Goal: Task Accomplishment & Management: Manage account settings

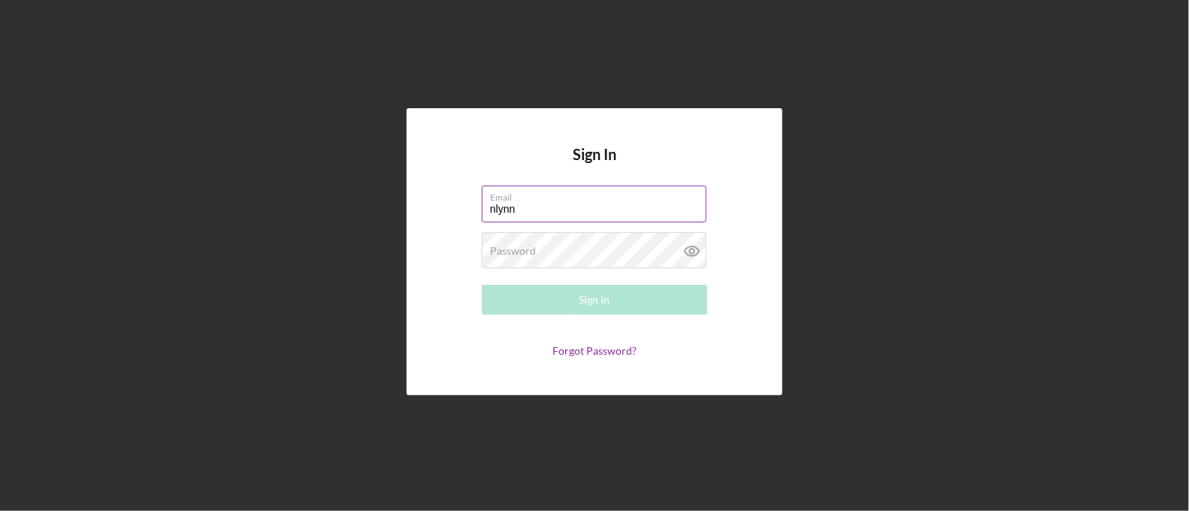
type input "[EMAIL_ADDRESS][DOMAIN_NAME]"
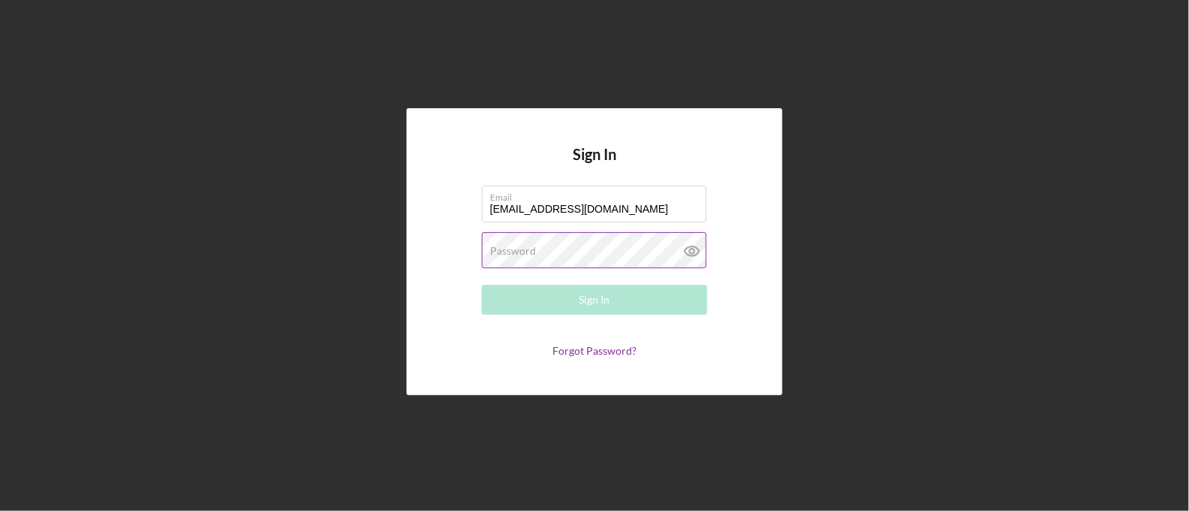
click at [584, 237] on div "Password Required" at bounding box center [594, 251] width 225 height 38
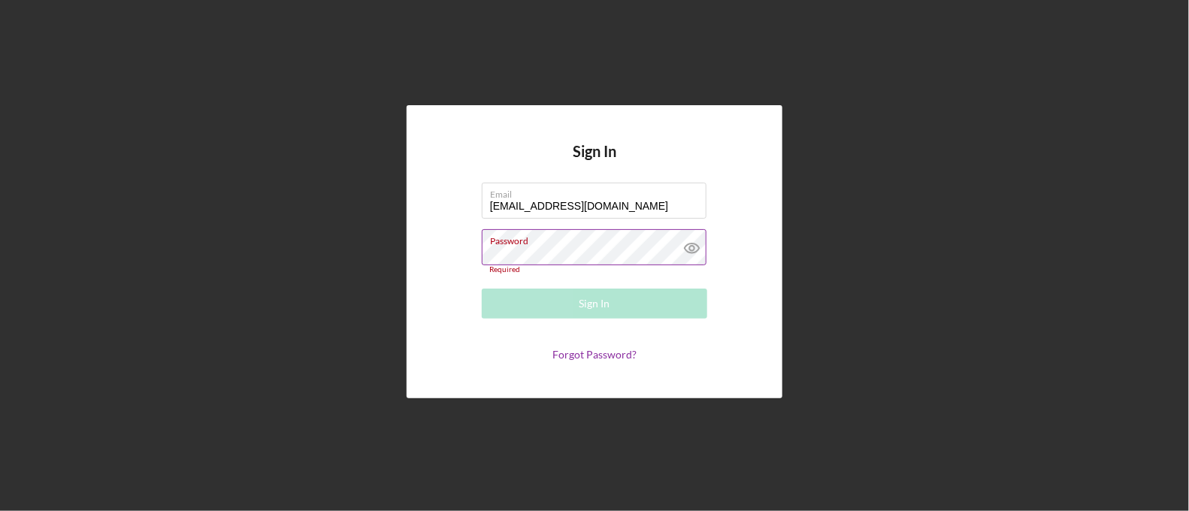
click at [584, 237] on div "Password Required" at bounding box center [594, 251] width 225 height 44
click at [514, 249] on label "Password" at bounding box center [513, 248] width 46 height 12
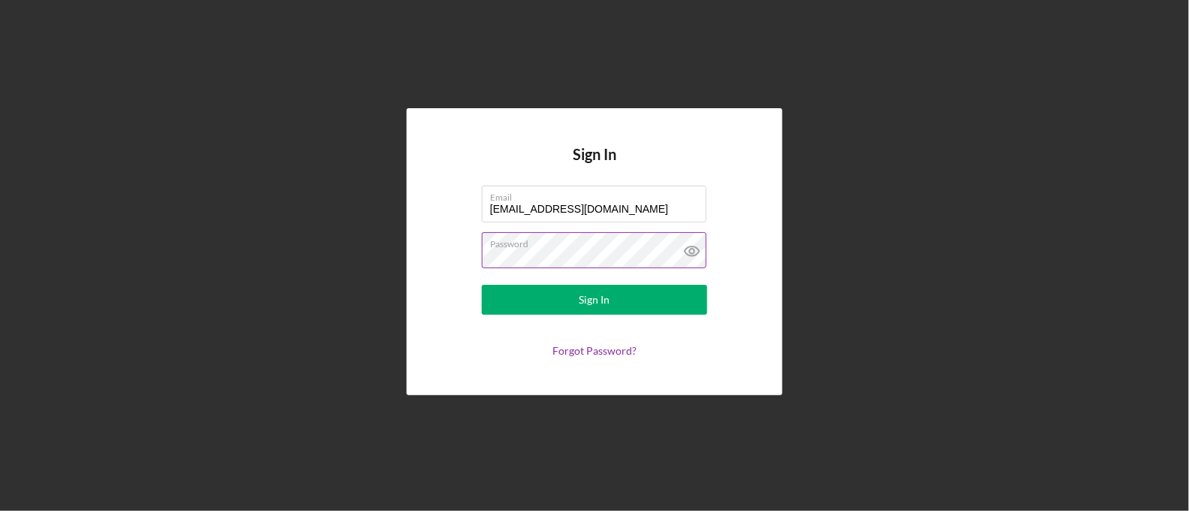
click at [482, 285] on button "Sign In" at bounding box center [594, 300] width 225 height 30
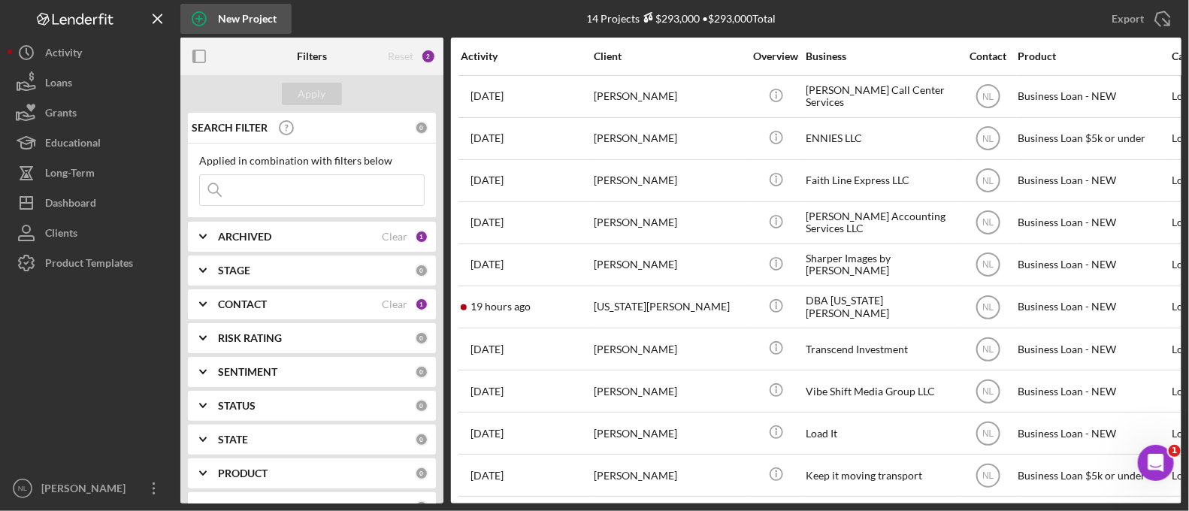
click at [256, 24] on div "New Project" at bounding box center [247, 19] width 59 height 30
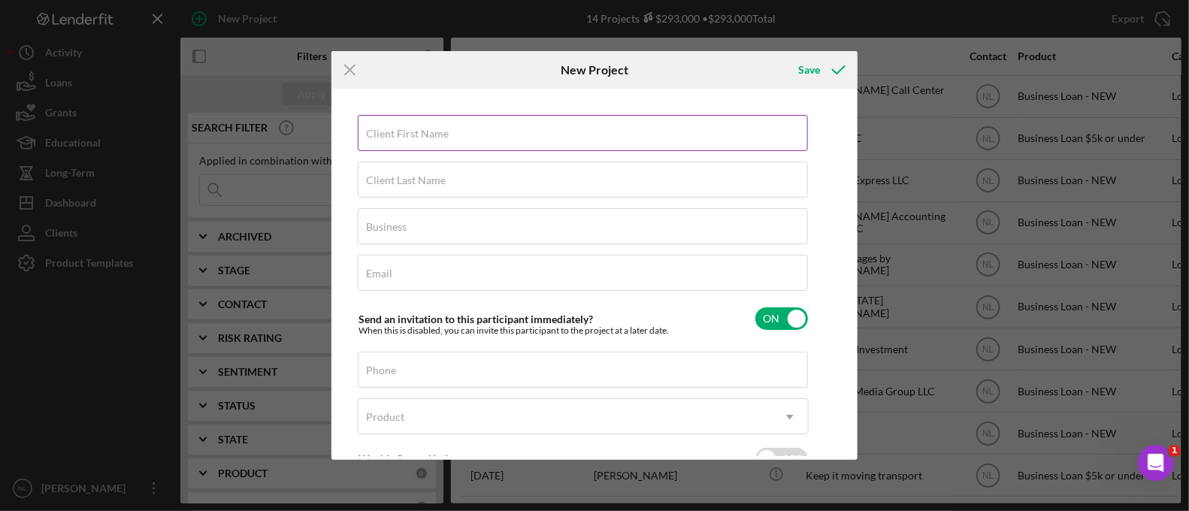
click at [471, 133] on div "Client First Name Required" at bounding box center [583, 134] width 451 height 38
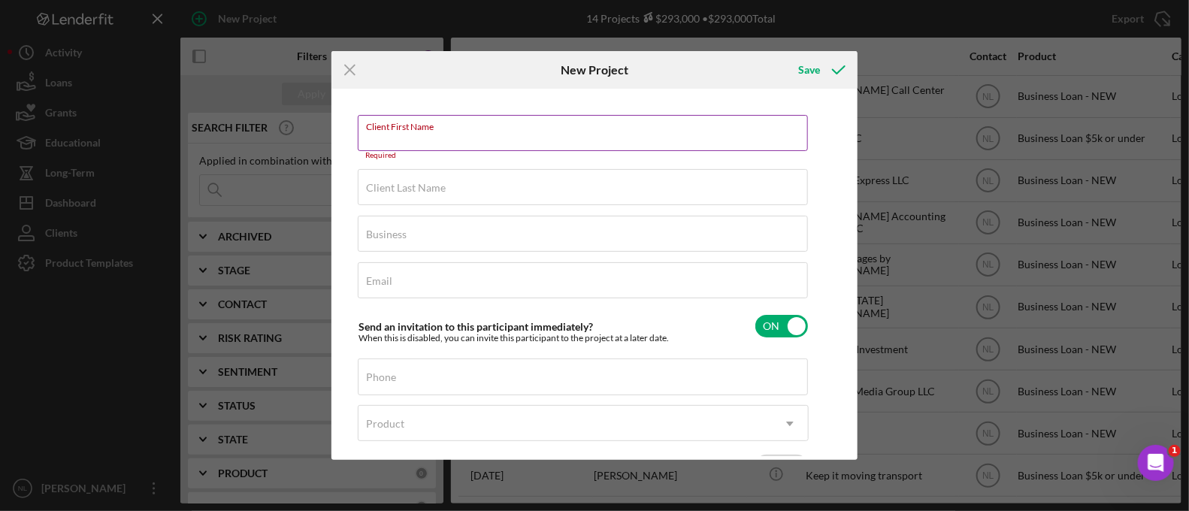
click at [592, 135] on input "Client First Name" at bounding box center [583, 133] width 450 height 36
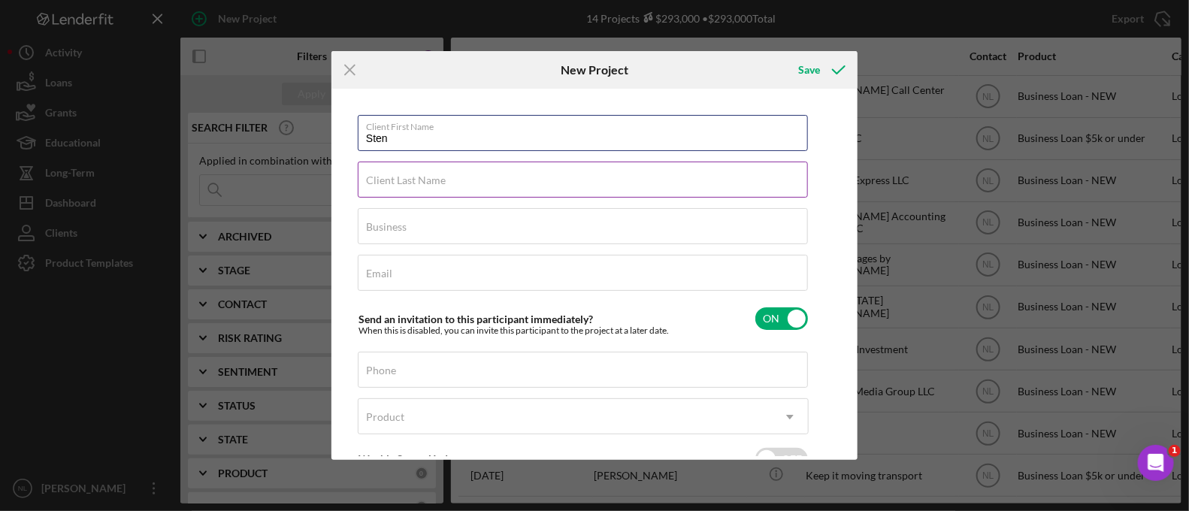
type input "Sten"
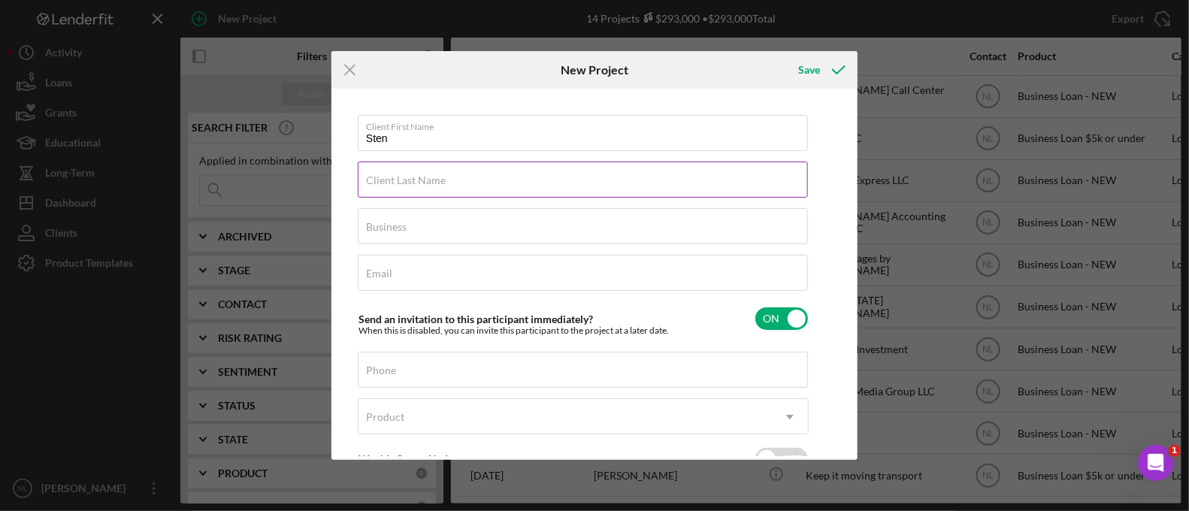
click at [477, 180] on div "Client Last Name Required" at bounding box center [583, 181] width 451 height 38
paste input "Tchouanguem"
type input "Tchouanguem"
click at [371, 213] on div "Business Required" at bounding box center [583, 227] width 451 height 38
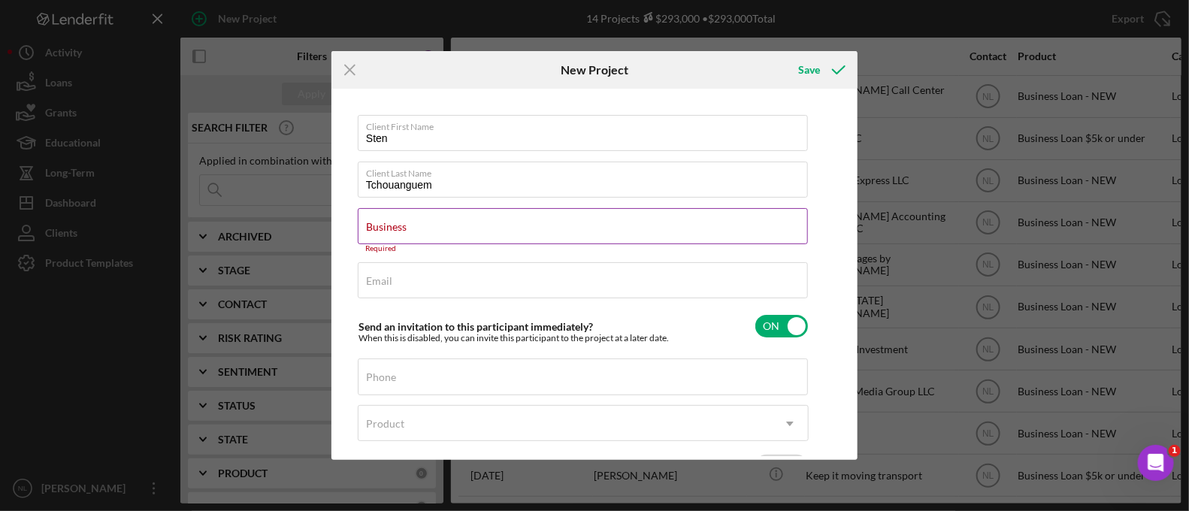
click at [530, 231] on input "Business" at bounding box center [583, 226] width 450 height 36
paste input "Turn on the Lights LLC"
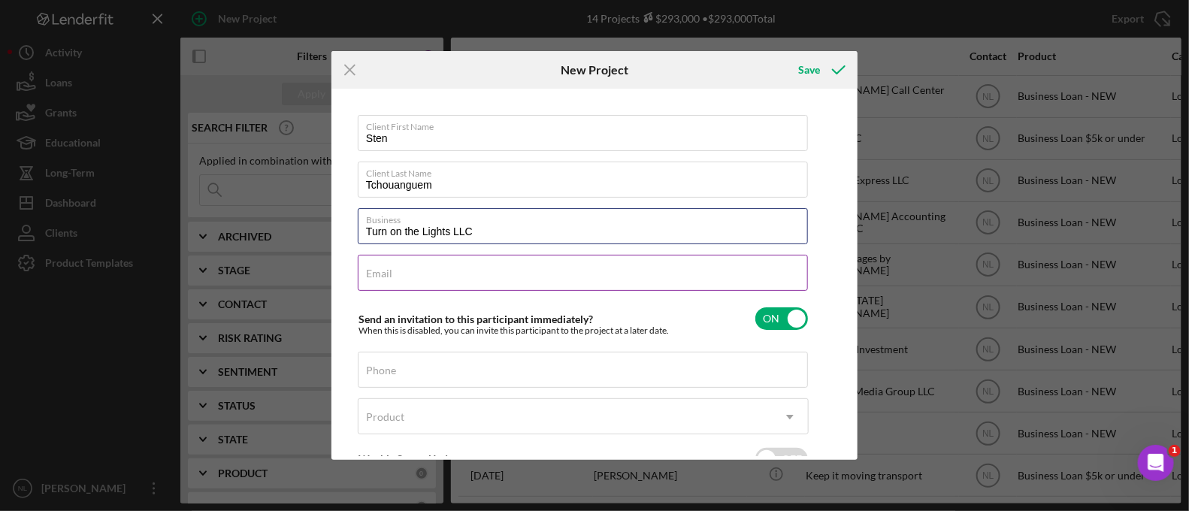
type input "Turn on the Lights LLC"
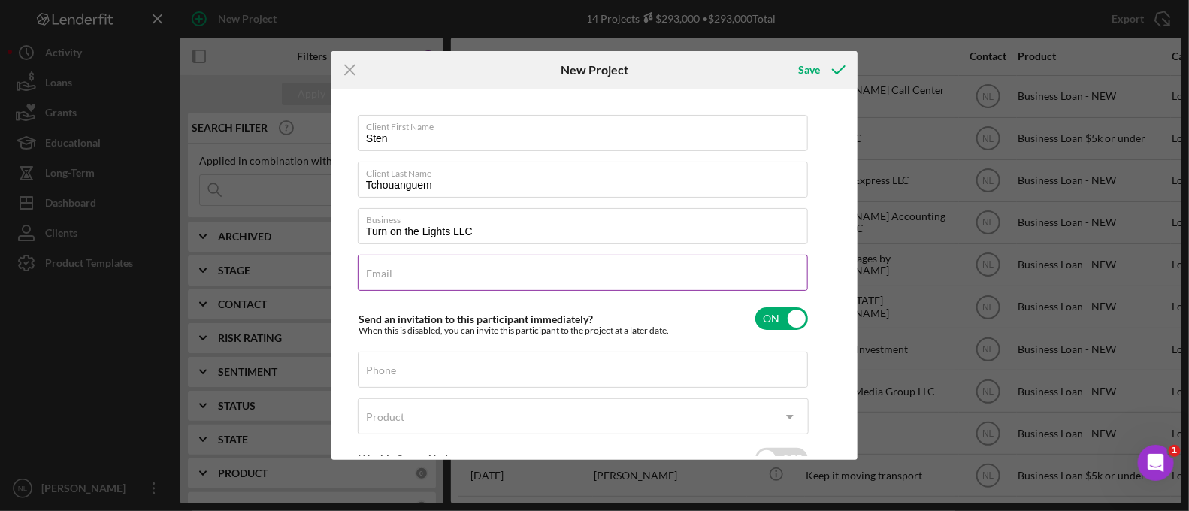
click at [416, 276] on input "Email" at bounding box center [583, 273] width 450 height 36
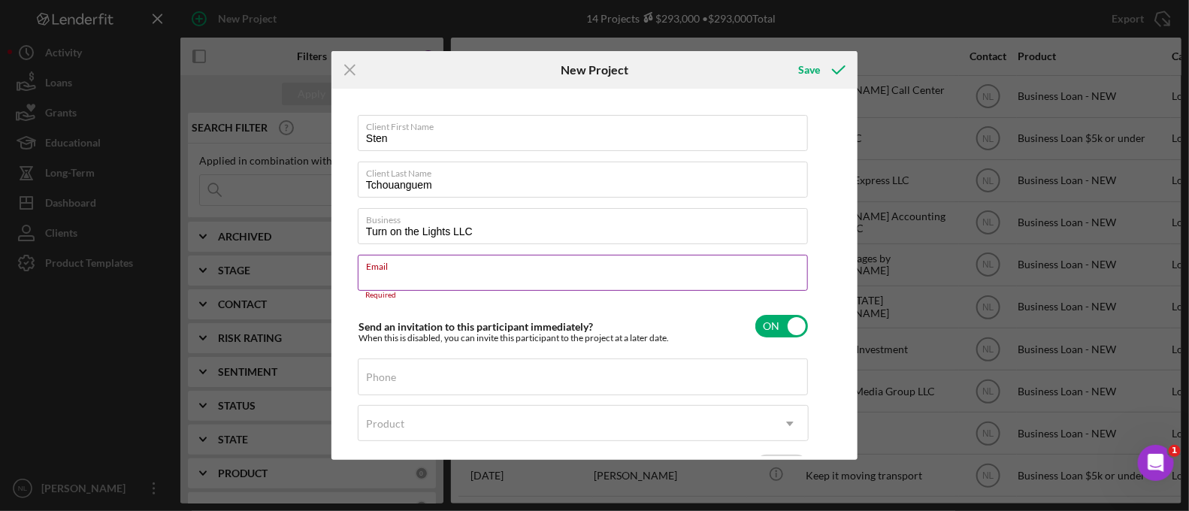
click at [402, 275] on input "Email" at bounding box center [583, 273] width 450 height 36
paste input "[EMAIL_ADDRESS][DOMAIN_NAME]"
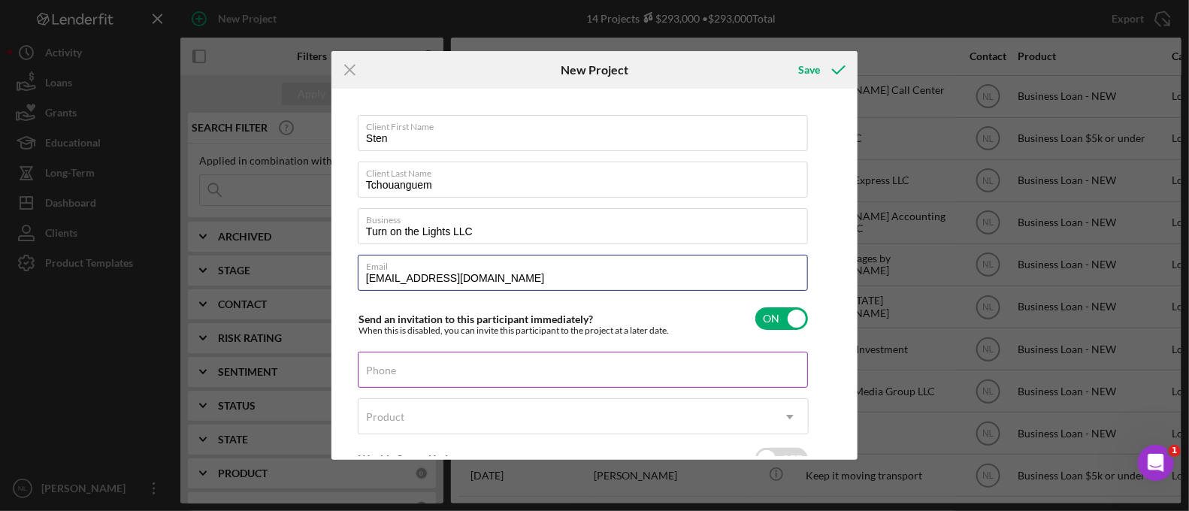
type input "[EMAIL_ADDRESS][DOMAIN_NAME]"
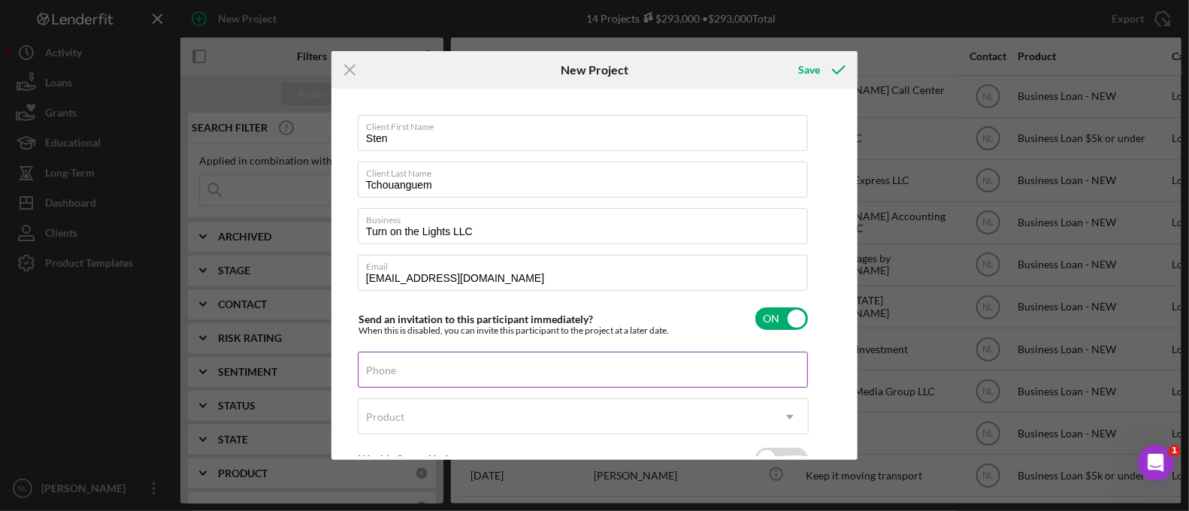
click at [419, 368] on div "Phone" at bounding box center [583, 371] width 451 height 38
click at [409, 374] on input "Phone" at bounding box center [583, 370] width 450 height 36
paste input "[PHONE_NUMBER]"
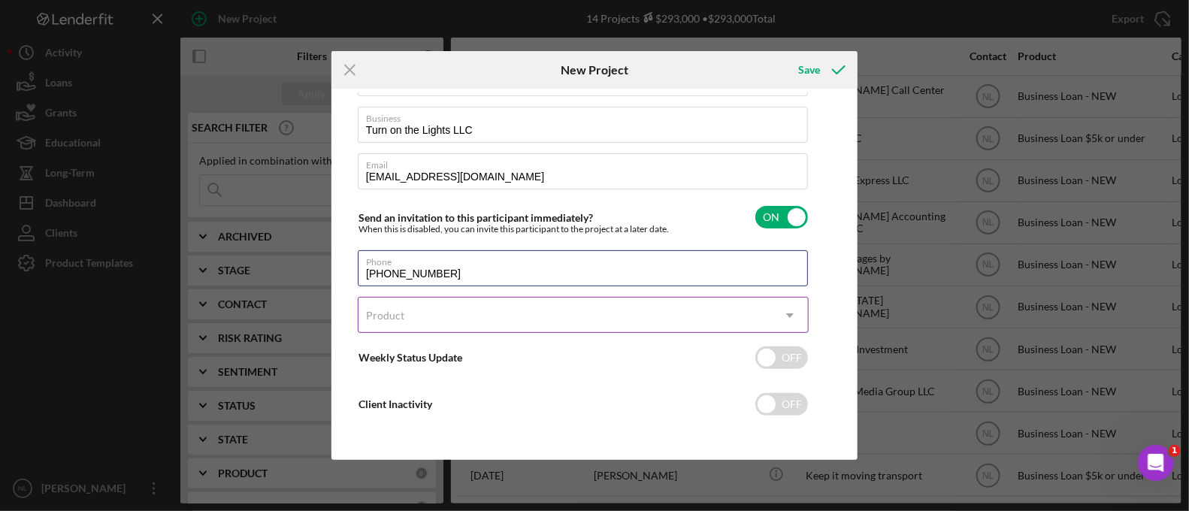
type input "[PHONE_NUMBER]"
click at [432, 310] on div "Product" at bounding box center [564, 315] width 413 height 35
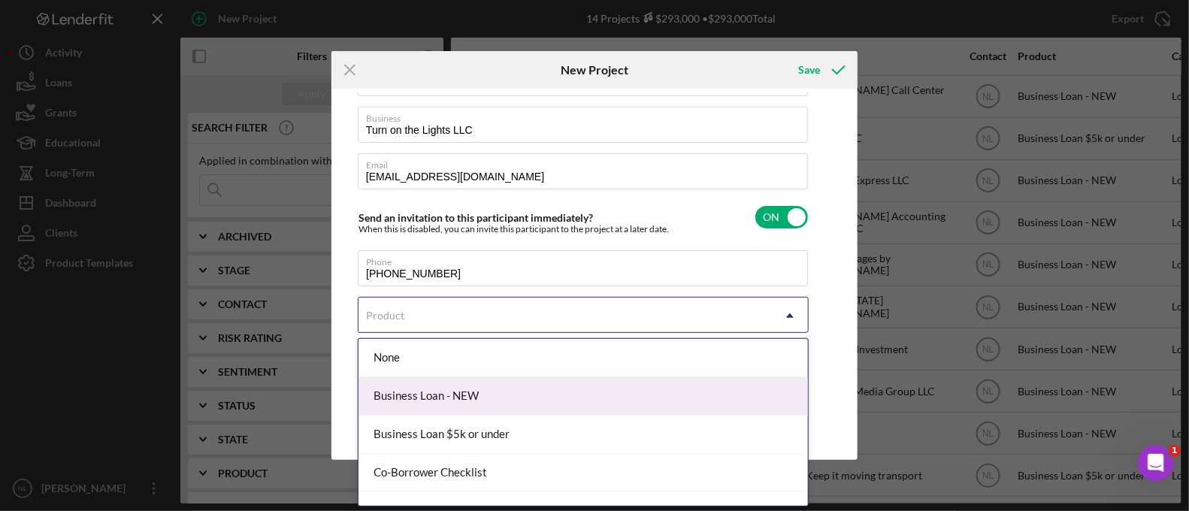
click at [454, 396] on div "Business Loan - NEW" at bounding box center [582, 396] width 449 height 38
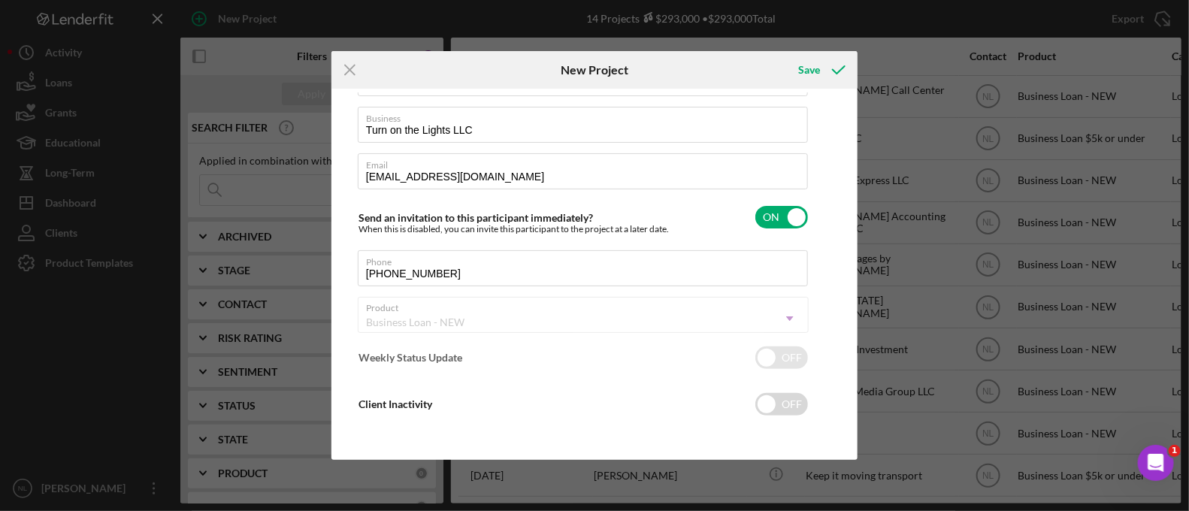
checkbox input "true"
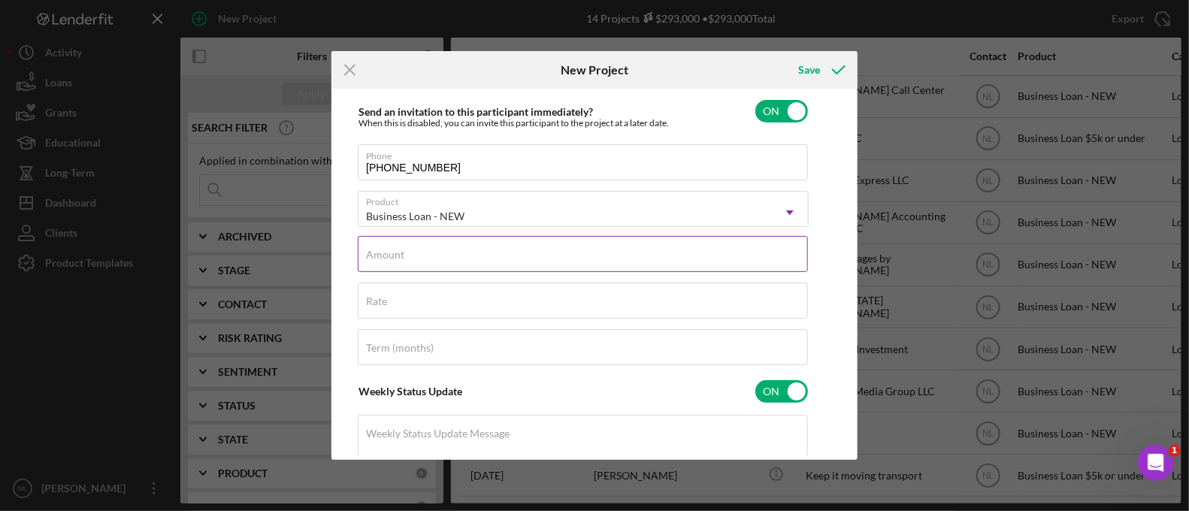
click at [401, 251] on label "Amount" at bounding box center [385, 255] width 38 height 12
click at [401, 251] on input "Amount" at bounding box center [583, 254] width 450 height 36
type input "$10,000"
click at [410, 304] on input "Rate" at bounding box center [583, 301] width 450 height 36
type input "8.500%"
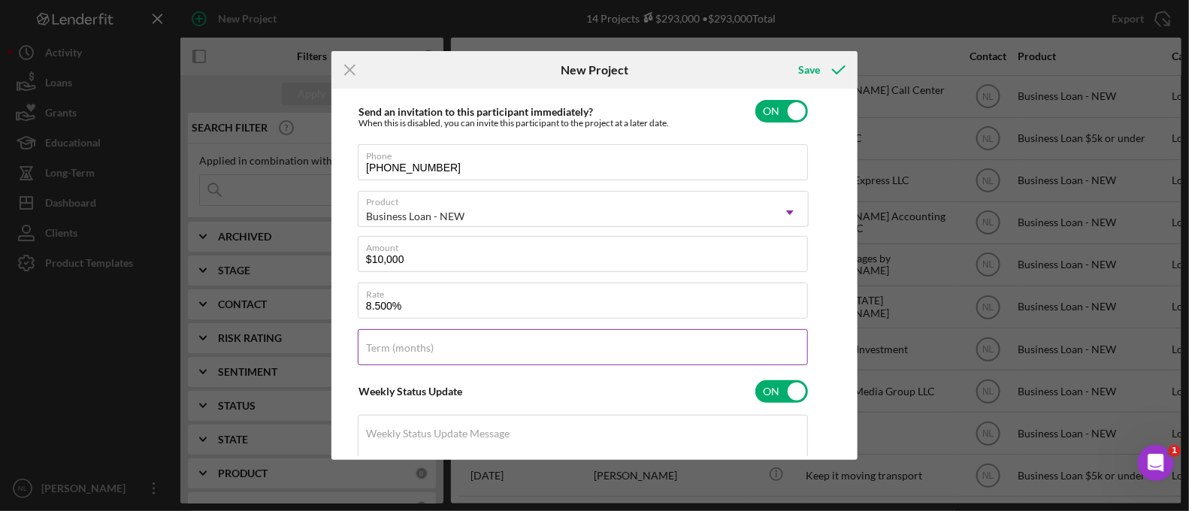
click at [463, 345] on div "Term (months)" at bounding box center [583, 348] width 451 height 38
type input "8"
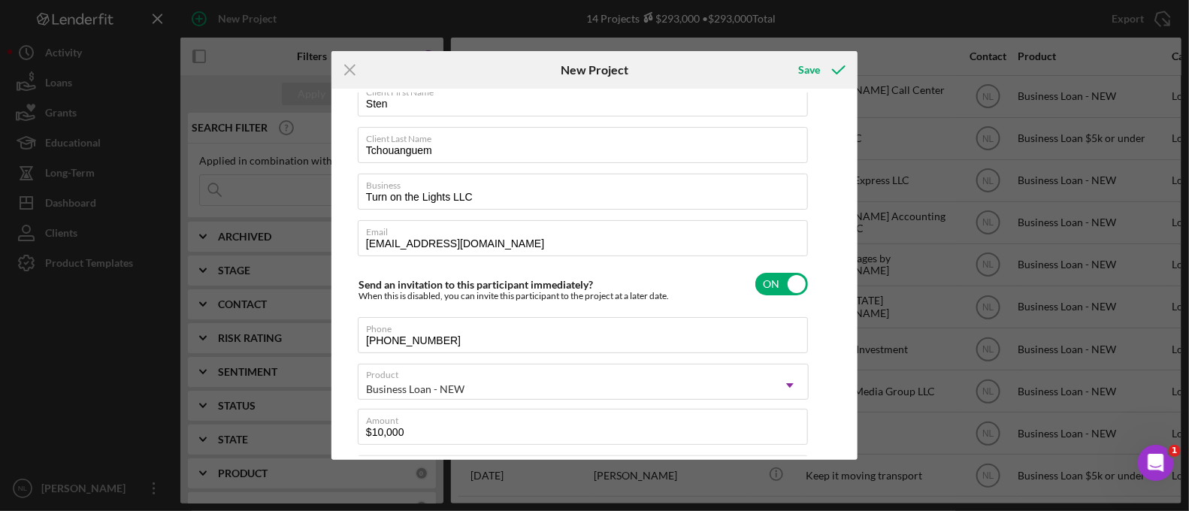
scroll to position [21, 0]
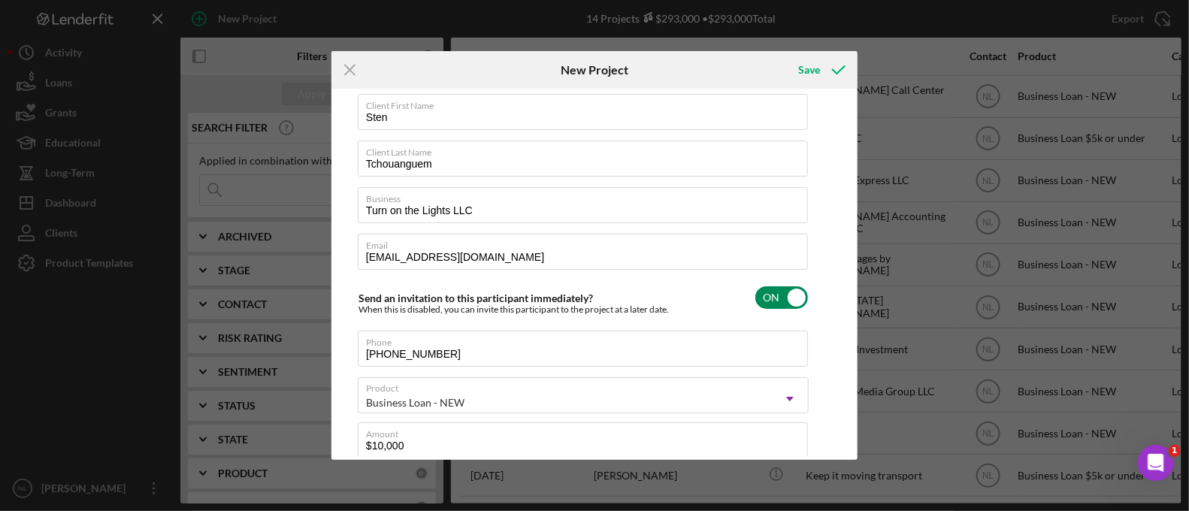
click at [785, 298] on input "checkbox" at bounding box center [781, 297] width 53 height 23
checkbox input "false"
click at [815, 73] on div "Save" at bounding box center [809, 70] width 22 height 30
checkbox input "true"
checkbox input "false"
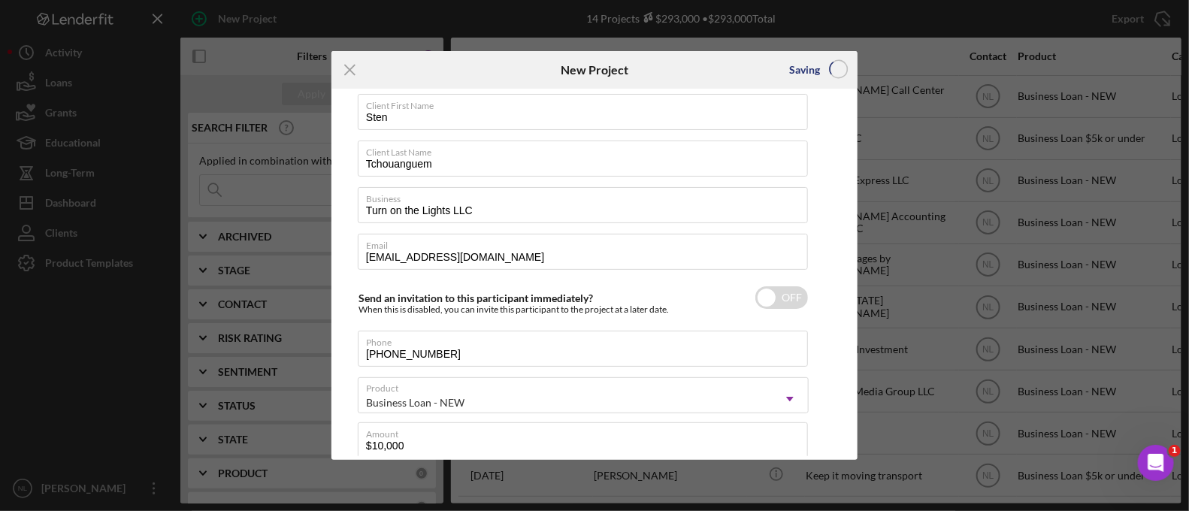
checkbox input "false"
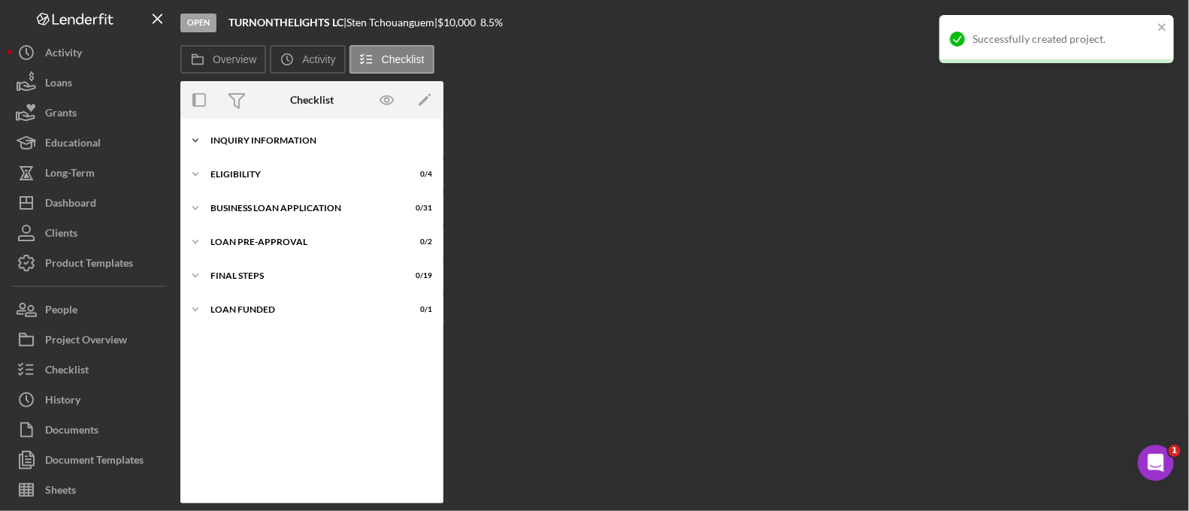
click at [304, 132] on div "Icon/Expander INQUIRY INFORMATION 0 / 11" at bounding box center [311, 141] width 263 height 30
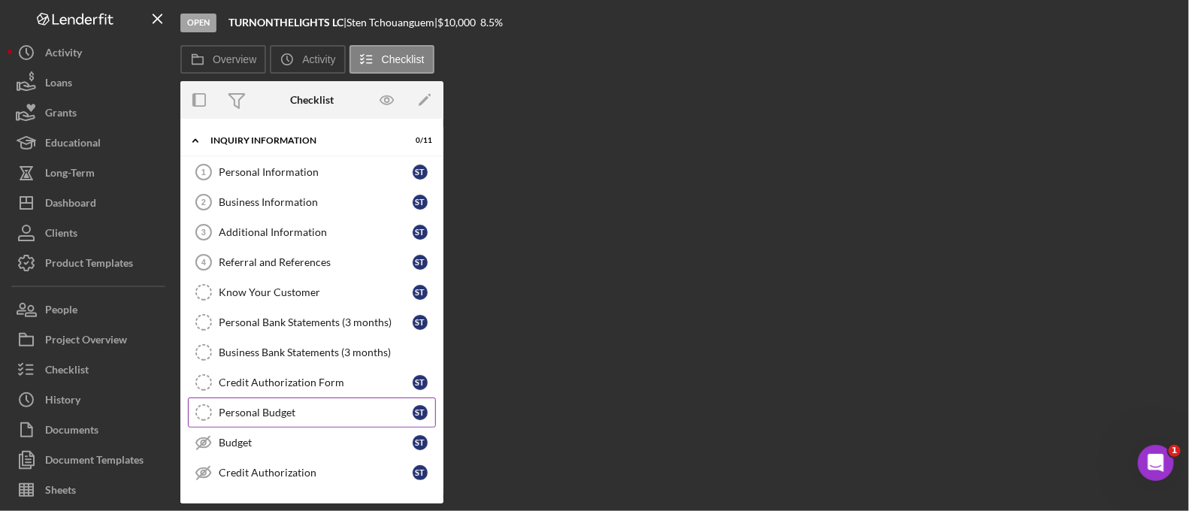
click at [307, 407] on div "Personal Budget" at bounding box center [316, 413] width 194 height 12
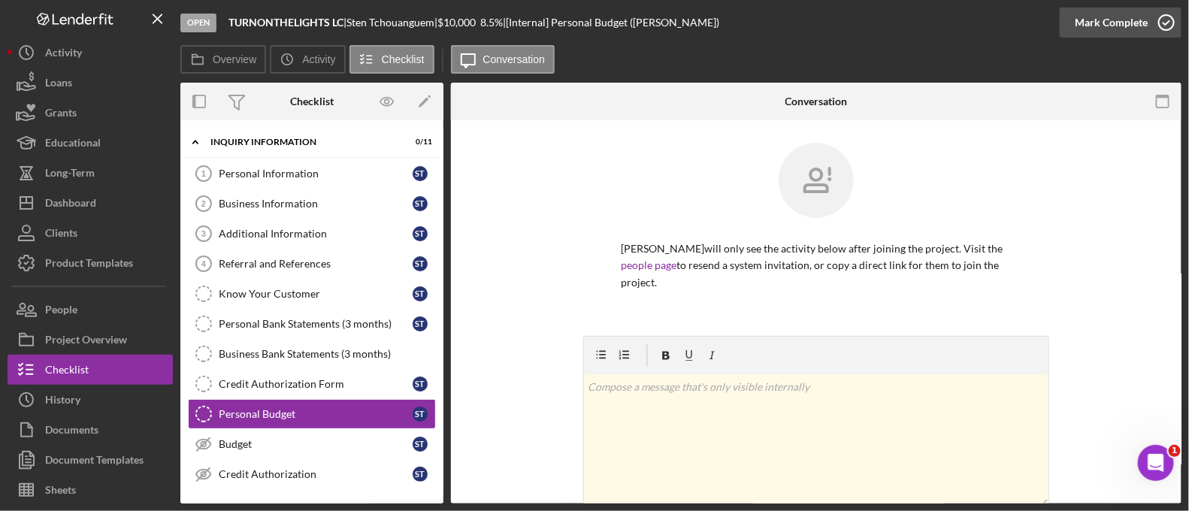
click at [1135, 28] on div "Mark Complete" at bounding box center [1111, 23] width 73 height 30
click at [304, 374] on link "Credit Authorization Form Credit Authorization Form S T" at bounding box center [312, 384] width 248 height 30
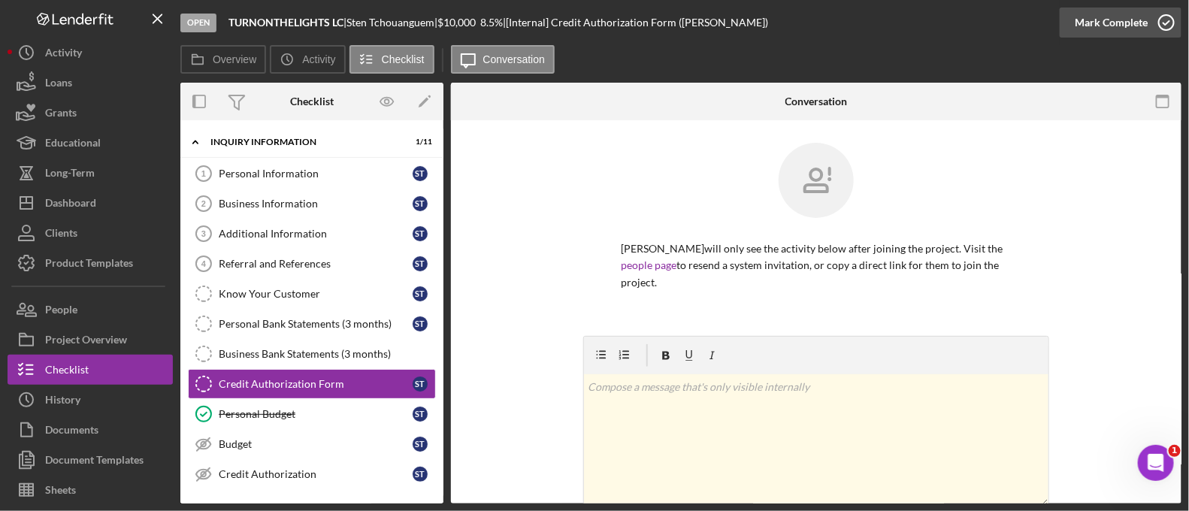
click at [1112, 14] on div "Mark Complete" at bounding box center [1111, 23] width 73 height 30
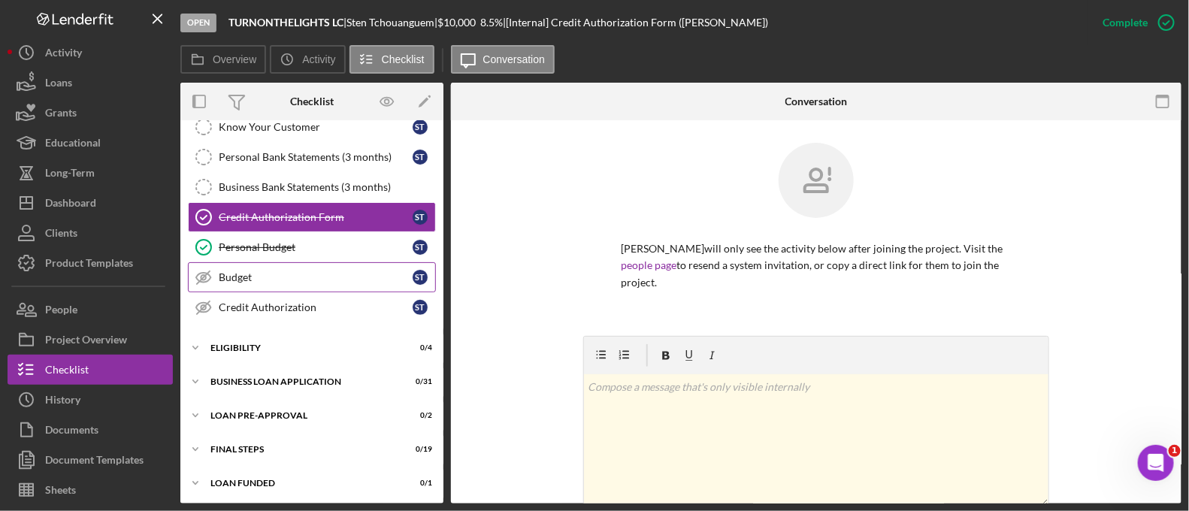
click at [270, 271] on div "Budget" at bounding box center [316, 277] width 194 height 12
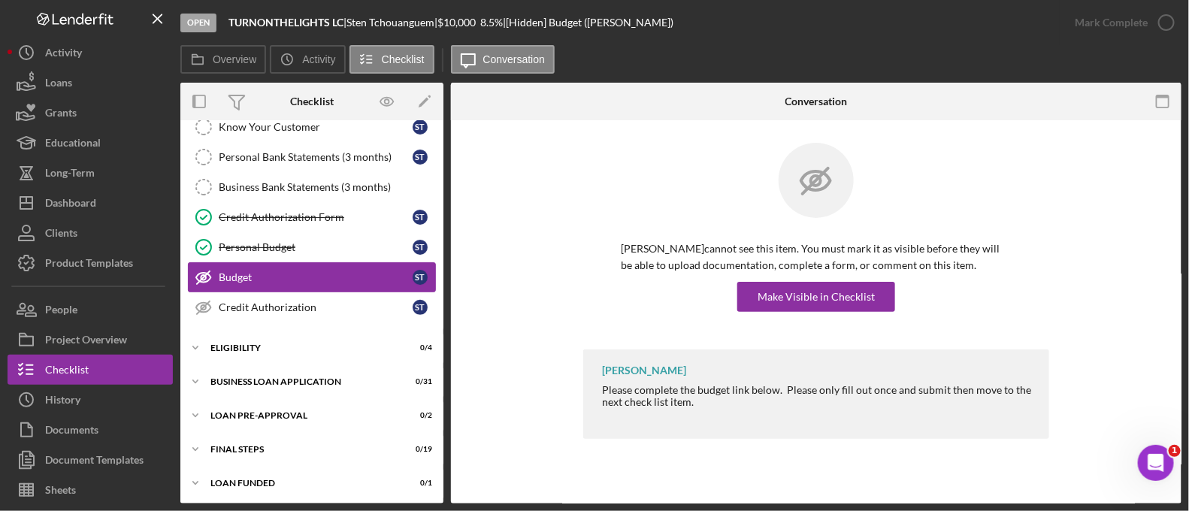
scroll to position [167, 0]
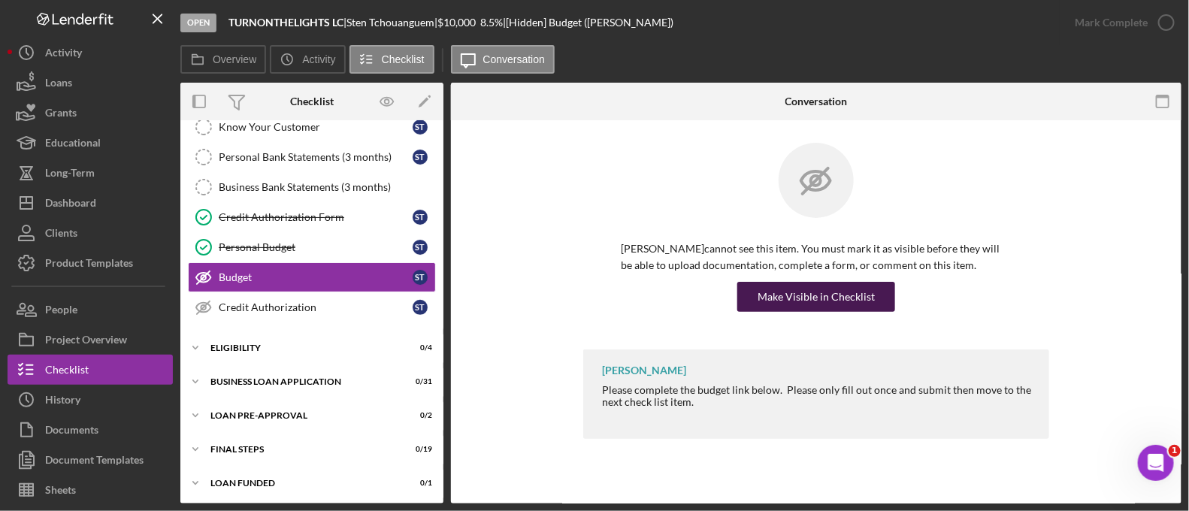
click at [824, 305] on div "Make Visible in Checklist" at bounding box center [816, 297] width 117 height 30
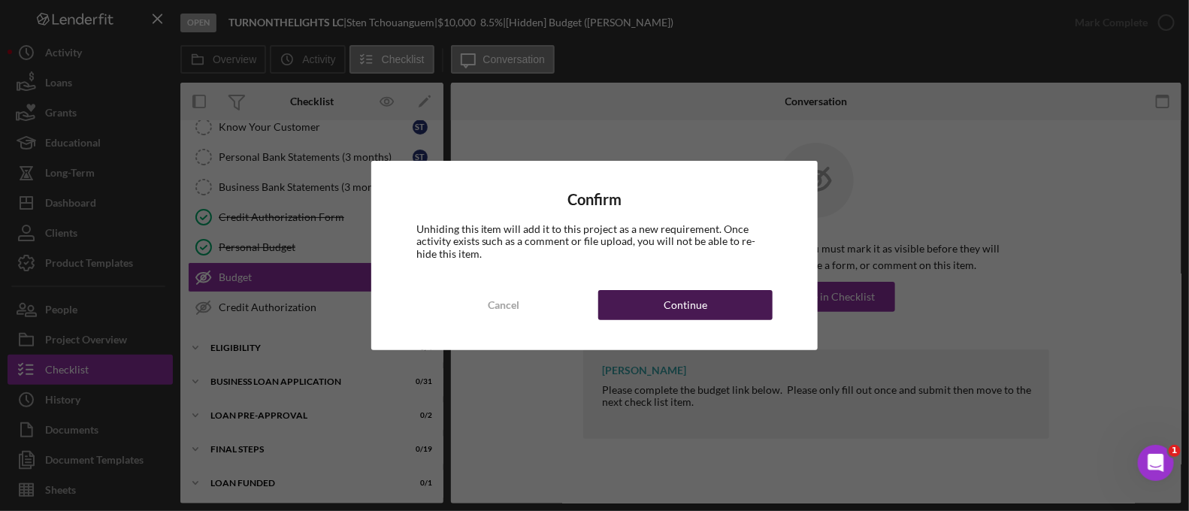
click at [705, 317] on div "Continue" at bounding box center [686, 305] width 44 height 30
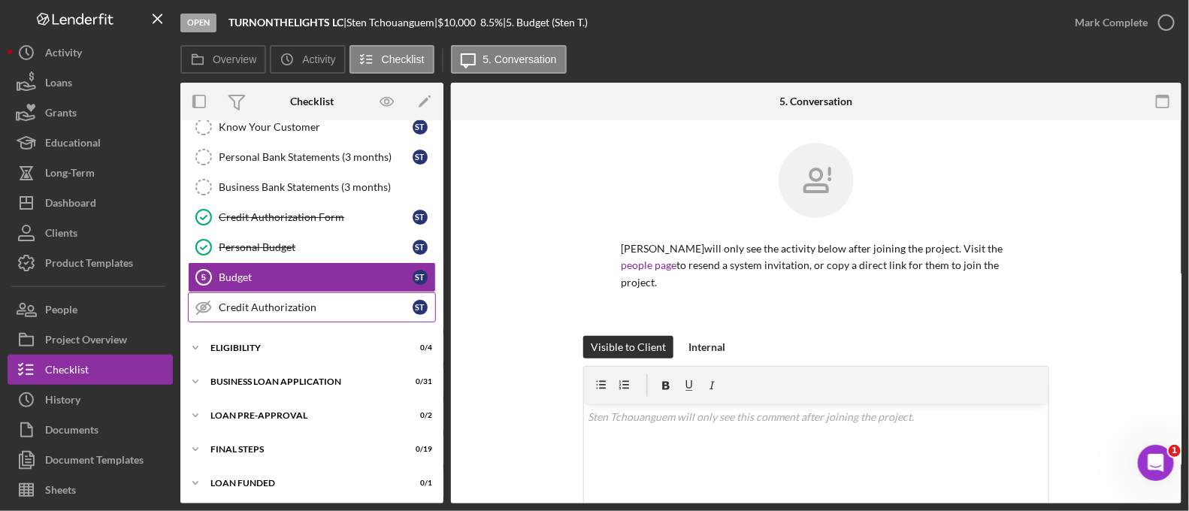
click at [312, 307] on div "Credit Authorization" at bounding box center [316, 307] width 194 height 12
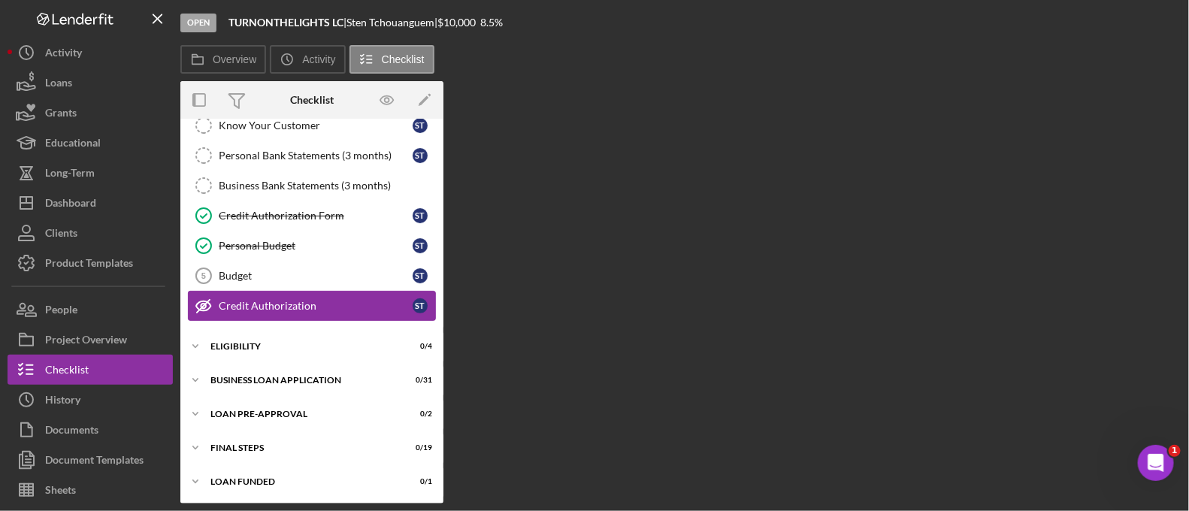
scroll to position [167, 0]
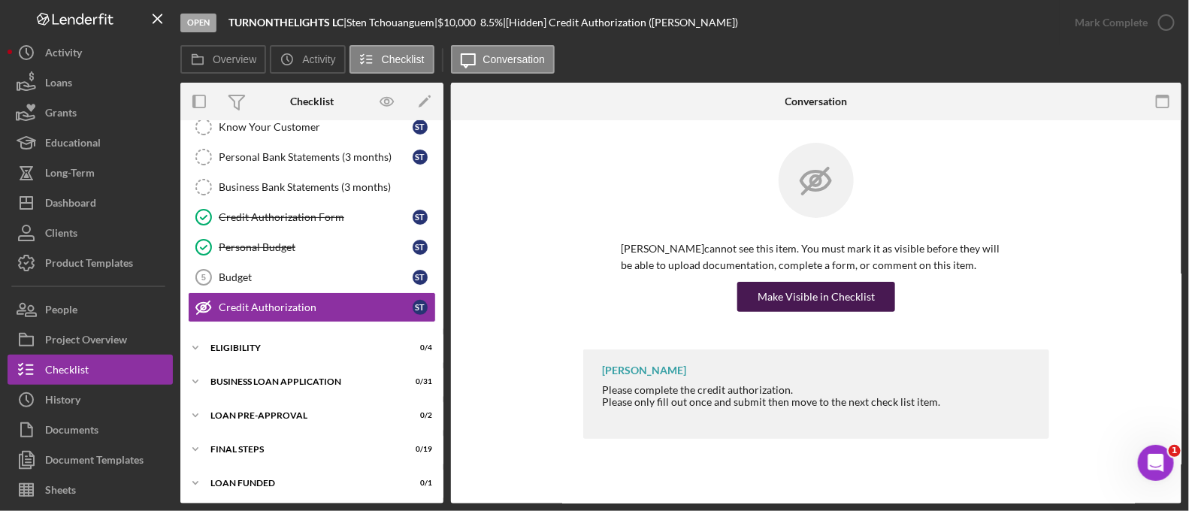
click at [792, 288] on div "Make Visible in Checklist" at bounding box center [816, 297] width 117 height 30
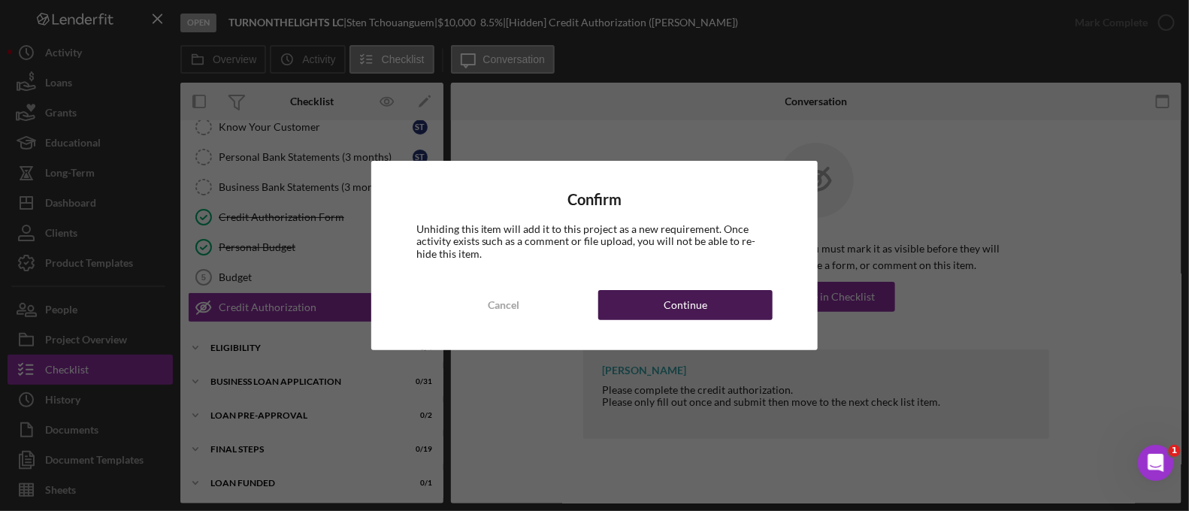
click at [725, 295] on button "Continue" at bounding box center [685, 305] width 174 height 30
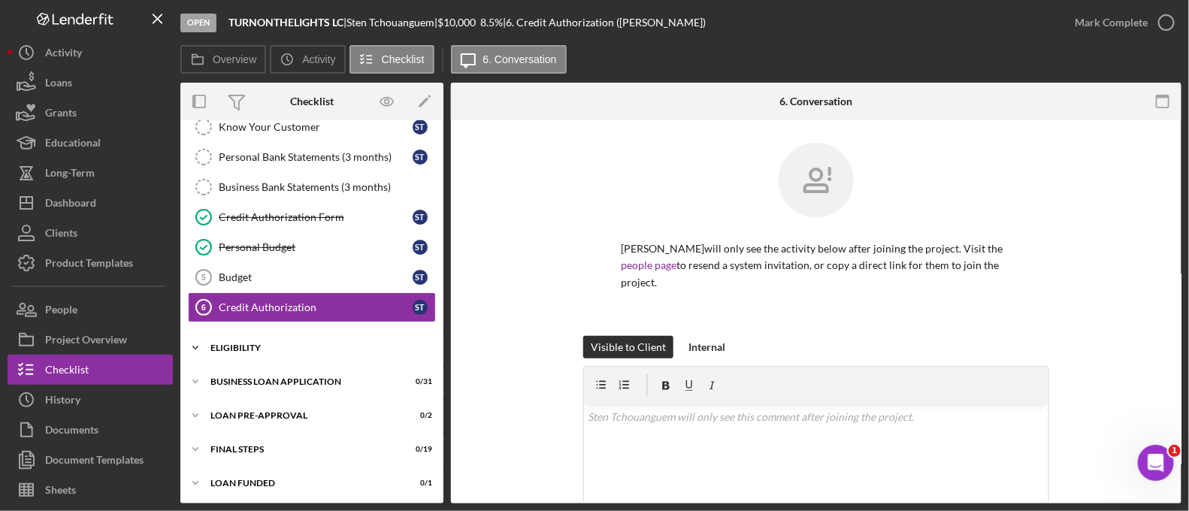
click at [331, 349] on div "Icon/Expander ELIGIBILITY 0 / 4" at bounding box center [311, 348] width 263 height 30
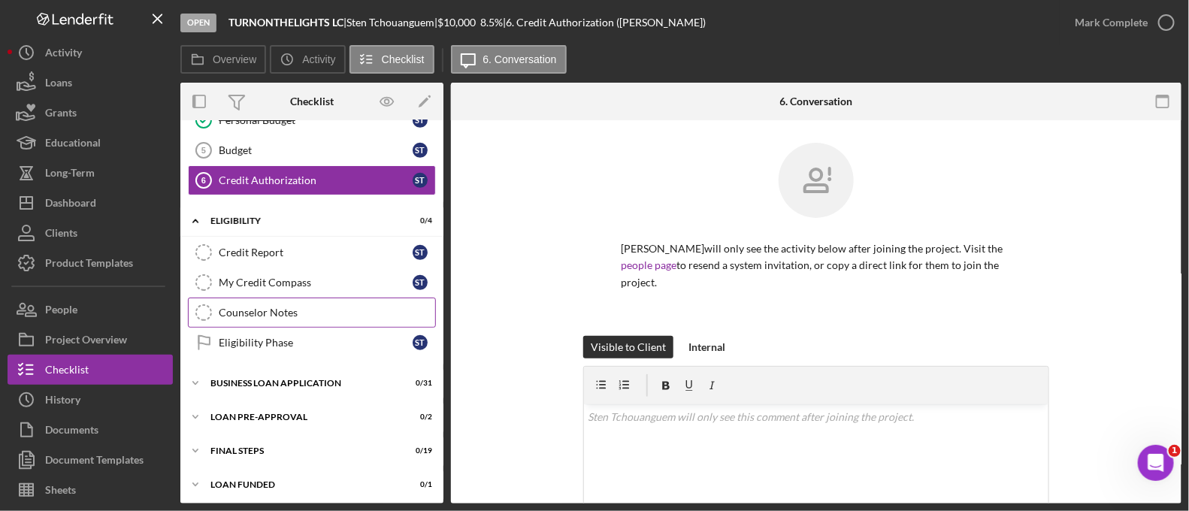
click at [307, 321] on link "Counselor Notes Counselor Notes" at bounding box center [312, 313] width 248 height 30
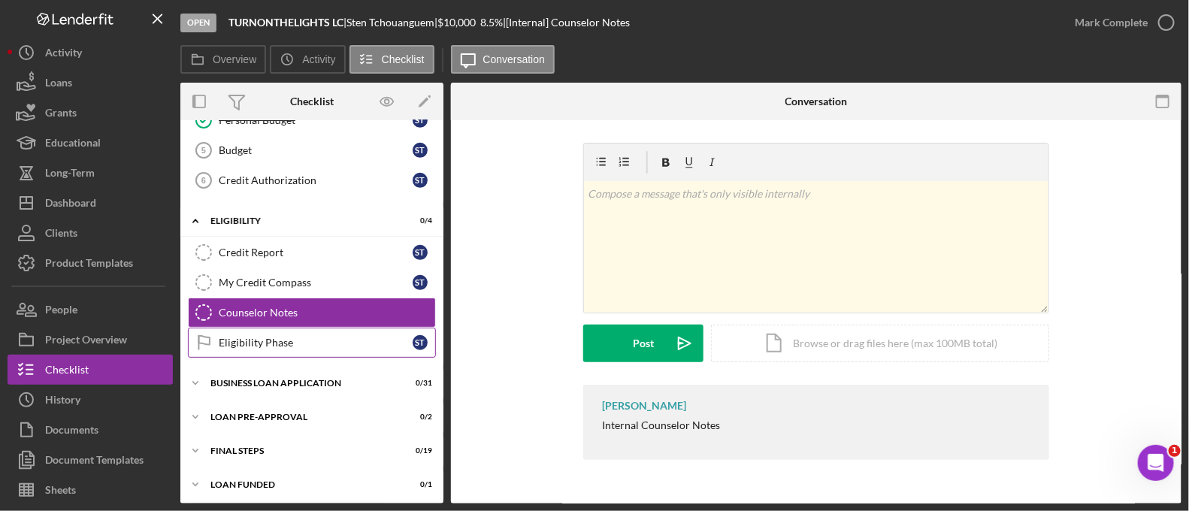
click at [316, 328] on link "Eligibility Phase Eligibility Phase S T" at bounding box center [312, 343] width 248 height 30
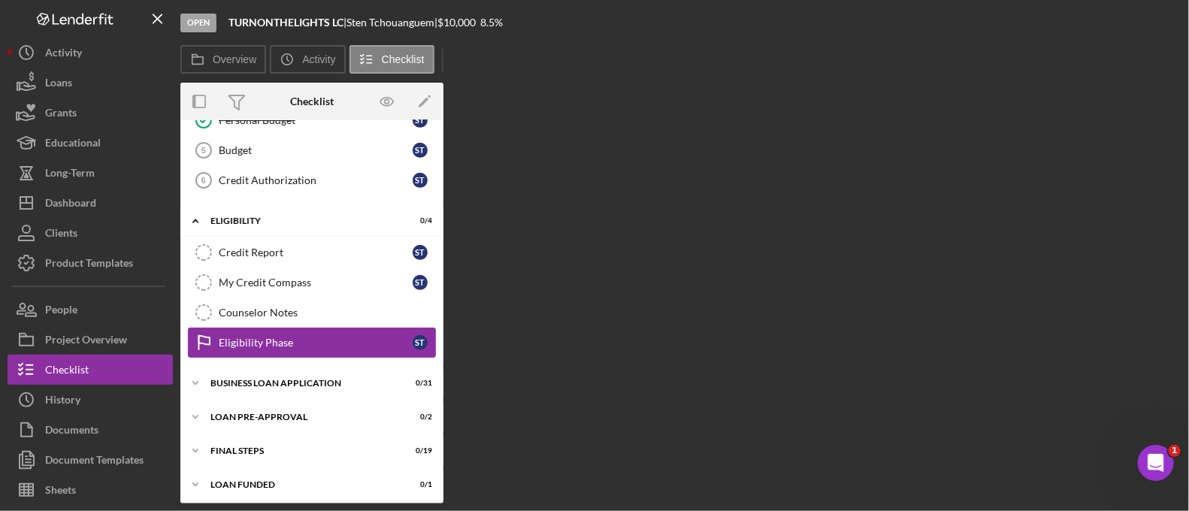
scroll to position [294, 0]
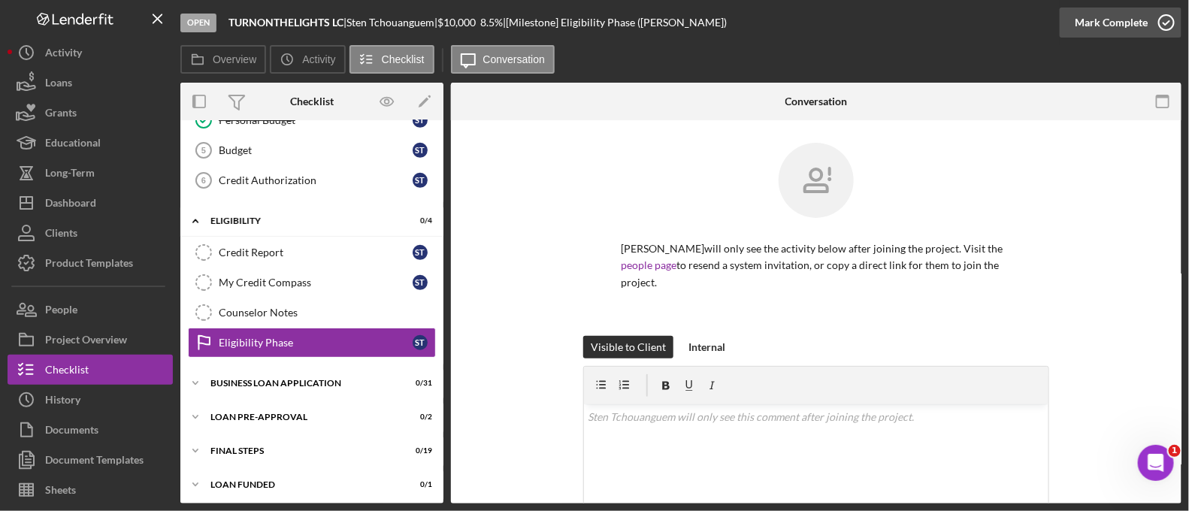
click at [1109, 13] on div "Mark Complete" at bounding box center [1111, 23] width 73 height 30
click at [365, 307] on div "Counselor Notes" at bounding box center [327, 313] width 216 height 12
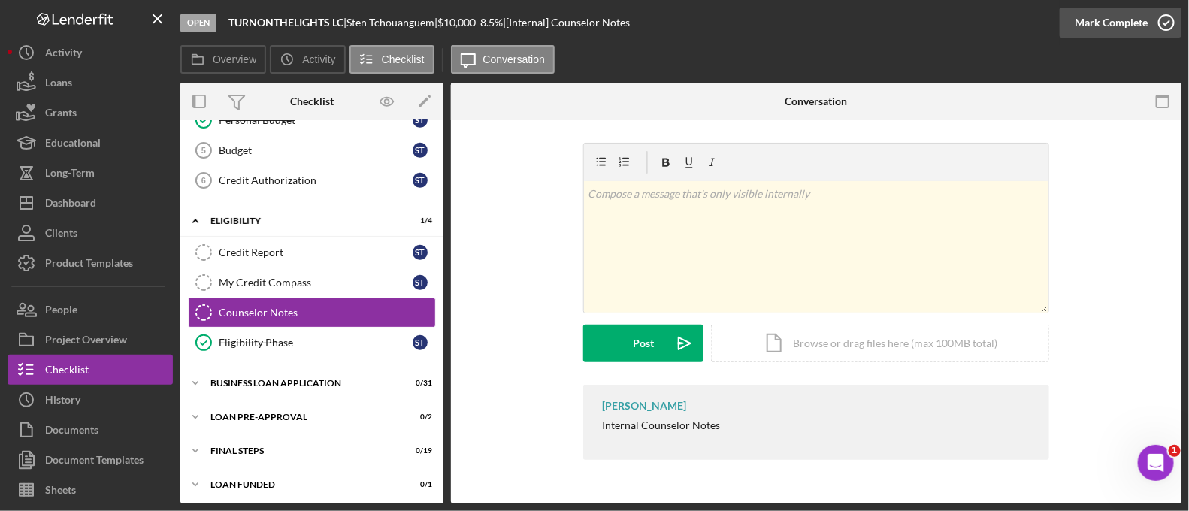
click at [1103, 16] on div "Mark Complete" at bounding box center [1111, 23] width 73 height 30
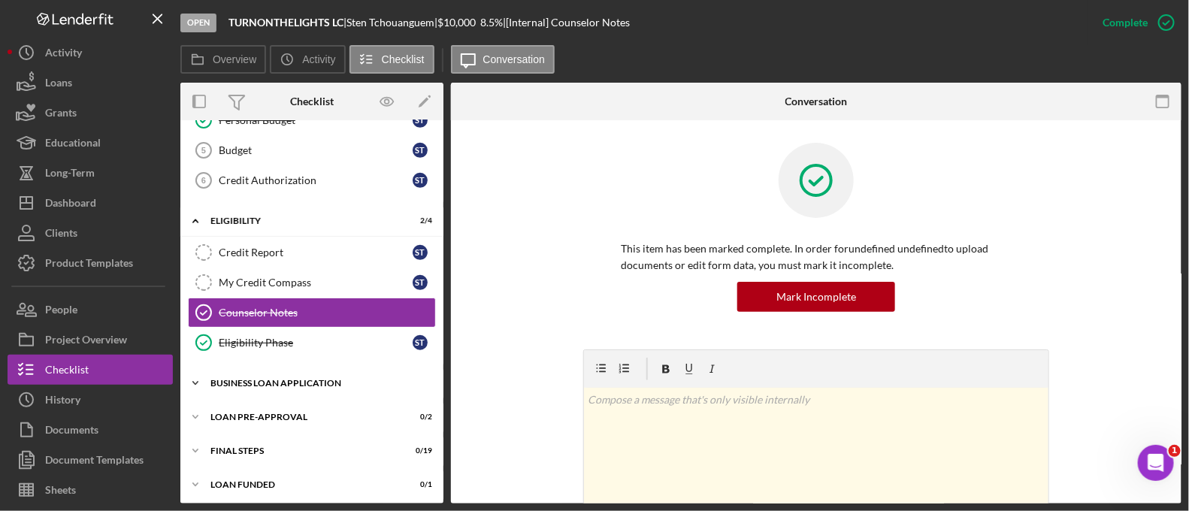
click at [326, 371] on div "Icon/Expander BUSINESS LOAN APPLICATION 0 / 31" at bounding box center [311, 383] width 263 height 30
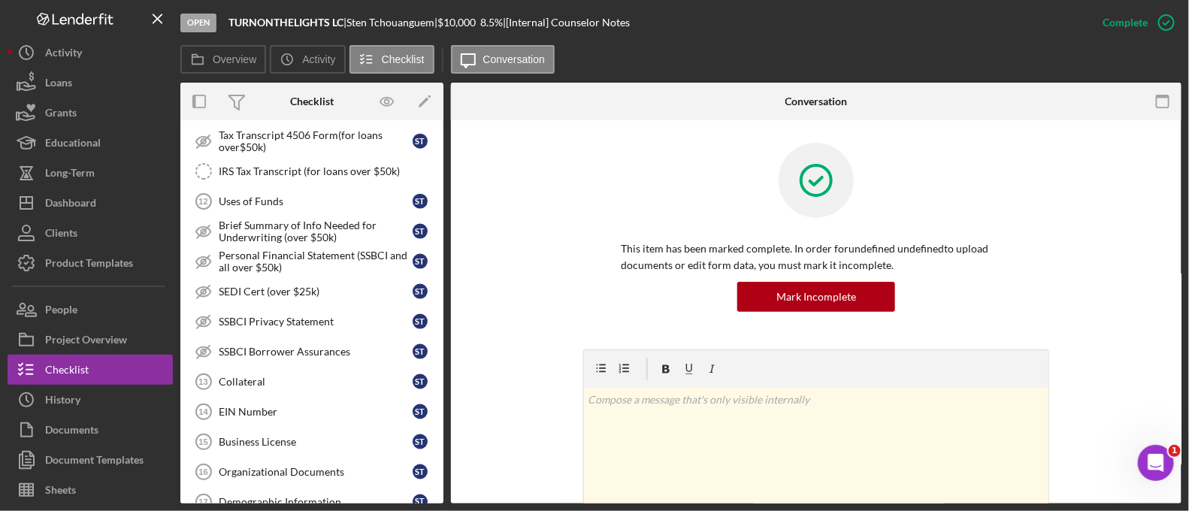
scroll to position [1226, 0]
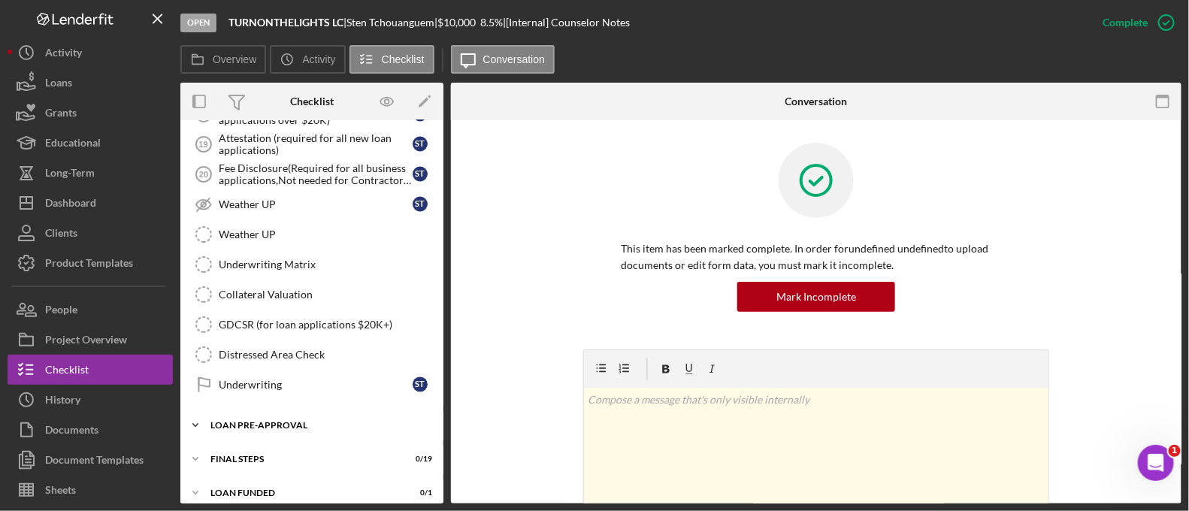
click at [291, 421] on div "LOAN PRE-APPROVAL" at bounding box center [317, 425] width 214 height 9
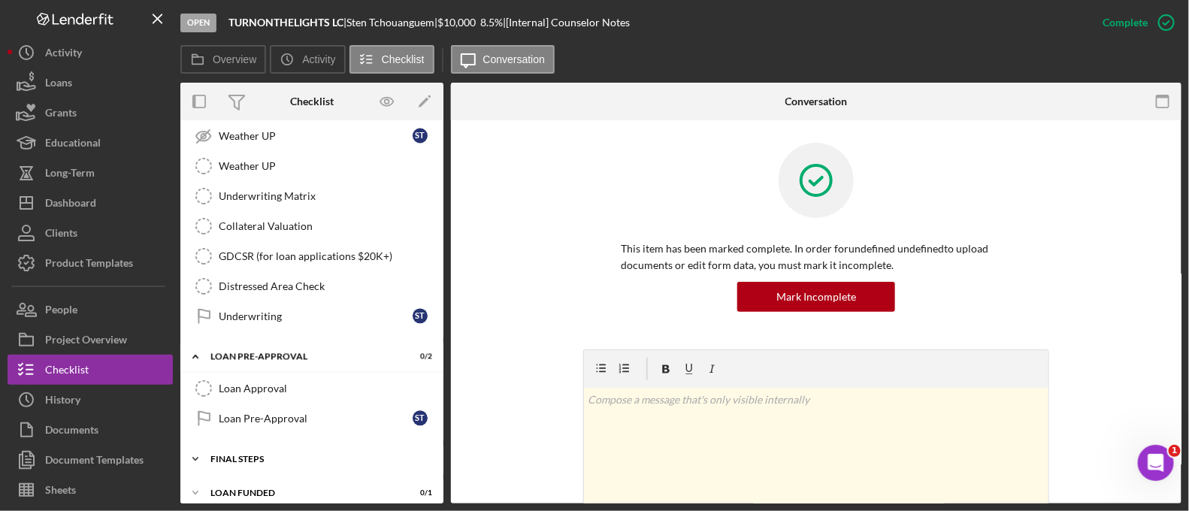
click at [289, 453] on div "Icon/Expander FINAL STEPS 0 / 19" at bounding box center [311, 459] width 263 height 30
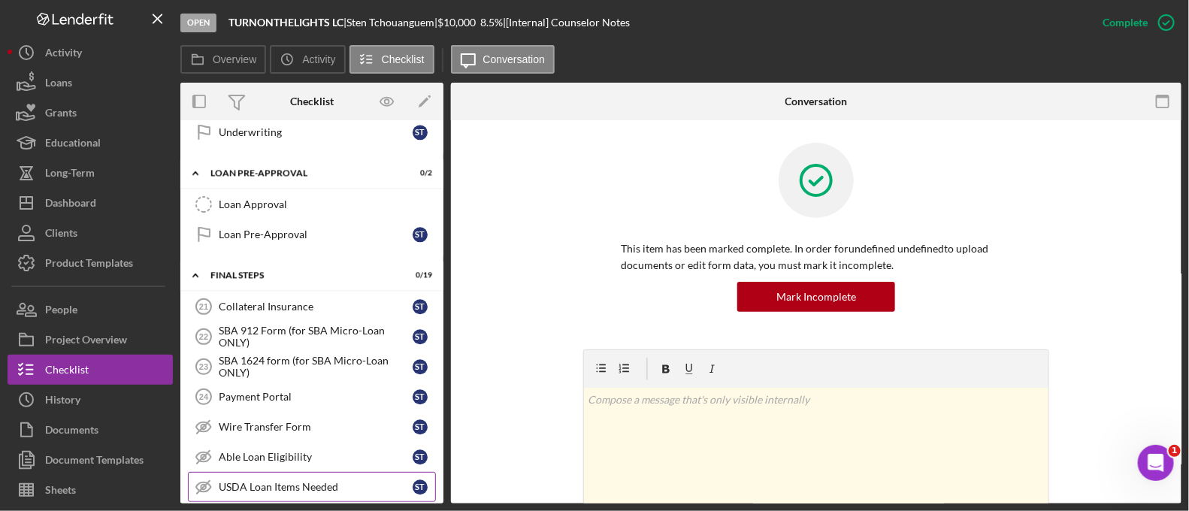
scroll to position [1467, 0]
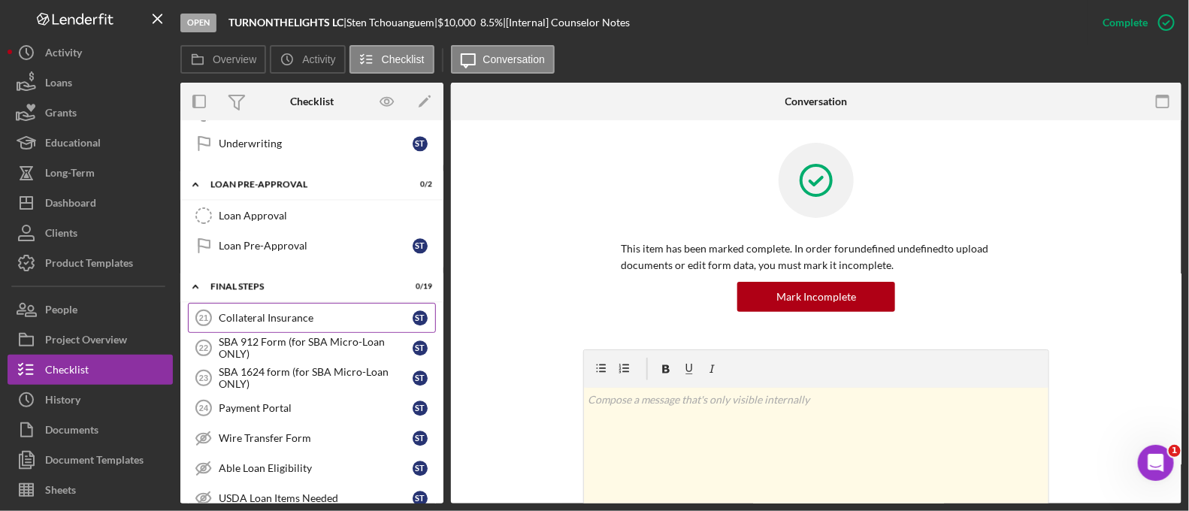
click at [305, 303] on link "Collateral Insurance 21 Collateral Insurance S T" at bounding box center [312, 318] width 248 height 30
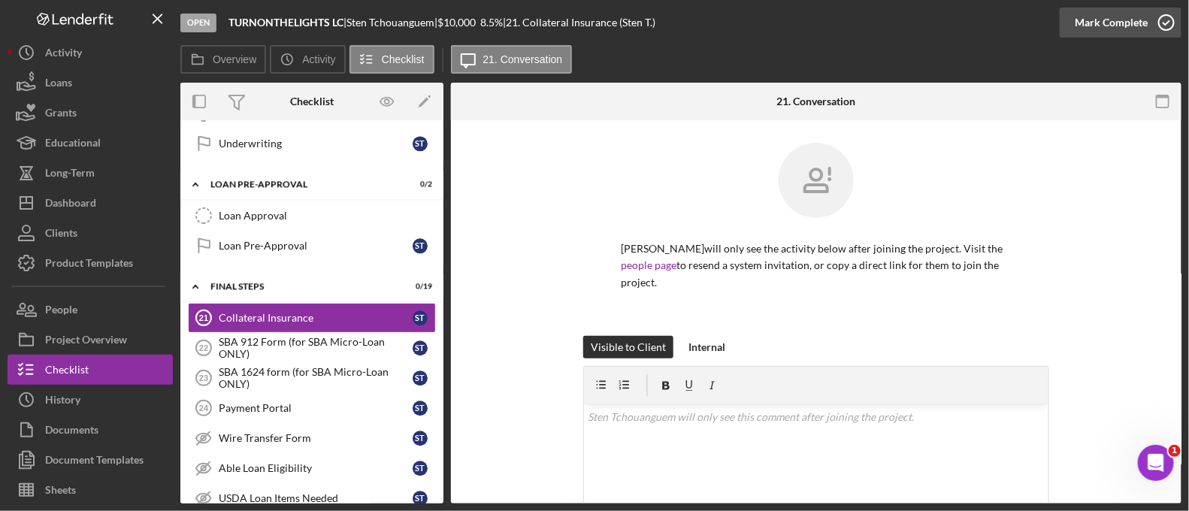
click at [1099, 32] on div "Mark Complete" at bounding box center [1111, 23] width 73 height 30
click at [1100, 32] on div "Mark Incomplete" at bounding box center [1107, 23] width 80 height 30
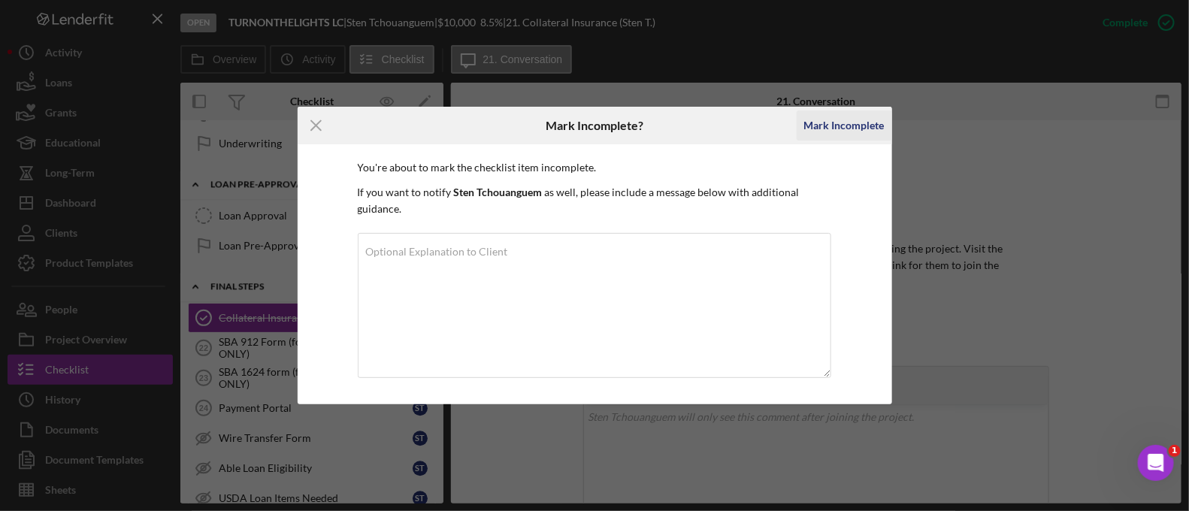
click at [845, 128] on div "Mark Incomplete" at bounding box center [844, 125] width 80 height 30
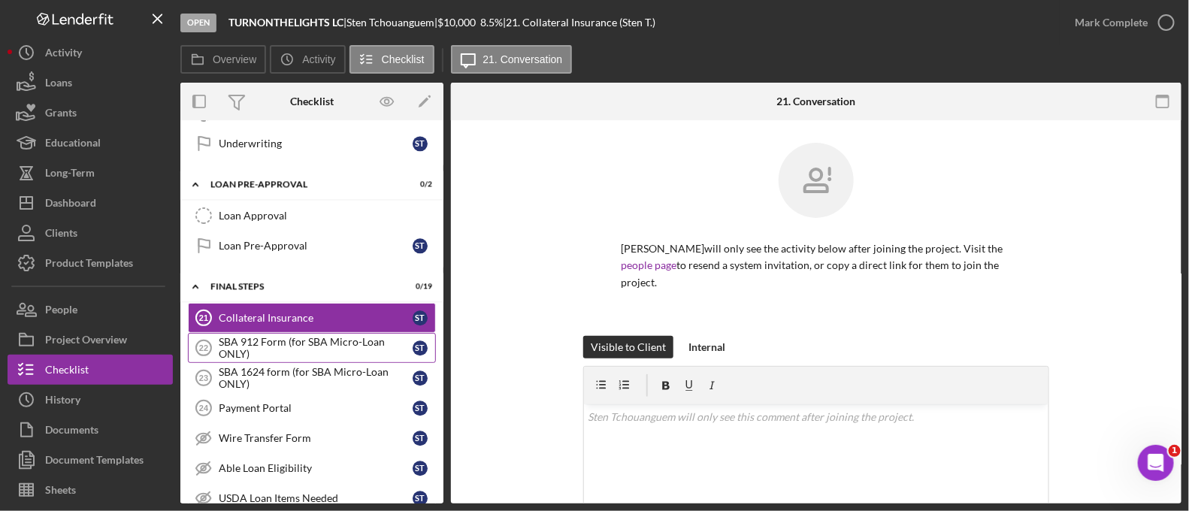
click at [248, 336] on div "SBA 912 Form (for SBA Micro-Loan ONLY)" at bounding box center [316, 348] width 194 height 24
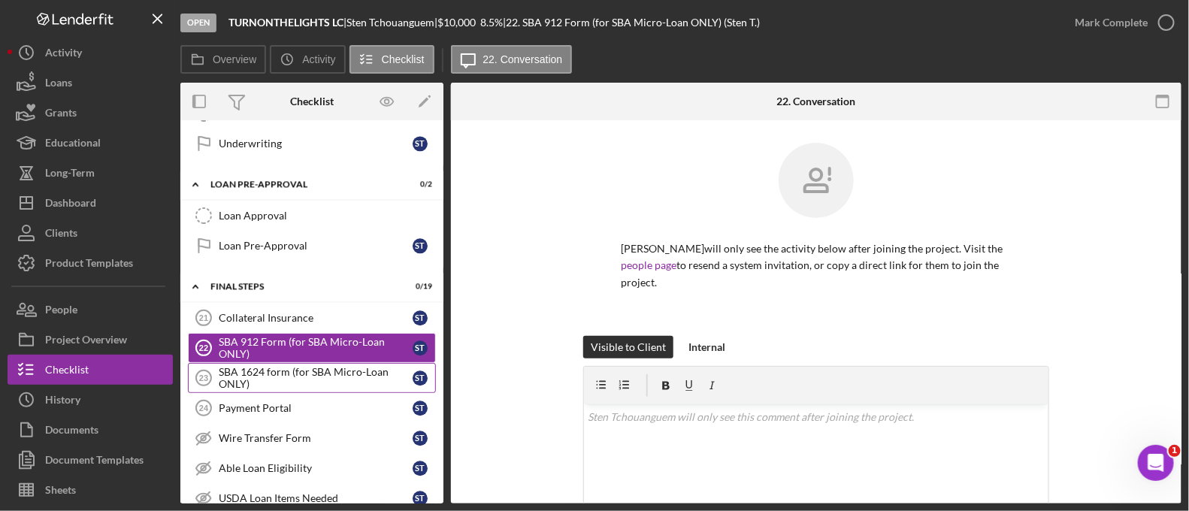
click at [262, 370] on div "SBA 1624 form (for SBA Micro-Loan ONLY)" at bounding box center [316, 378] width 194 height 24
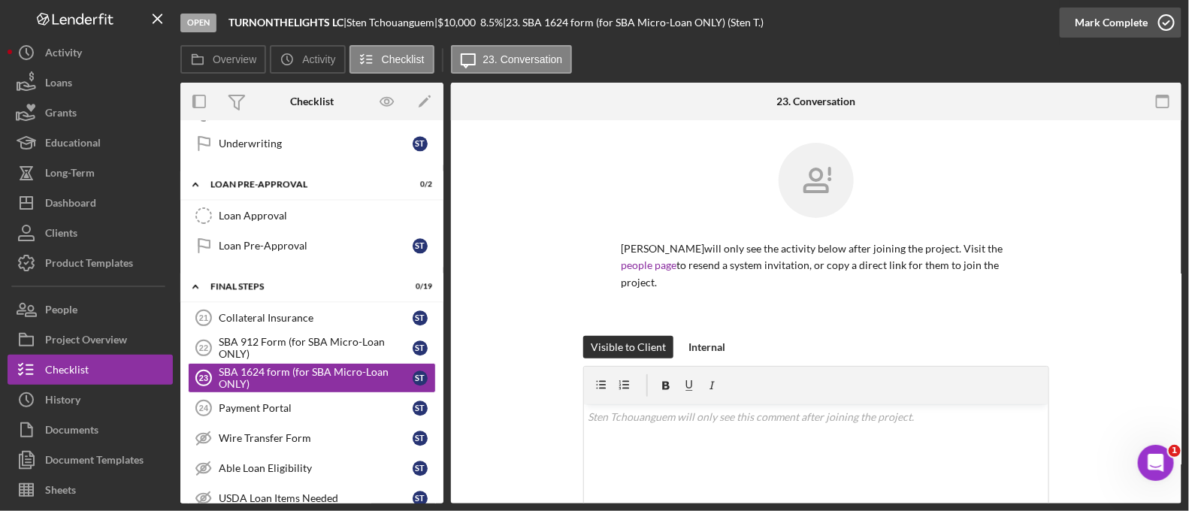
click at [1100, 23] on div "Mark Complete" at bounding box center [1111, 23] width 73 height 30
click at [298, 432] on div "Wire Transfer Form" at bounding box center [316, 438] width 194 height 12
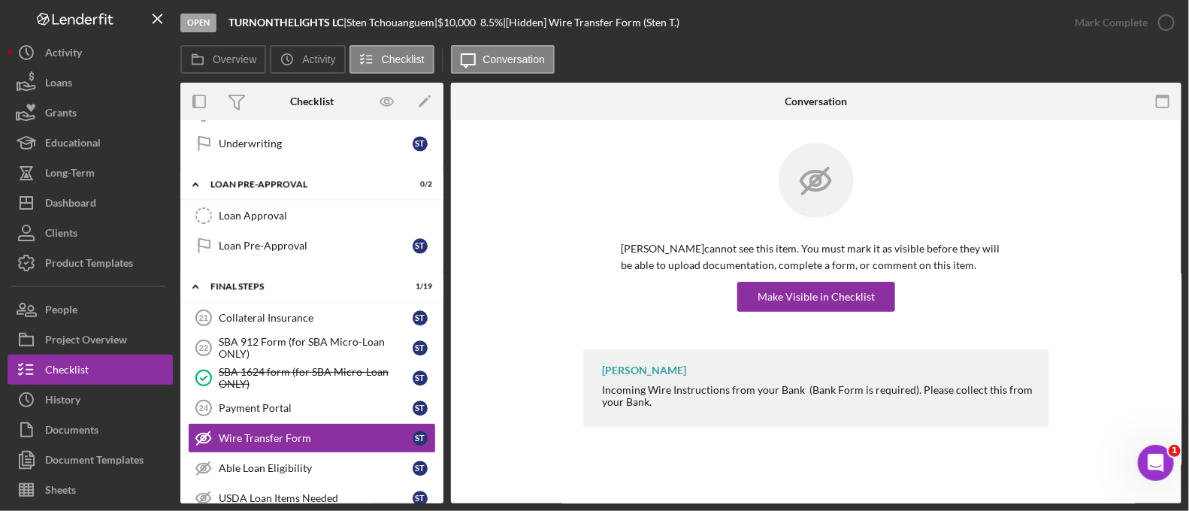
click at [852, 280] on div "[PERSON_NAME] cannot see this item. You must mark it as visible before they wil…" at bounding box center [816, 276] width 391 height 71
click at [810, 316] on div "[PERSON_NAME] cannot see this item. You must mark it as visible before they wil…" at bounding box center [816, 246] width 466 height 207
click at [808, 304] on div "Make Visible in Checklist" at bounding box center [816, 297] width 117 height 30
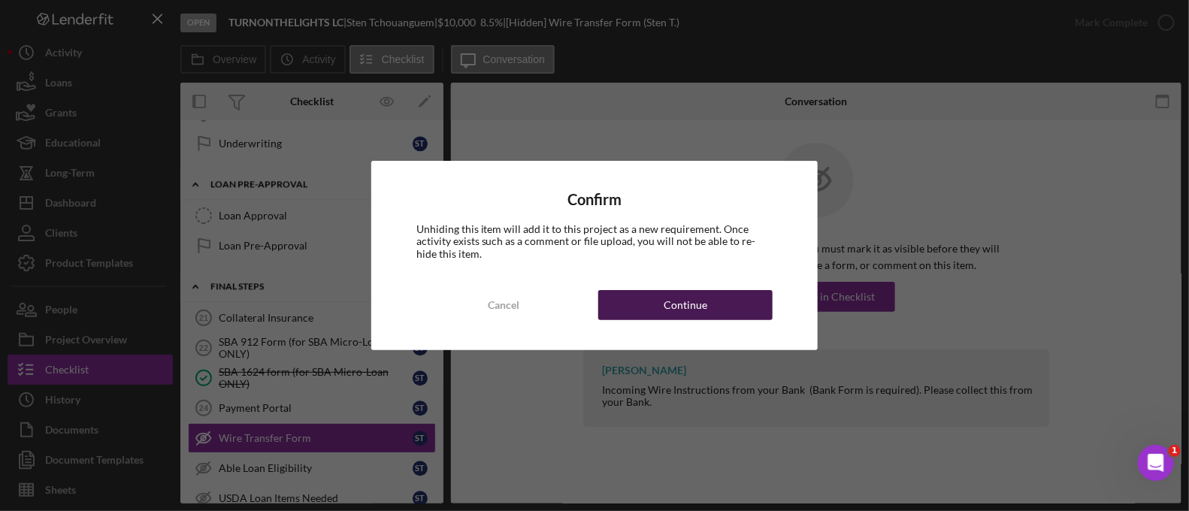
click at [735, 310] on button "Continue" at bounding box center [685, 305] width 174 height 30
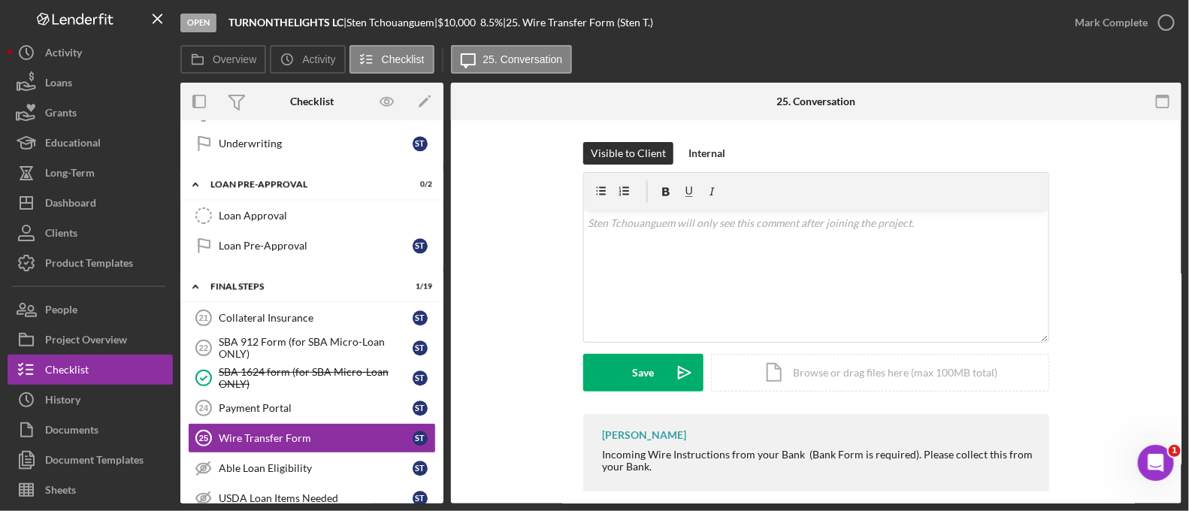
scroll to position [196, 0]
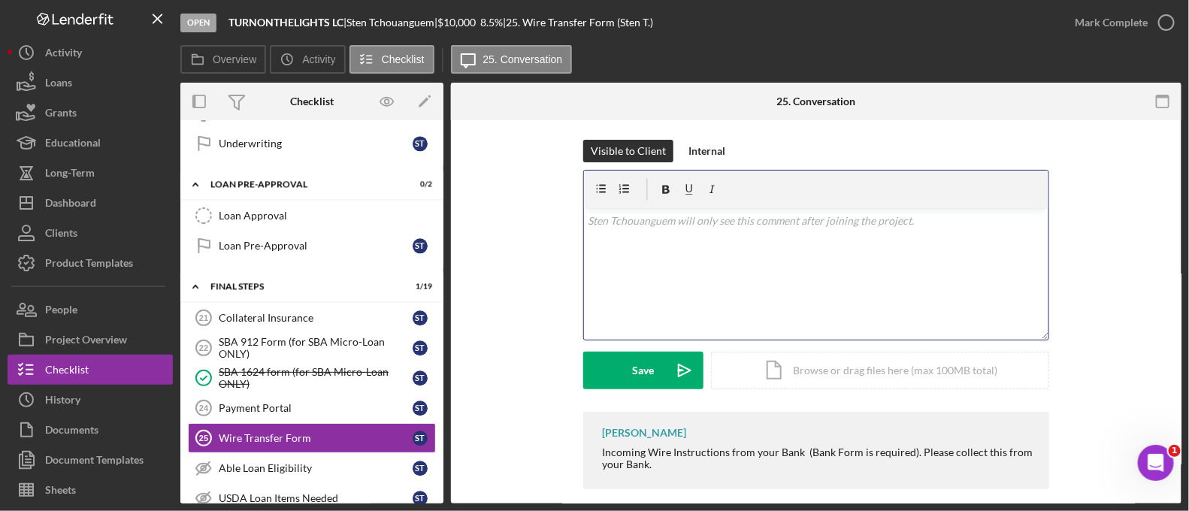
click at [691, 244] on div "v Color teal Color pink Remove color Add row above Add row below Add column bef…" at bounding box center [816, 274] width 464 height 132
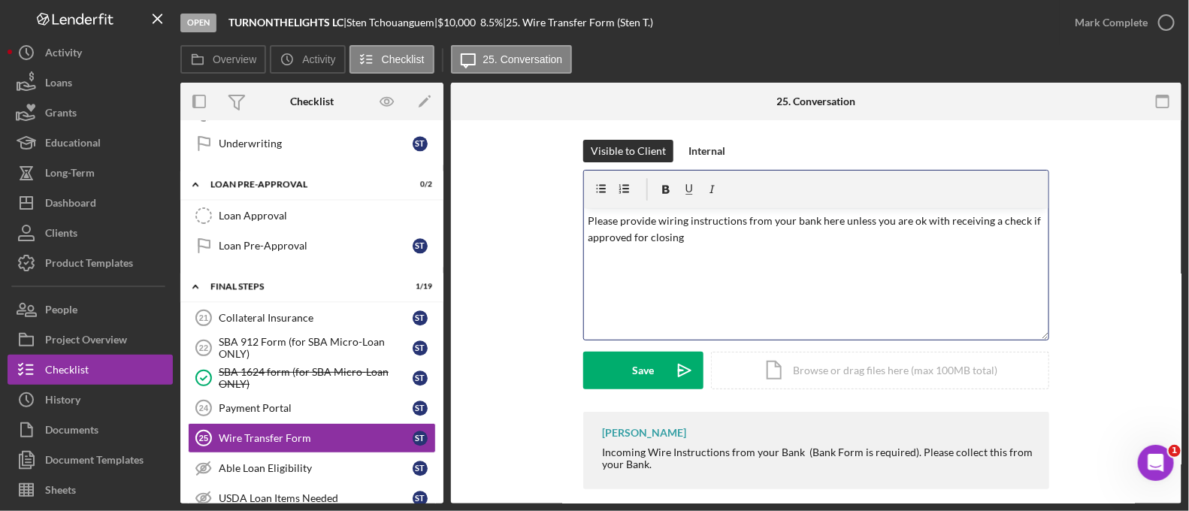
click at [691, 244] on p "Please provide wiring instructions from your bank here unless you are ok with r…" at bounding box center [816, 230] width 456 height 34
click at [679, 372] on icon "Icon/icon-invite-send" at bounding box center [685, 371] width 38 height 38
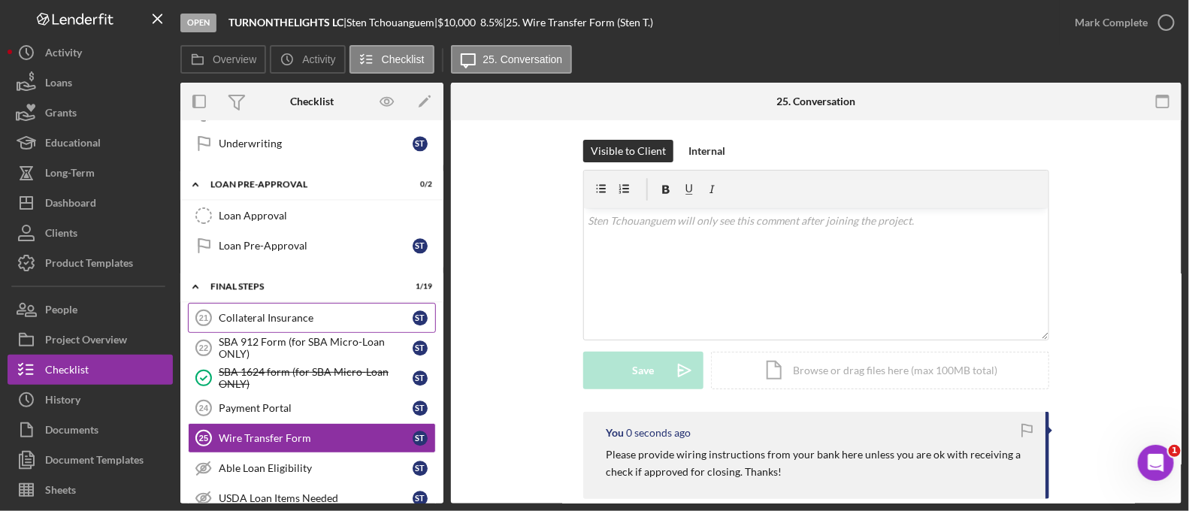
click at [307, 317] on link "Collateral Insurance 21 Collateral Insurance S T" at bounding box center [312, 318] width 248 height 30
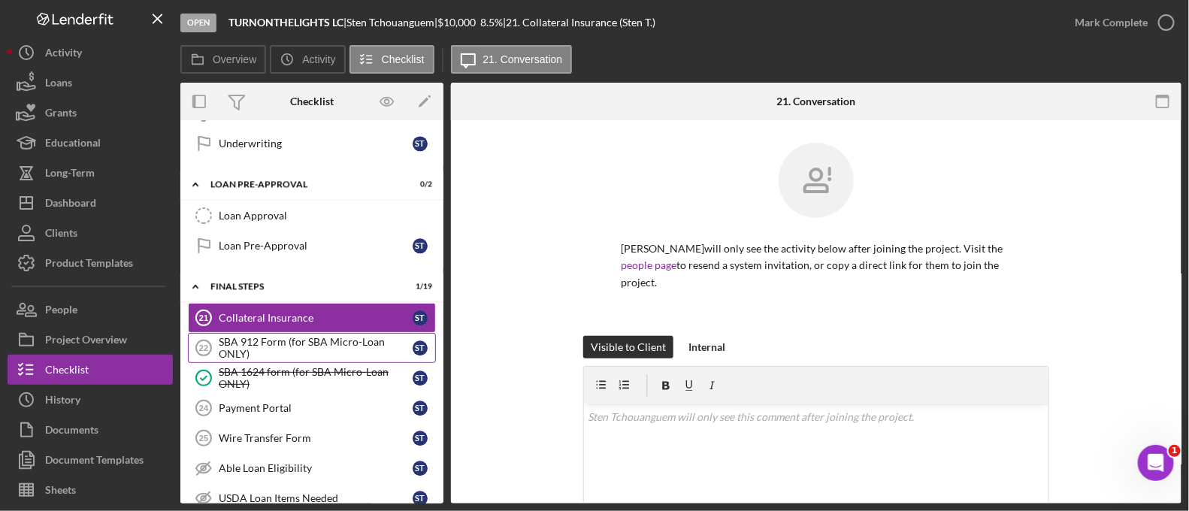
click at [313, 336] on div "SBA 912 Form (for SBA Micro-Loan ONLY)" at bounding box center [316, 348] width 194 height 24
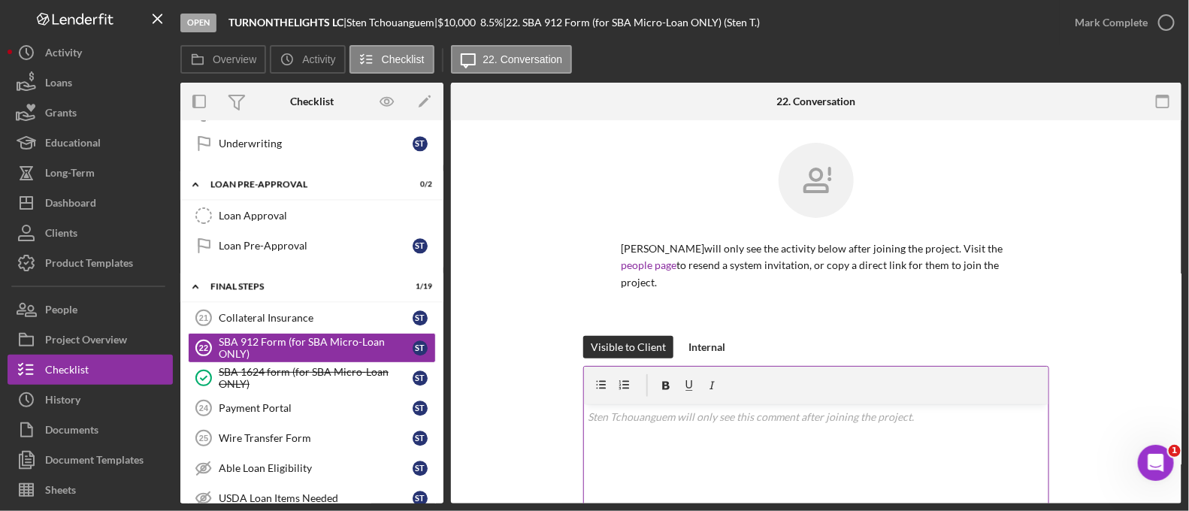
scroll to position [179, 0]
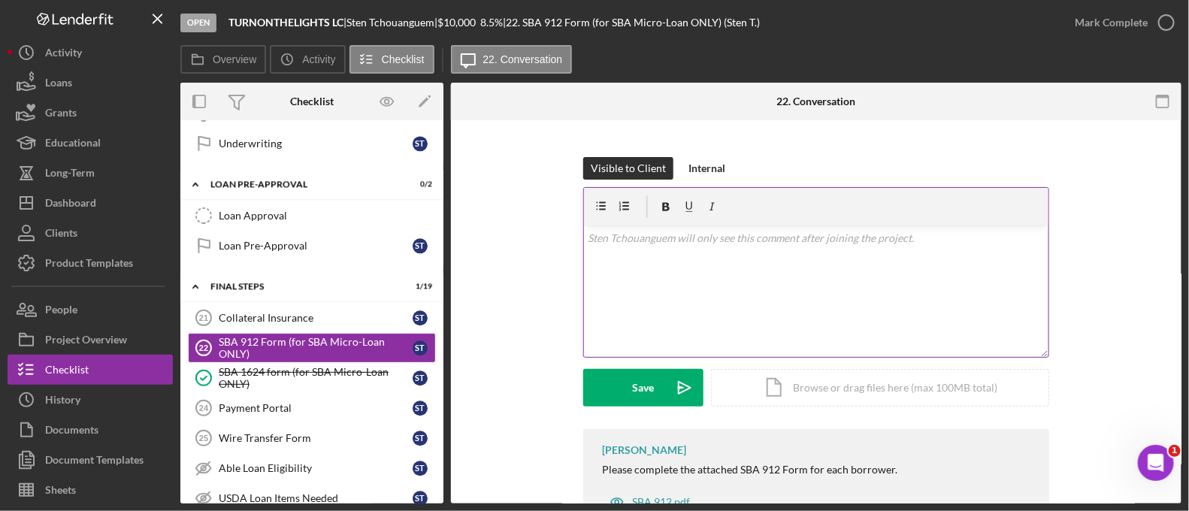
click at [605, 272] on div "v Color teal Color pink Remove color Add row above Add row below Add column bef…" at bounding box center [816, 291] width 464 height 132
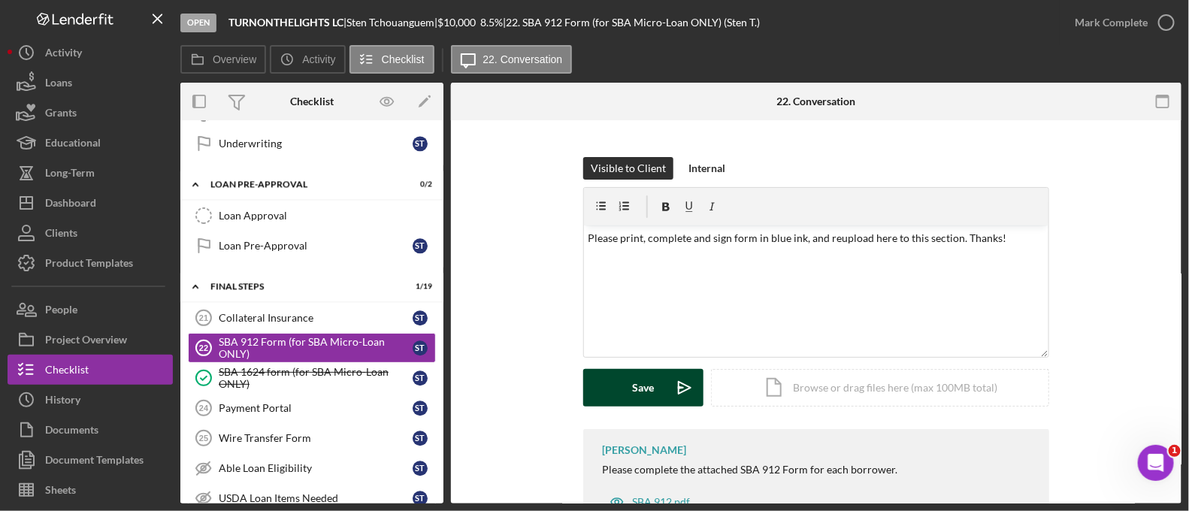
click at [649, 392] on div "Save" at bounding box center [644, 388] width 22 height 38
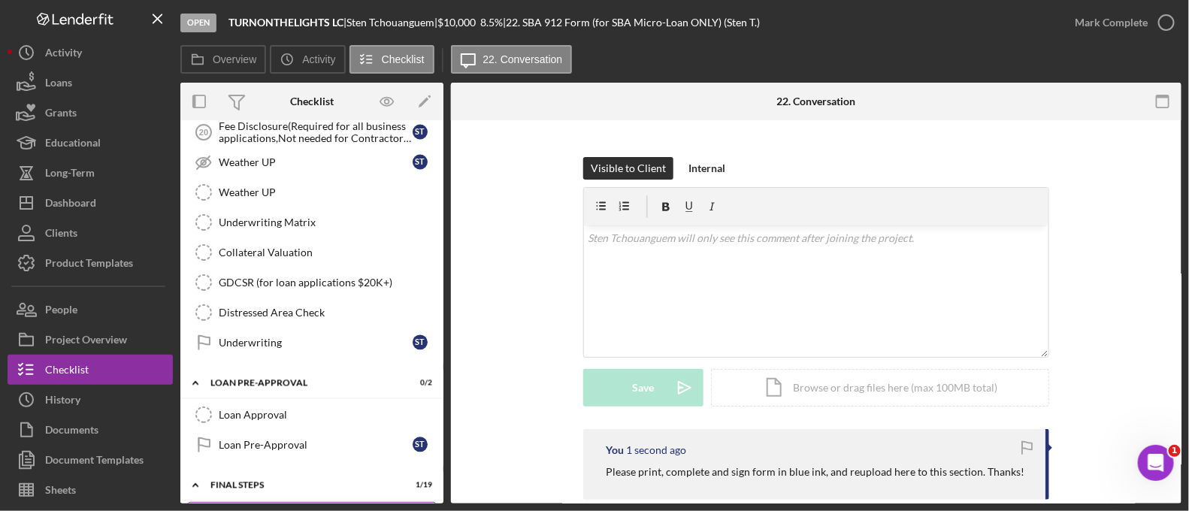
scroll to position [1140, 0]
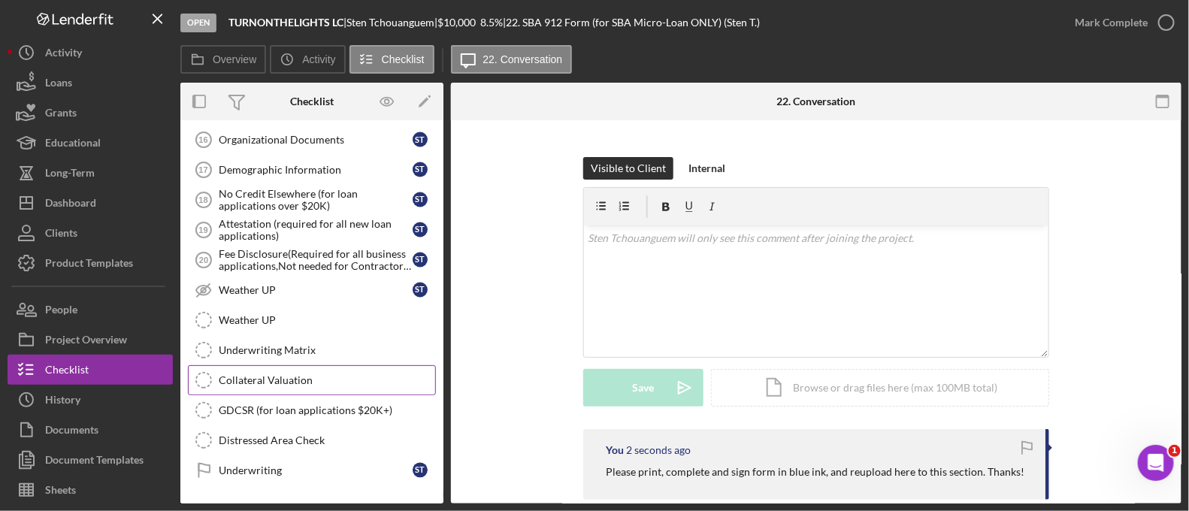
click at [346, 377] on link "Collateral Valuation Collateral Valuation" at bounding box center [312, 380] width 248 height 30
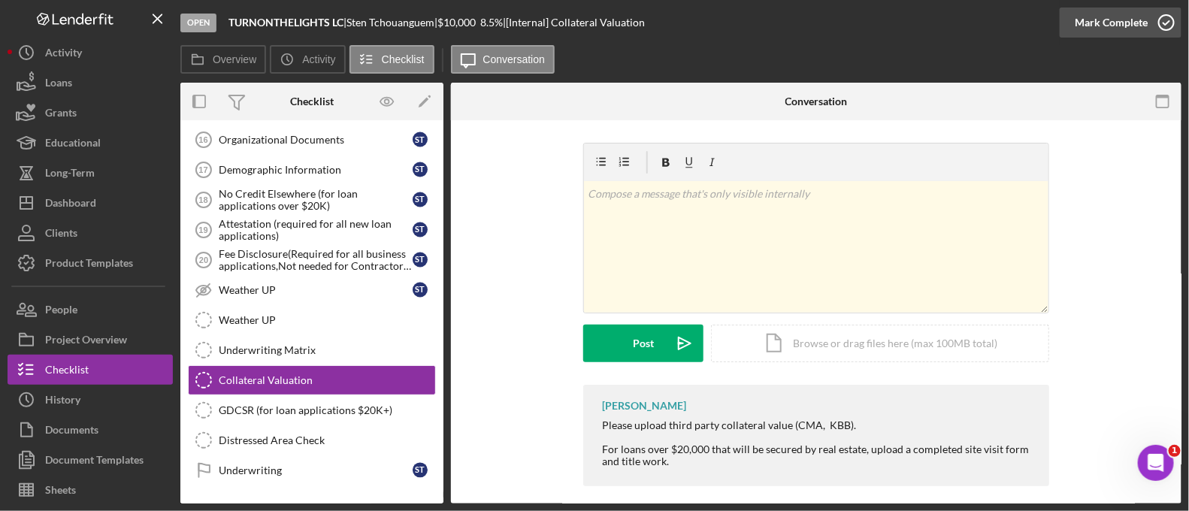
click at [1105, 32] on div "Mark Complete" at bounding box center [1111, 23] width 73 height 30
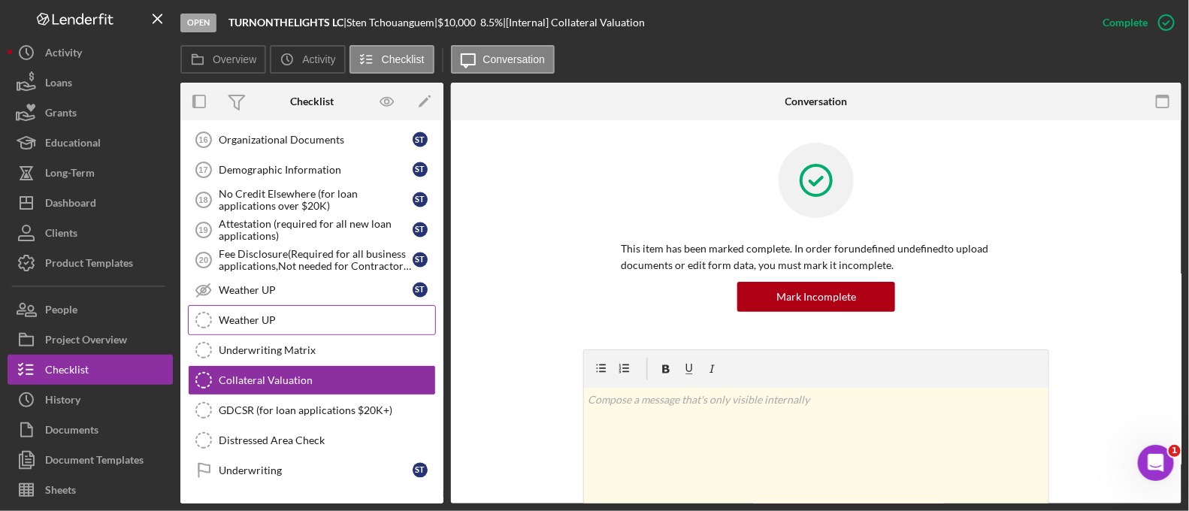
click at [292, 314] on div "Weather UP" at bounding box center [327, 320] width 216 height 12
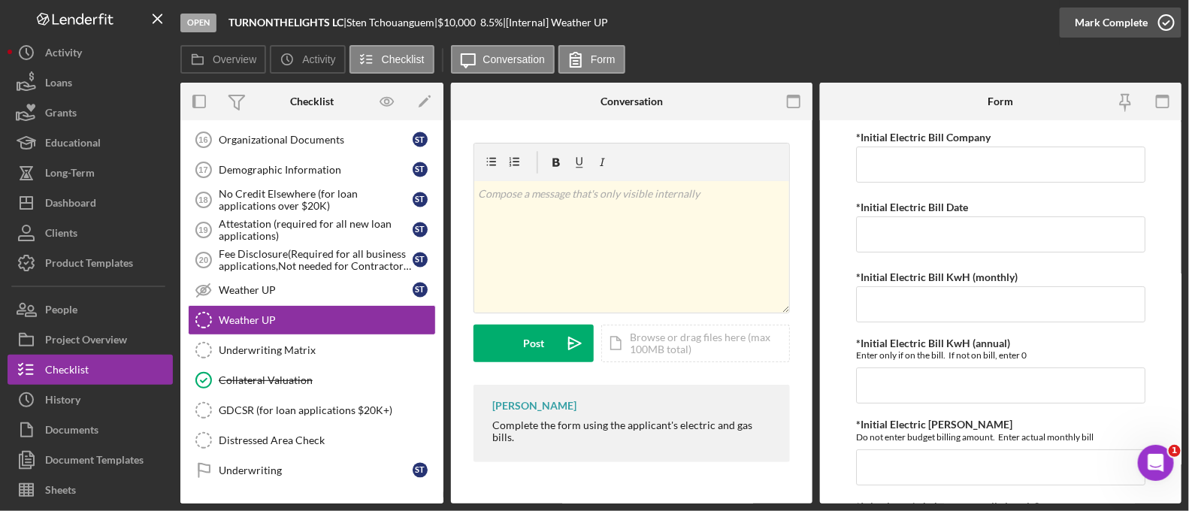
click at [1132, 23] on div "Mark Complete" at bounding box center [1111, 23] width 73 height 30
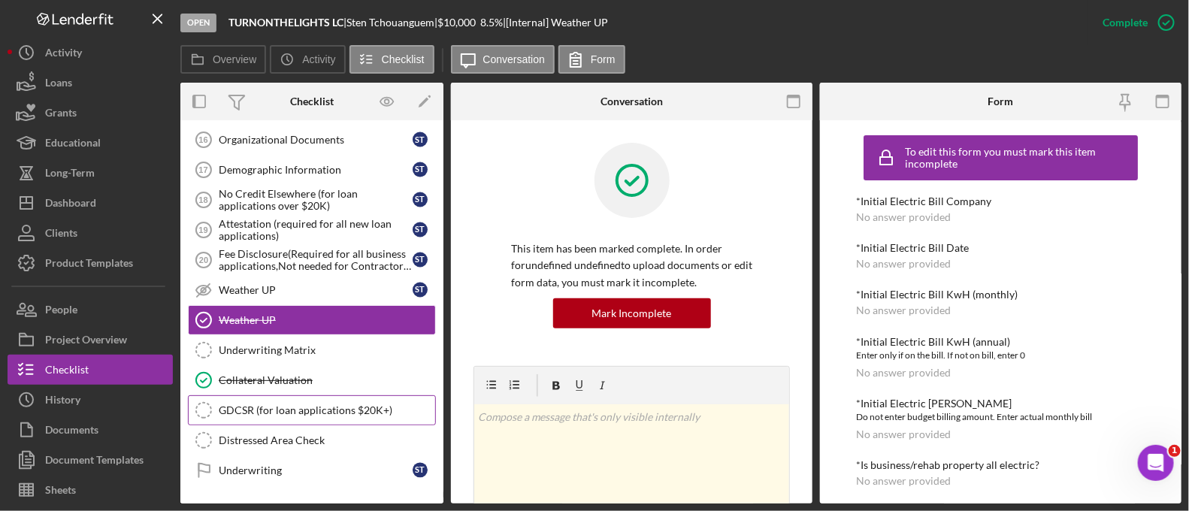
click at [371, 404] on div "GDCSR (for loan applications $20K+)" at bounding box center [327, 410] width 216 height 12
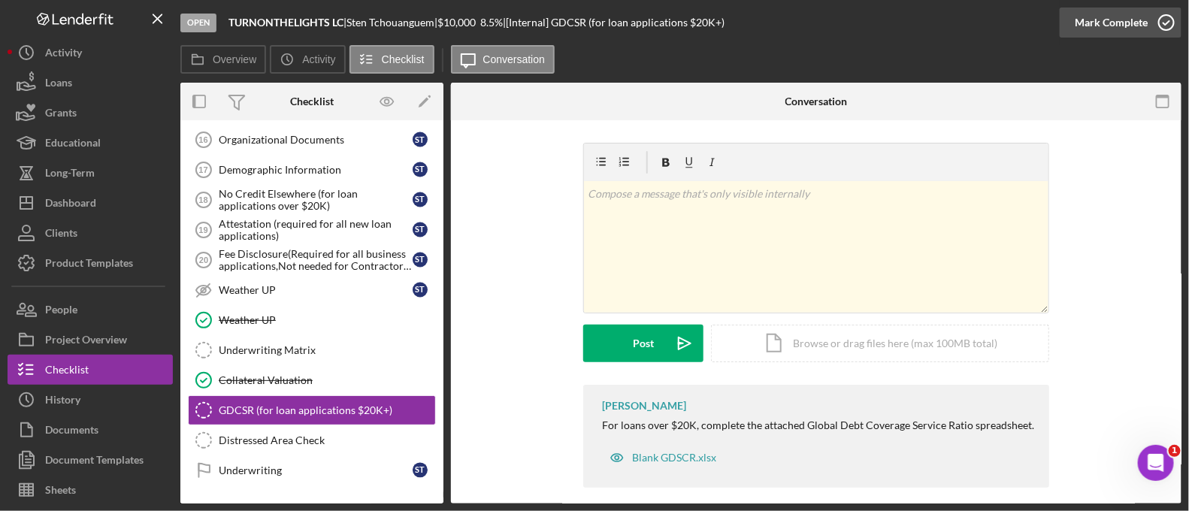
click at [1069, 10] on button "Mark Complete" at bounding box center [1121, 23] width 122 height 30
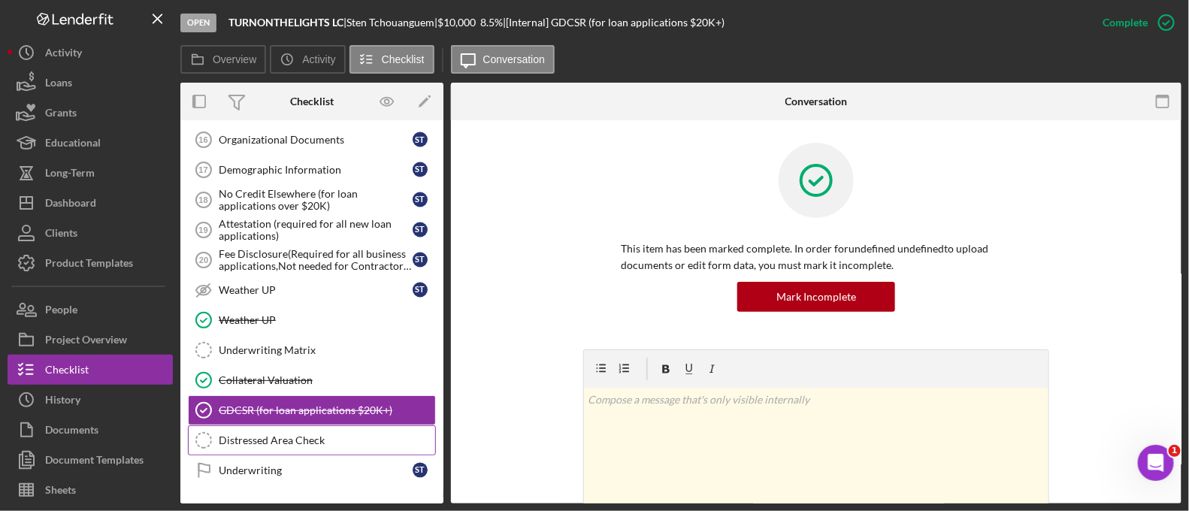
click at [287, 442] on link "Distressed Area Check Distressed Area Check" at bounding box center [312, 440] width 248 height 30
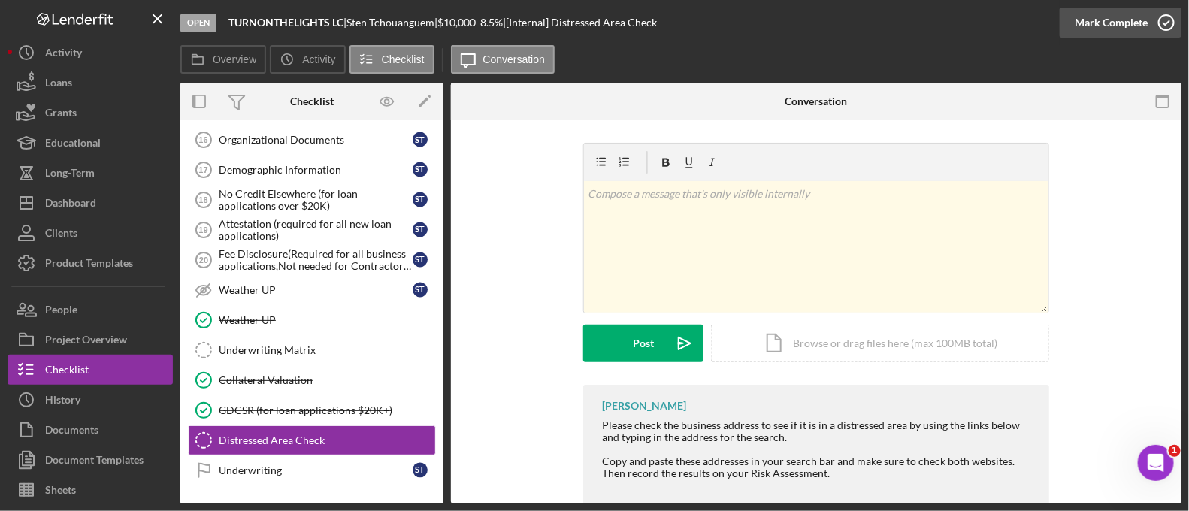
click at [1103, 32] on div "Mark Complete" at bounding box center [1111, 23] width 73 height 30
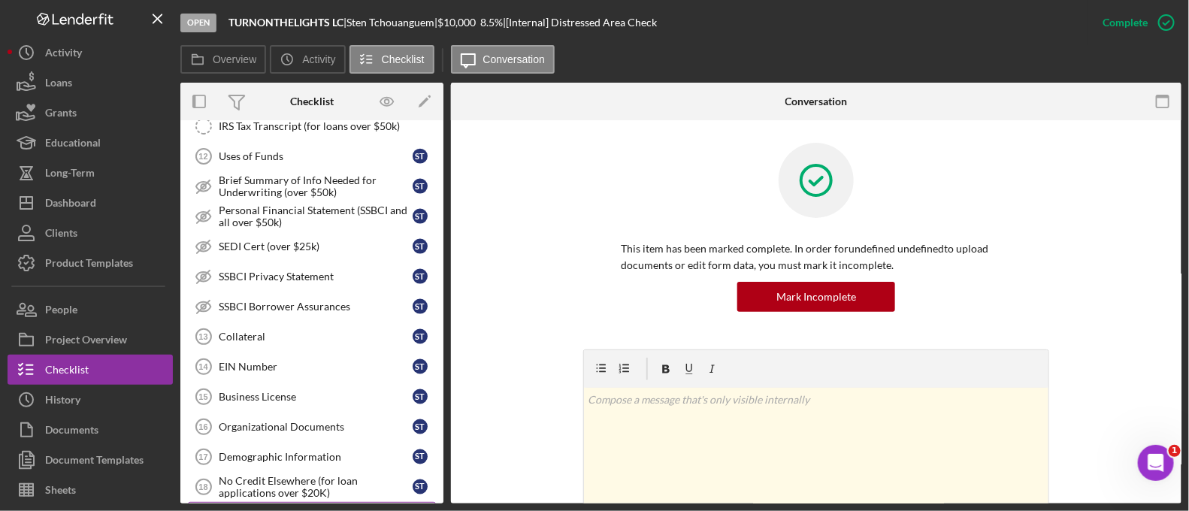
scroll to position [981, 0]
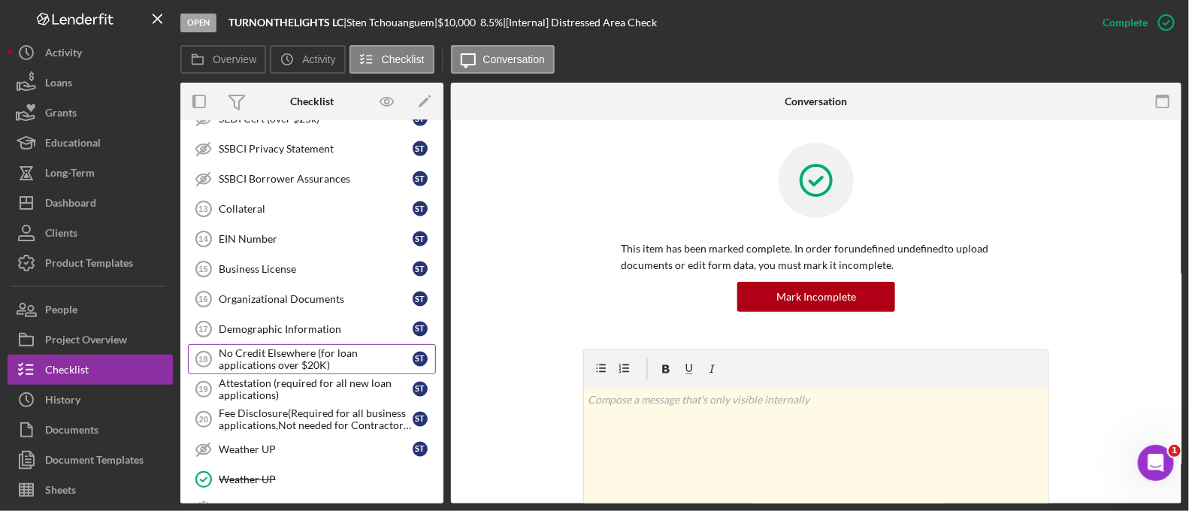
click at [312, 353] on div "No Credit Elsewhere (for loan applications over $20K)" at bounding box center [316, 359] width 194 height 24
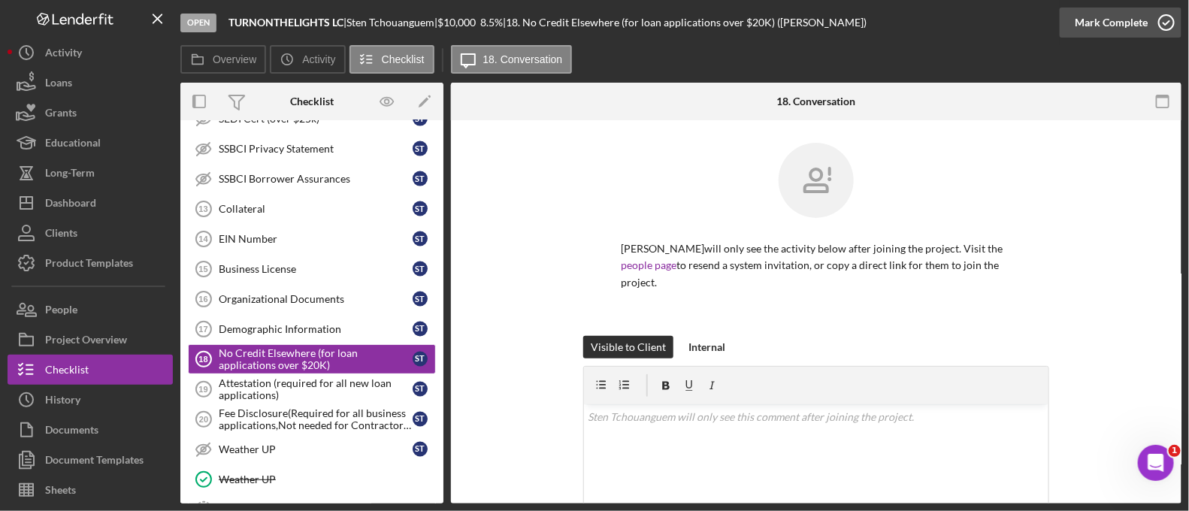
click at [1097, 17] on div "Mark Complete" at bounding box center [1111, 23] width 73 height 30
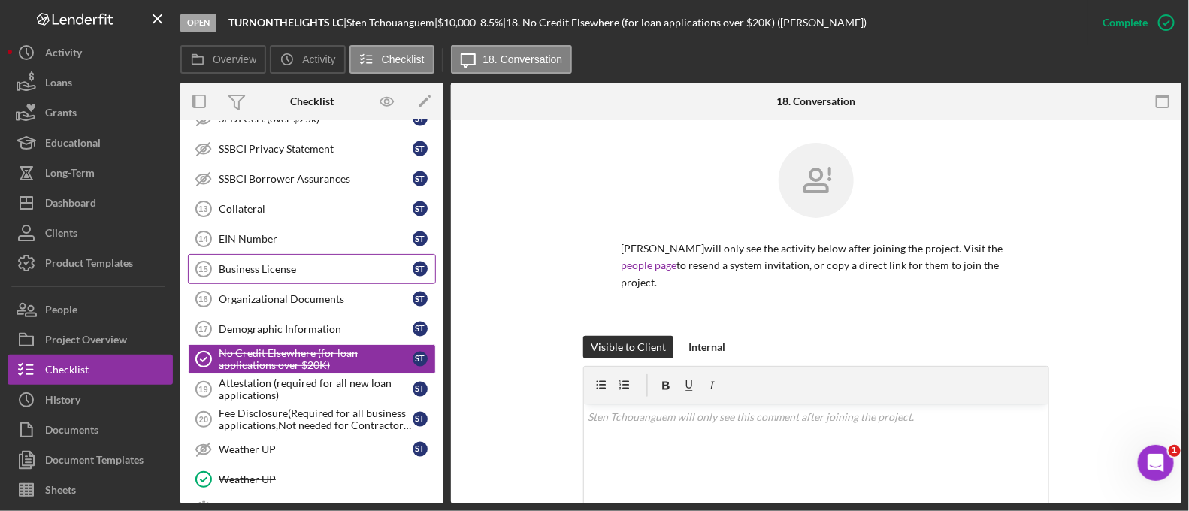
click at [319, 263] on div "Business License" at bounding box center [316, 269] width 194 height 12
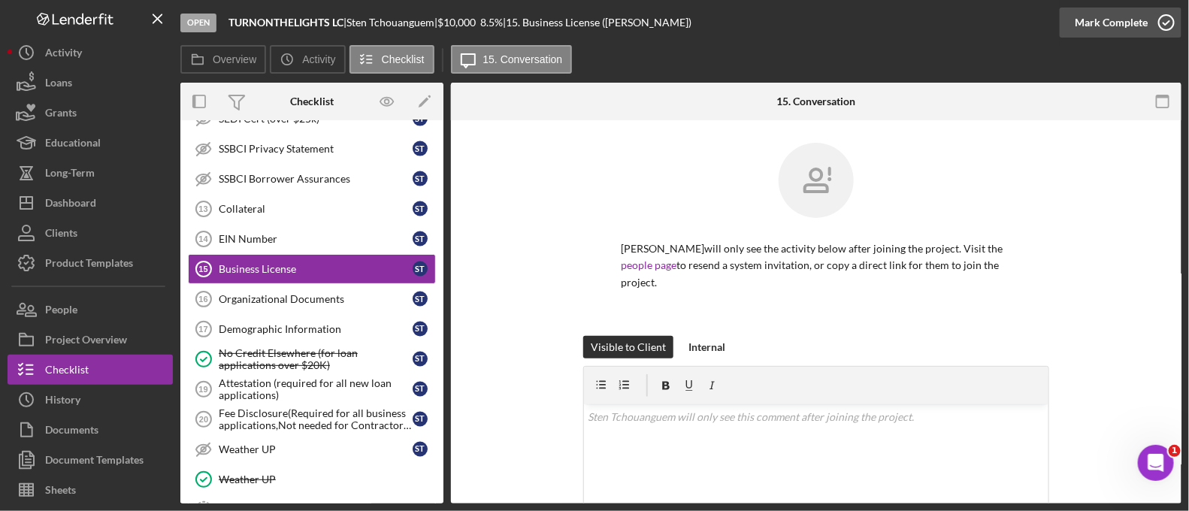
click at [1139, 33] on div "Mark Complete" at bounding box center [1111, 23] width 73 height 30
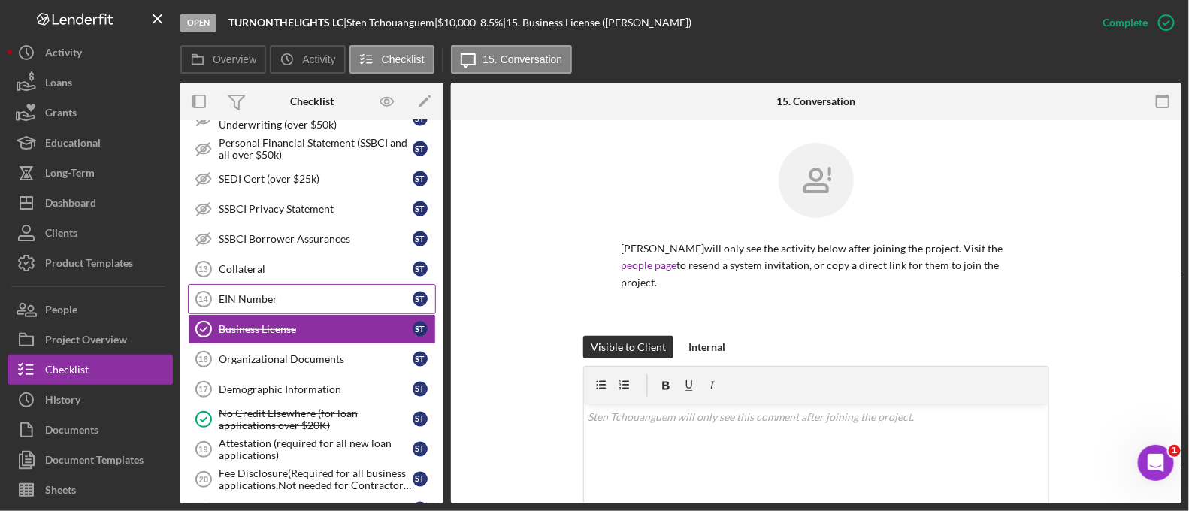
scroll to position [922, 0]
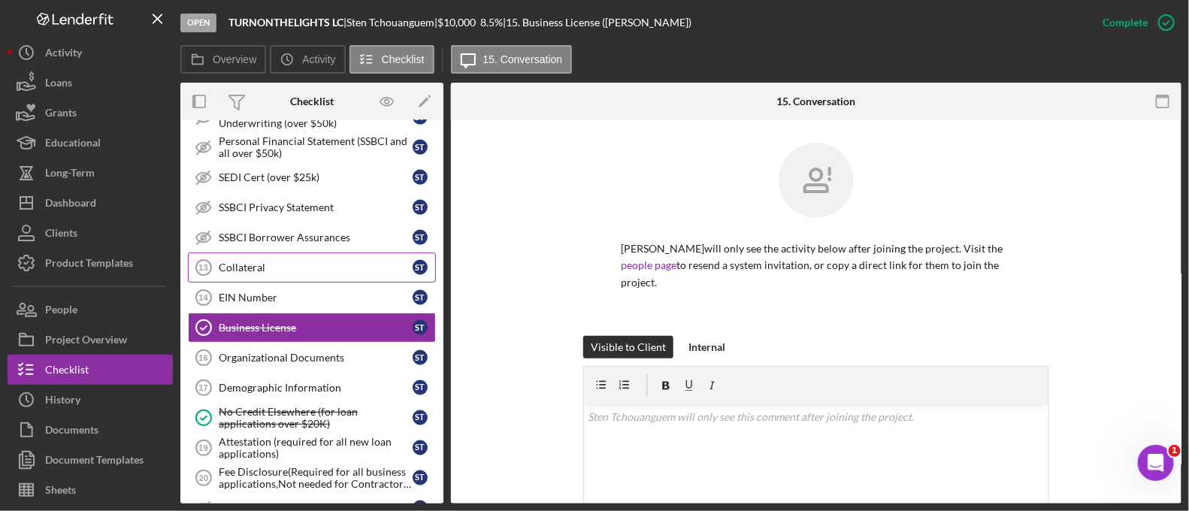
click at [295, 262] on div "Collateral" at bounding box center [316, 268] width 194 height 12
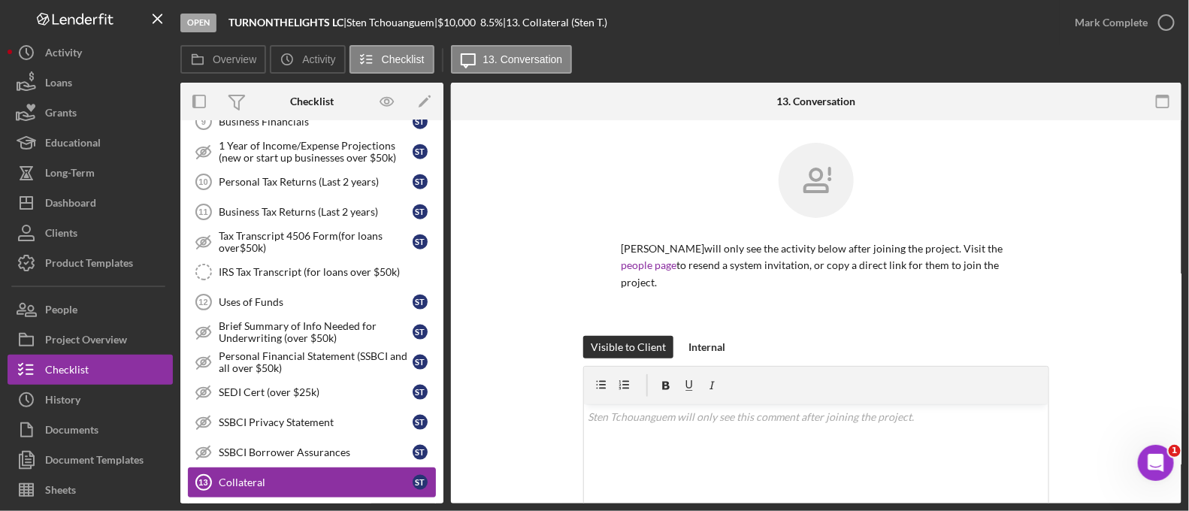
scroll to position [703, 0]
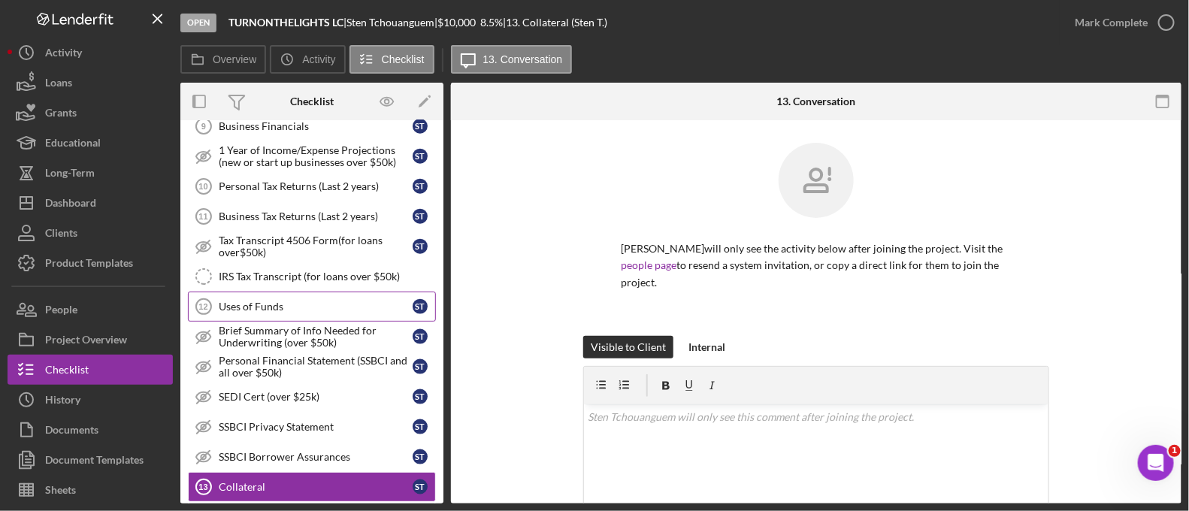
click at [331, 292] on link "Uses of Funds 12 Uses of Funds S T" at bounding box center [312, 307] width 248 height 30
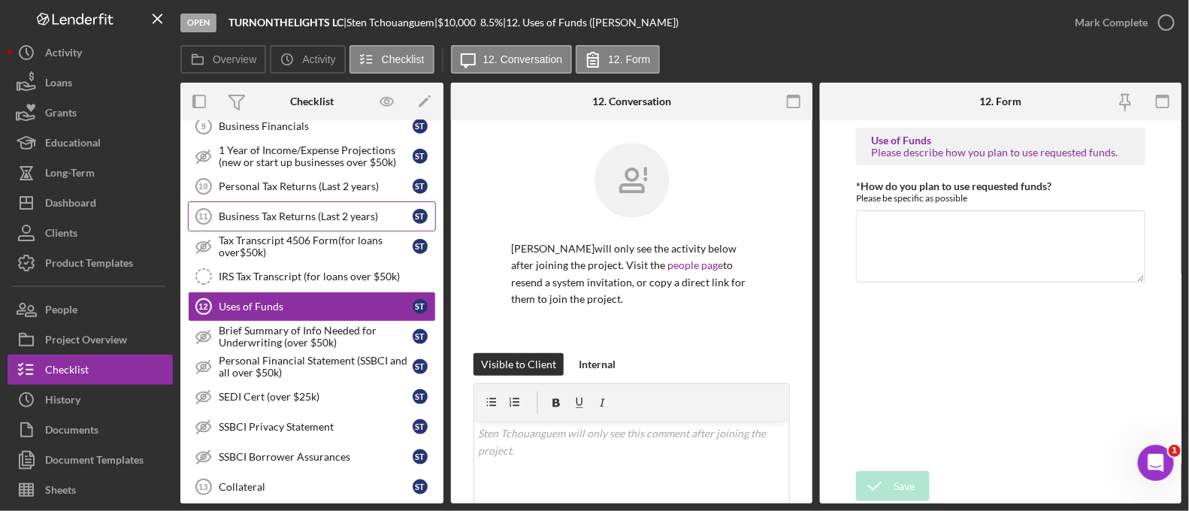
click at [295, 210] on div "Business Tax Returns (Last 2 years)" at bounding box center [316, 216] width 194 height 12
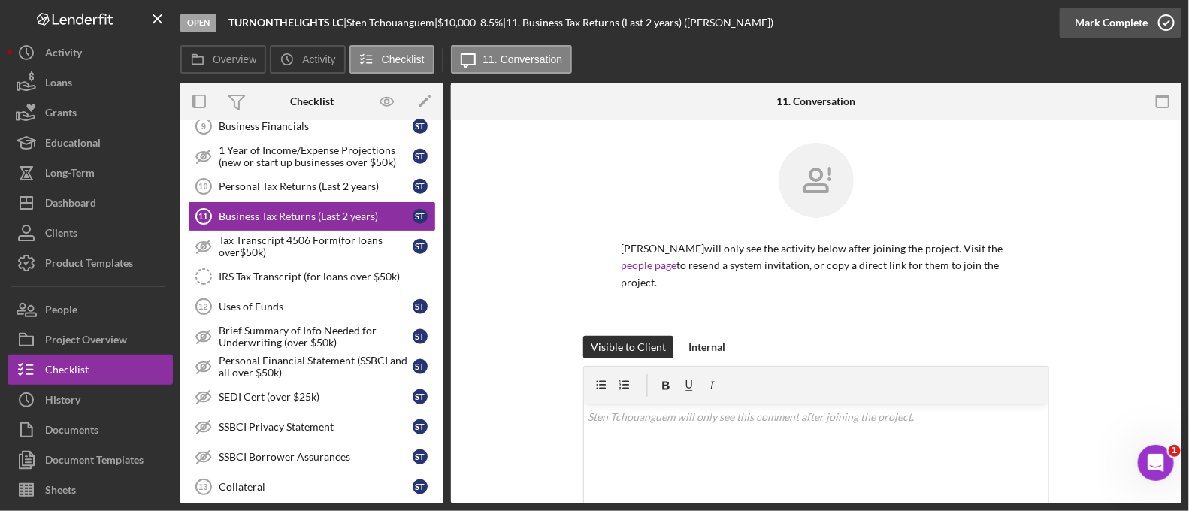
click at [1103, 31] on div "Mark Complete" at bounding box center [1111, 23] width 73 height 30
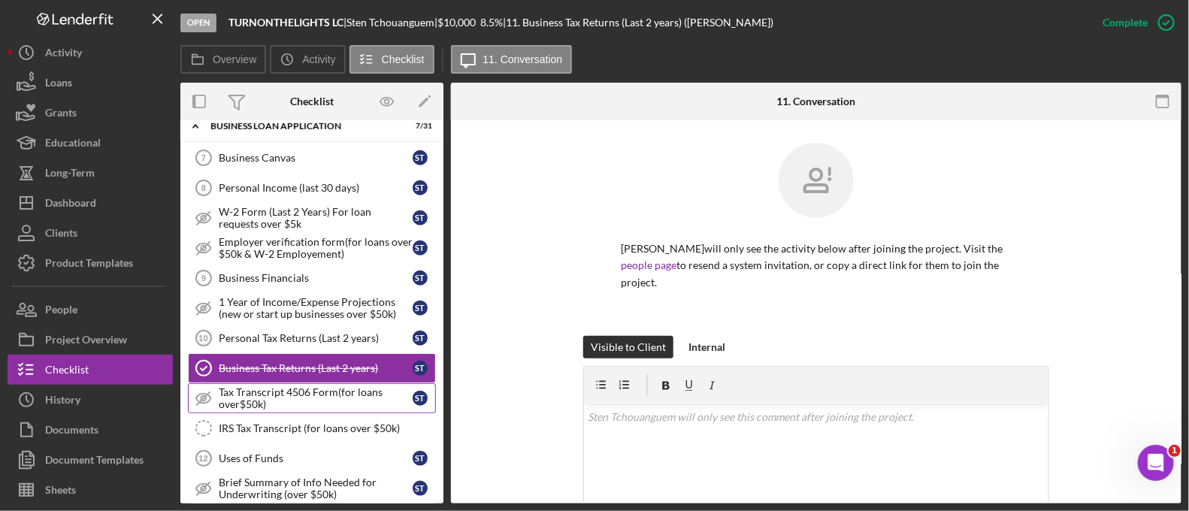
scroll to position [495, 0]
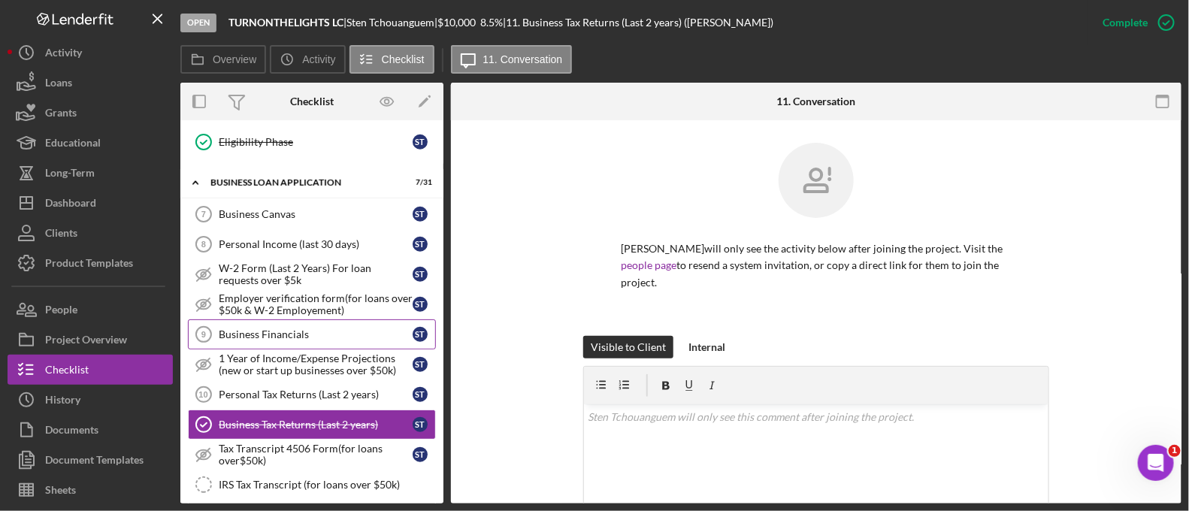
click at [319, 328] on div "Business Financials" at bounding box center [316, 334] width 194 height 12
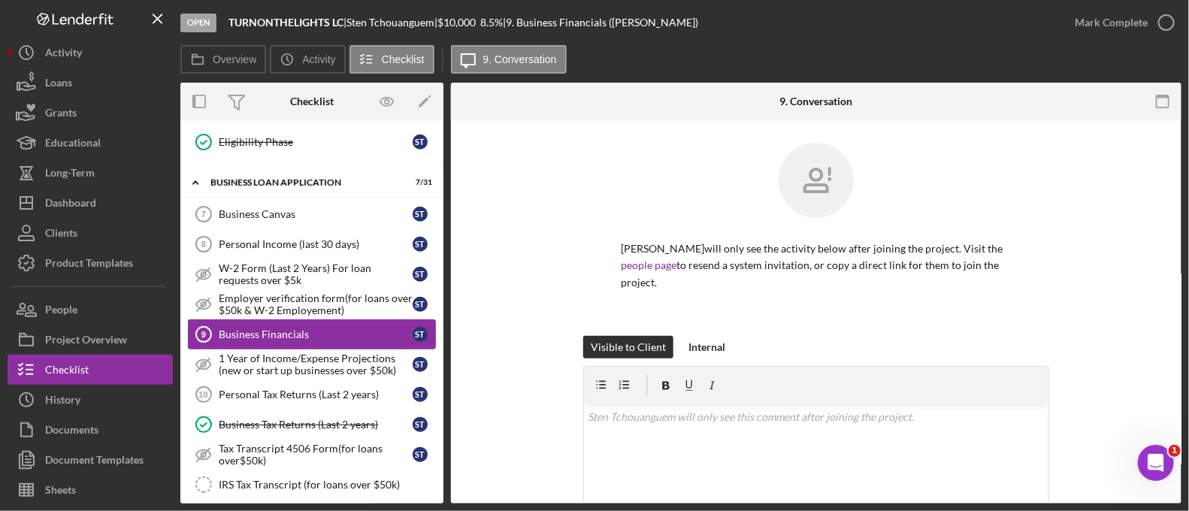
scroll to position [496, 0]
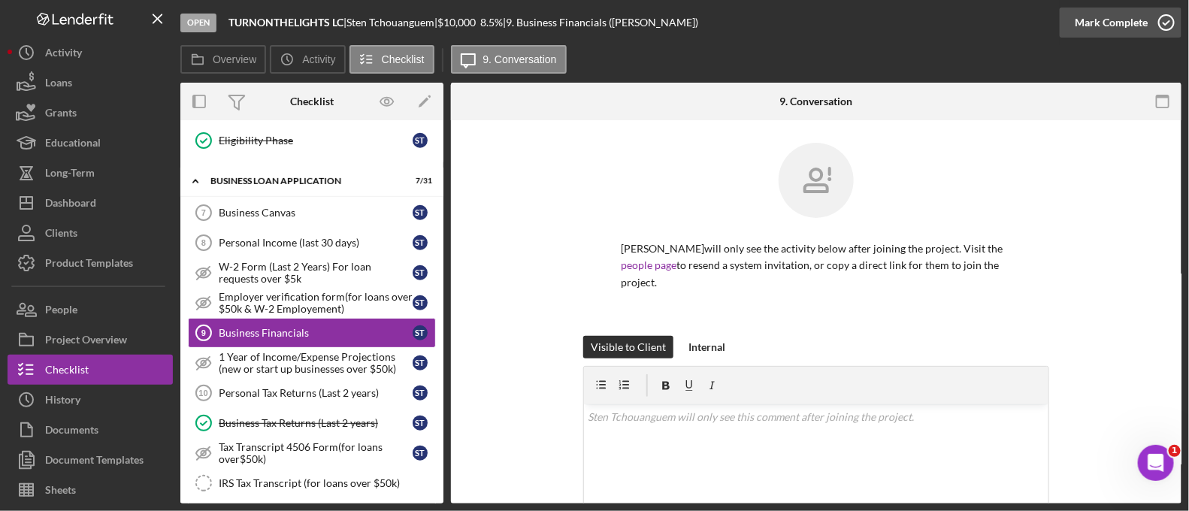
click at [1085, 17] on div "Mark Complete" at bounding box center [1111, 23] width 73 height 30
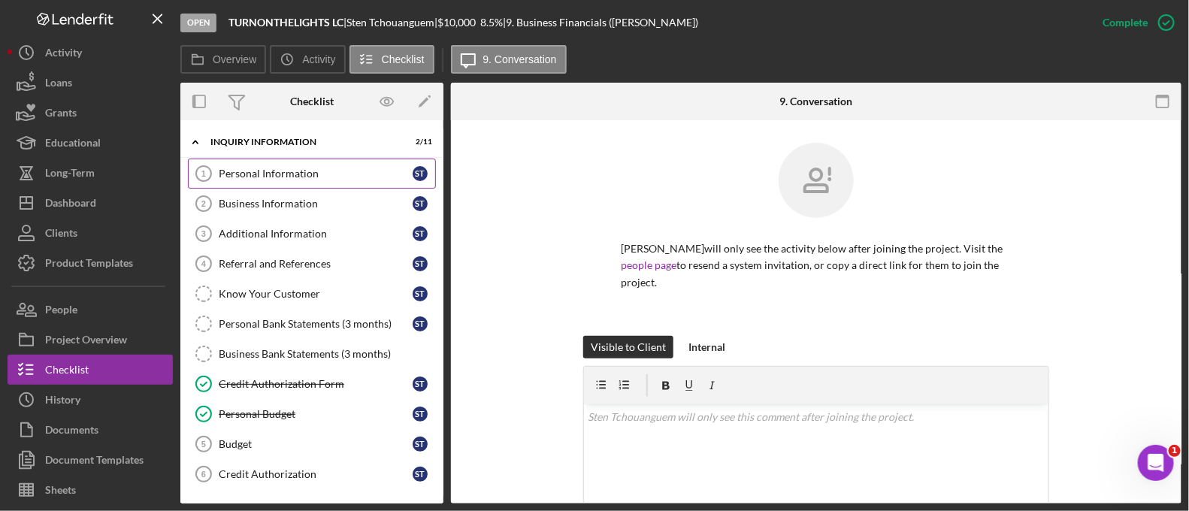
click at [289, 168] on div "Personal Information" at bounding box center [316, 174] width 194 height 12
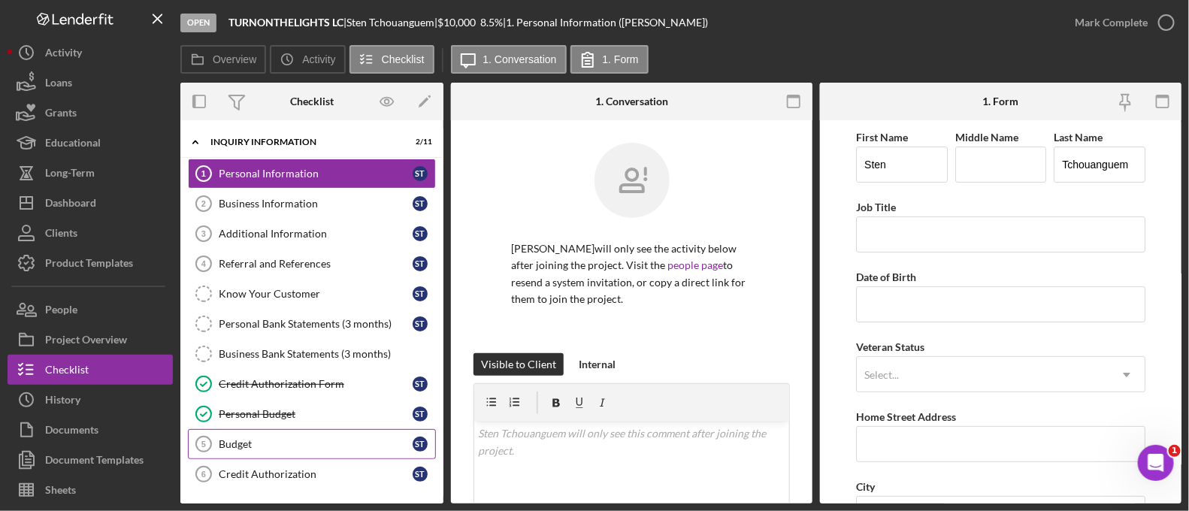
click at [312, 431] on link "Budget 5 Budget S T" at bounding box center [312, 444] width 248 height 30
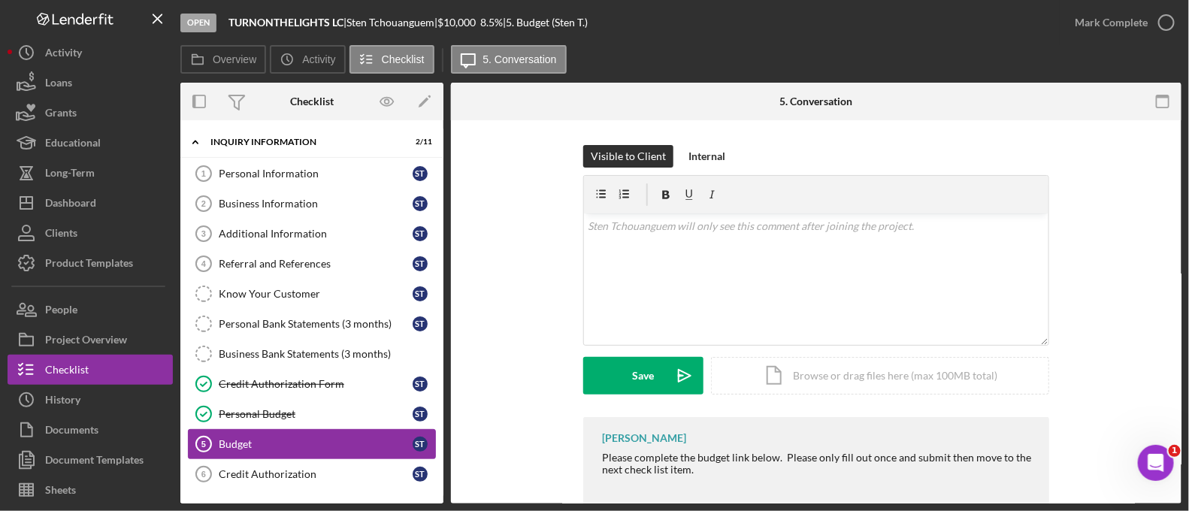
scroll to position [192, 0]
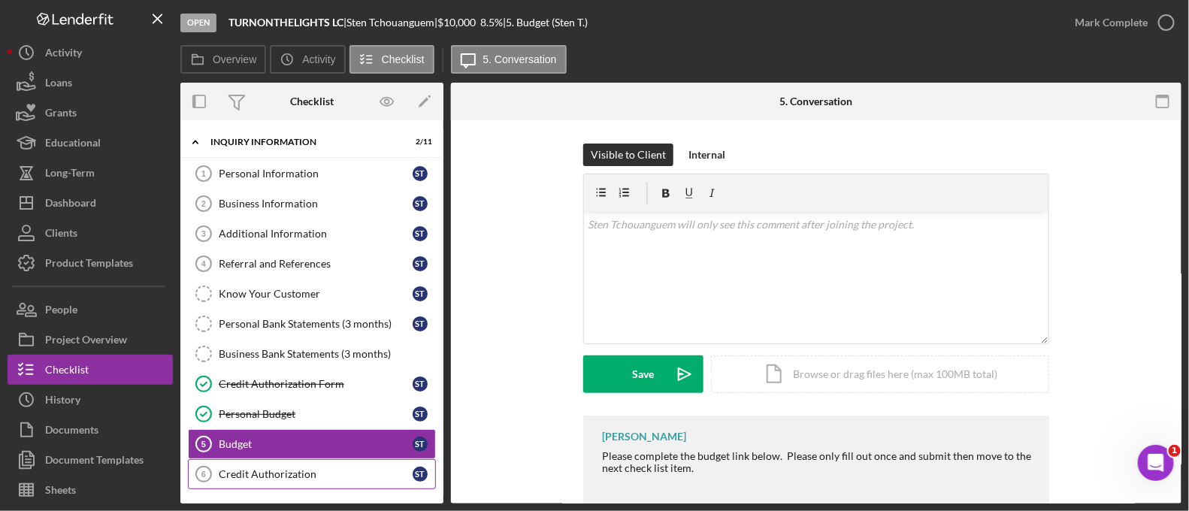
click at [354, 475] on div "Credit Authorization" at bounding box center [316, 474] width 194 height 12
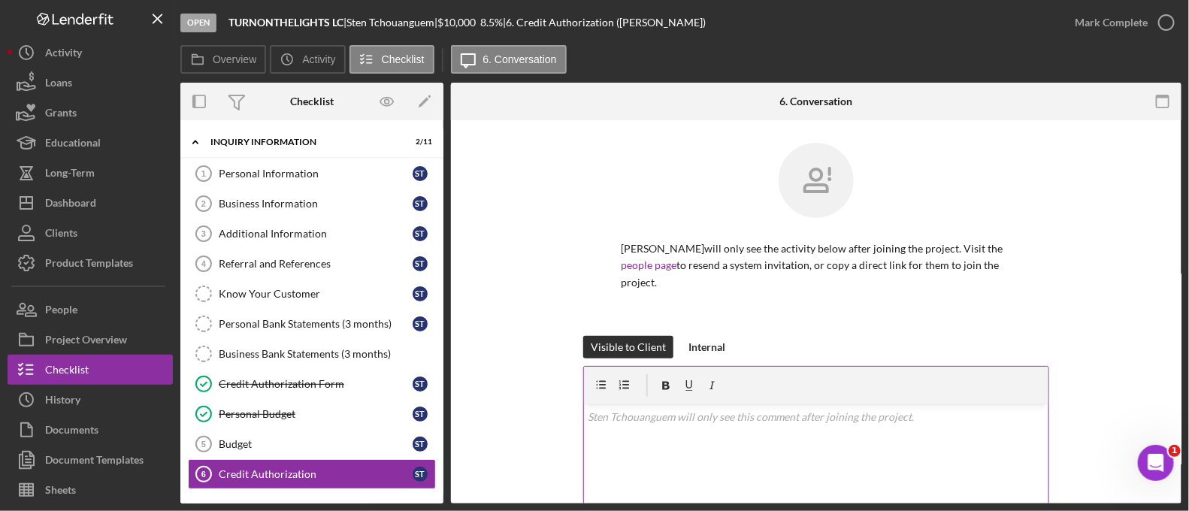
scroll to position [157, 0]
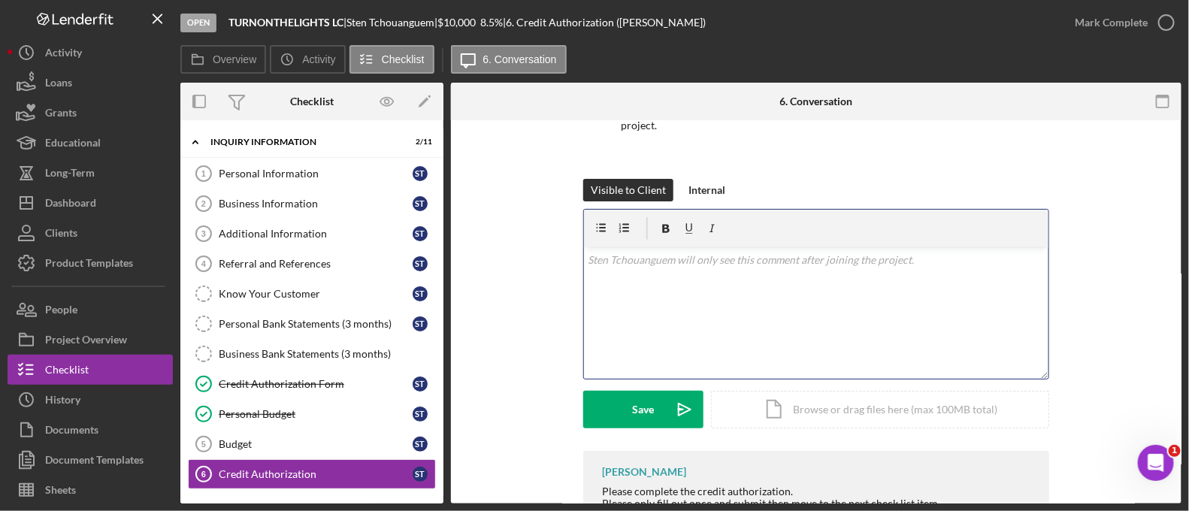
click at [642, 268] on div "v Color teal Color pink Remove color Add row above Add row below Add column bef…" at bounding box center [816, 313] width 464 height 132
click at [671, 415] on icon "Icon/icon-invite-send" at bounding box center [685, 410] width 38 height 38
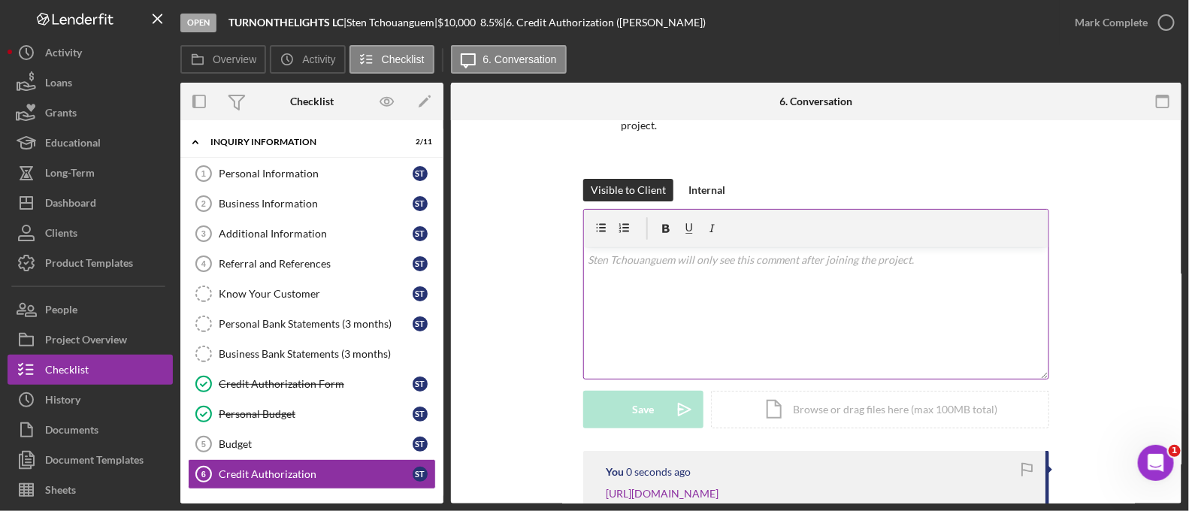
click at [699, 299] on div "v Color teal Color pink Remove color Add row above Add row below Add column bef…" at bounding box center [816, 313] width 464 height 132
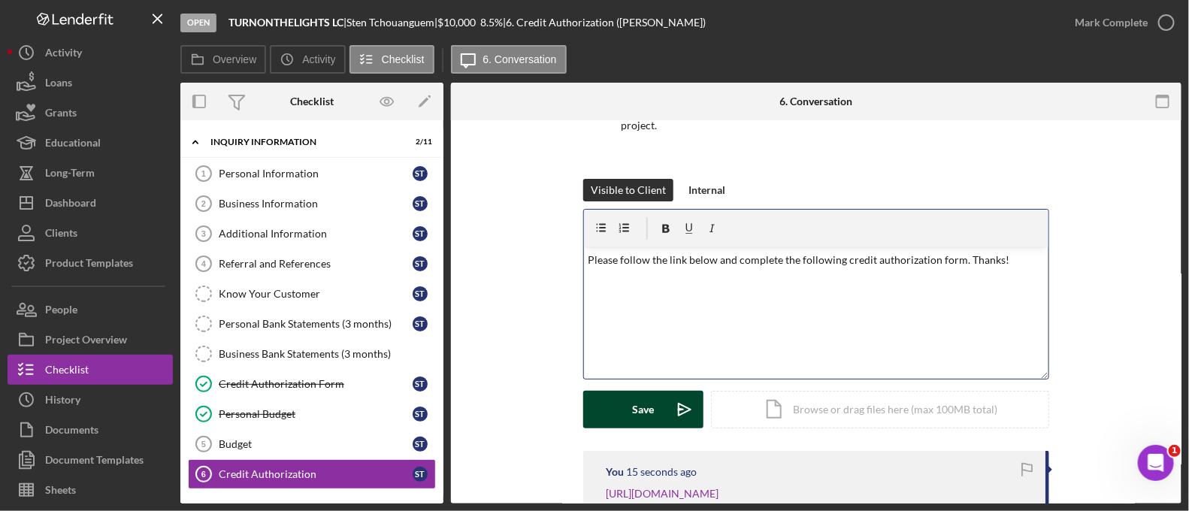
click at [669, 407] on icon "Icon/icon-invite-send" at bounding box center [685, 410] width 38 height 38
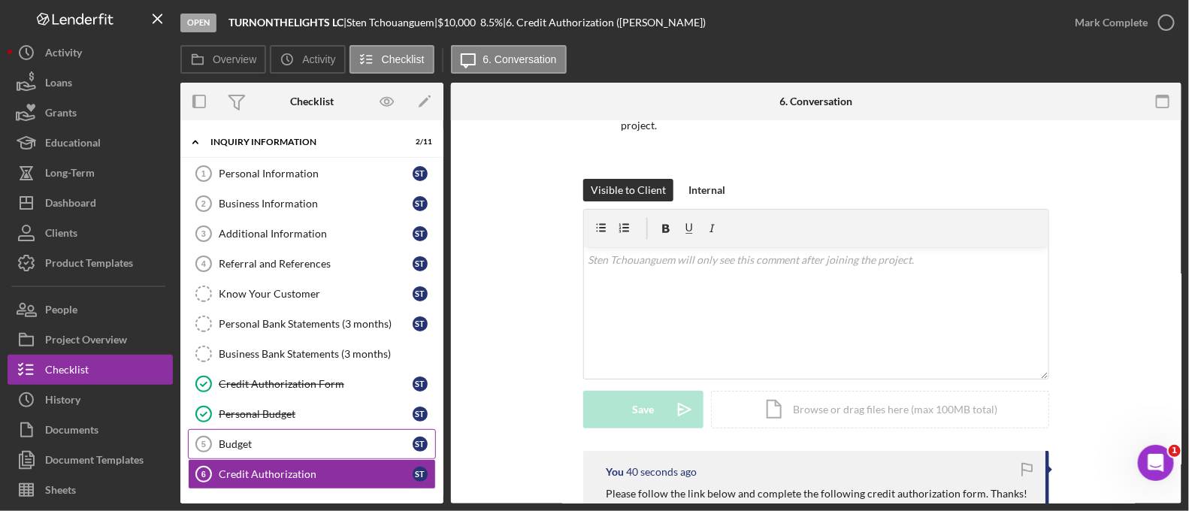
click at [352, 452] on link "Budget 5 Budget S T" at bounding box center [312, 444] width 248 height 30
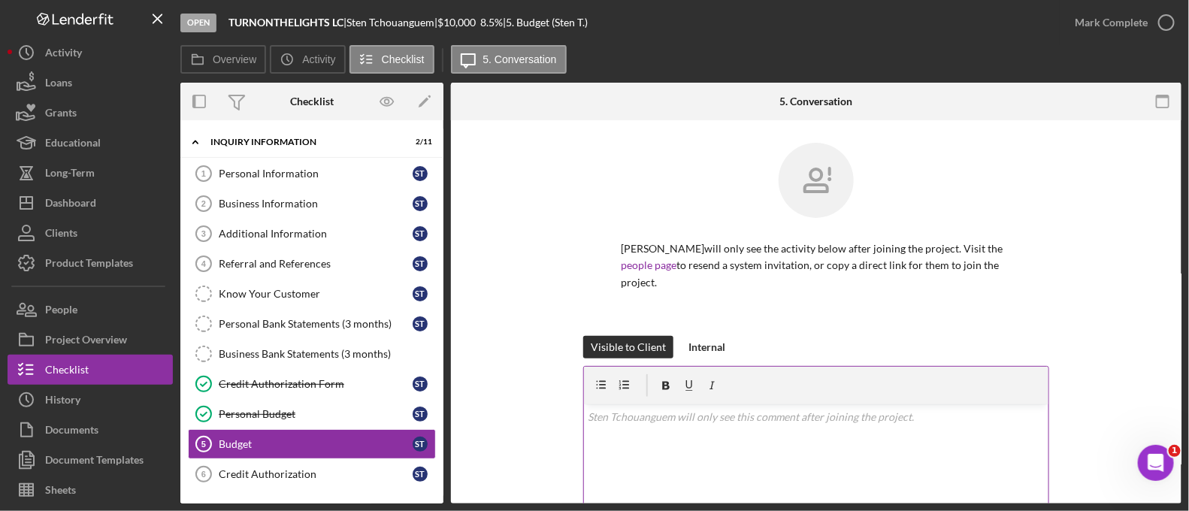
scroll to position [224, 0]
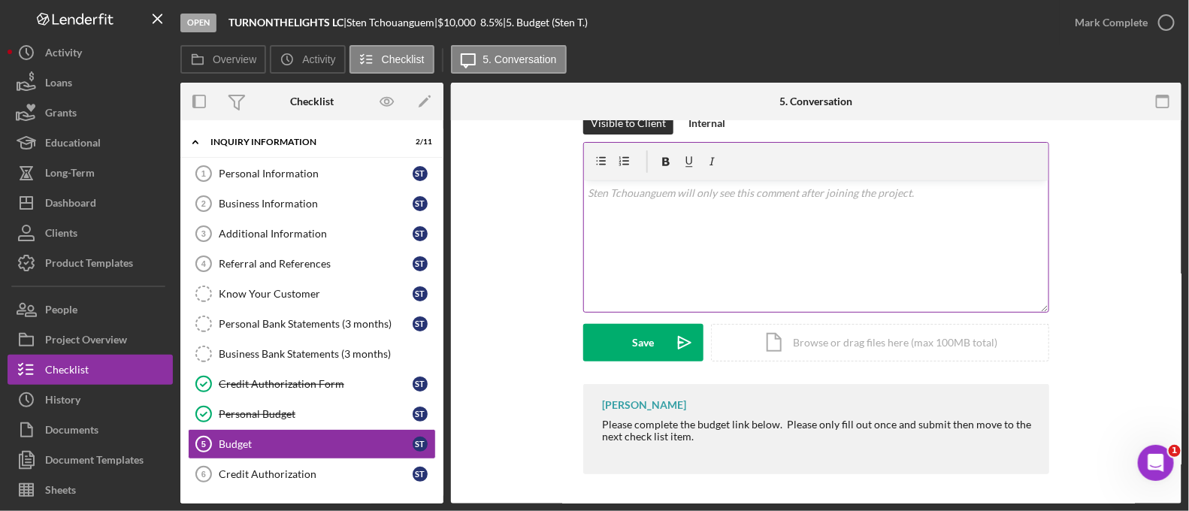
click at [662, 210] on div "v Color teal Color pink Remove color Add row above Add row below Add column bef…" at bounding box center [816, 246] width 464 height 132
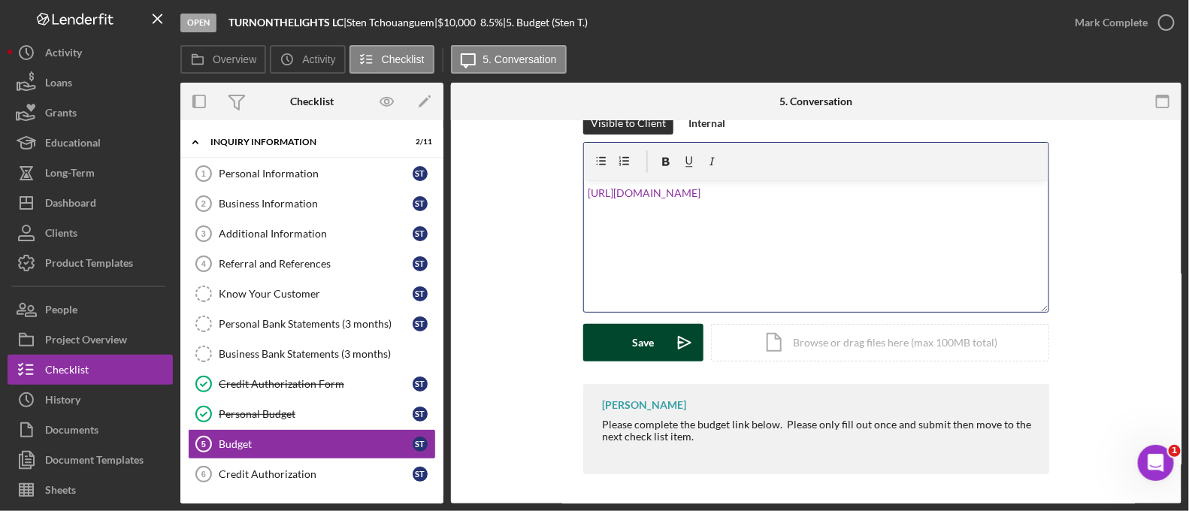
click at [660, 351] on button "Save Icon/icon-invite-send" at bounding box center [643, 343] width 120 height 38
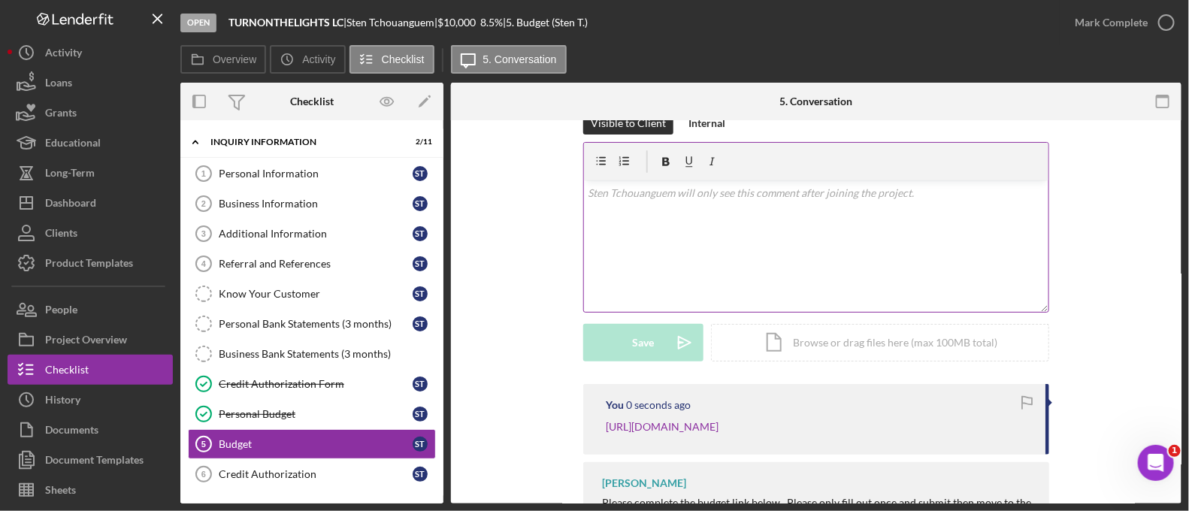
click at [655, 225] on div "v Color teal Color pink Remove color Add row above Add row below Add column bef…" at bounding box center [816, 246] width 464 height 132
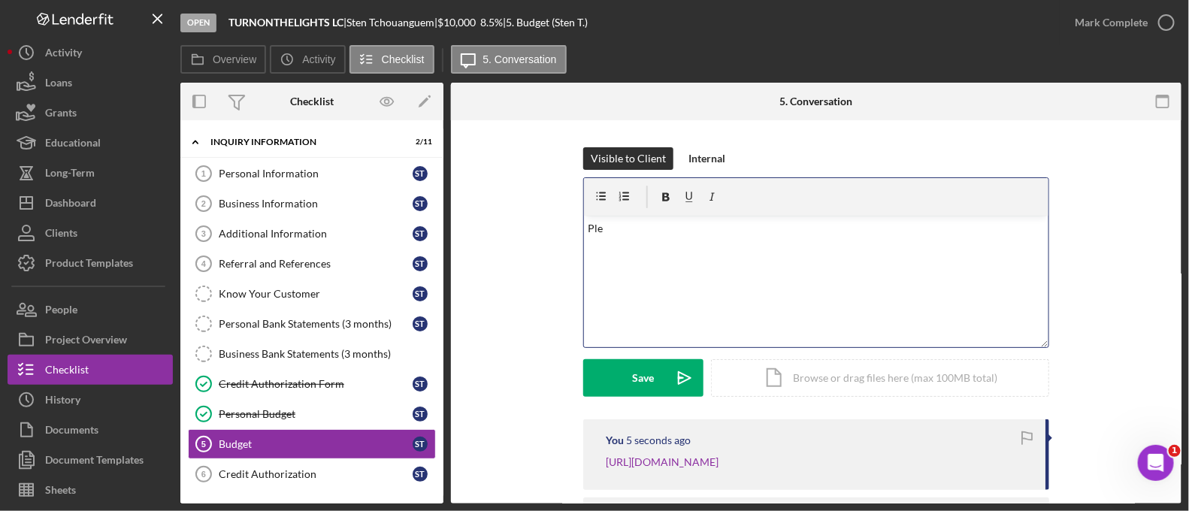
scroll to position [186, 0]
click at [655, 225] on p "Ple" at bounding box center [816, 230] width 456 height 17
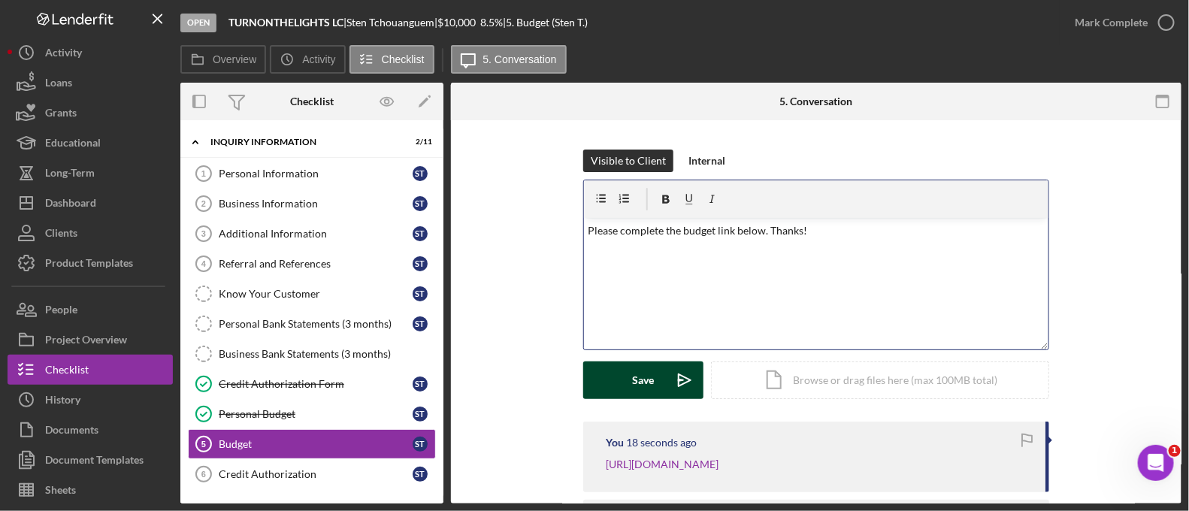
click at [666, 380] on icon "Icon/icon-invite-send" at bounding box center [685, 381] width 38 height 38
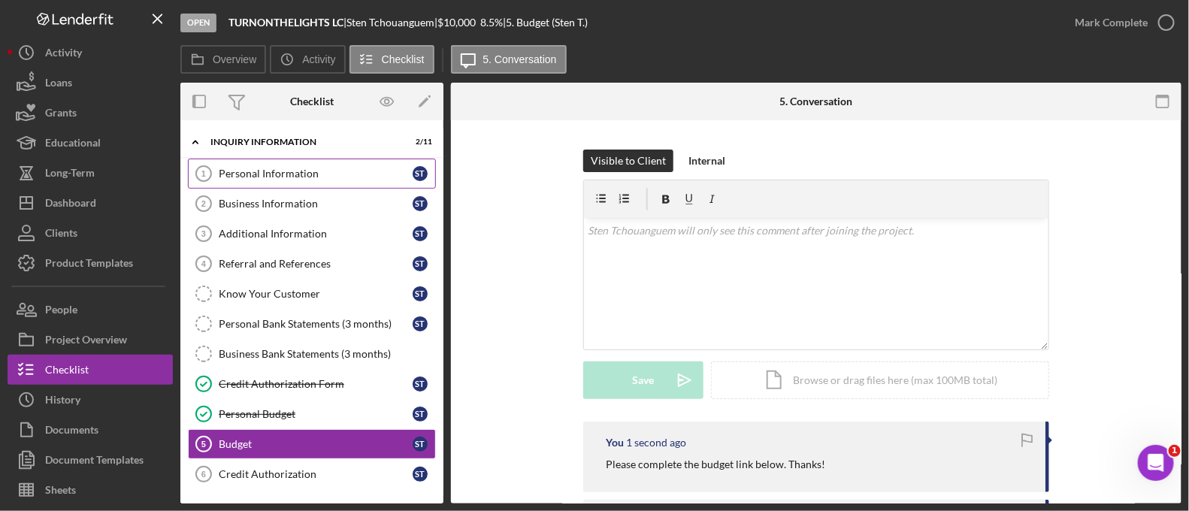
click at [290, 177] on div "Personal Information" at bounding box center [316, 174] width 194 height 12
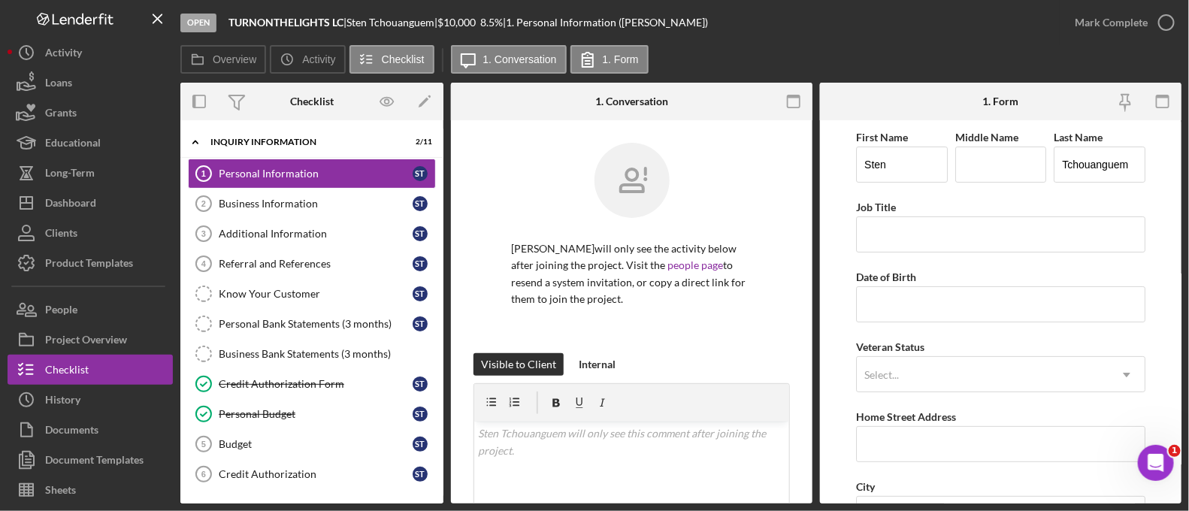
scroll to position [172, 0]
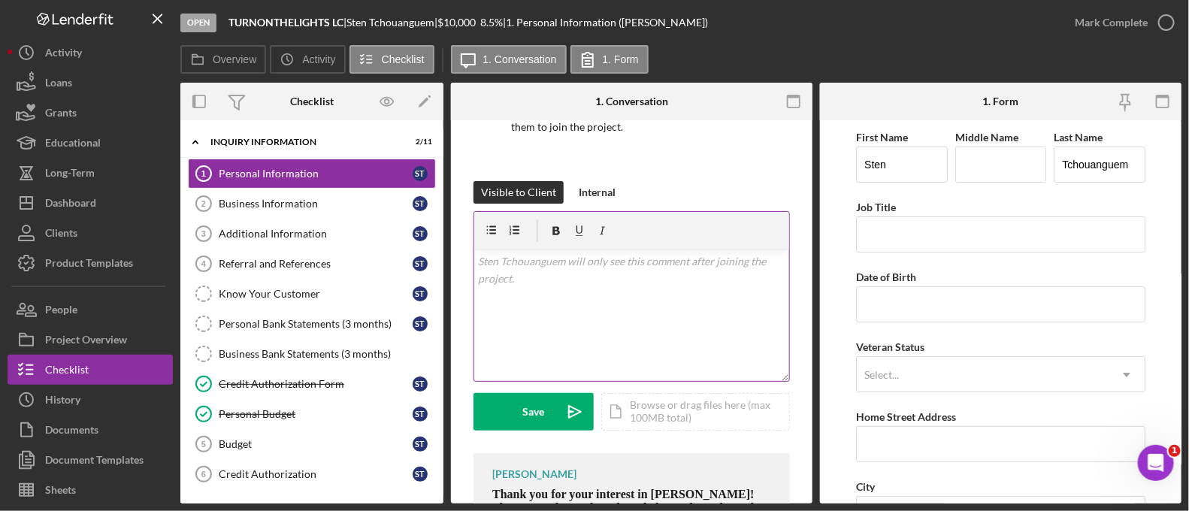
click at [612, 295] on div "v Color teal Color pink Remove color Add row above Add row below Add column bef…" at bounding box center [631, 316] width 315 height 132
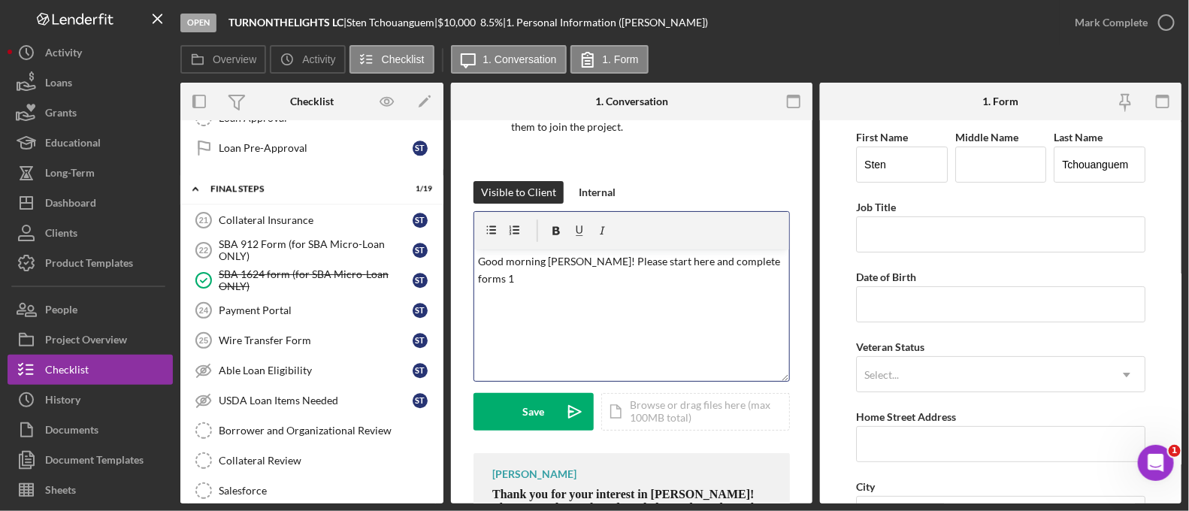
scroll to position [1552, 0]
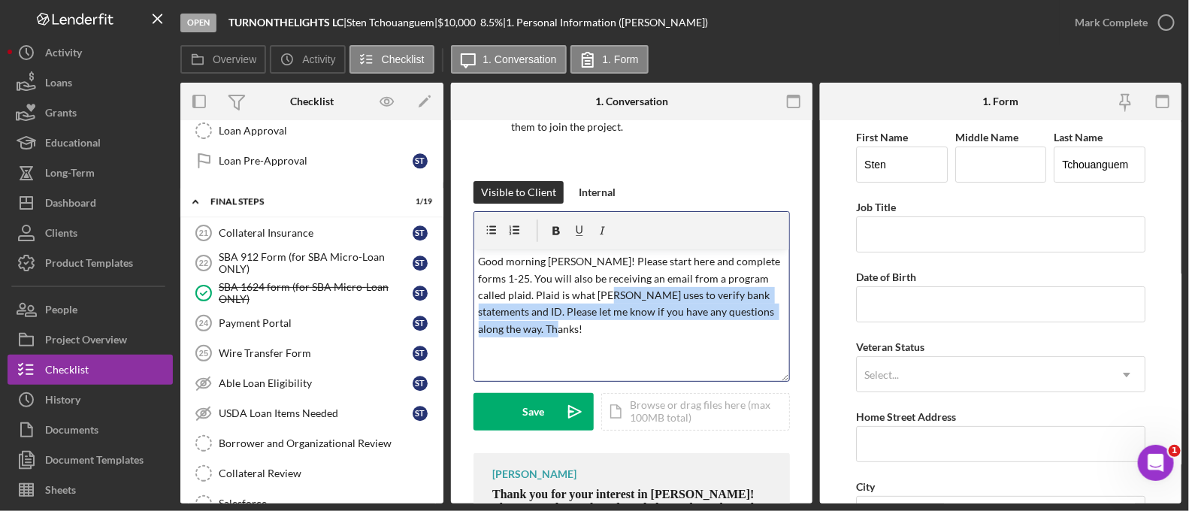
drag, startPoint x: 594, startPoint y: 293, endPoint x: 580, endPoint y: 328, distance: 38.1
click at [580, 328] on p "Good morning [PERSON_NAME]! Please start here and complete forms 1-25. You will…" at bounding box center [632, 295] width 307 height 84
click at [571, 337] on div "v Color teal Color pink Remove color Add row above Add row below Add column bef…" at bounding box center [631, 316] width 315 height 132
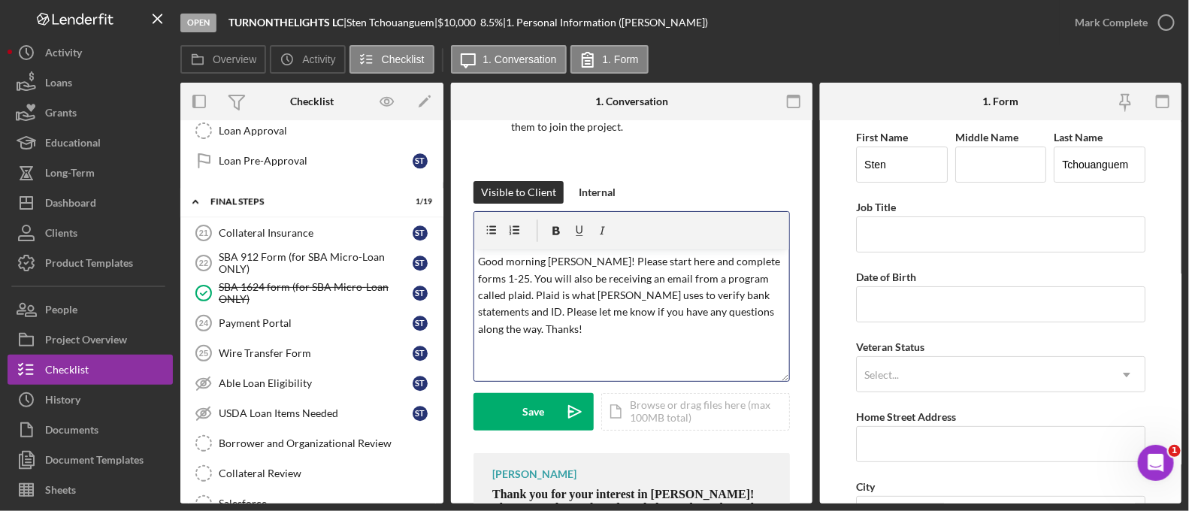
click at [540, 298] on p "Good morning [PERSON_NAME]! Please start here and complete forms 1-25. You will…" at bounding box center [632, 295] width 307 height 84
click at [560, 330] on p "Good morning [PERSON_NAME]! Please start here and complete forms 1-25. You will…" at bounding box center [632, 295] width 307 height 84
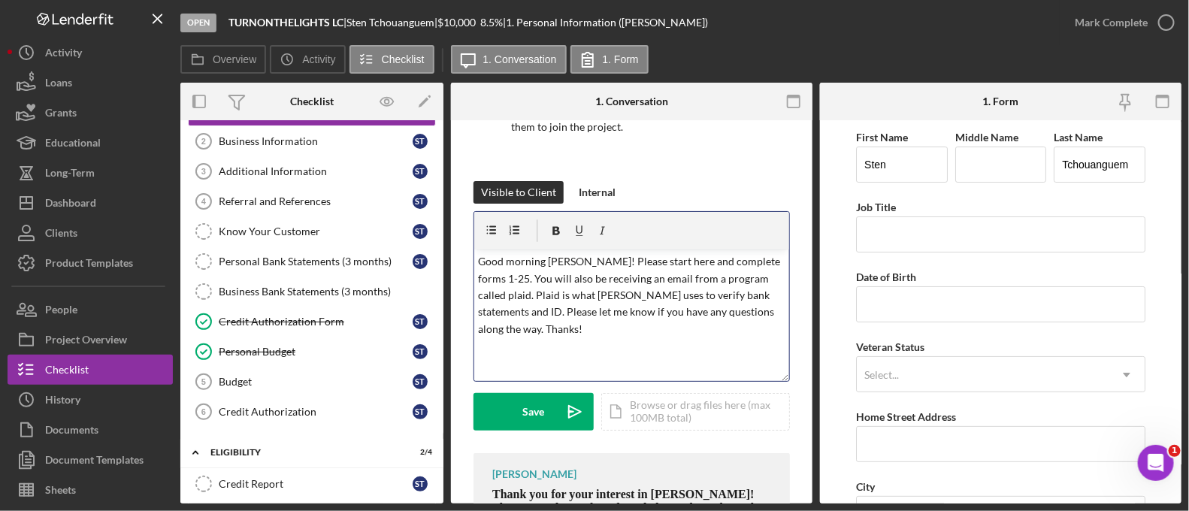
scroll to position [0, 0]
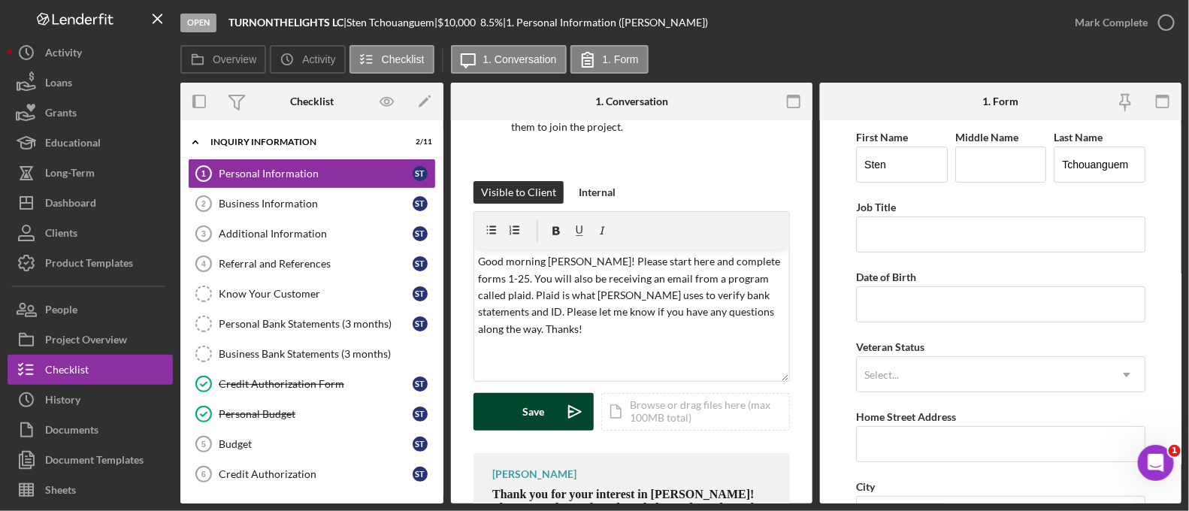
click at [553, 411] on button "Save Icon/icon-invite-send" at bounding box center [533, 412] width 120 height 38
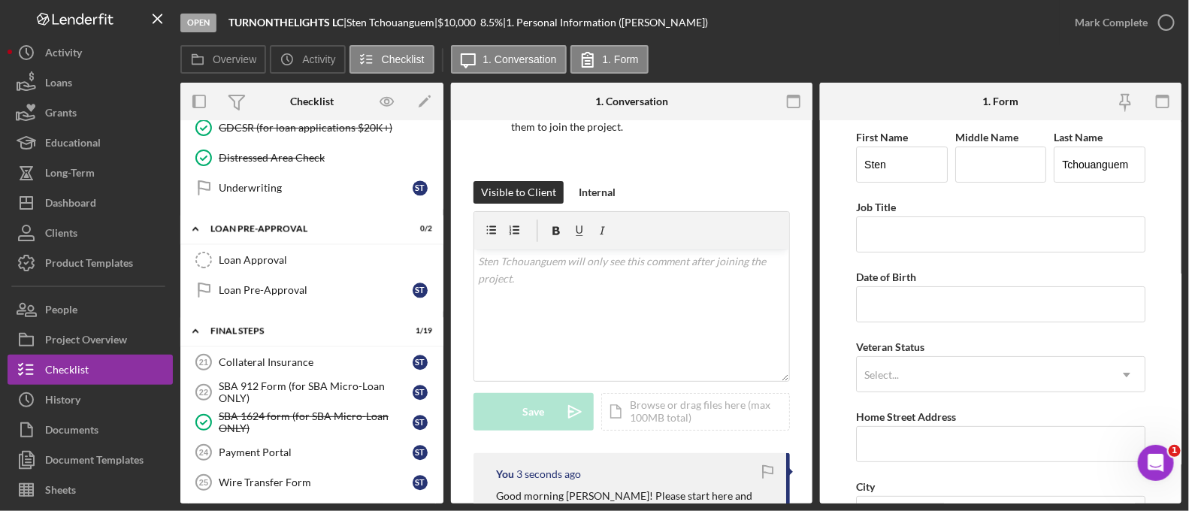
scroll to position [1417, 0]
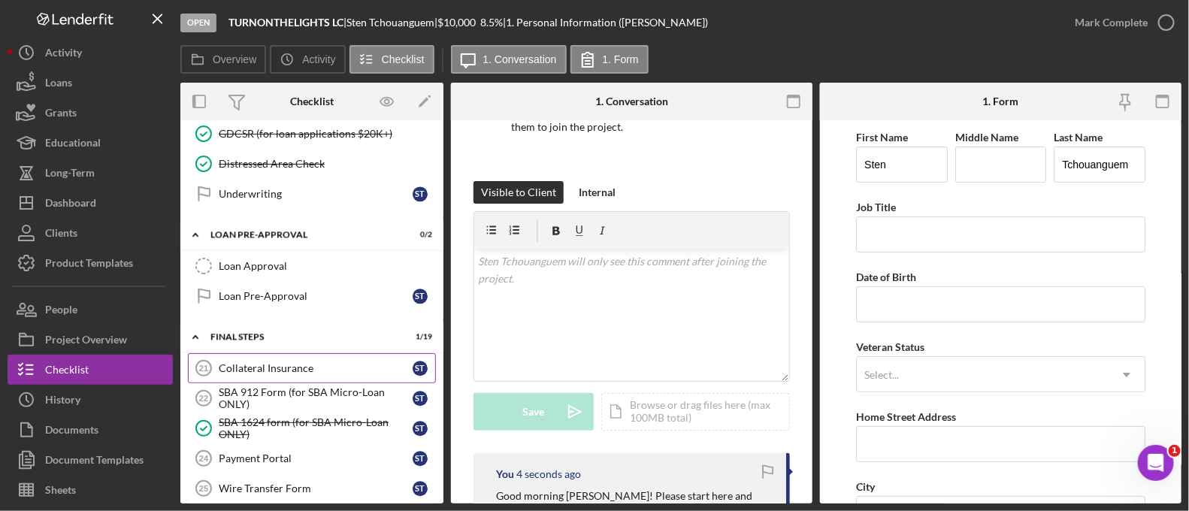
click at [336, 362] on div "Collateral Insurance" at bounding box center [316, 368] width 194 height 12
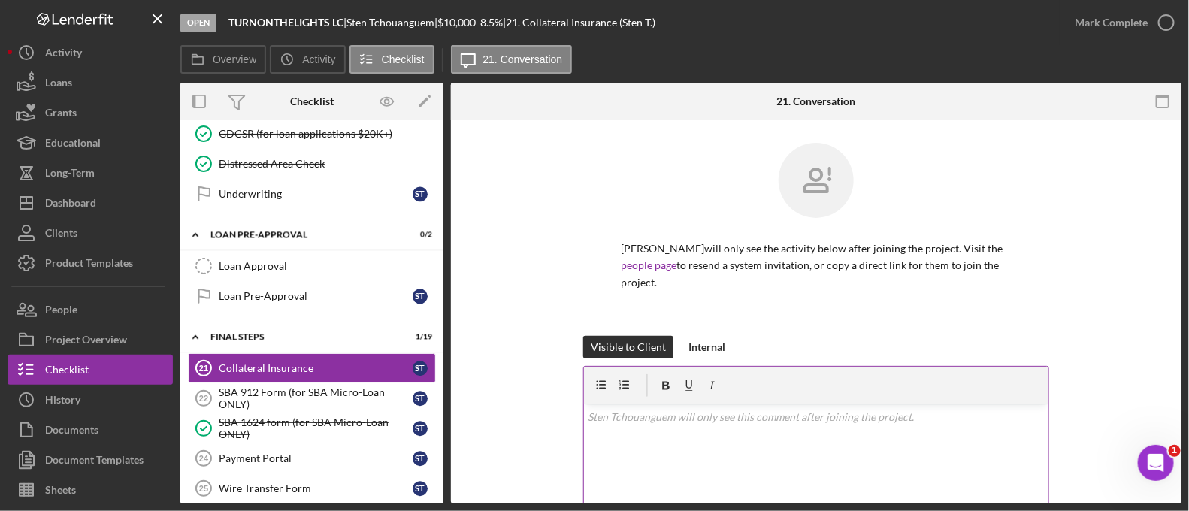
scroll to position [498, 0]
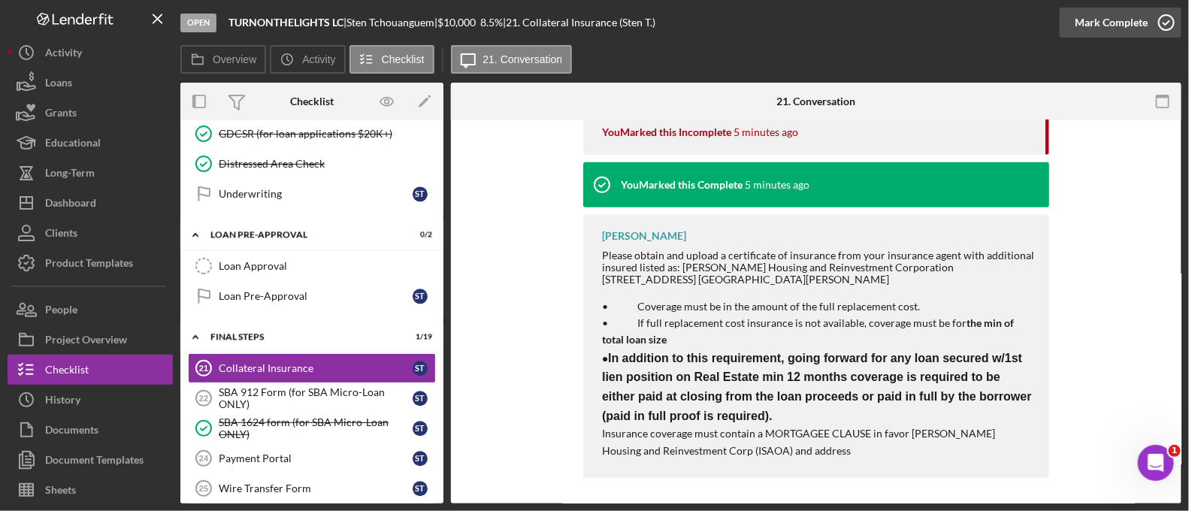
click at [1107, 9] on div "Mark Complete" at bounding box center [1111, 23] width 73 height 30
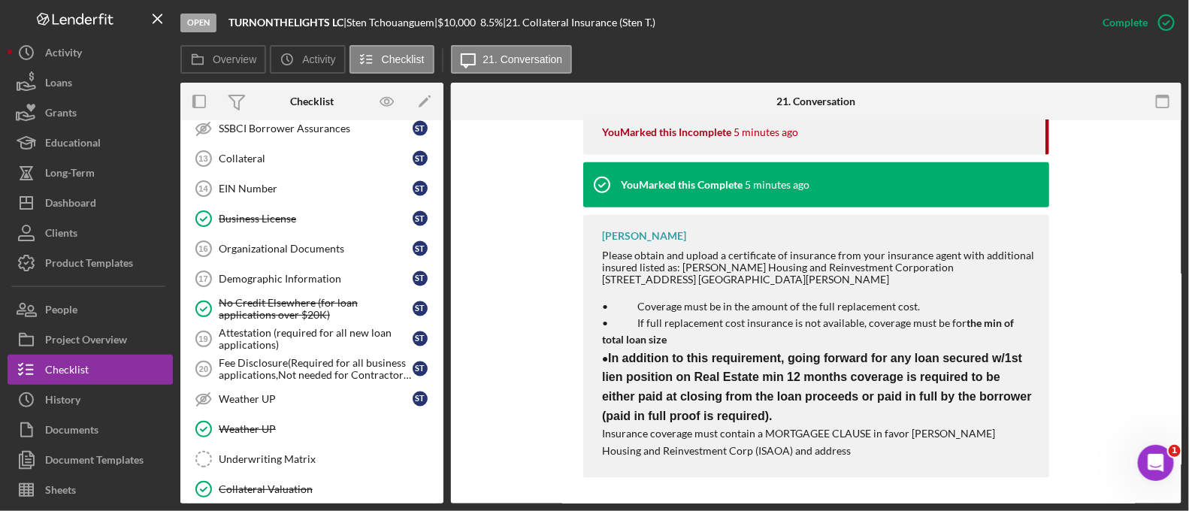
scroll to position [1026, 0]
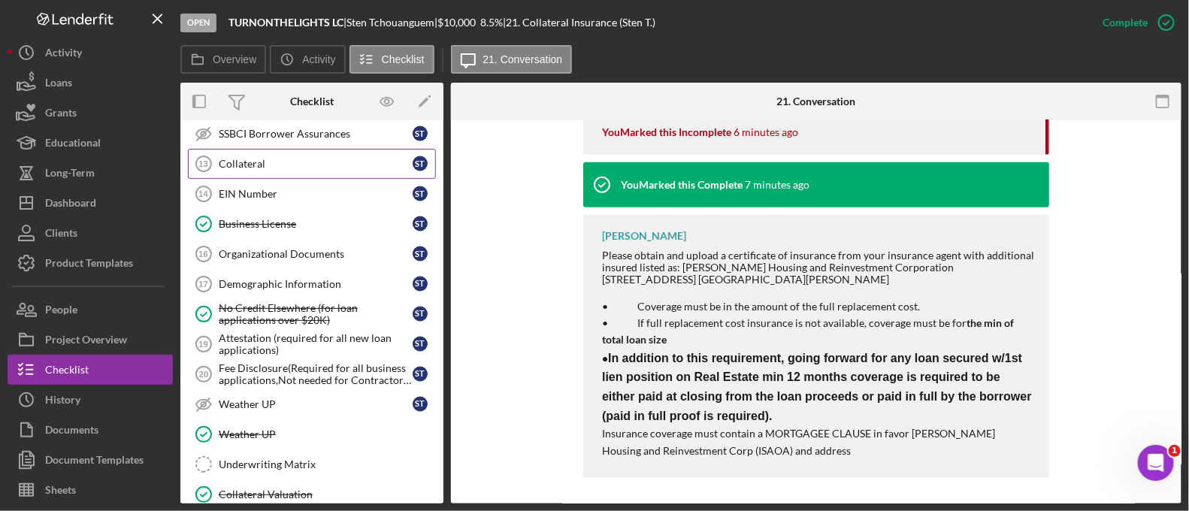
click at [262, 158] on div "Collateral" at bounding box center [316, 164] width 194 height 12
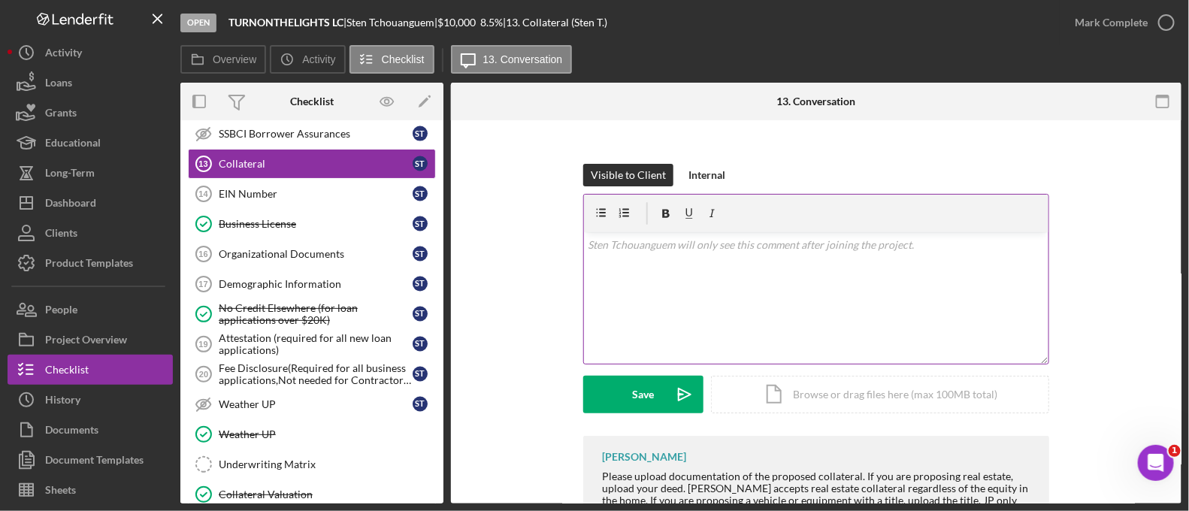
scroll to position [172, 0]
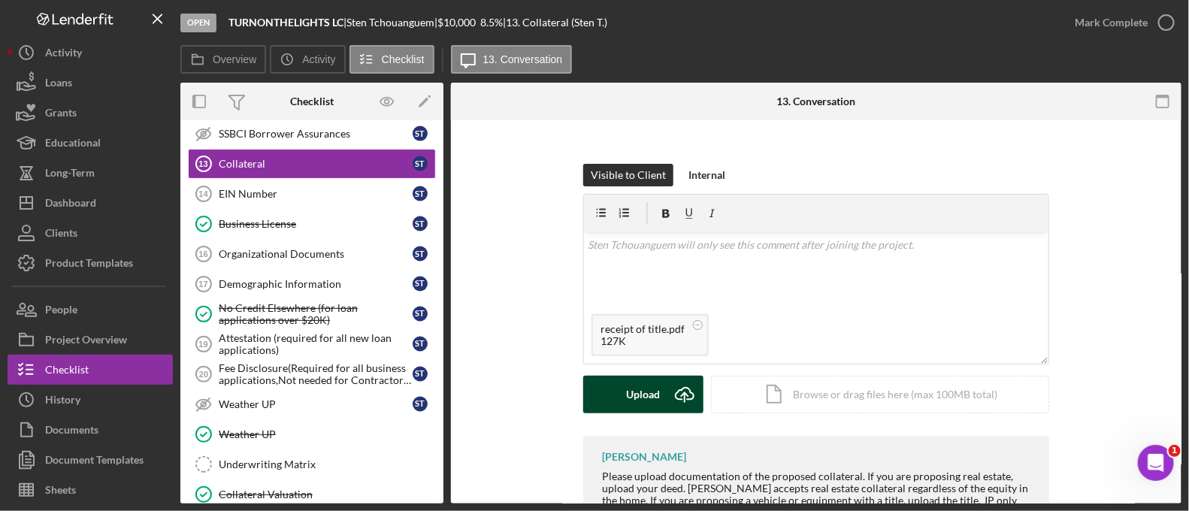
click at [655, 396] on div "Upload" at bounding box center [644, 395] width 34 height 38
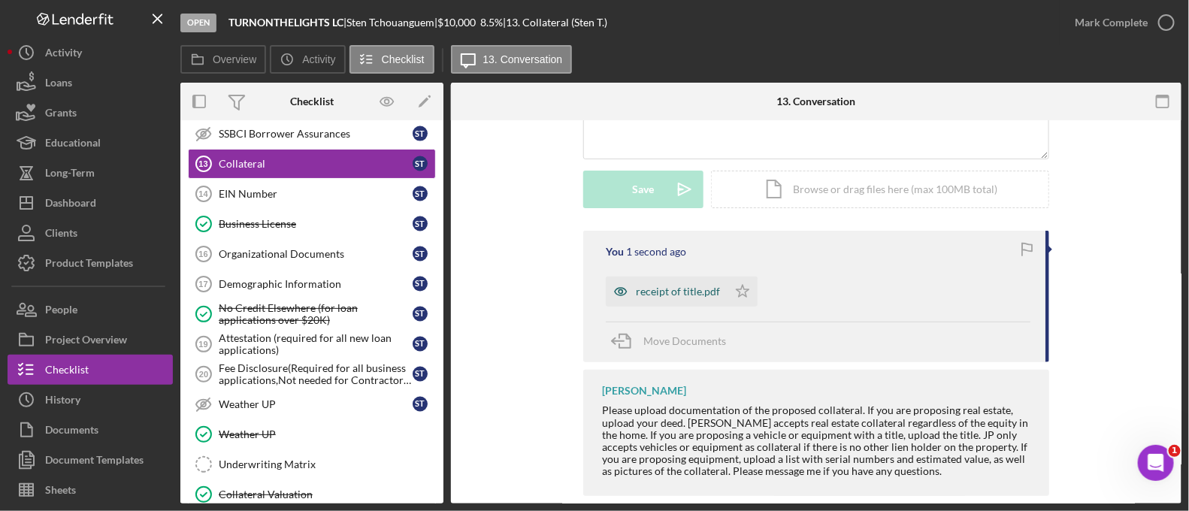
scroll to position [379, 0]
click at [740, 297] on icon "Icon/Star" at bounding box center [743, 290] width 30 height 30
click at [1103, 15] on div "Mark Complete" at bounding box center [1111, 23] width 73 height 30
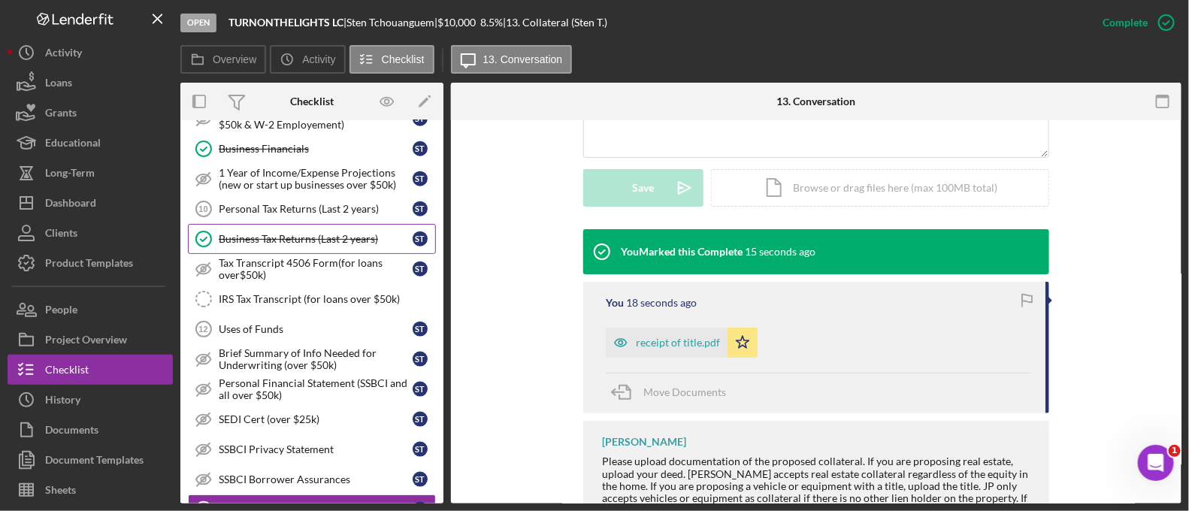
scroll to position [0, 0]
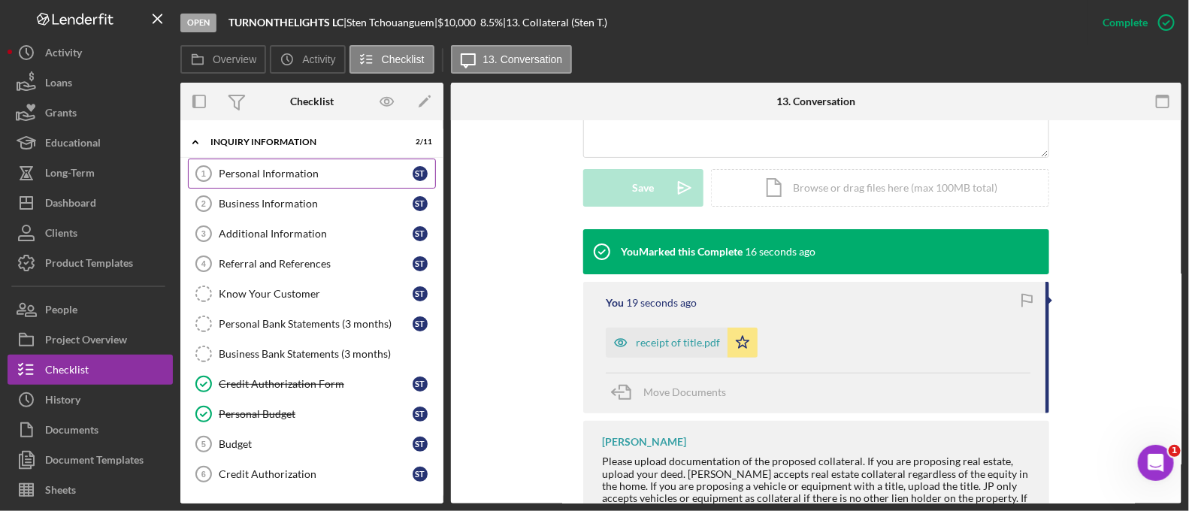
click at [309, 159] on link "Personal Information 1 Personal Information S T" at bounding box center [312, 174] width 248 height 30
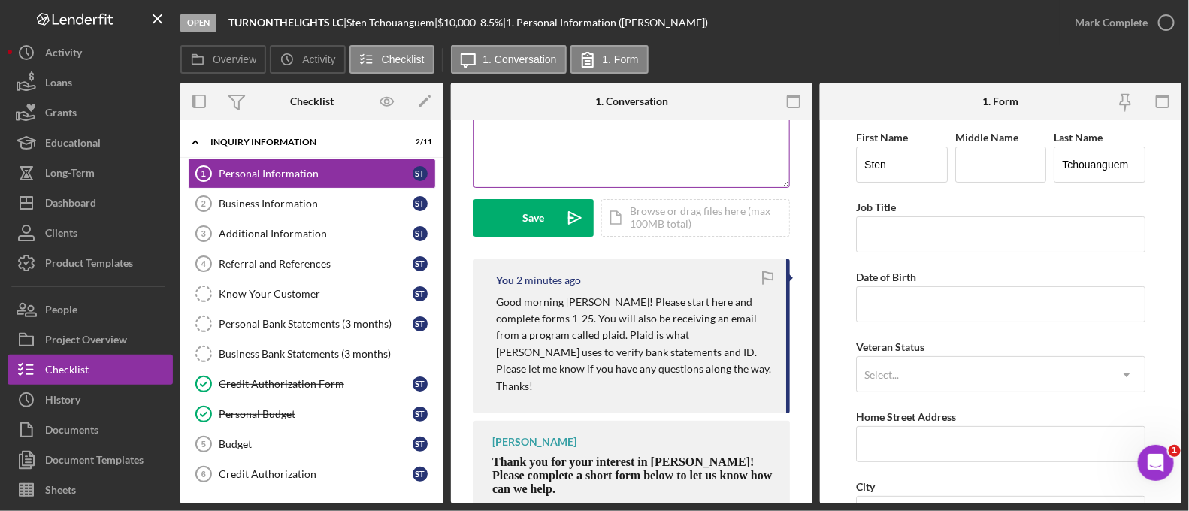
scroll to position [368, 0]
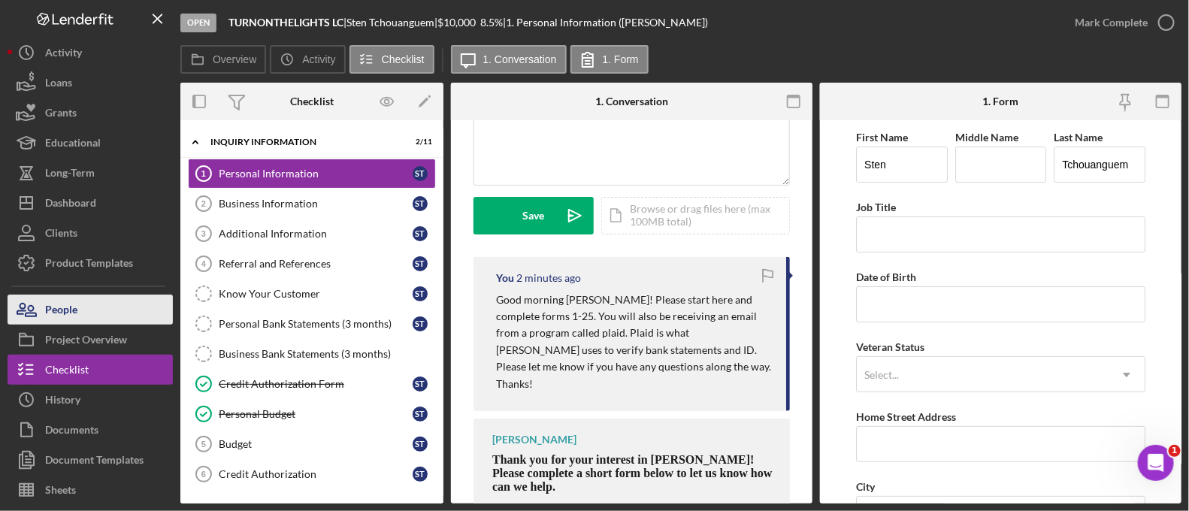
click at [71, 319] on div "People" at bounding box center [61, 312] width 32 height 34
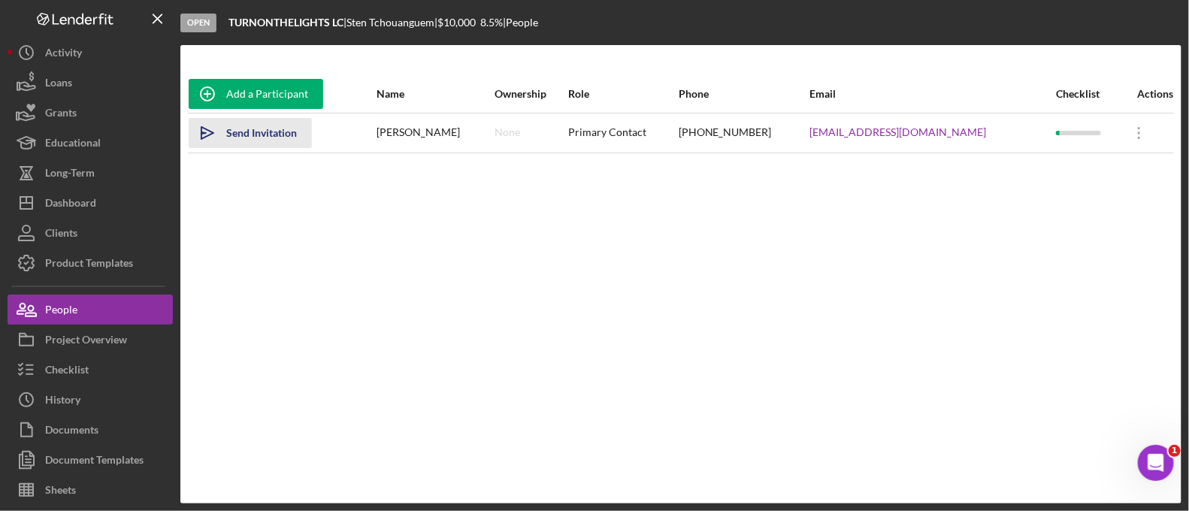
click at [280, 138] on div "Send Invitation" at bounding box center [261, 133] width 71 height 30
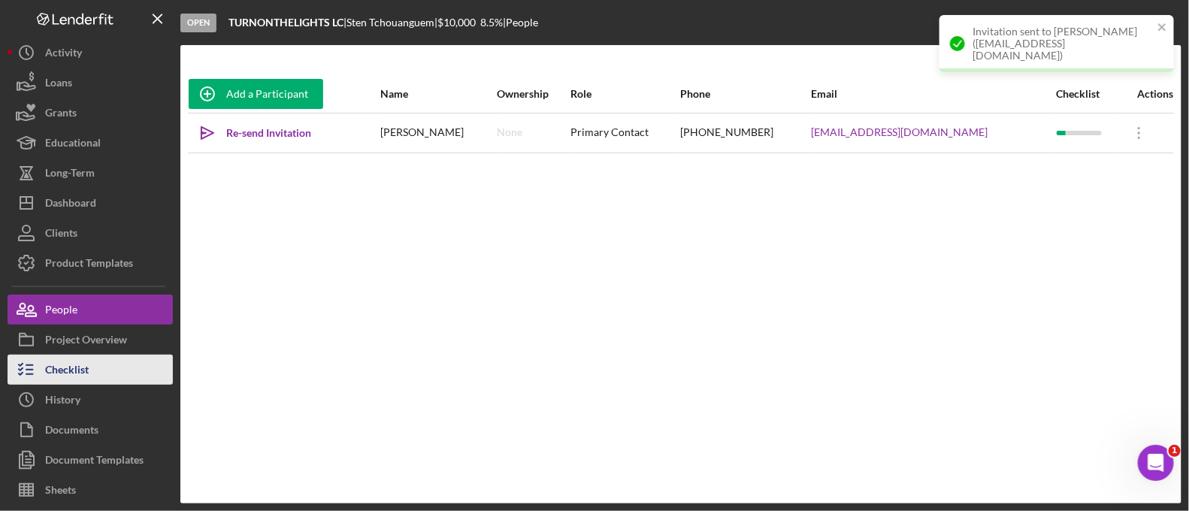
click at [123, 364] on button "Checklist" at bounding box center [90, 370] width 165 height 30
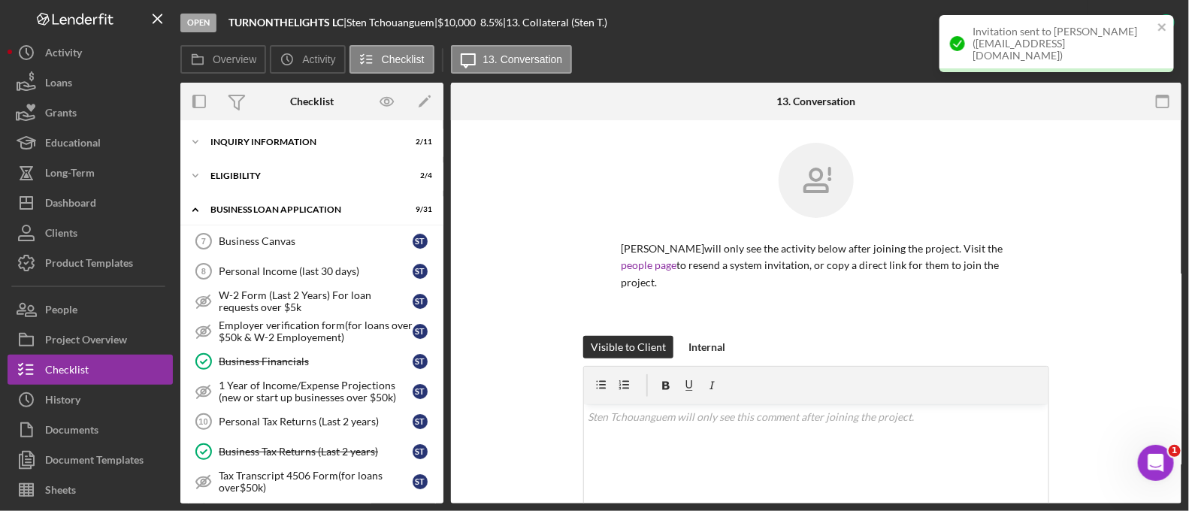
scroll to position [405, 0]
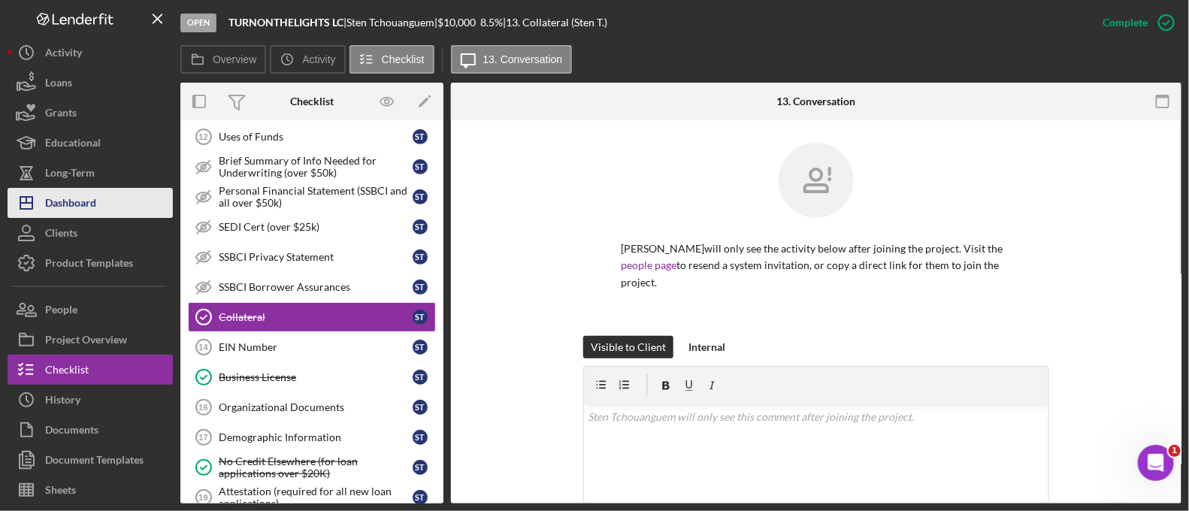
click at [114, 204] on button "Icon/Dashboard Dashboard" at bounding box center [90, 203] width 165 height 30
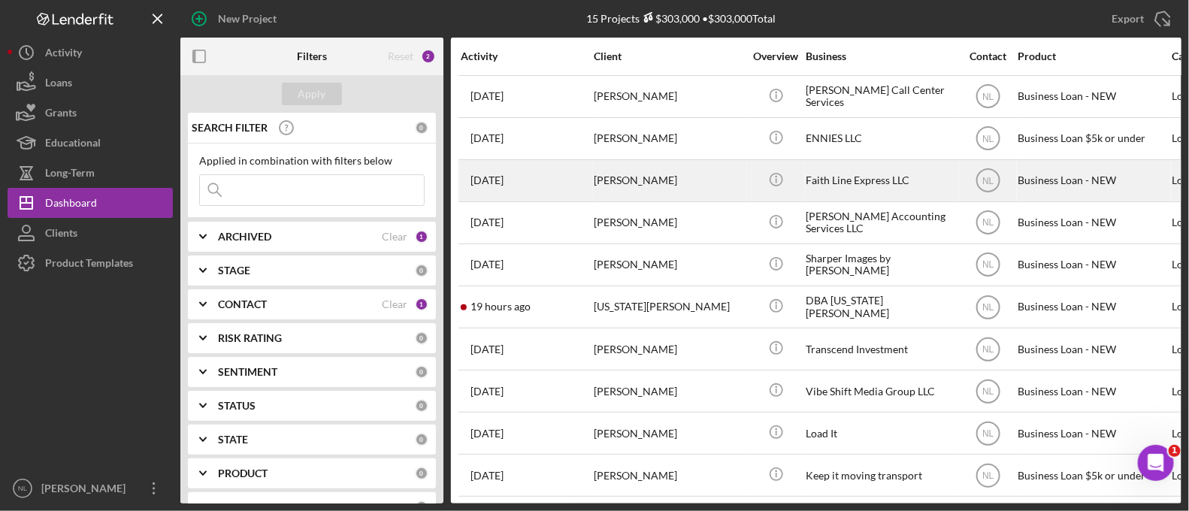
click at [637, 188] on div "[PERSON_NAME]" at bounding box center [669, 181] width 150 height 40
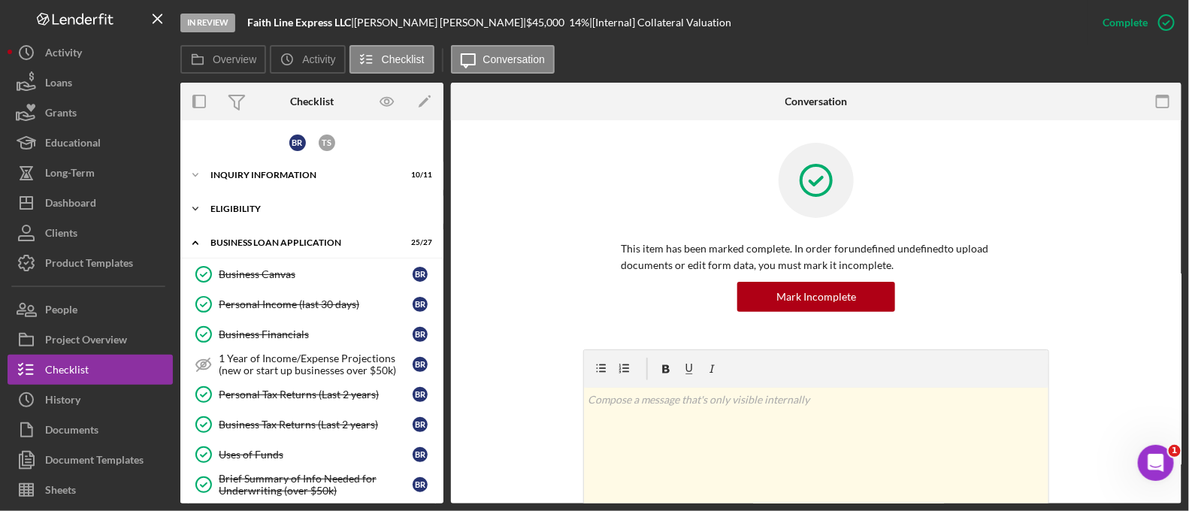
click at [270, 217] on div "Icon/Expander ELIGIBILITY 3 / 4" at bounding box center [311, 209] width 263 height 30
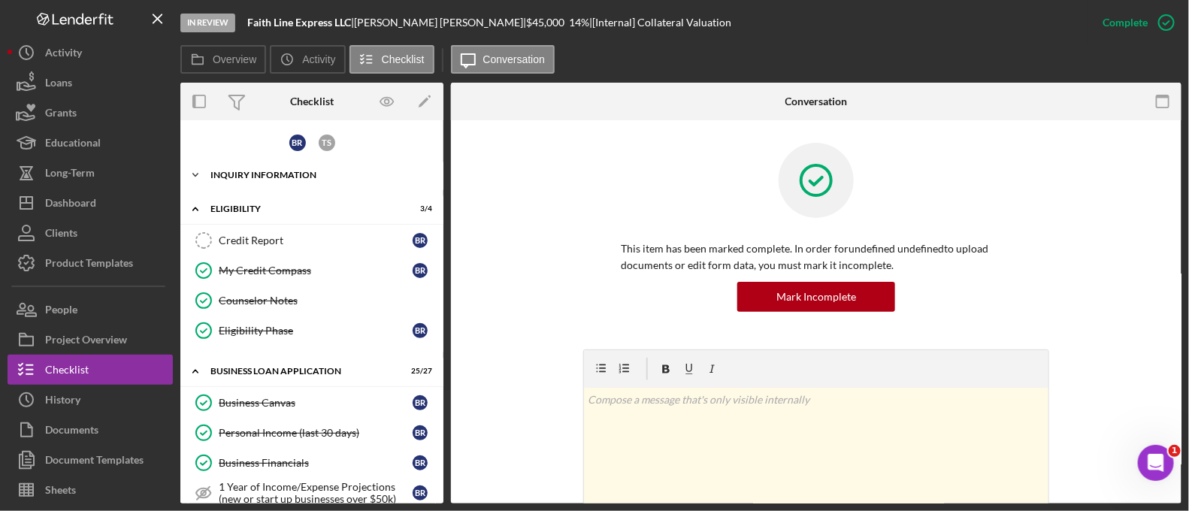
click at [262, 177] on div "INQUIRY INFORMATION" at bounding box center [317, 175] width 214 height 9
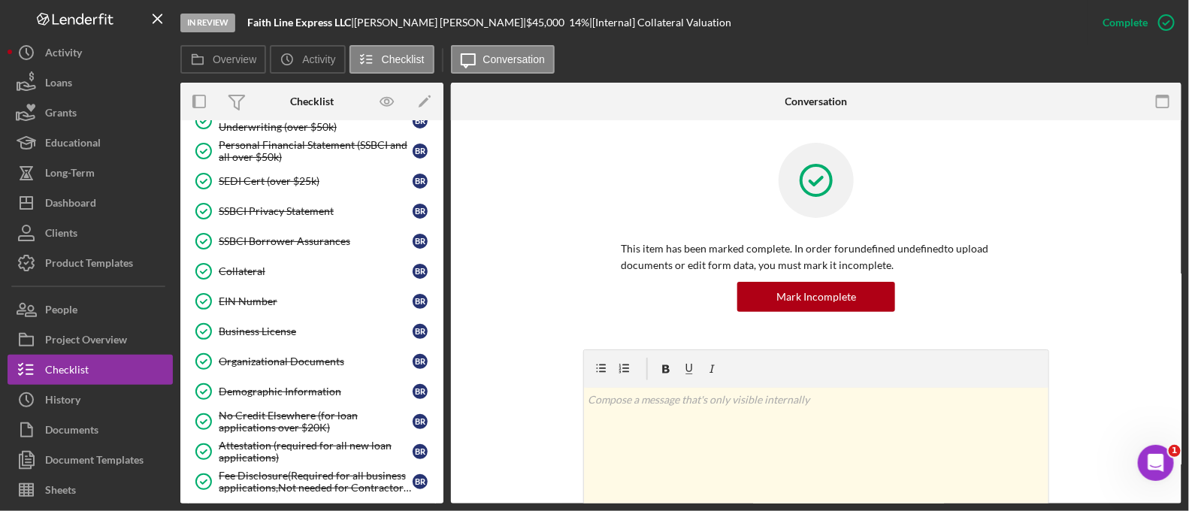
scroll to position [833, 0]
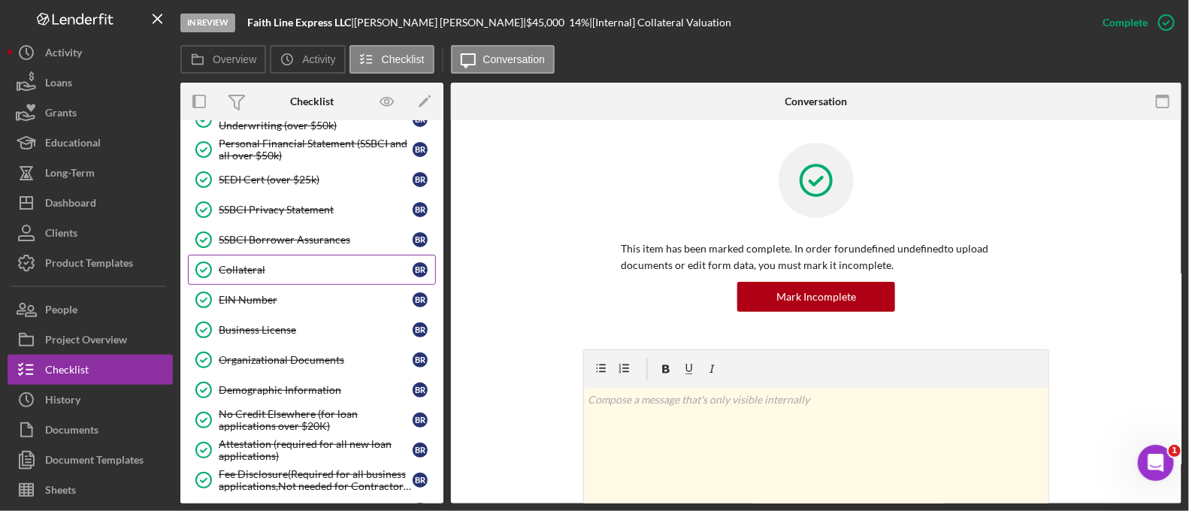
click at [302, 264] on div "Collateral" at bounding box center [316, 270] width 194 height 12
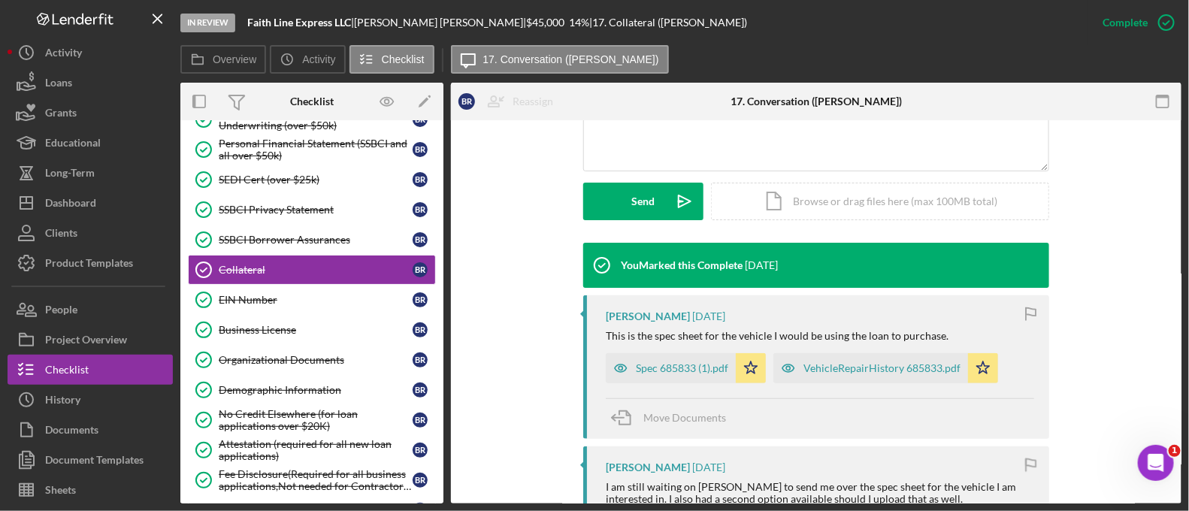
scroll to position [391, 0]
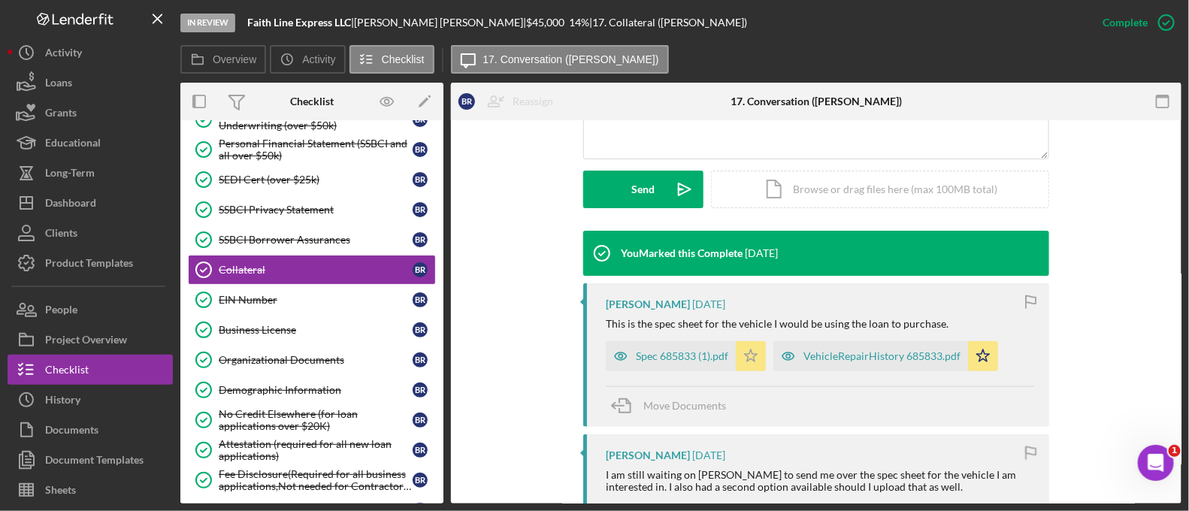
click at [744, 358] on icon "Icon/Star" at bounding box center [751, 356] width 30 height 30
click at [979, 349] on icon "Icon/Star" at bounding box center [983, 356] width 30 height 30
click at [745, 351] on icon "Icon/Star" at bounding box center [751, 356] width 30 height 30
click at [988, 357] on icon "Icon/Star" at bounding box center [983, 356] width 30 height 30
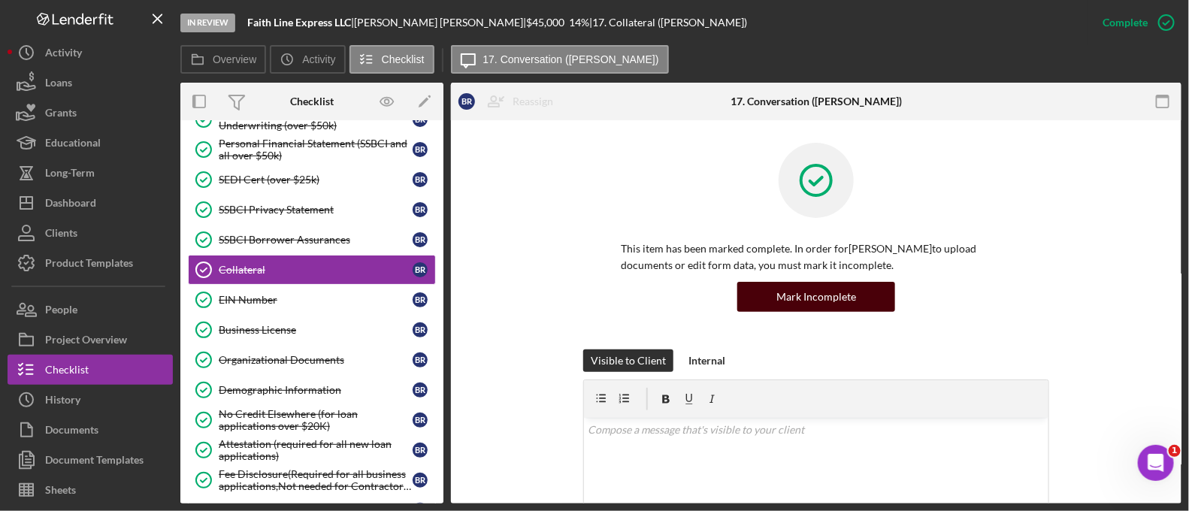
click at [835, 293] on div "Mark Incomplete" at bounding box center [816, 297] width 80 height 30
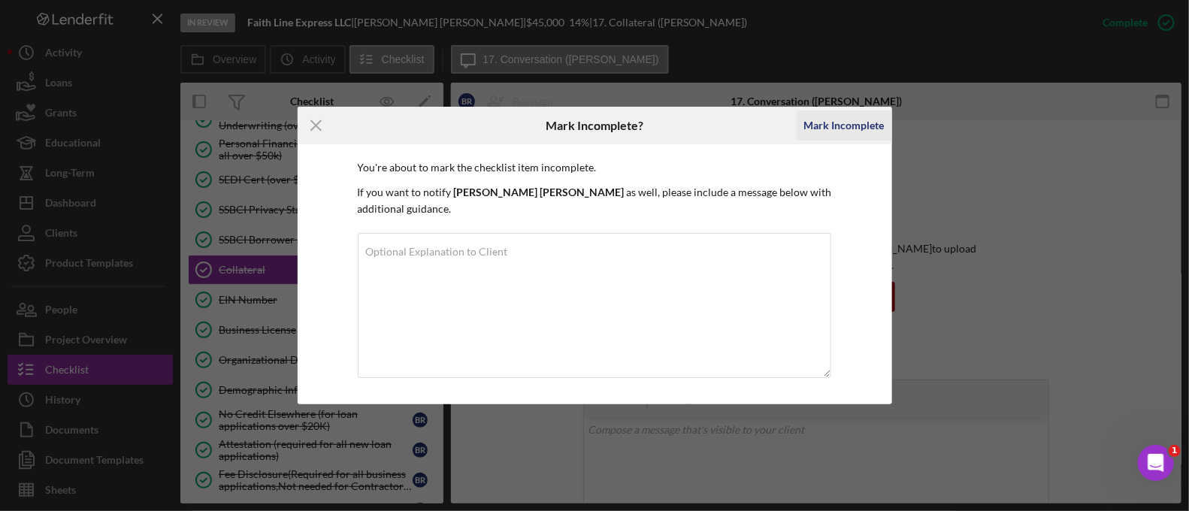
click at [814, 131] on div "Mark Incomplete" at bounding box center [844, 125] width 80 height 30
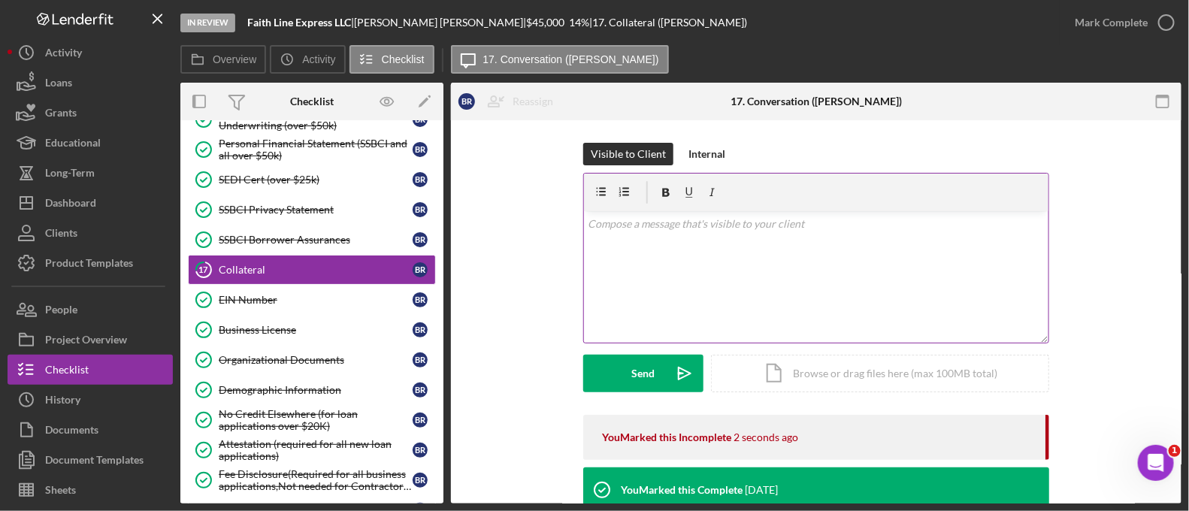
click at [684, 234] on div "v Color teal Color pink Remove color Add row above Add row below Add column bef…" at bounding box center [816, 277] width 464 height 132
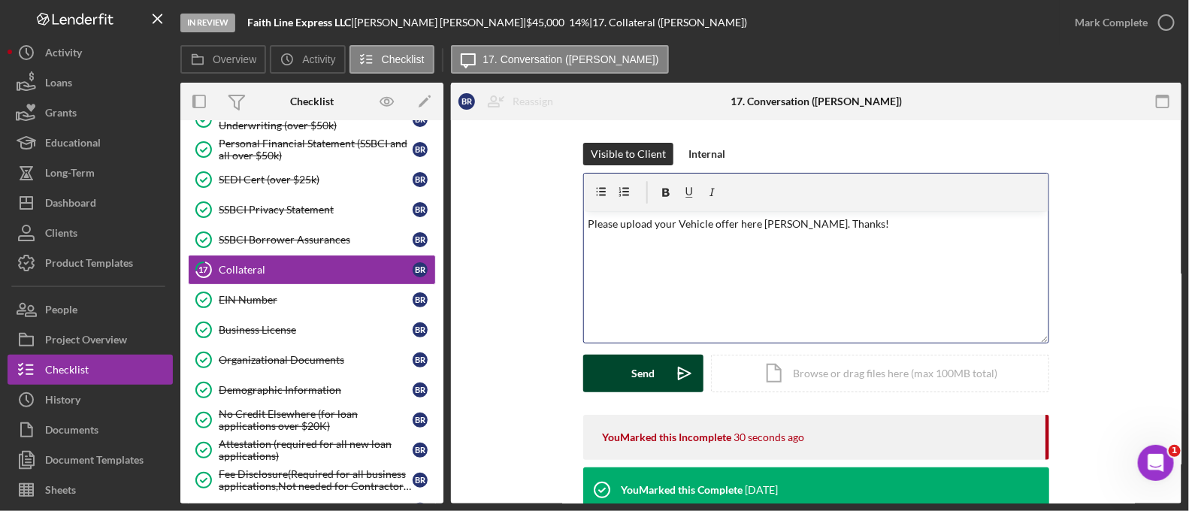
click at [655, 389] on button "Send Icon/icon-invite-send" at bounding box center [643, 374] width 120 height 38
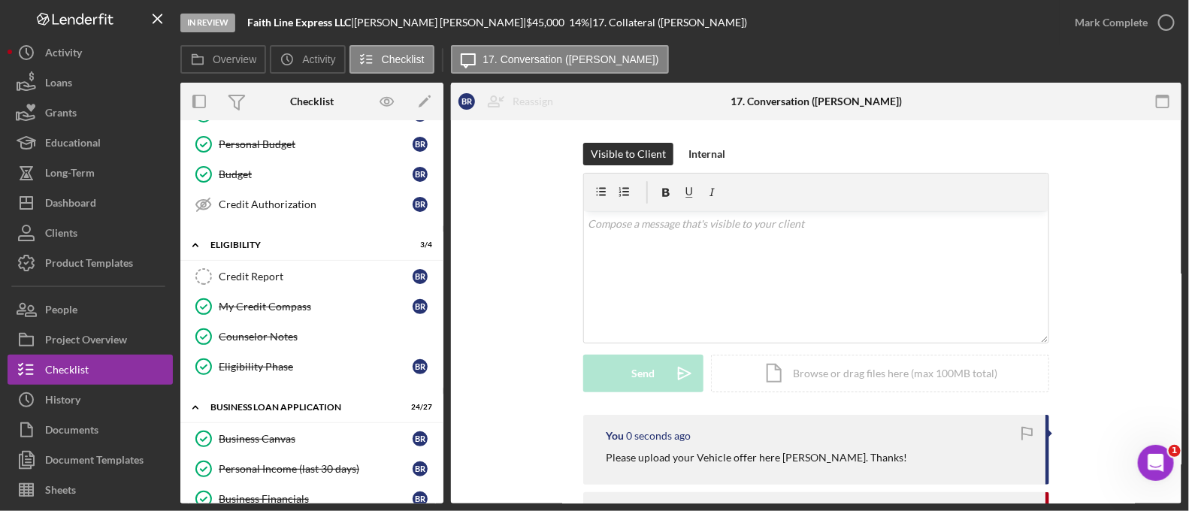
scroll to position [237, 0]
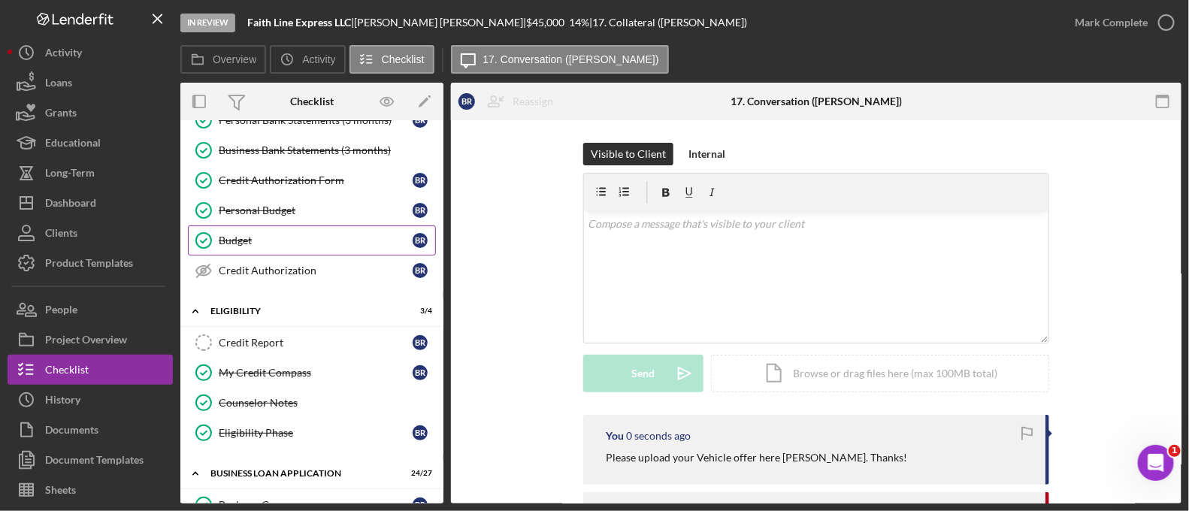
click at [311, 249] on link "Budget Budget B R" at bounding box center [312, 240] width 248 height 30
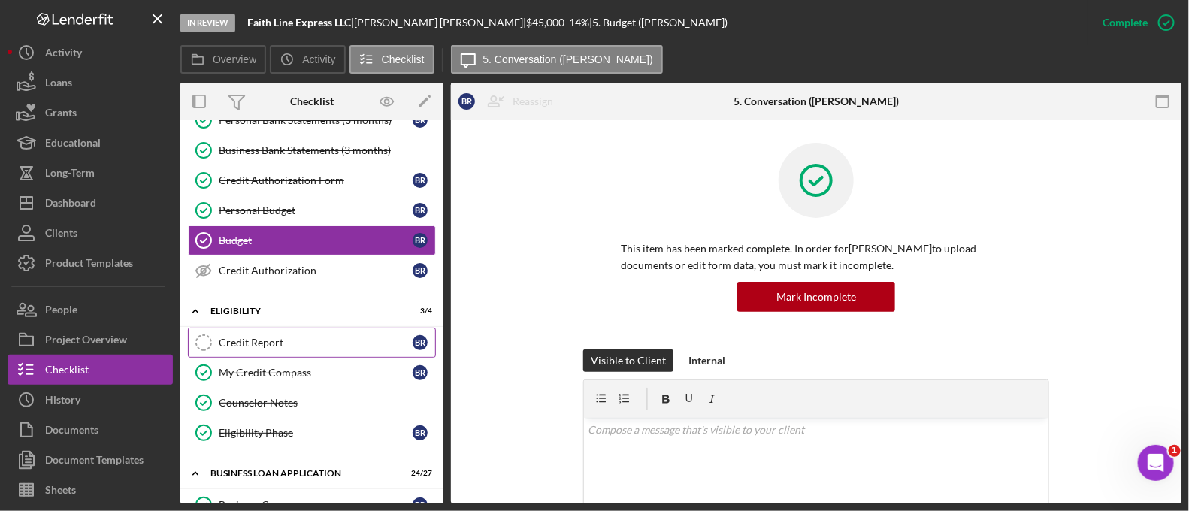
click at [286, 337] on div "Credit Report" at bounding box center [316, 343] width 194 height 12
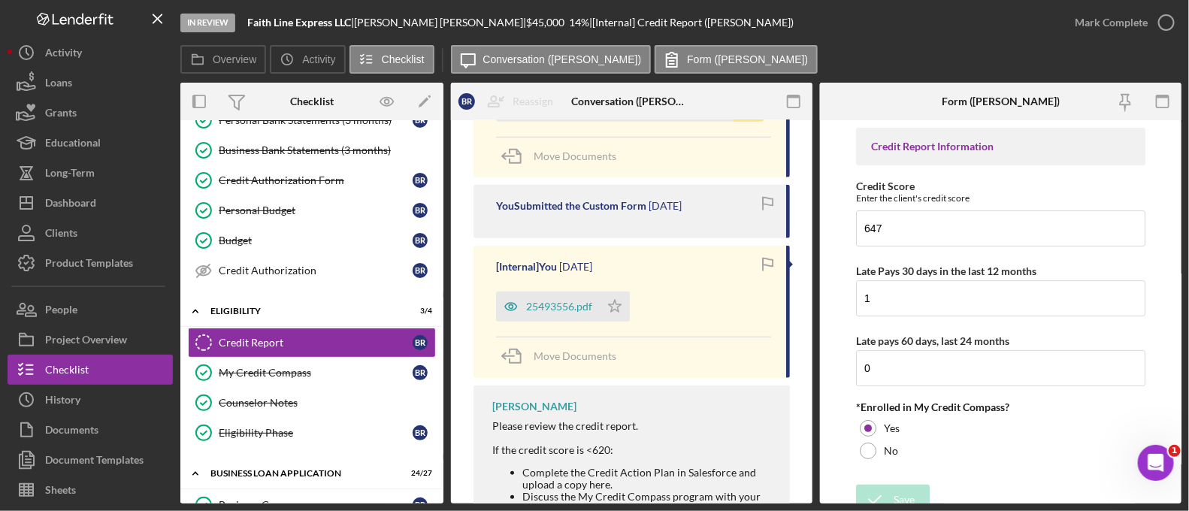
scroll to position [410, 0]
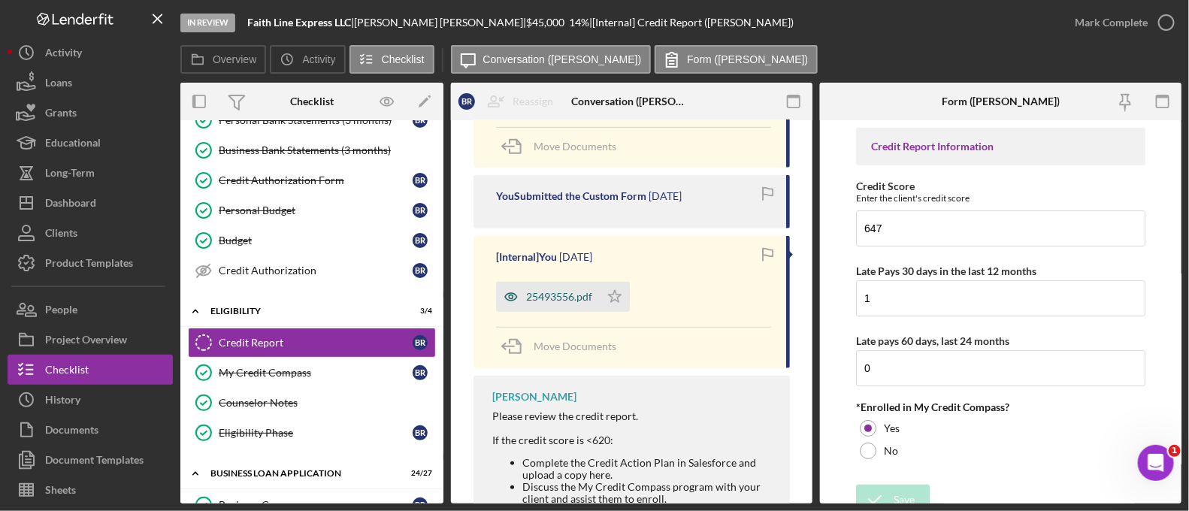
click at [565, 301] on div "25493556.pdf" at bounding box center [559, 297] width 66 height 12
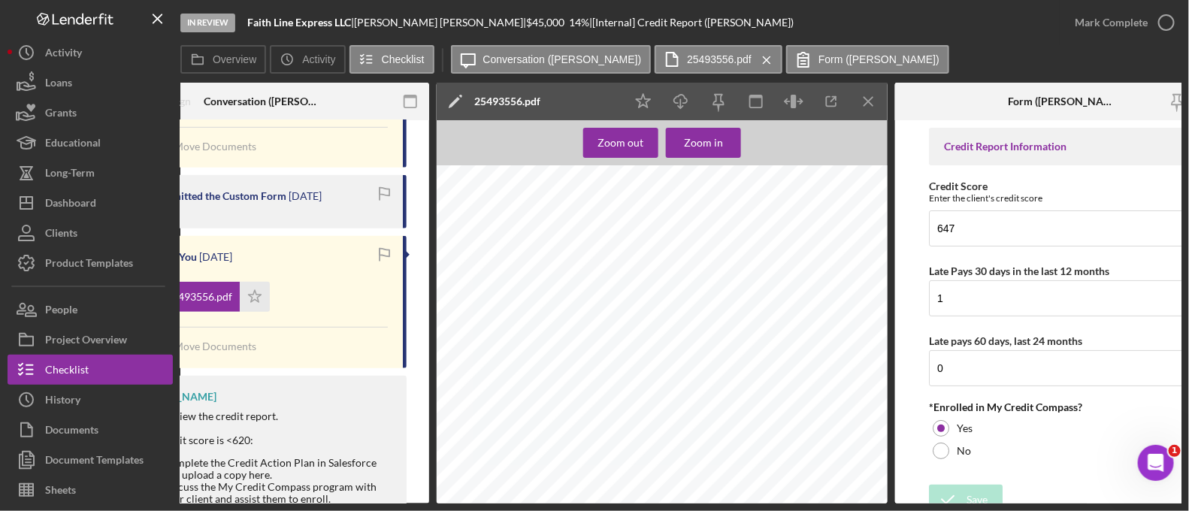
scroll to position [0, 383]
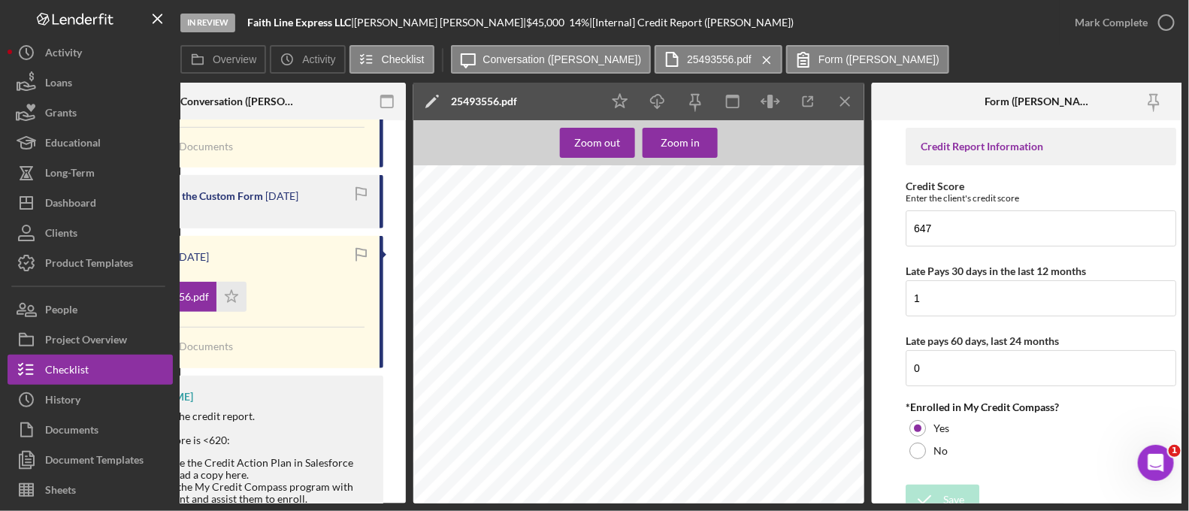
click at [932, 86] on div at bounding box center [928, 102] width 113 height 38
click at [846, 98] on icon "Icon/Menu Close" at bounding box center [846, 102] width 34 height 34
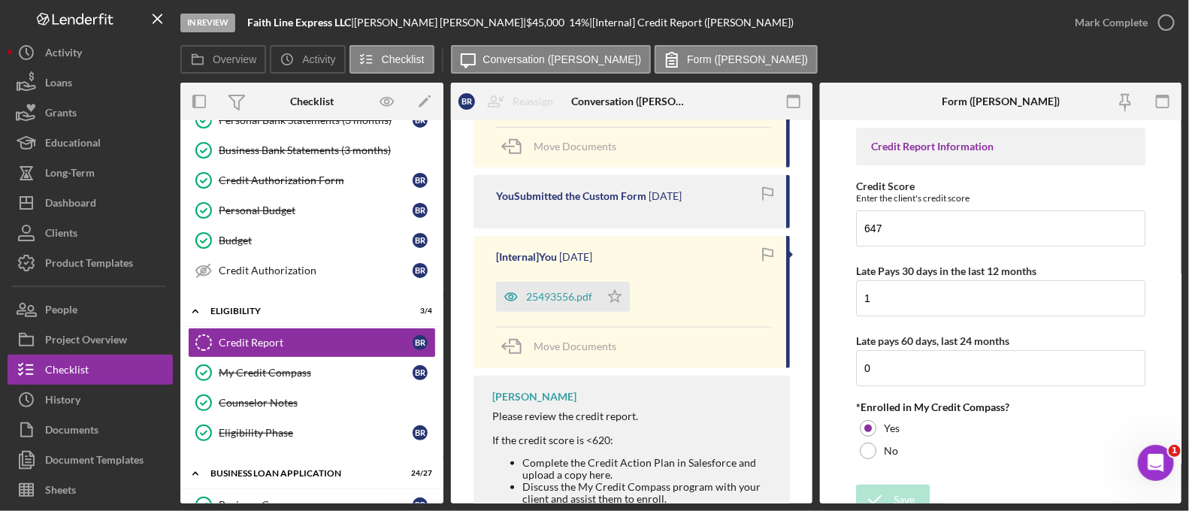
scroll to position [0, 0]
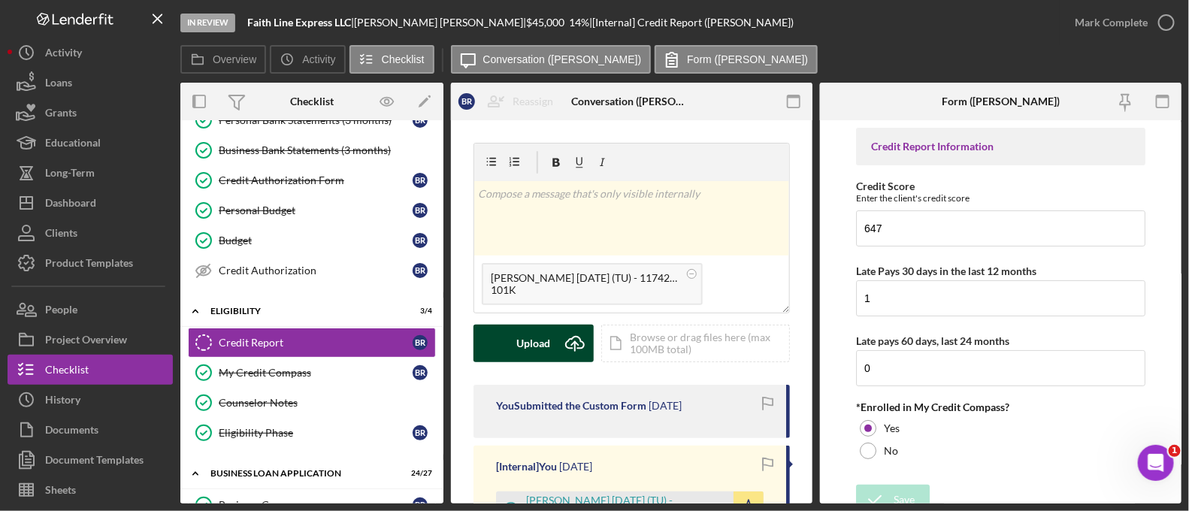
click at [545, 340] on div "Upload" at bounding box center [534, 344] width 34 height 38
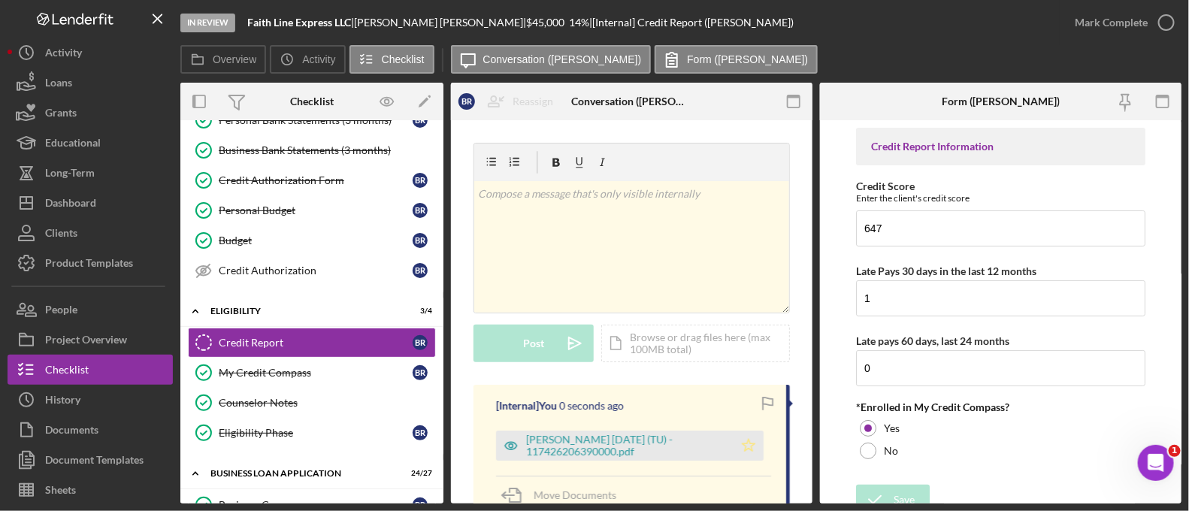
click at [734, 447] on icon "Icon/Star" at bounding box center [749, 446] width 30 height 30
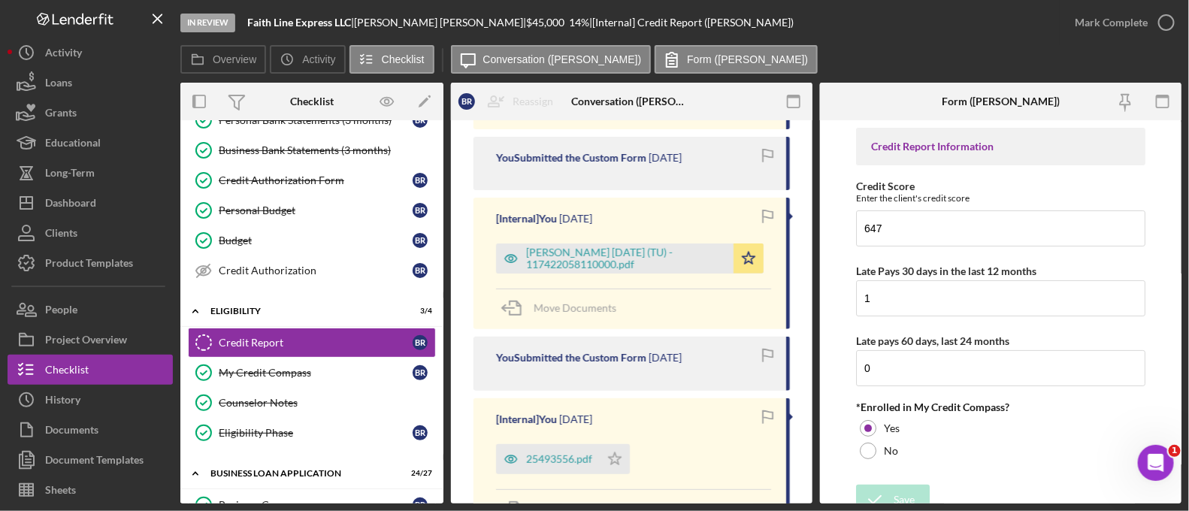
scroll to position [391, 0]
click at [1129, 40] on div "Mark Complete" at bounding box center [1121, 22] width 122 height 45
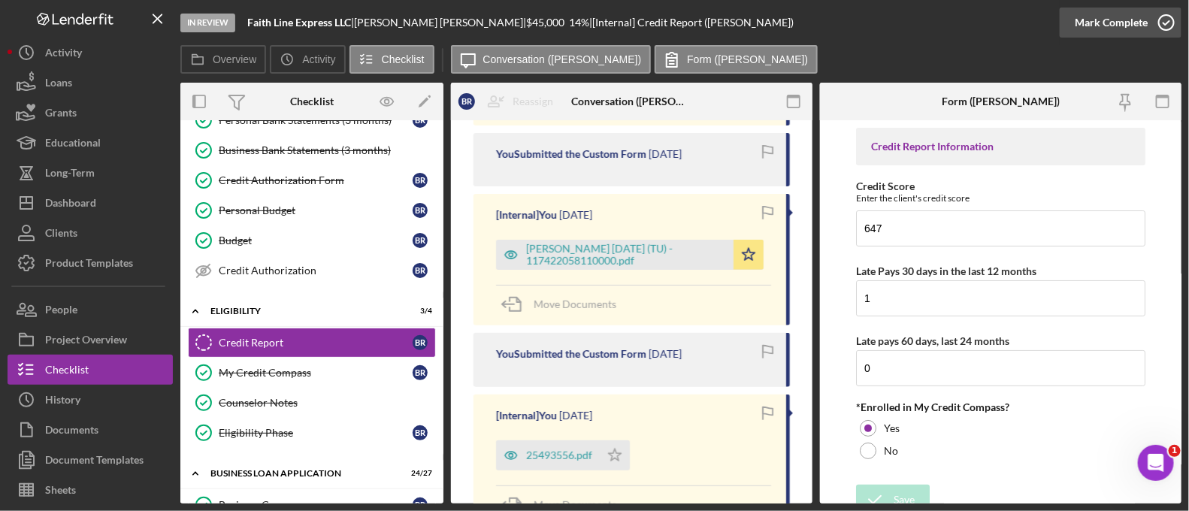
click at [1124, 27] on div "Mark Complete" at bounding box center [1111, 23] width 73 height 30
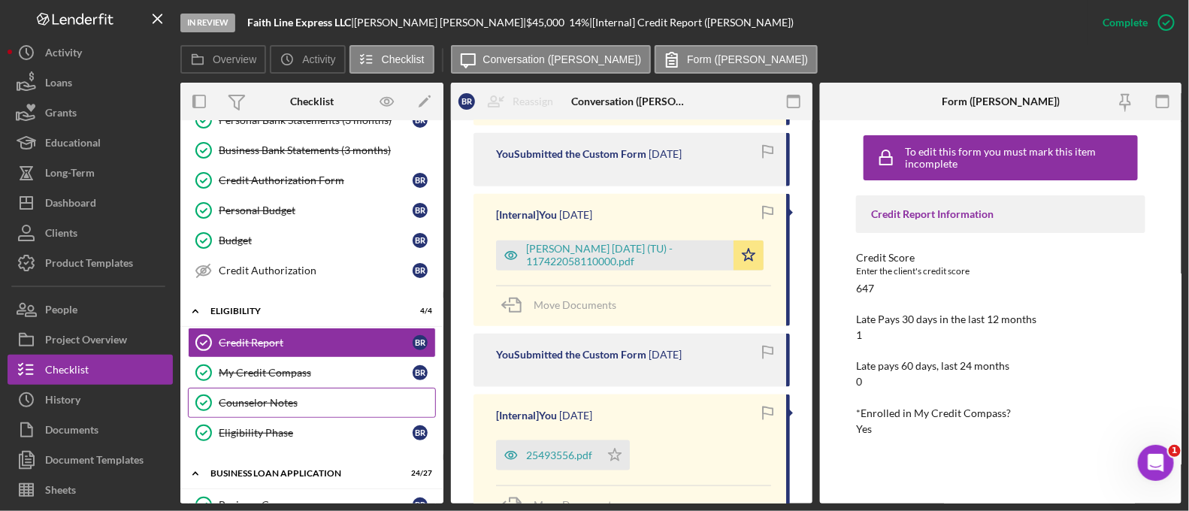
scroll to position [575, 0]
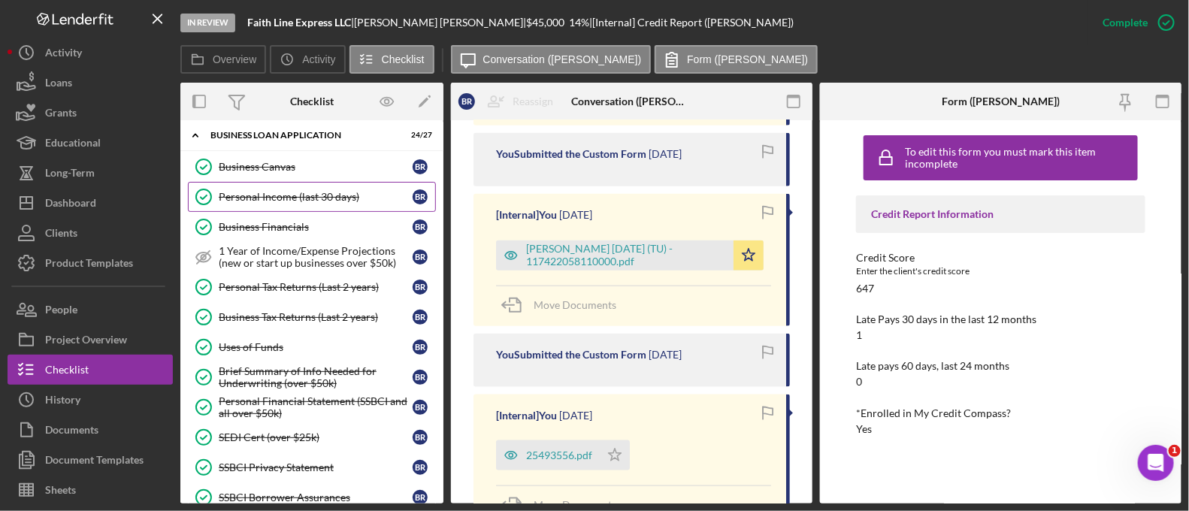
click at [285, 195] on div "Personal Income (last 30 days)" at bounding box center [316, 197] width 194 height 12
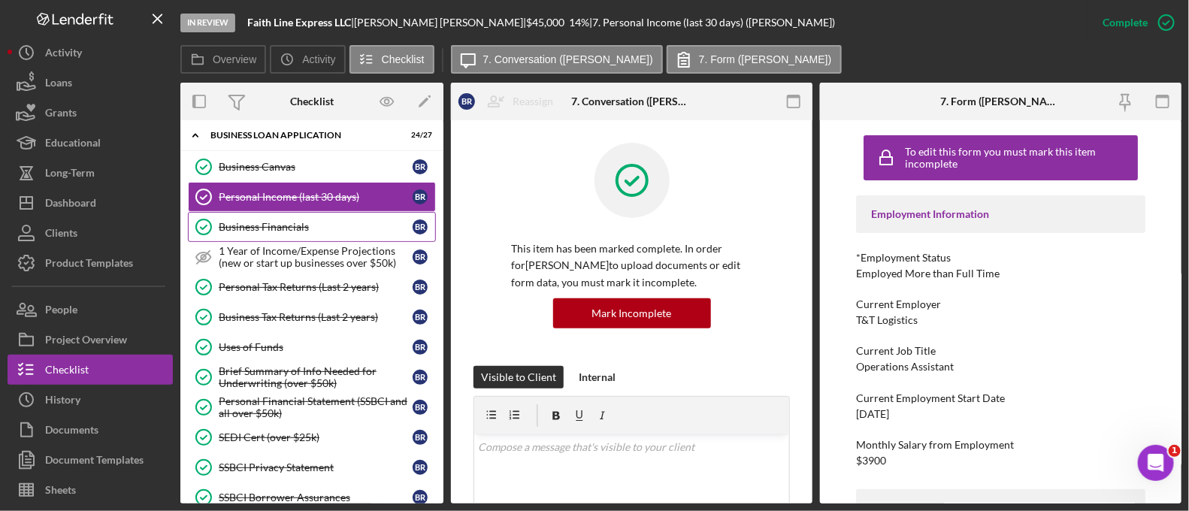
click at [286, 221] on div "Business Financials" at bounding box center [316, 227] width 194 height 12
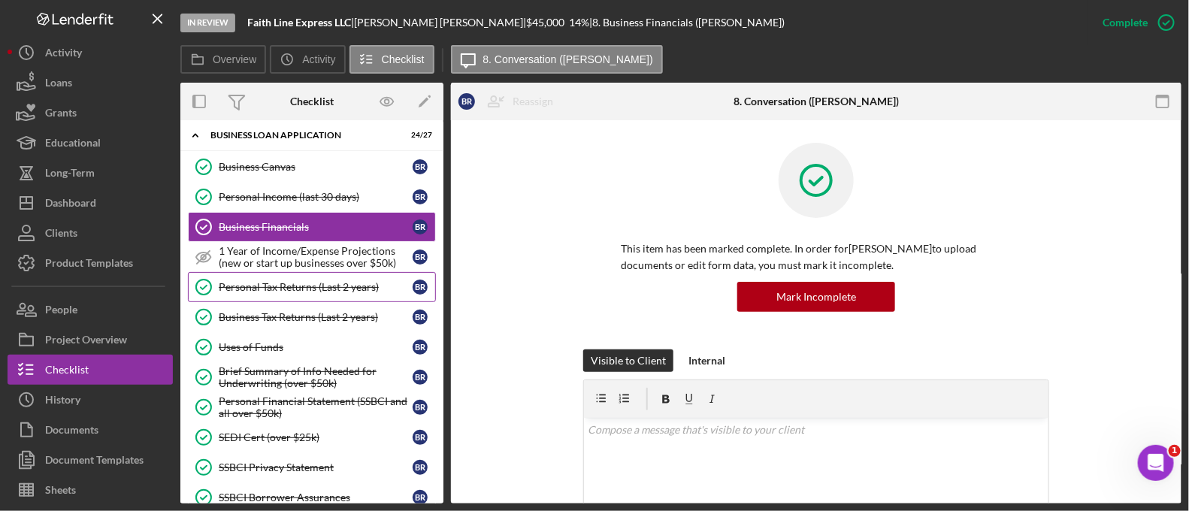
click at [287, 272] on link "Personal Tax Returns (Last 2 years) Personal Tax Returns (Last 2 years) B R" at bounding box center [312, 287] width 248 height 30
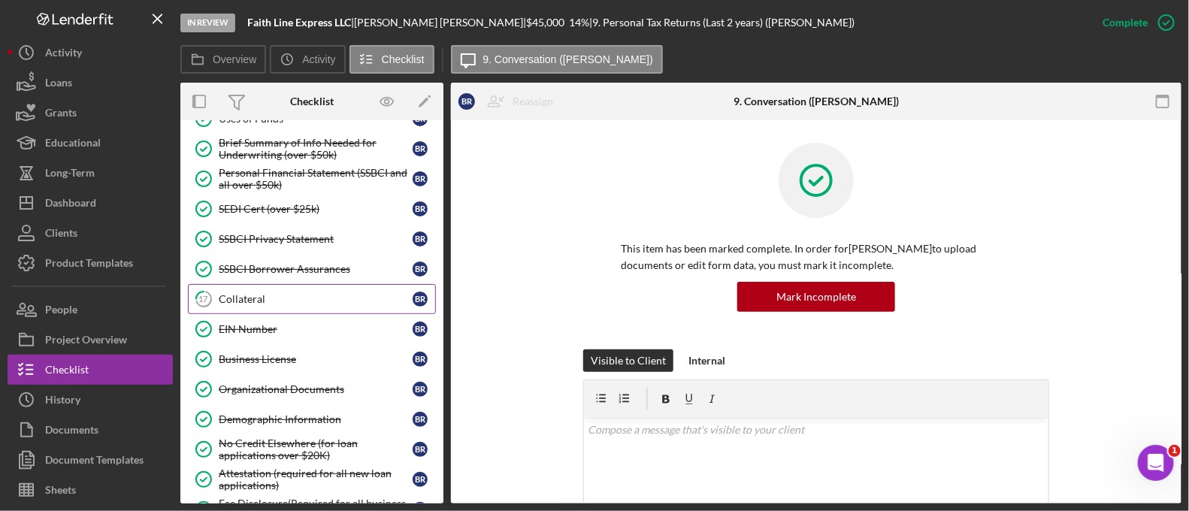
click at [277, 293] on div "Collateral" at bounding box center [316, 299] width 194 height 12
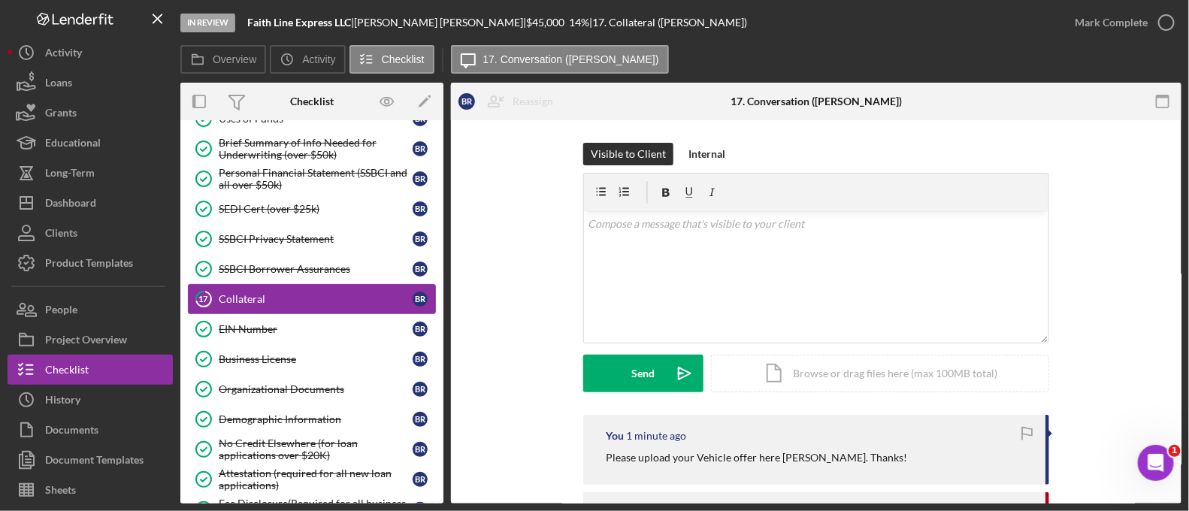
scroll to position [1139, 0]
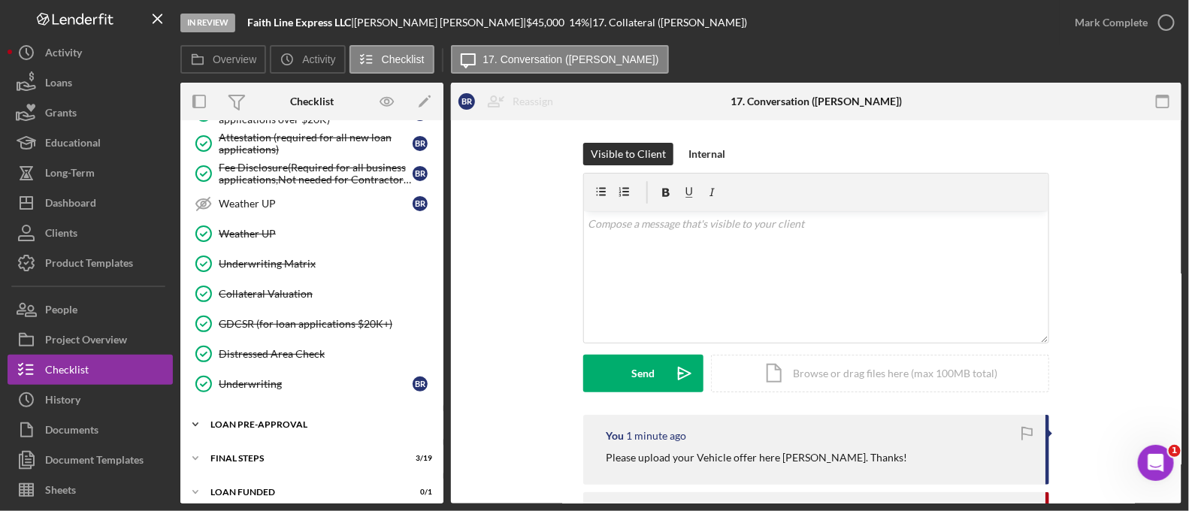
click at [289, 420] on div "LOAN PRE-APPROVAL" at bounding box center [317, 424] width 214 height 9
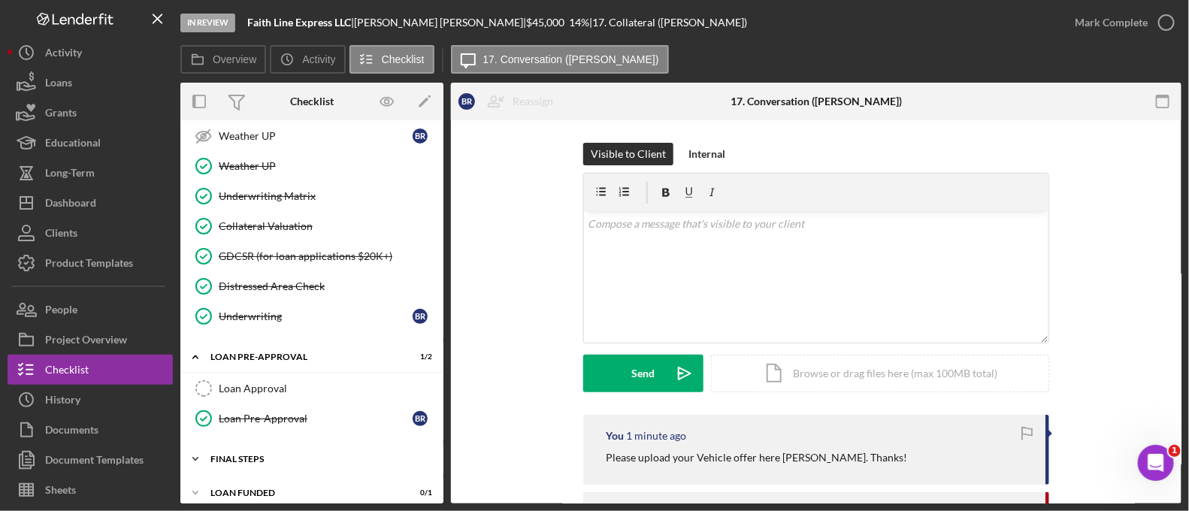
click at [283, 455] on div "FINAL STEPS" at bounding box center [317, 459] width 214 height 9
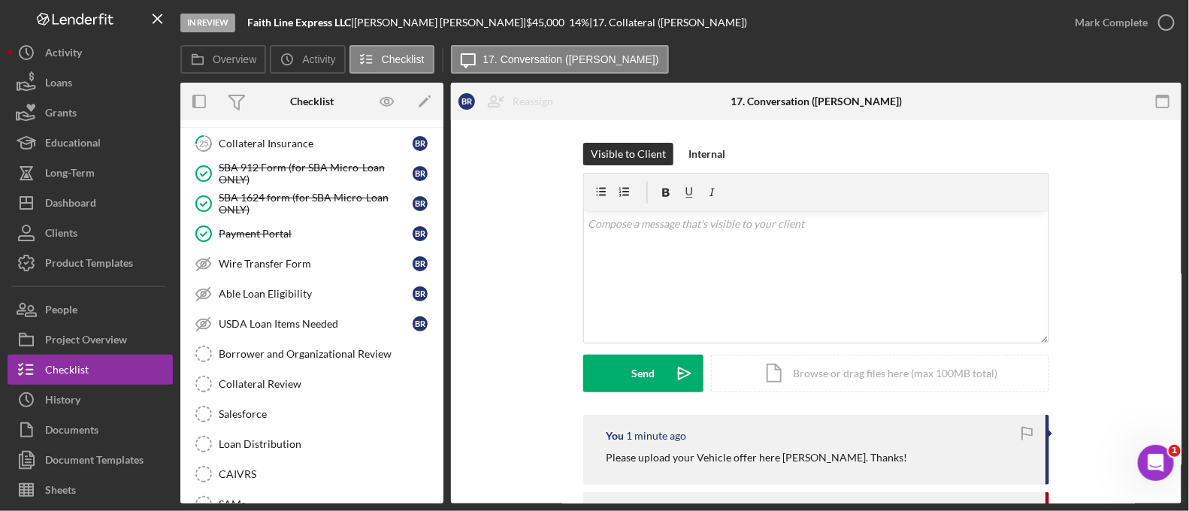
scroll to position [1438, 0]
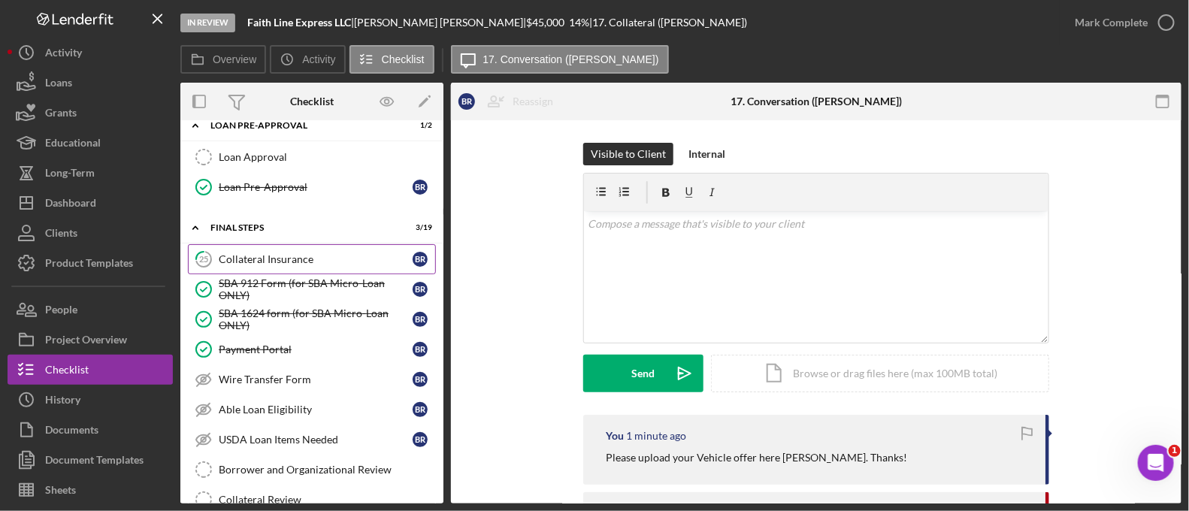
click at [277, 253] on div "Collateral Insurance" at bounding box center [316, 259] width 194 height 12
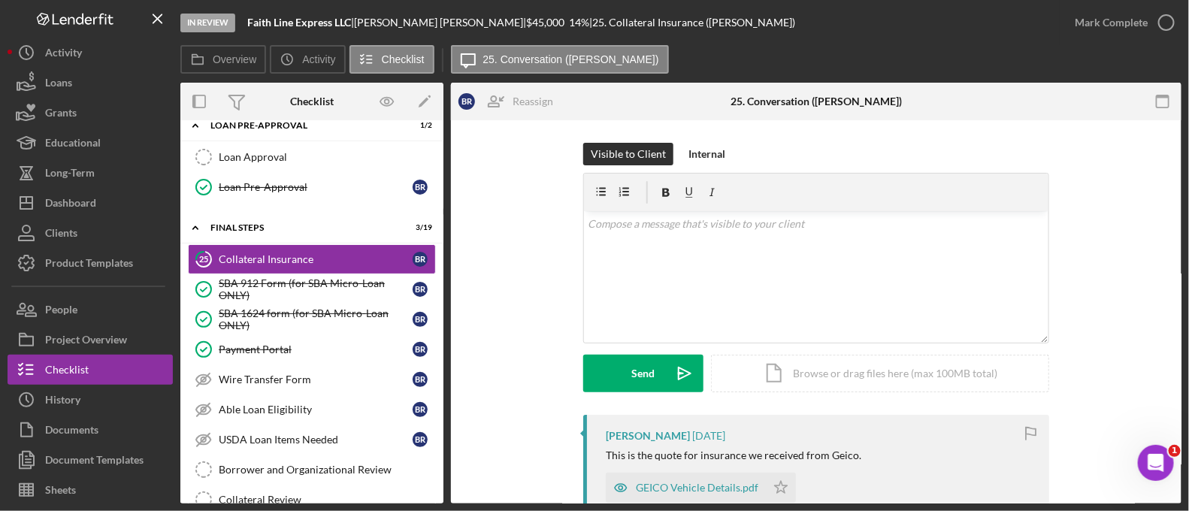
scroll to position [169, 0]
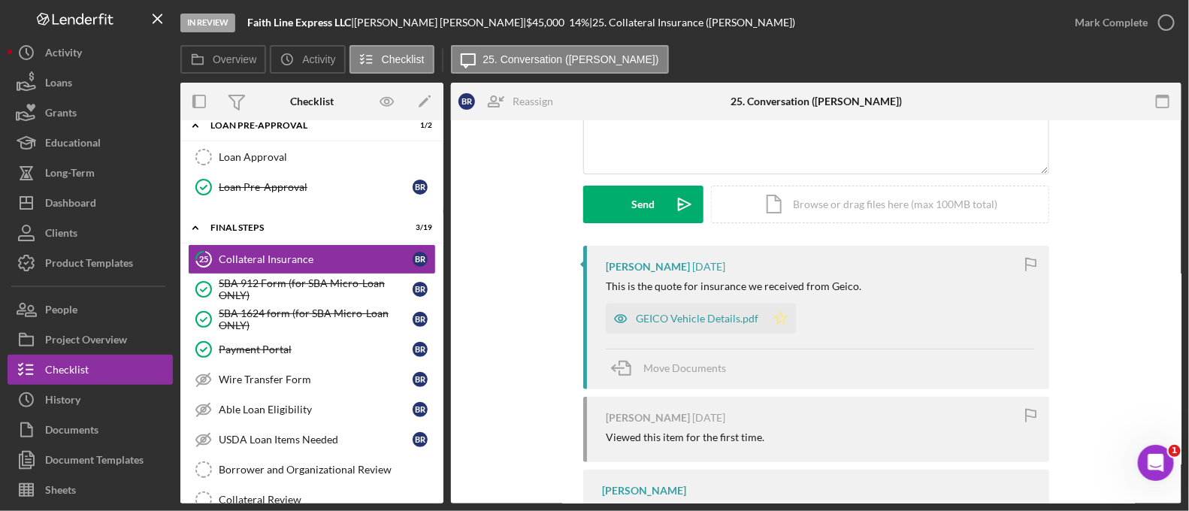
click at [777, 313] on icon "Icon/Star" at bounding box center [781, 319] width 30 height 30
click at [1103, 17] on div "Mark Complete" at bounding box center [1111, 23] width 73 height 30
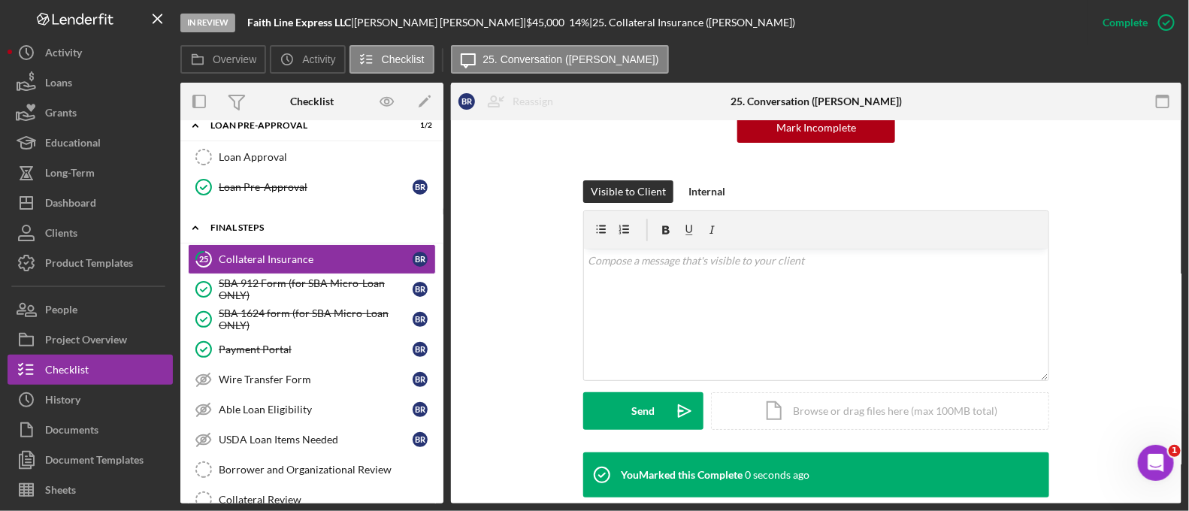
scroll to position [376, 0]
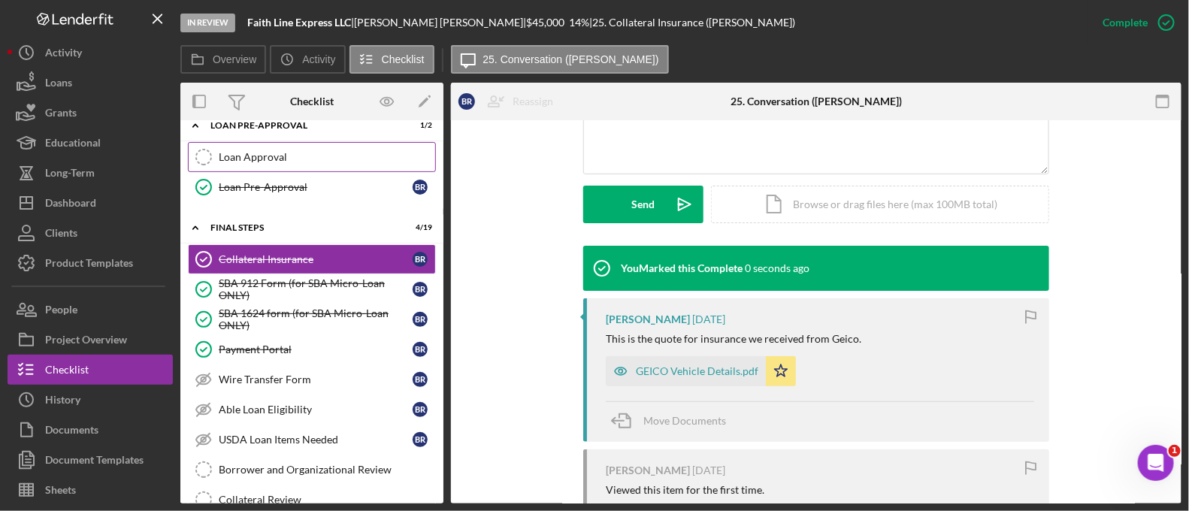
click at [299, 151] on div "Loan Approval" at bounding box center [327, 157] width 216 height 12
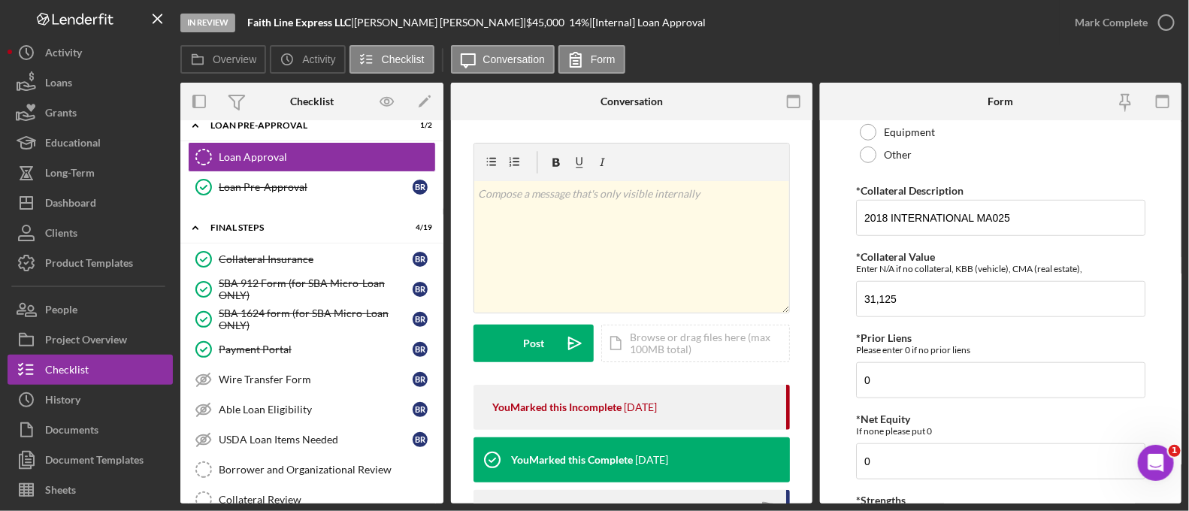
scroll to position [785, 0]
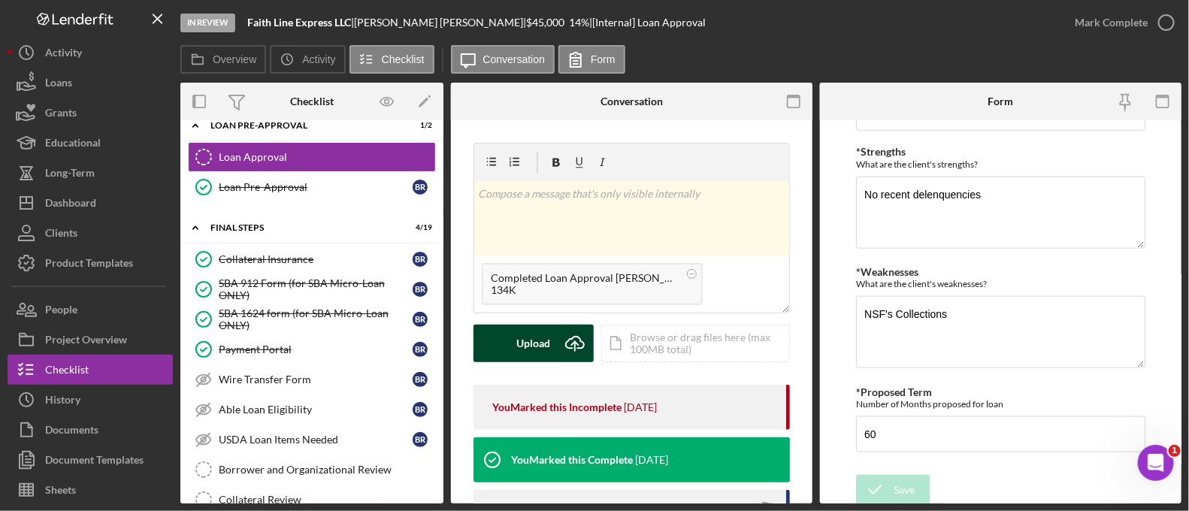
click at [568, 354] on icon "Icon/Upload" at bounding box center [575, 344] width 38 height 38
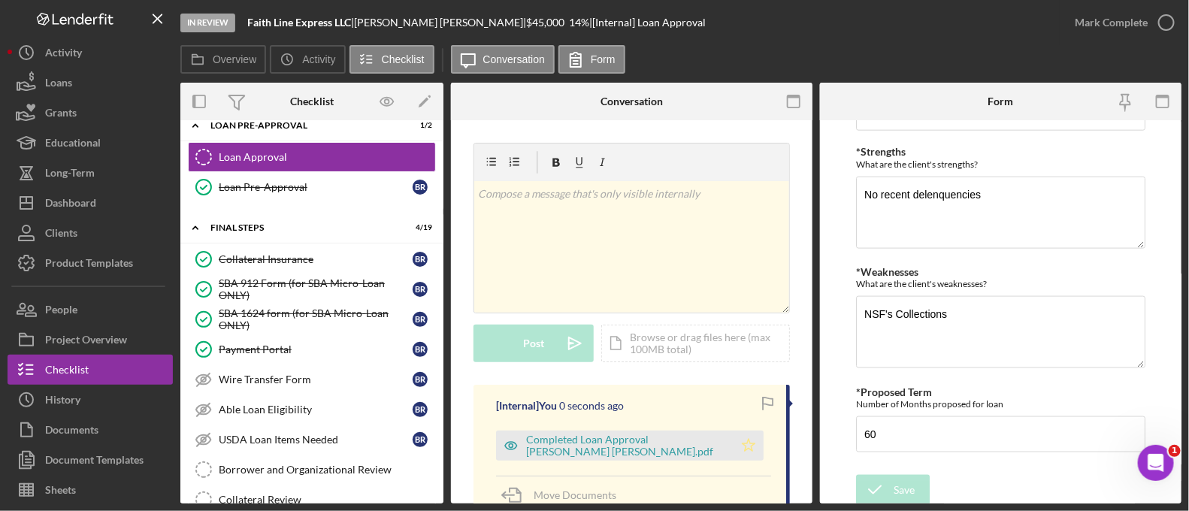
click at [746, 452] on icon "Icon/Star" at bounding box center [749, 446] width 30 height 30
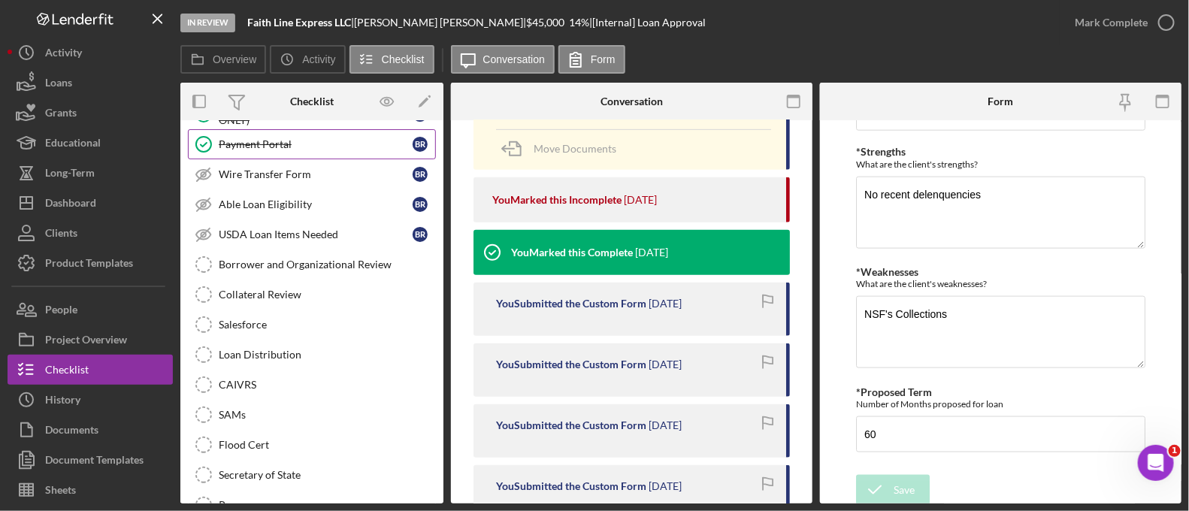
scroll to position [1637, 0]
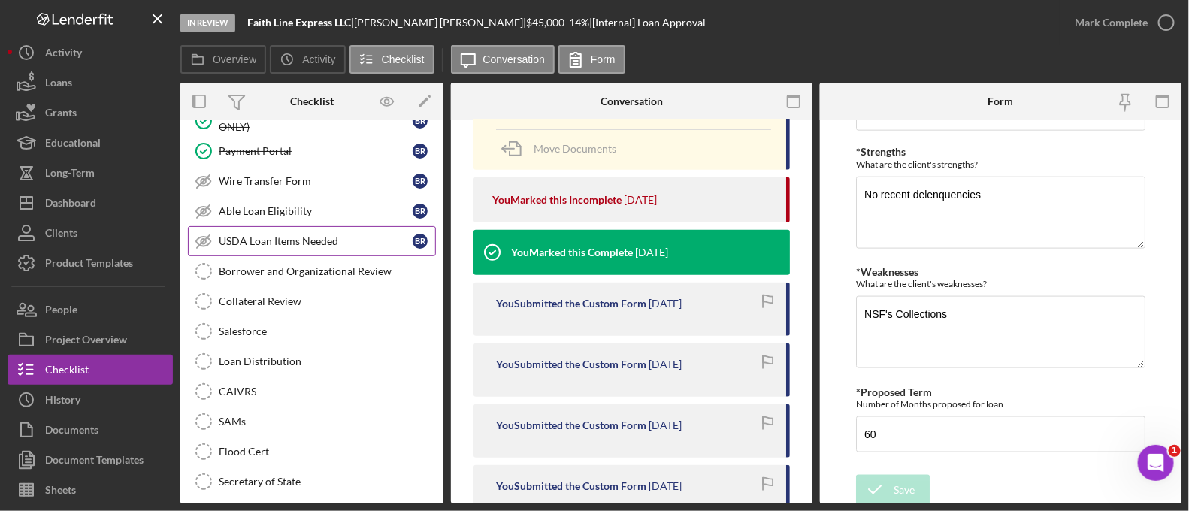
click at [290, 237] on link "USDA Loan Items Needed USDA Loan Items Needed B R" at bounding box center [312, 241] width 248 height 30
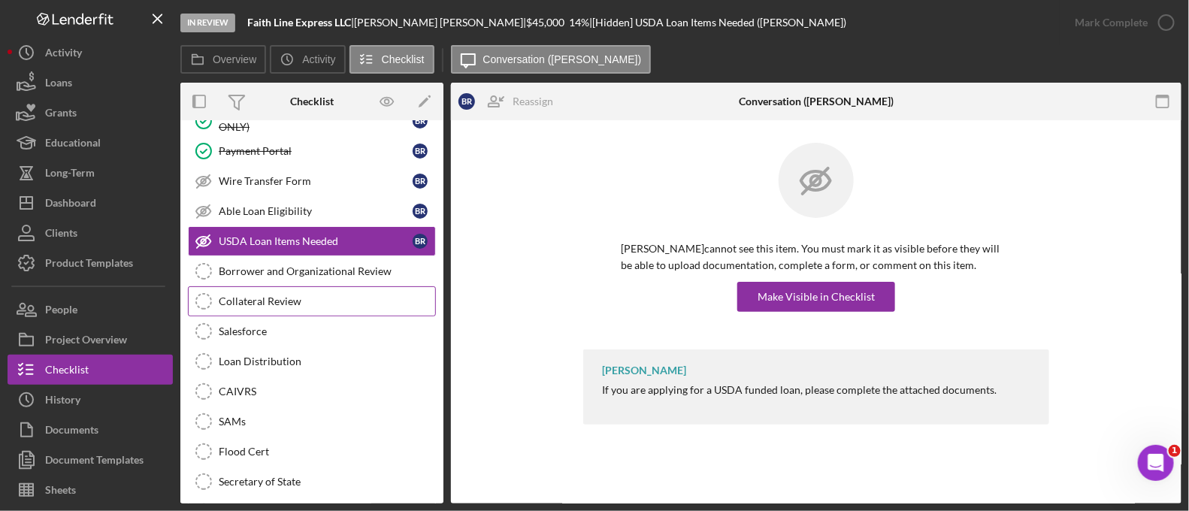
click at [302, 286] on link "Collateral Review Collateral Review" at bounding box center [312, 301] width 248 height 30
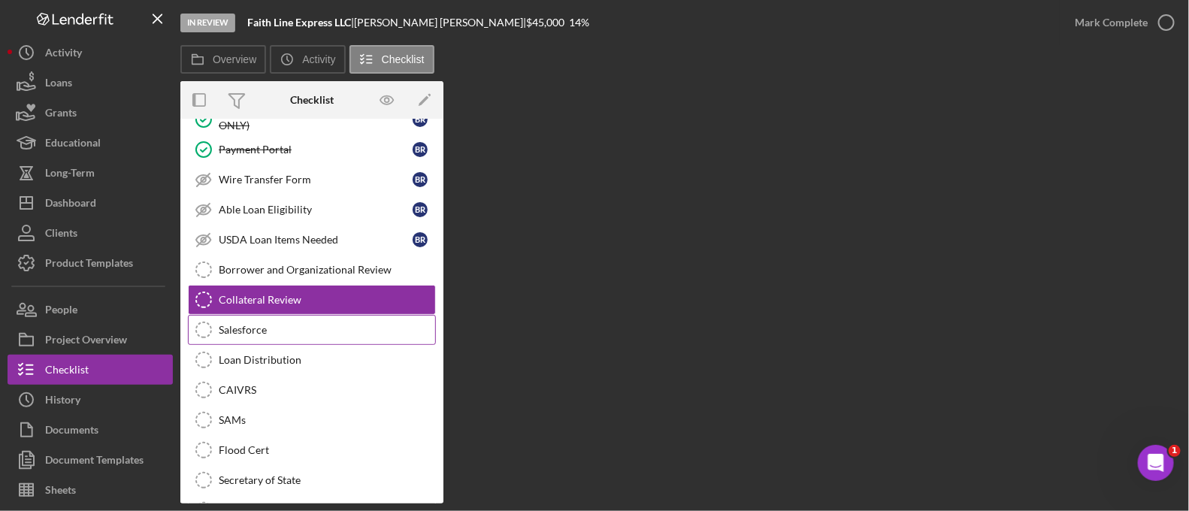
click at [281, 315] on link "Salesforce Salesforce" at bounding box center [312, 330] width 248 height 30
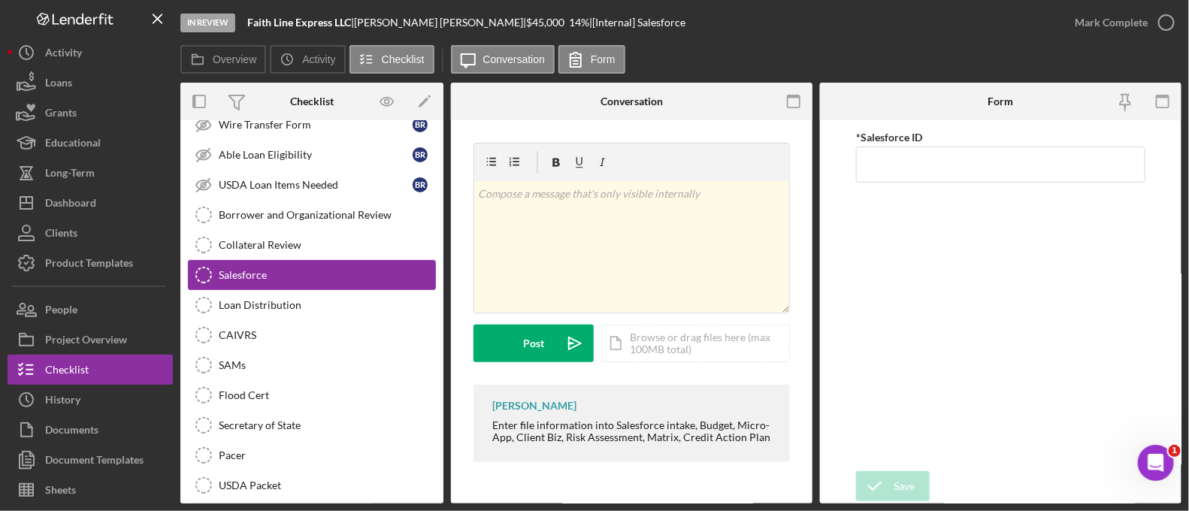
scroll to position [1695, 0]
click at [863, 167] on input "*Salesforce ID" at bounding box center [1000, 165] width 289 height 36
paste input "a0wPC000001yDoDYAU"
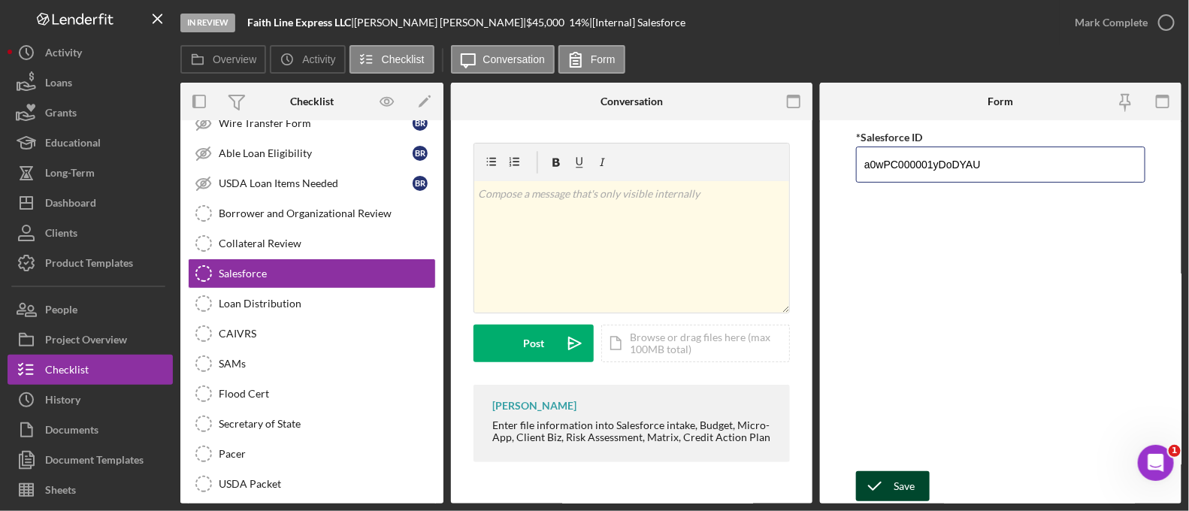
type input "a0wPC000001yDoDYAU"
click at [907, 479] on div "Save" at bounding box center [904, 486] width 21 height 30
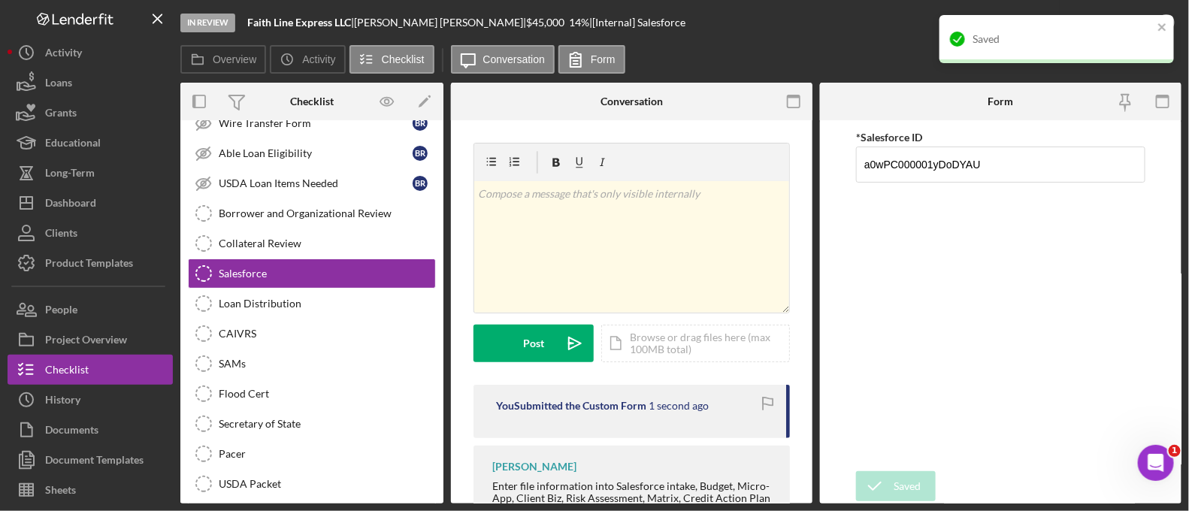
click at [1154, 21] on div "Saved" at bounding box center [1056, 39] width 234 height 48
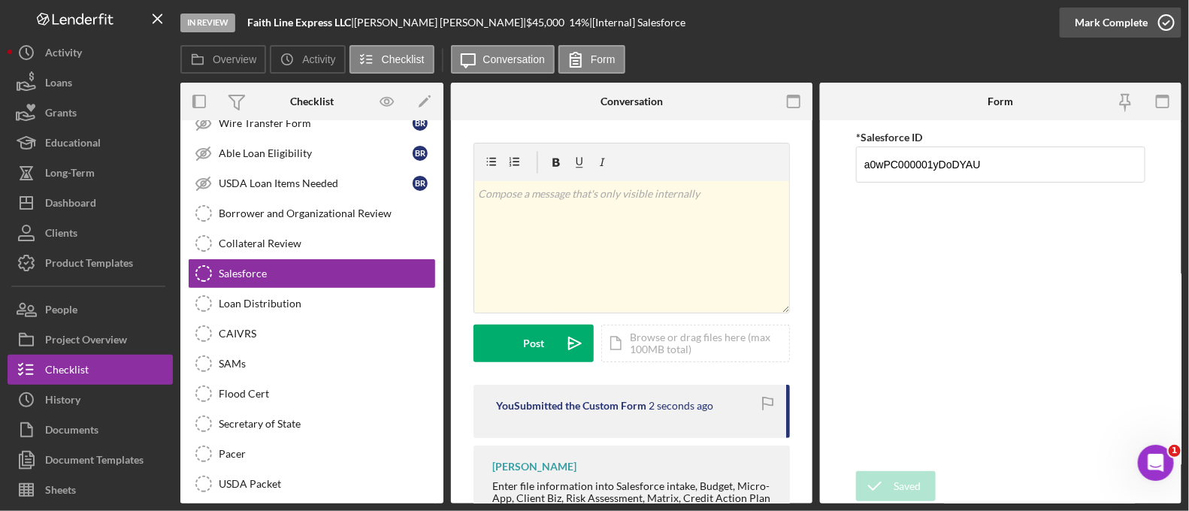
click at [1130, 32] on div "Mark Complete" at bounding box center [1111, 23] width 73 height 30
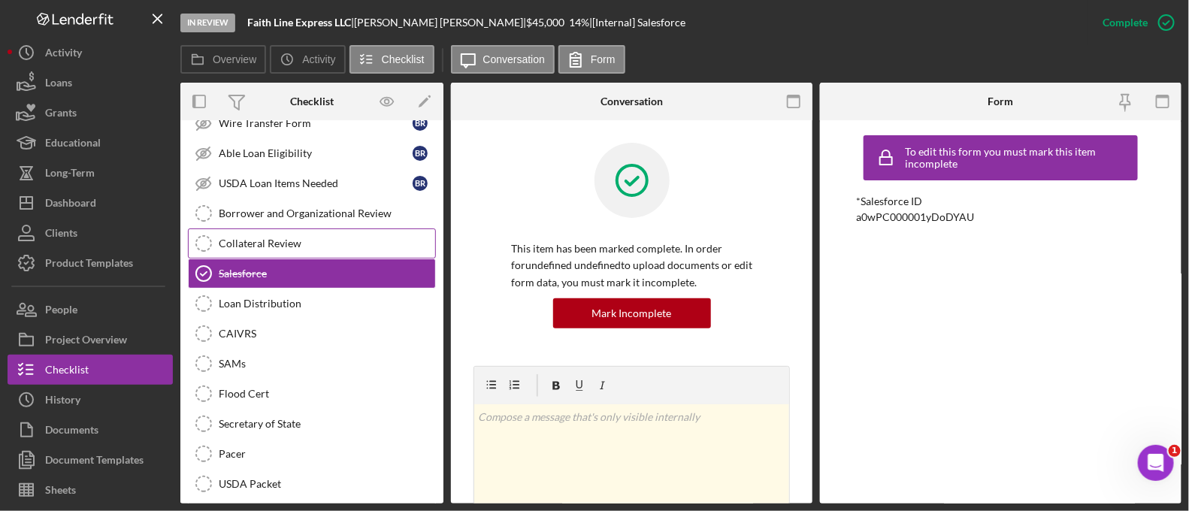
click at [343, 237] on div "Collateral Review" at bounding box center [327, 243] width 216 height 12
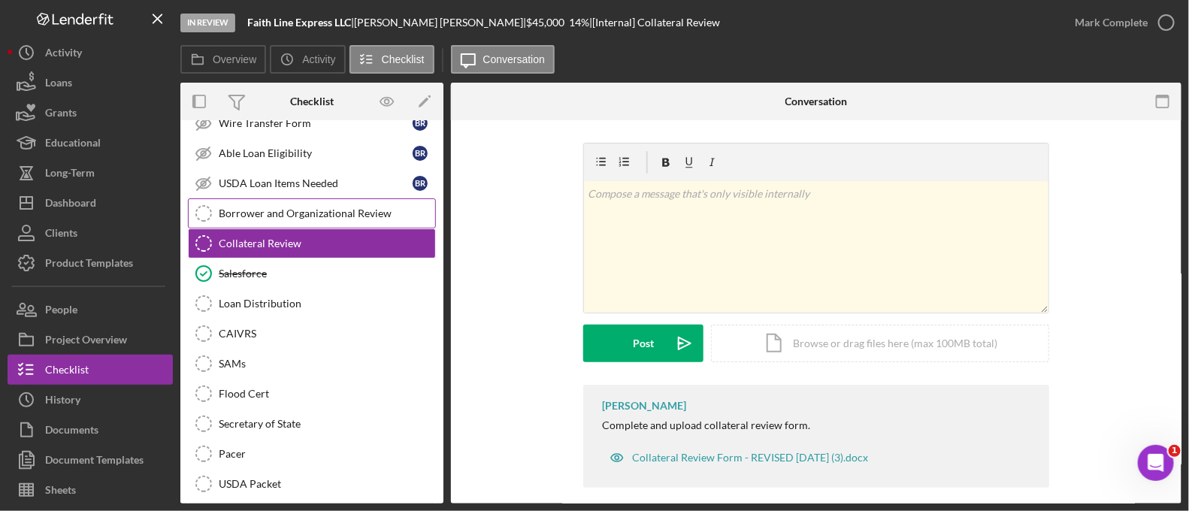
click at [333, 206] on link "Borrower and Organizational Review Borrower and Organizational Review" at bounding box center [312, 213] width 248 height 30
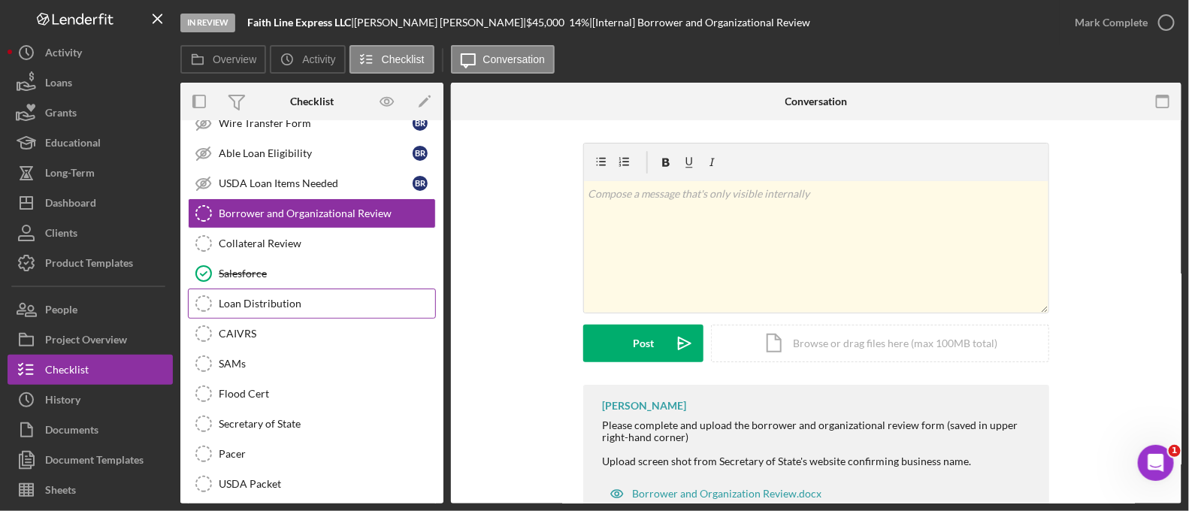
click at [313, 298] on link "Loan Distribution Loan Distribution" at bounding box center [312, 304] width 248 height 30
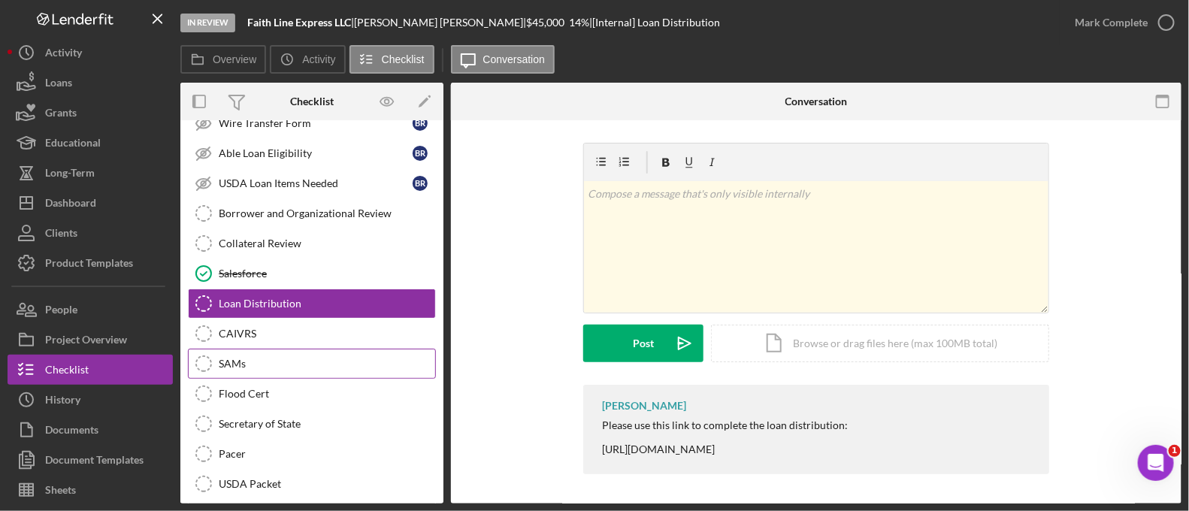
click at [291, 349] on link "[PERSON_NAME] [PERSON_NAME]" at bounding box center [312, 364] width 248 height 30
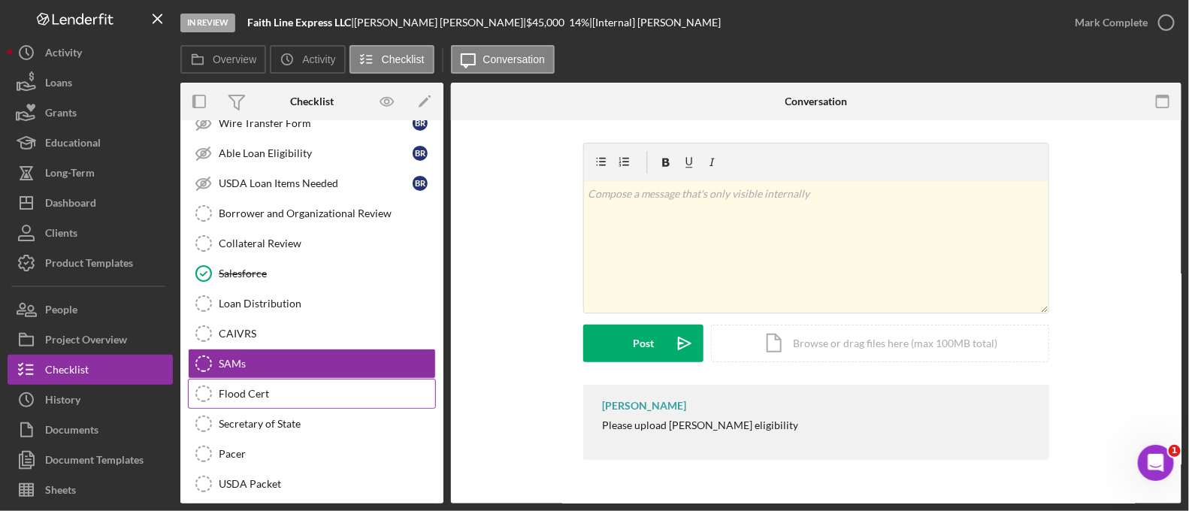
click at [286, 388] on div "Flood Cert" at bounding box center [327, 394] width 216 height 12
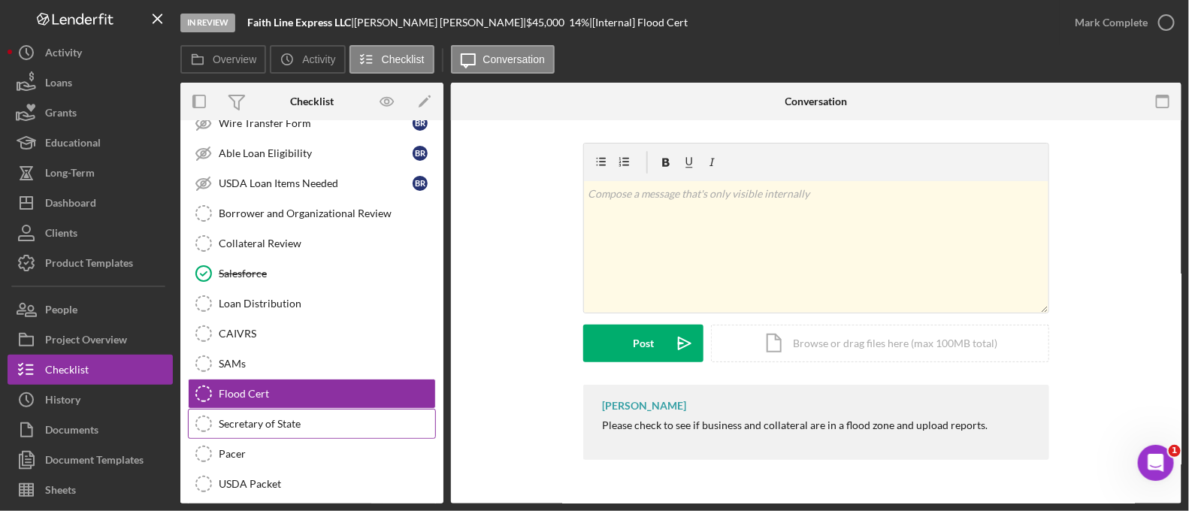
click at [286, 409] on link "Secretary of State Secretary of State" at bounding box center [312, 424] width 248 height 30
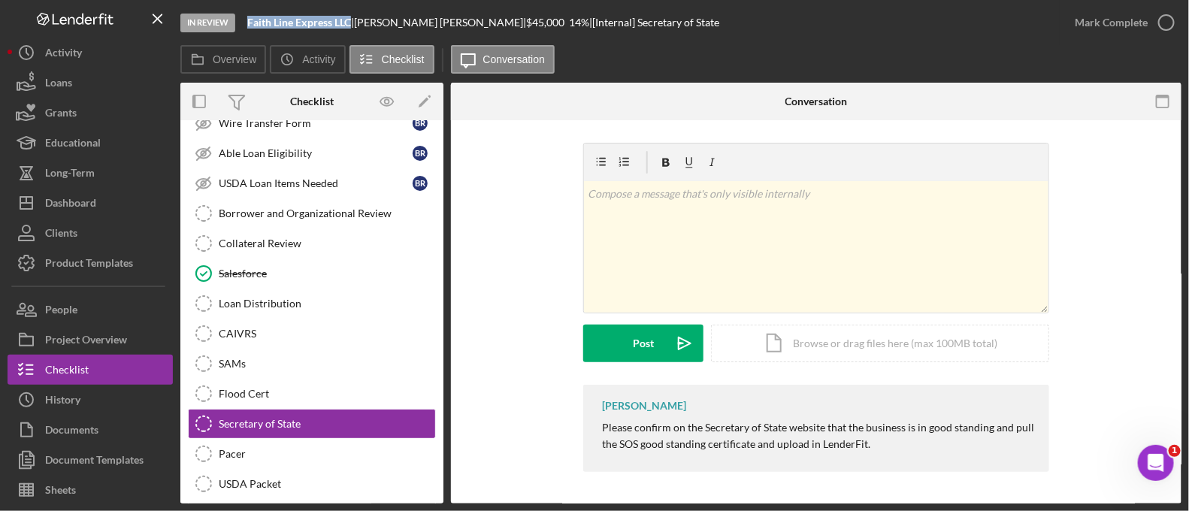
drag, startPoint x: 349, startPoint y: 17, endPoint x: 247, endPoint y: 29, distance: 102.8
click at [247, 29] on div "In Review Faith Line Express LLC | [PERSON_NAME] | $45,000 $45,000 14 % | [Inte…" at bounding box center [619, 22] width 879 height 45
copy b "Faith Line Express LLC"
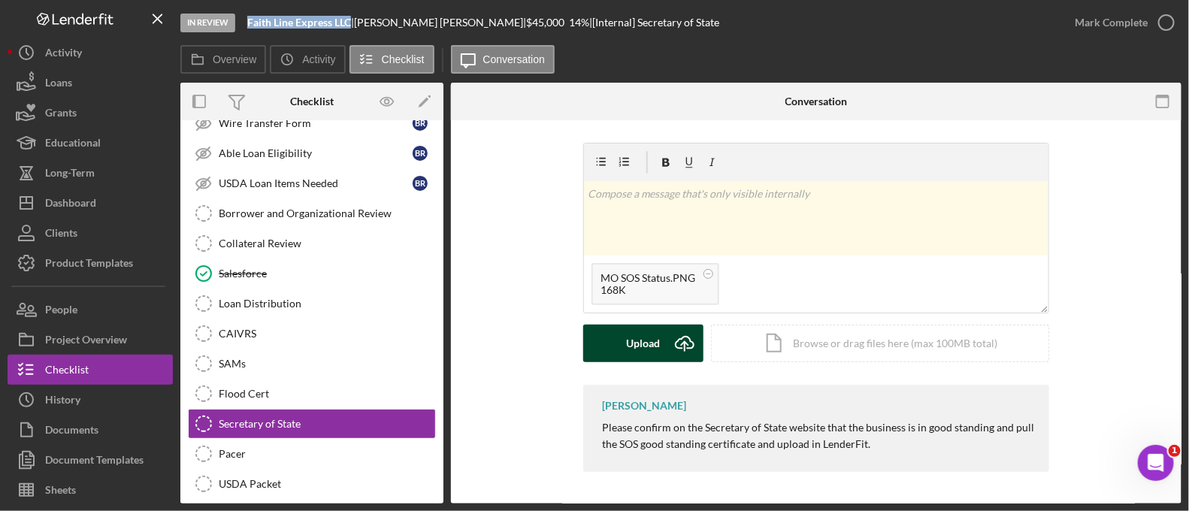
click at [667, 347] on icon "Icon/Upload" at bounding box center [685, 344] width 38 height 38
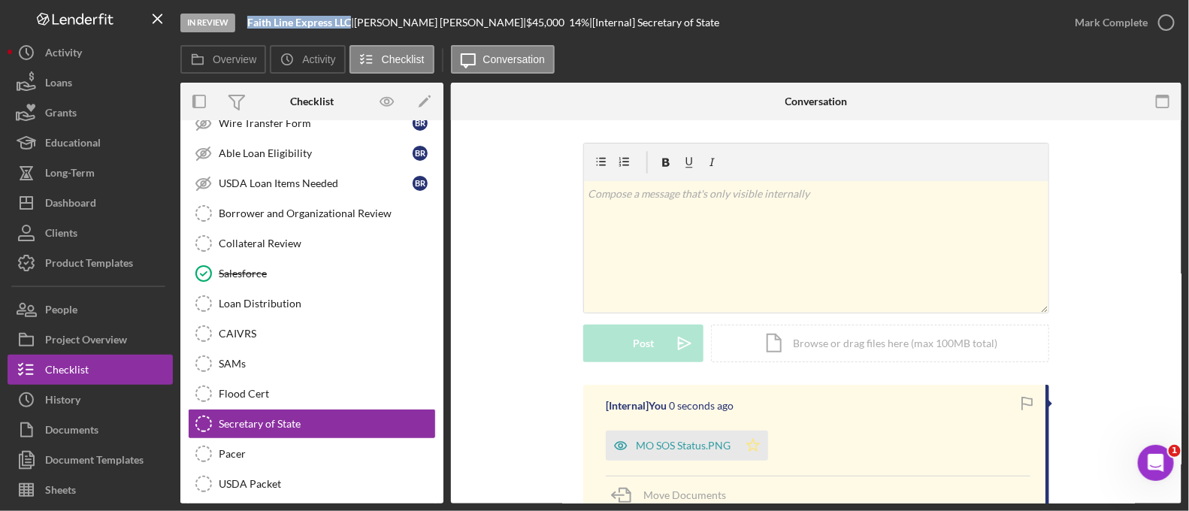
click at [747, 452] on icon "Icon/Star" at bounding box center [753, 446] width 30 height 30
click at [1116, 31] on div "Mark Complete" at bounding box center [1111, 23] width 73 height 30
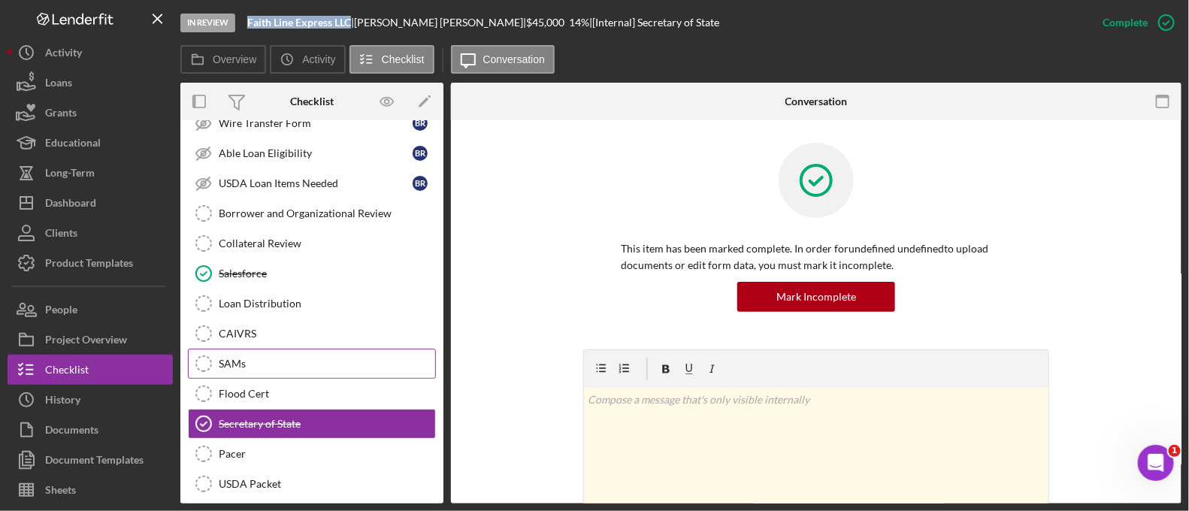
click at [361, 358] on div "SAMs" at bounding box center [327, 364] width 216 height 12
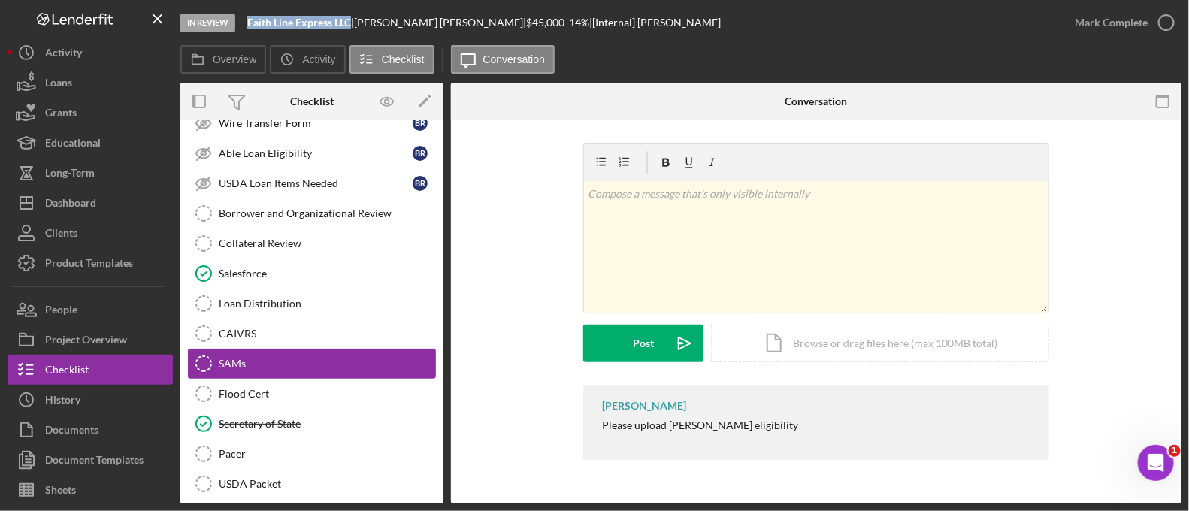
click at [341, 349] on link "[PERSON_NAME] [PERSON_NAME]" at bounding box center [312, 364] width 248 height 30
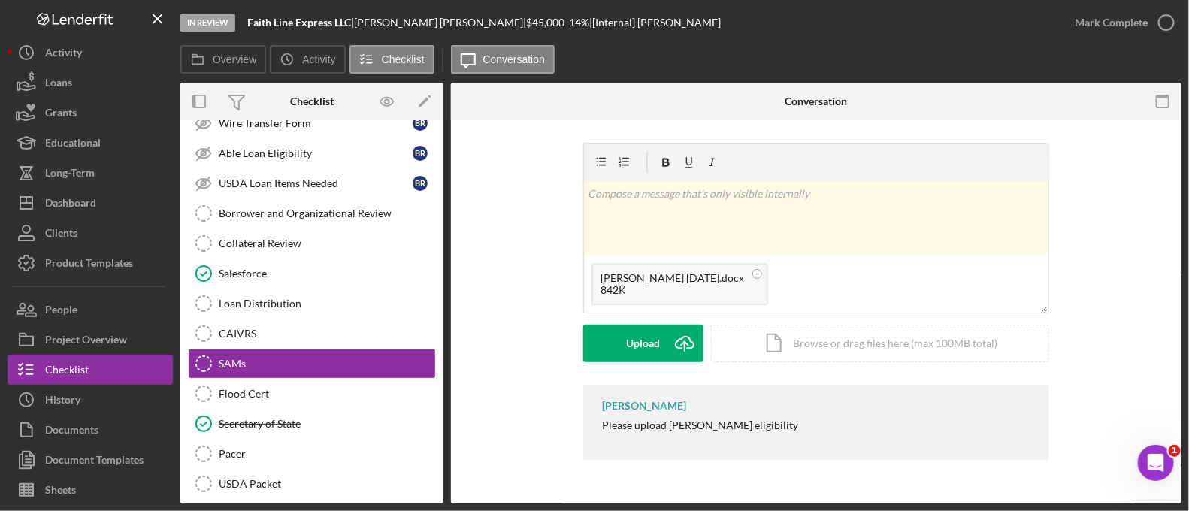
click at [641, 373] on div "v Color teal Color pink Remove color Add row above Add row below Add column bef…" at bounding box center [816, 264] width 466 height 242
click at [640, 360] on div "Upload" at bounding box center [644, 344] width 34 height 38
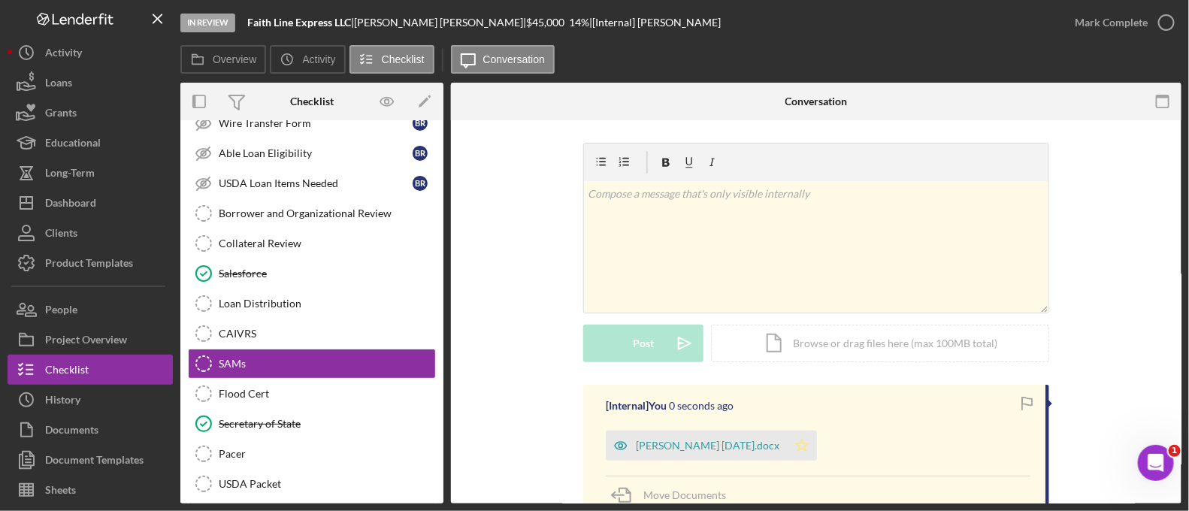
click at [787, 449] on icon "Icon/Star" at bounding box center [802, 446] width 30 height 30
click at [1109, 21] on div "Mark Complete" at bounding box center [1111, 23] width 73 height 30
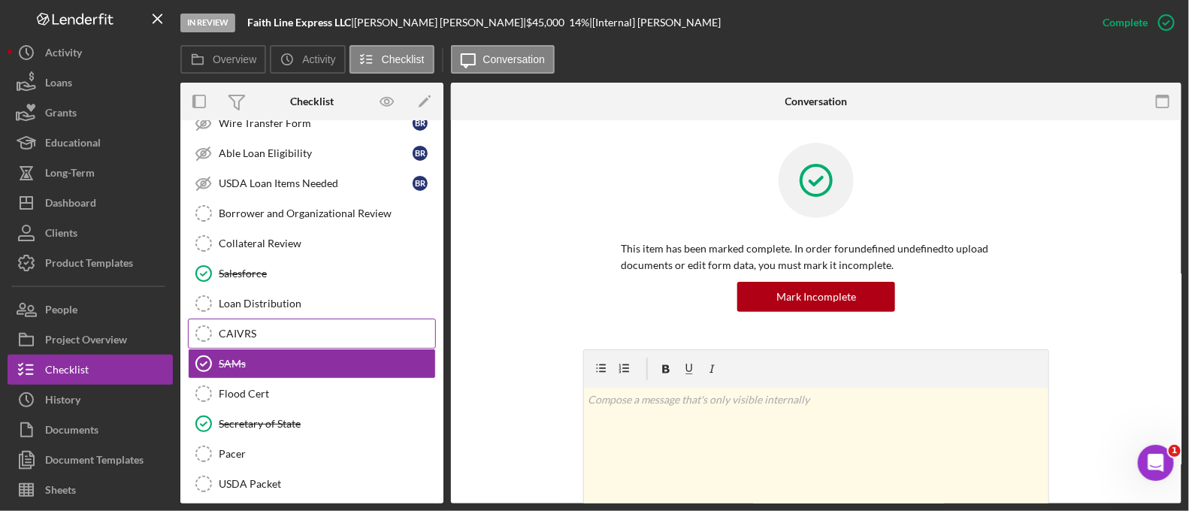
click at [305, 328] on div "CAIVRS" at bounding box center [327, 334] width 216 height 12
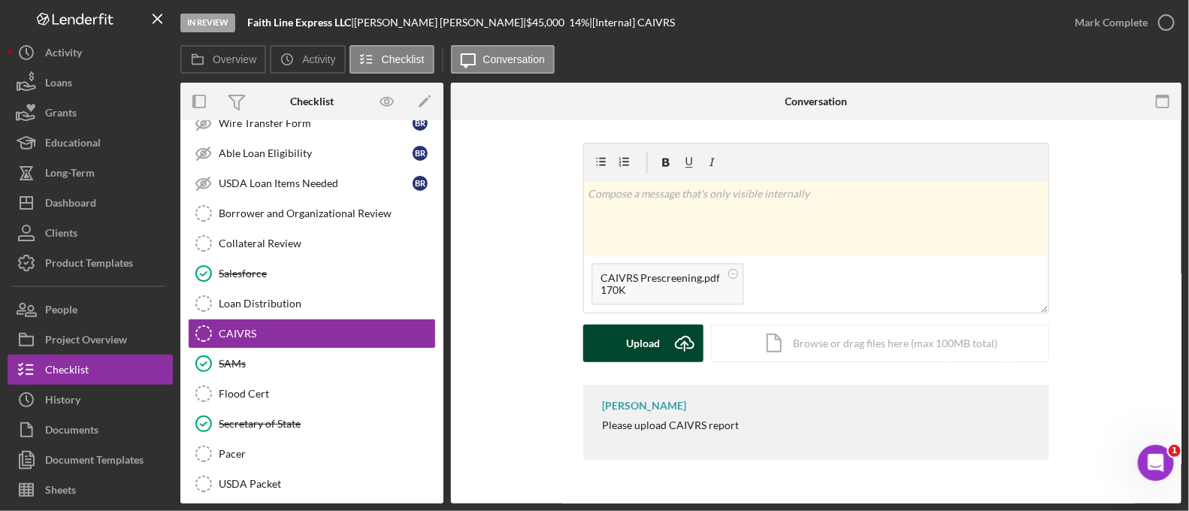
click at [636, 335] on div "Upload" at bounding box center [644, 344] width 34 height 38
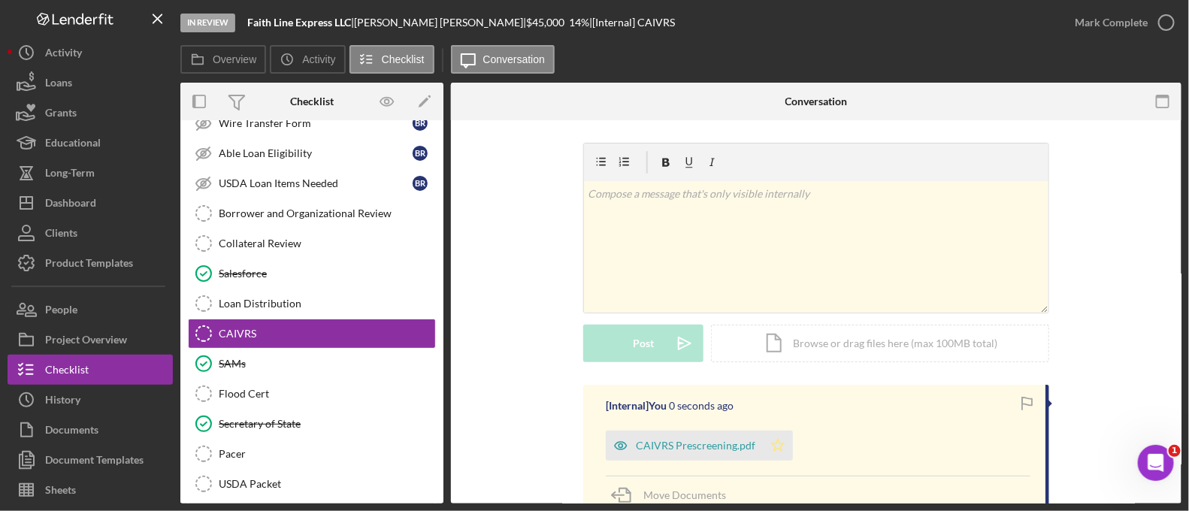
click at [785, 444] on icon "Icon/Star" at bounding box center [778, 446] width 30 height 30
click at [1126, 29] on div "Mark Complete" at bounding box center [1111, 23] width 73 height 30
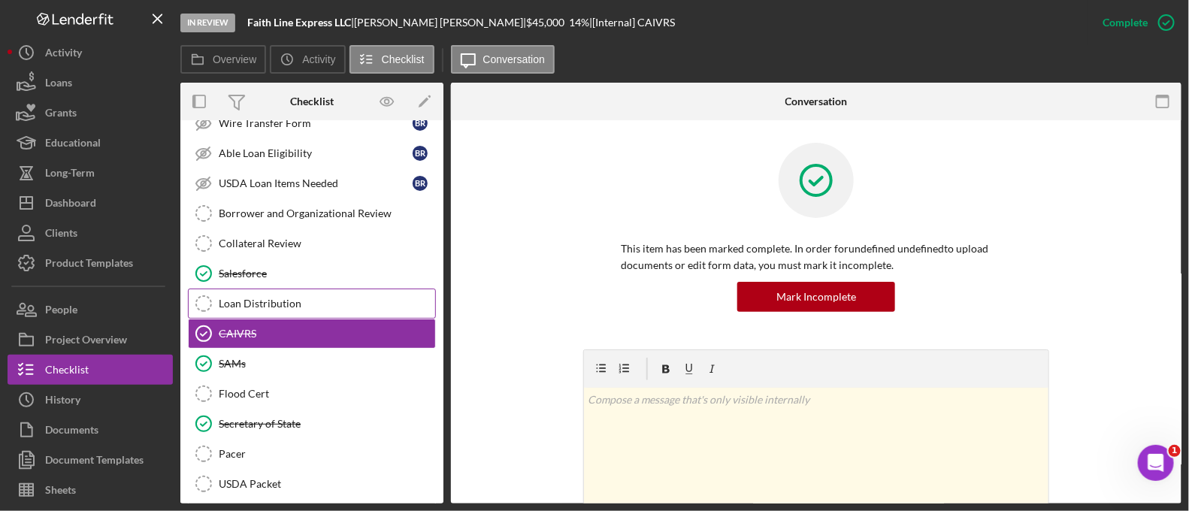
click at [298, 298] on div "Loan Distribution" at bounding box center [327, 304] width 216 height 12
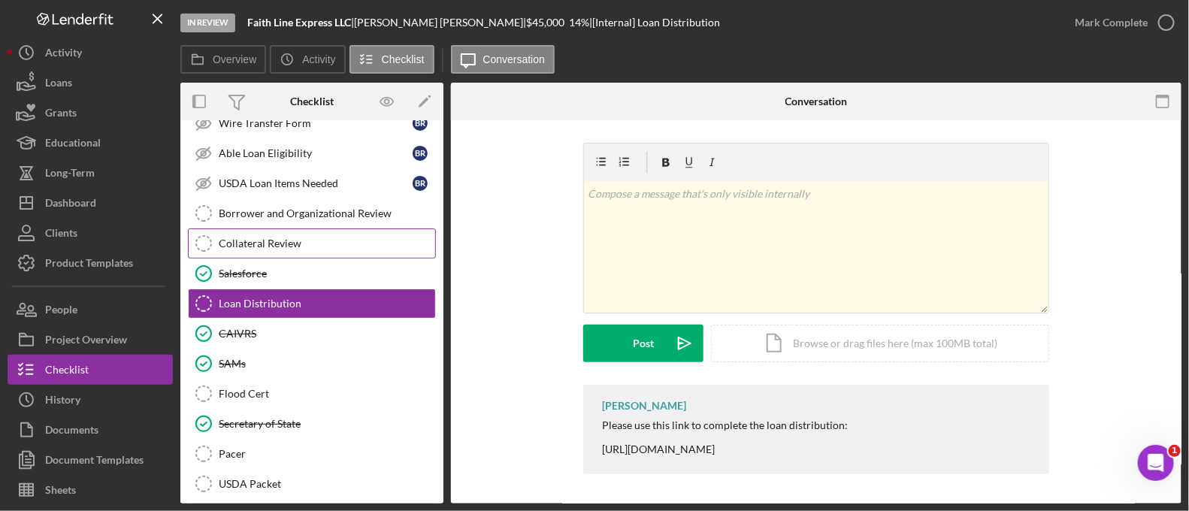
click at [283, 237] on div "Collateral Review" at bounding box center [327, 243] width 216 height 12
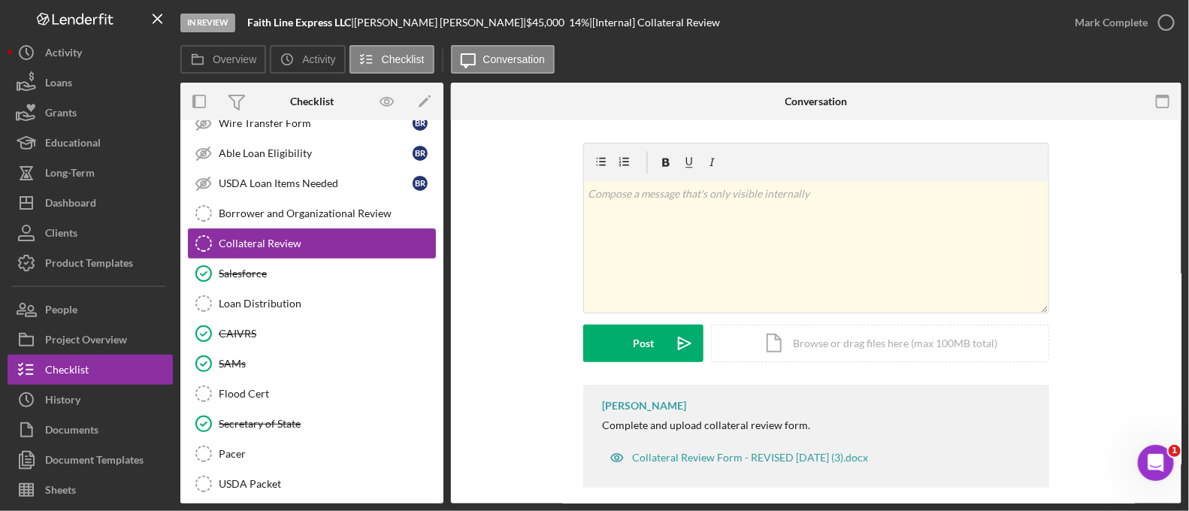
click at [280, 228] on link "Collateral Review Collateral Review" at bounding box center [312, 243] width 248 height 30
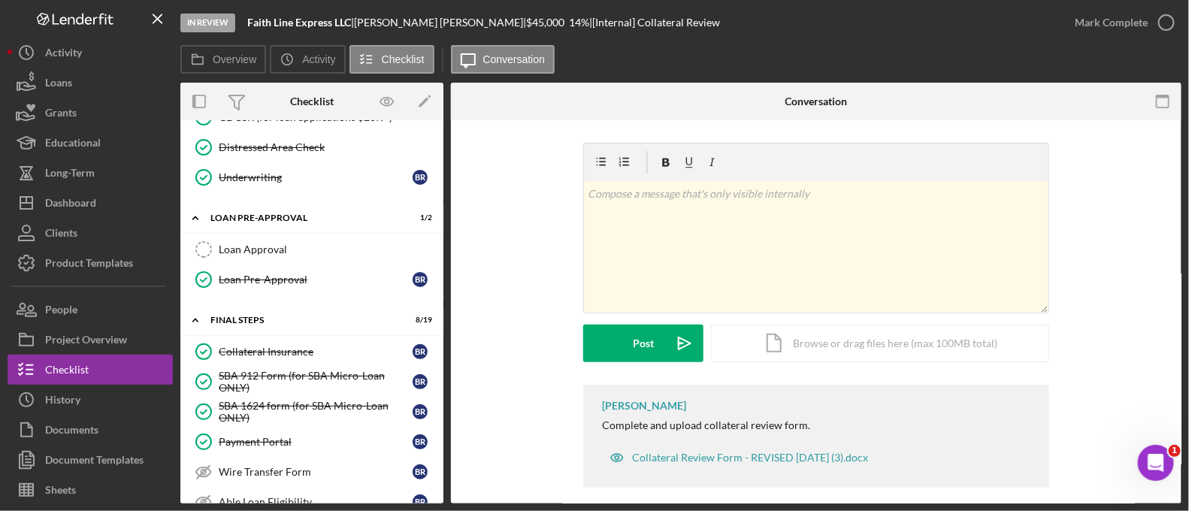
scroll to position [1345, 0]
click at [295, 246] on link "Loan Approval Loan Approval" at bounding box center [312, 251] width 248 height 30
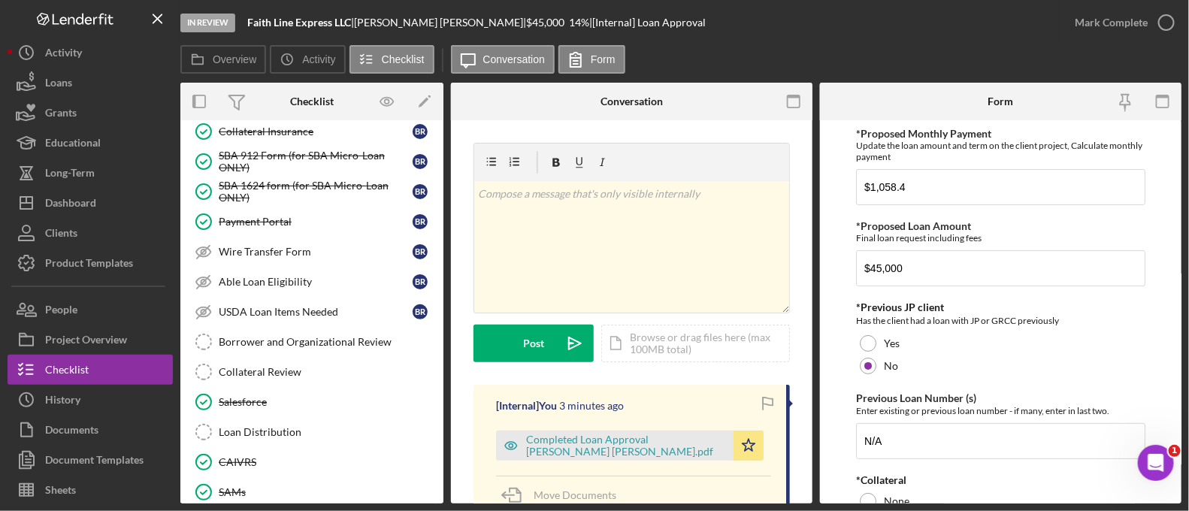
scroll to position [1705, 0]
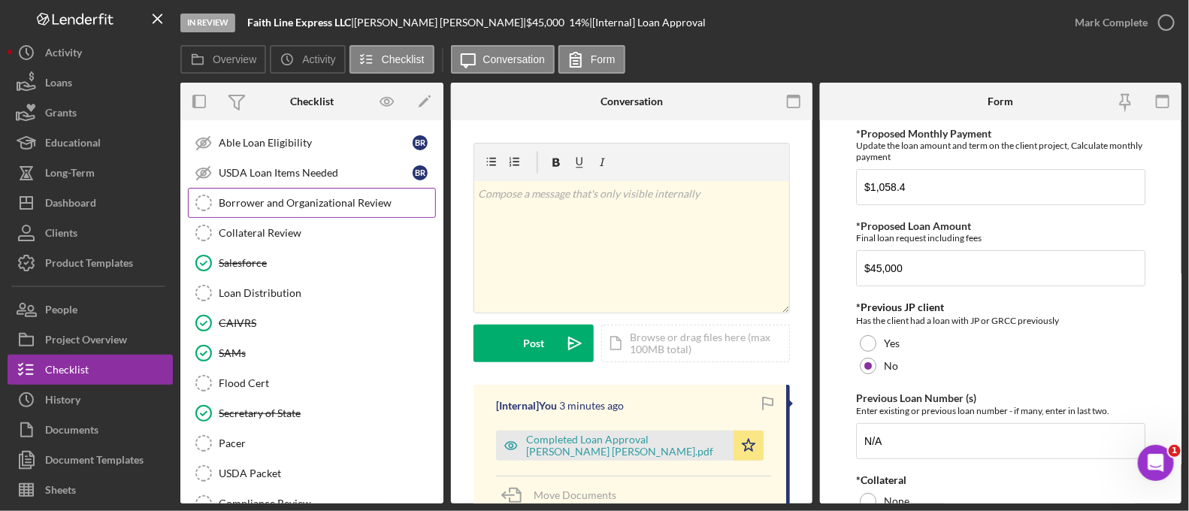
click at [247, 197] on div "Borrower and Organizational Review" at bounding box center [327, 203] width 216 height 12
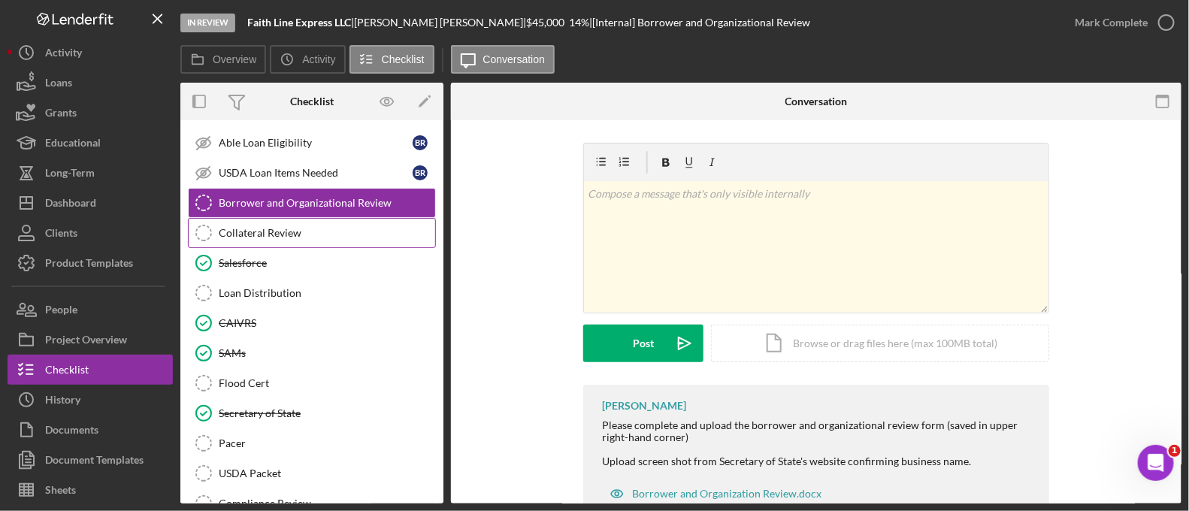
click at [271, 226] on link "Collateral Review Collateral Review" at bounding box center [312, 233] width 248 height 30
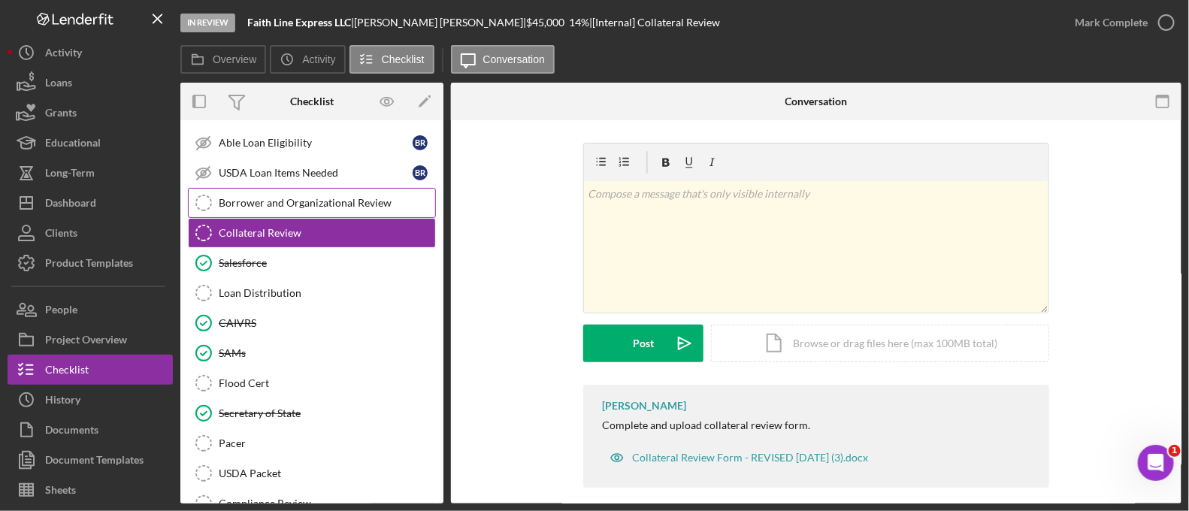
click at [256, 197] on div "Borrower and Organizational Review" at bounding box center [327, 203] width 216 height 12
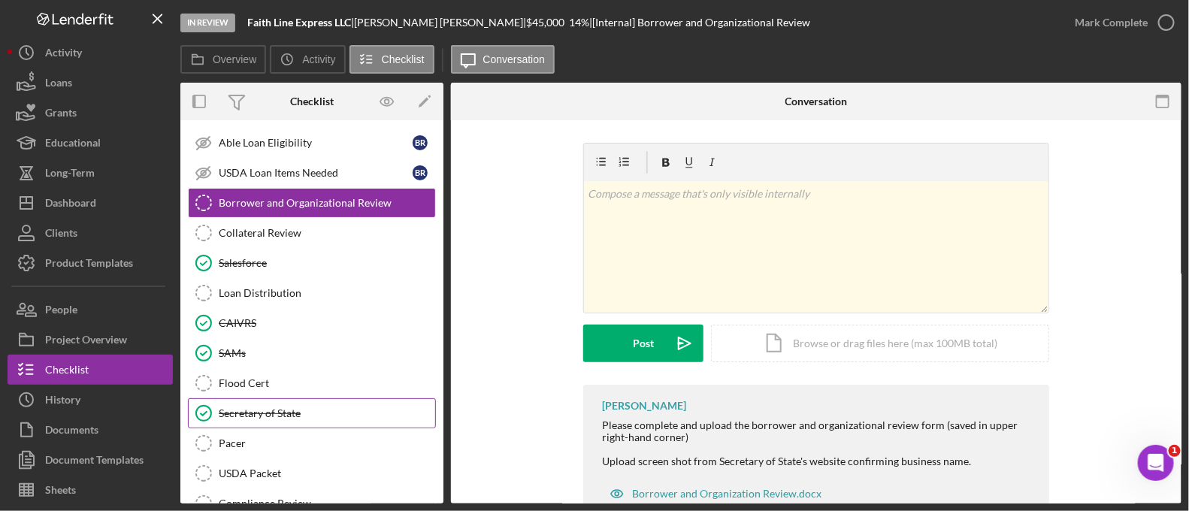
click at [293, 407] on div "Secretary of State" at bounding box center [327, 413] width 216 height 12
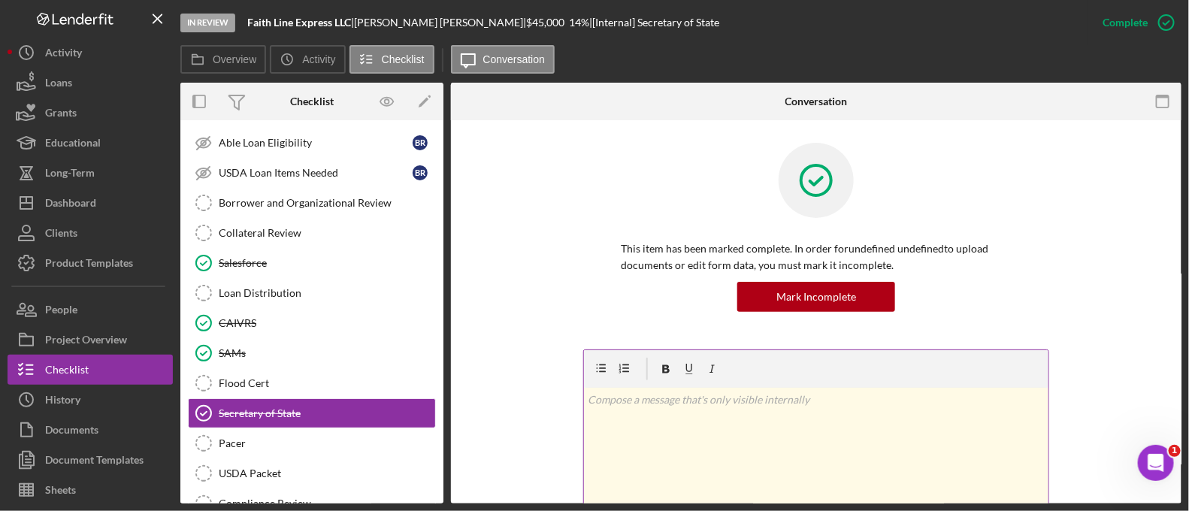
scroll to position [297, 0]
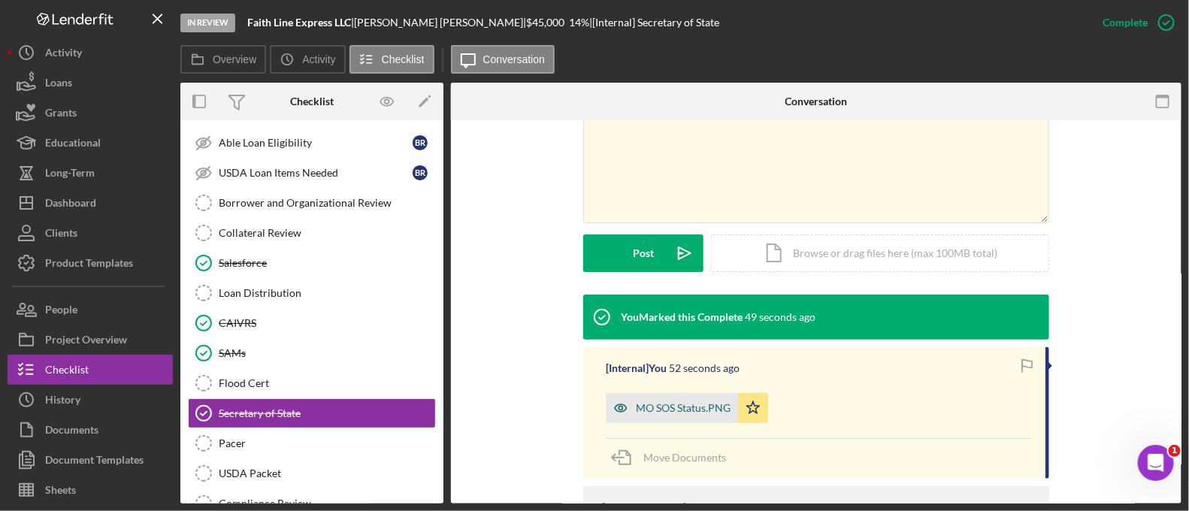
click at [703, 411] on div "MO SOS Status.PNG" at bounding box center [683, 408] width 95 height 12
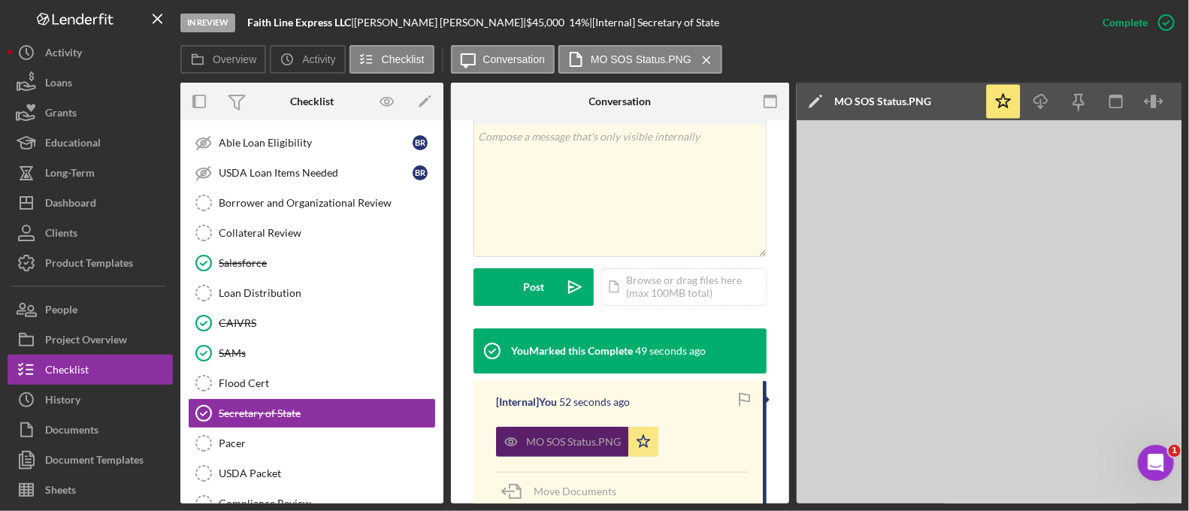
scroll to position [314, 0]
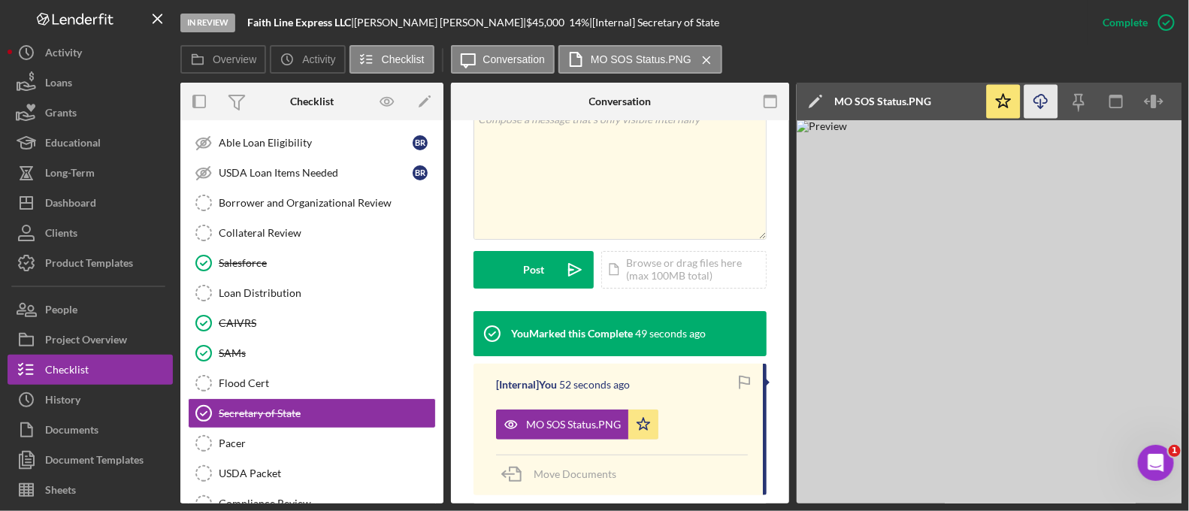
click at [1039, 106] on icon "Icon/Download" at bounding box center [1041, 102] width 34 height 34
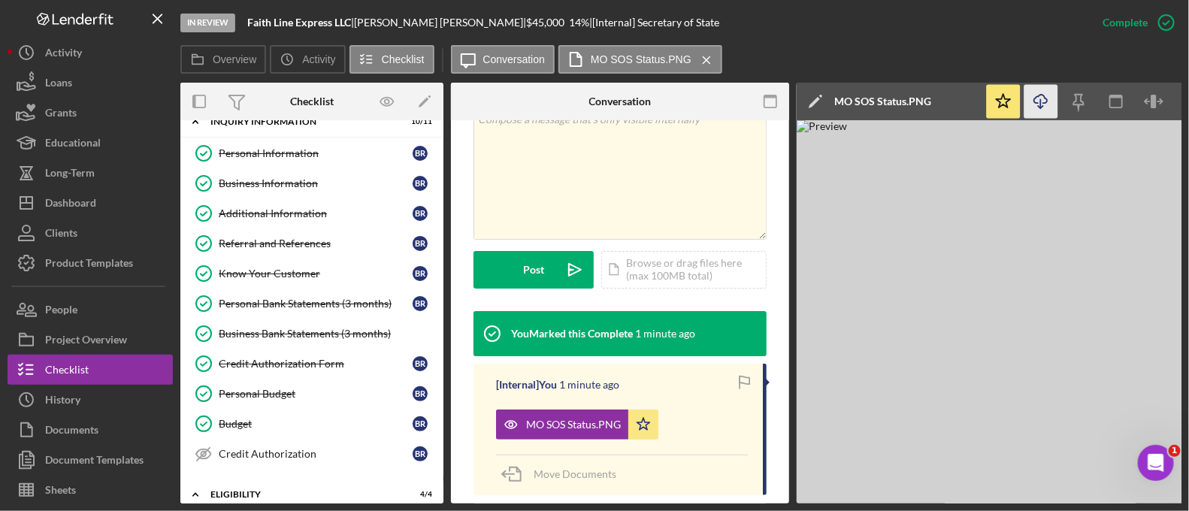
scroll to position [0, 0]
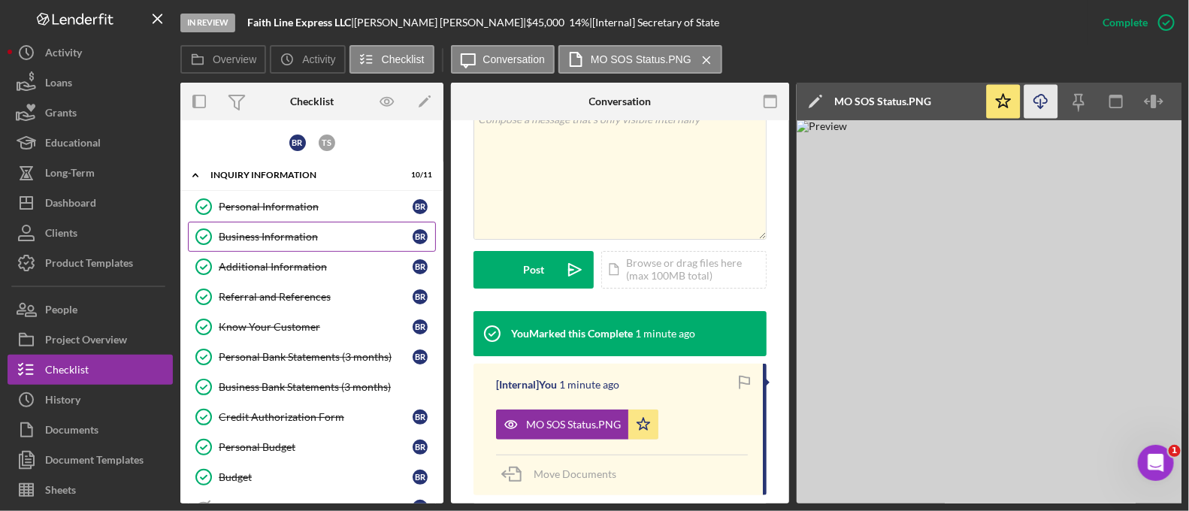
click at [297, 231] on div "Business Information" at bounding box center [316, 237] width 194 height 12
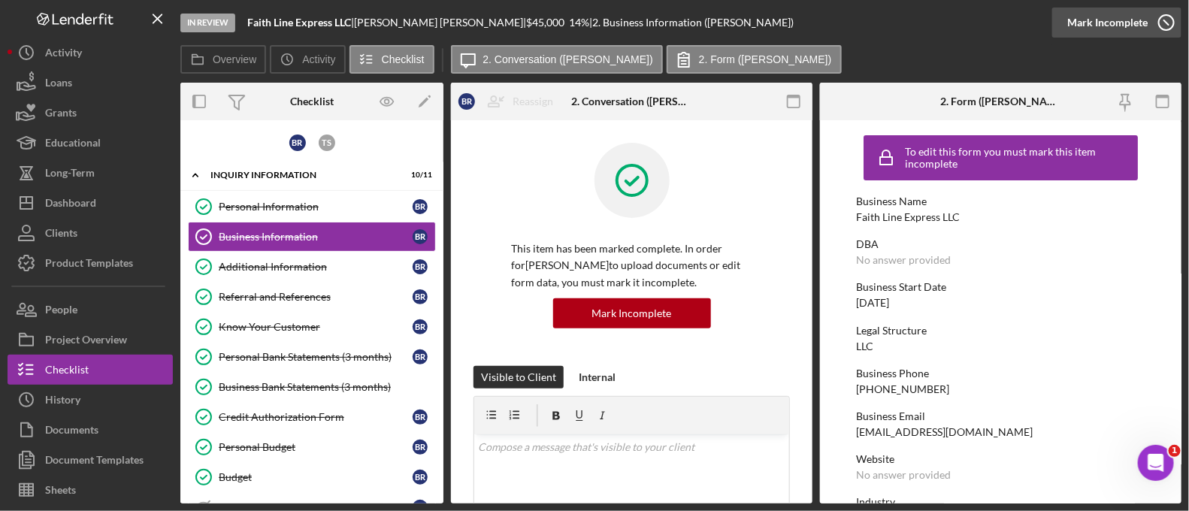
click at [1130, 32] on div "Mark Incomplete" at bounding box center [1107, 23] width 80 height 30
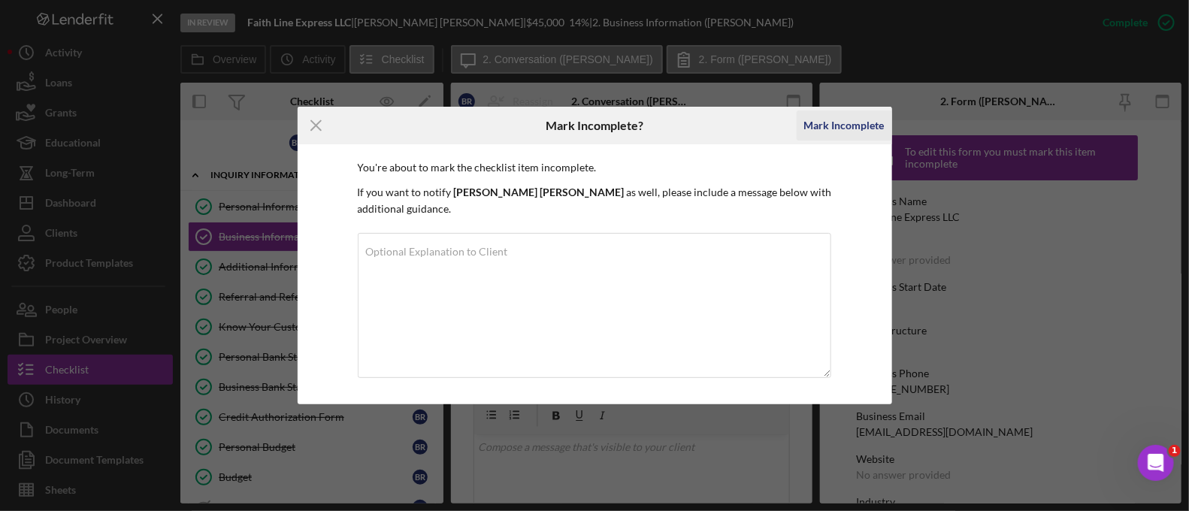
click at [864, 132] on div "Mark Incomplete" at bounding box center [844, 125] width 80 height 30
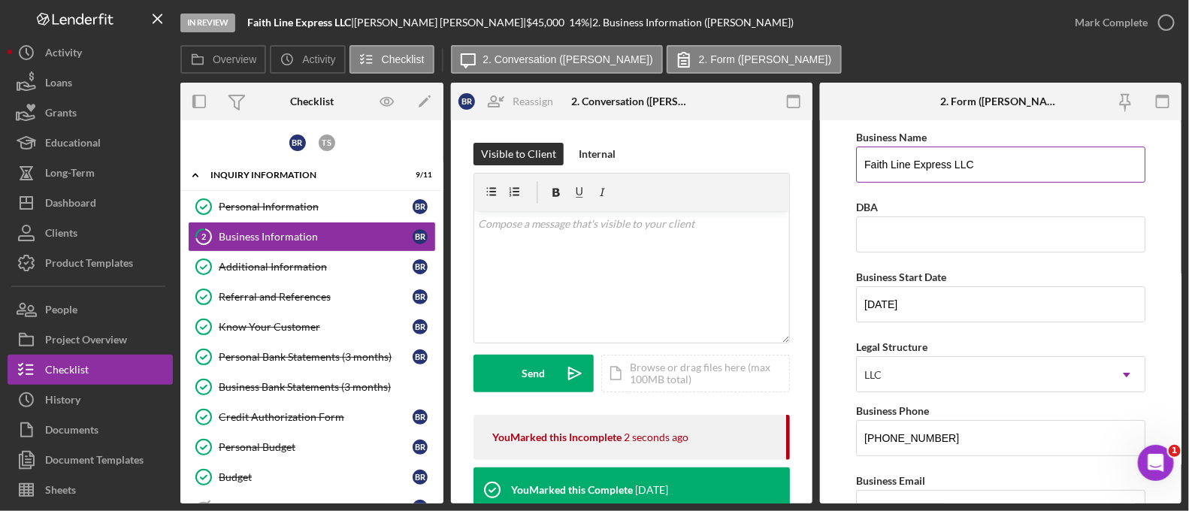
click at [948, 168] on input "Faith Line Express LLC" at bounding box center [1000, 165] width 289 height 36
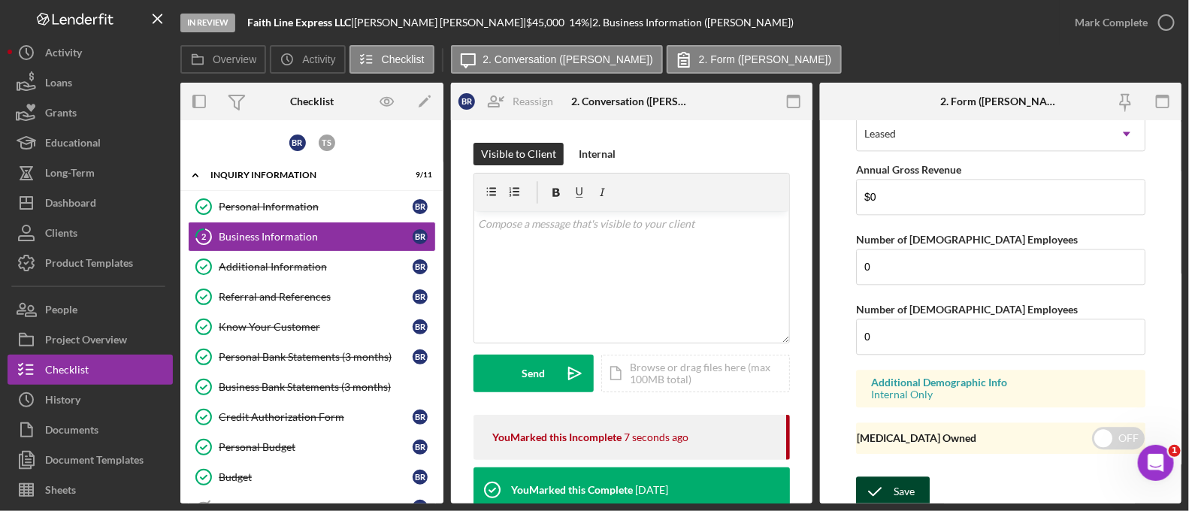
type input "Faith Line Express Group LLC"
click at [915, 486] on button "Save" at bounding box center [893, 491] width 74 height 30
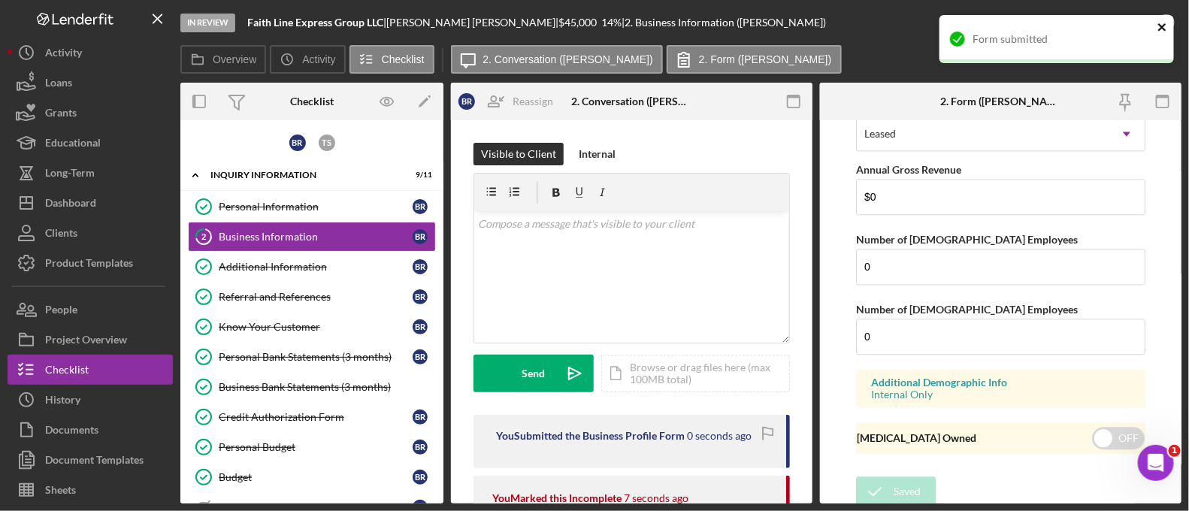
click at [1160, 26] on icon "close" at bounding box center [1162, 27] width 11 height 12
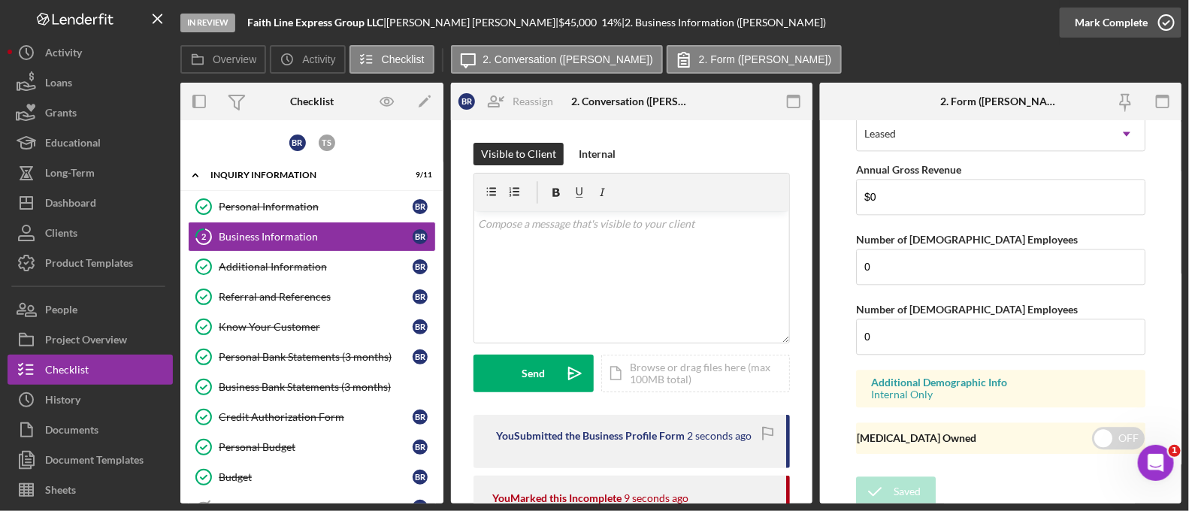
click at [1124, 35] on div "Mark Complete" at bounding box center [1111, 23] width 73 height 30
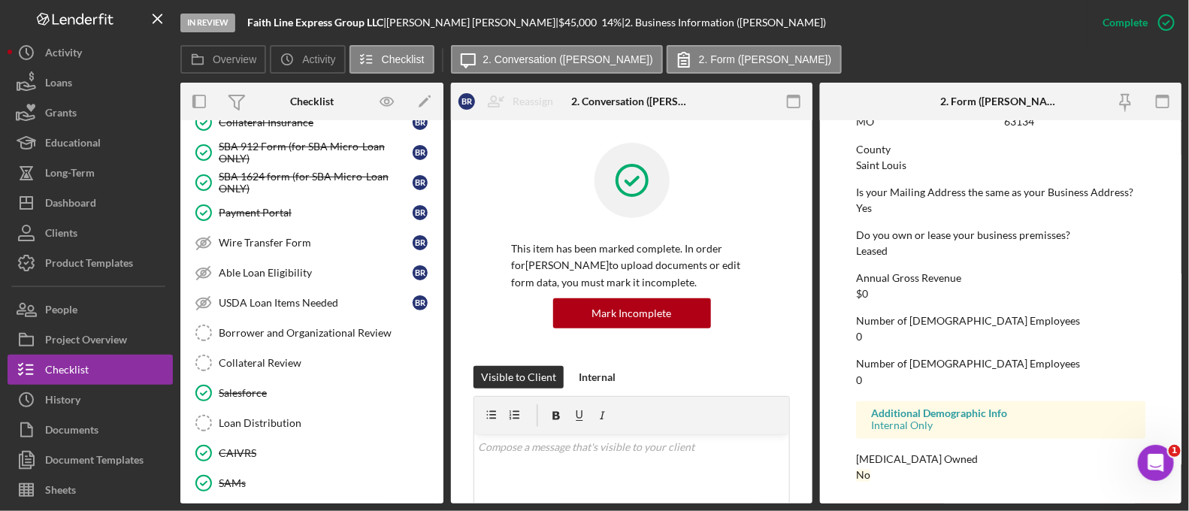
scroll to position [1781, 0]
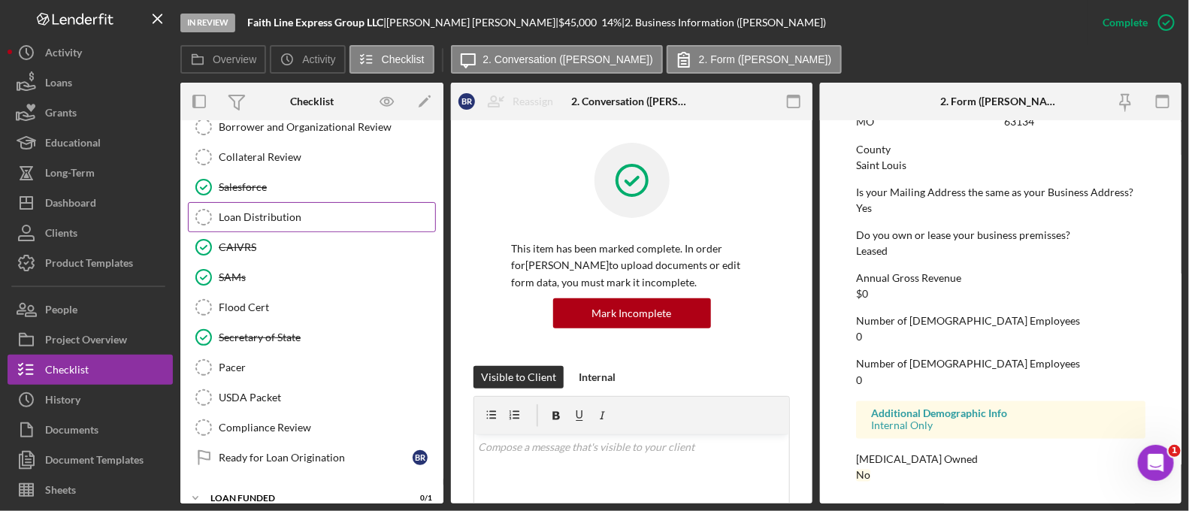
click at [286, 211] on div "Loan Distribution" at bounding box center [327, 217] width 216 height 12
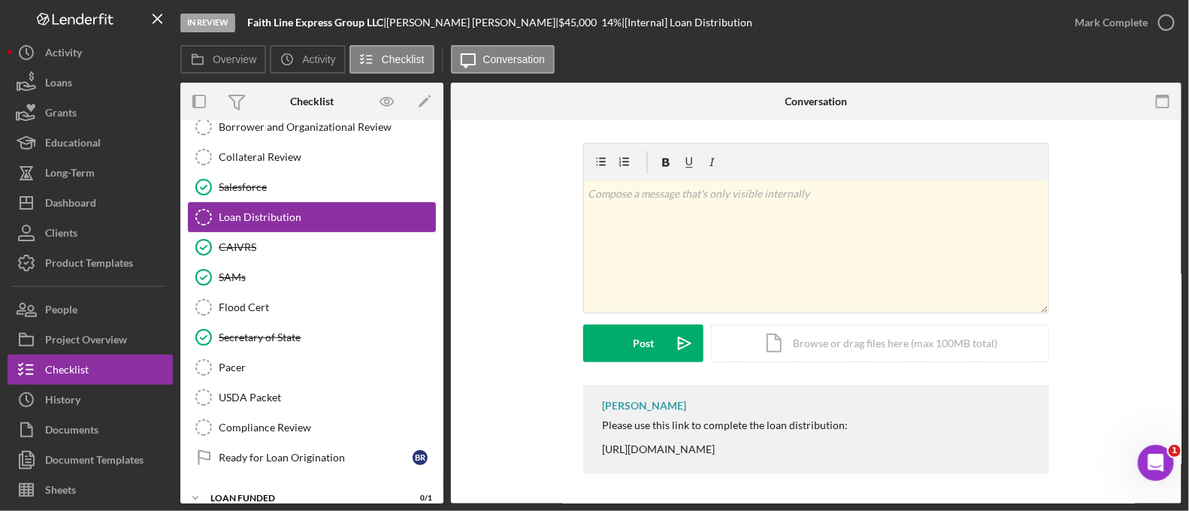
scroll to position [1690, 0]
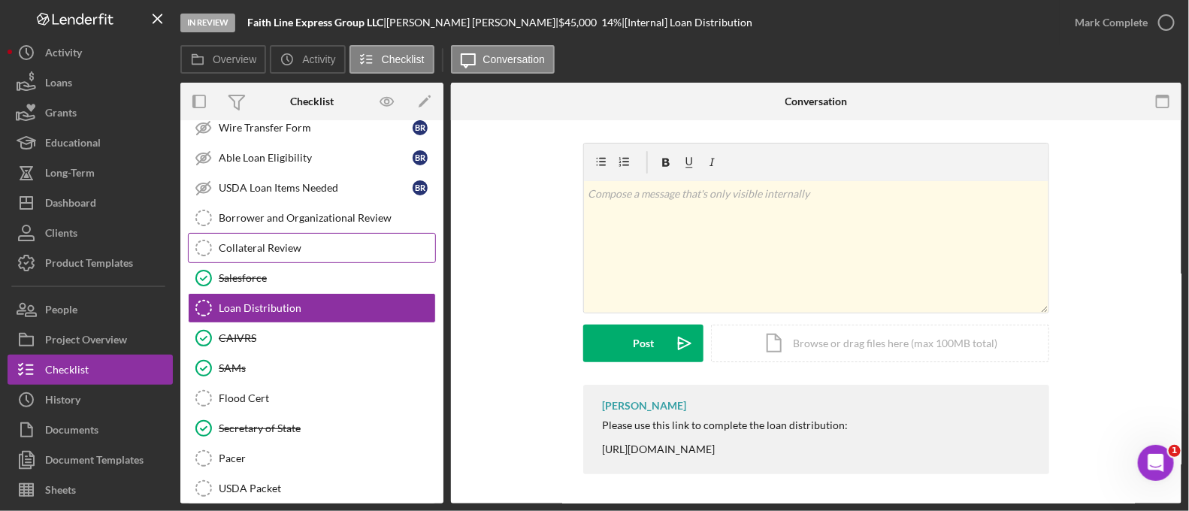
click at [301, 246] on link "Collateral Review Collateral Review" at bounding box center [312, 248] width 248 height 30
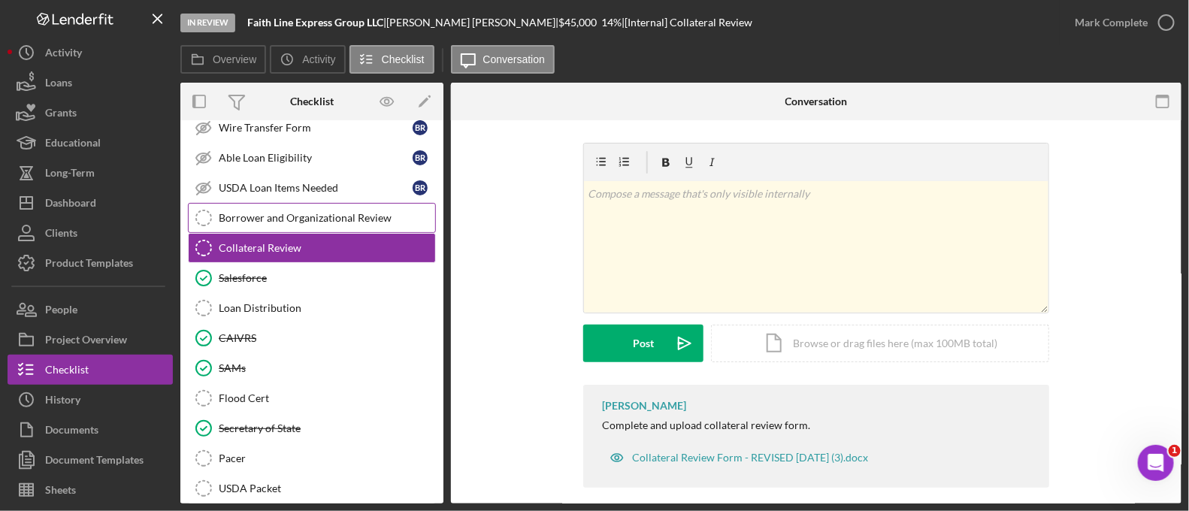
click at [300, 211] on link "Borrower and Organizational Review Borrower and Organizational Review" at bounding box center [312, 218] width 248 height 30
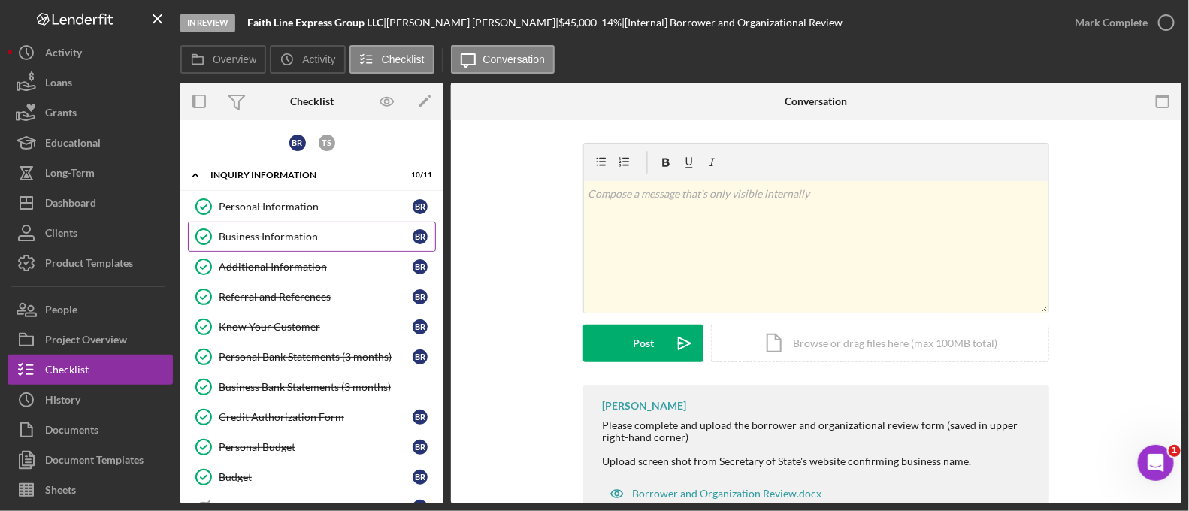
click at [283, 245] on link "Business Information Business Information B R" at bounding box center [312, 237] width 248 height 30
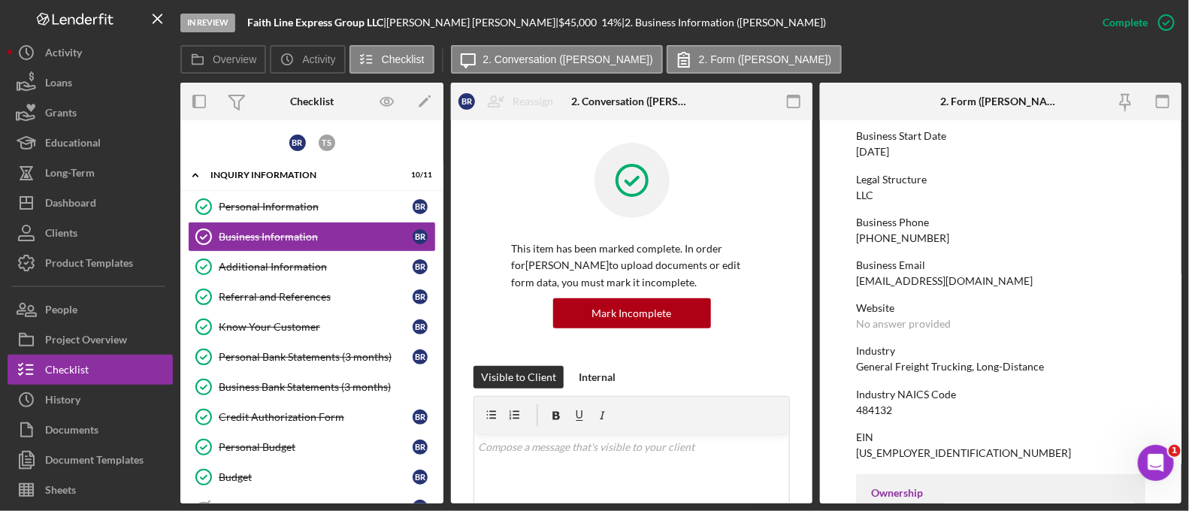
scroll to position [154, 0]
click at [899, 444] on div "[US_EMPLOYER_IDENTIFICATION_NUMBER]" at bounding box center [963, 450] width 215 height 12
click at [879, 449] on div "[US_EMPLOYER_IDENTIFICATION_NUMBER]" at bounding box center [963, 450] width 215 height 12
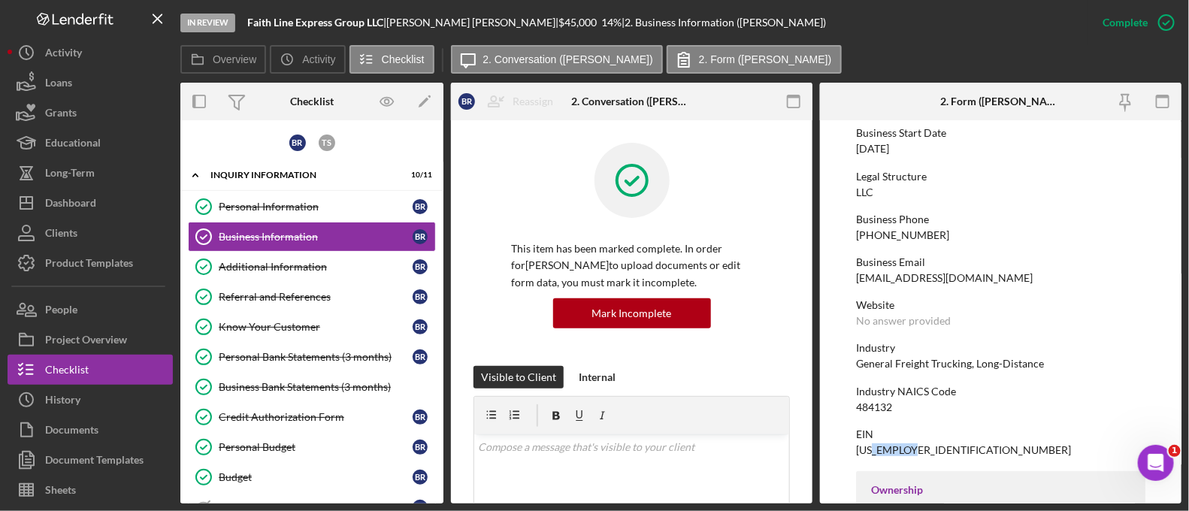
click at [879, 449] on div "[US_EMPLOYER_IDENTIFICATION_NUMBER]" at bounding box center [963, 450] width 215 height 12
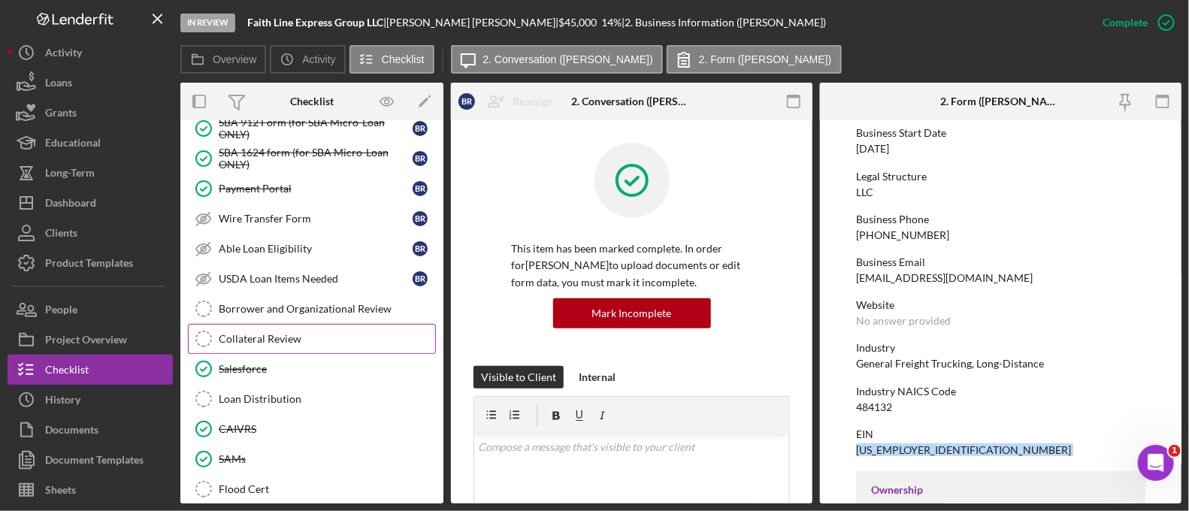
scroll to position [1597, 0]
click at [317, 296] on link "Borrower and Organizational Review Borrower and Organizational Review" at bounding box center [312, 311] width 248 height 30
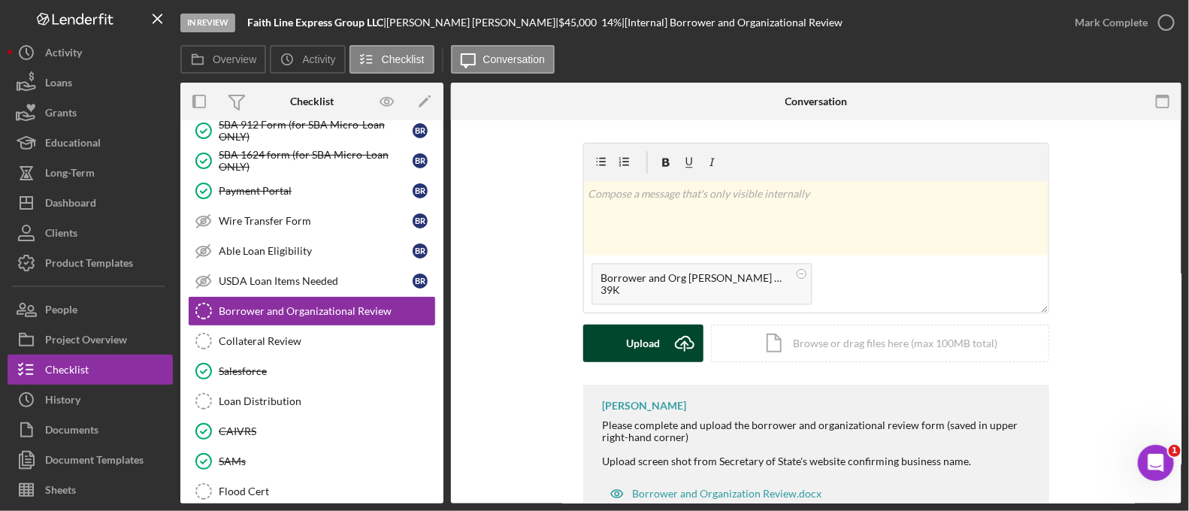
click at [654, 331] on div "Upload" at bounding box center [644, 344] width 34 height 38
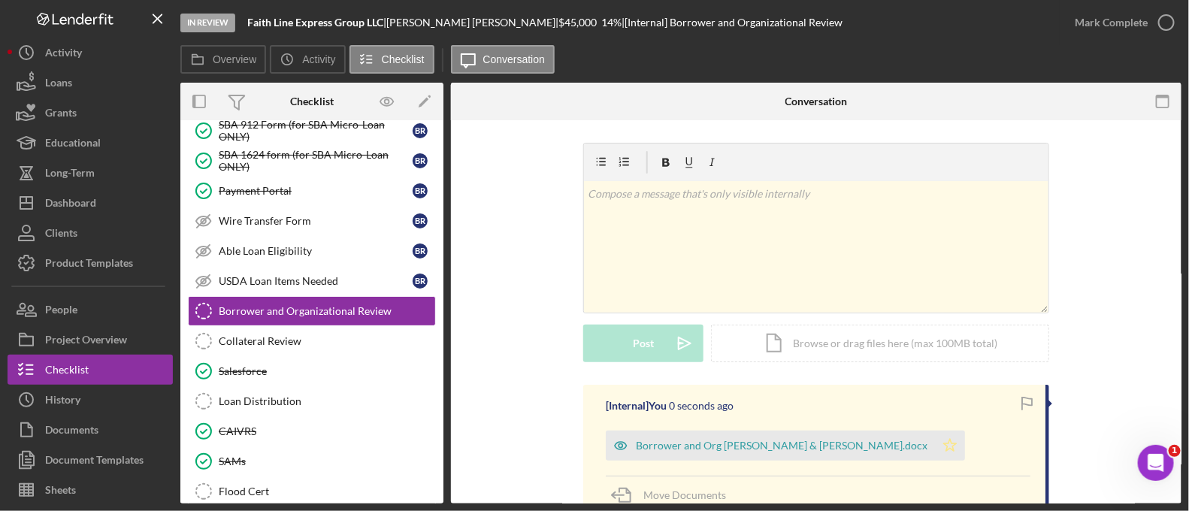
click at [935, 448] on icon "Icon/Star" at bounding box center [950, 446] width 30 height 30
click at [1101, 13] on div "Mark Complete" at bounding box center [1111, 23] width 73 height 30
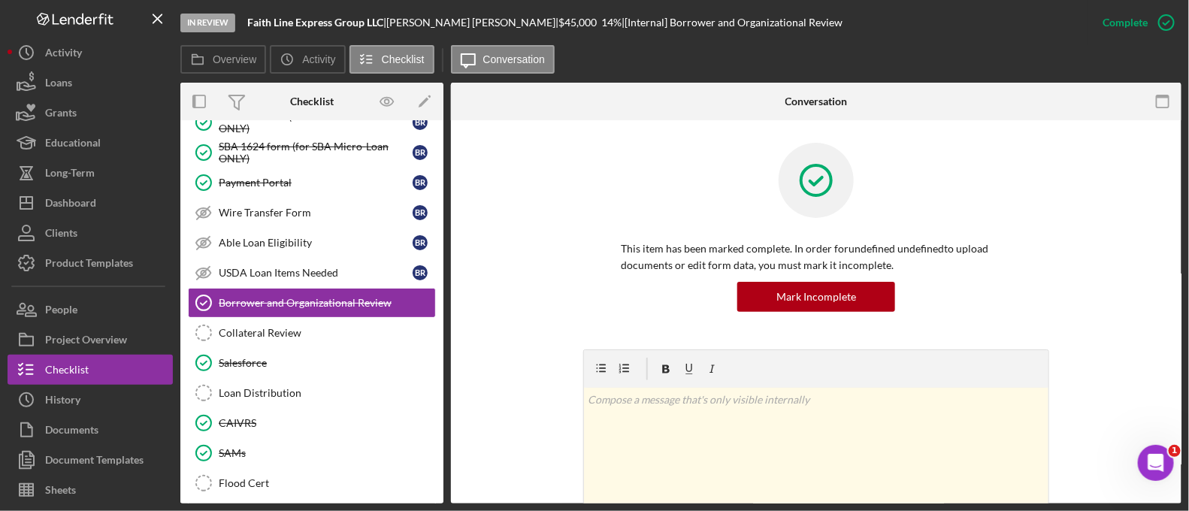
scroll to position [1608, 0]
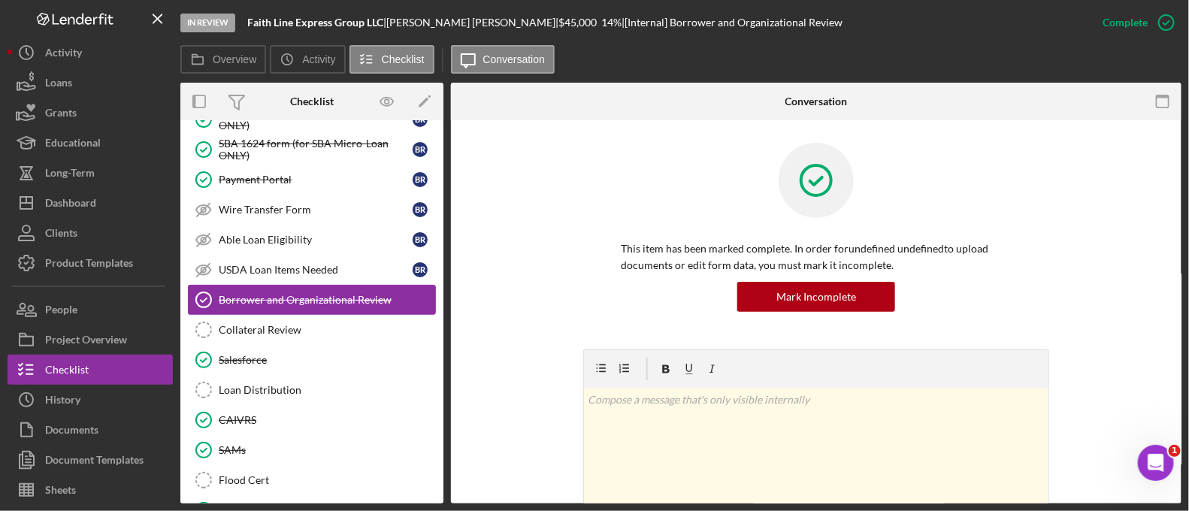
click at [292, 292] on link "Borrower and Organizational Review Borrower and Organizational Review" at bounding box center [312, 300] width 248 height 30
click at [294, 324] on div "Collateral Review" at bounding box center [327, 330] width 216 height 12
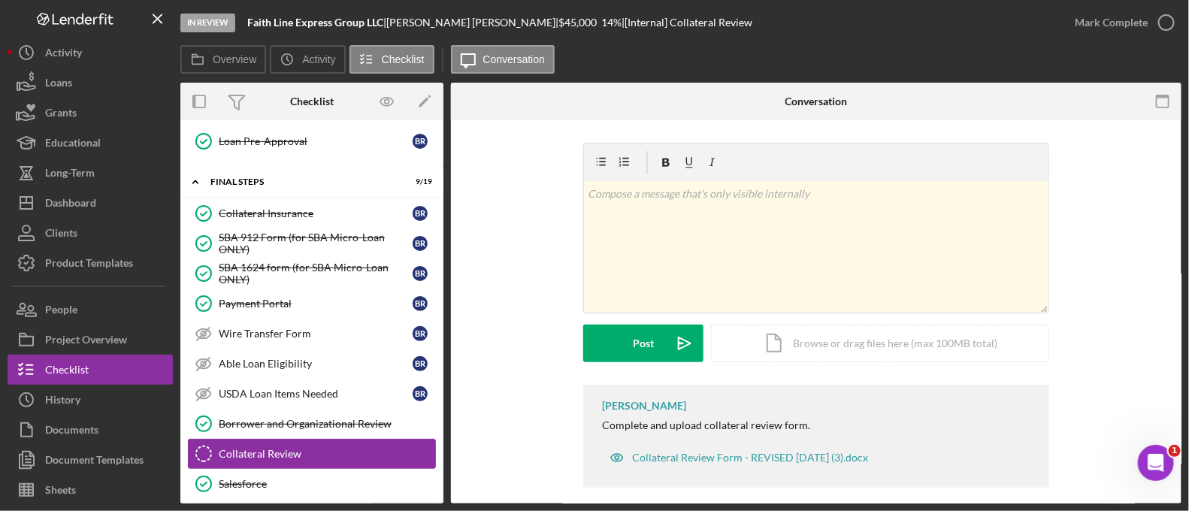
scroll to position [1448, 0]
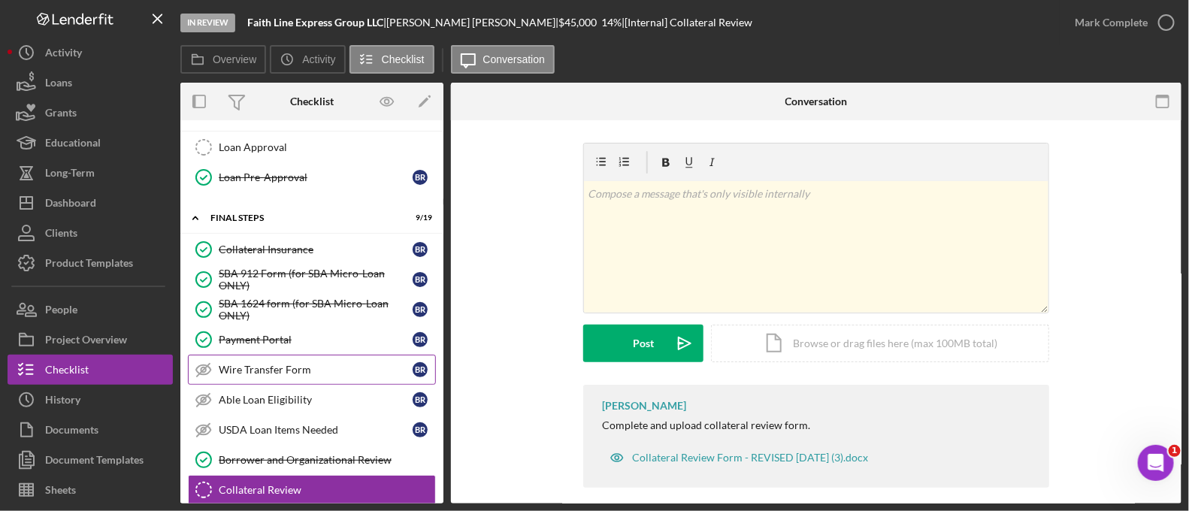
drag, startPoint x: 294, startPoint y: 308, endPoint x: 307, endPoint y: 366, distance: 59.4
click at [307, 366] on link "Wire Transfer Form Wire Transfer Form B R" at bounding box center [312, 370] width 248 height 30
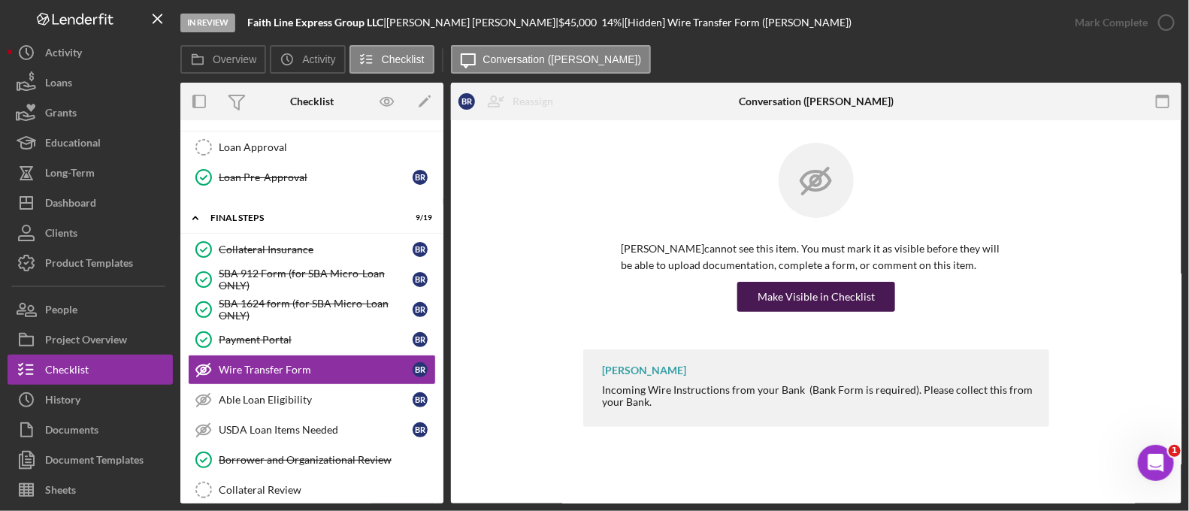
click at [797, 310] on div "Make Visible in Checklist" at bounding box center [816, 297] width 117 height 30
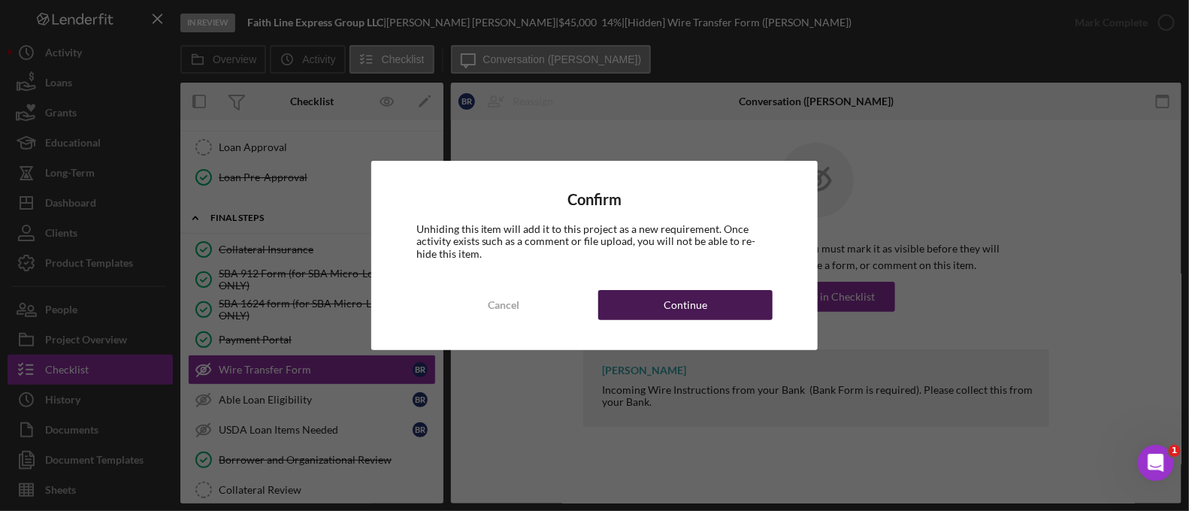
click at [727, 307] on button "Continue" at bounding box center [685, 305] width 174 height 30
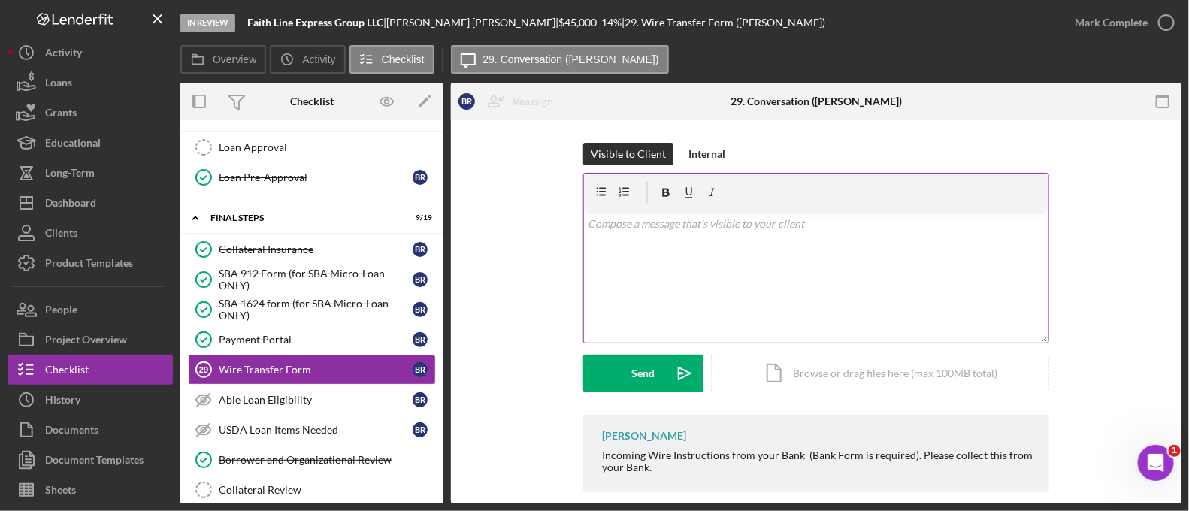
scroll to position [18, 0]
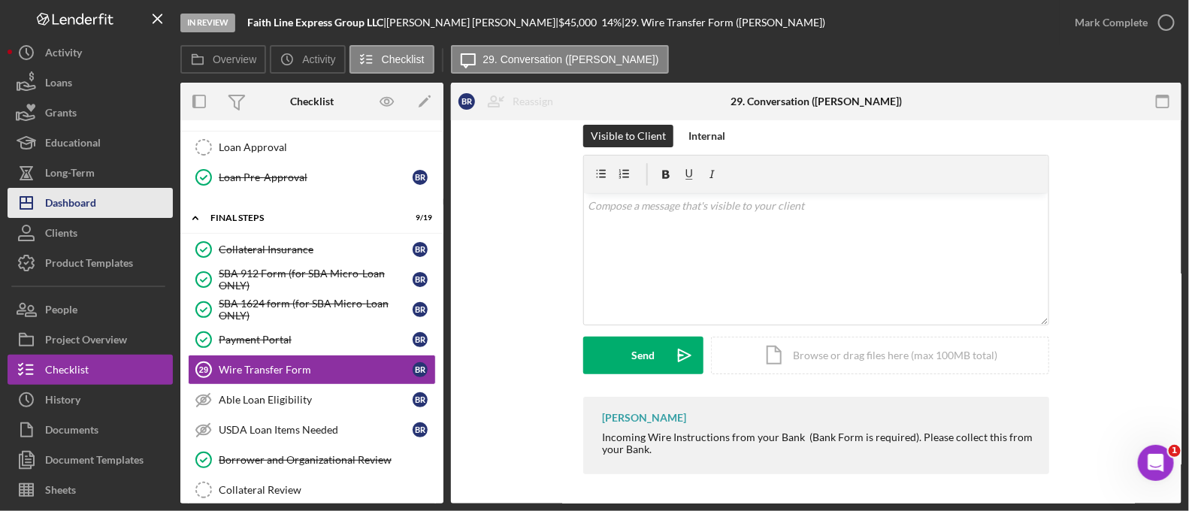
click at [60, 192] on div "Dashboard" at bounding box center [70, 205] width 51 height 34
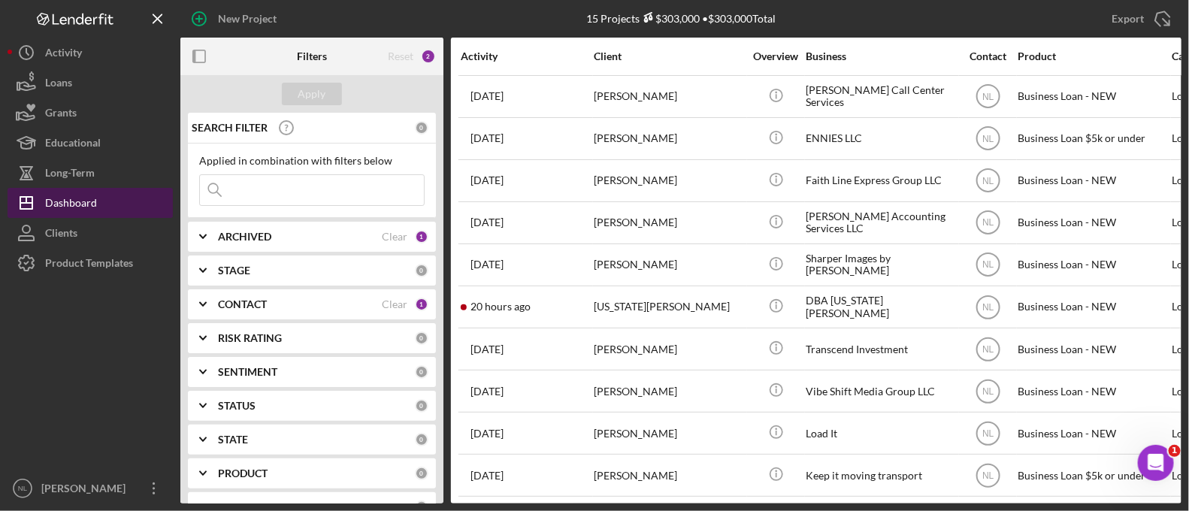
click at [60, 192] on div "Dashboard" at bounding box center [71, 205] width 52 height 34
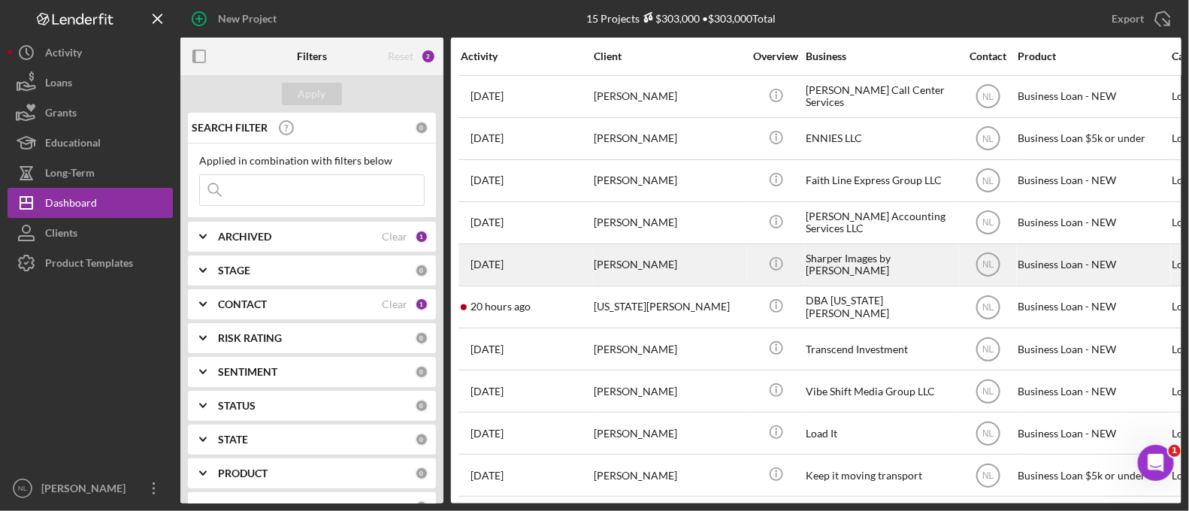
click at [619, 275] on div "[PERSON_NAME]" at bounding box center [669, 265] width 150 height 40
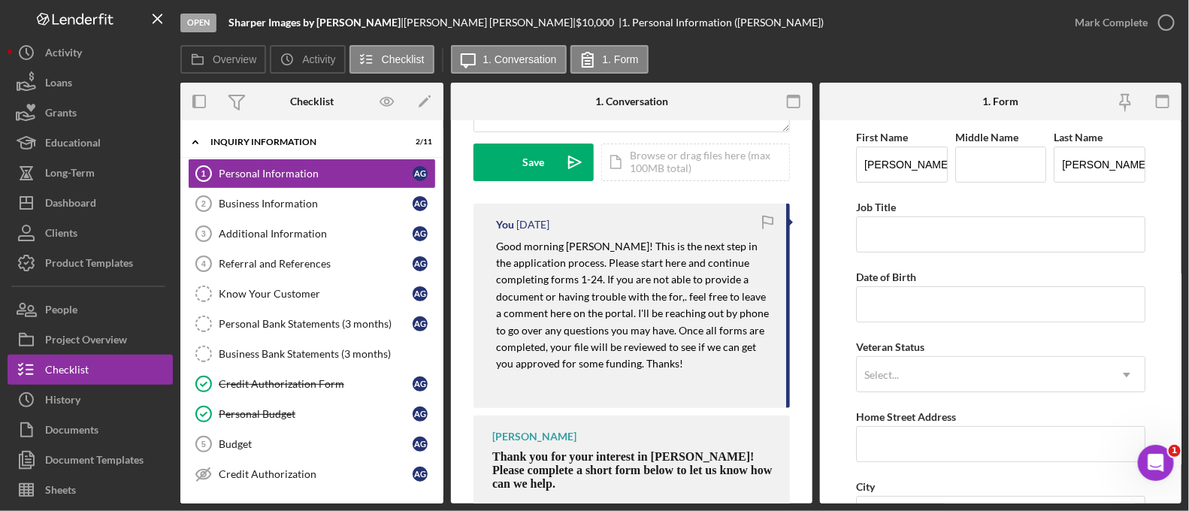
scroll to position [419, 0]
click at [603, 316] on mark "Good morning [PERSON_NAME]! This is the next step in the application process. P…" at bounding box center [633, 307] width 275 height 131
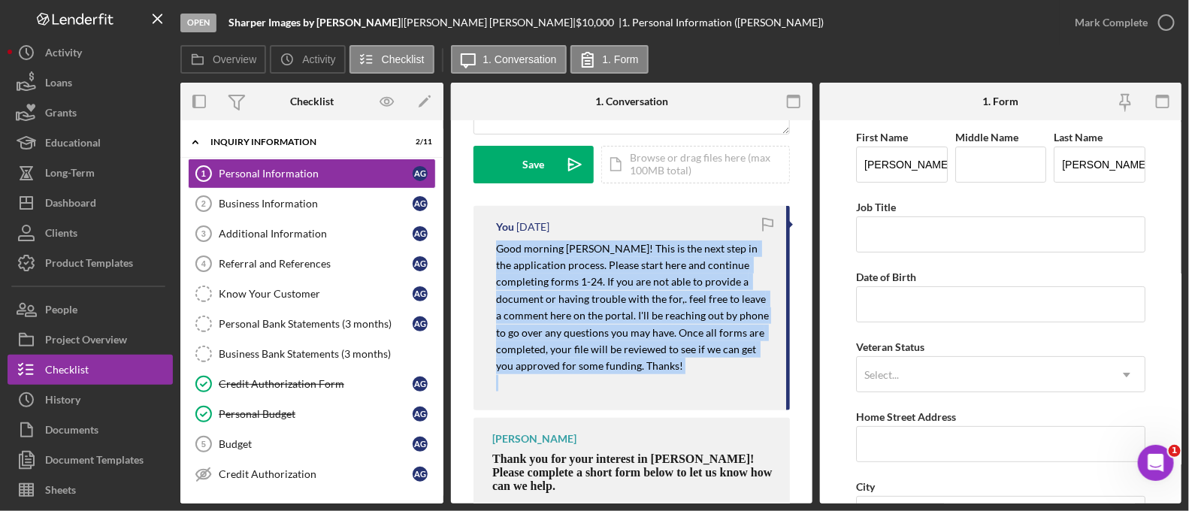
copy mark "Good morning [PERSON_NAME]! This is the next step in the application process. P…"
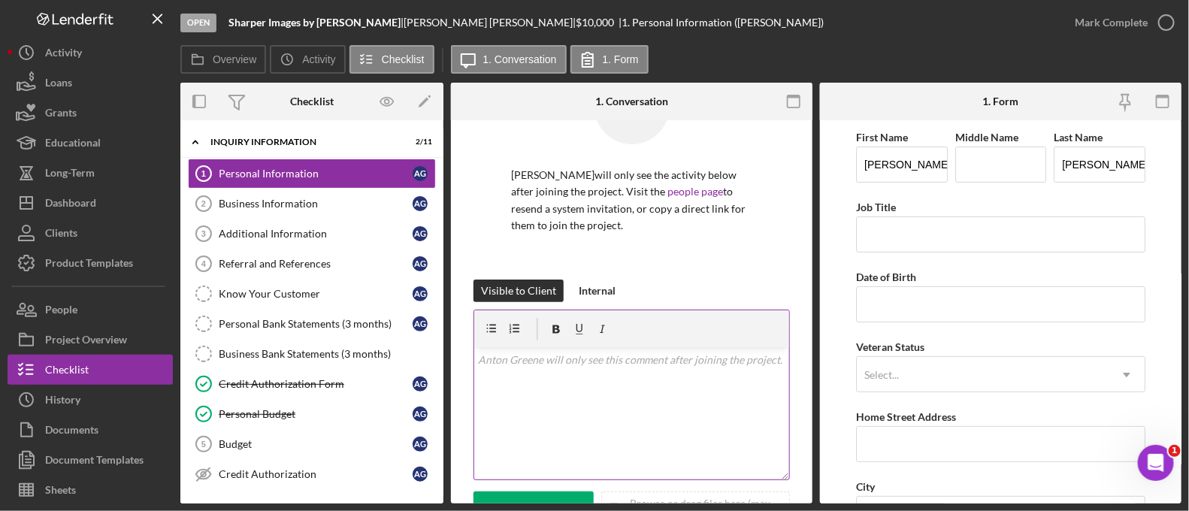
click at [564, 387] on div "v Color teal Color pink Remove color Add row above Add row below Add column bef…" at bounding box center [631, 414] width 315 height 132
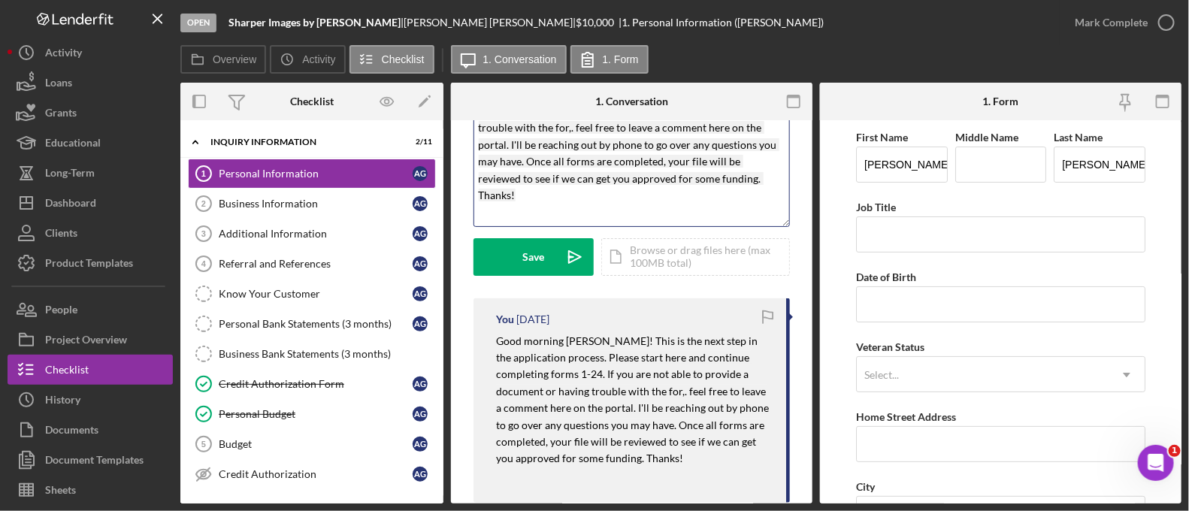
scroll to position [334, 0]
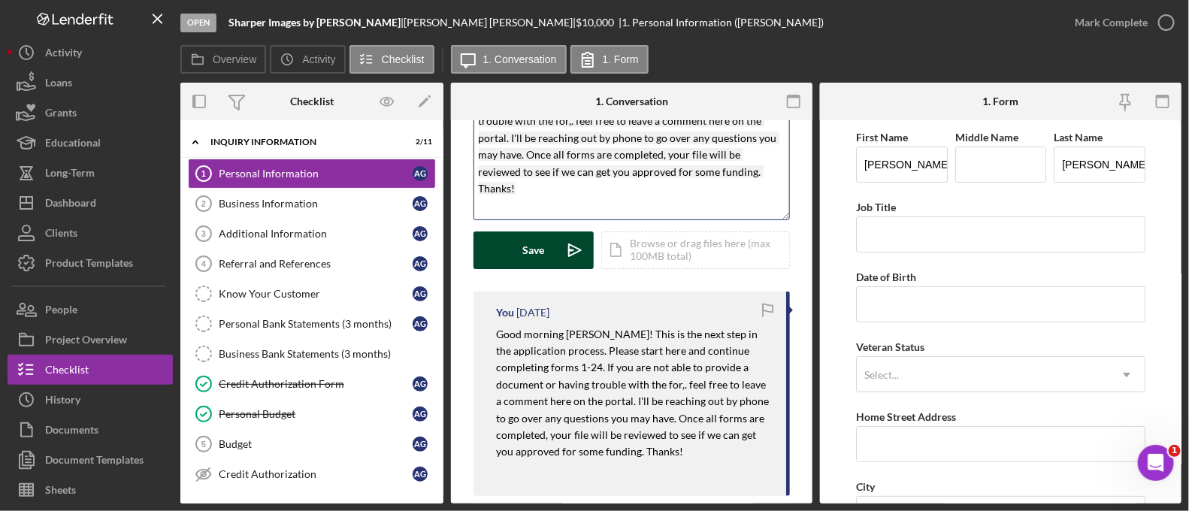
click at [564, 252] on icon "Icon/icon-invite-send" at bounding box center [575, 250] width 38 height 38
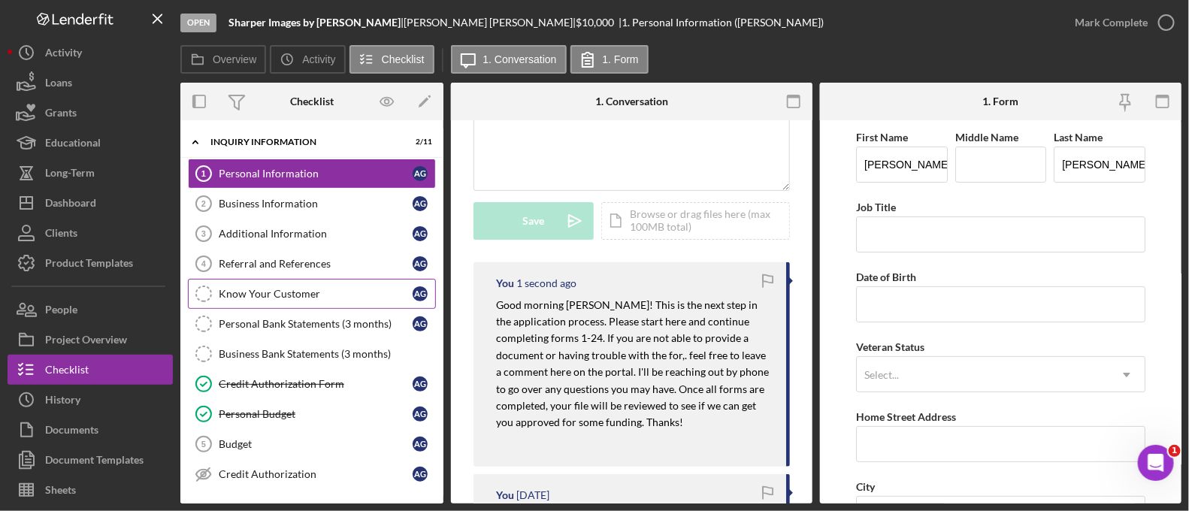
scroll to position [167, 0]
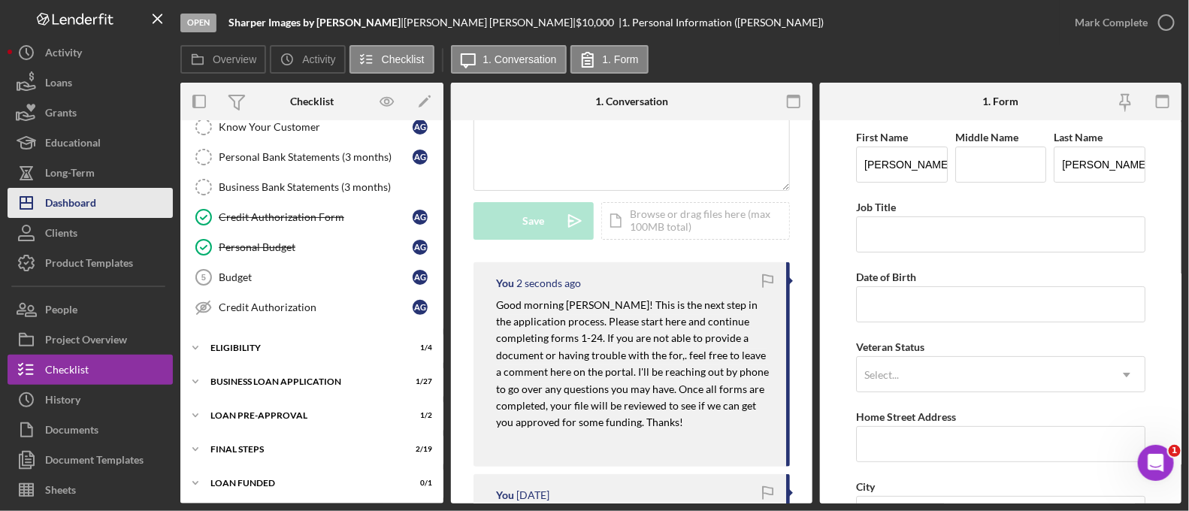
click at [107, 211] on button "Icon/Dashboard Dashboard" at bounding box center [90, 203] width 165 height 30
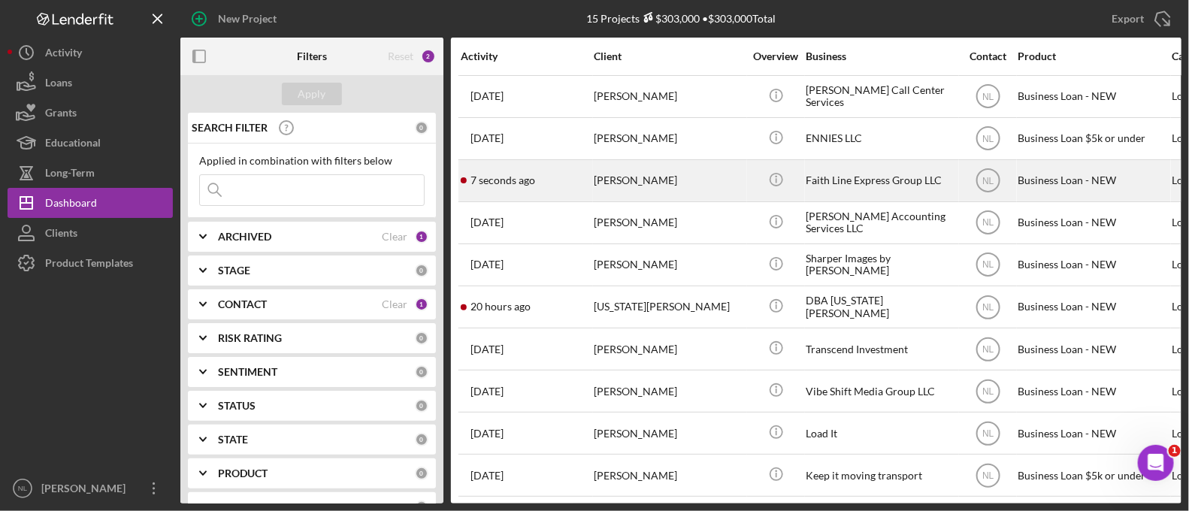
click at [646, 179] on div "[PERSON_NAME]" at bounding box center [669, 181] width 150 height 40
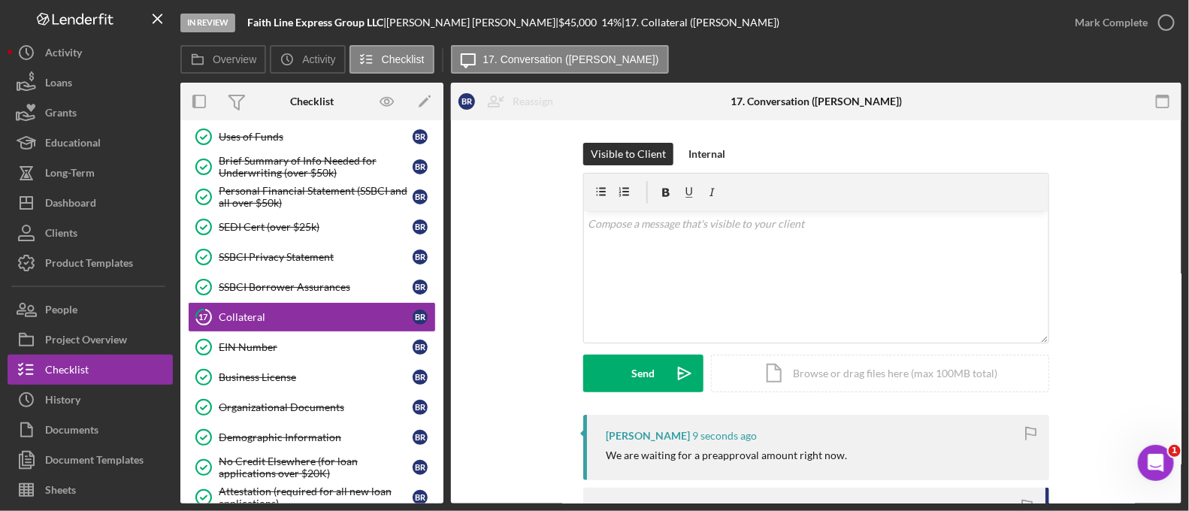
scroll to position [91, 0]
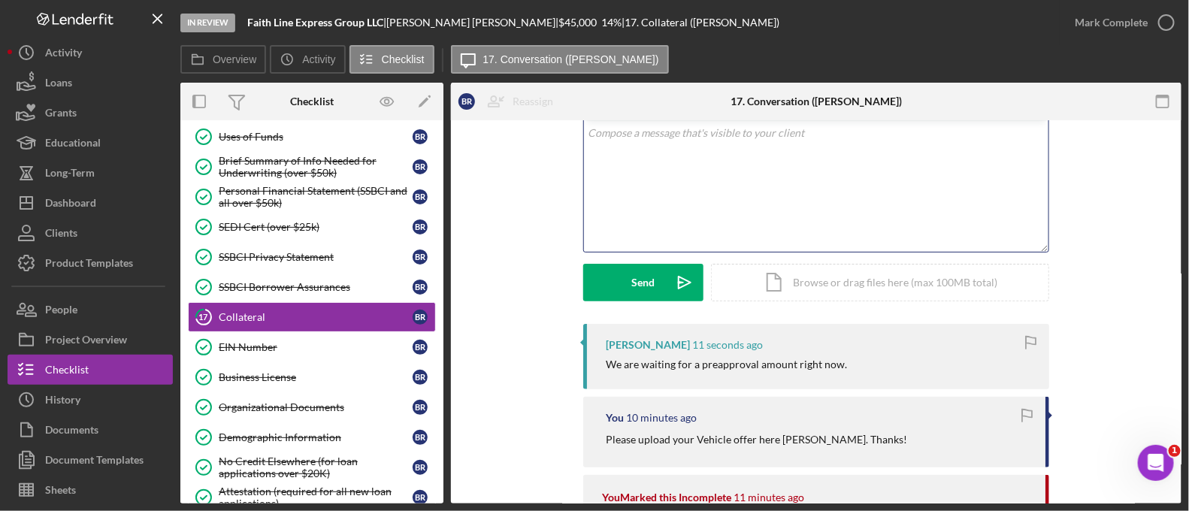
click at [665, 132] on p at bounding box center [816, 133] width 456 height 17
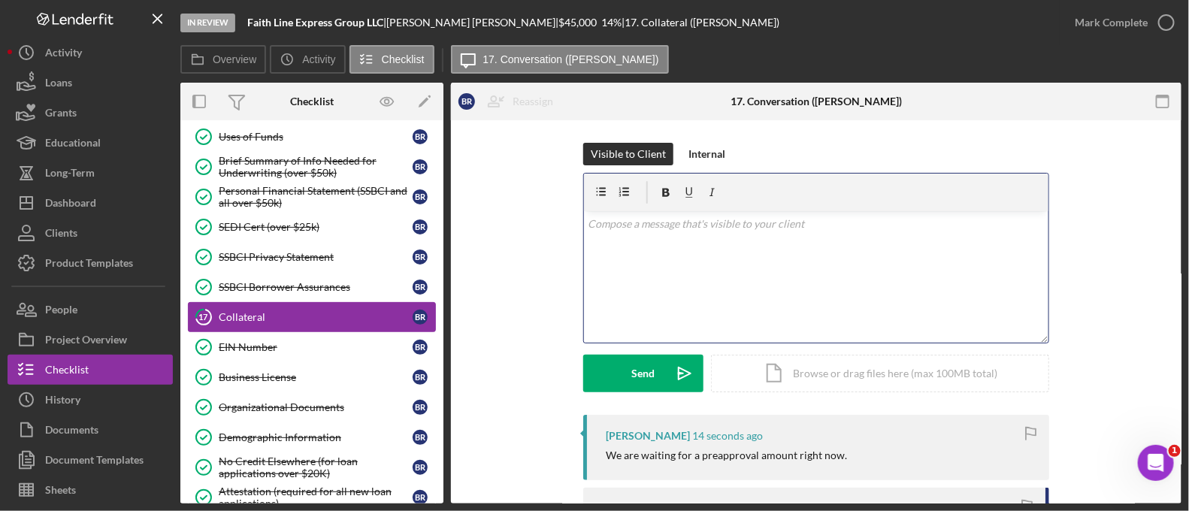
scroll to position [676, 0]
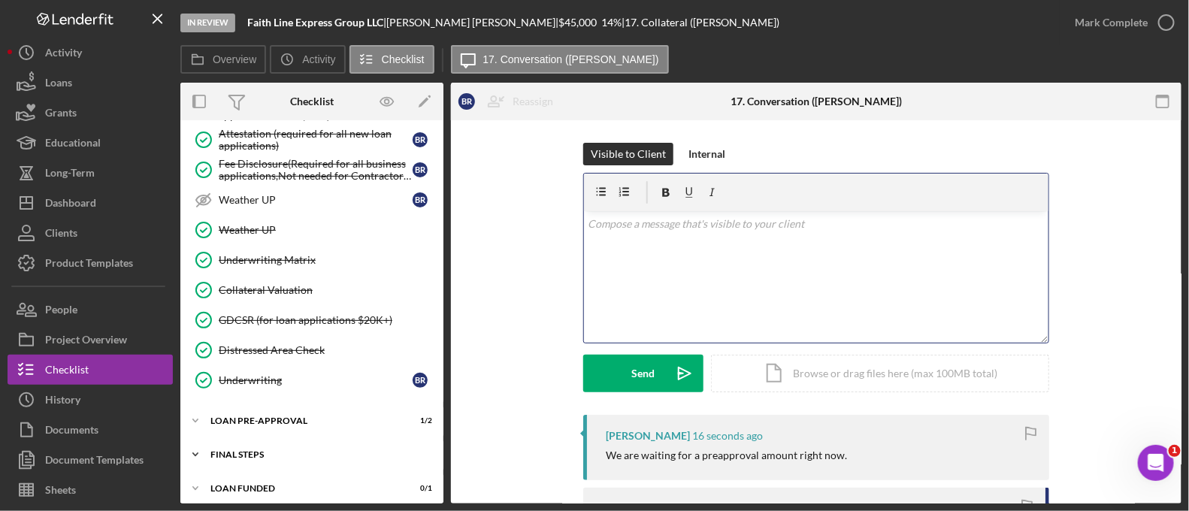
click at [316, 459] on div "Icon/Expander FINAL STEPS 9 / 19" at bounding box center [311, 455] width 263 height 30
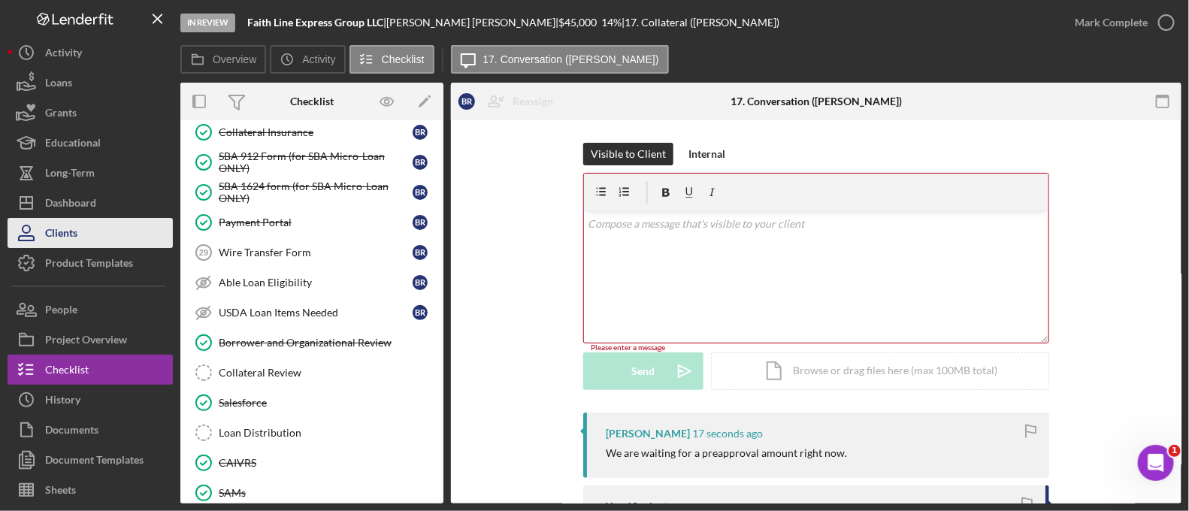
scroll to position [1032, 0]
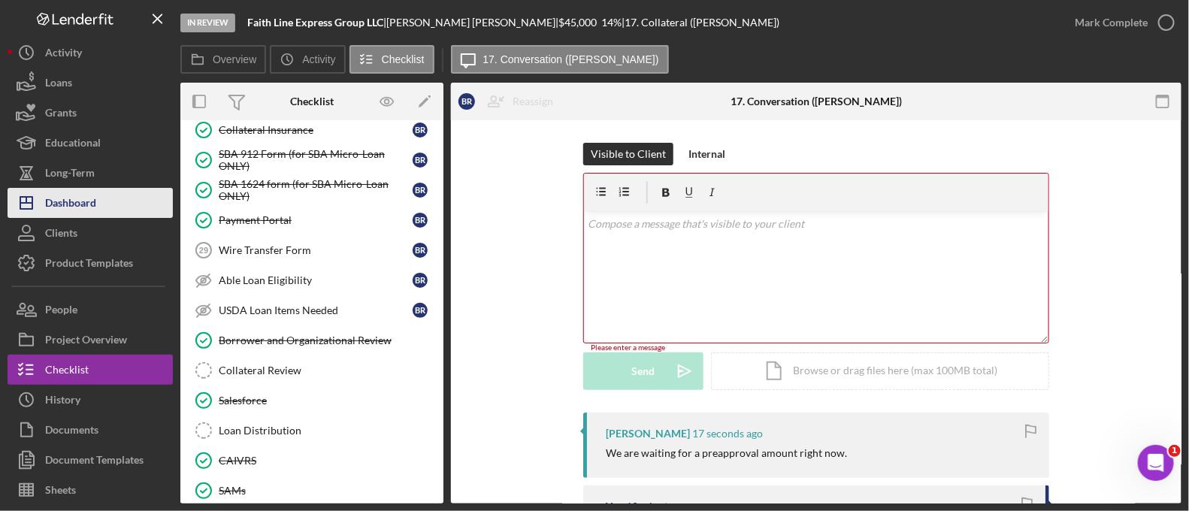
click at [77, 215] on div "Dashboard" at bounding box center [70, 205] width 51 height 34
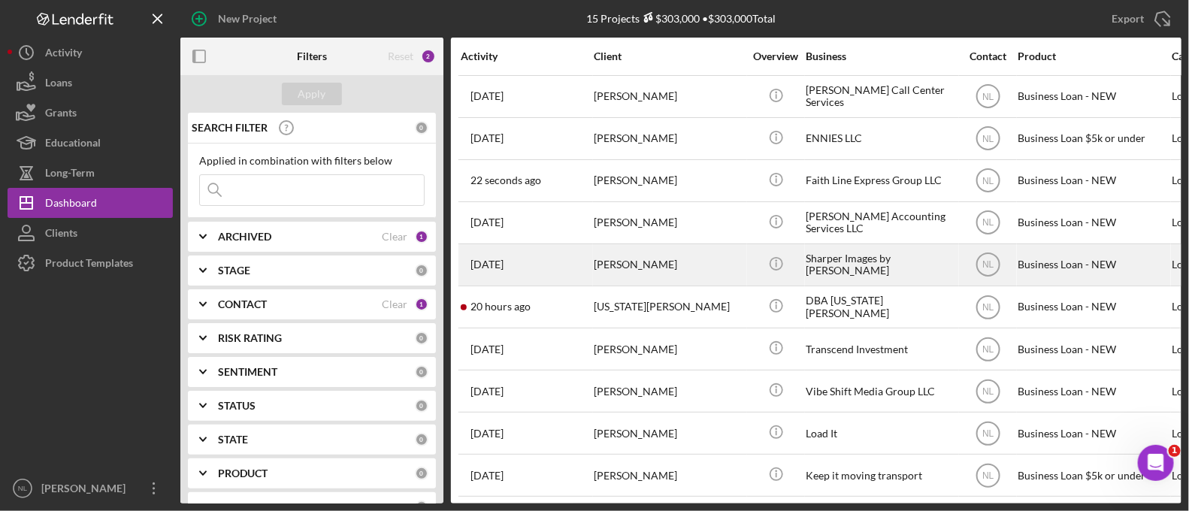
click at [710, 274] on div "[PERSON_NAME]" at bounding box center [669, 265] width 150 height 40
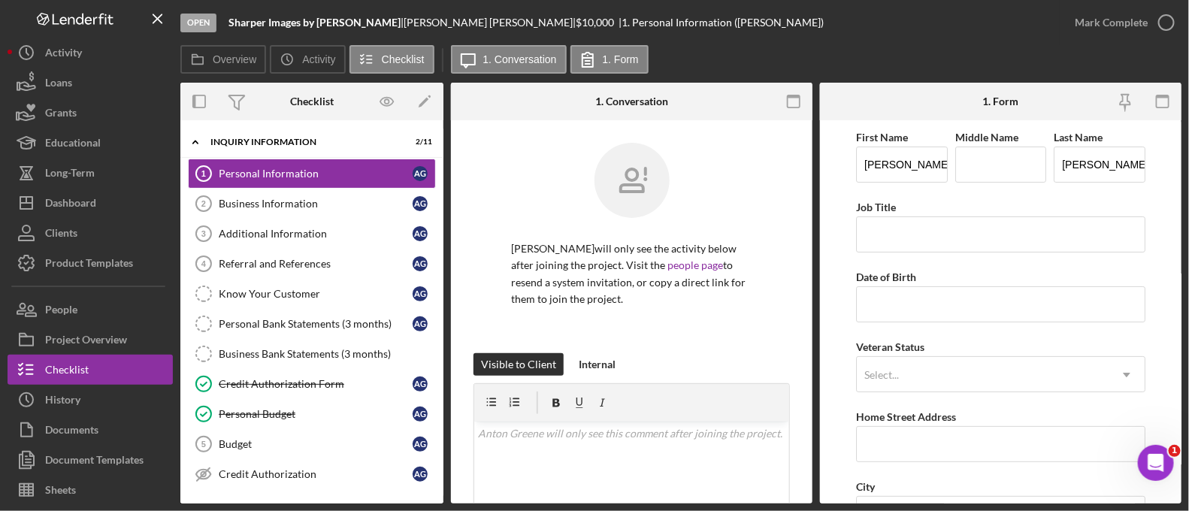
click at [710, 274] on p "[PERSON_NAME] will only see the activity below after joining the project. Visit…" at bounding box center [631, 275] width 241 height 68
drag, startPoint x: 328, startPoint y: 214, endPoint x: 320, endPoint y: 191, distance: 24.5
drag, startPoint x: 320, startPoint y: 191, endPoint x: 269, endPoint y: 198, distance: 51.6
click at [269, 198] on div "Business Information" at bounding box center [316, 204] width 194 height 12
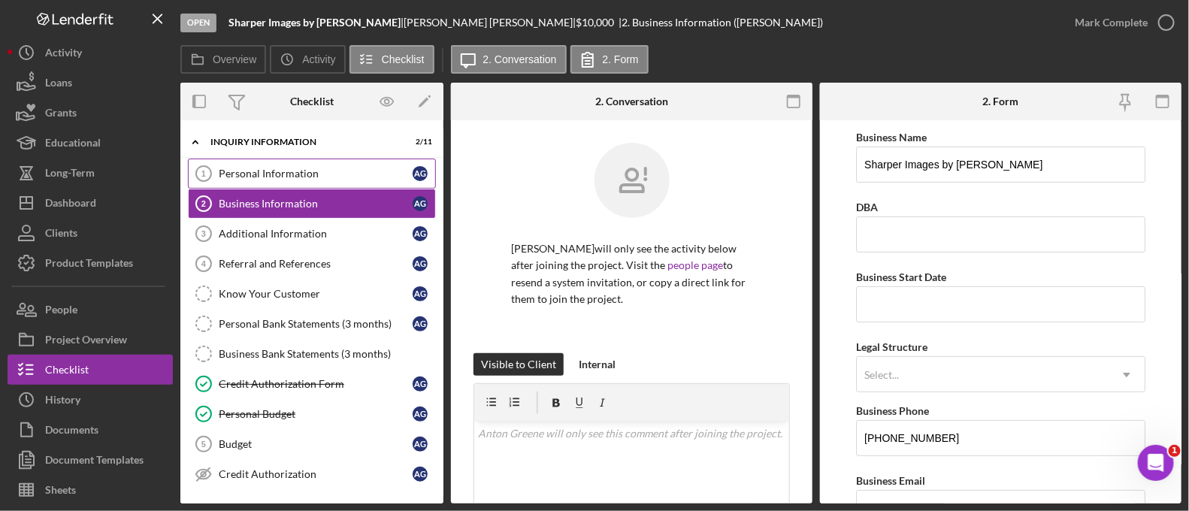
click at [269, 186] on link "Personal Information 1 Personal Information A G" at bounding box center [312, 174] width 248 height 30
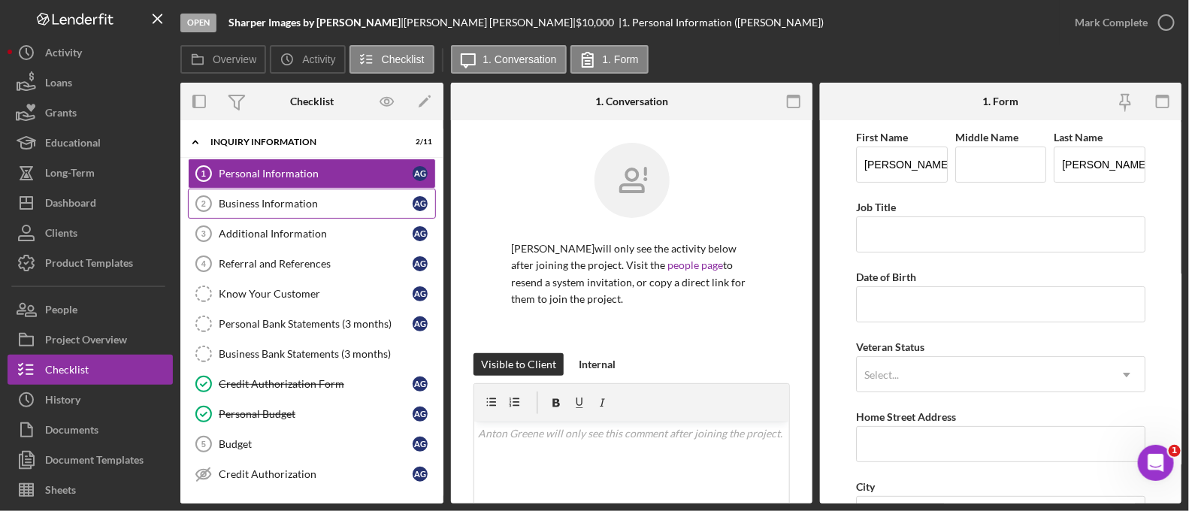
drag, startPoint x: 298, startPoint y: 206, endPoint x: 264, endPoint y: 204, distance: 34.6
click at [264, 204] on div "Business Information" at bounding box center [316, 204] width 194 height 12
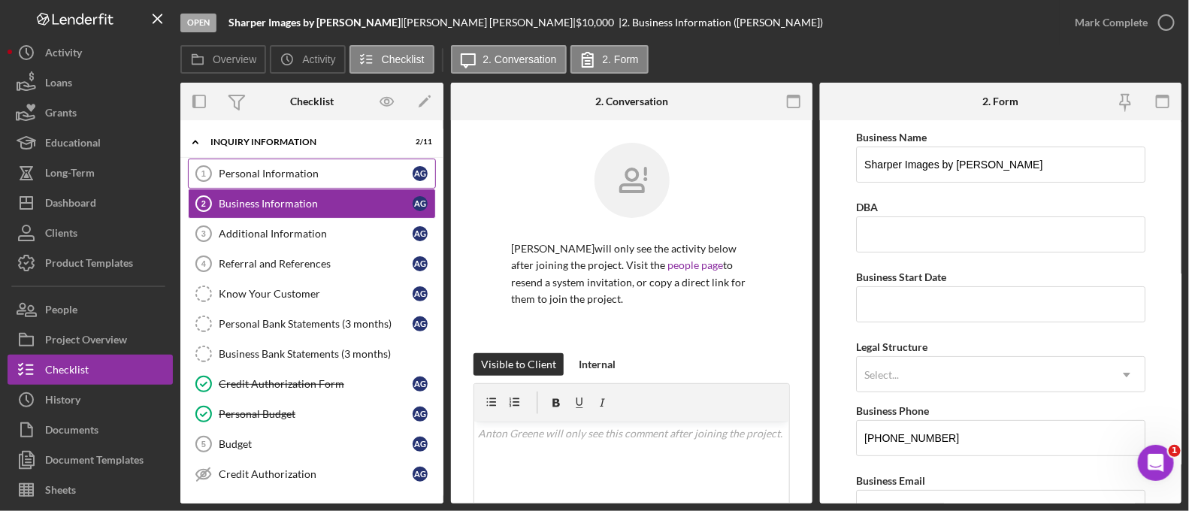
click at [259, 177] on div "Personal Information" at bounding box center [316, 174] width 194 height 12
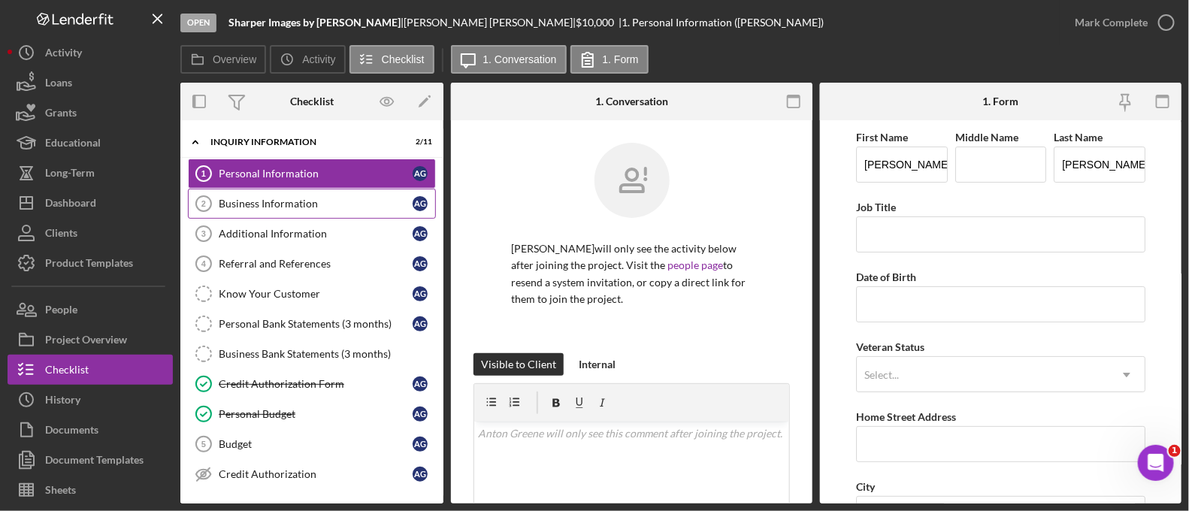
click at [296, 201] on div "Business Information" at bounding box center [316, 204] width 194 height 12
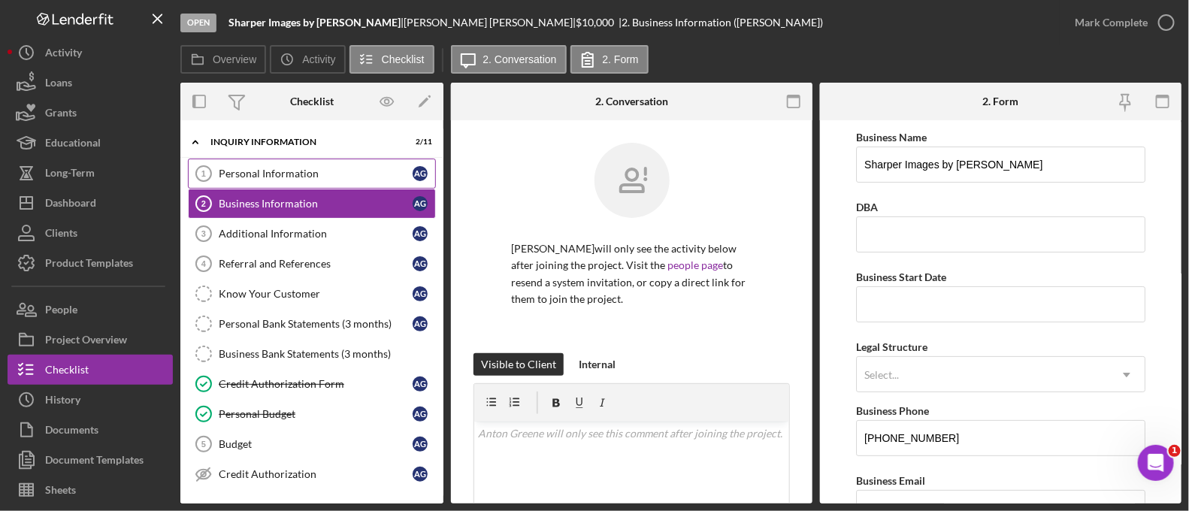
click at [292, 165] on link "Personal Information 1 Personal Information A G" at bounding box center [312, 174] width 248 height 30
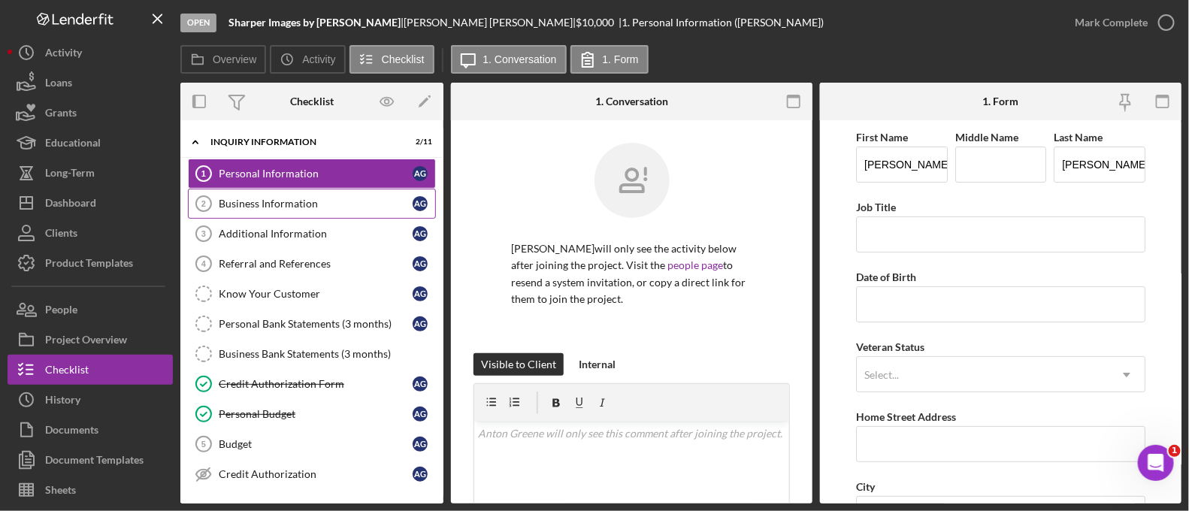
click at [297, 203] on div "Business Information" at bounding box center [316, 204] width 194 height 12
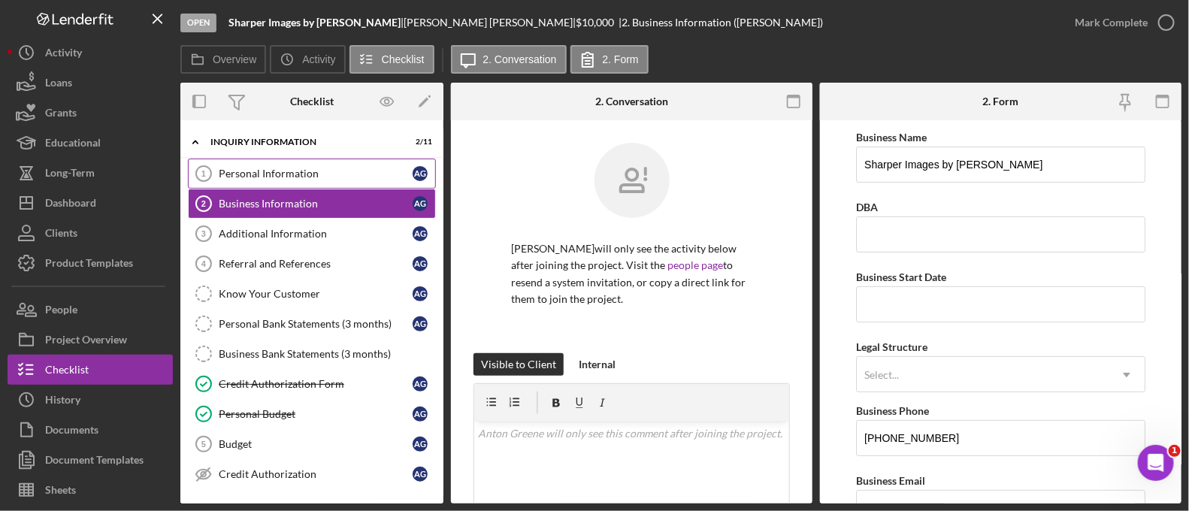
click at [307, 182] on link "Personal Information 1 Personal Information A G" at bounding box center [312, 174] width 248 height 30
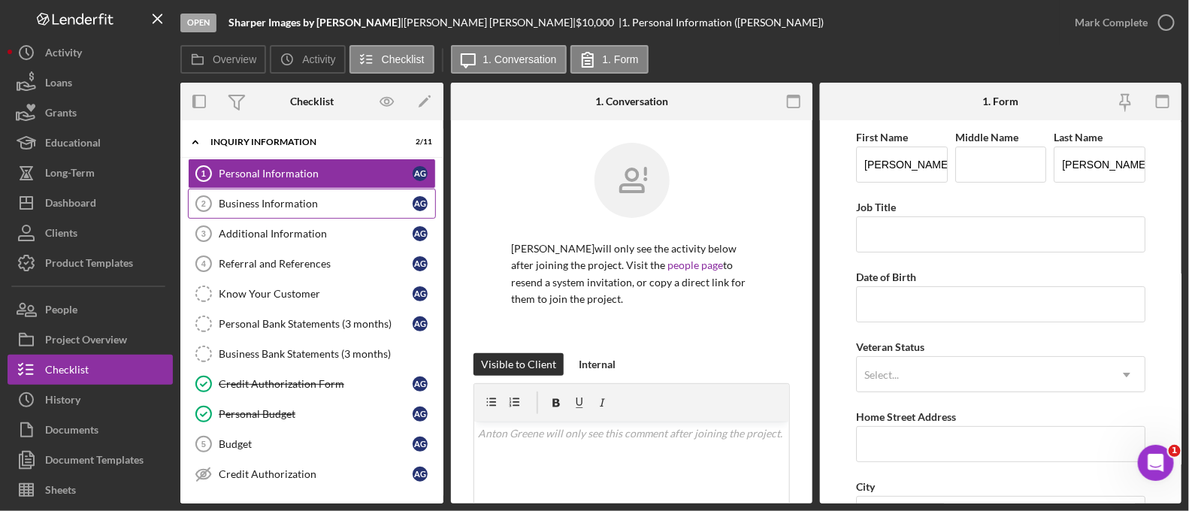
click at [298, 201] on div "Business Information" at bounding box center [316, 204] width 194 height 12
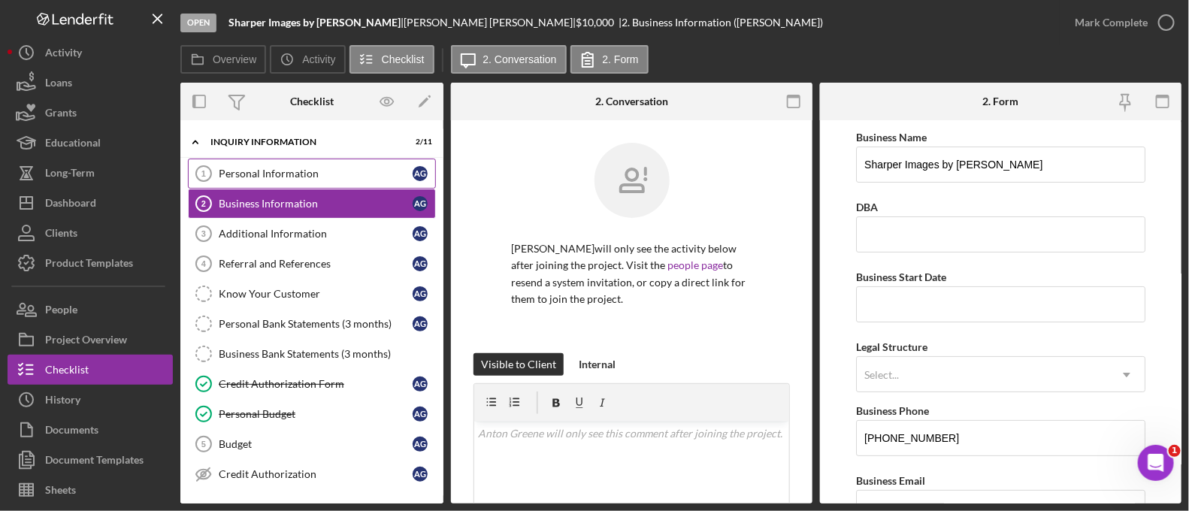
click at [289, 181] on link "Personal Information 1 Personal Information A G" at bounding box center [312, 174] width 248 height 30
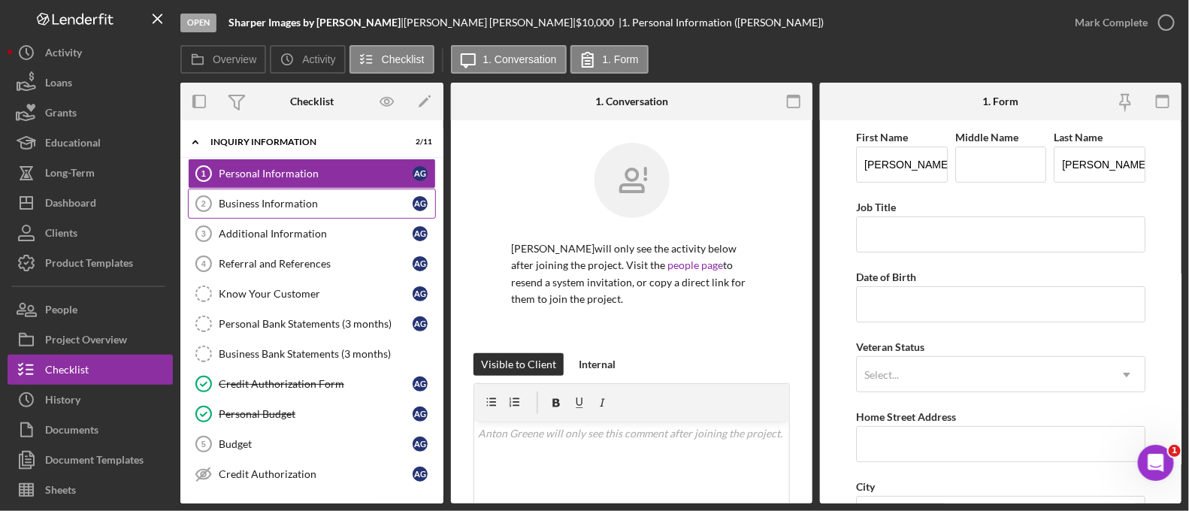
click at [268, 204] on div "Business Information" at bounding box center [316, 204] width 194 height 12
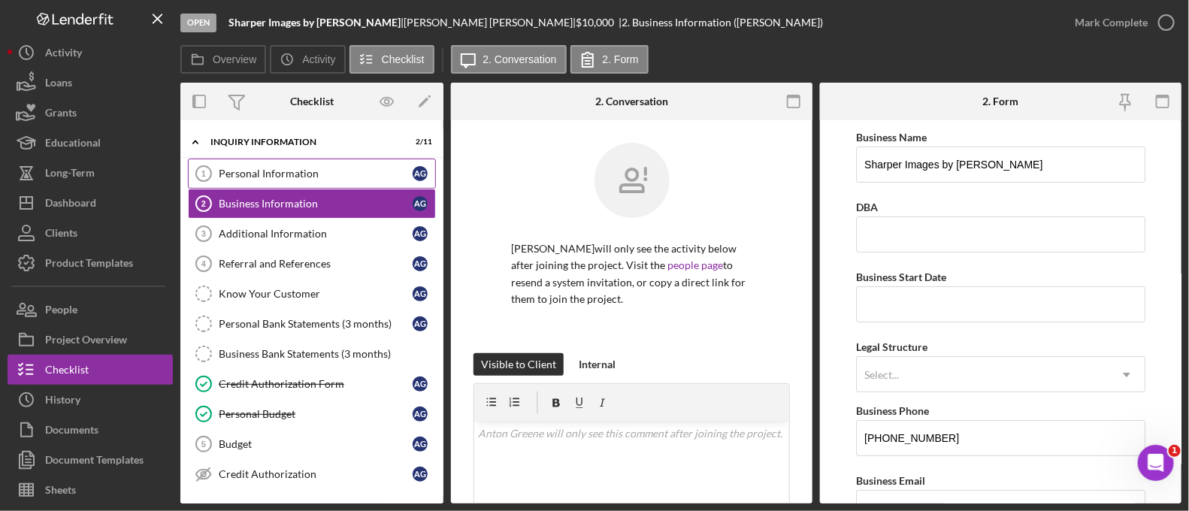
click at [267, 174] on div "Personal Information" at bounding box center [316, 174] width 194 height 12
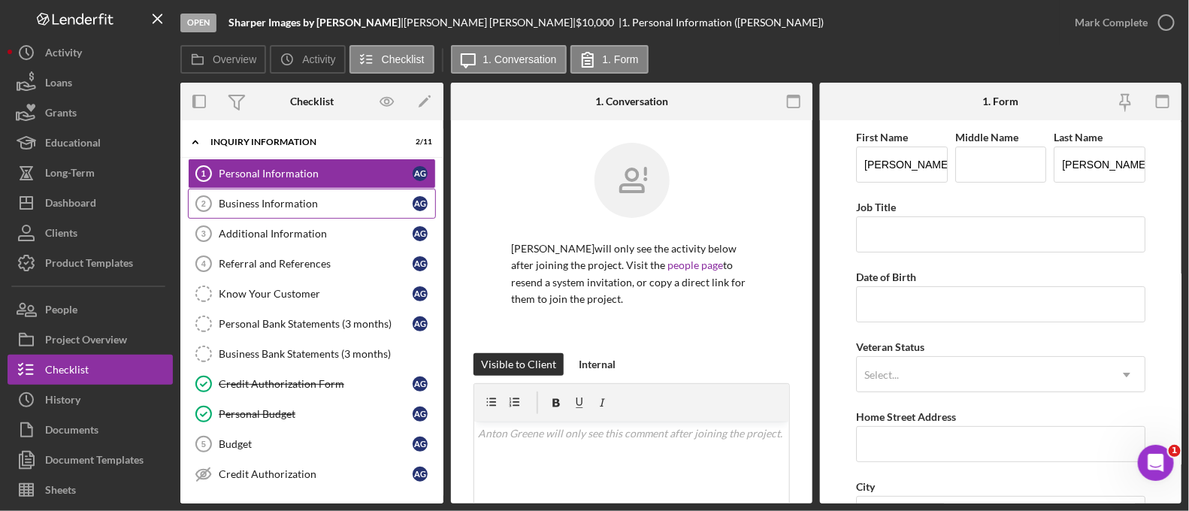
click at [337, 210] on link "Business Information 2 Business Information A G" at bounding box center [312, 204] width 248 height 30
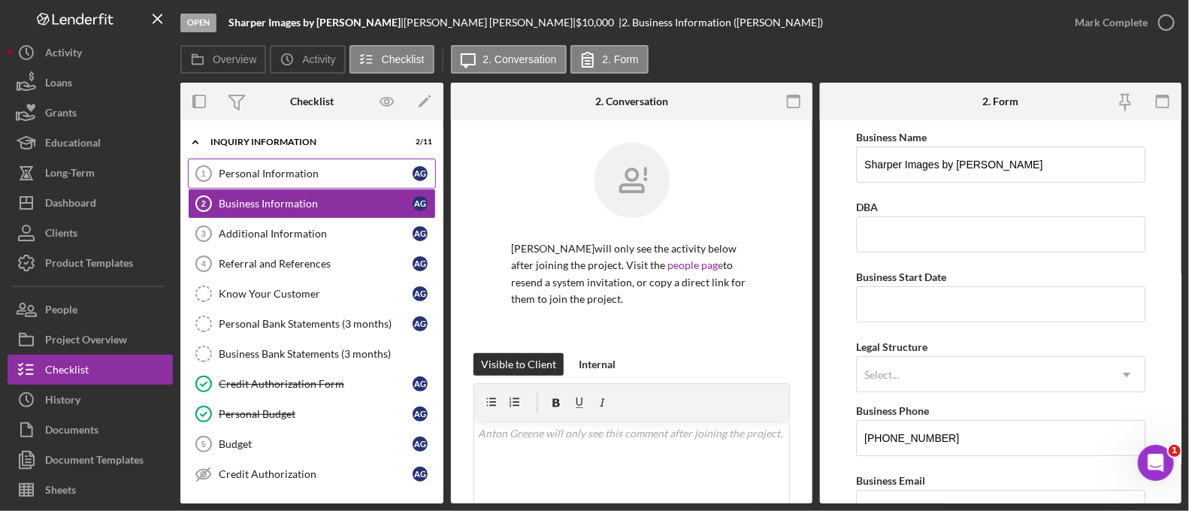
click at [309, 166] on link "Personal Information 1 Personal Information A G" at bounding box center [312, 174] width 248 height 30
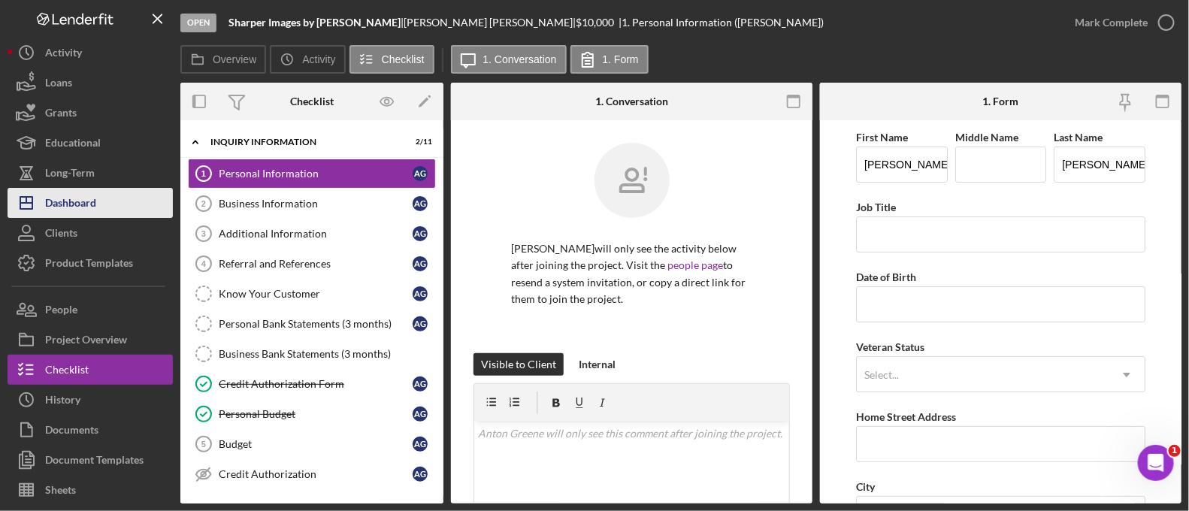
click at [132, 194] on button "Icon/Dashboard Dashboard" at bounding box center [90, 203] width 165 height 30
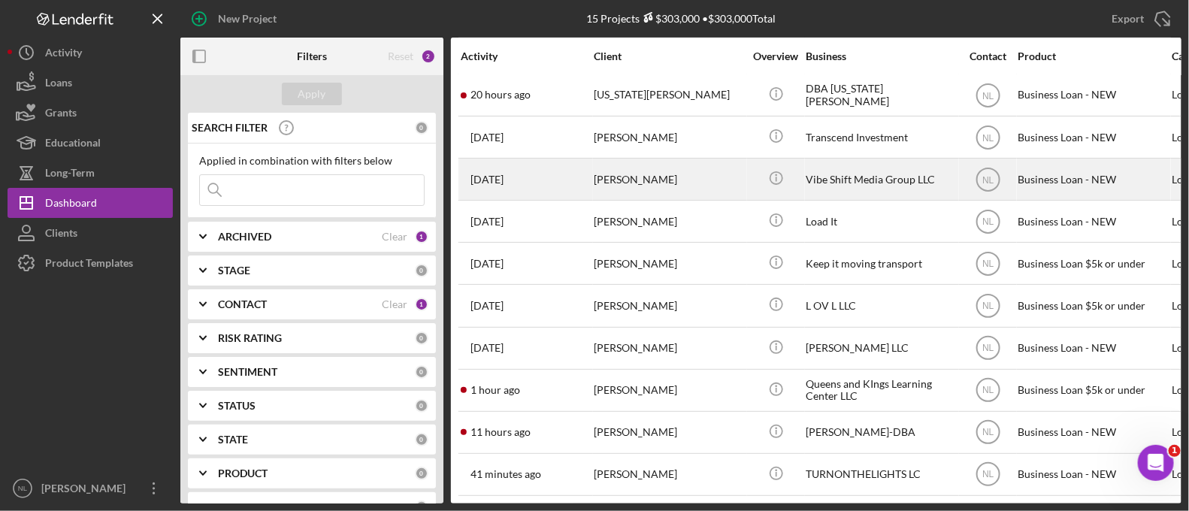
scroll to position [41, 0]
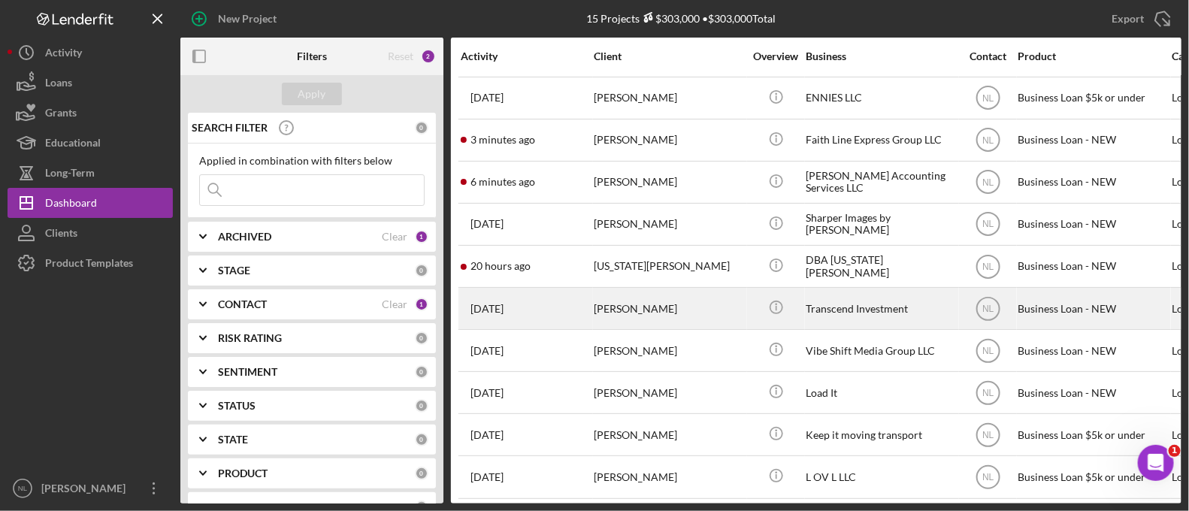
click at [679, 313] on div "[PERSON_NAME]" at bounding box center [669, 309] width 150 height 40
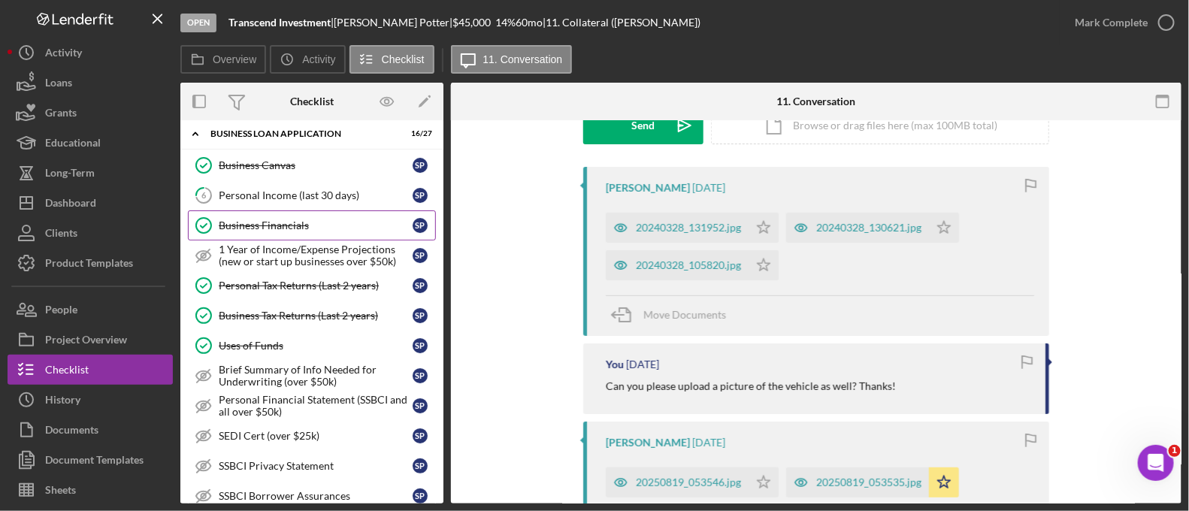
scroll to position [58, 0]
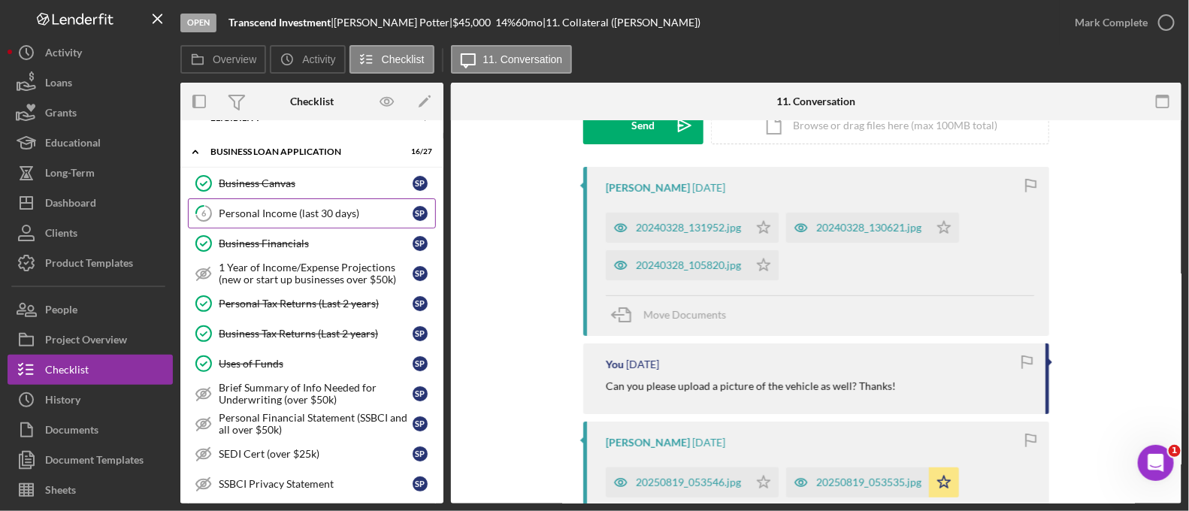
click at [295, 219] on link "6 Personal Income (last 30 days) S P" at bounding box center [312, 213] width 248 height 30
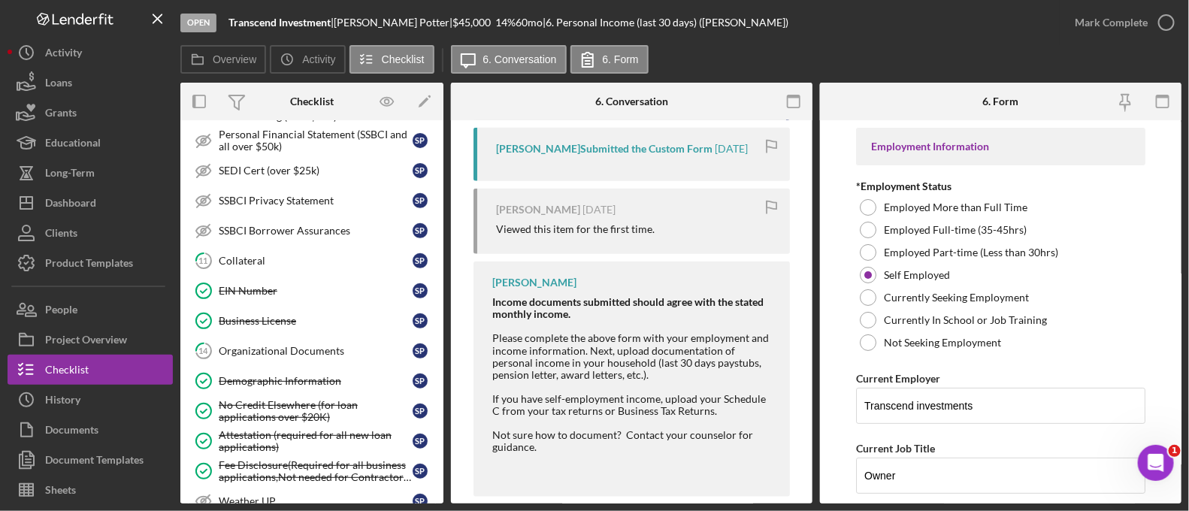
scroll to position [392, 0]
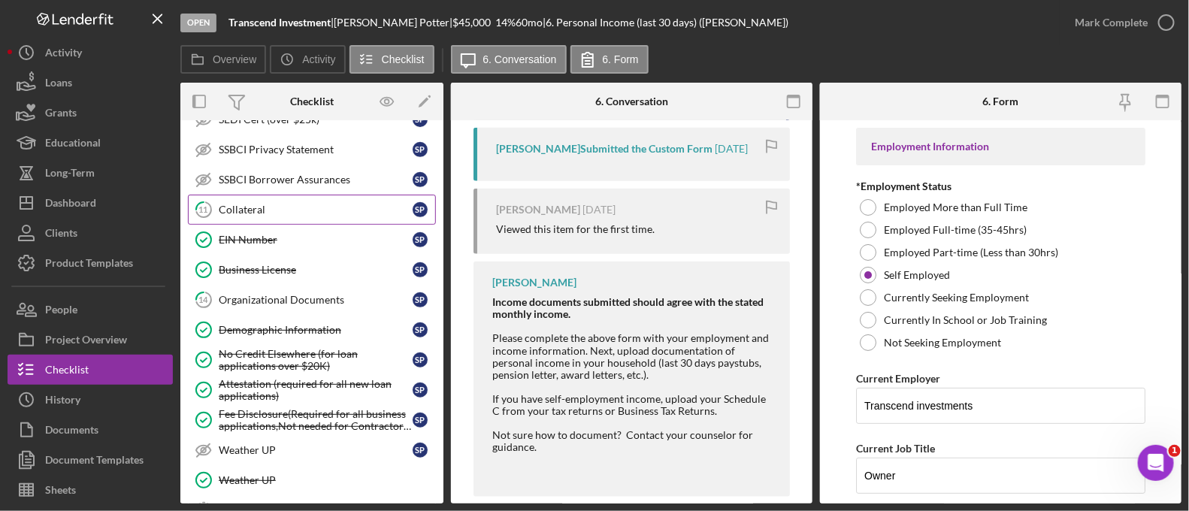
click at [319, 213] on link "11 Collateral S P" at bounding box center [312, 210] width 248 height 30
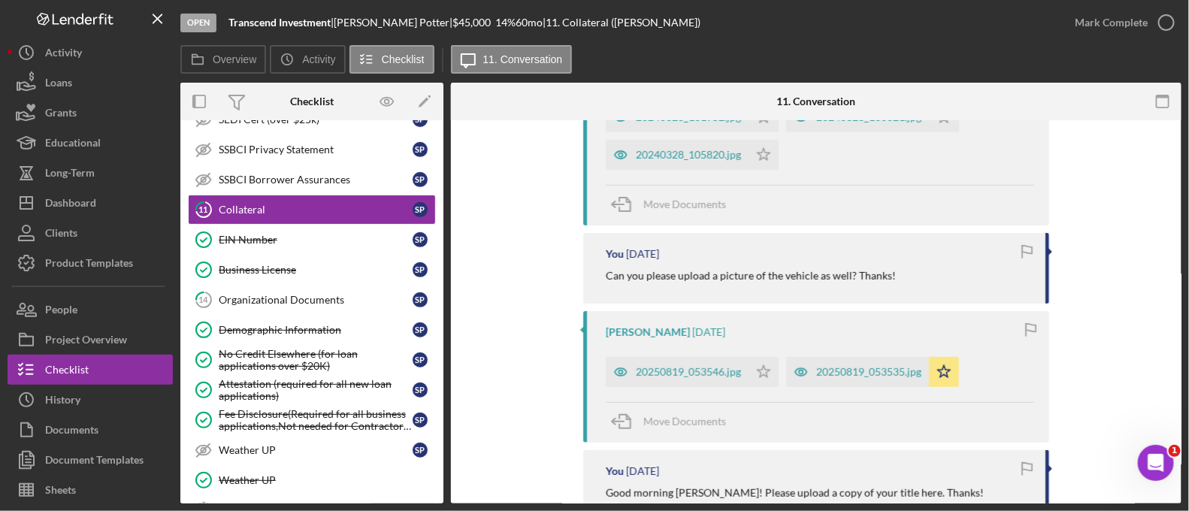
scroll to position [237, 0]
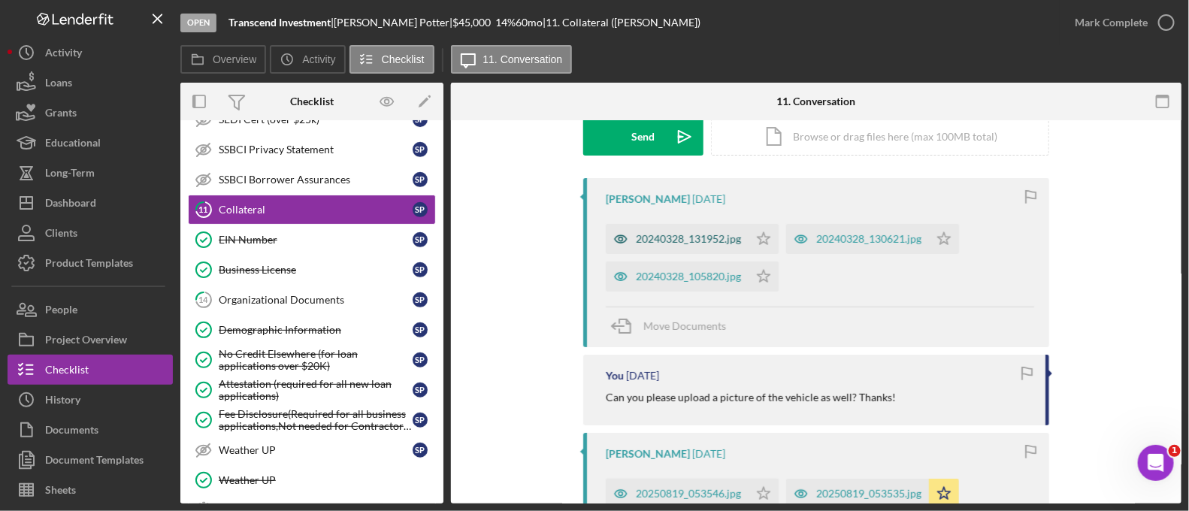
click at [666, 245] on div "20240328_131952.jpg" at bounding box center [677, 239] width 143 height 30
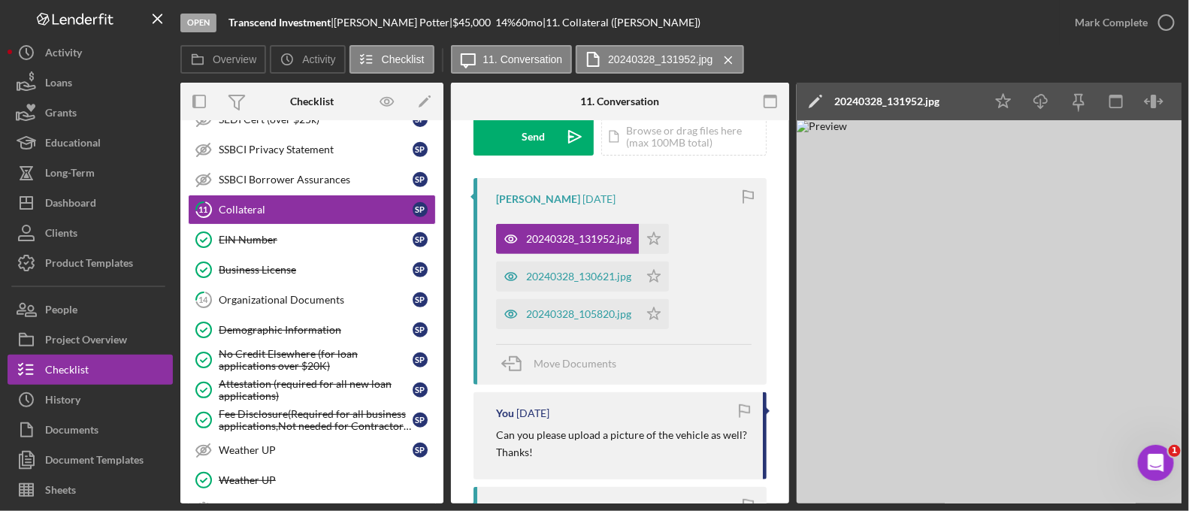
scroll to position [0, 65]
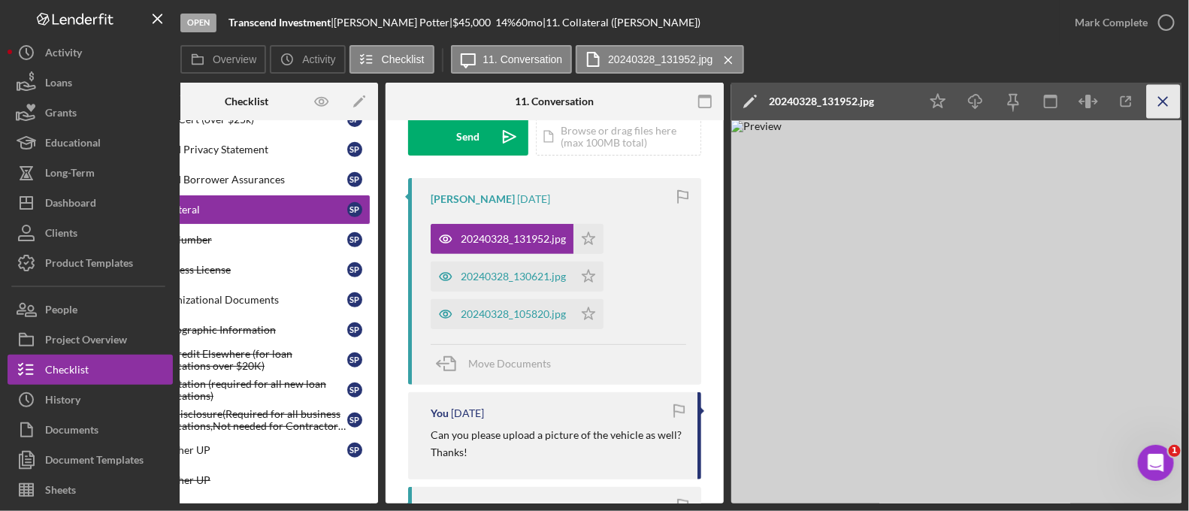
click at [1164, 92] on icon "Icon/Menu Close" at bounding box center [1164, 102] width 34 height 34
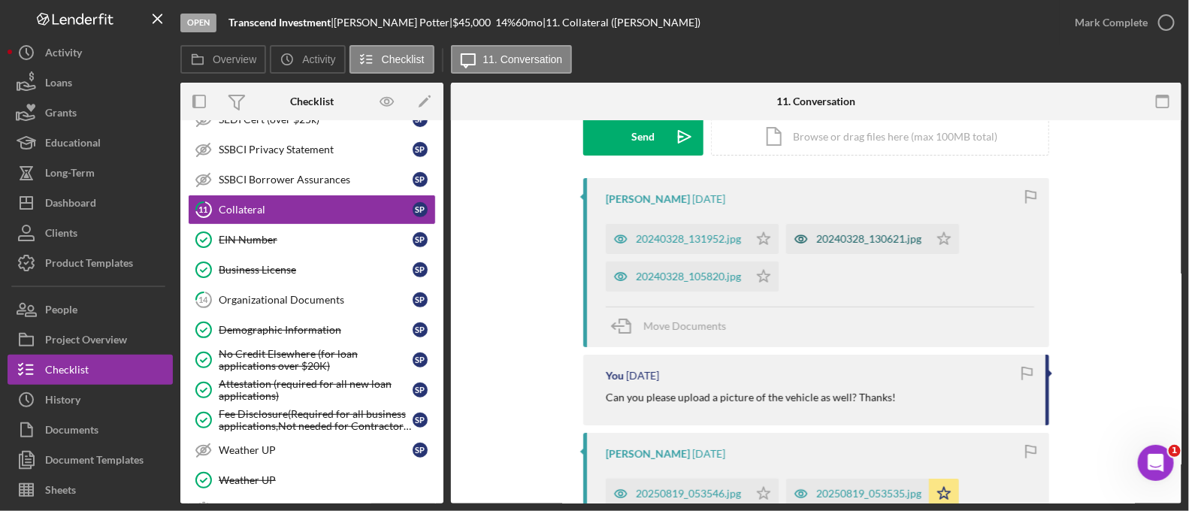
click at [864, 244] on div "20240328_130621.jpg" at bounding box center [868, 239] width 105 height 12
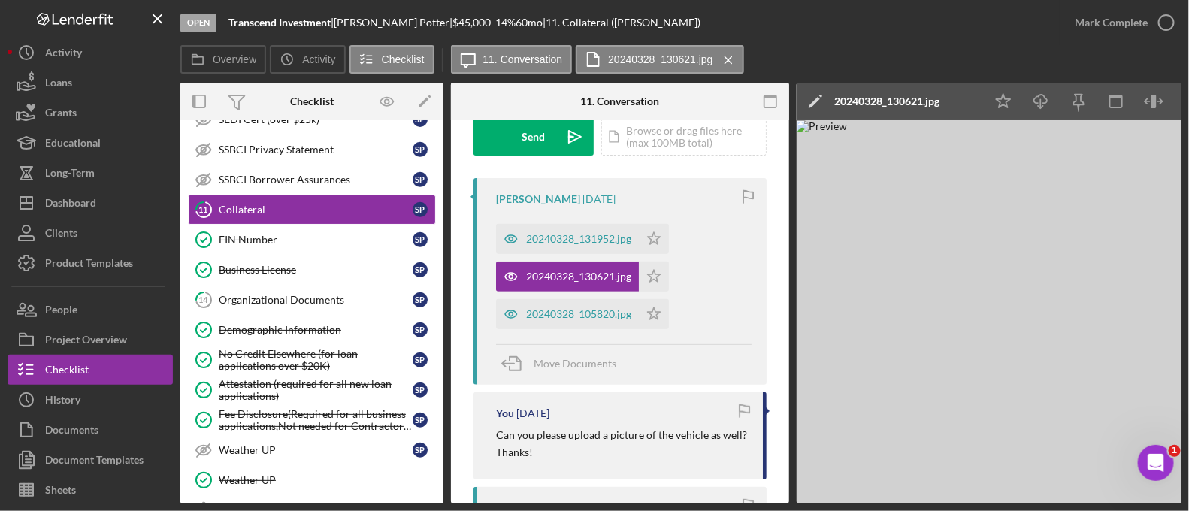
scroll to position [0, 65]
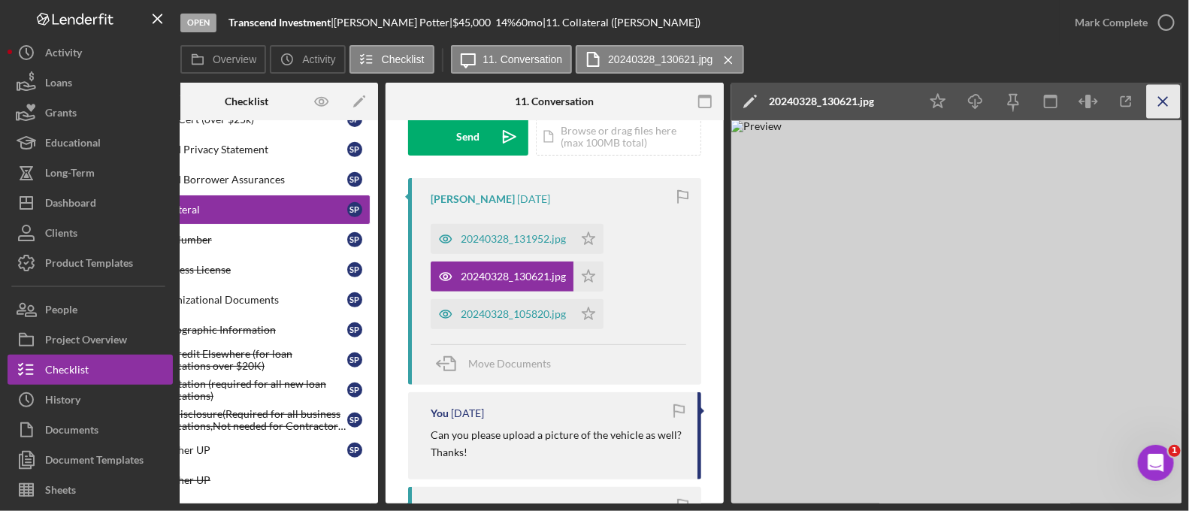
click at [1169, 98] on icon "Icon/Menu Close" at bounding box center [1164, 102] width 34 height 34
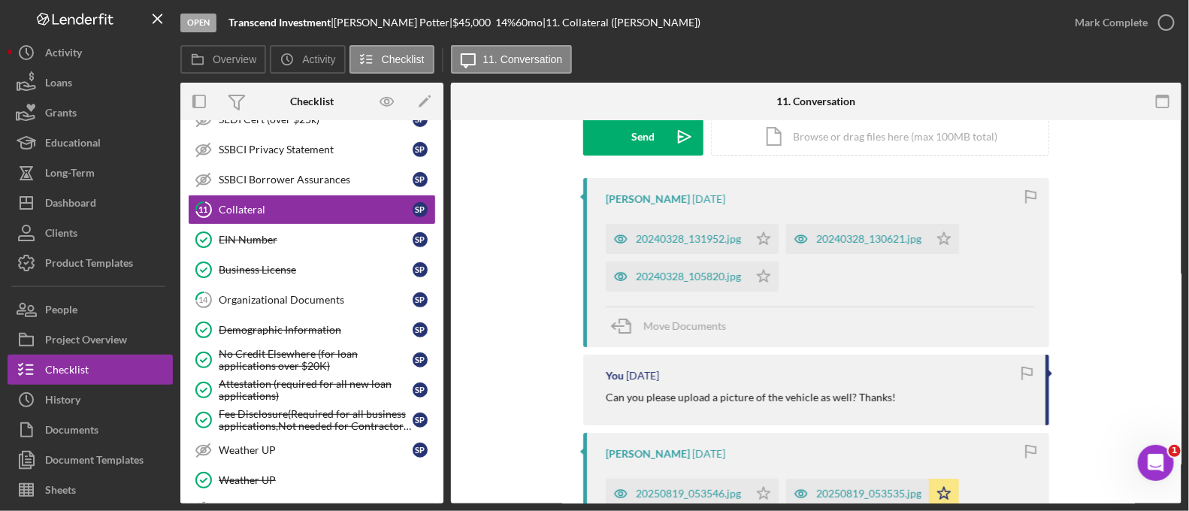
scroll to position [0, 0]
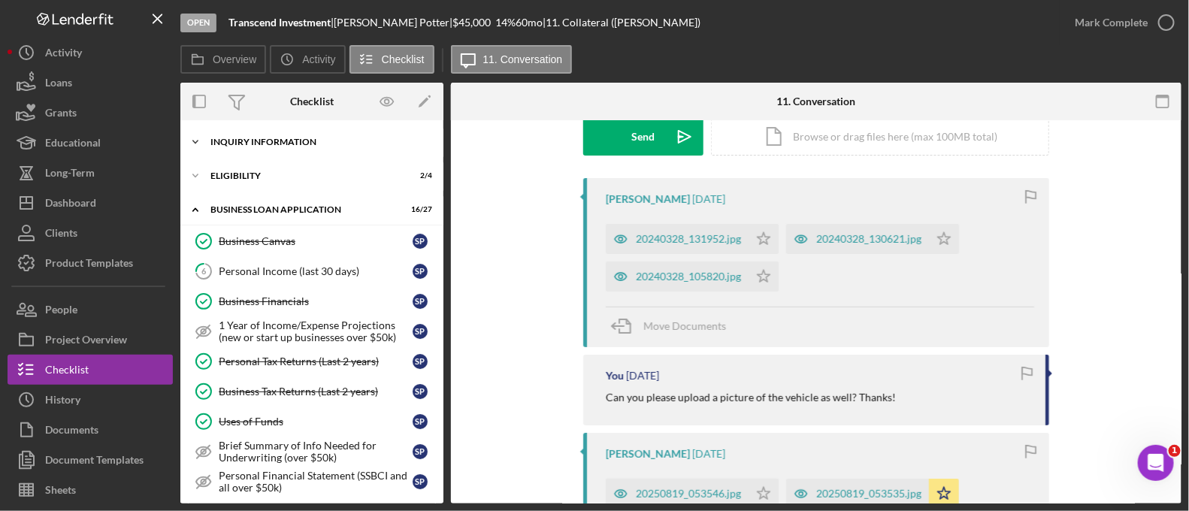
click at [305, 150] on div "Icon/Expander INQUIRY INFORMATION 6 / 11" at bounding box center [311, 142] width 263 height 30
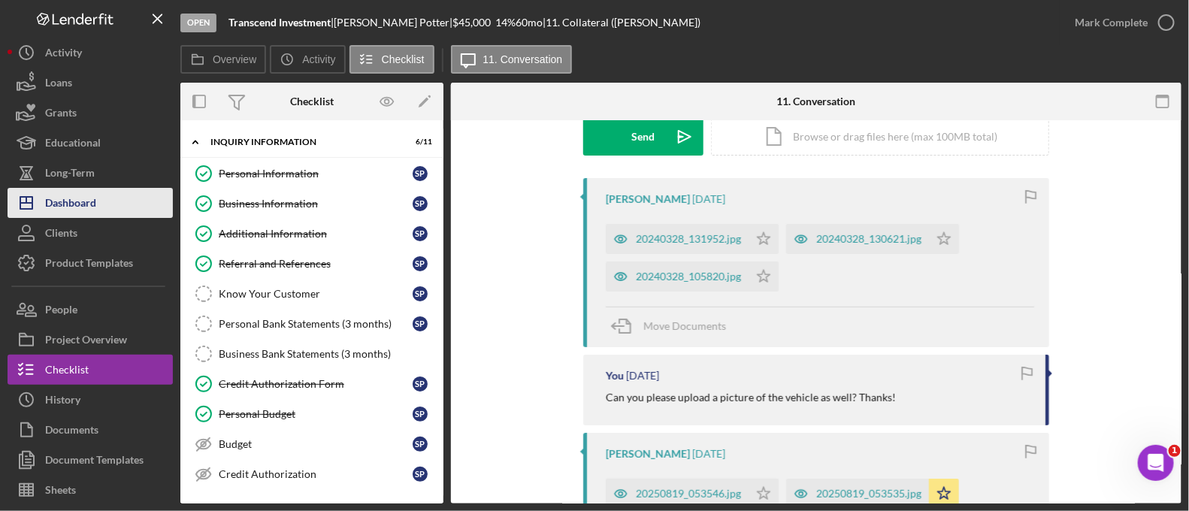
click at [116, 198] on button "Icon/Dashboard Dashboard" at bounding box center [90, 203] width 165 height 30
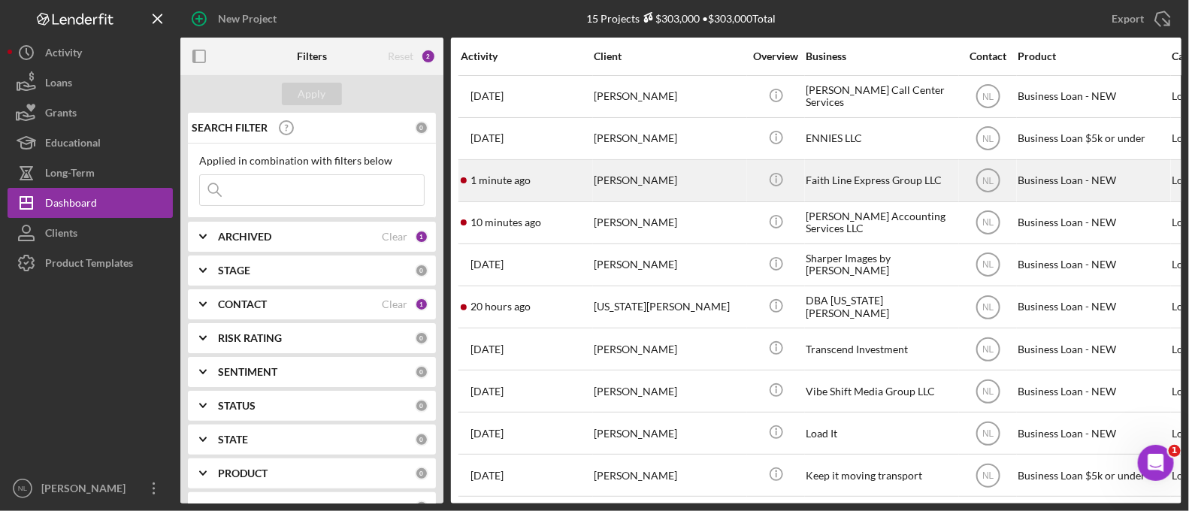
click at [597, 180] on div "[PERSON_NAME]" at bounding box center [669, 181] width 150 height 40
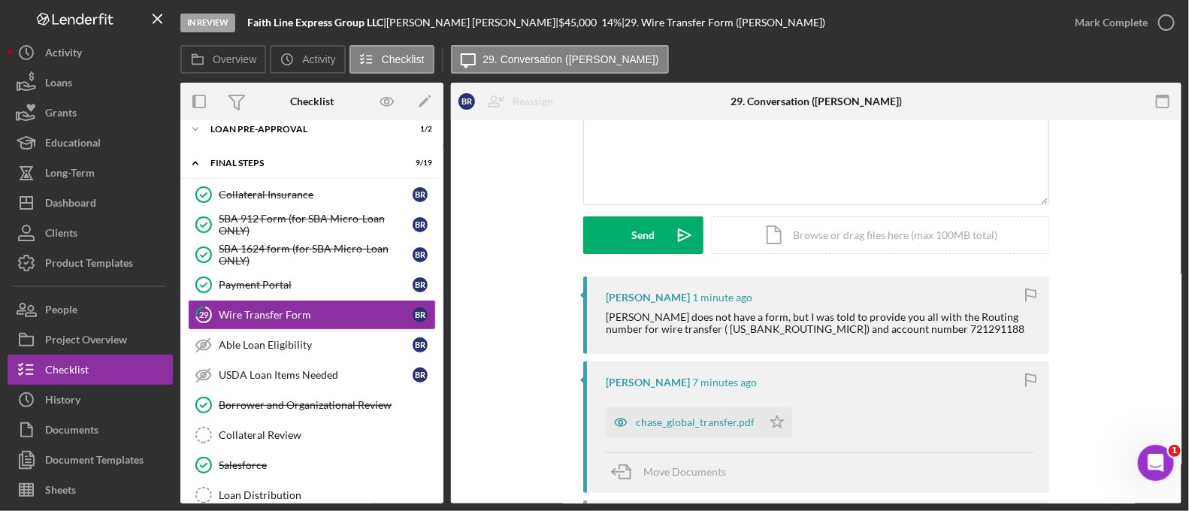
scroll to position [152, 0]
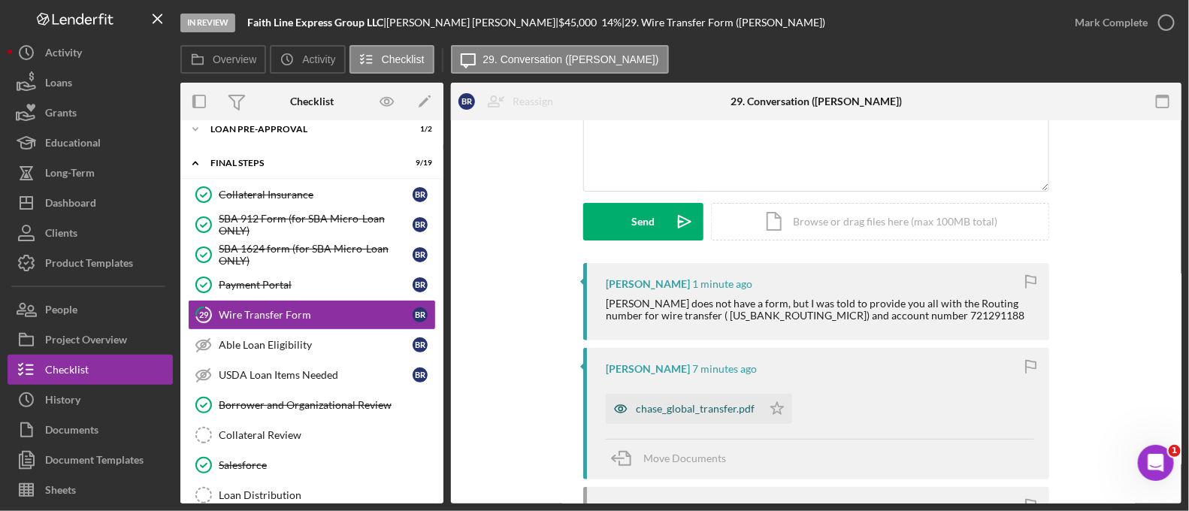
click at [691, 414] on div "chase_global_transfer.pdf" at bounding box center [695, 409] width 119 height 12
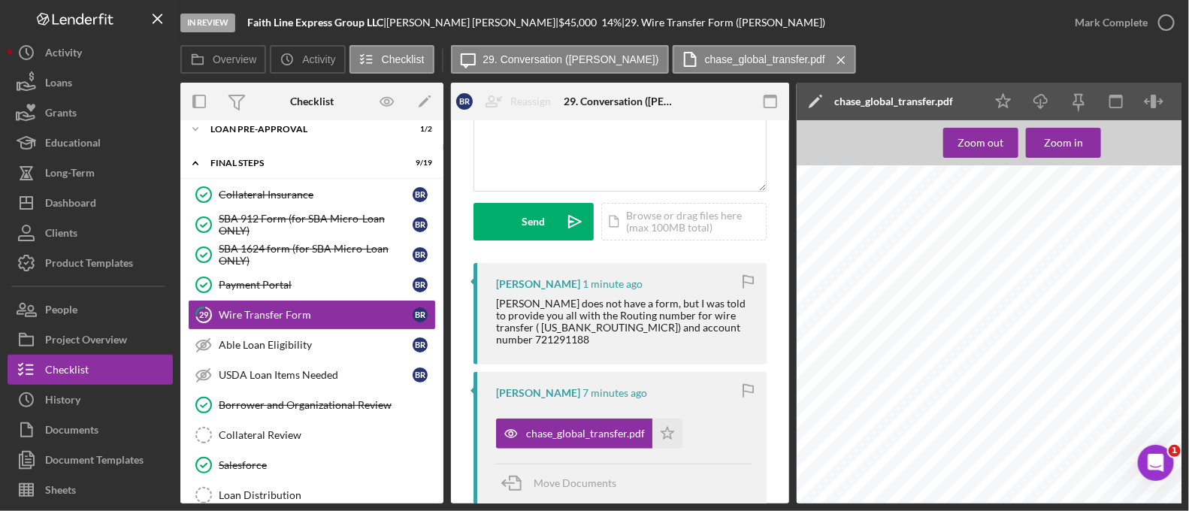
scroll to position [0, 65]
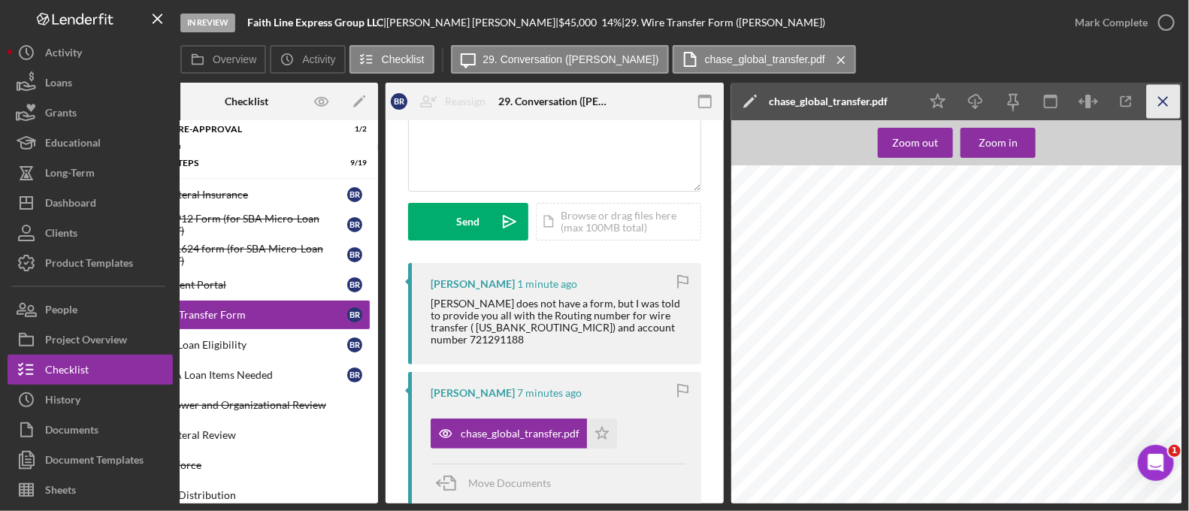
click at [1165, 101] on icon "Icon/Menu Close" at bounding box center [1164, 102] width 34 height 34
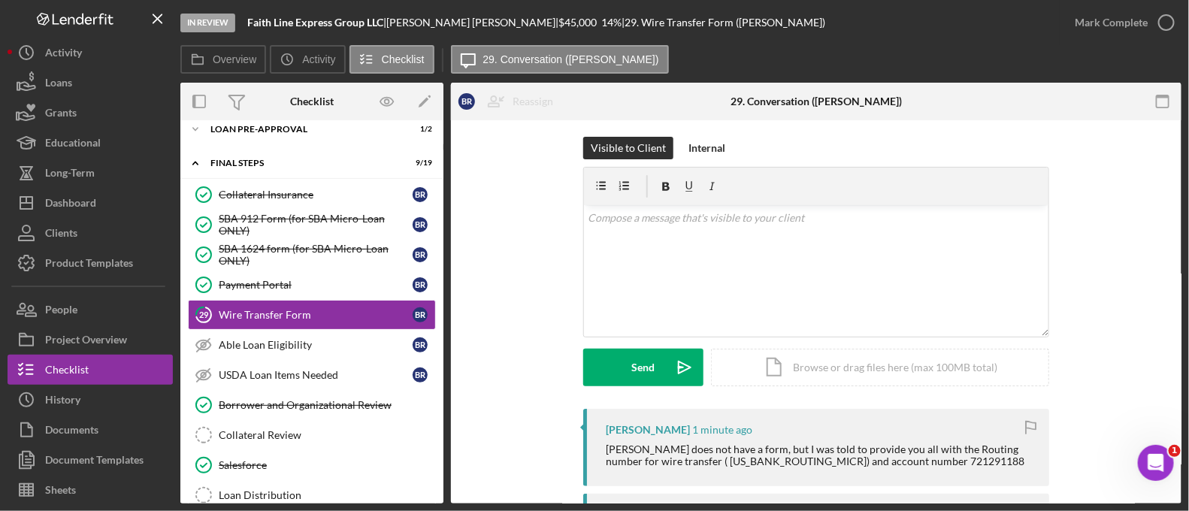
scroll to position [0, 0]
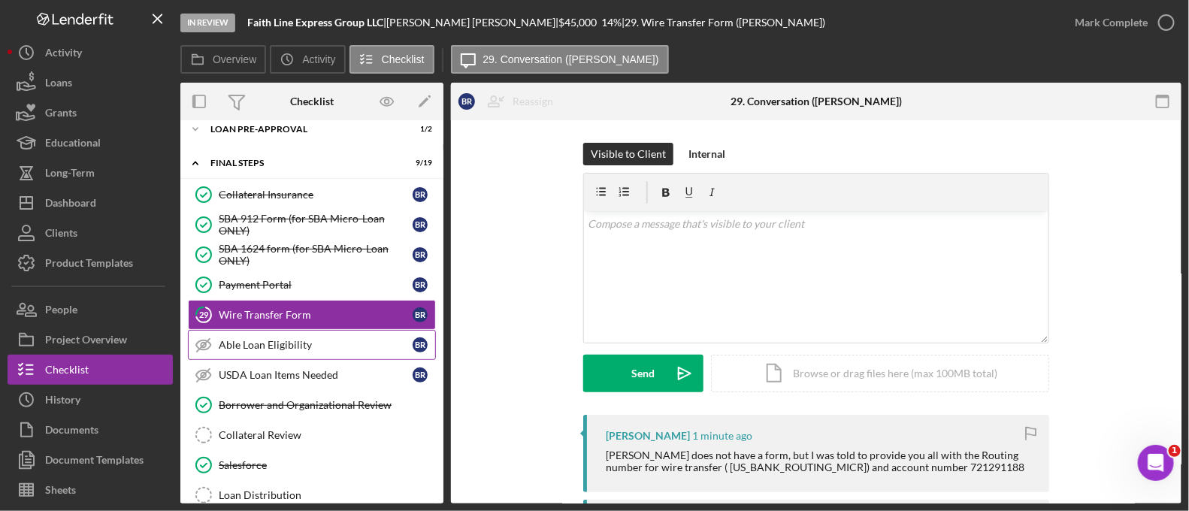
click at [314, 340] on div "Able Loan Eligibility" at bounding box center [316, 345] width 194 height 12
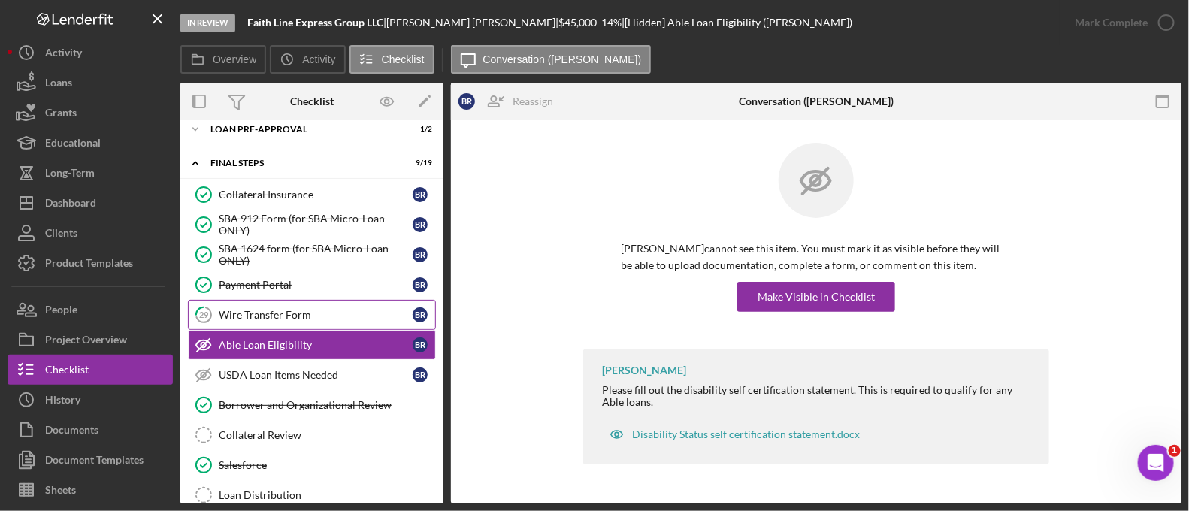
click at [299, 321] on link "29 Wire Transfer Form B R" at bounding box center [312, 315] width 248 height 30
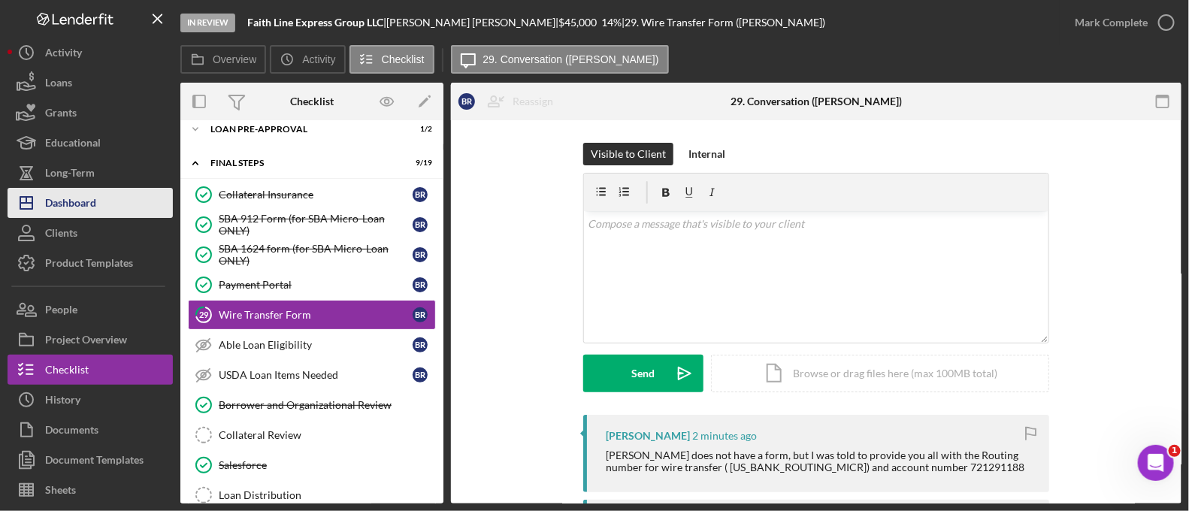
click at [126, 205] on button "Icon/Dashboard Dashboard" at bounding box center [90, 203] width 165 height 30
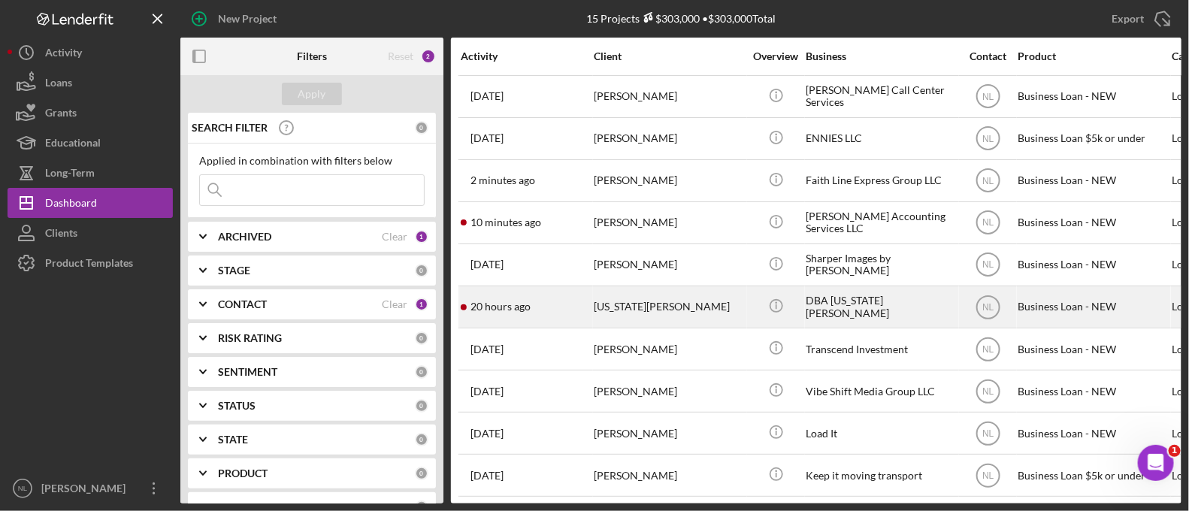
click at [579, 312] on div "20 hours ago [US_STATE][PERSON_NAME]" at bounding box center [527, 307] width 132 height 40
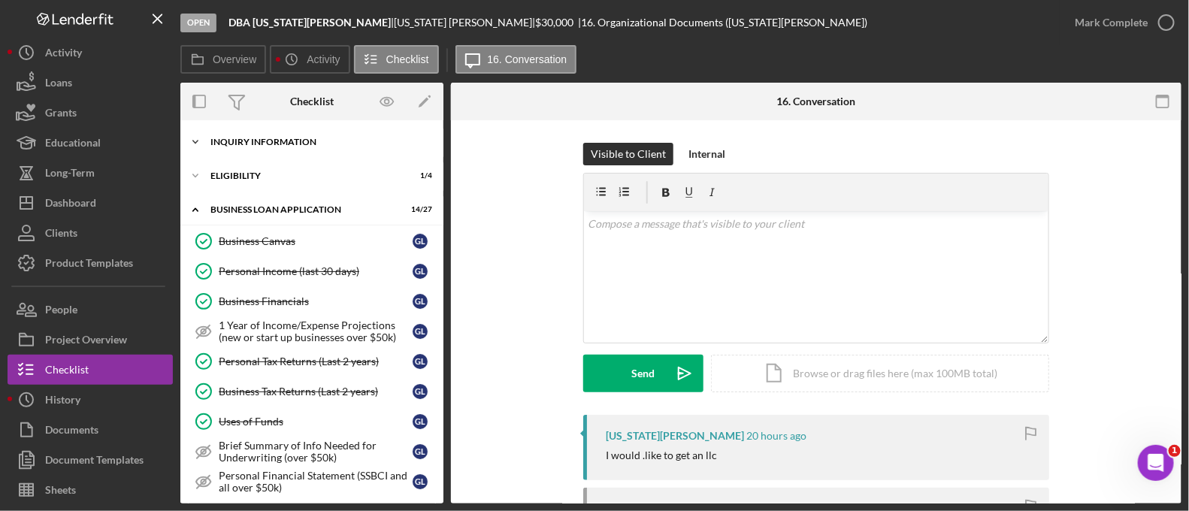
click at [289, 139] on div "INQUIRY INFORMATION" at bounding box center [317, 142] width 214 height 9
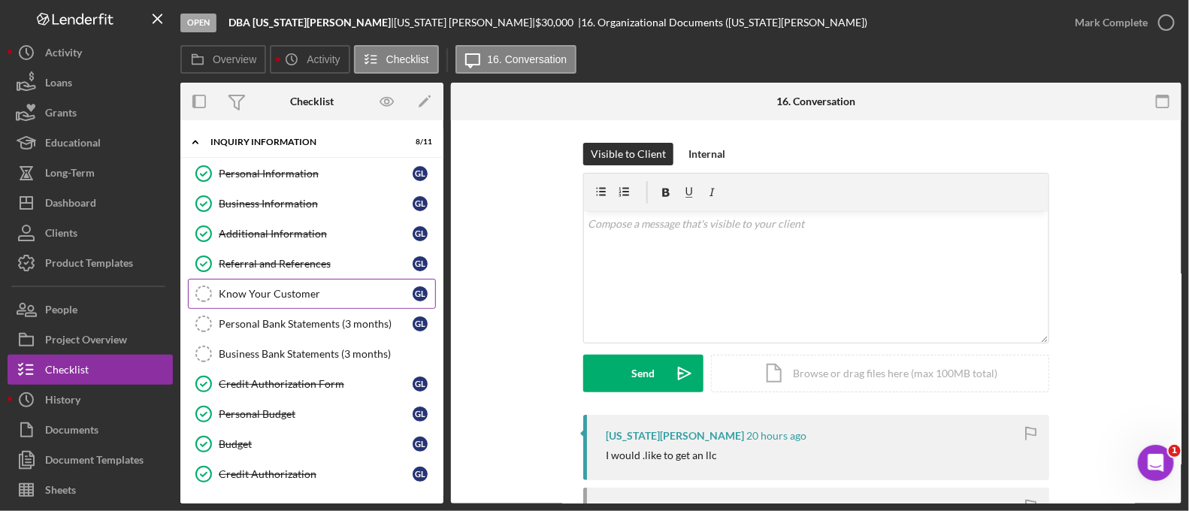
click at [310, 295] on div "Know Your Customer" at bounding box center [316, 294] width 194 height 12
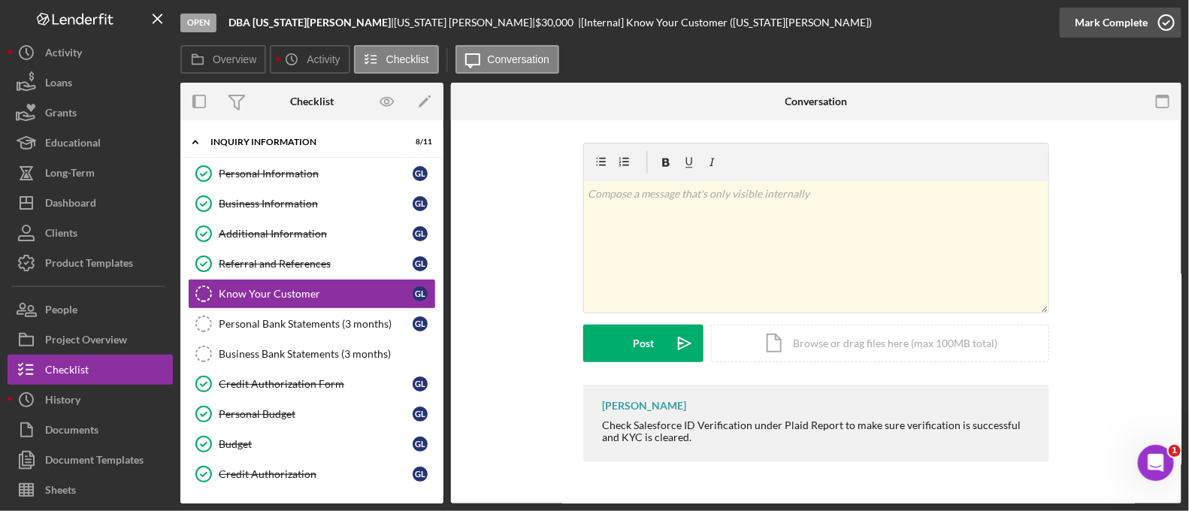
click at [1145, 20] on div "Mark Complete" at bounding box center [1111, 23] width 73 height 30
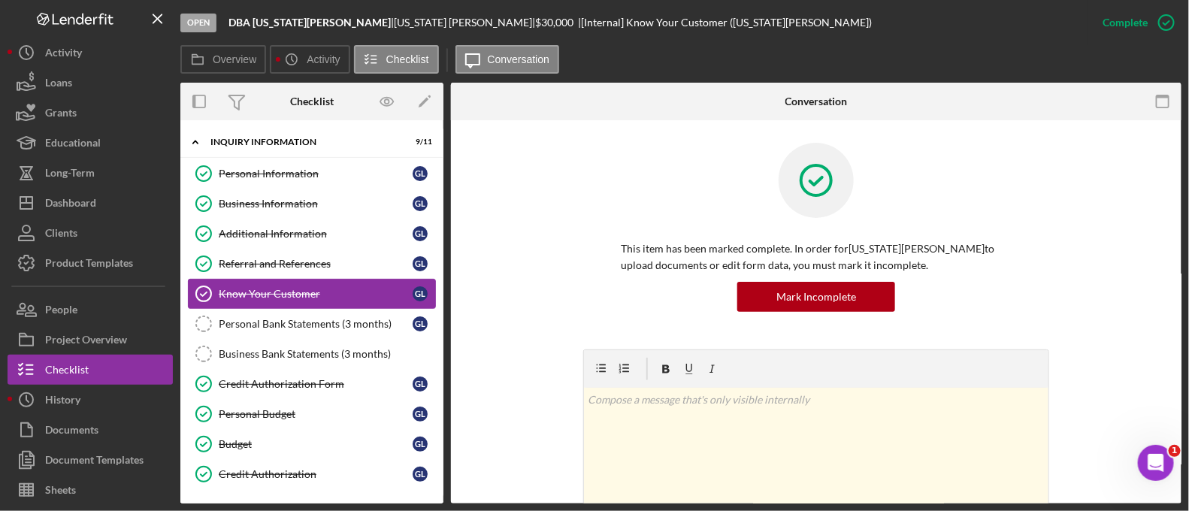
click at [329, 306] on link "Know Your Customer Know Your Customer G L" at bounding box center [312, 294] width 248 height 30
click at [320, 334] on link "Personal Bank Statements (3 months) Personal Bank Statements (3 months) G L" at bounding box center [312, 324] width 248 height 30
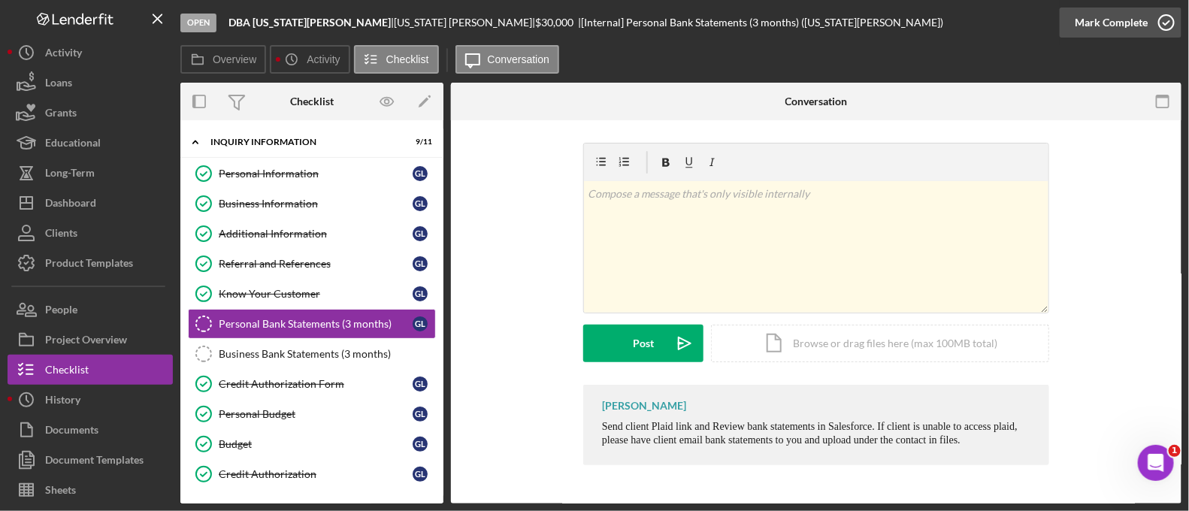
click at [1102, 26] on div "Mark Complete" at bounding box center [1111, 23] width 73 height 30
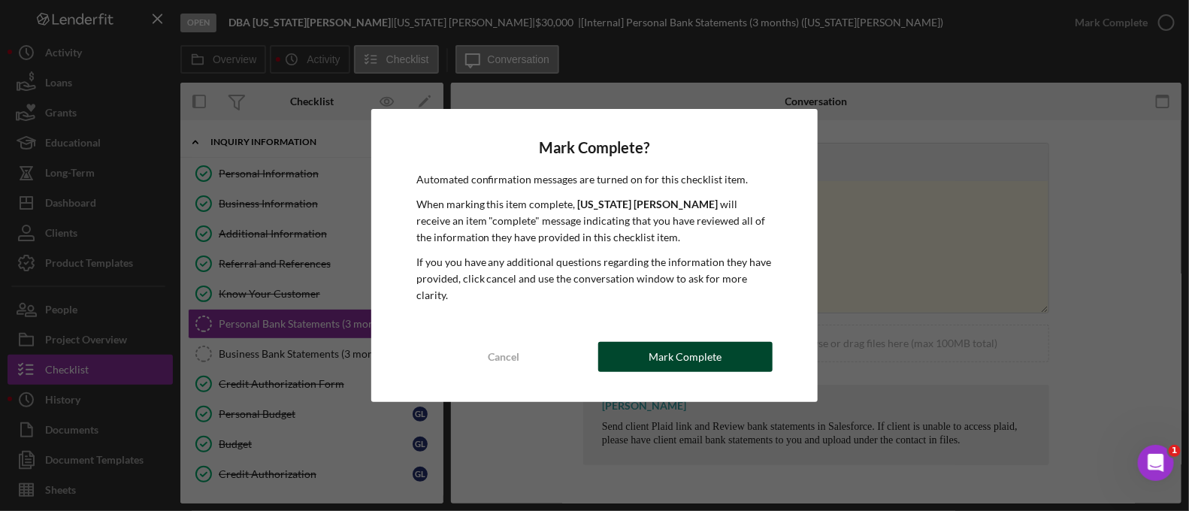
click at [646, 346] on button "Mark Complete" at bounding box center [685, 357] width 174 height 30
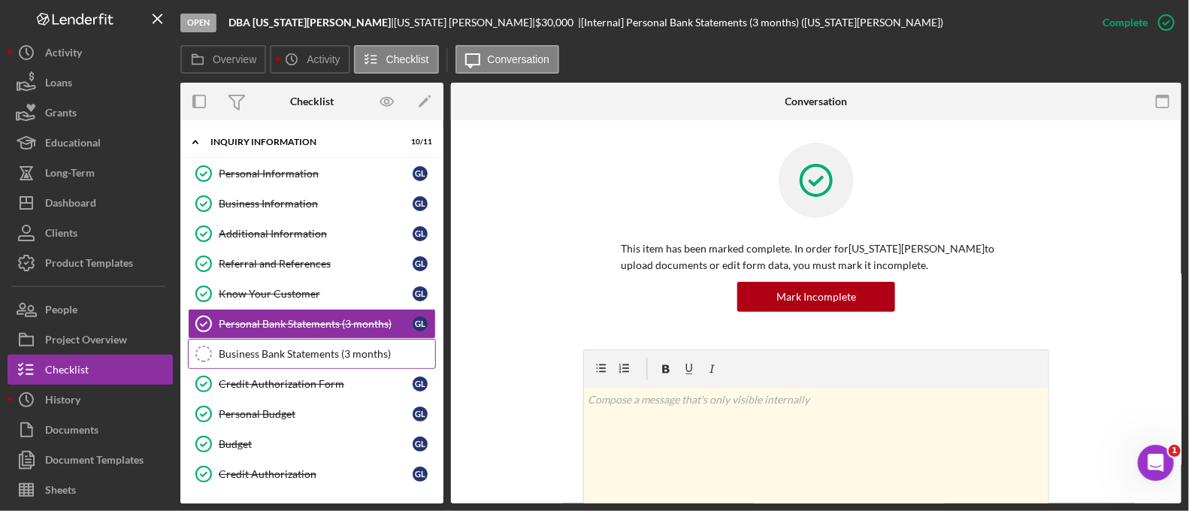
click at [341, 348] on div "Business Bank Statements (3 months)" at bounding box center [327, 354] width 216 height 12
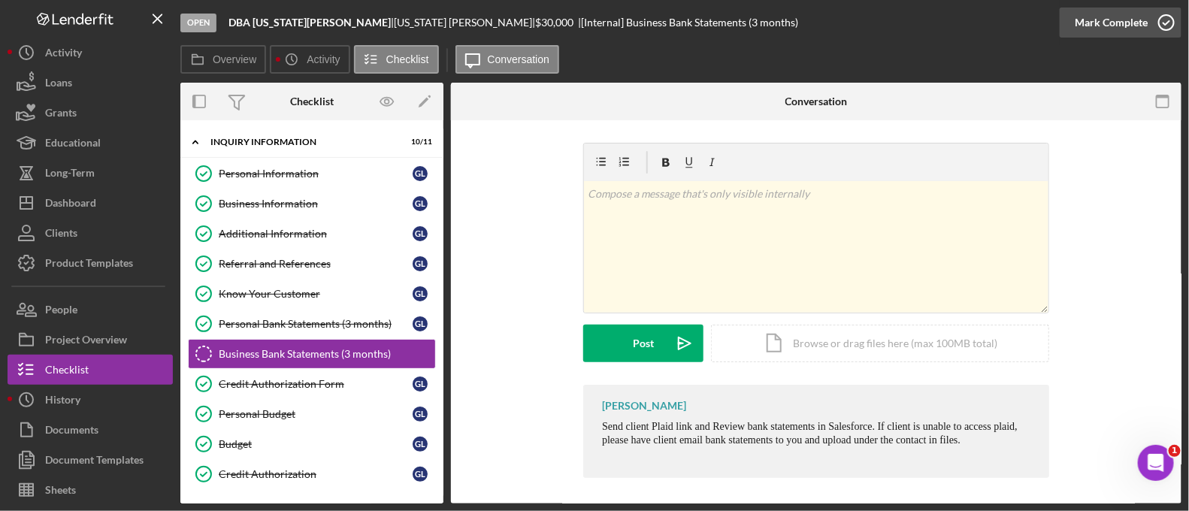
click at [1109, 28] on div "Mark Complete" at bounding box center [1111, 23] width 73 height 30
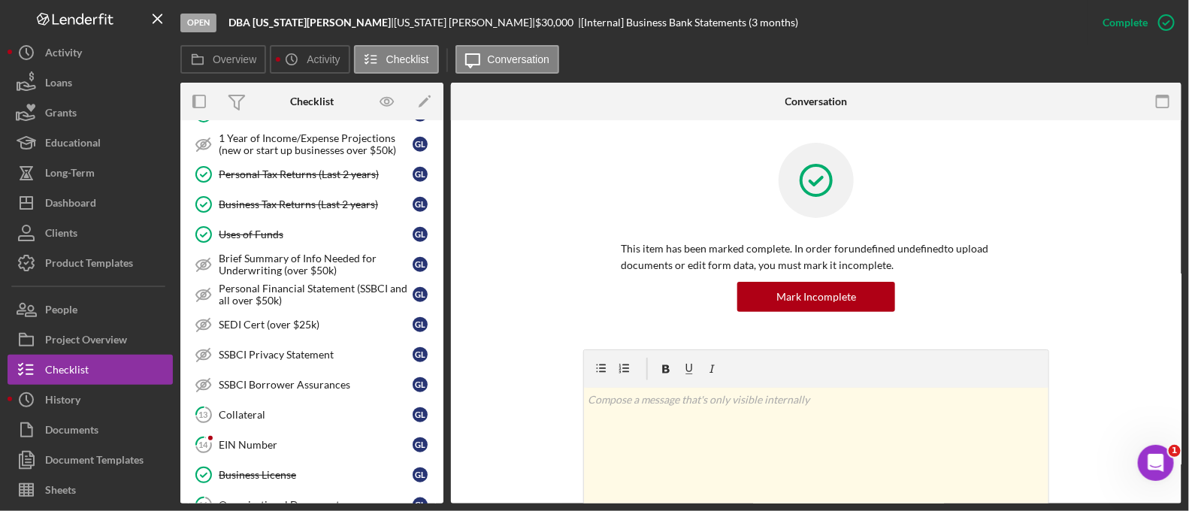
scroll to position [531, 0]
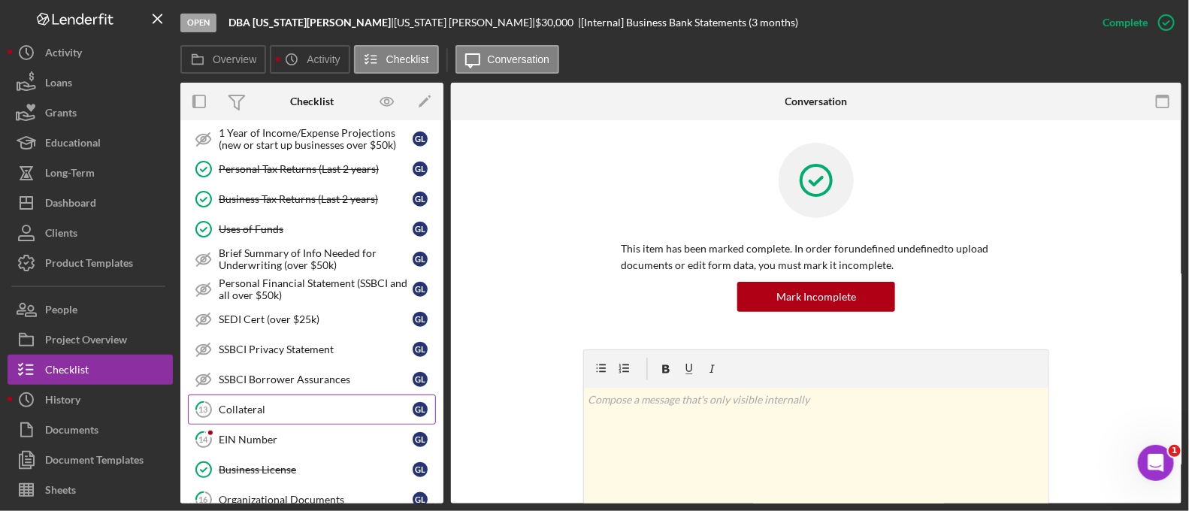
click at [308, 404] on div "Collateral" at bounding box center [316, 410] width 194 height 12
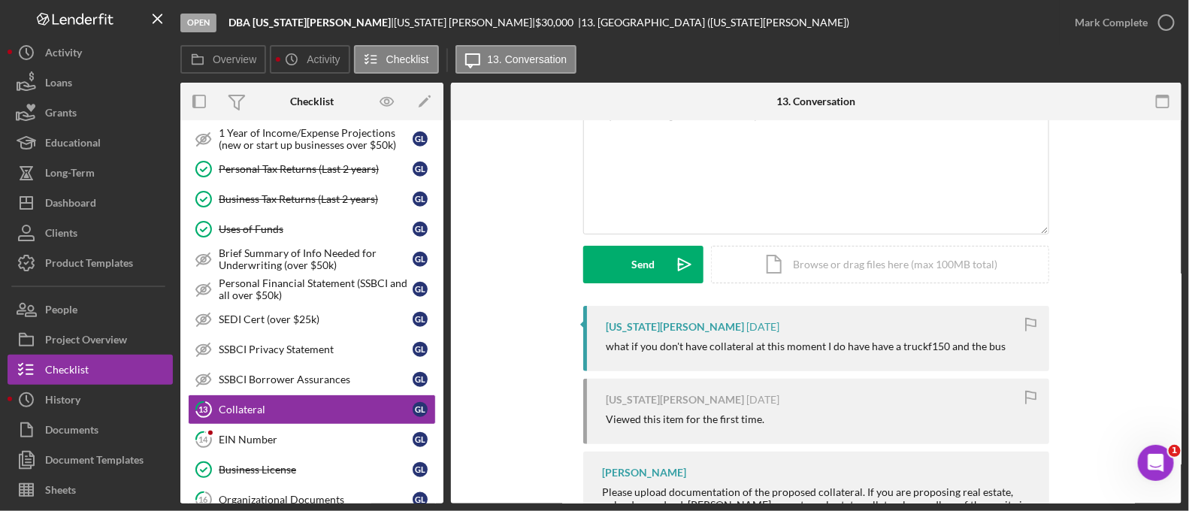
scroll to position [110, 0]
click at [292, 425] on link "14 EIN Number G L" at bounding box center [312, 440] width 248 height 30
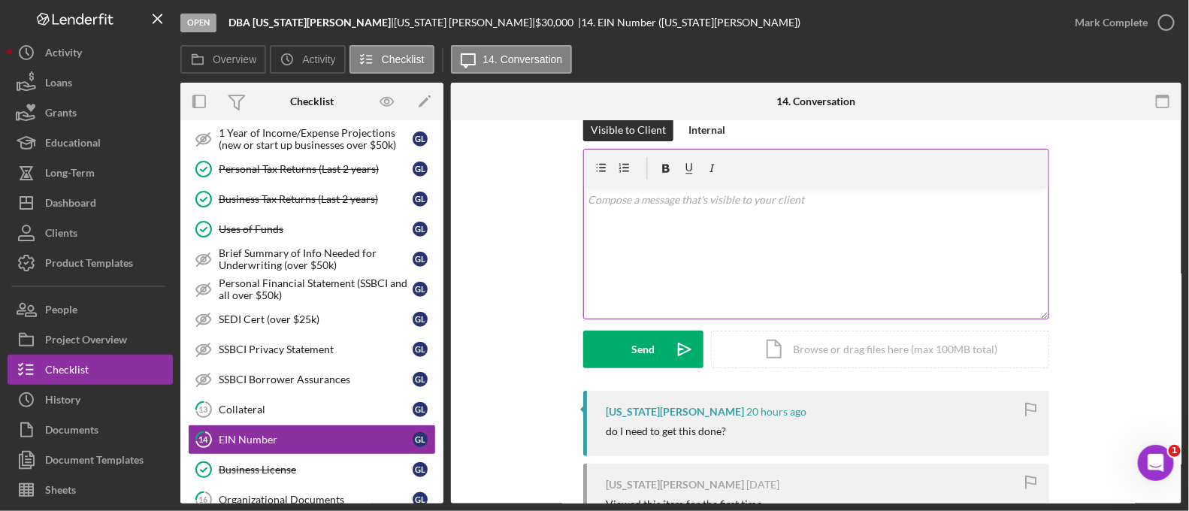
scroll to position [17, 0]
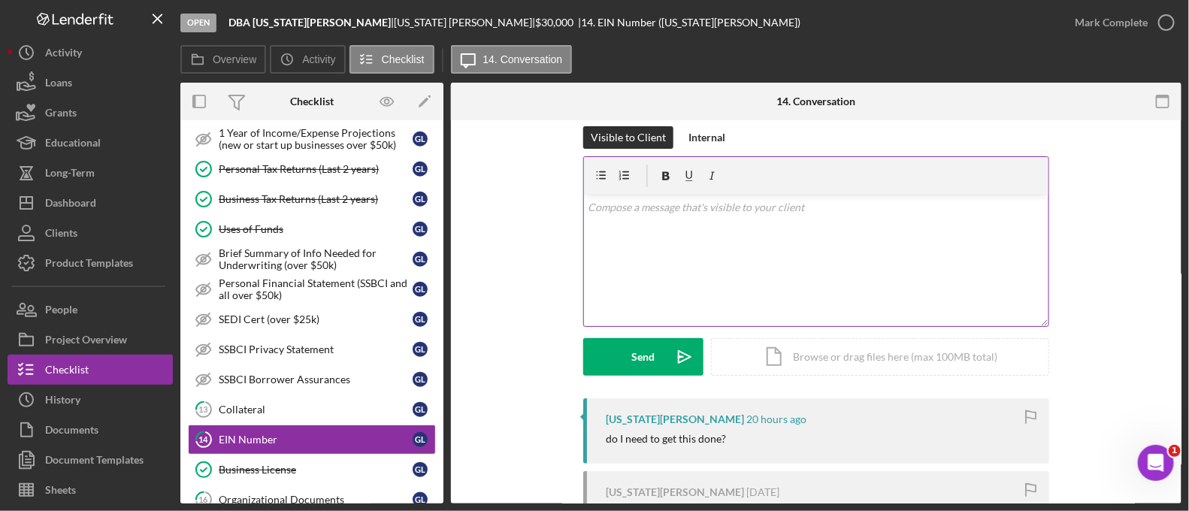
click at [688, 234] on div "v Color teal Color pink Remove color Add row above Add row below Add column bef…" at bounding box center [816, 261] width 464 height 132
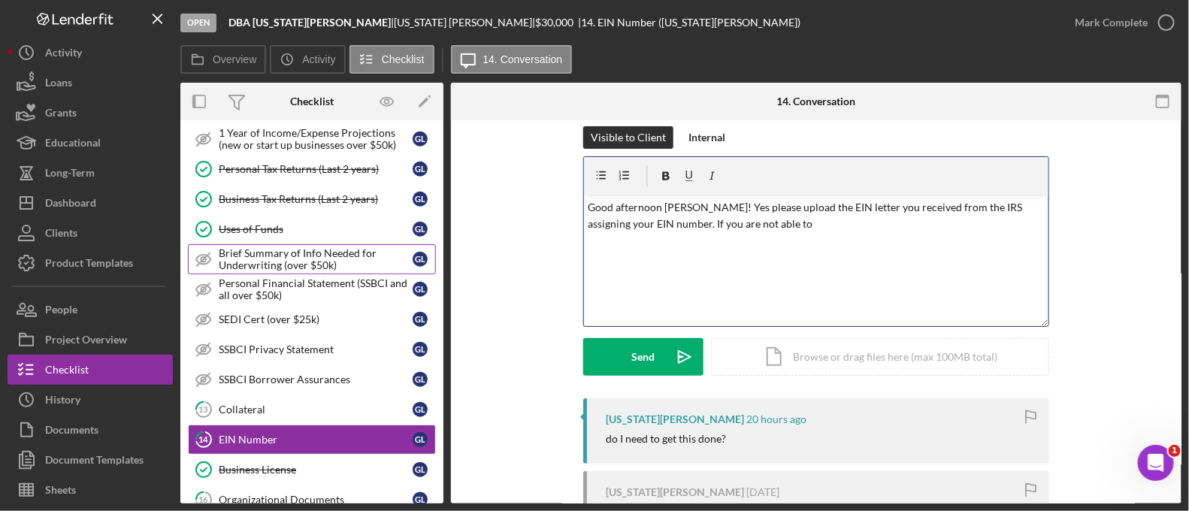
scroll to position [0, 0]
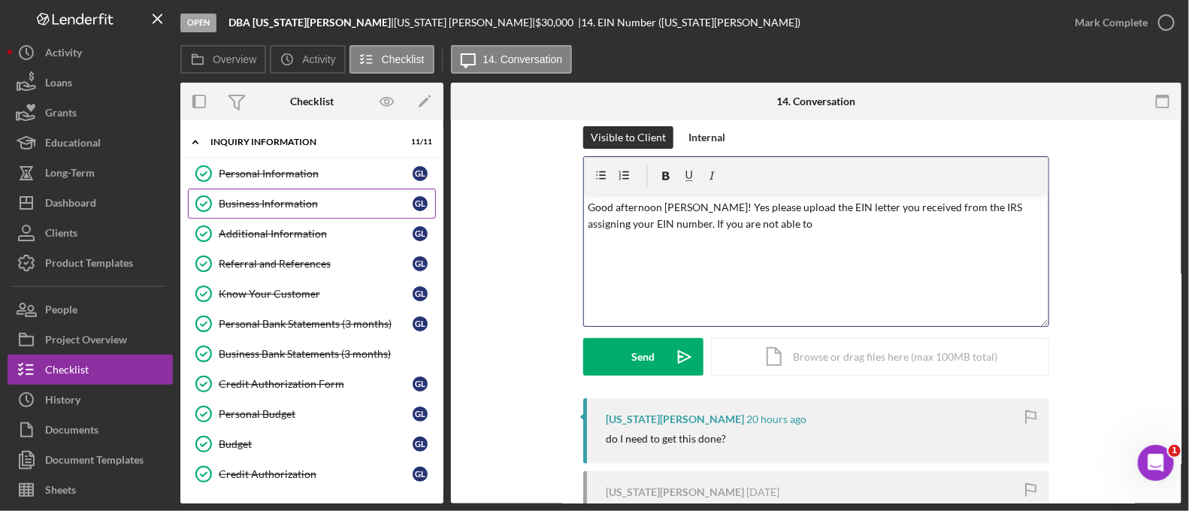
click at [299, 207] on div "Business Information" at bounding box center [316, 204] width 194 height 12
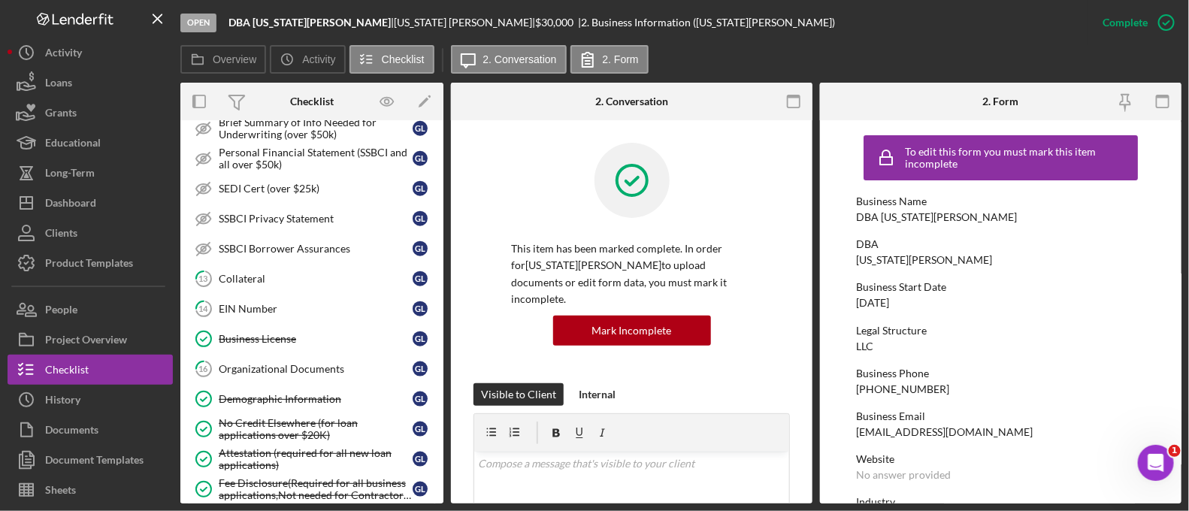
scroll to position [676, 0]
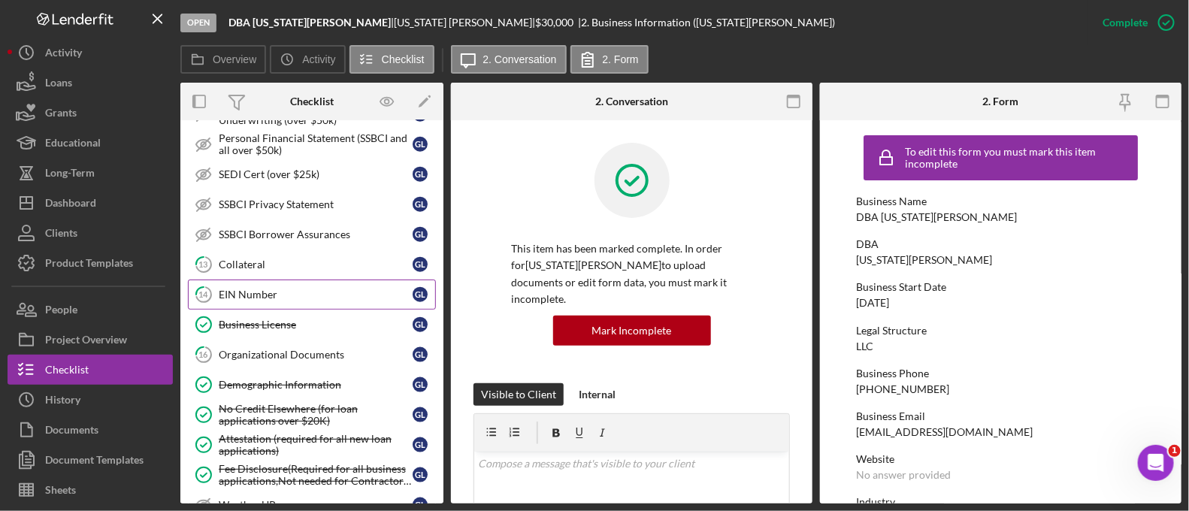
click at [318, 289] on div "EIN Number" at bounding box center [316, 295] width 194 height 12
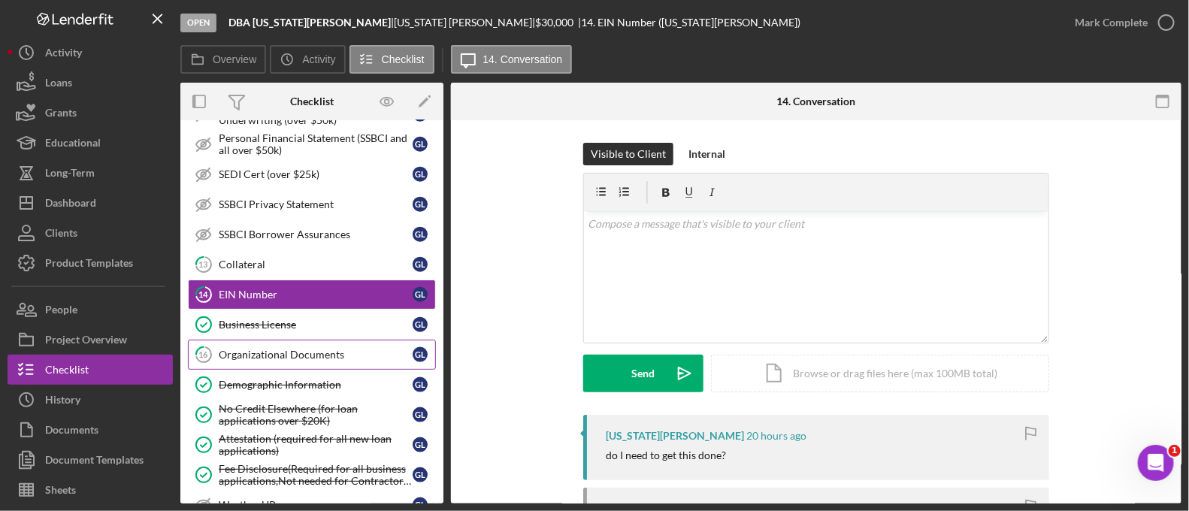
click at [319, 340] on link "16 Organizational Documents G L" at bounding box center [312, 355] width 248 height 30
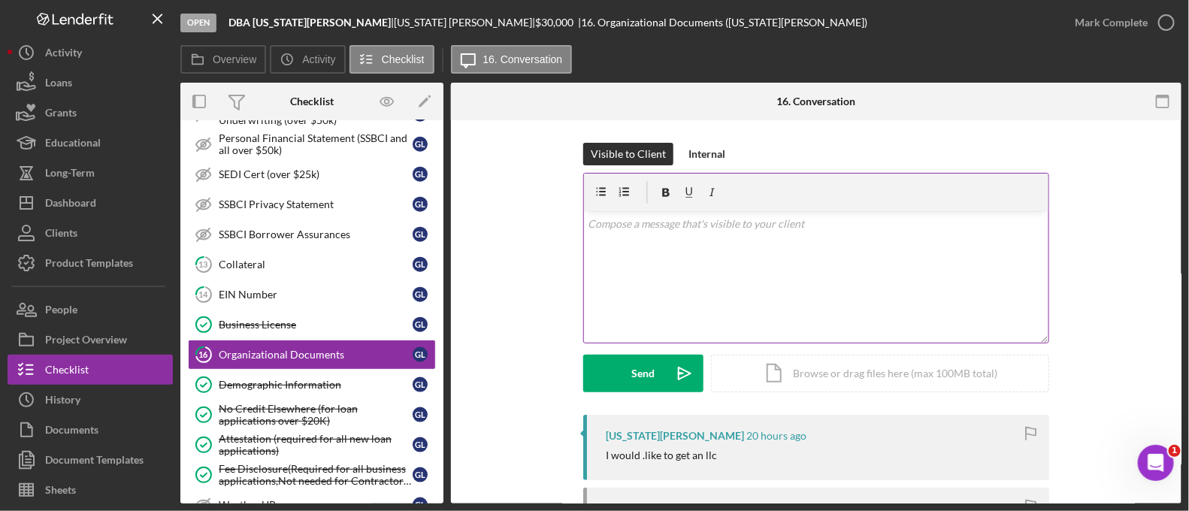
scroll to position [213, 0]
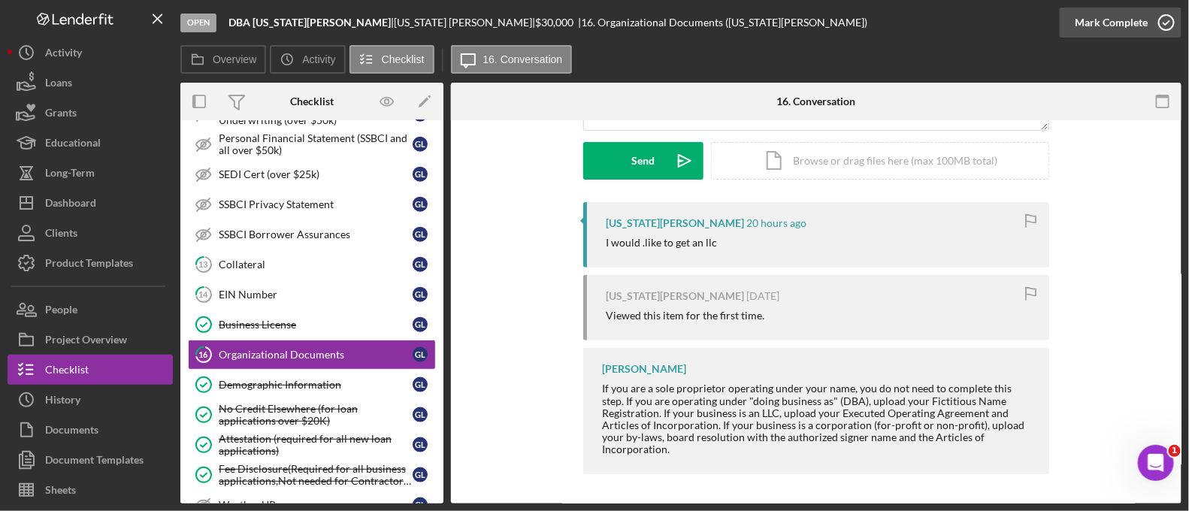
click at [1138, 29] on div "Mark Complete" at bounding box center [1111, 23] width 73 height 30
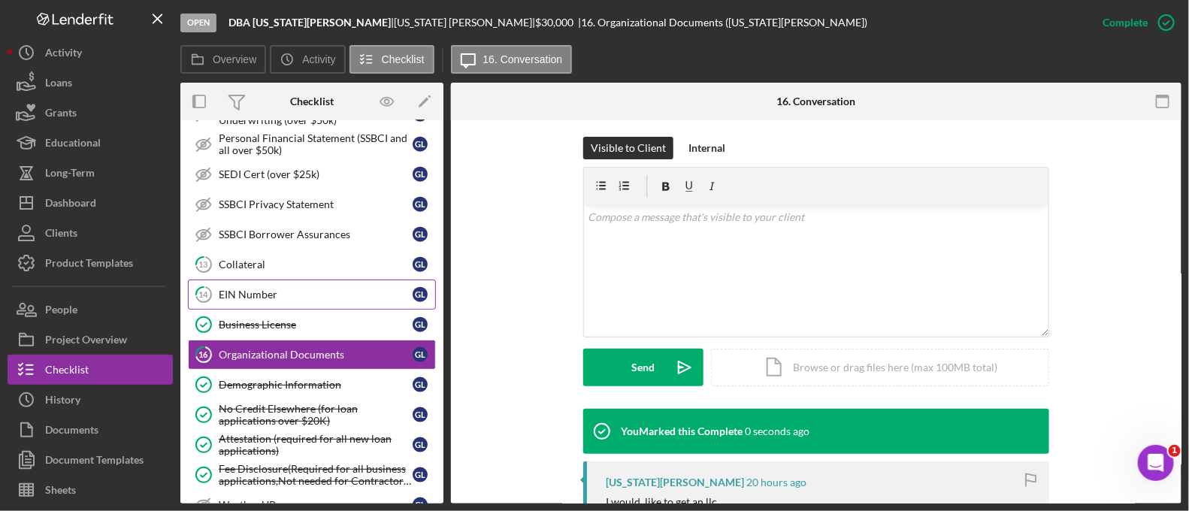
scroll to position [419, 0]
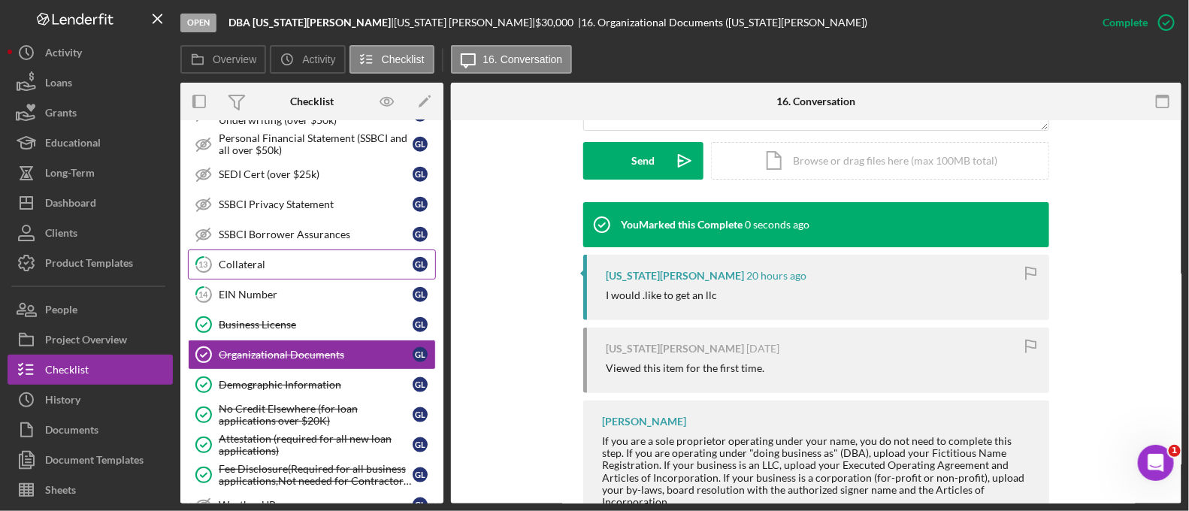
click at [301, 259] on div "Collateral" at bounding box center [316, 265] width 194 height 12
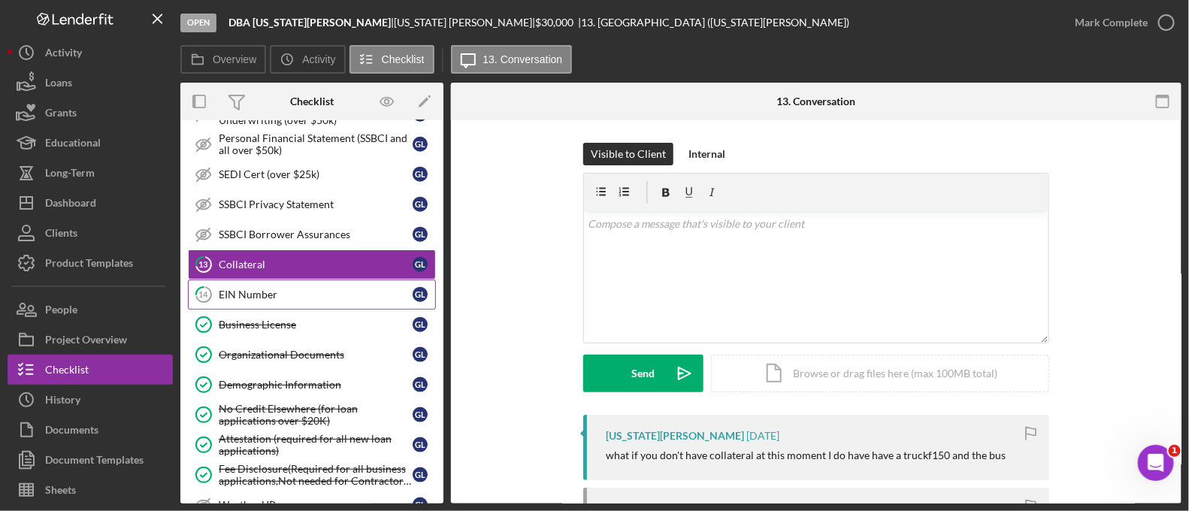
click at [357, 298] on link "14 EIN Number G L" at bounding box center [312, 295] width 248 height 30
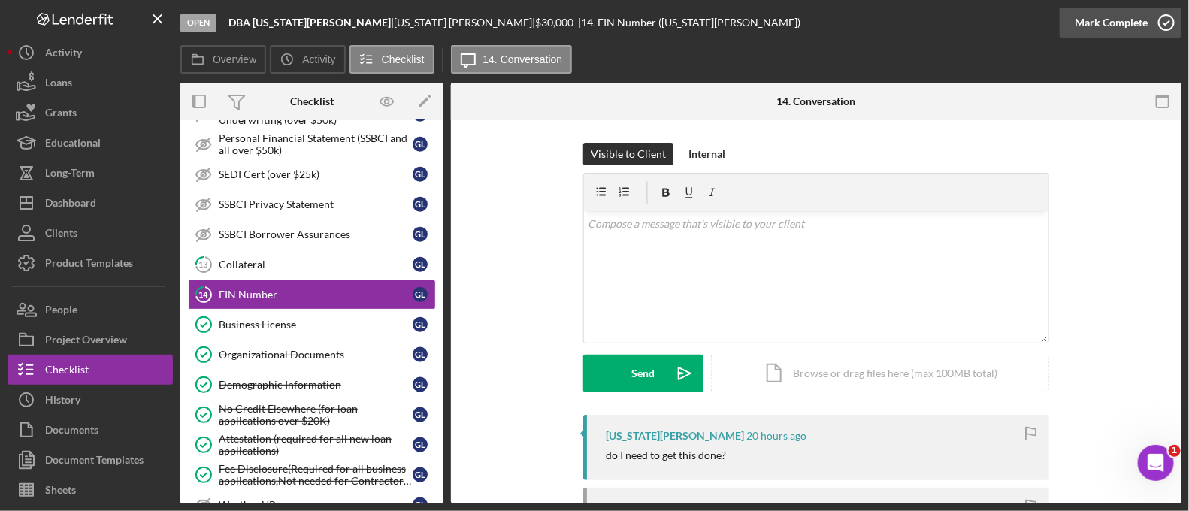
click at [1103, 35] on div "Mark Complete" at bounding box center [1111, 23] width 73 height 30
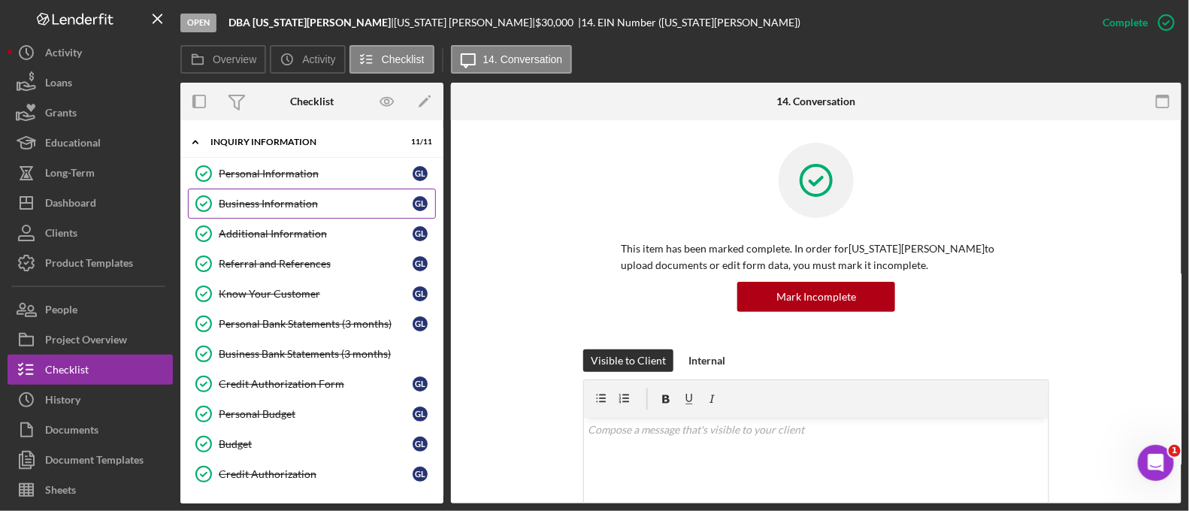
click at [276, 207] on div "Business Information" at bounding box center [316, 204] width 194 height 12
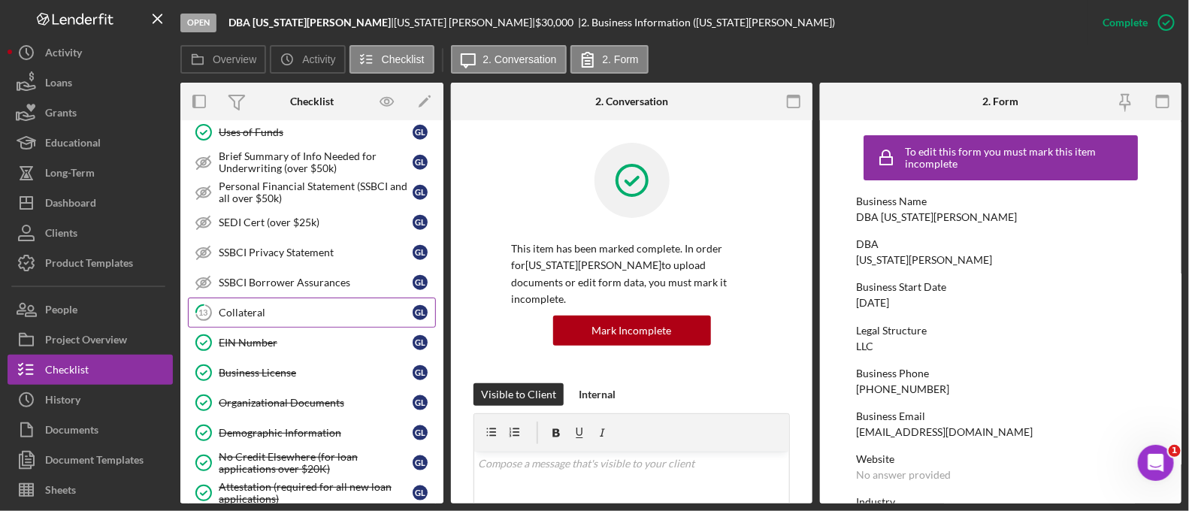
scroll to position [629, 0]
click at [300, 310] on div "Collateral" at bounding box center [316, 312] width 194 height 12
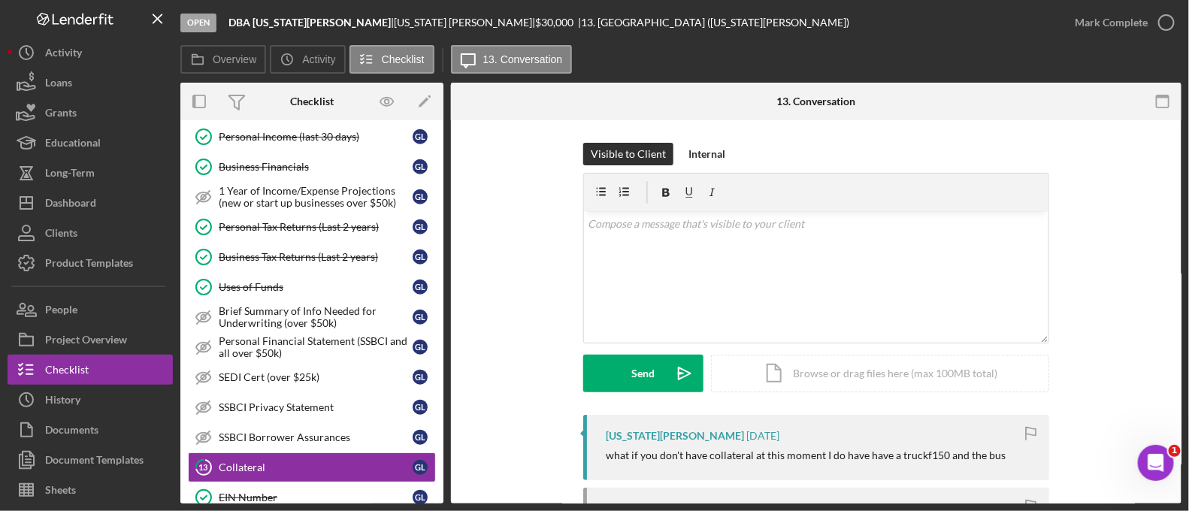
scroll to position [341, 0]
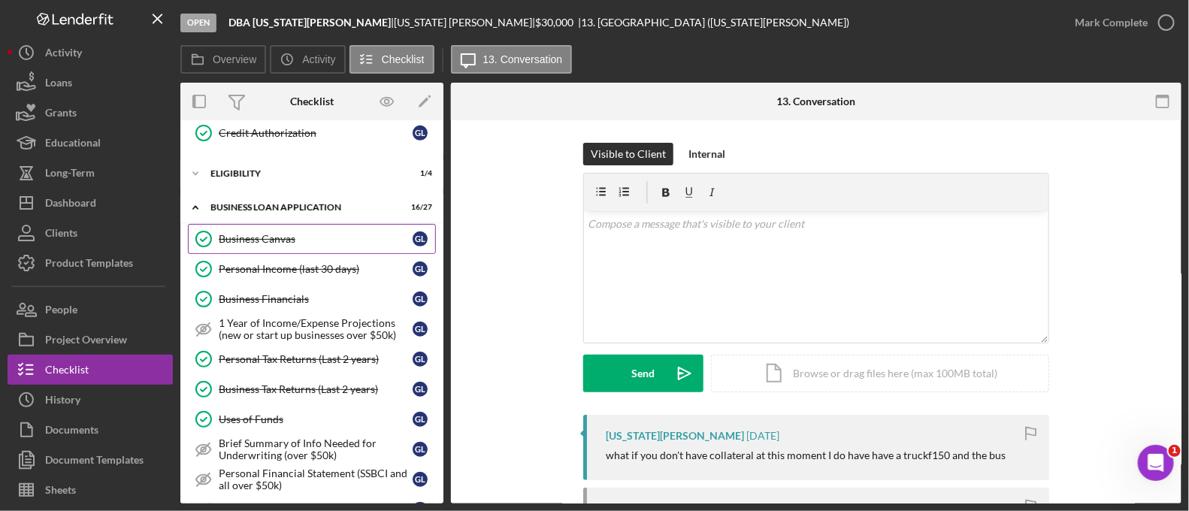
click at [313, 242] on link "Business Canvas Business Canvas G L" at bounding box center [312, 239] width 248 height 30
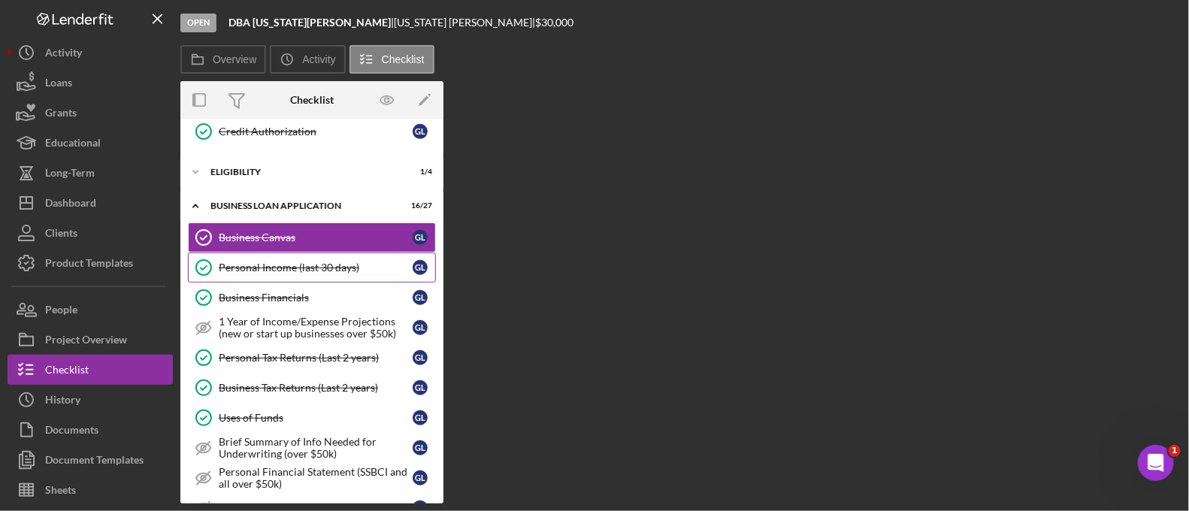
click at [304, 277] on link "Personal Income (last 30 days) Personal Income (last 30 days) G L" at bounding box center [312, 268] width 248 height 30
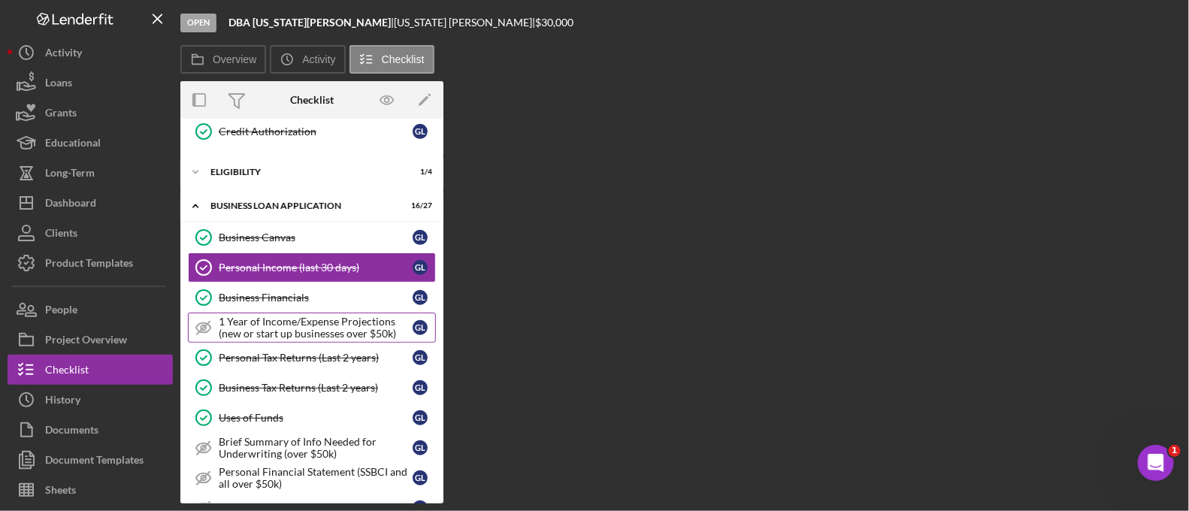
click at [303, 313] on link "1 Year of Income/Expense Projections (new or start up businesses over $50k) 1 Y…" at bounding box center [312, 328] width 248 height 30
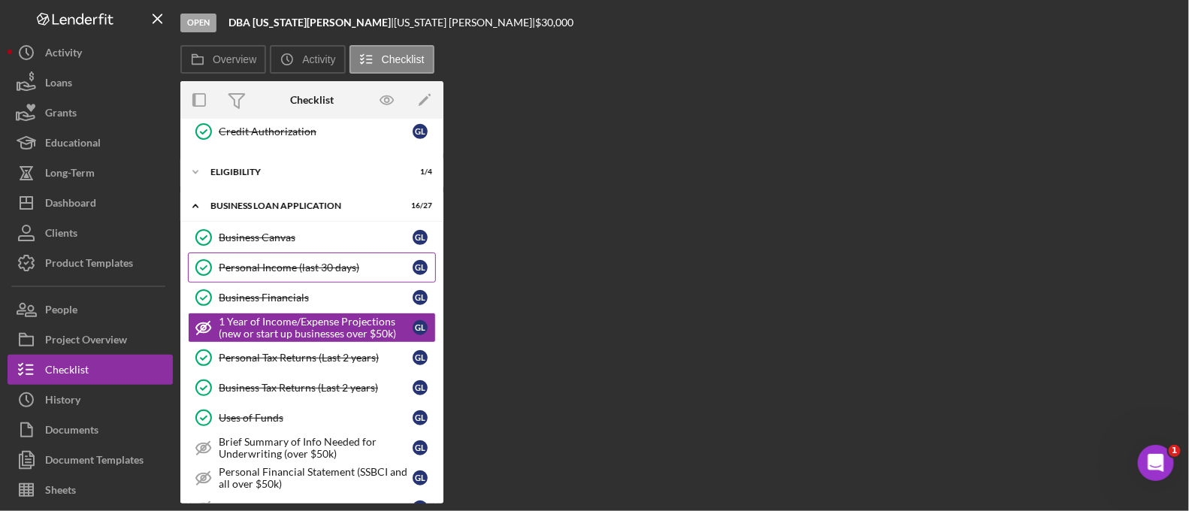
click at [286, 265] on div "Personal Income (last 30 days)" at bounding box center [316, 268] width 194 height 12
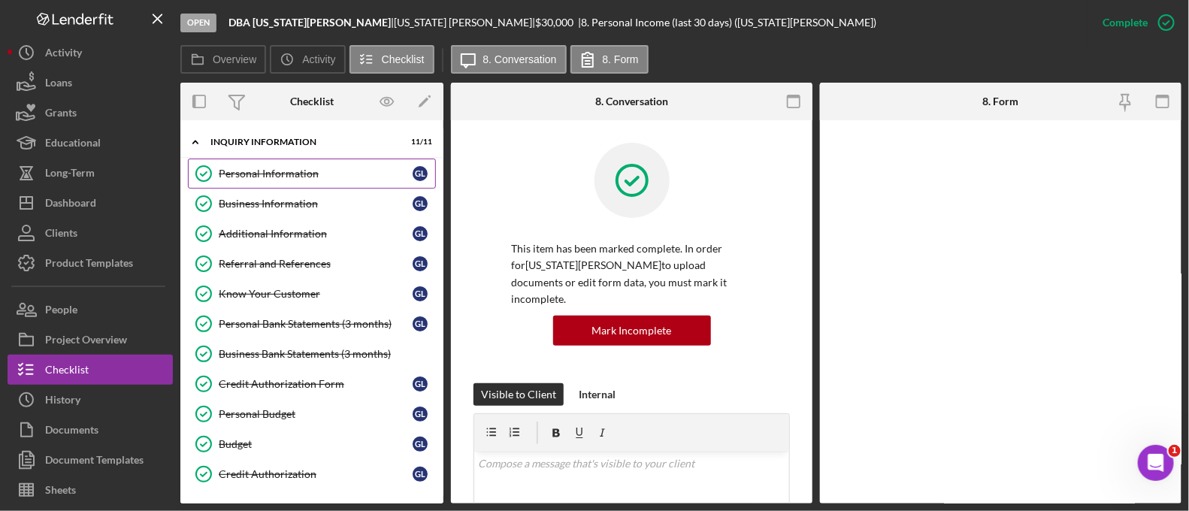
click at [286, 178] on div "Personal Information" at bounding box center [316, 174] width 194 height 12
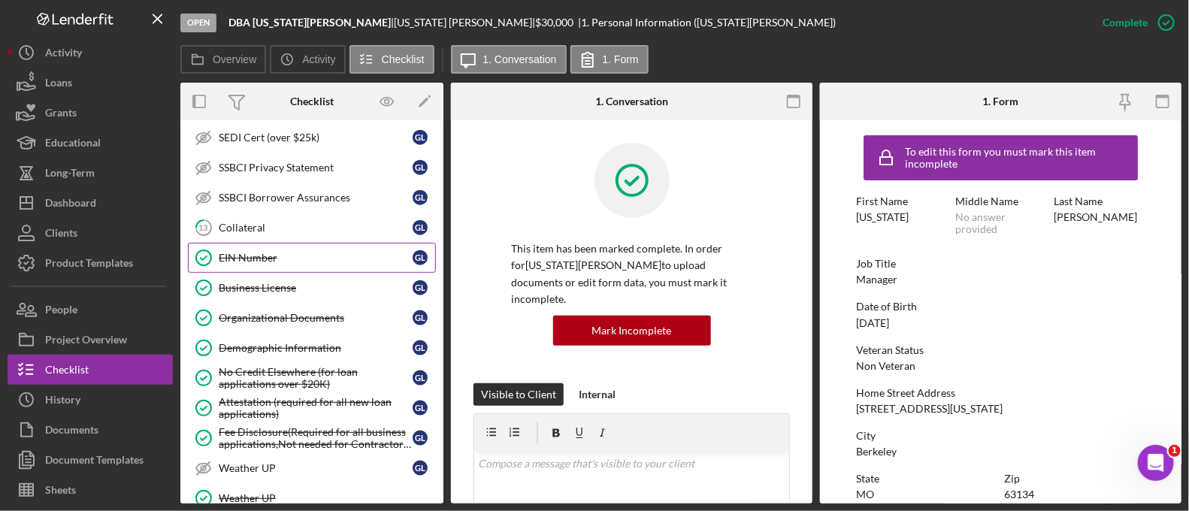
scroll to position [709, 0]
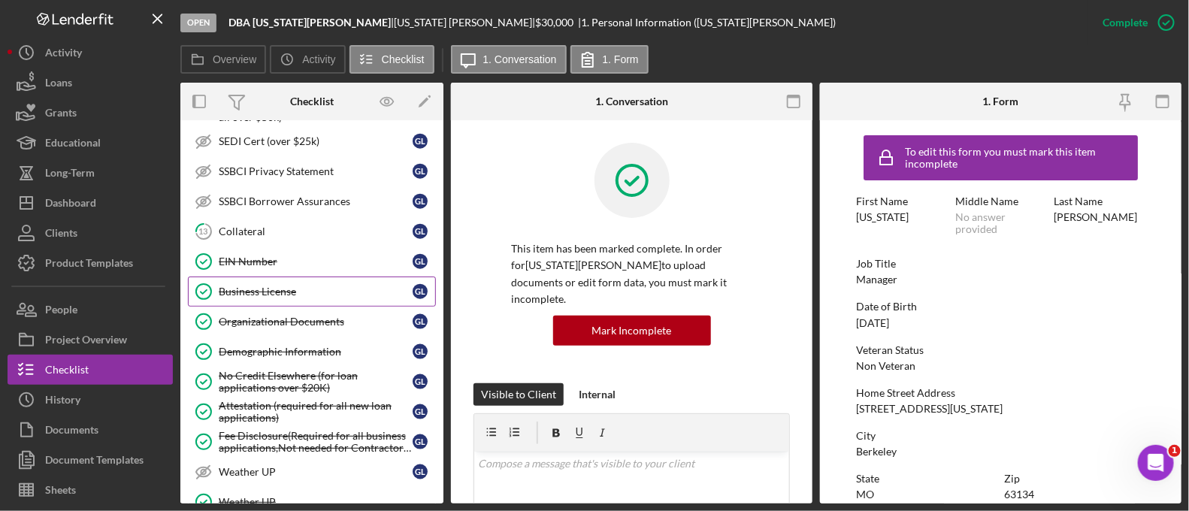
click at [304, 290] on link "Business License Business License G L" at bounding box center [312, 292] width 248 height 30
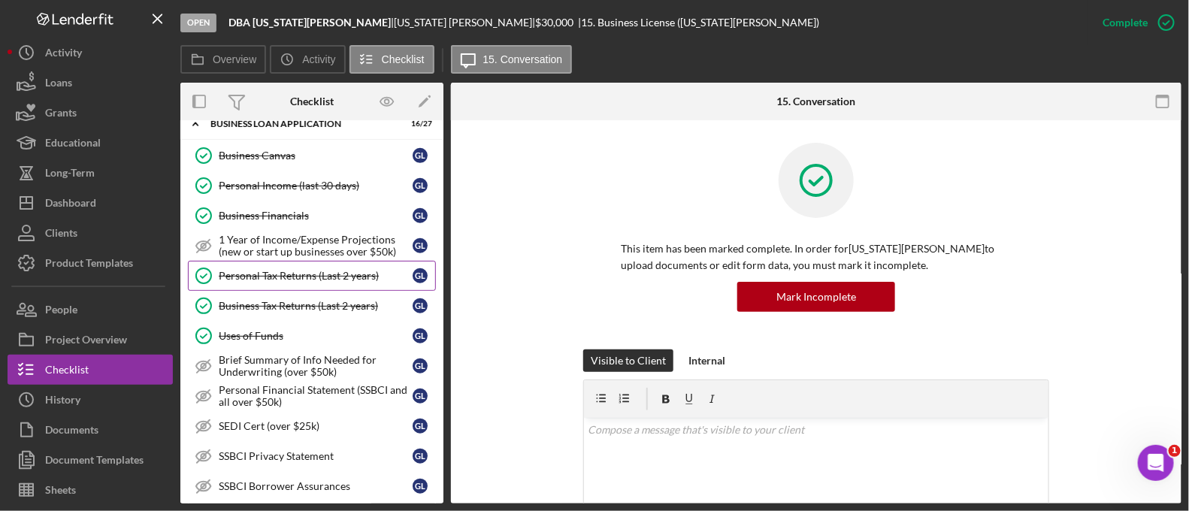
scroll to position [420, 0]
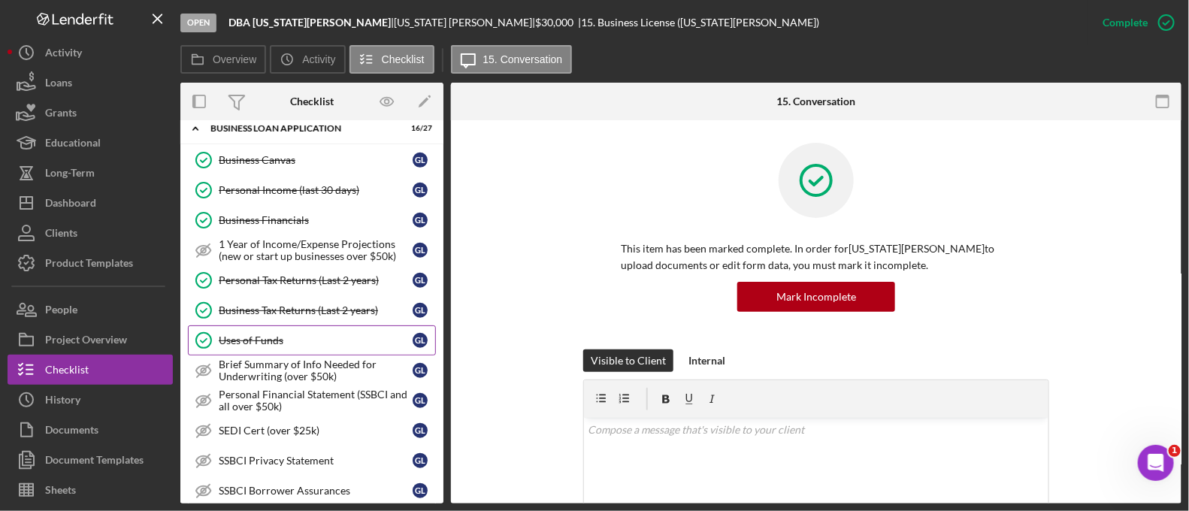
click at [294, 334] on div "Uses of Funds" at bounding box center [316, 340] width 194 height 12
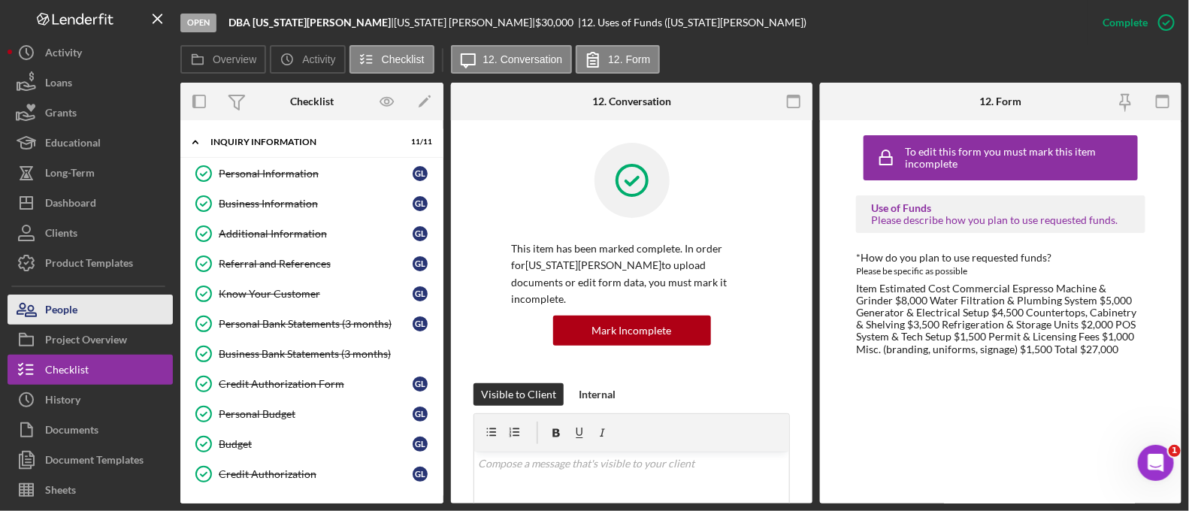
click at [83, 301] on button "People" at bounding box center [90, 310] width 165 height 30
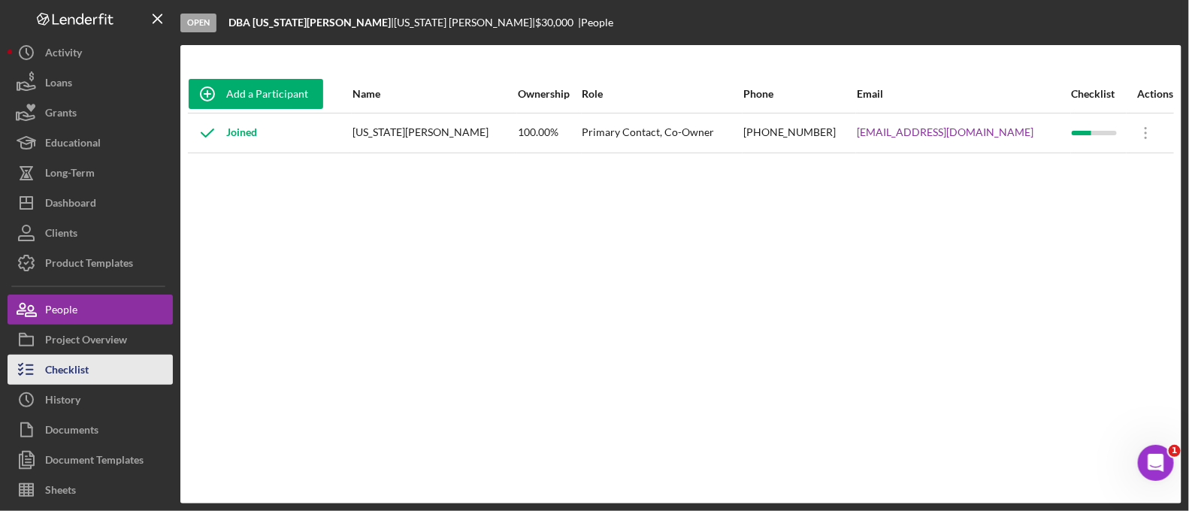
click at [120, 373] on button "Checklist" at bounding box center [90, 370] width 165 height 30
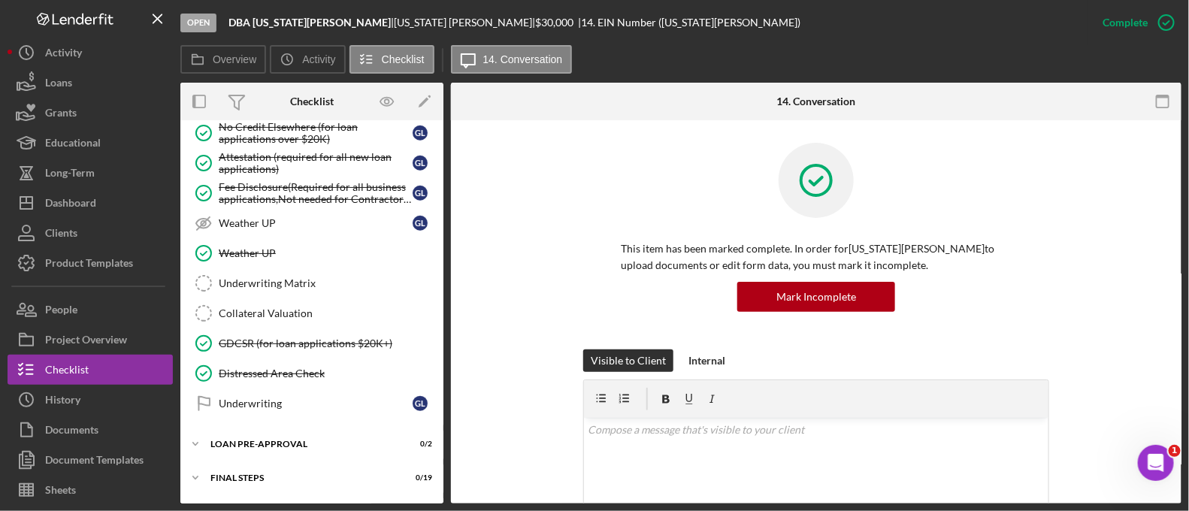
scroll to position [643, 0]
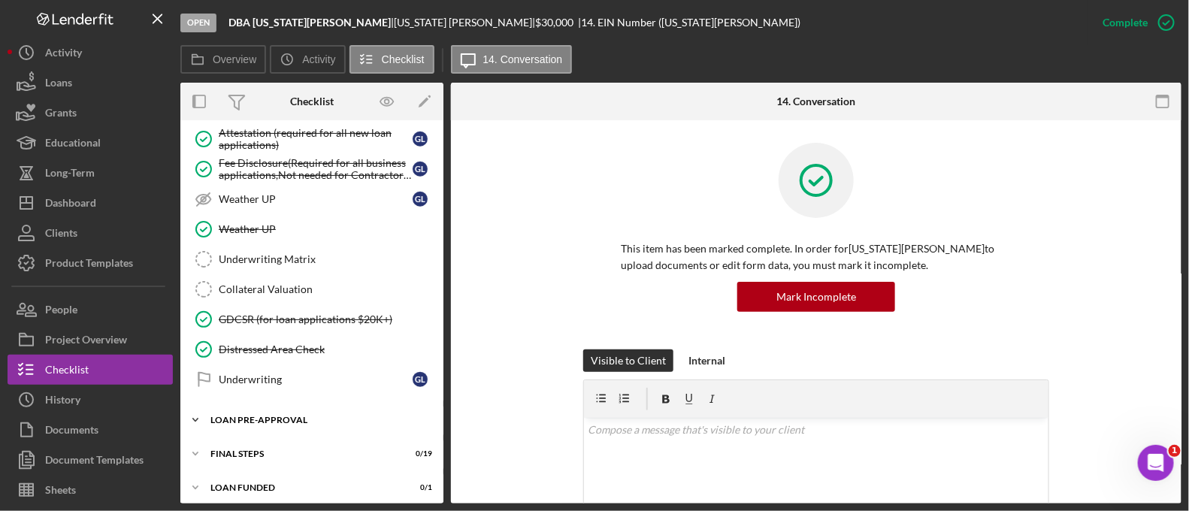
click at [304, 422] on div "Icon/Expander LOAN PRE-APPROVAL 0 / 2" at bounding box center [311, 420] width 263 height 30
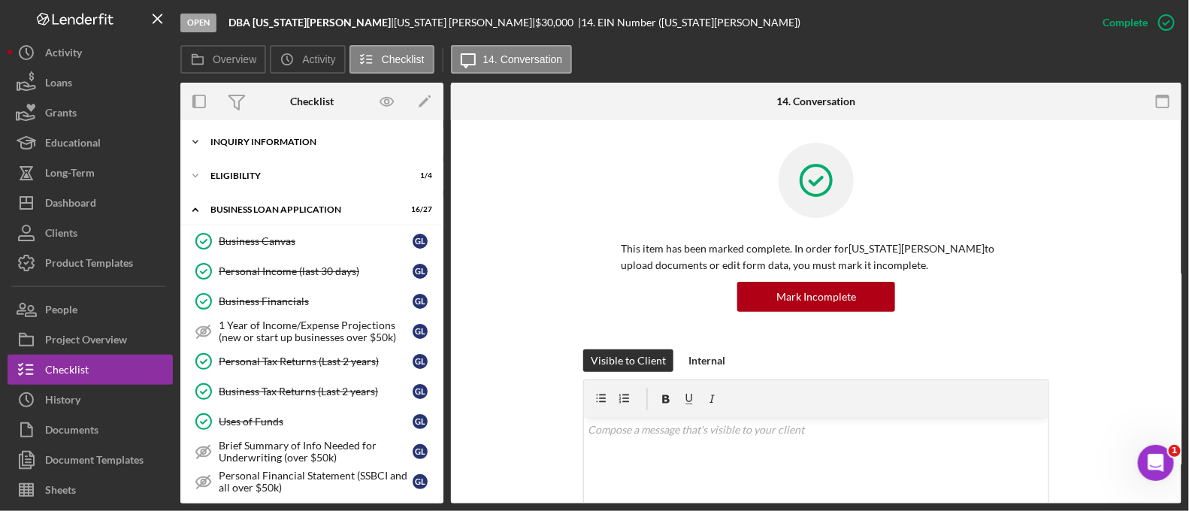
click at [285, 143] on div "INQUIRY INFORMATION" at bounding box center [317, 142] width 214 height 9
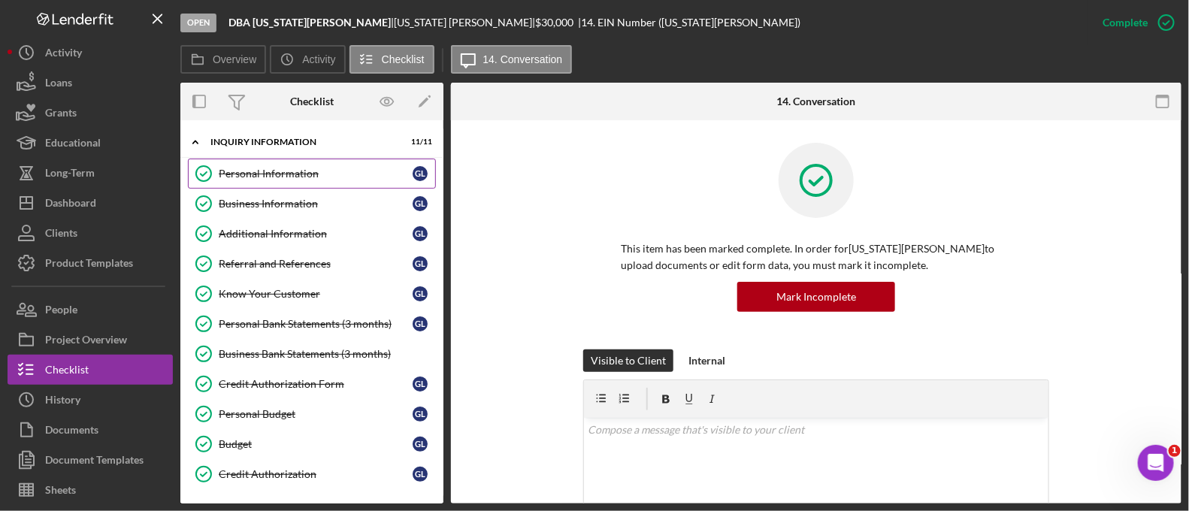
click at [283, 175] on div "Personal Information" at bounding box center [316, 174] width 194 height 12
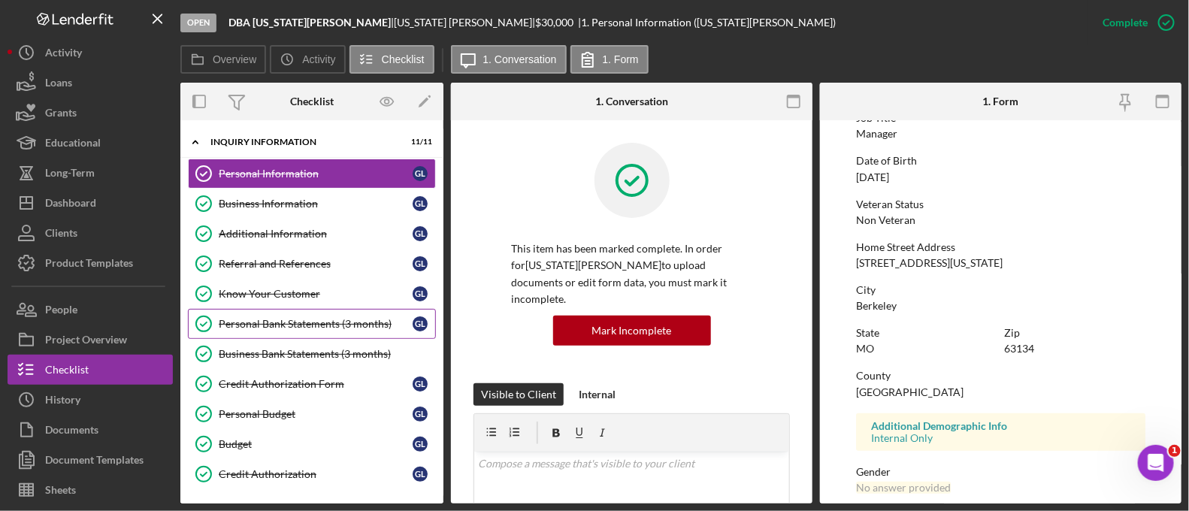
scroll to position [325, 0]
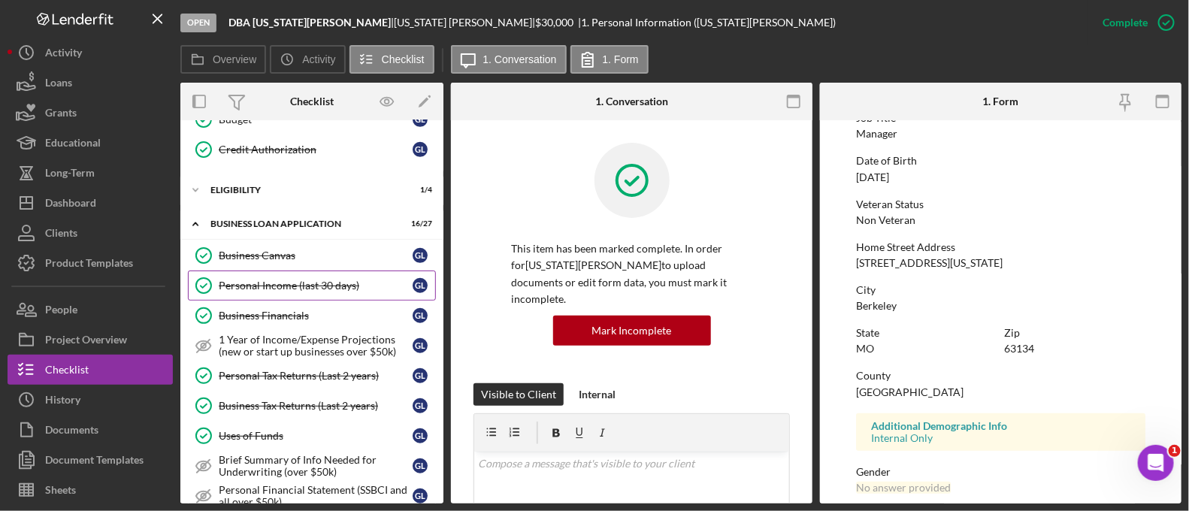
click at [324, 280] on div "Personal Income (last 30 days)" at bounding box center [316, 286] width 194 height 12
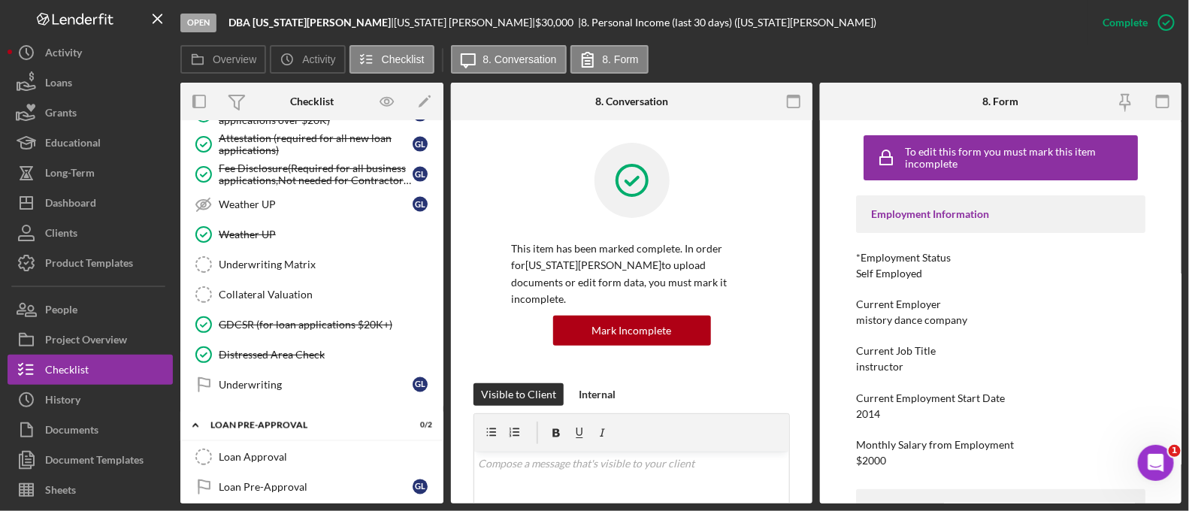
scroll to position [977, 0]
click at [271, 259] on div "Underwriting Matrix" at bounding box center [327, 265] width 216 height 12
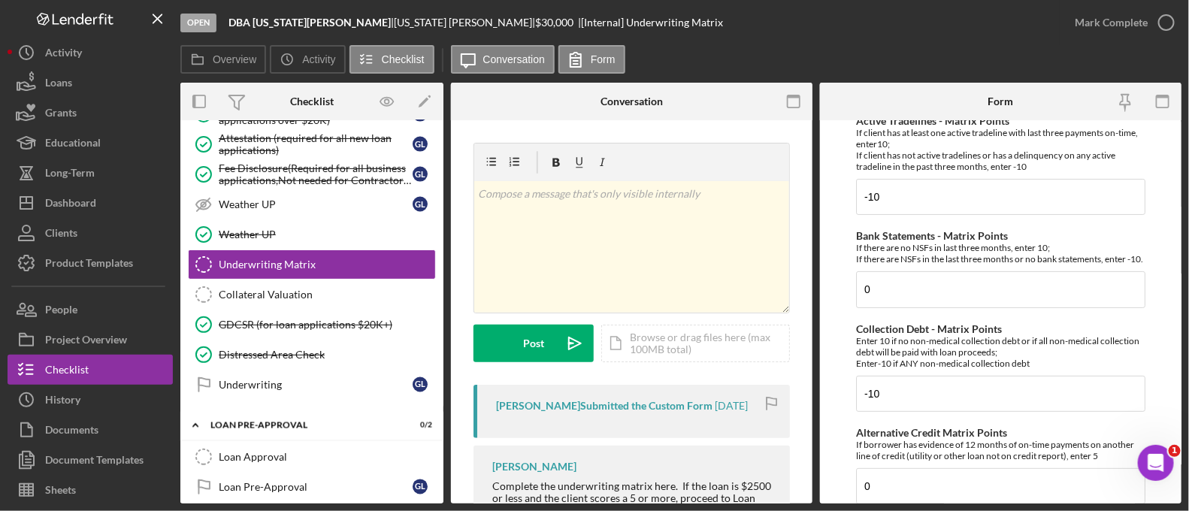
scroll to position [108, 0]
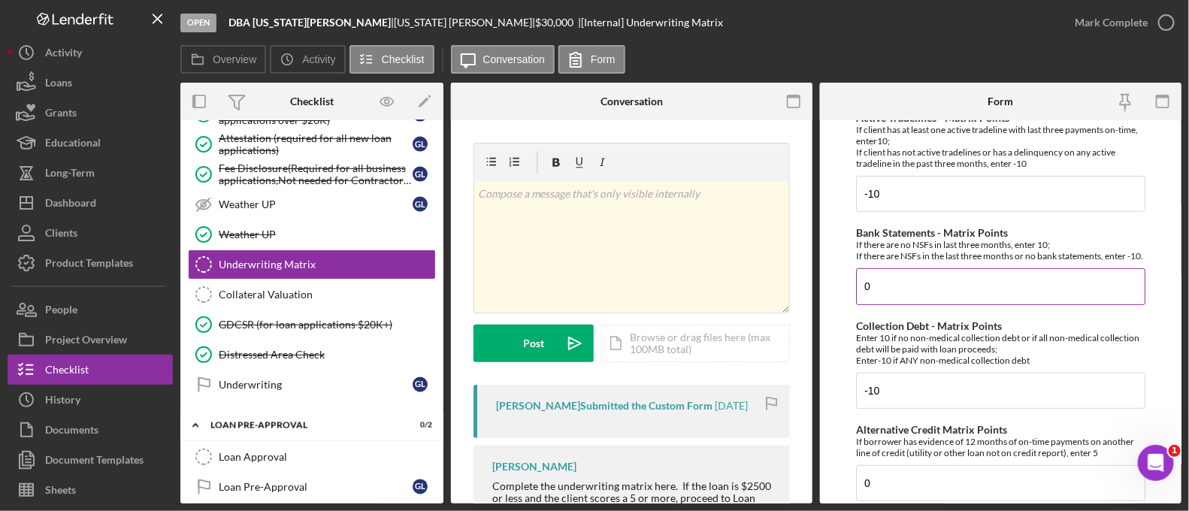
click at [927, 304] on input "0" at bounding box center [1000, 286] width 289 height 36
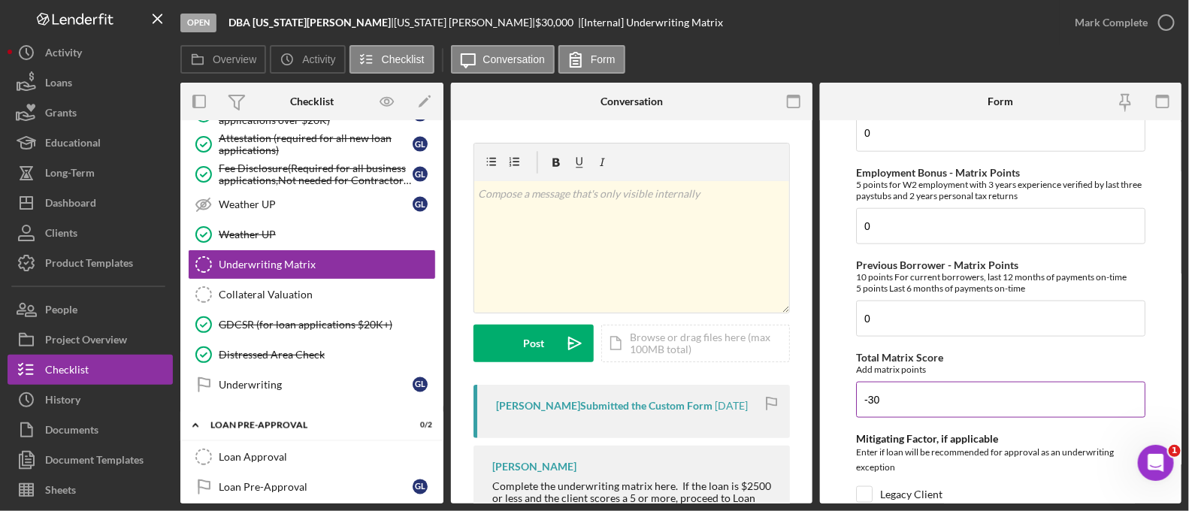
scroll to position [714, 0]
type input "-10"
click at [921, 401] on input "-30" at bounding box center [1000, 399] width 289 height 36
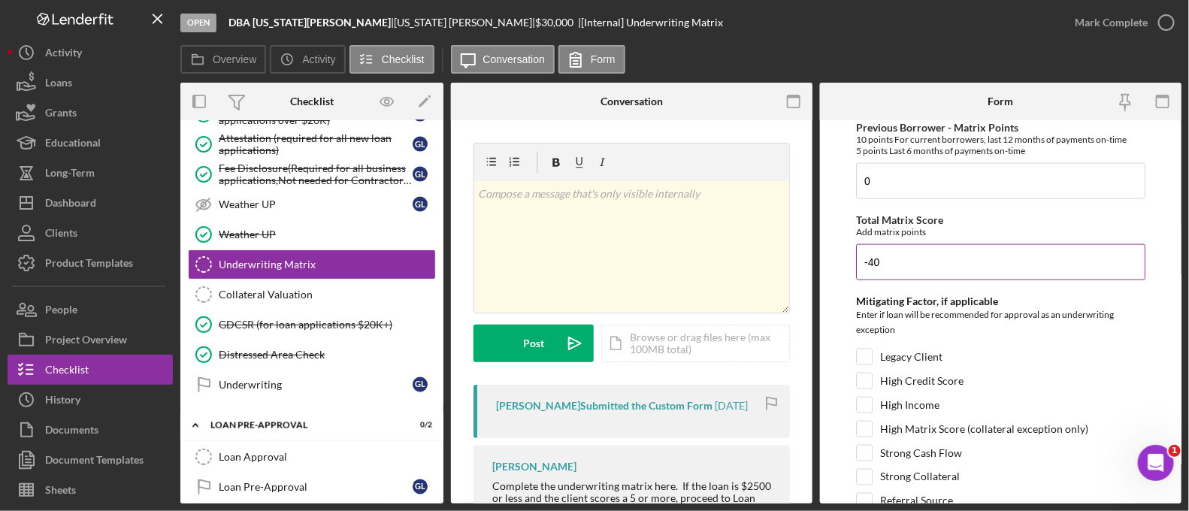
scroll to position [938, 0]
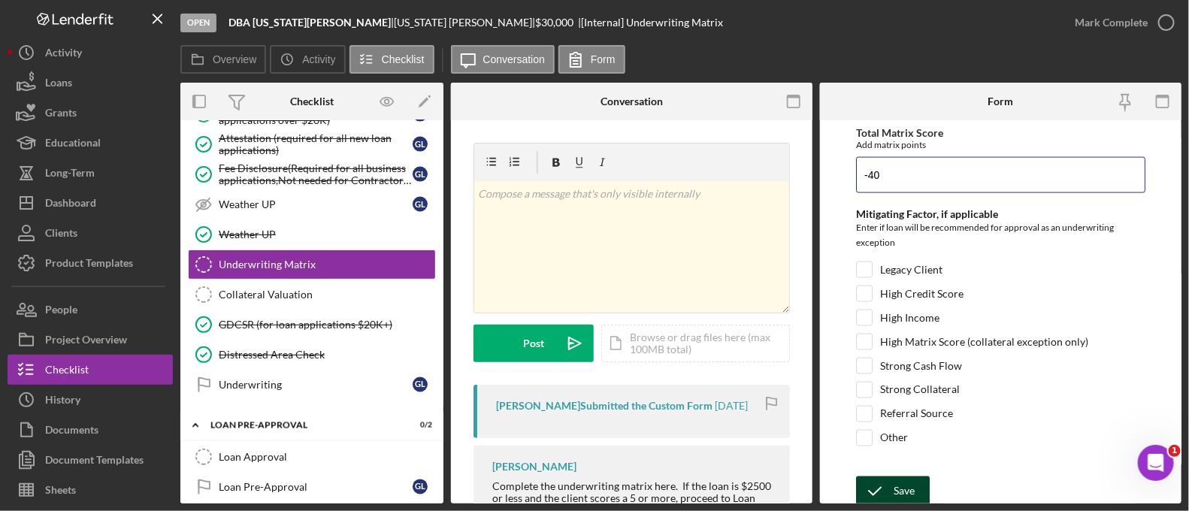
type input "-40"
click at [911, 479] on div "Save" at bounding box center [904, 491] width 21 height 30
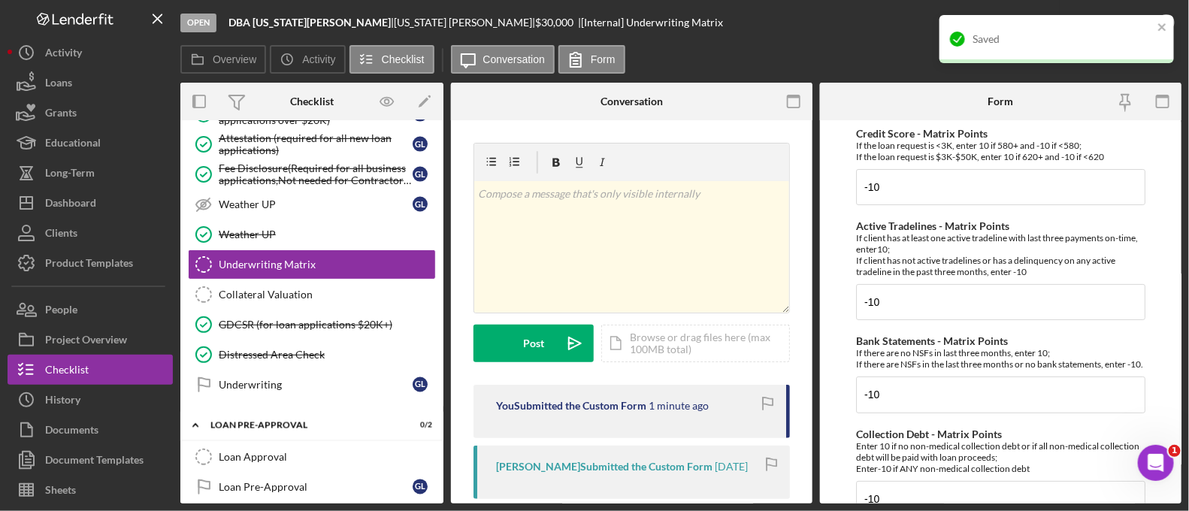
scroll to position [1048, 0]
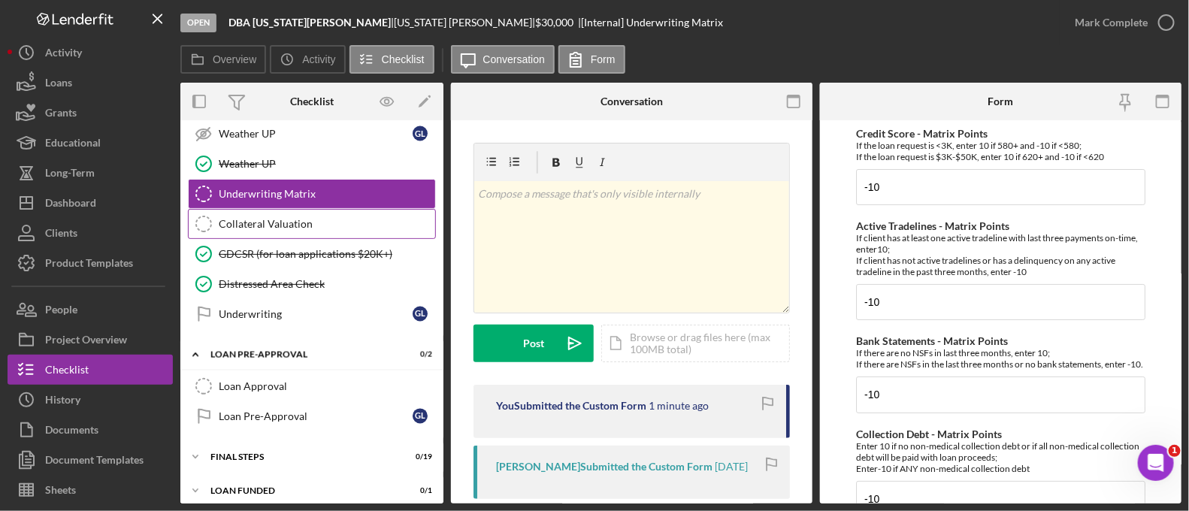
click at [265, 218] on div "Collateral Valuation" at bounding box center [327, 224] width 216 height 12
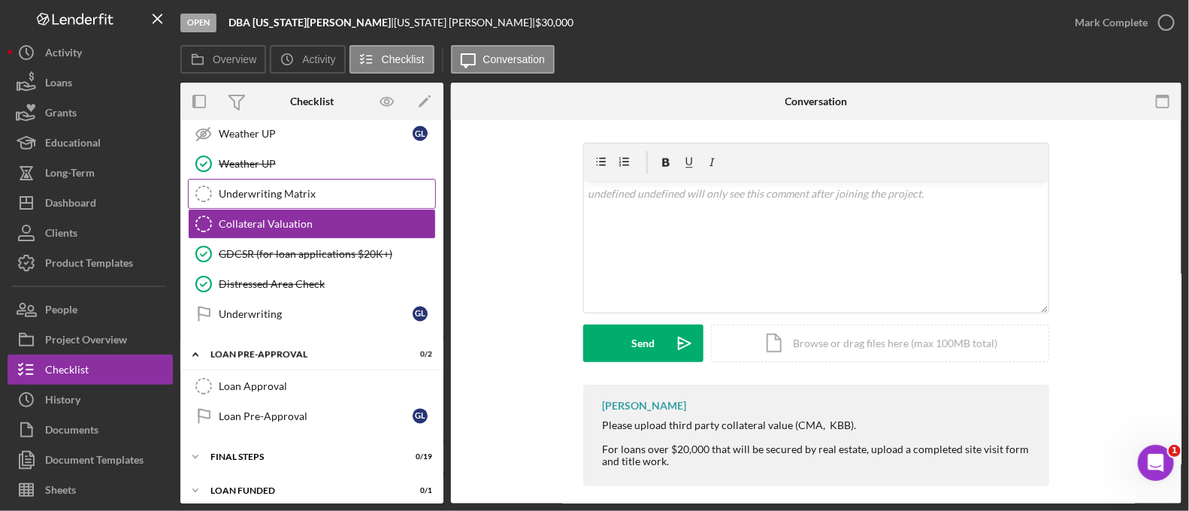
scroll to position [1048, 0]
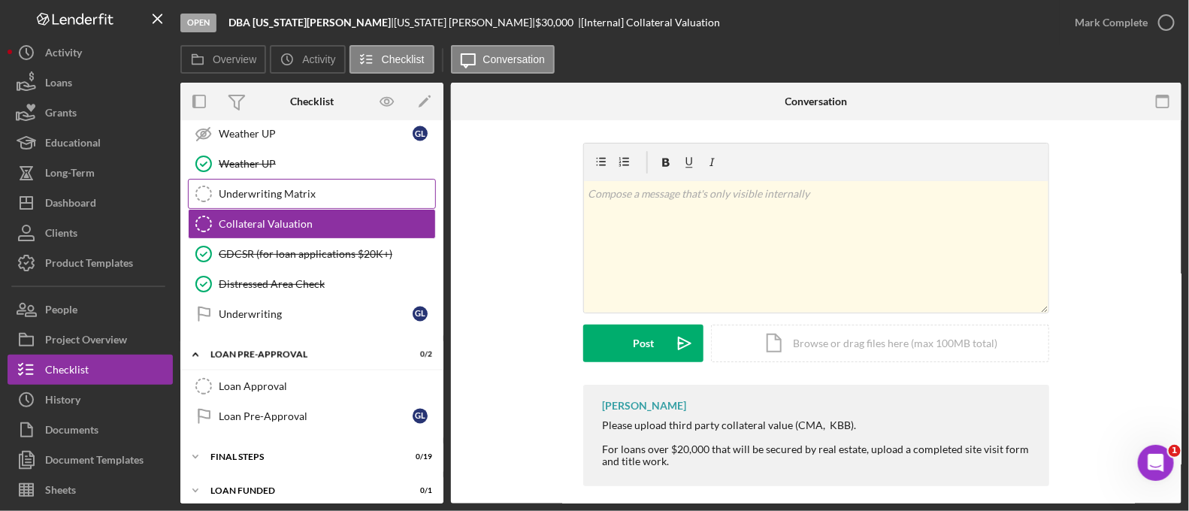
click at [262, 193] on link "Underwriting Matrix Underwriting Matrix" at bounding box center [312, 194] width 248 height 30
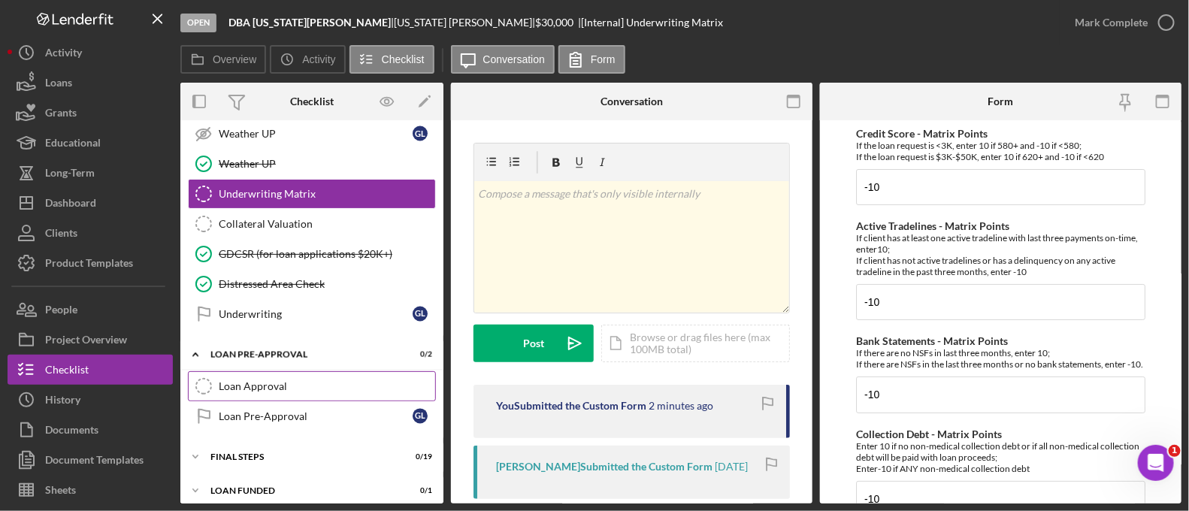
click at [297, 380] on div "Loan Approval" at bounding box center [327, 386] width 216 height 12
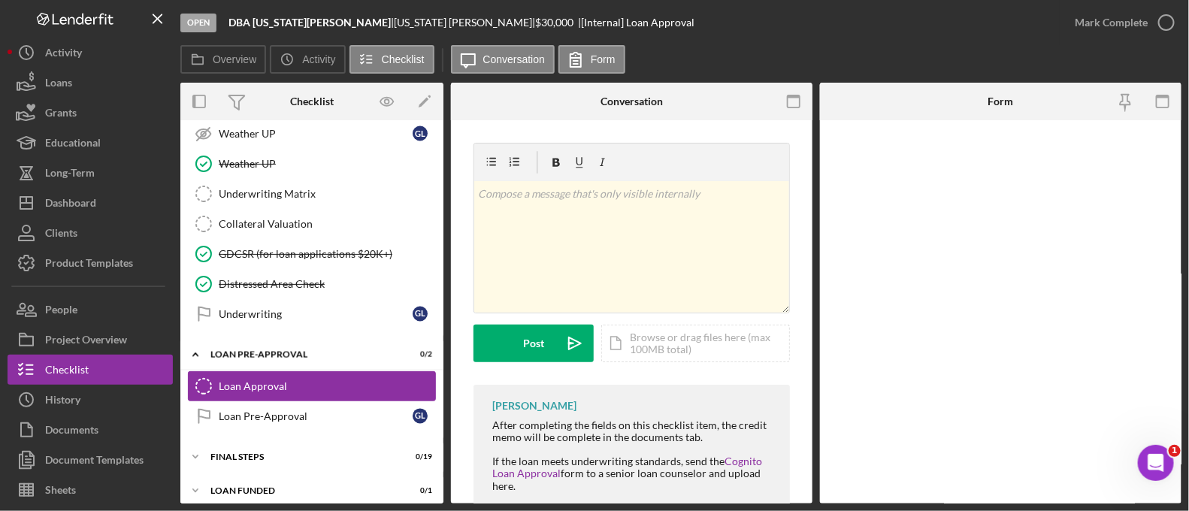
scroll to position [1048, 0]
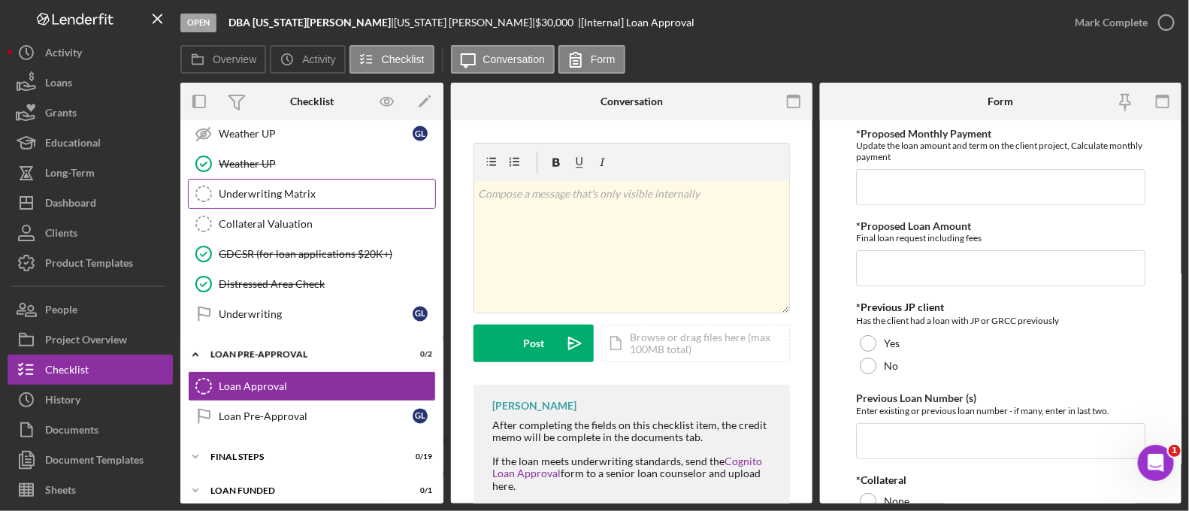
click at [304, 188] on div "Underwriting Matrix" at bounding box center [327, 194] width 216 height 12
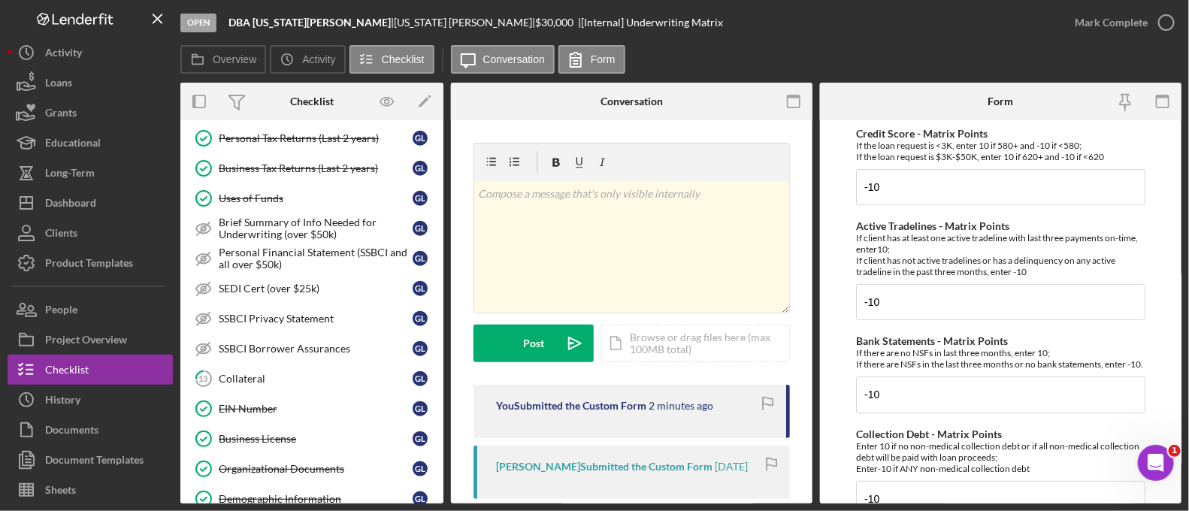
scroll to position [561, 0]
click at [297, 374] on div "Collateral" at bounding box center [316, 380] width 194 height 12
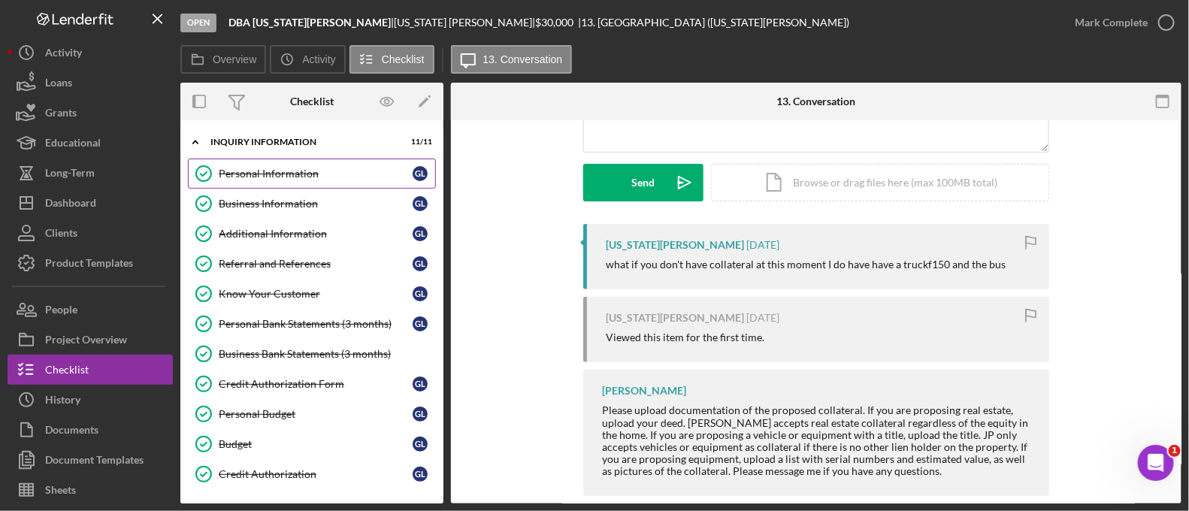
click at [269, 161] on link "Personal Information Personal Information G L" at bounding box center [312, 174] width 248 height 30
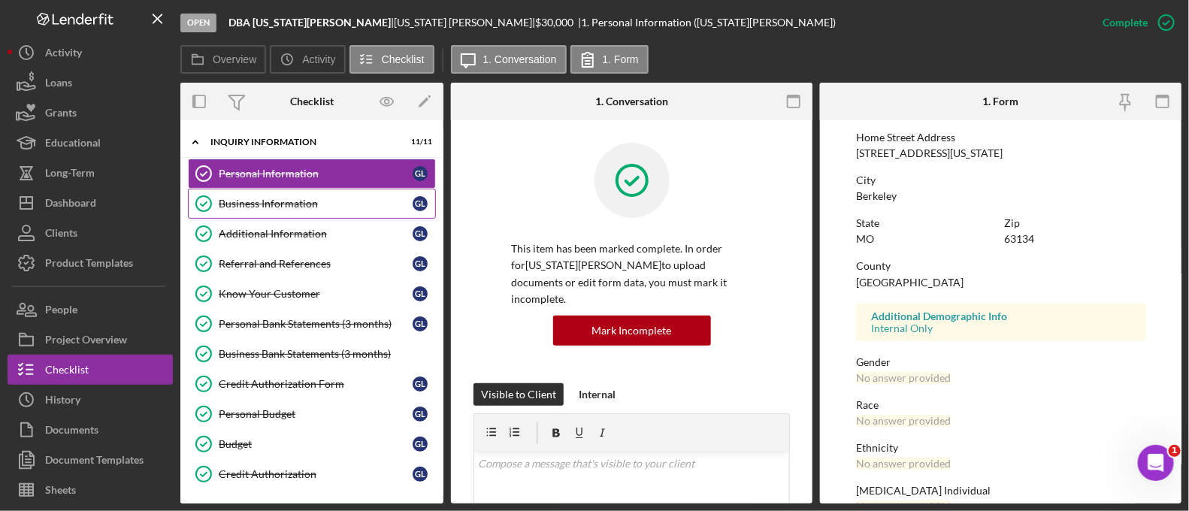
click at [282, 213] on link "Business Information Business Information G L" at bounding box center [312, 204] width 248 height 30
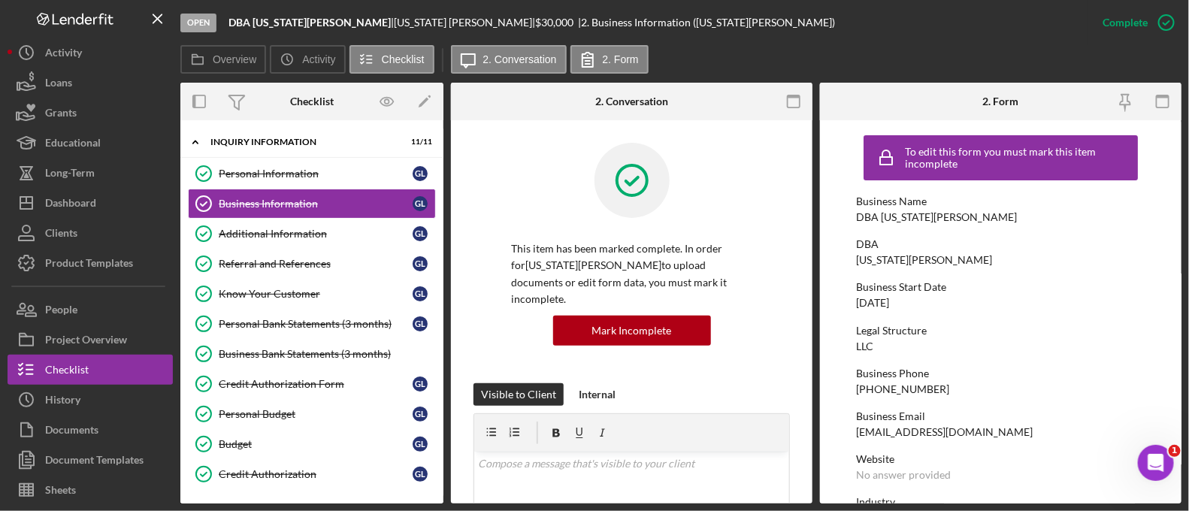
scroll to position [398, 0]
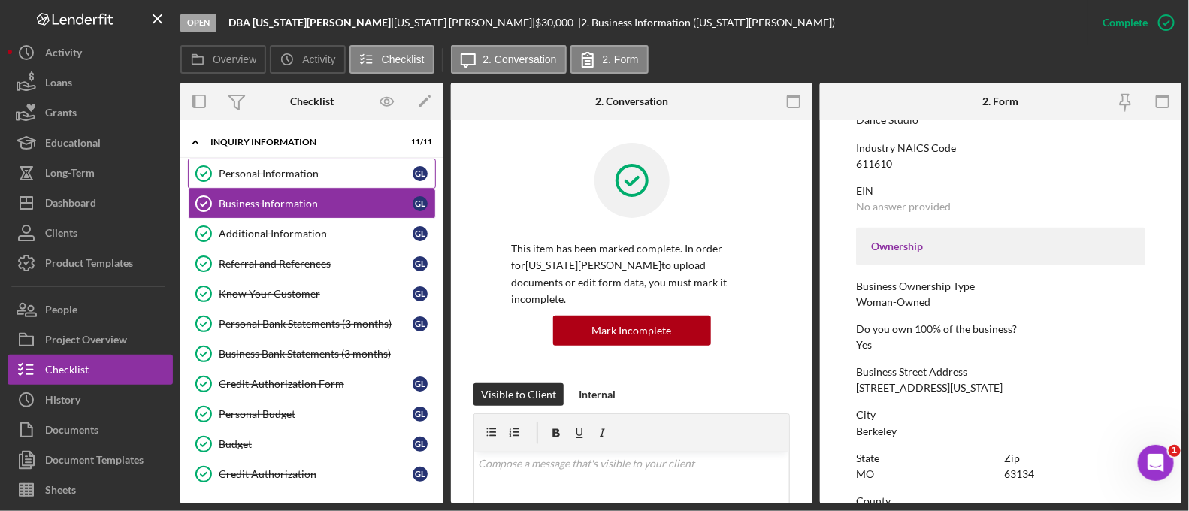
click at [235, 181] on link "Personal Information Personal Information G L" at bounding box center [312, 174] width 248 height 30
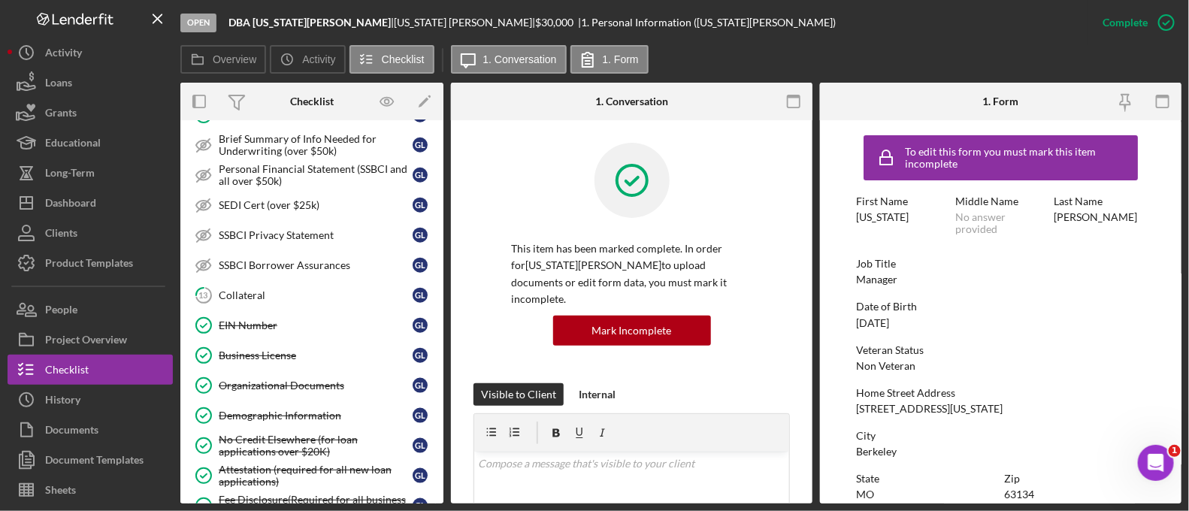
scroll to position [655, 0]
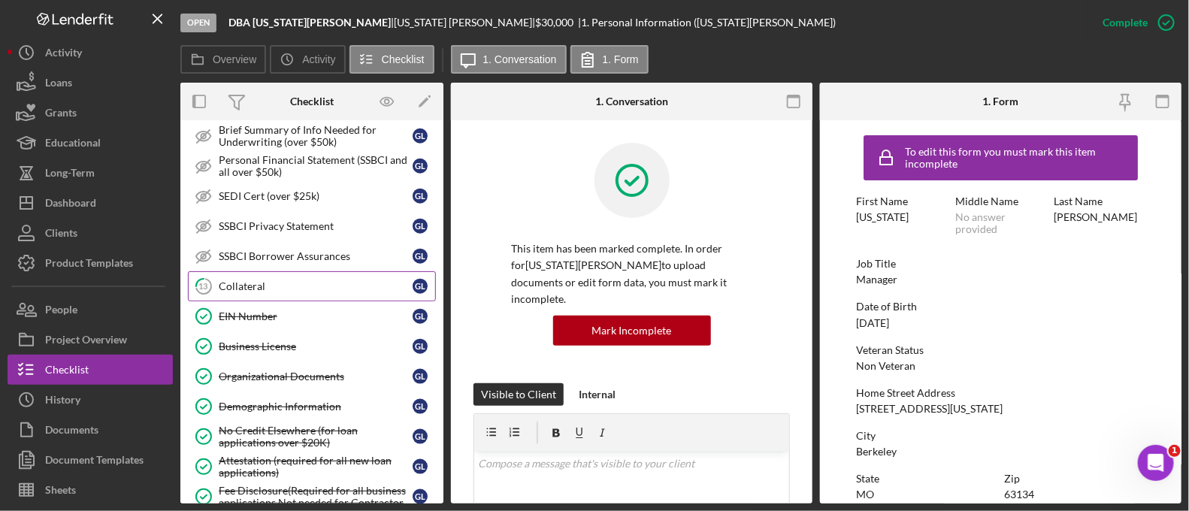
click at [265, 280] on div "Collateral" at bounding box center [316, 286] width 194 height 12
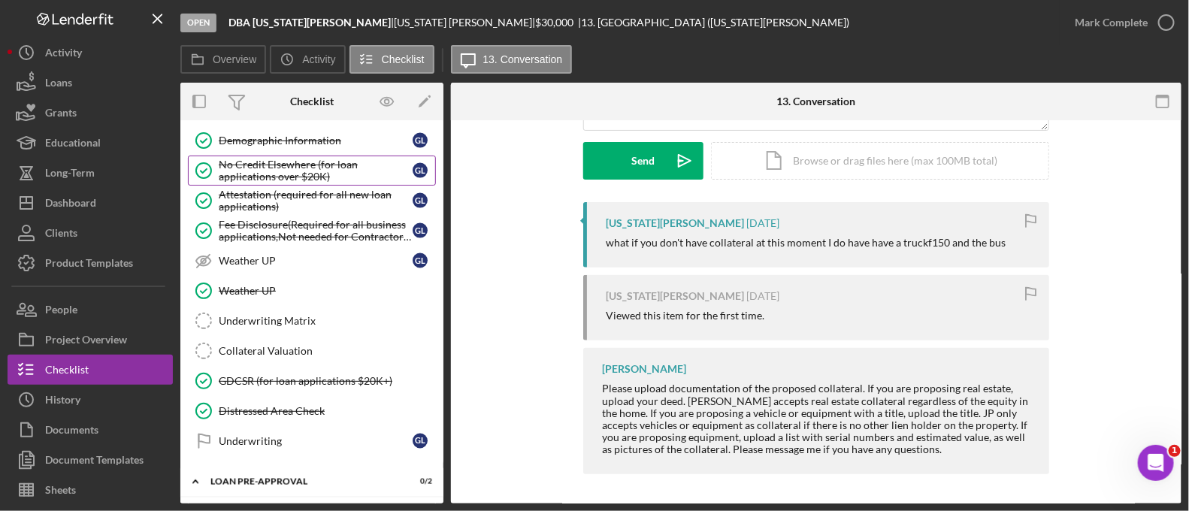
scroll to position [1048, 0]
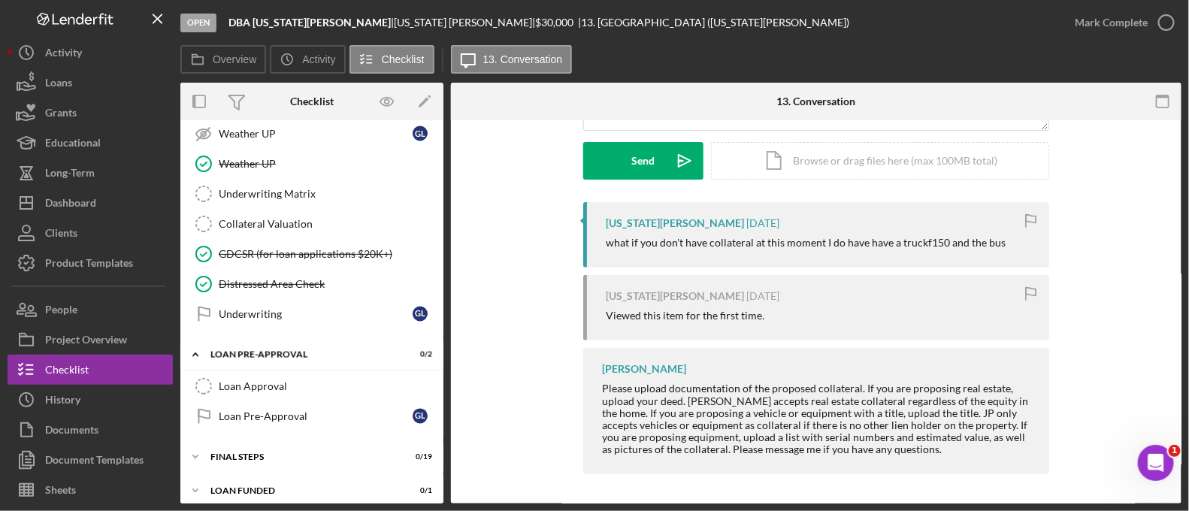
click at [268, 452] on div "FINAL STEPS" at bounding box center [317, 456] width 214 height 9
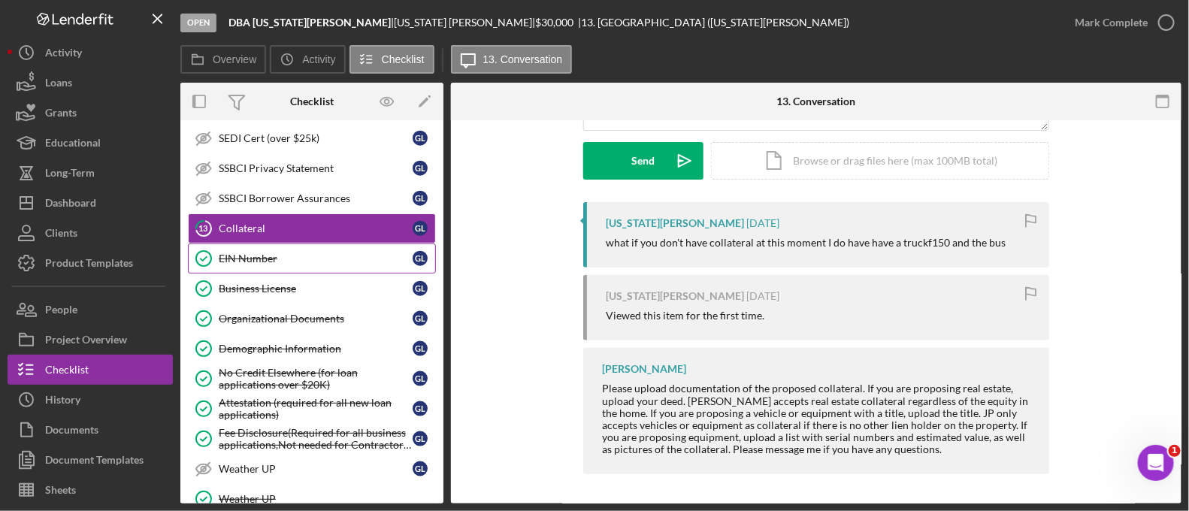
scroll to position [853, 0]
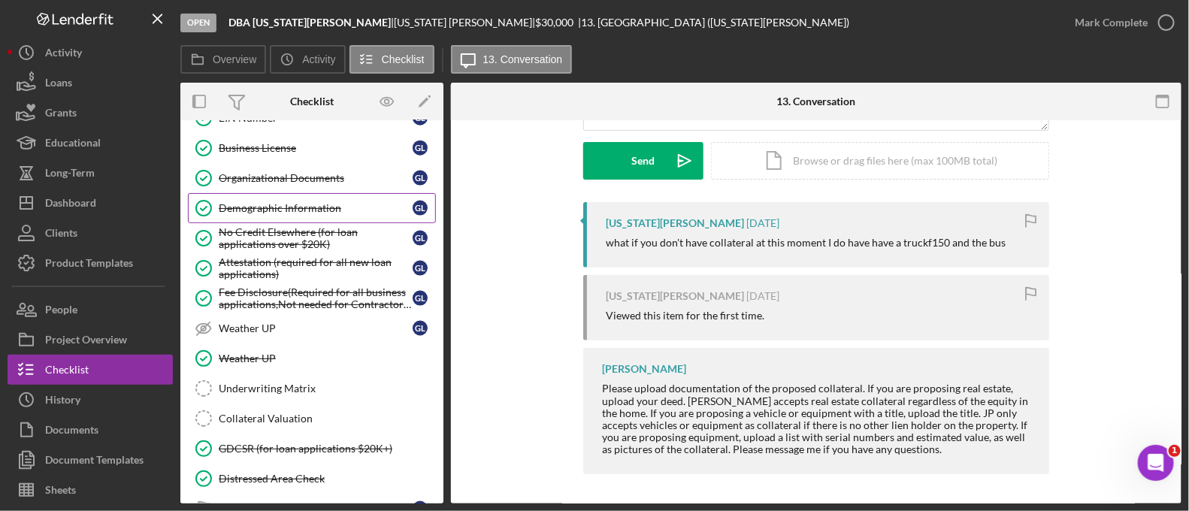
drag, startPoint x: 257, startPoint y: 253, endPoint x: 239, endPoint y: 210, distance: 47.2
click at [239, 210] on link "Demographic Information Demographic Information G L" at bounding box center [312, 208] width 248 height 30
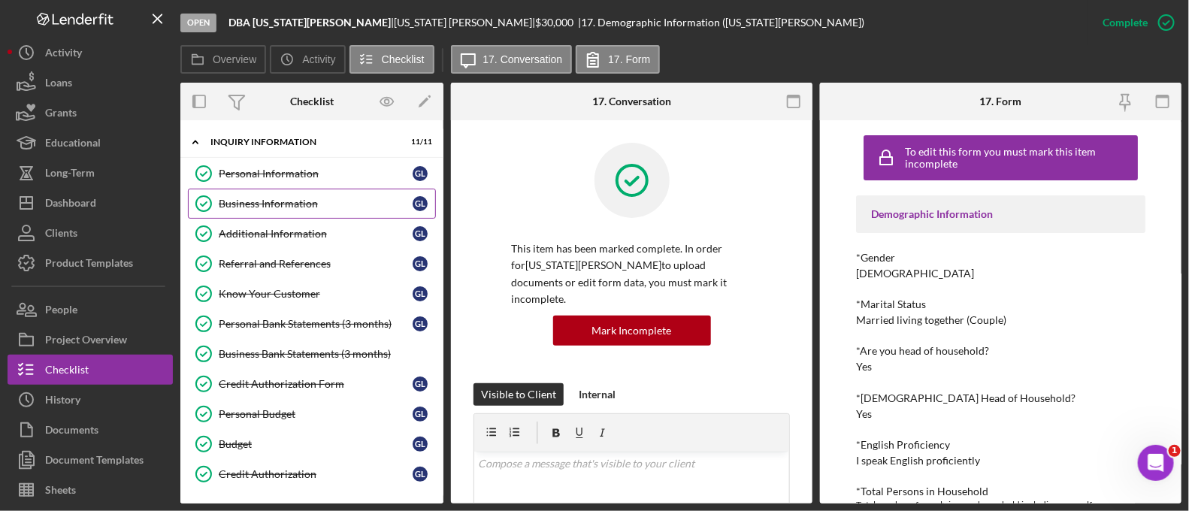
click at [297, 208] on div "Business Information" at bounding box center [316, 204] width 194 height 12
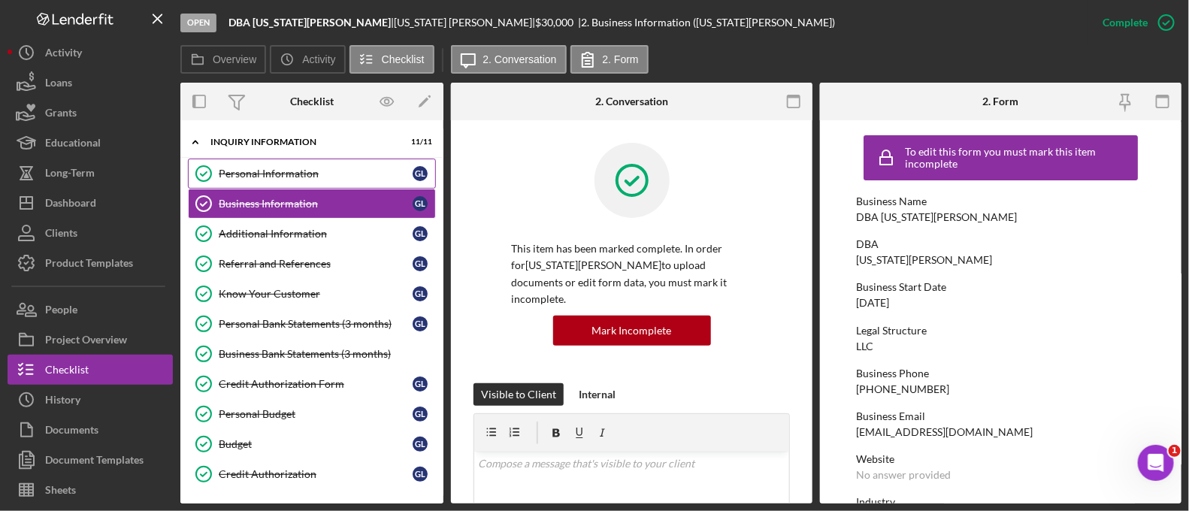
click at [286, 182] on link "Personal Information Personal Information G L" at bounding box center [312, 174] width 248 height 30
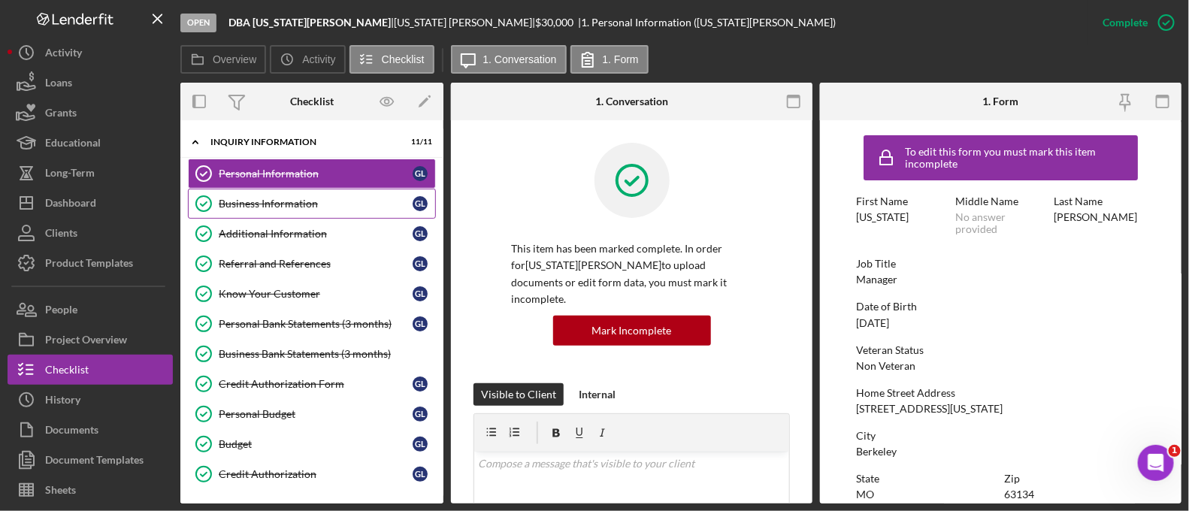
click at [289, 215] on link "Business Information Business Information G L" at bounding box center [312, 204] width 248 height 30
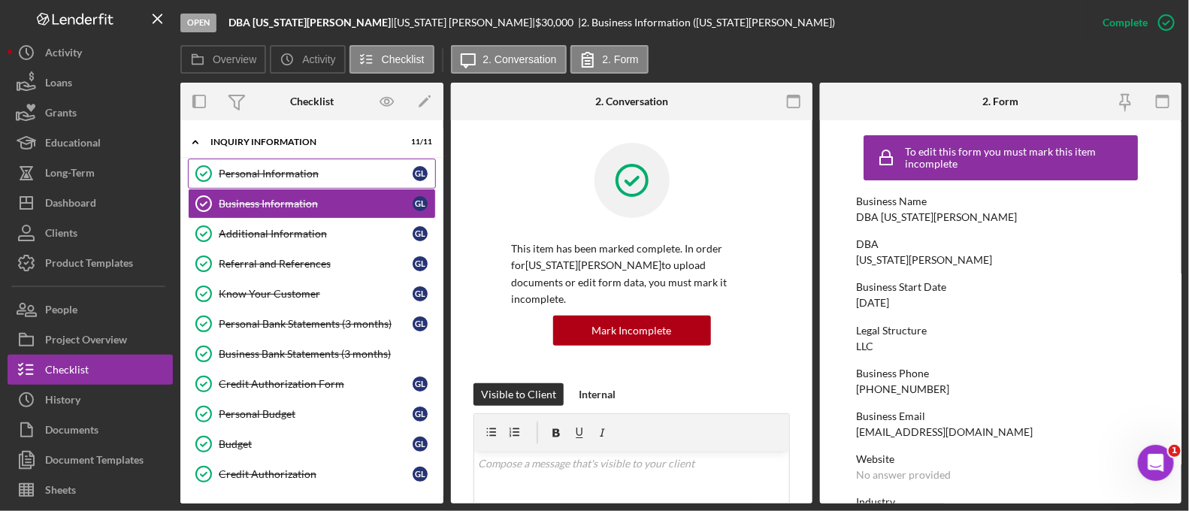
click at [289, 182] on link "Personal Information Personal Information G L" at bounding box center [312, 174] width 248 height 30
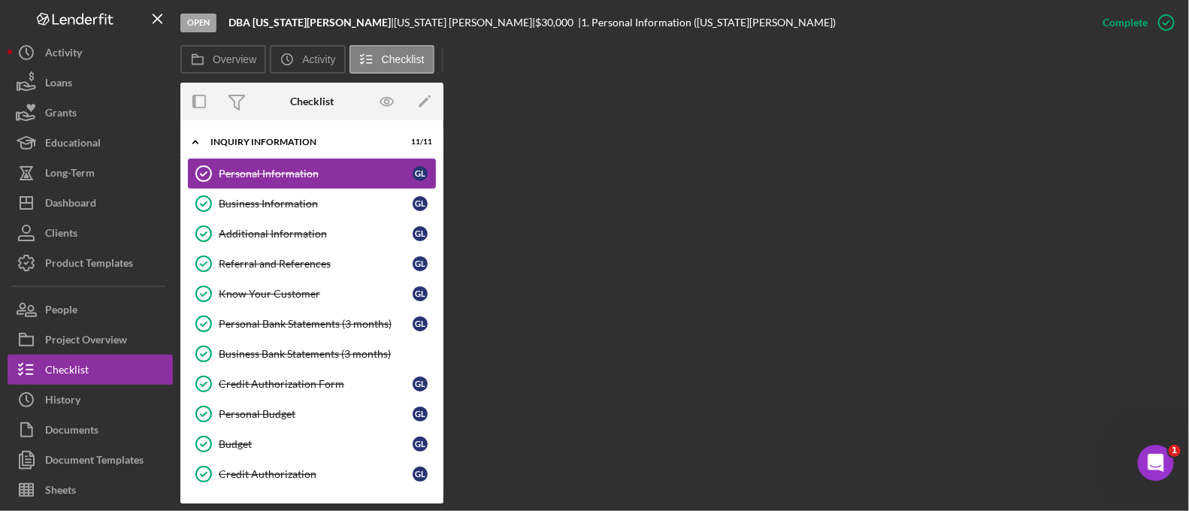
click at [289, 182] on link "Personal Information Personal Information G L" at bounding box center [312, 174] width 248 height 30
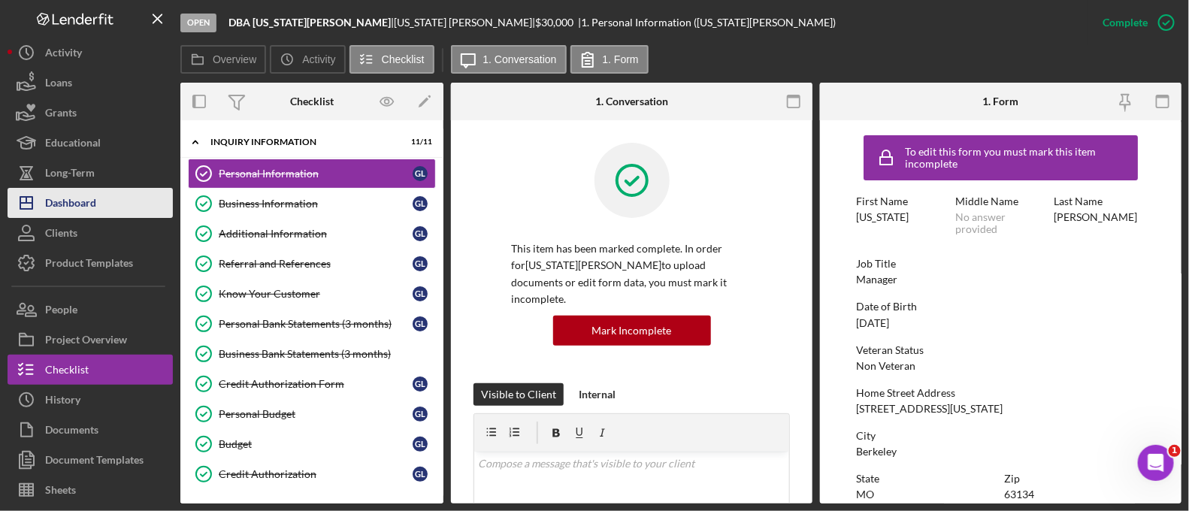
click at [110, 198] on button "Icon/Dashboard Dashboard" at bounding box center [90, 203] width 165 height 30
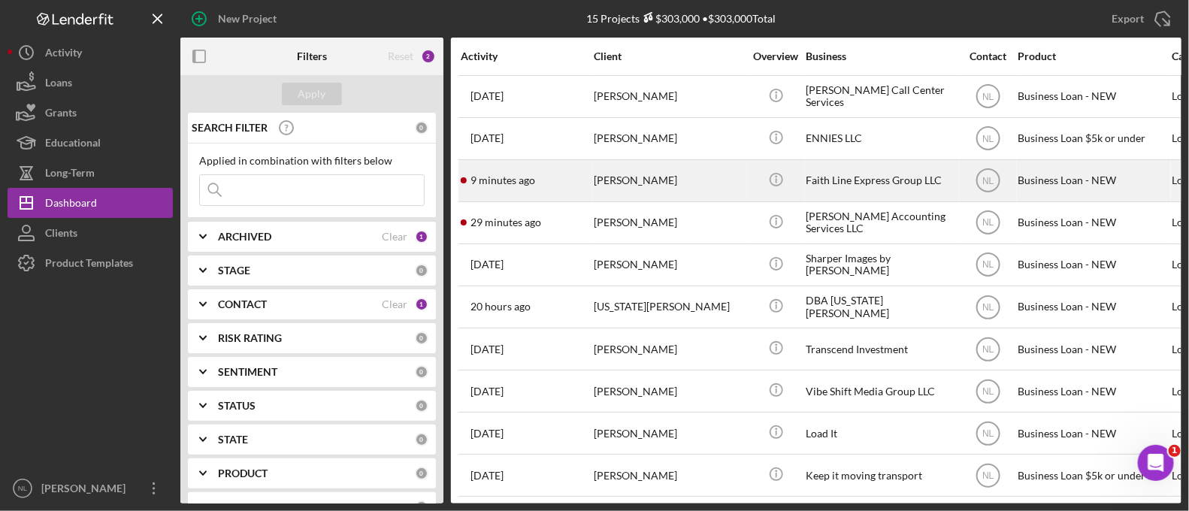
click at [622, 189] on div "[PERSON_NAME]" at bounding box center [669, 181] width 150 height 40
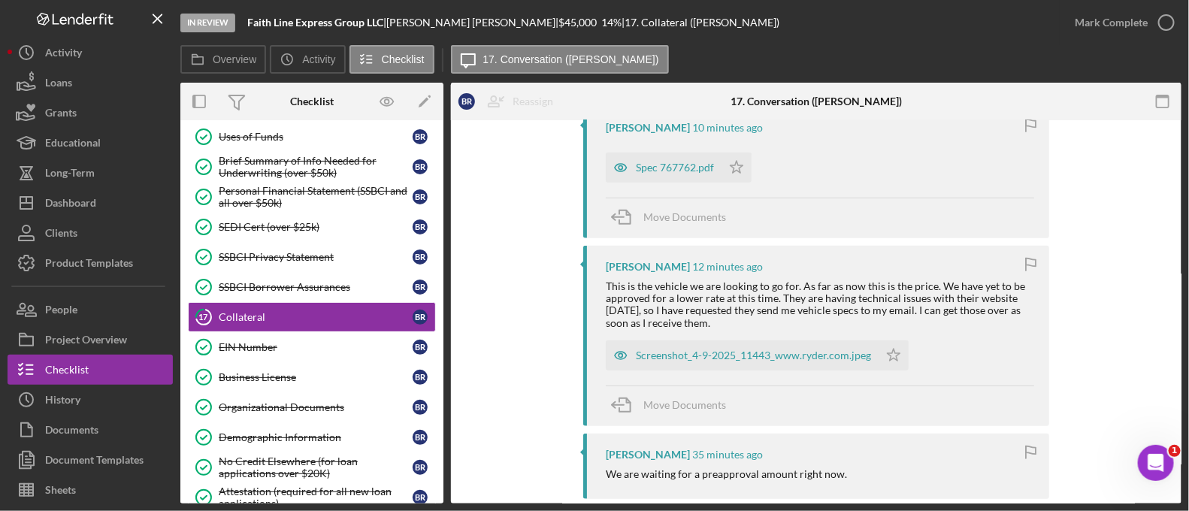
scroll to position [335, 0]
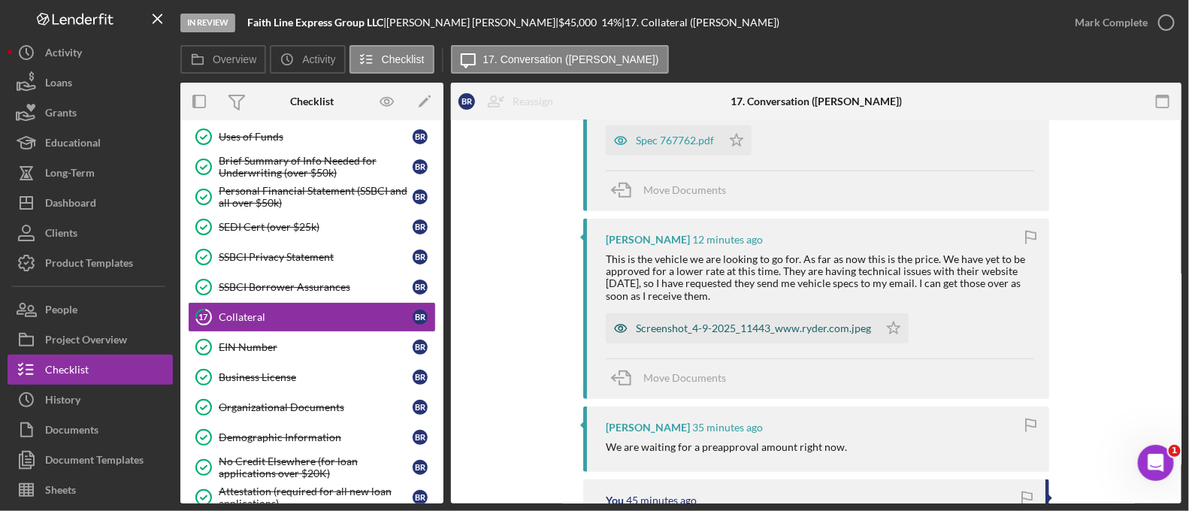
click at [784, 329] on div "Screenshot_4-9-2025_11443_www.ryder.com.jpeg" at bounding box center [753, 328] width 235 height 12
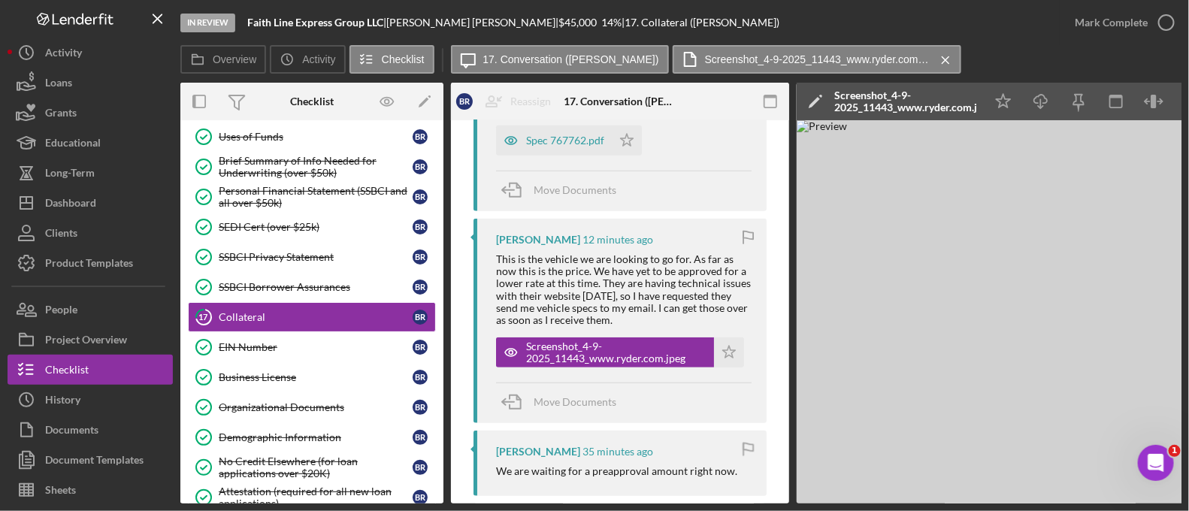
scroll to position [0, 65]
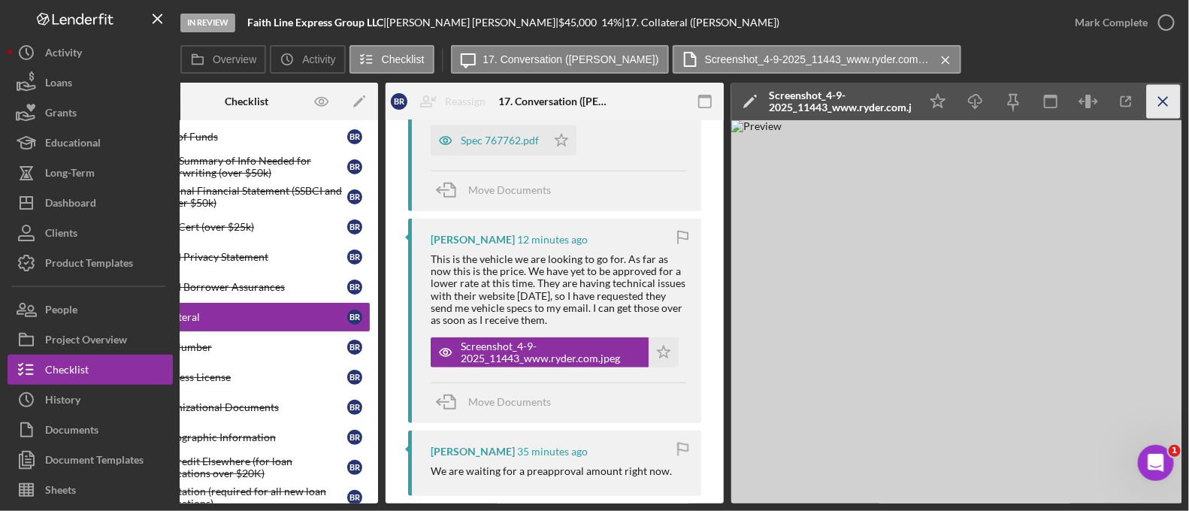
click at [1172, 104] on icon "Icon/Menu Close" at bounding box center [1164, 102] width 34 height 34
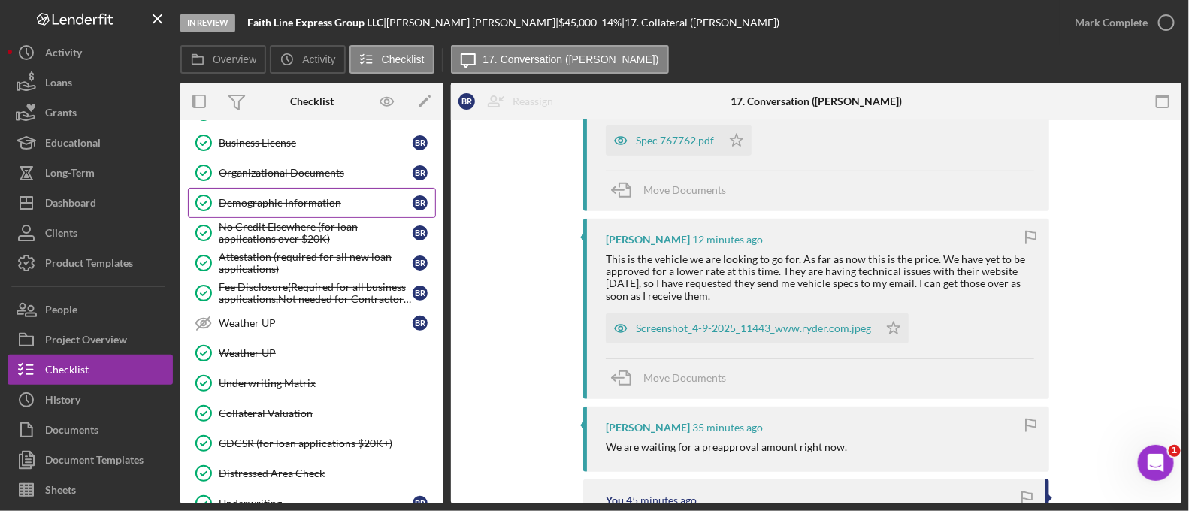
scroll to position [676, 0]
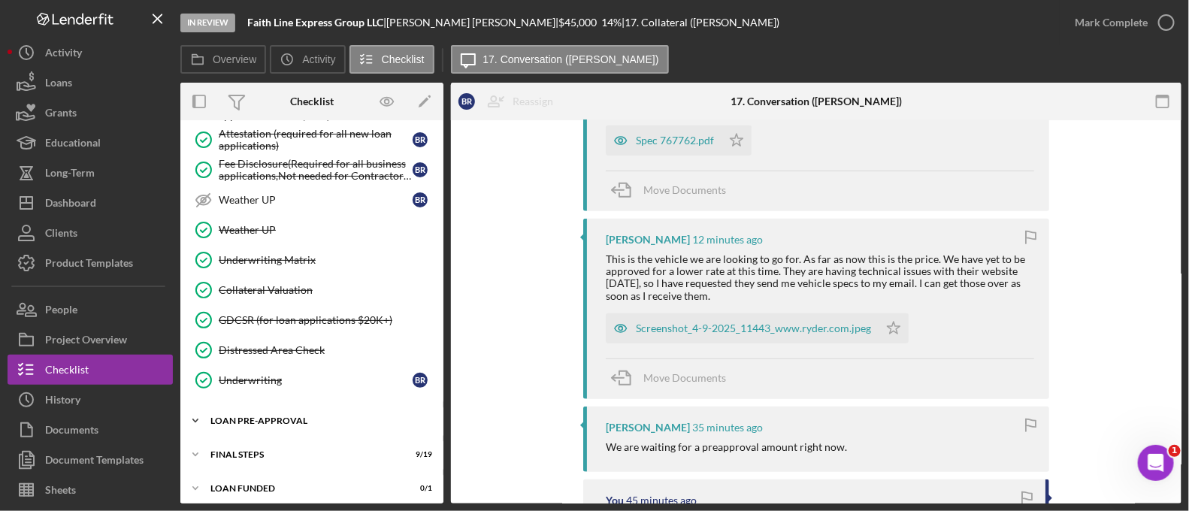
click at [324, 416] on div "LOAN PRE-APPROVAL" at bounding box center [317, 420] width 214 height 9
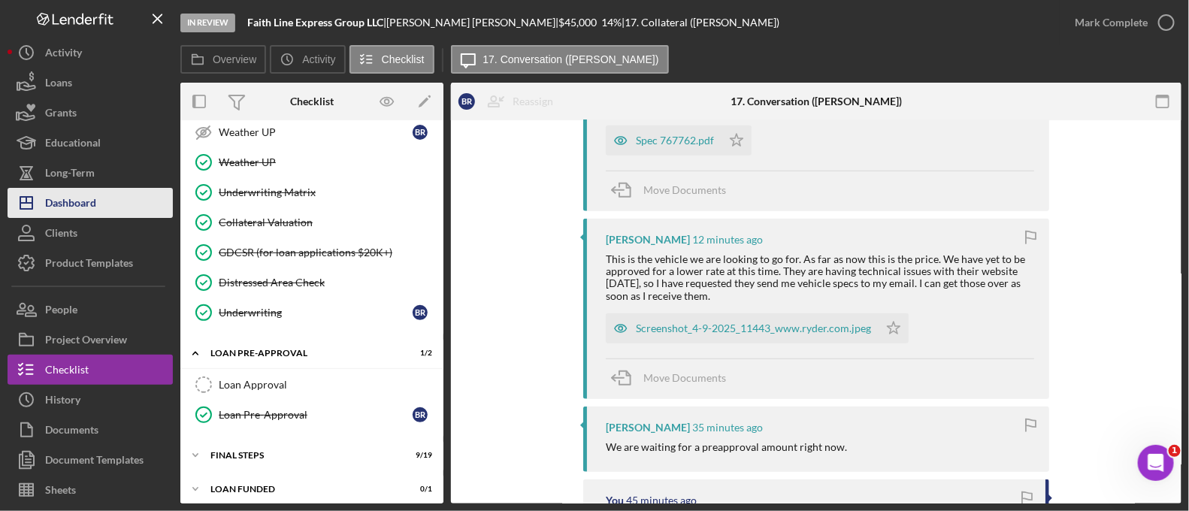
click at [105, 213] on button "Icon/Dashboard Dashboard" at bounding box center [90, 203] width 165 height 30
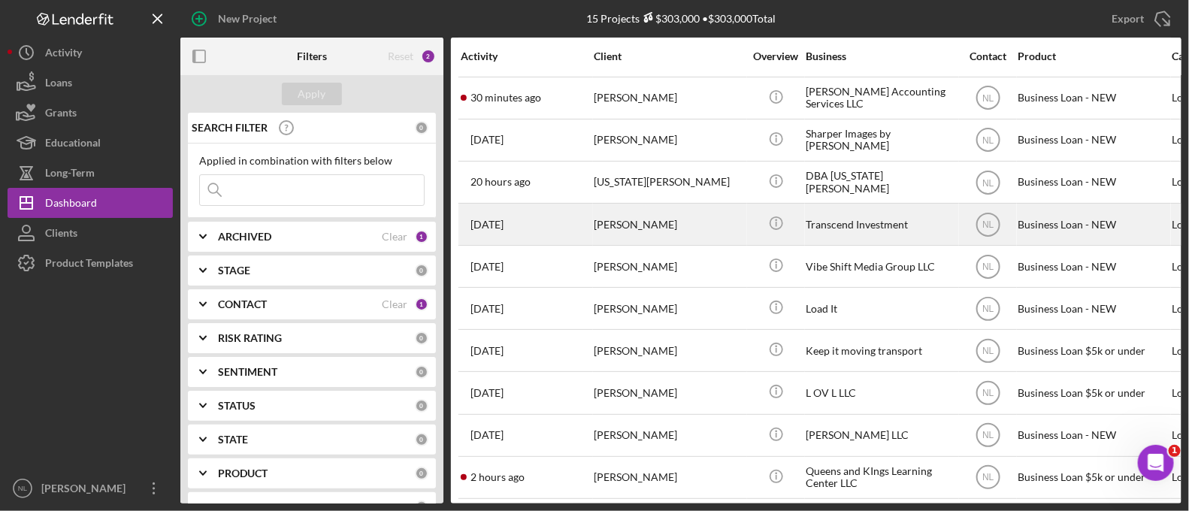
scroll to position [131, 0]
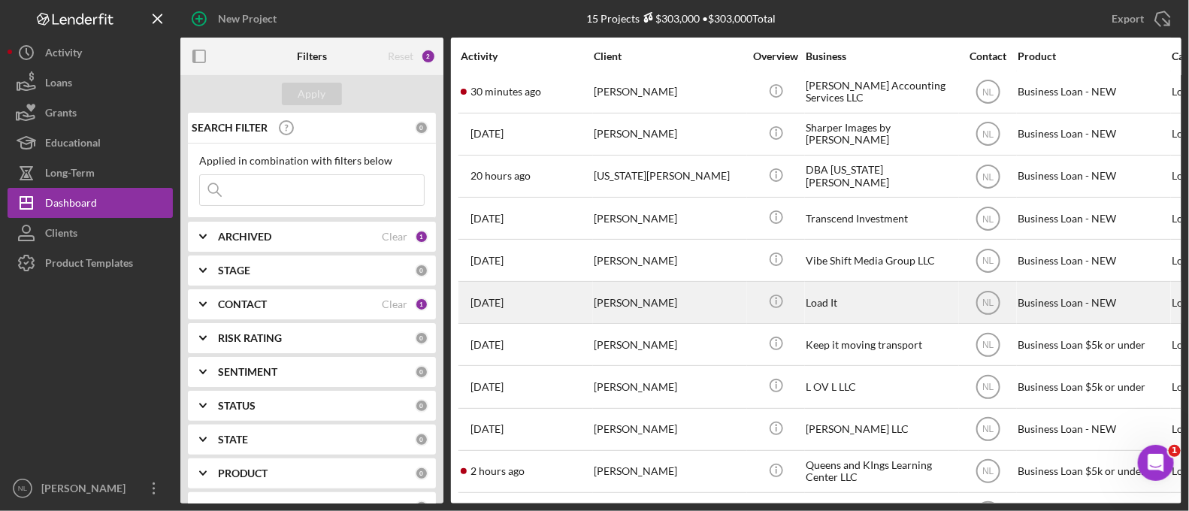
click at [615, 297] on div "[PERSON_NAME]" at bounding box center [669, 303] width 150 height 40
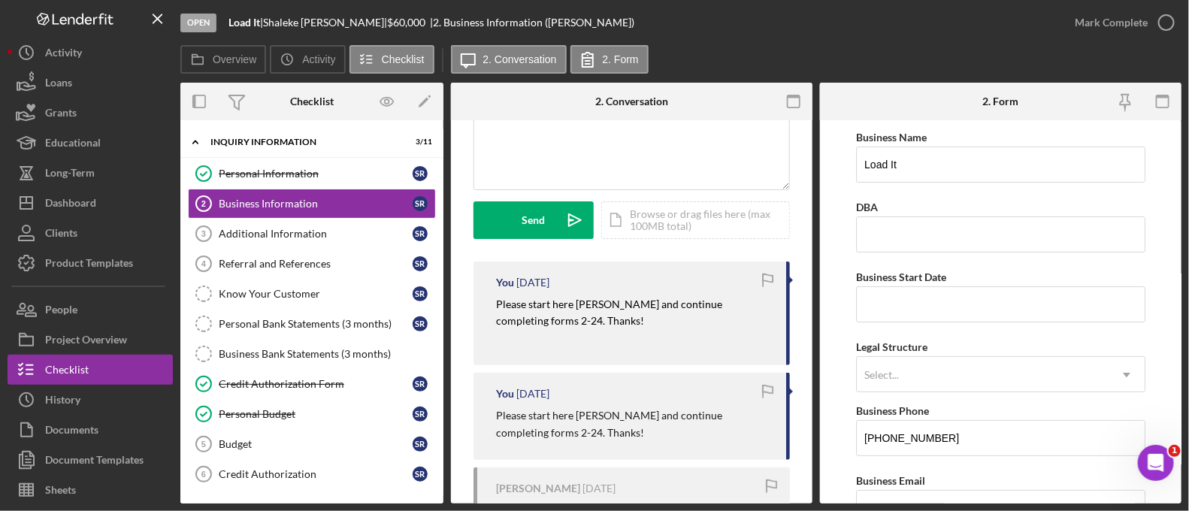
scroll to position [156, 0]
click at [531, 310] on p "Please start here [PERSON_NAME] and continue completing forms 2-24. Thanks!" at bounding box center [633, 311] width 275 height 34
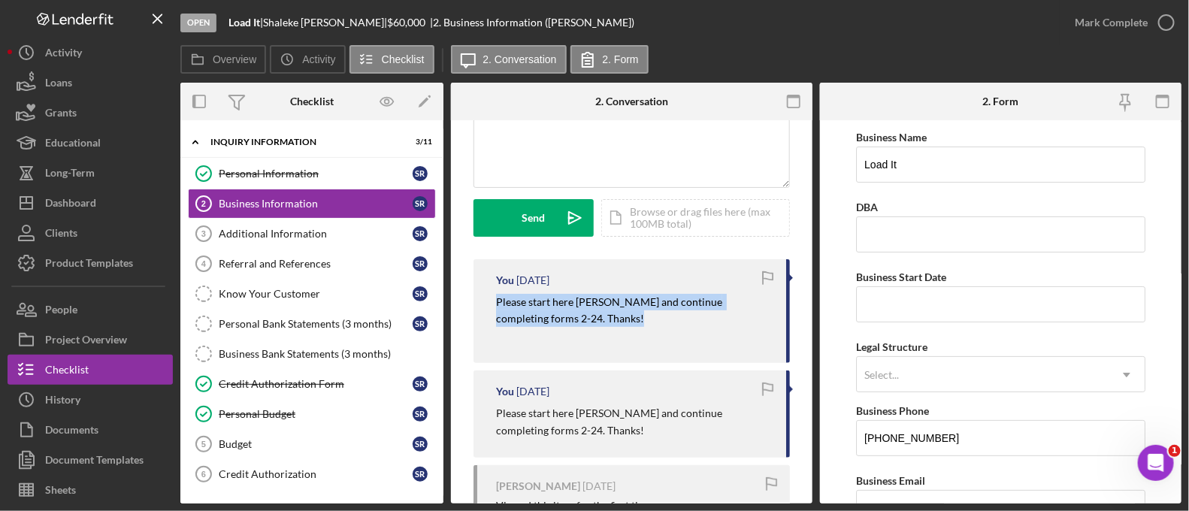
click at [531, 310] on p "Please start here [PERSON_NAME] and continue completing forms 2-24. Thanks!" at bounding box center [633, 311] width 275 height 34
copy mark "Please start here [PERSON_NAME] and continue completing forms 2-24. Thanks!"
click at [113, 207] on button "Icon/Dashboard Dashboard" at bounding box center [90, 203] width 165 height 30
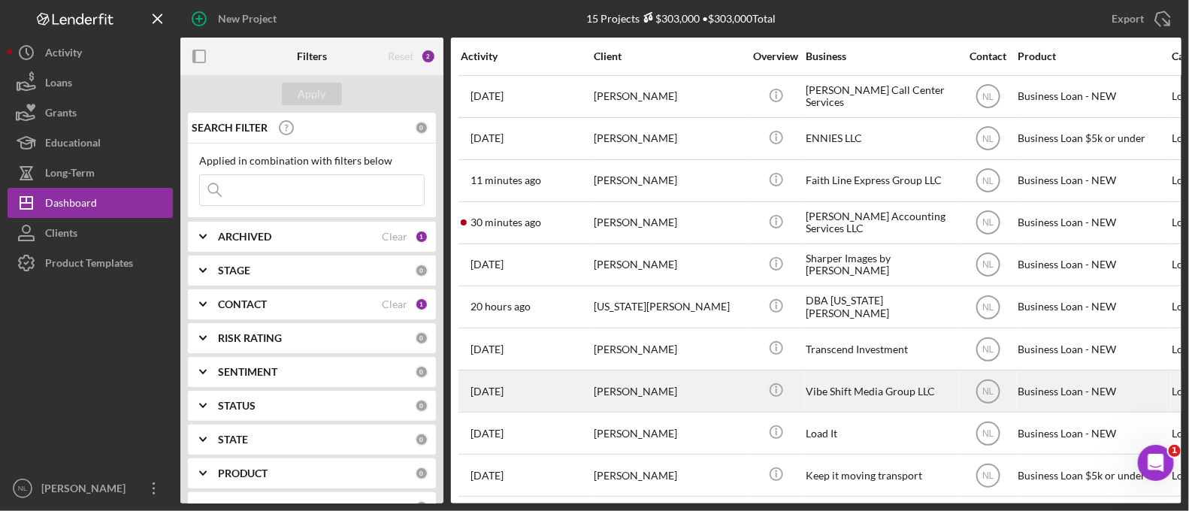
scroll to position [220, 0]
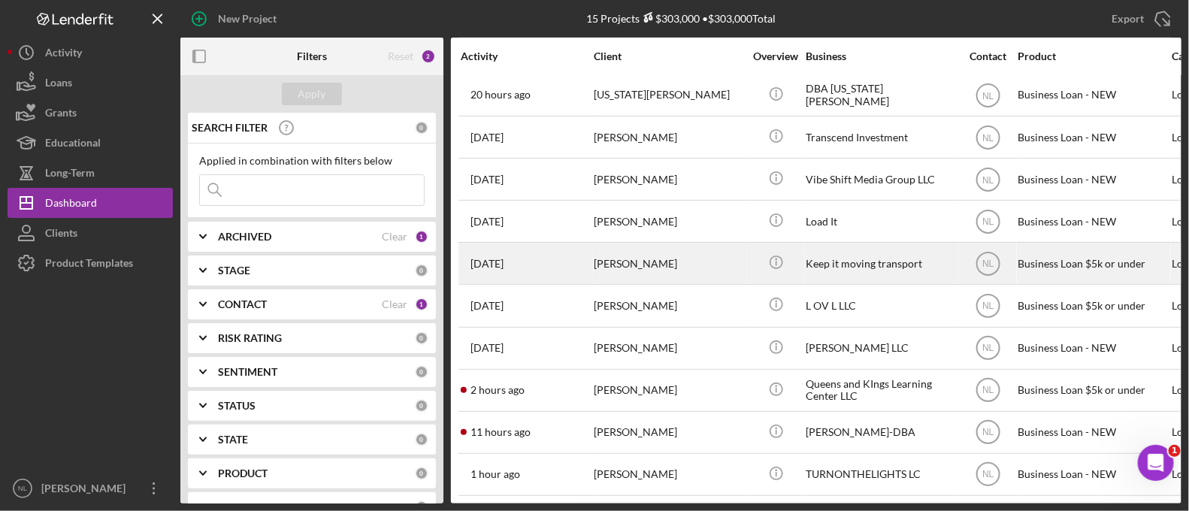
click at [679, 250] on div "[PERSON_NAME]" at bounding box center [669, 264] width 150 height 40
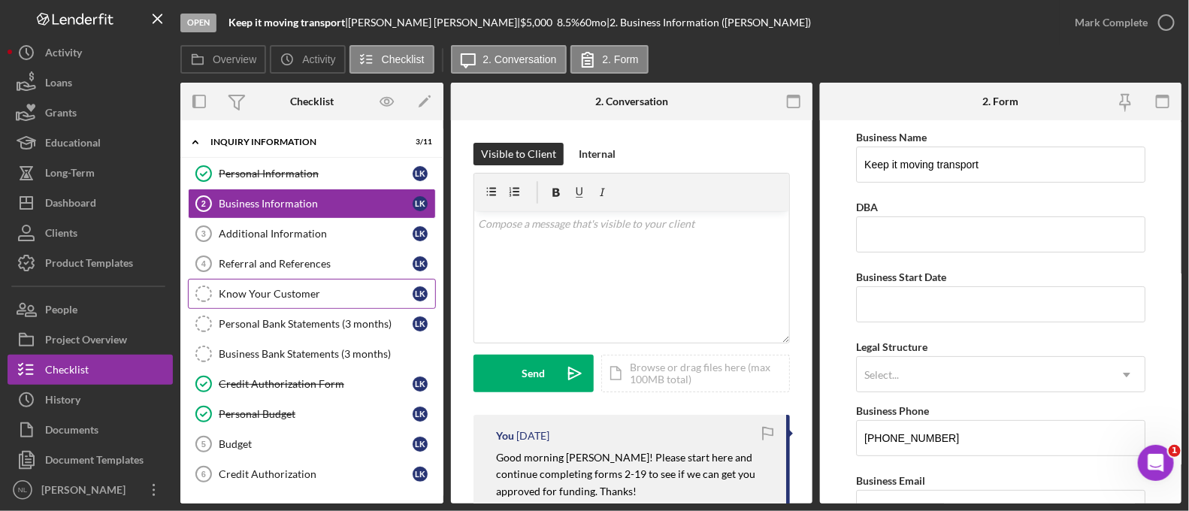
scroll to position [167, 0]
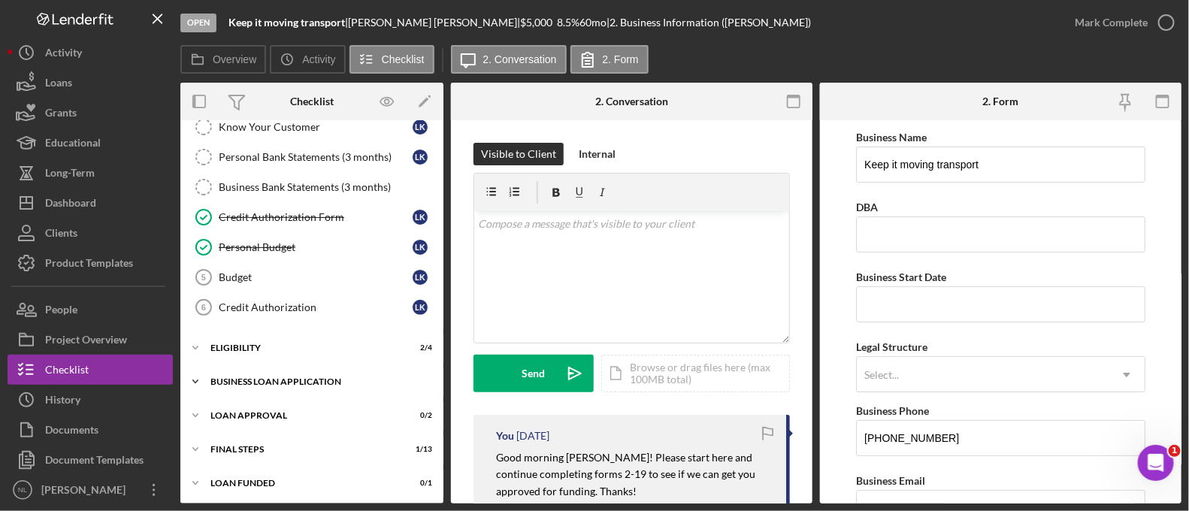
drag, startPoint x: 335, startPoint y: 247, endPoint x: 308, endPoint y: 374, distance: 129.1
click at [308, 374] on div "Icon/Expander INQUIRY INFORMATION 3 / 11 Personal Information Personal Informat…" at bounding box center [311, 230] width 263 height 538
click at [289, 381] on div "BUSINESS LOAN APPLICATION" at bounding box center [317, 381] width 214 height 9
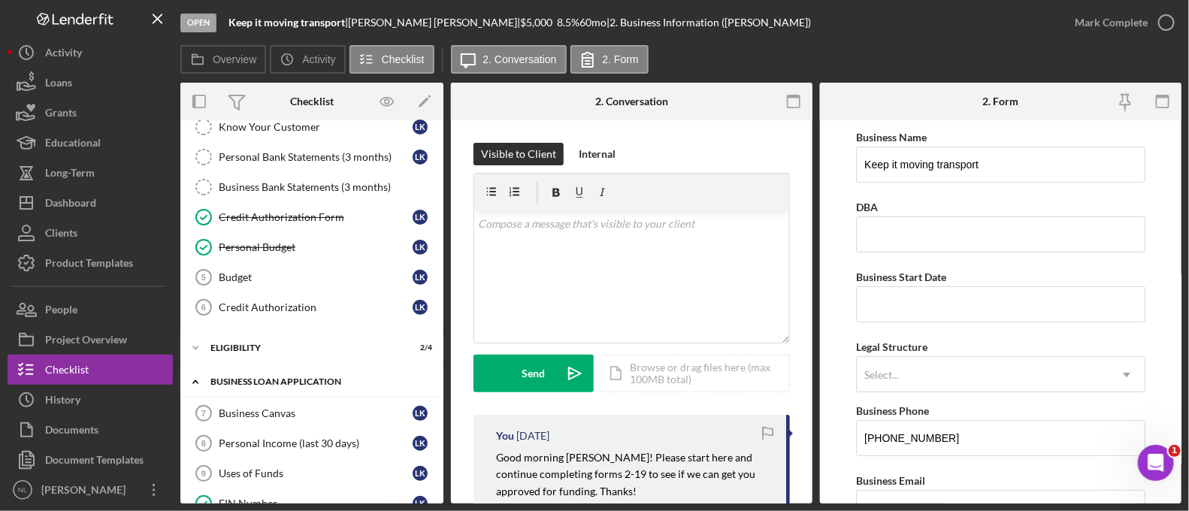
scroll to position [503, 0]
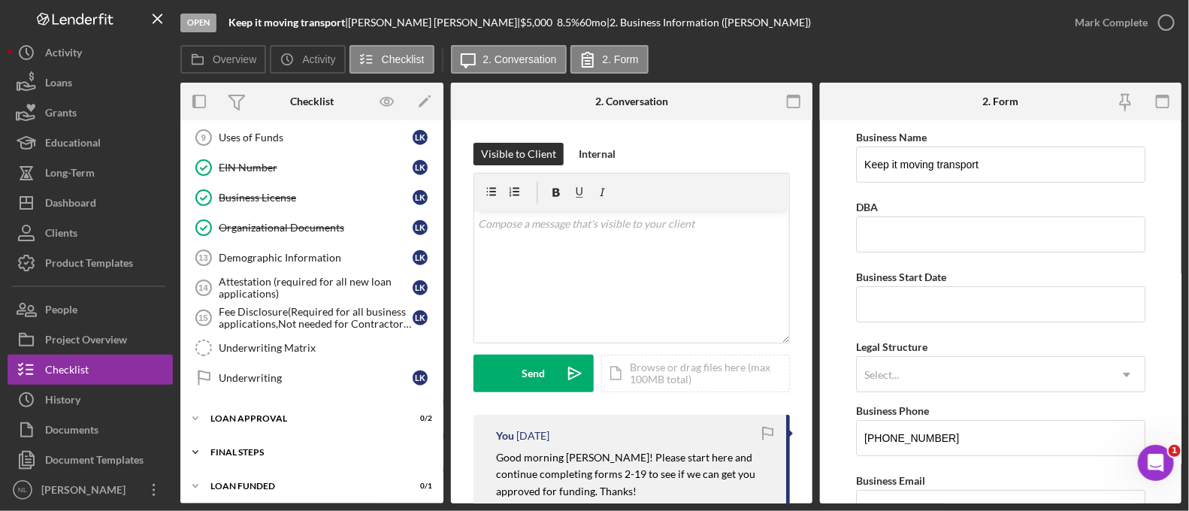
click at [280, 448] on div "Final Steps" at bounding box center [317, 452] width 214 height 9
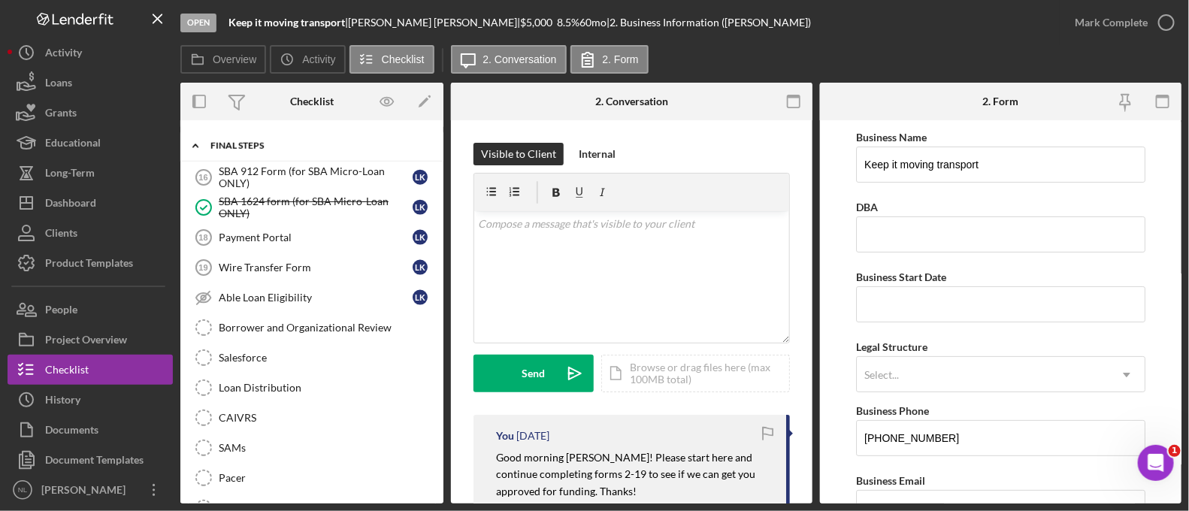
scroll to position [812, 0]
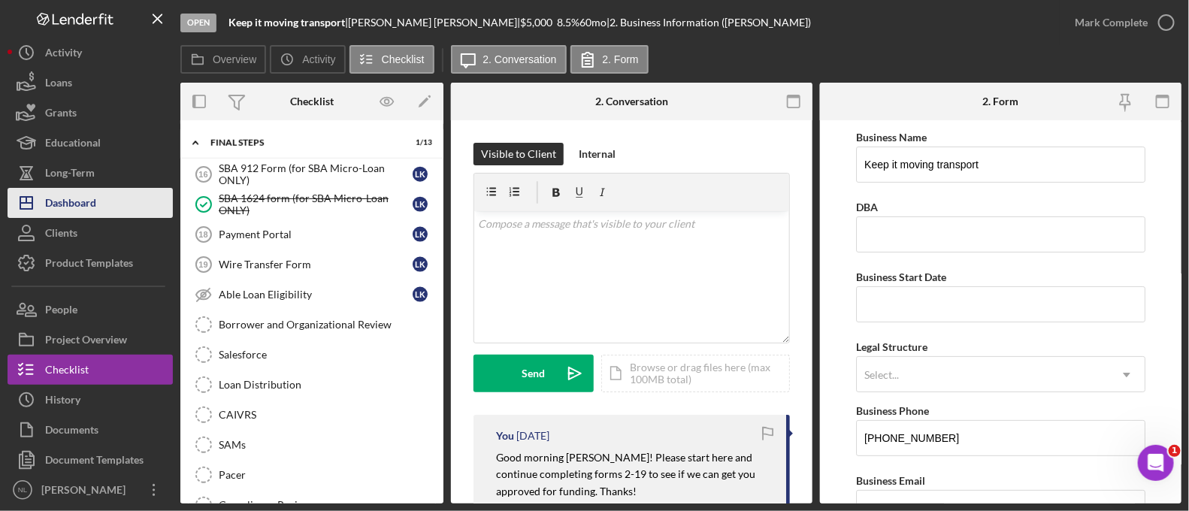
click at [78, 208] on div "Dashboard" at bounding box center [70, 205] width 51 height 34
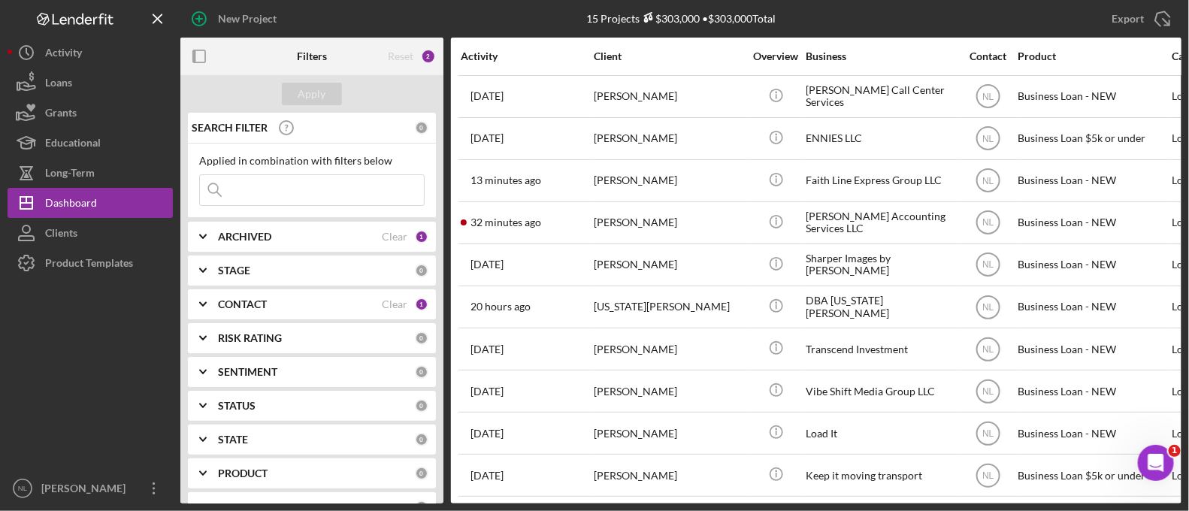
scroll to position [220, 0]
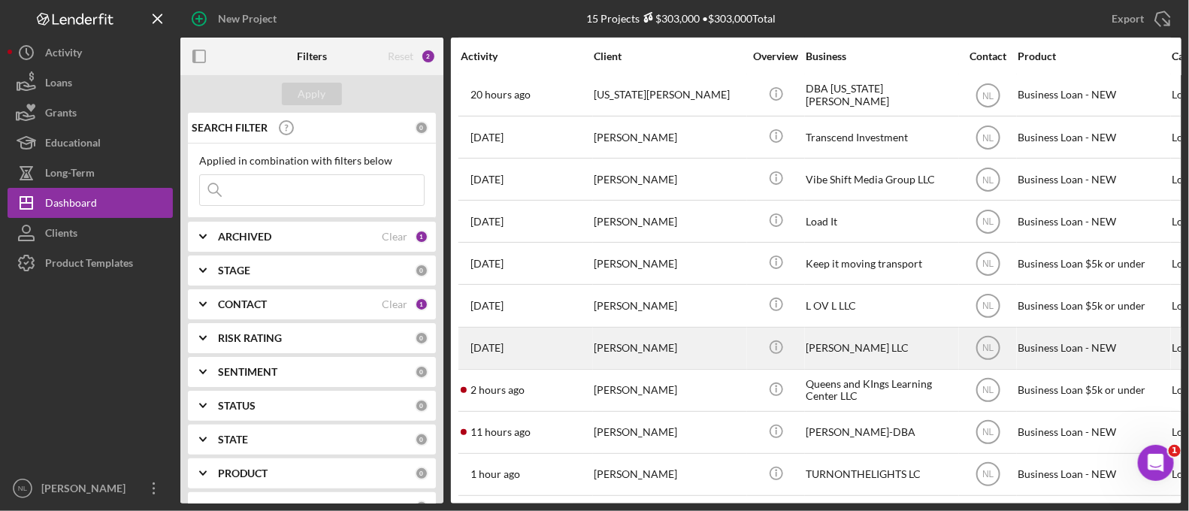
click at [648, 342] on div "[PERSON_NAME]" at bounding box center [669, 348] width 150 height 40
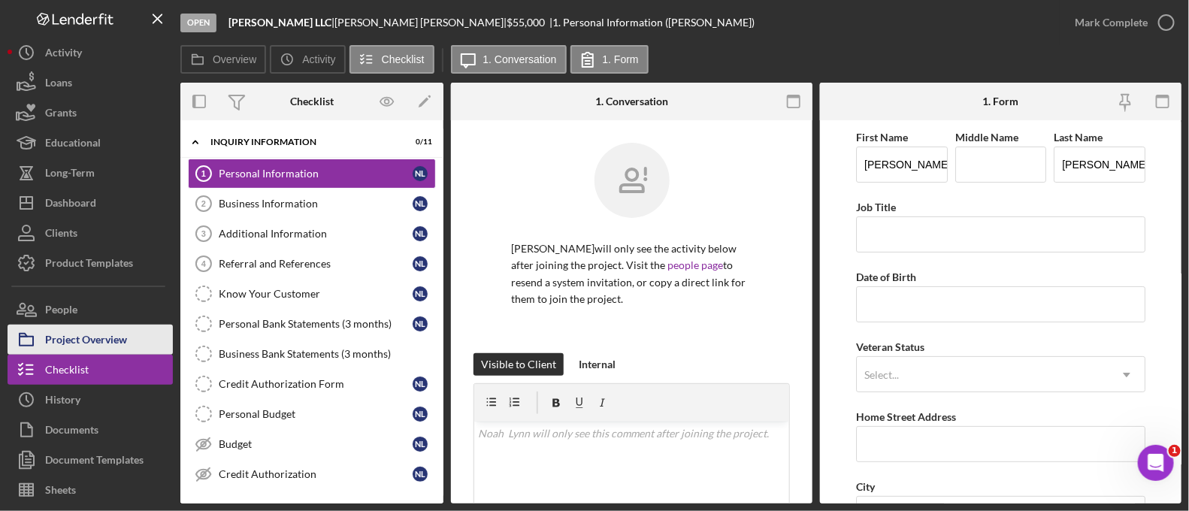
click at [123, 340] on div "Project Overview" at bounding box center [86, 342] width 82 height 34
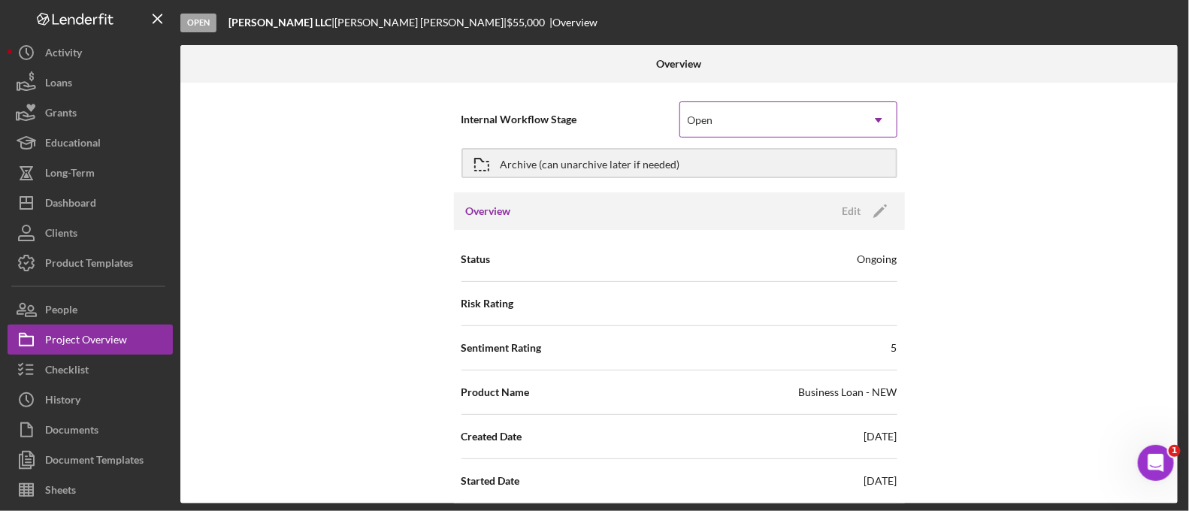
click at [699, 110] on div "Open" at bounding box center [770, 120] width 180 height 35
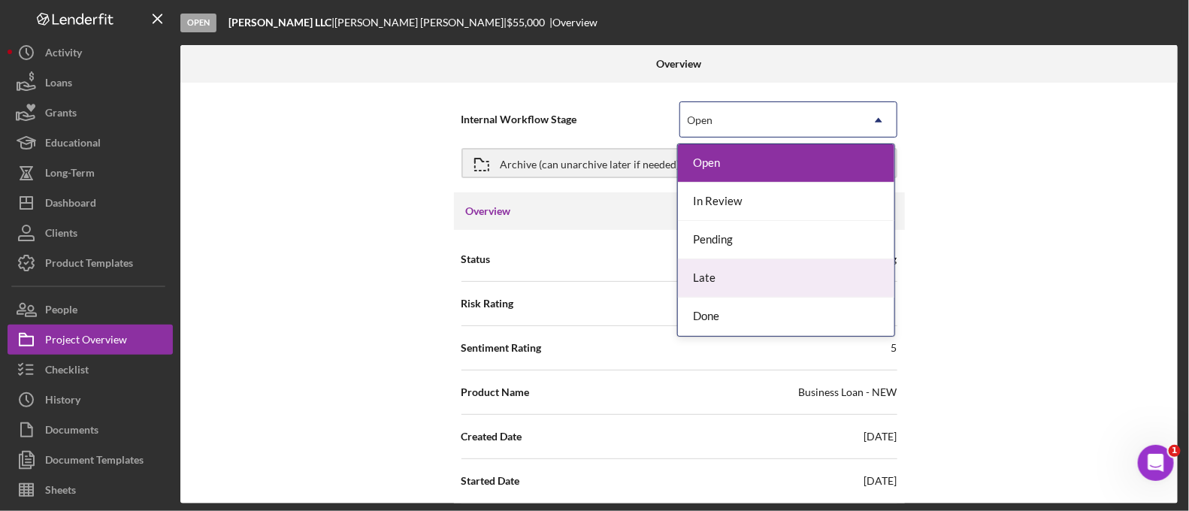
click at [714, 312] on div "Done" at bounding box center [786, 317] width 216 height 38
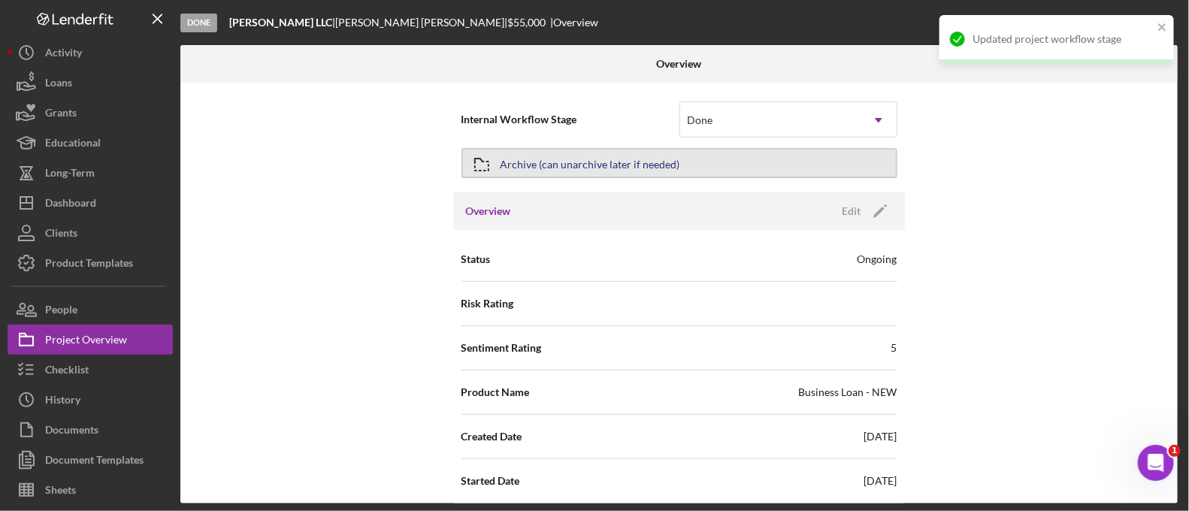
click at [690, 162] on button "Archive (can unarchive later if needed)" at bounding box center [679, 163] width 436 height 30
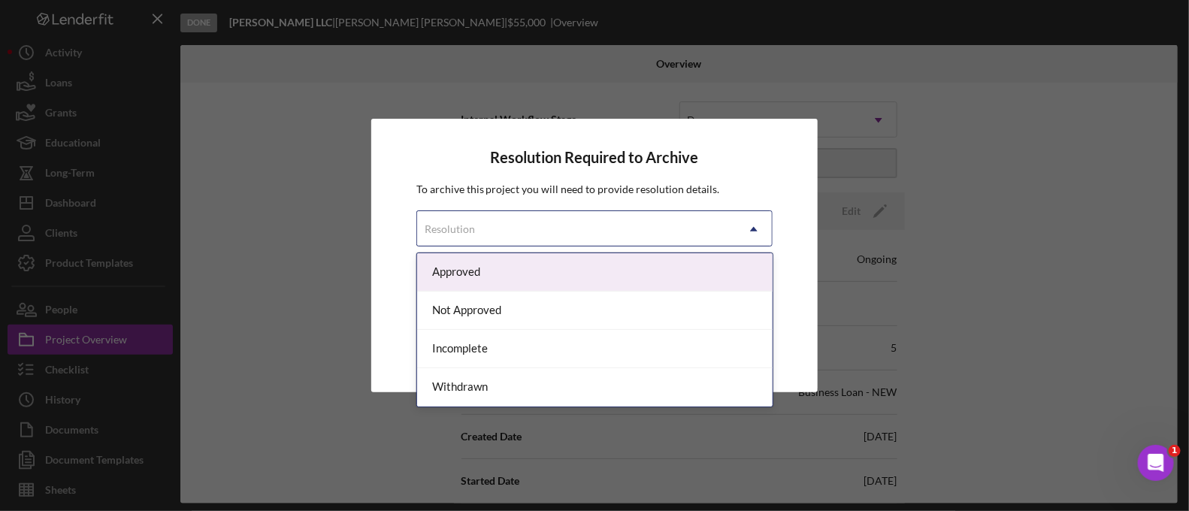
click at [549, 235] on div "Resolution" at bounding box center [576, 229] width 319 height 35
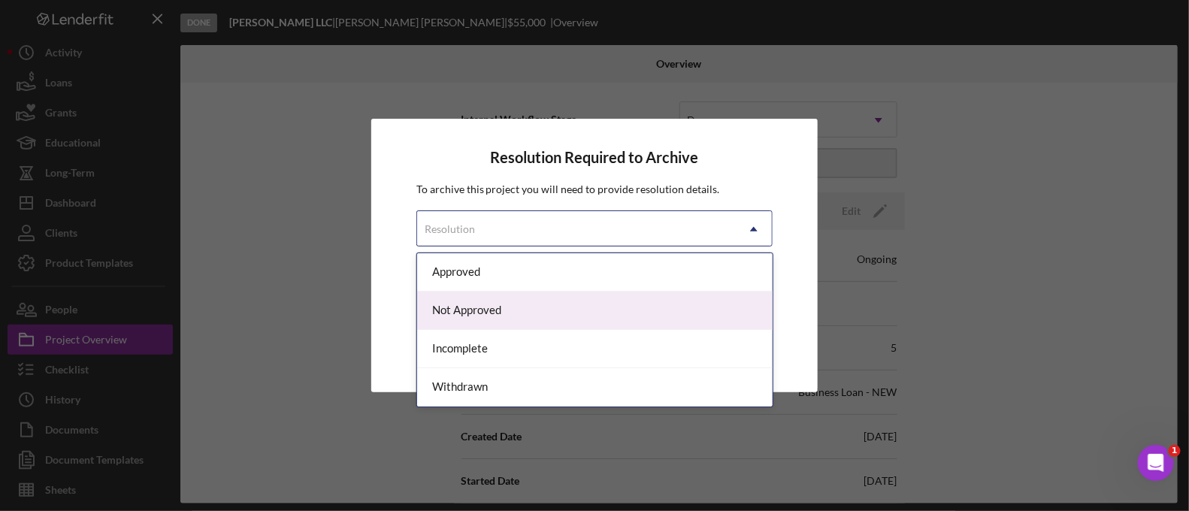
click at [525, 317] on div "Not Approved" at bounding box center [594, 311] width 355 height 38
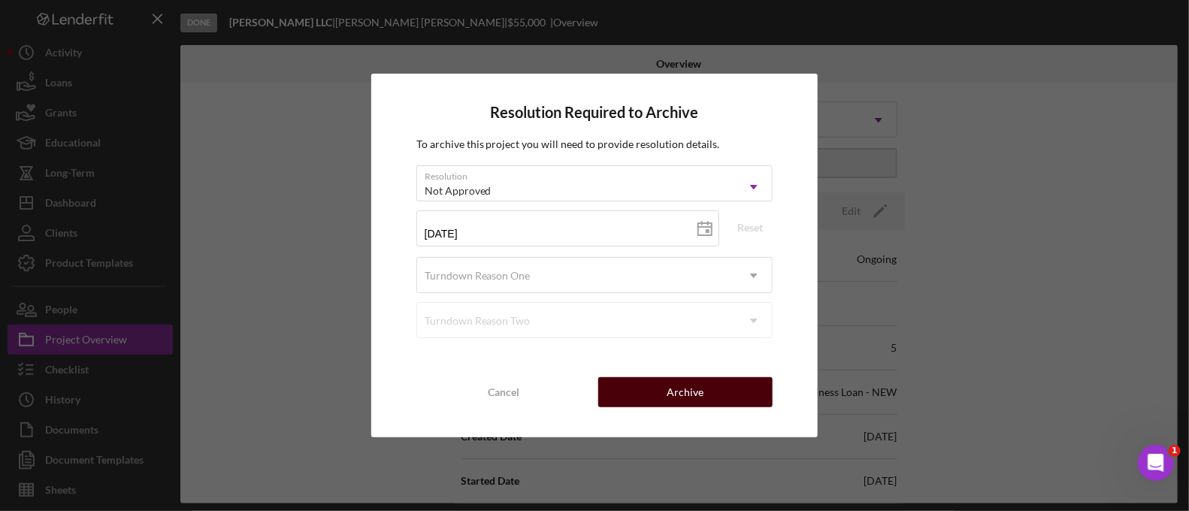
click at [694, 396] on div "Archive" at bounding box center [685, 392] width 37 height 30
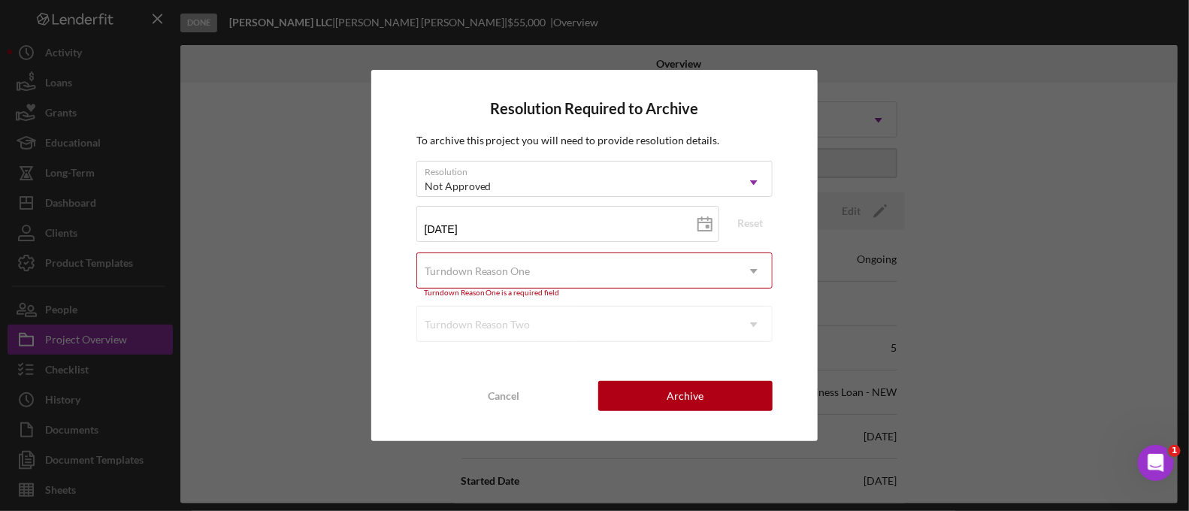
click at [486, 273] on div "Turndown Reason One" at bounding box center [478, 271] width 106 height 12
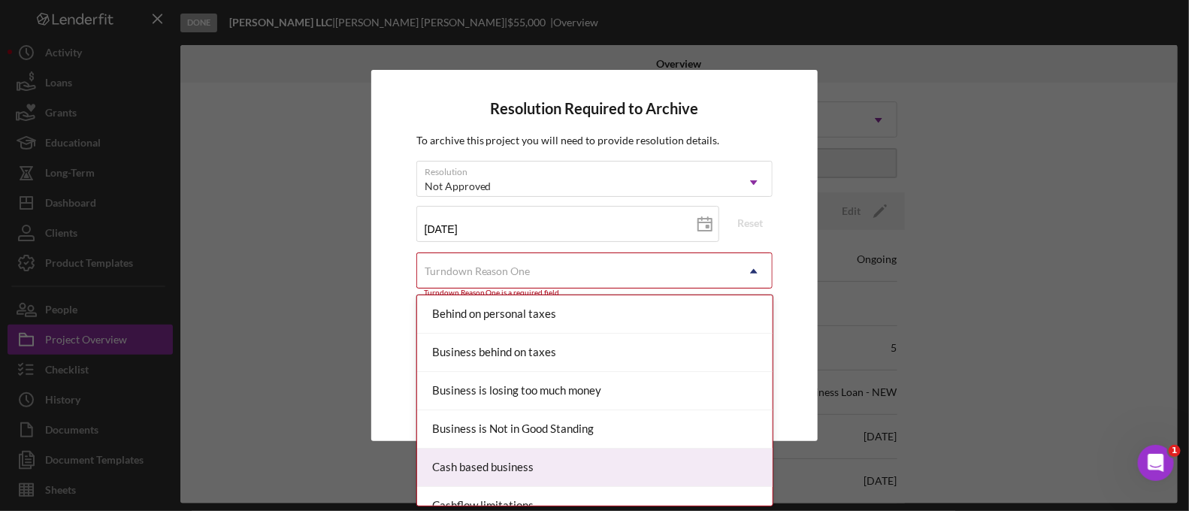
scroll to position [1738, 0]
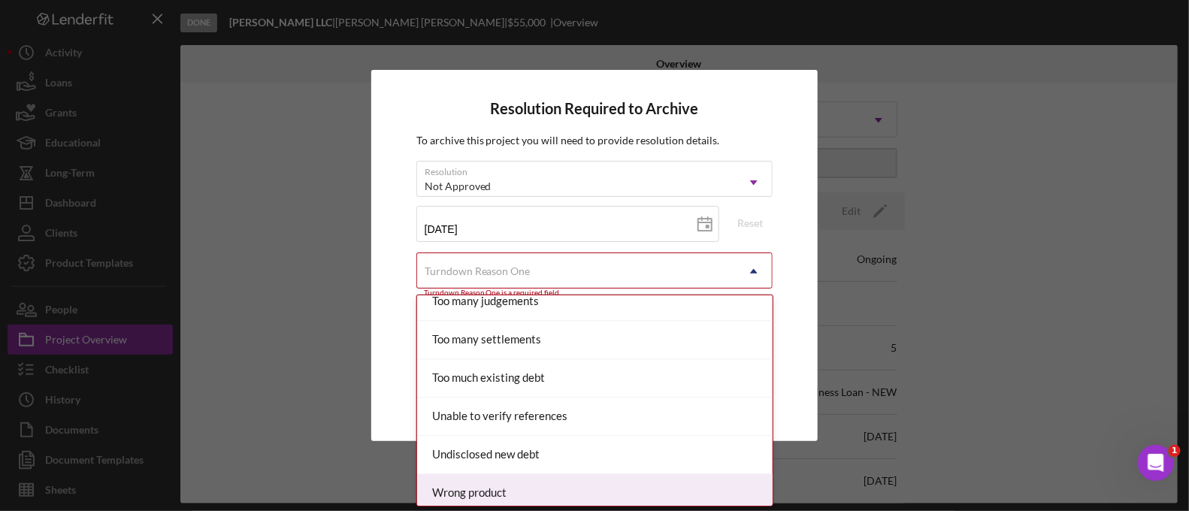
click at [528, 492] on div "Wrong product" at bounding box center [594, 493] width 355 height 38
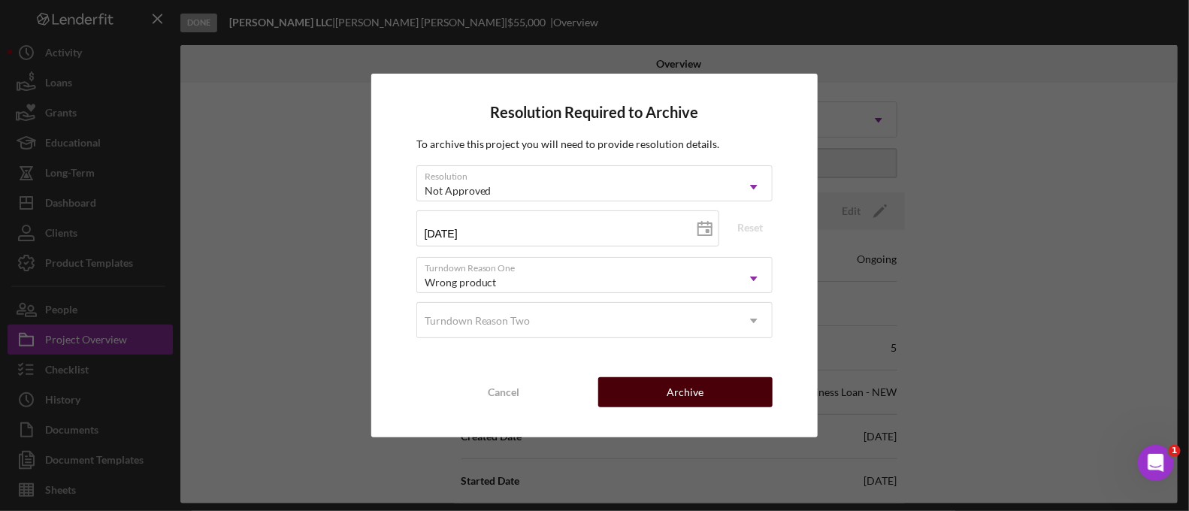
click at [654, 385] on button "Archive" at bounding box center [685, 392] width 174 height 30
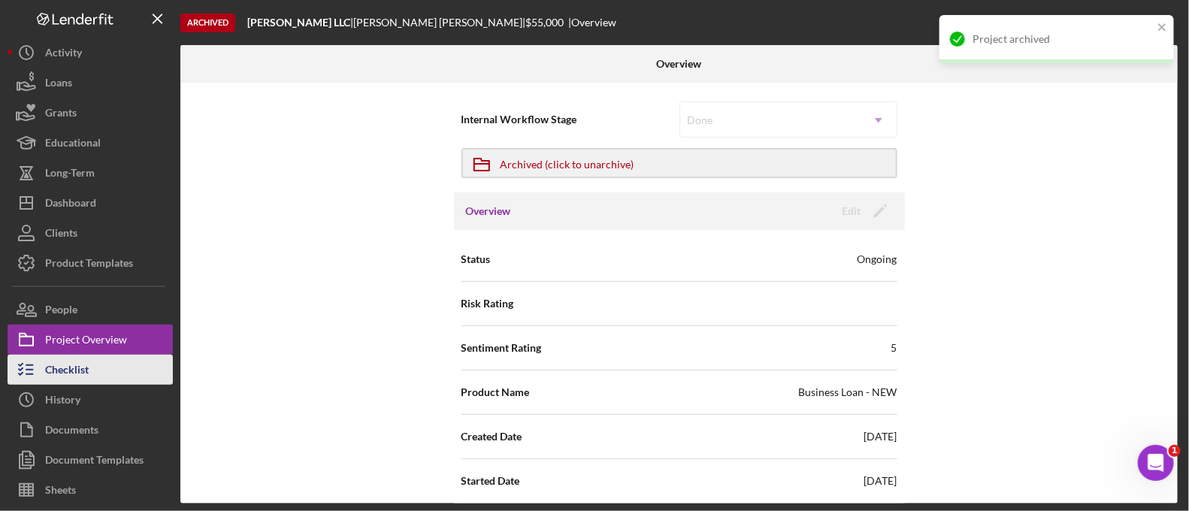
click at [101, 360] on button "Checklist" at bounding box center [90, 370] width 165 height 30
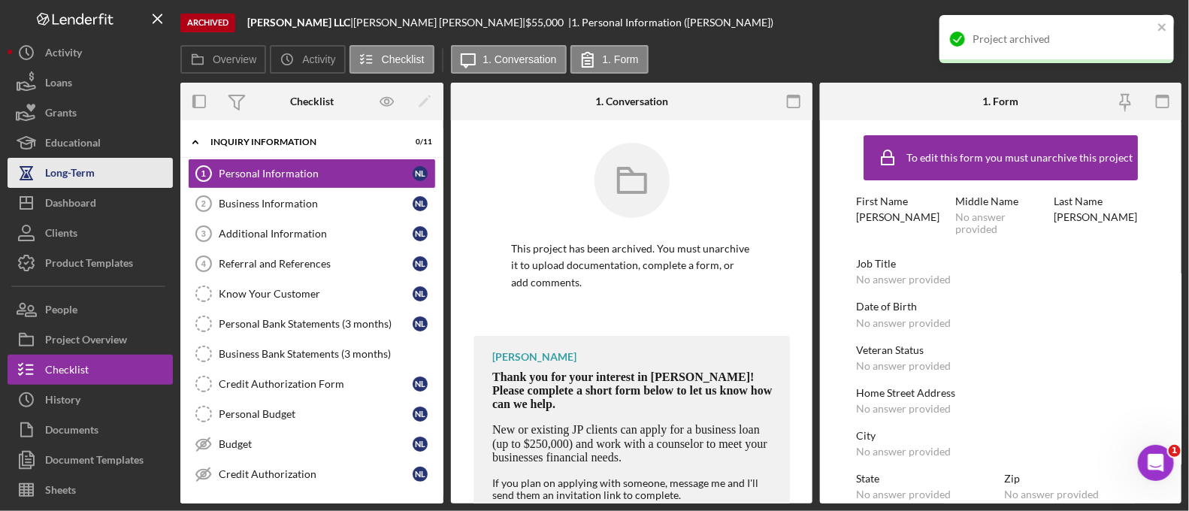
click at [85, 186] on div "Long-Term" at bounding box center [70, 175] width 50 height 34
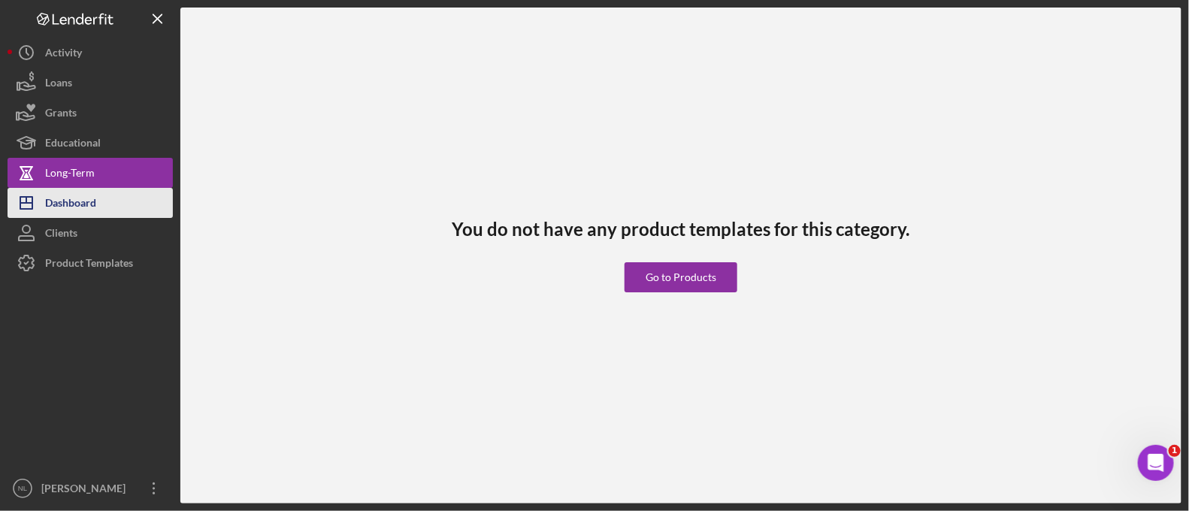
click at [86, 204] on div "Dashboard" at bounding box center [70, 205] width 51 height 34
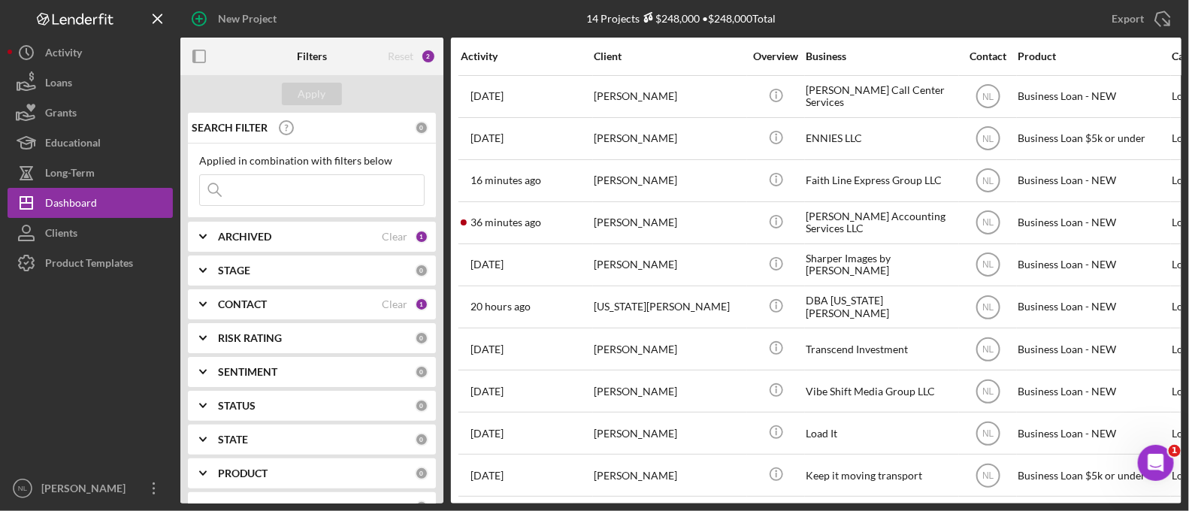
click at [654, 373] on div "[PERSON_NAME]" at bounding box center [669, 391] width 150 height 40
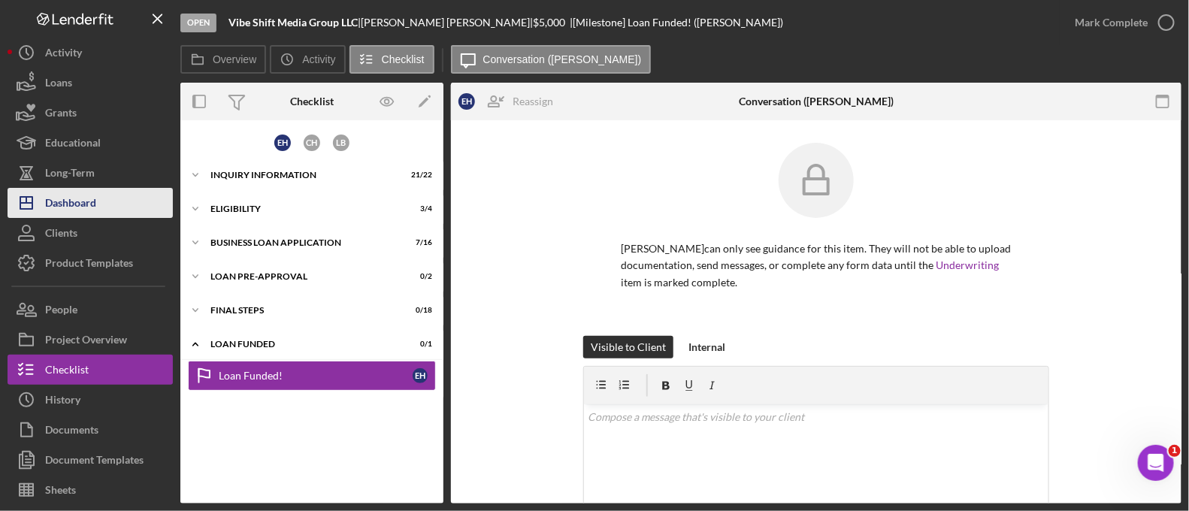
click at [85, 206] on div "Dashboard" at bounding box center [70, 205] width 51 height 34
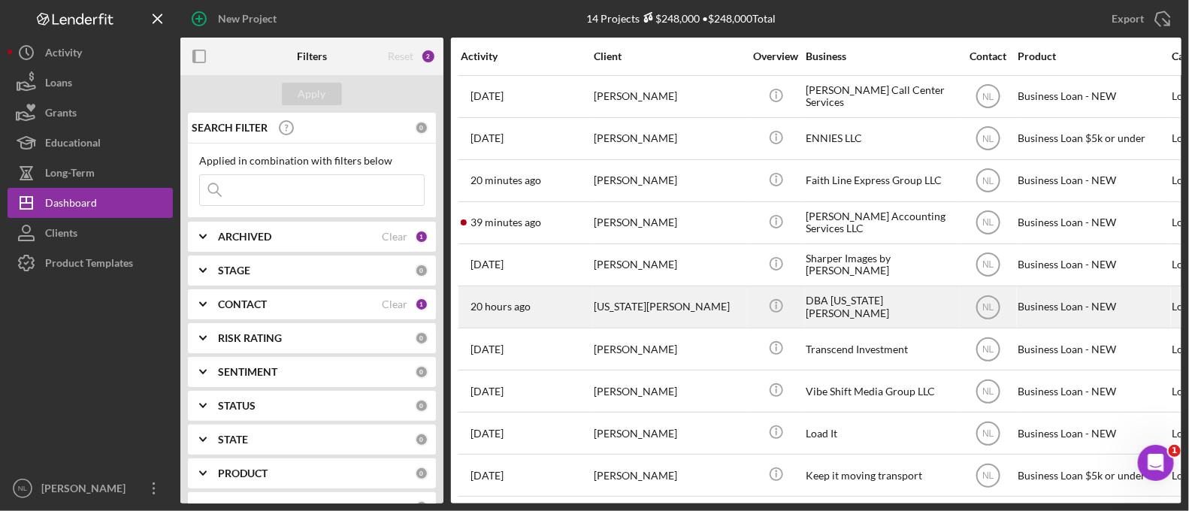
scroll to position [178, 0]
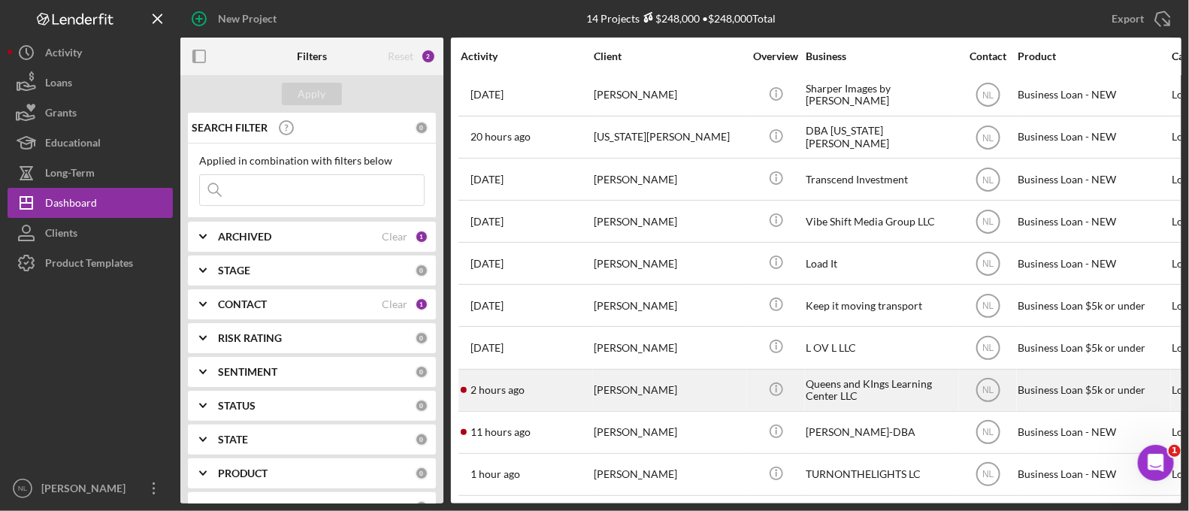
click at [655, 376] on div "[PERSON_NAME]" at bounding box center [669, 391] width 150 height 40
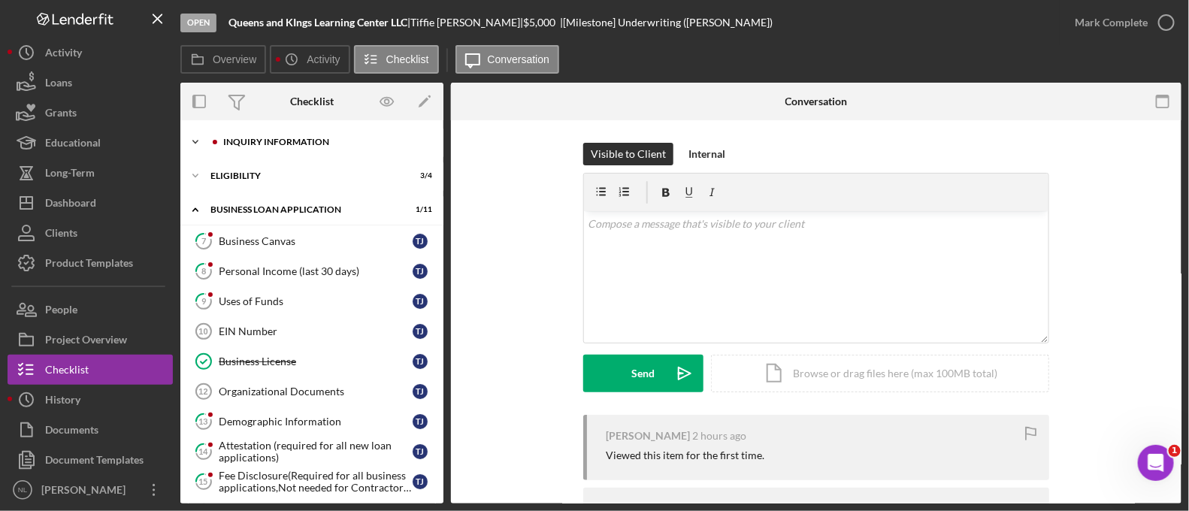
click at [301, 152] on div "Icon/Expander INQUIRY INFORMATION 3 / 11" at bounding box center [311, 142] width 263 height 30
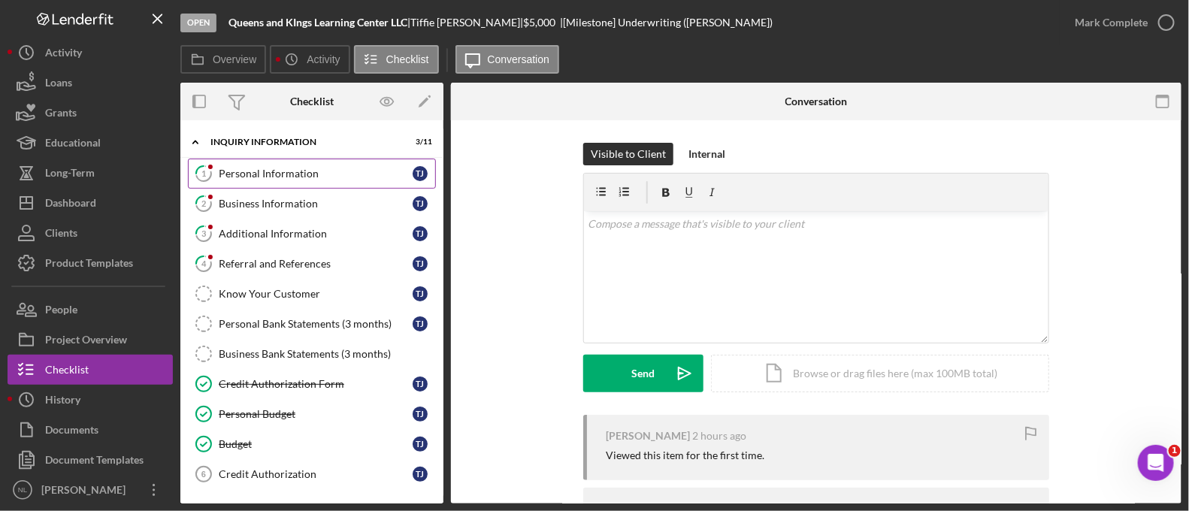
click at [310, 180] on link "1 Personal Information T J" at bounding box center [312, 174] width 248 height 30
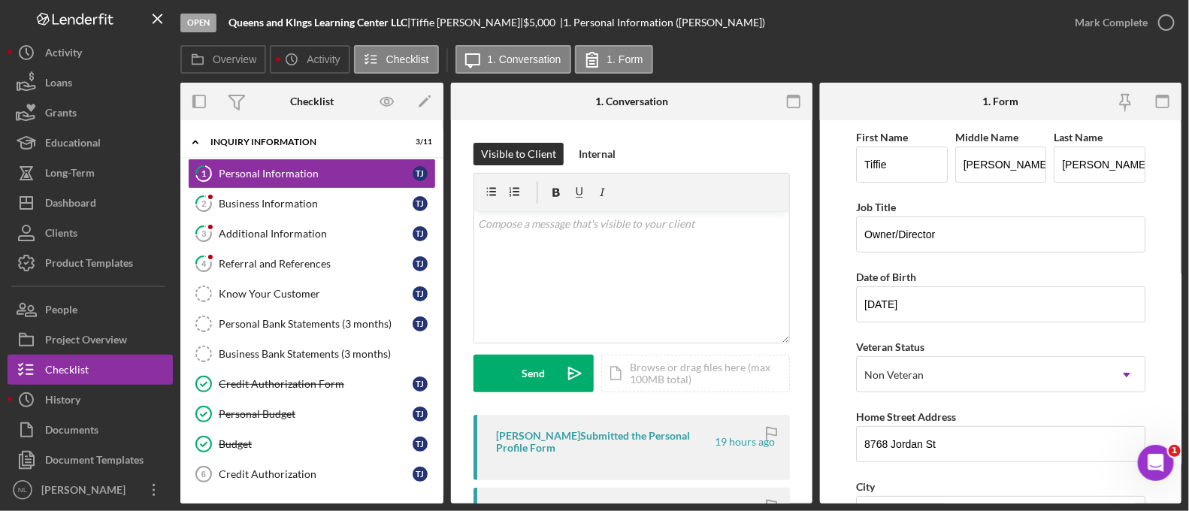
scroll to position [617, 0]
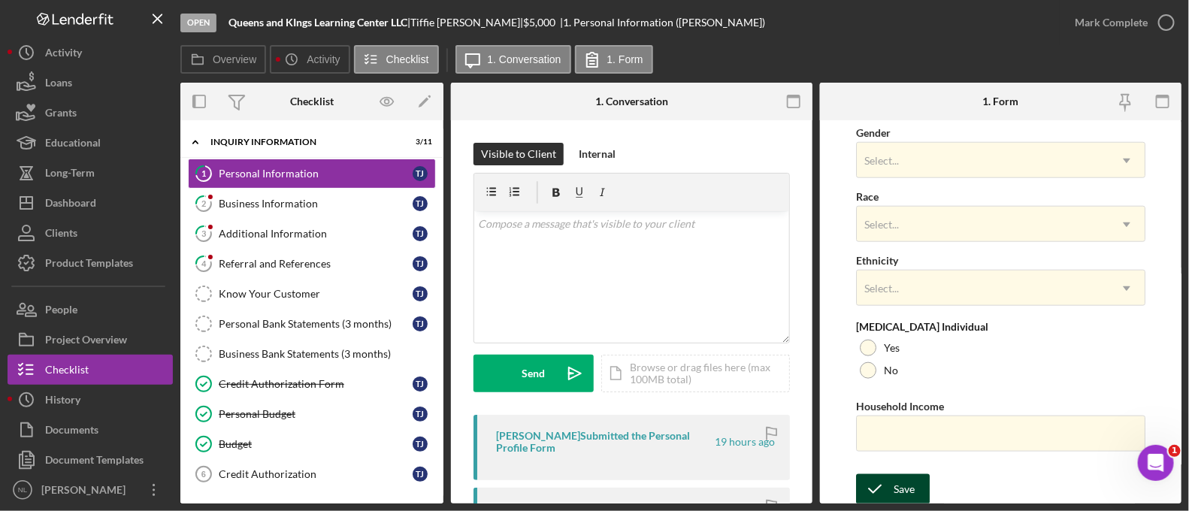
click at [887, 492] on icon "submit" at bounding box center [875, 489] width 38 height 38
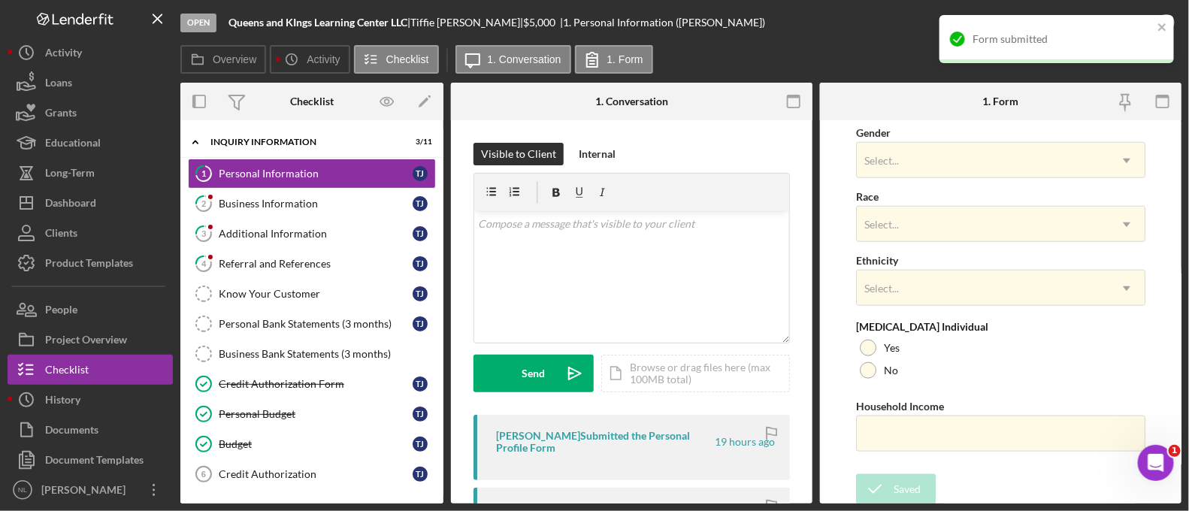
click at [1166, 19] on div "Form submitted" at bounding box center [1056, 39] width 234 height 48
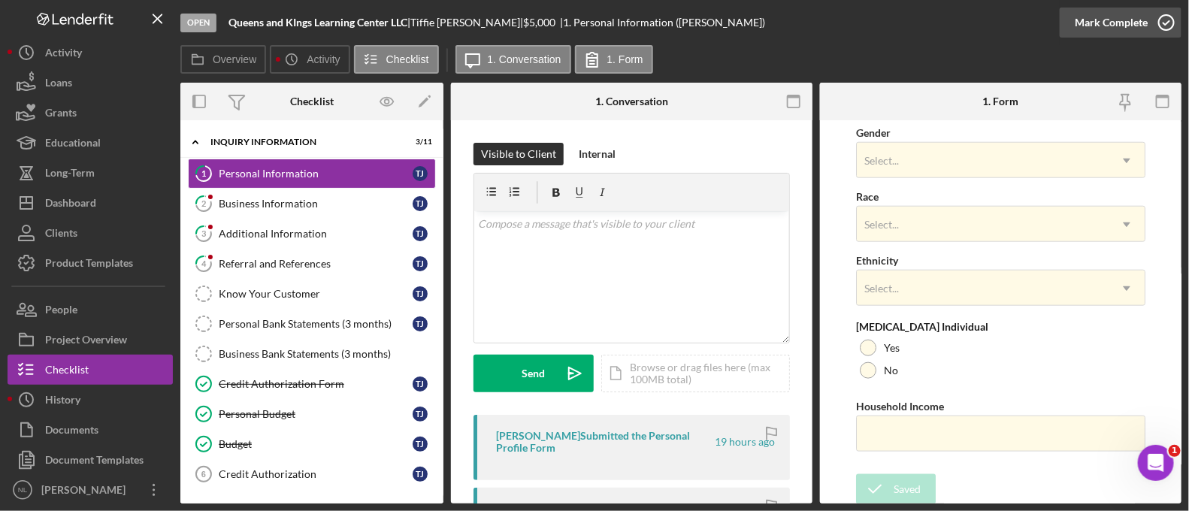
click at [1141, 29] on div "Mark Complete" at bounding box center [1111, 23] width 73 height 30
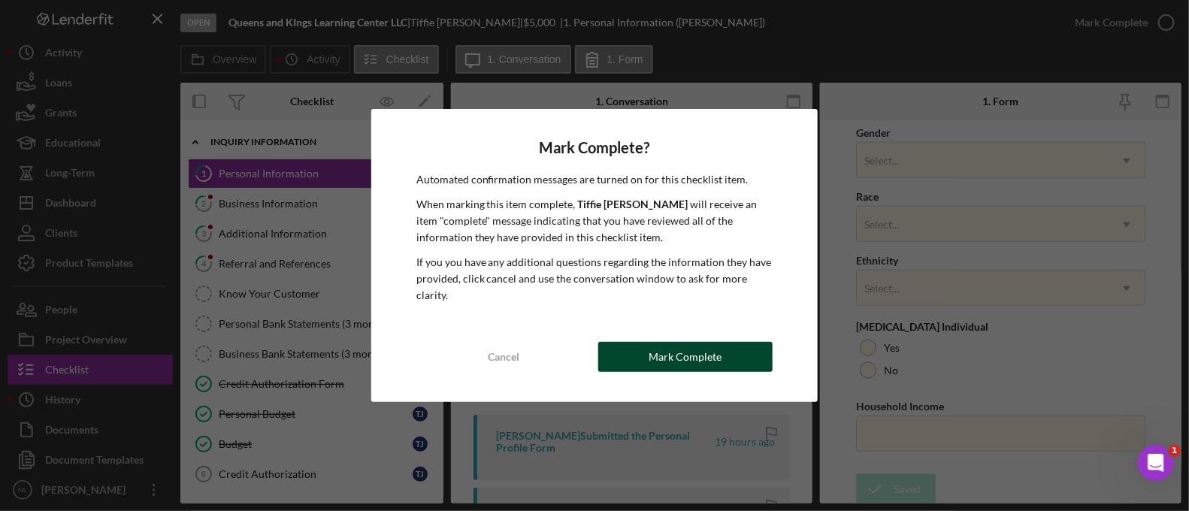
click at [668, 348] on div "Mark Complete" at bounding box center [685, 357] width 73 height 30
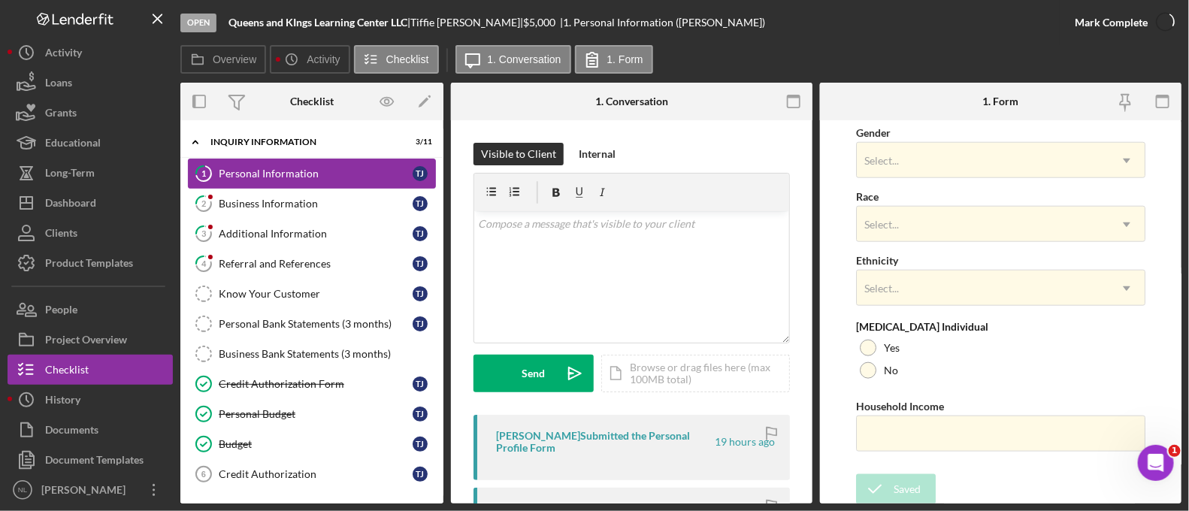
scroll to position [677, 0]
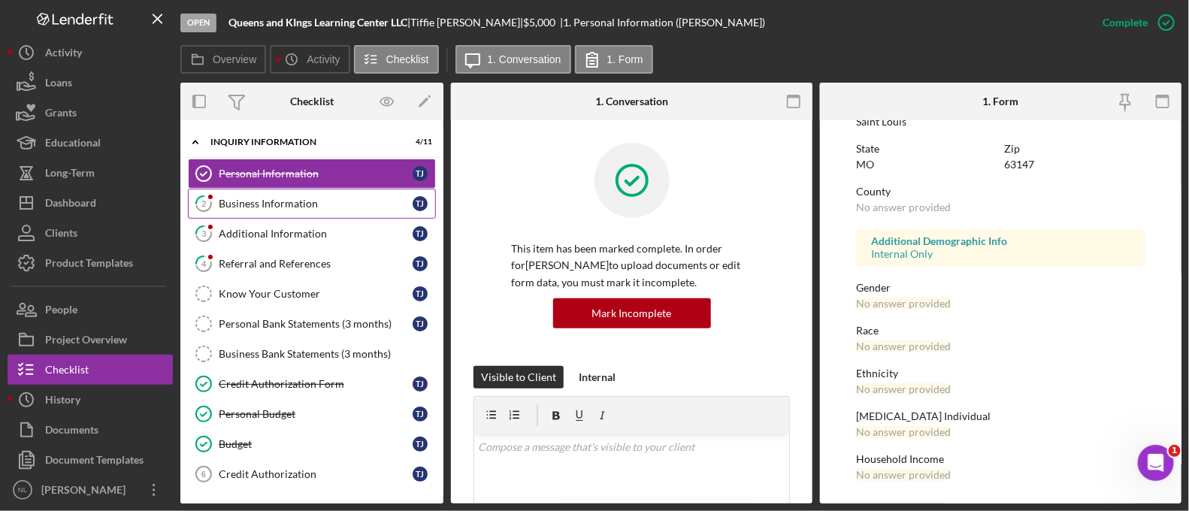
click at [244, 190] on link "2 Business Information T J" at bounding box center [312, 204] width 248 height 30
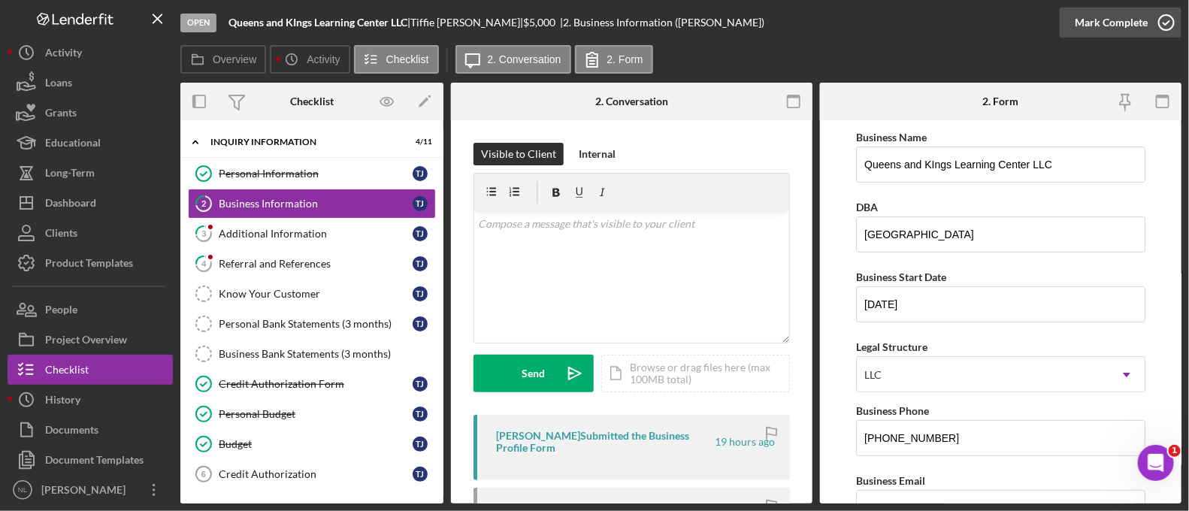
click at [1124, 28] on div "Mark Complete" at bounding box center [1111, 23] width 73 height 30
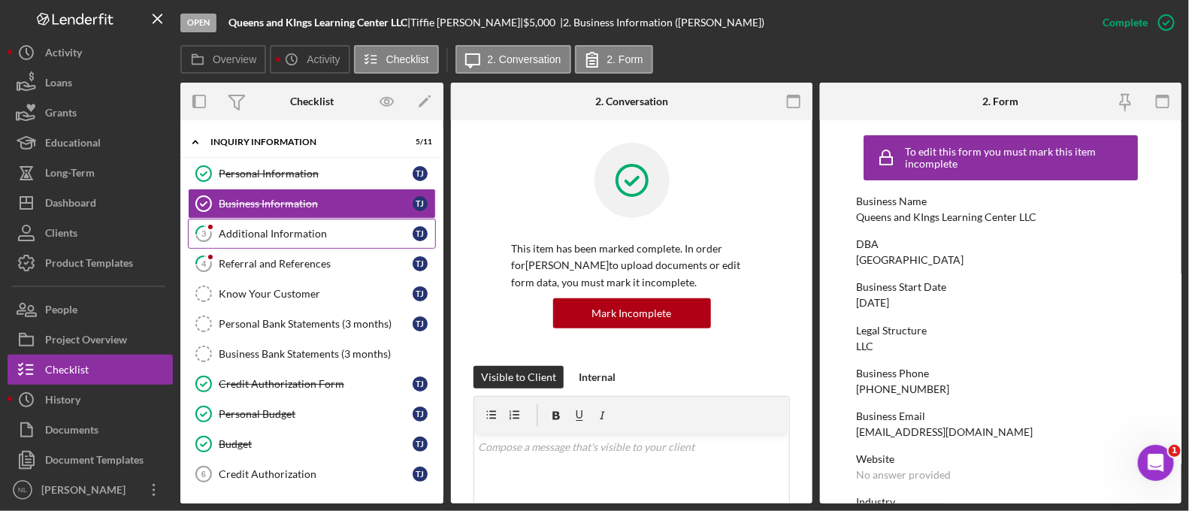
click at [259, 228] on div "Additional Information" at bounding box center [316, 234] width 194 height 12
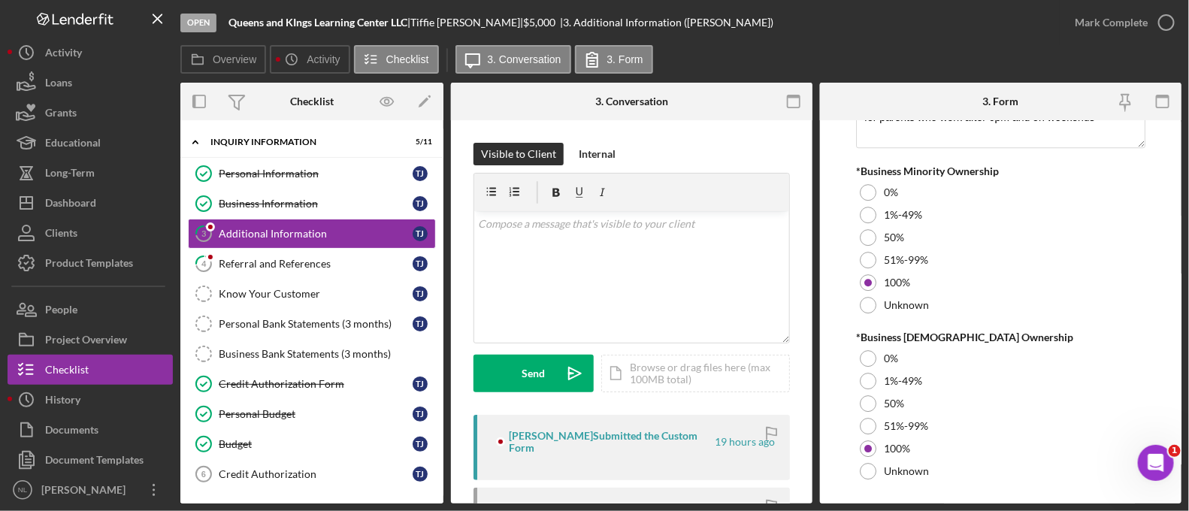
scroll to position [1845, 0]
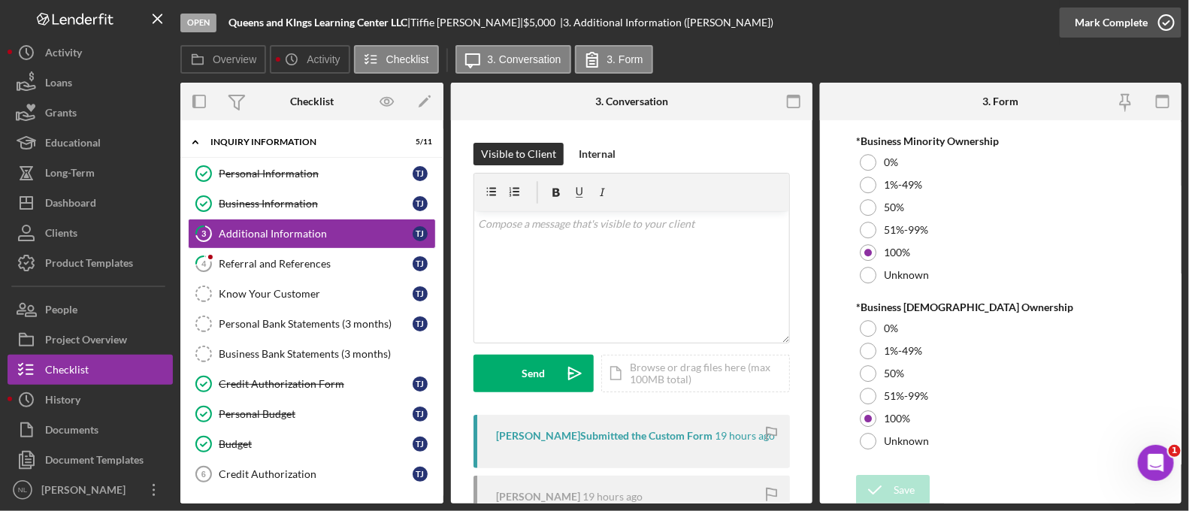
click at [1090, 28] on div "Mark Complete" at bounding box center [1111, 23] width 73 height 30
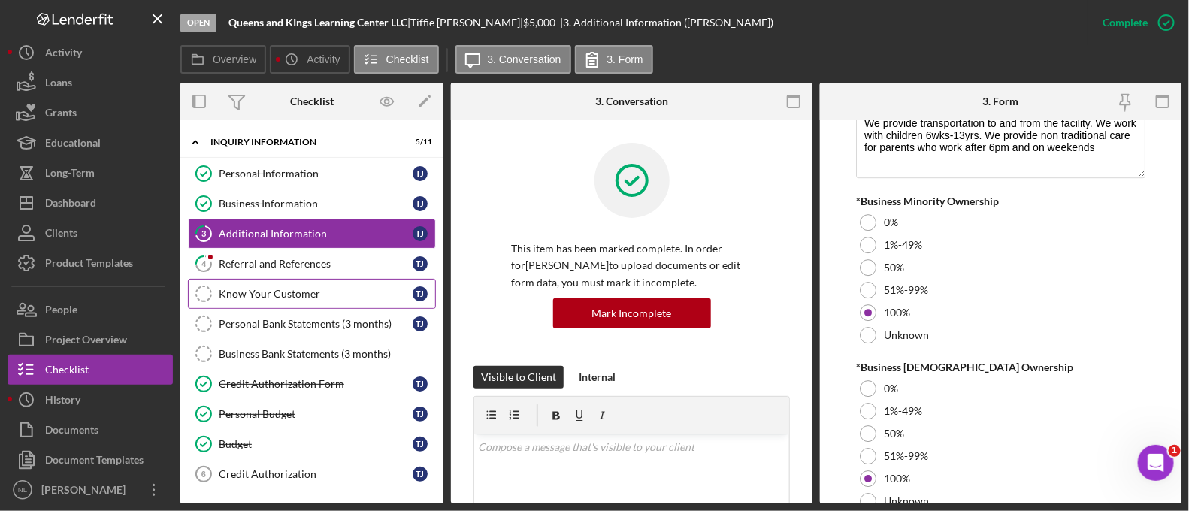
scroll to position [1905, 0]
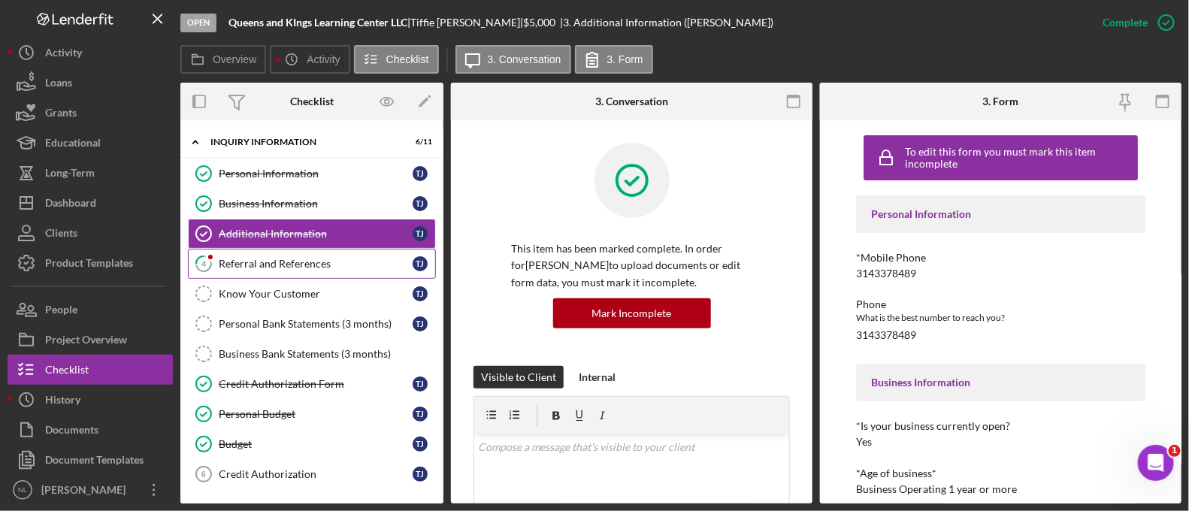
click at [314, 265] on div "Referral and References" at bounding box center [316, 264] width 194 height 12
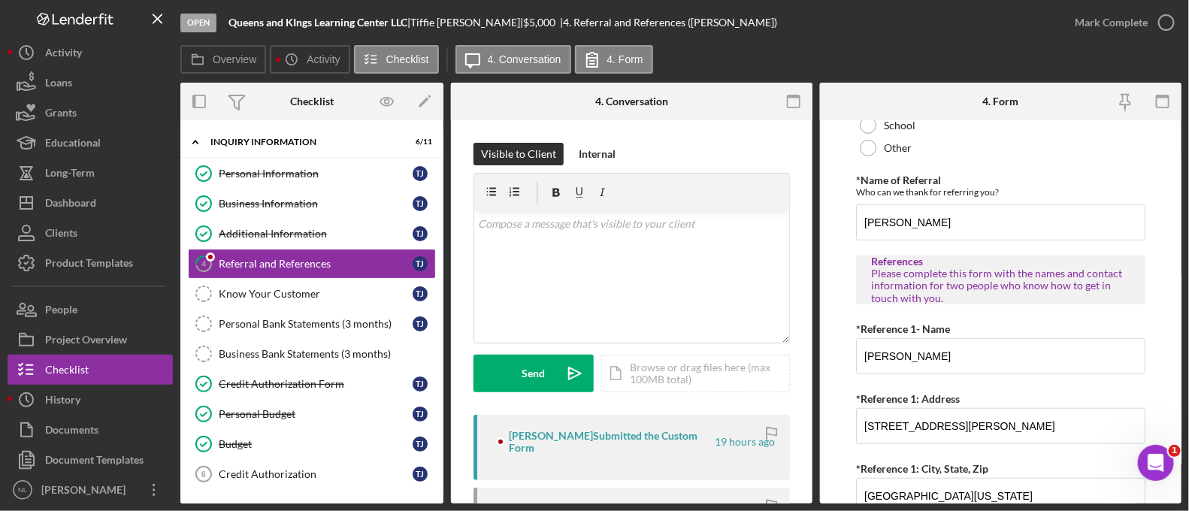
scroll to position [289, 0]
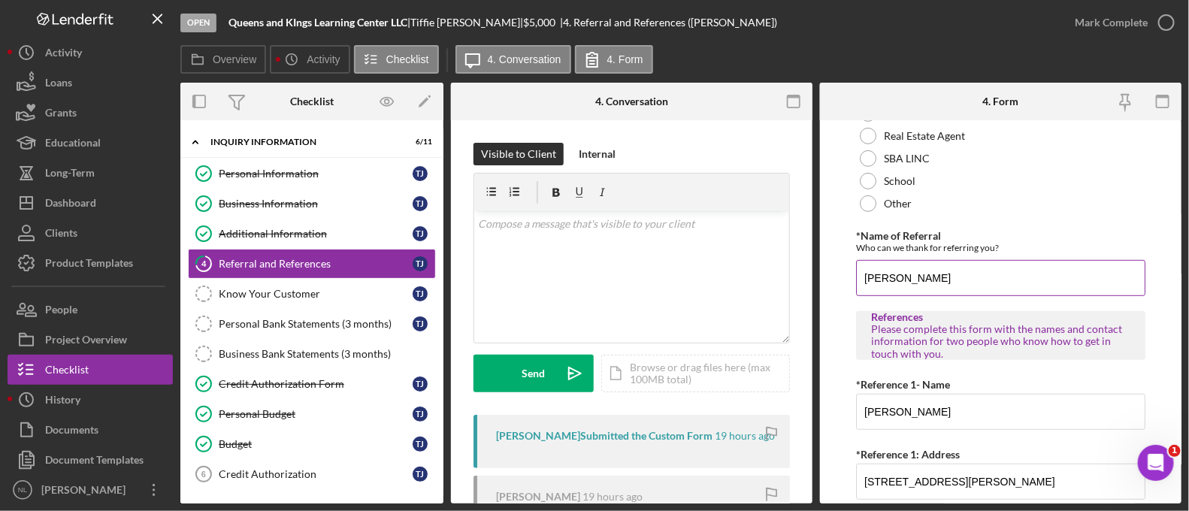
click at [915, 276] on input "[PERSON_NAME]" at bounding box center [1000, 278] width 289 height 36
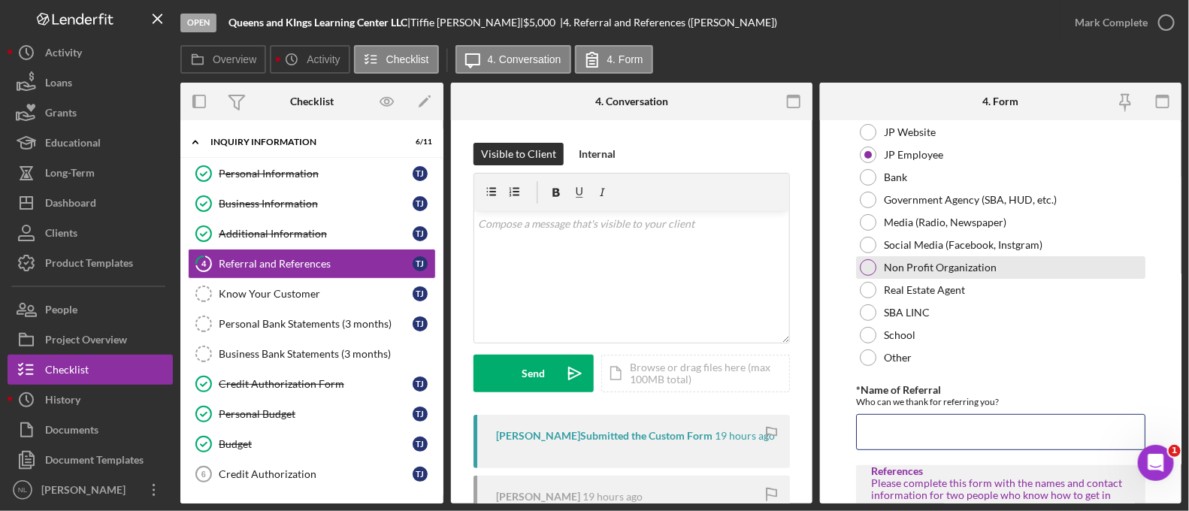
scroll to position [141, 0]
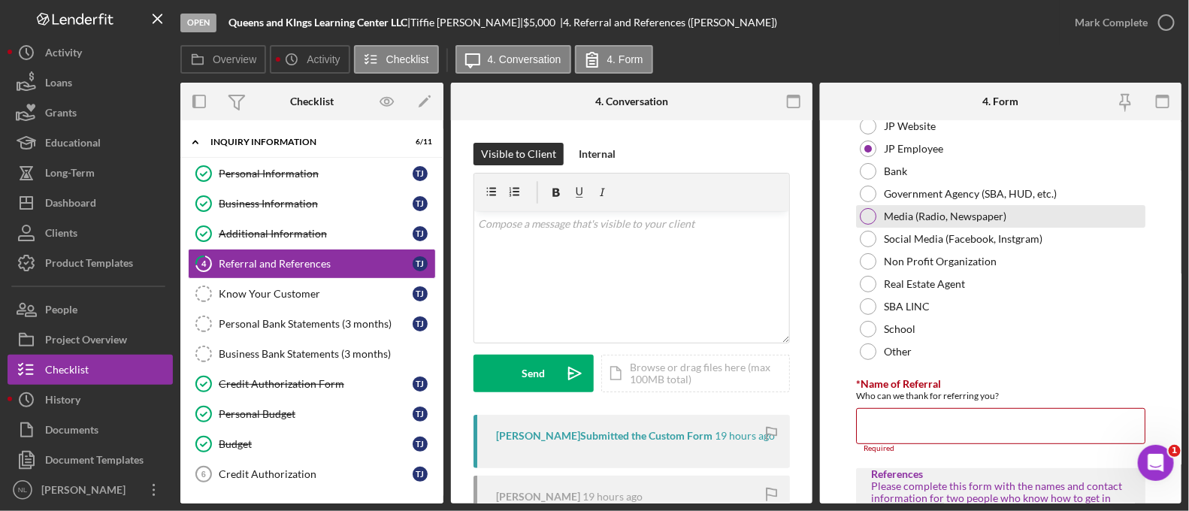
click at [876, 220] on div "Media (Radio, Newspaper)" at bounding box center [1000, 216] width 289 height 23
click at [876, 419] on input "*Name of Referral" at bounding box center [1000, 426] width 289 height 36
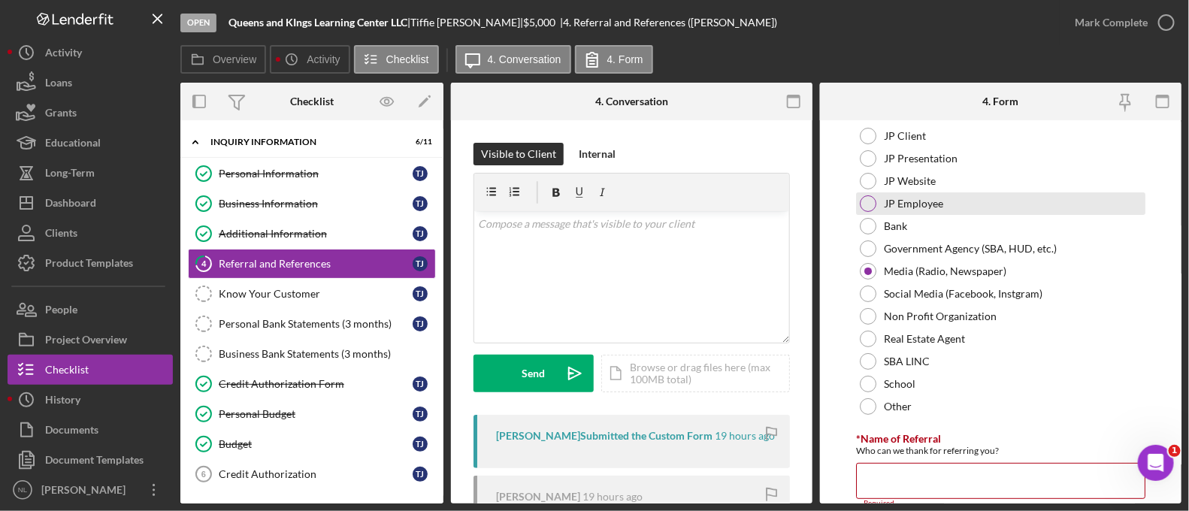
click at [893, 206] on label "JP Employee" at bounding box center [913, 204] width 59 height 12
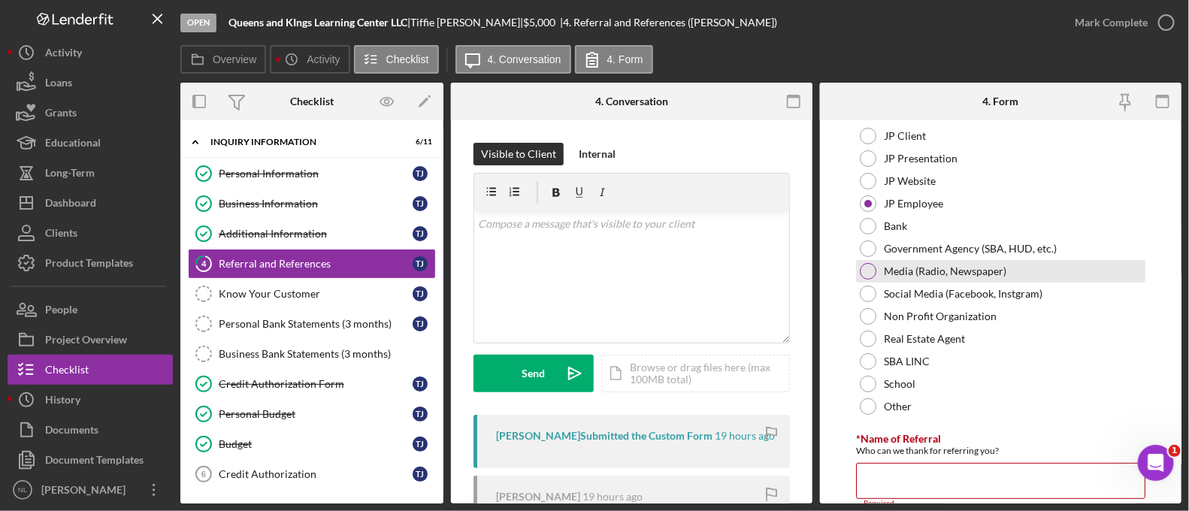
click at [872, 270] on div at bounding box center [868, 271] width 17 height 17
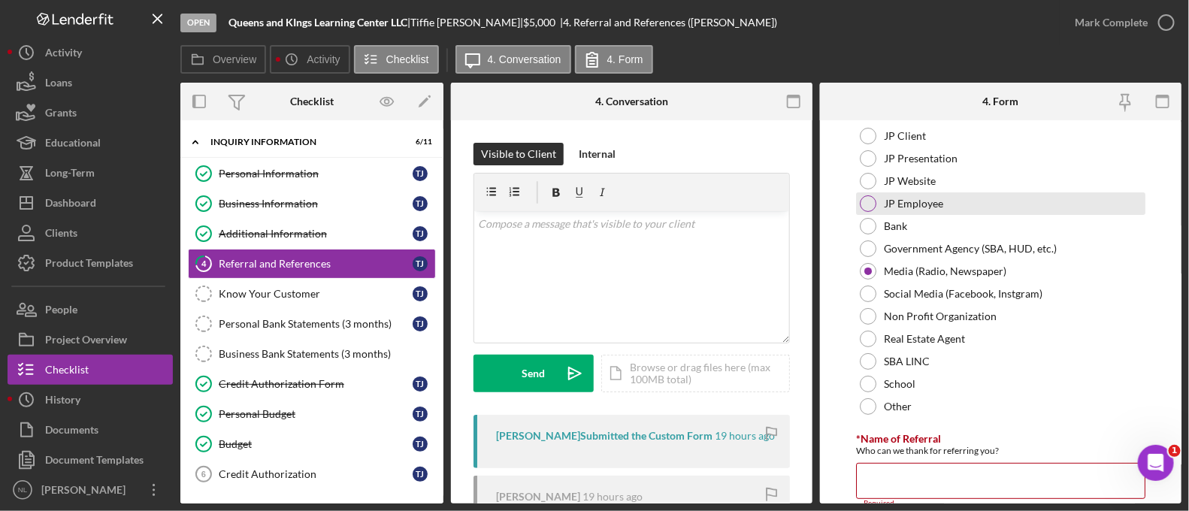
click at [865, 197] on div at bounding box center [868, 203] width 17 height 17
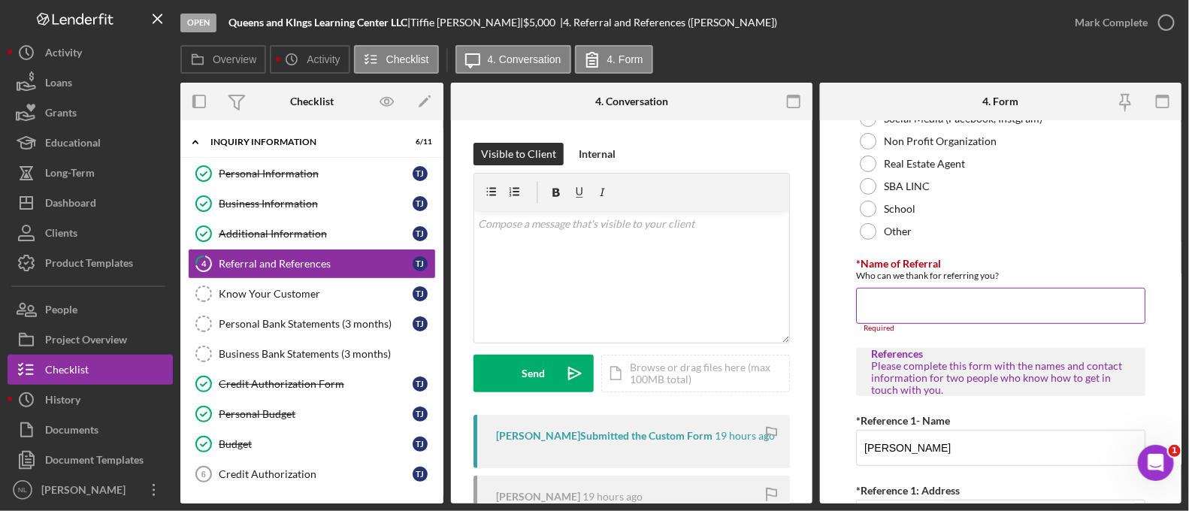
scroll to position [266, 0]
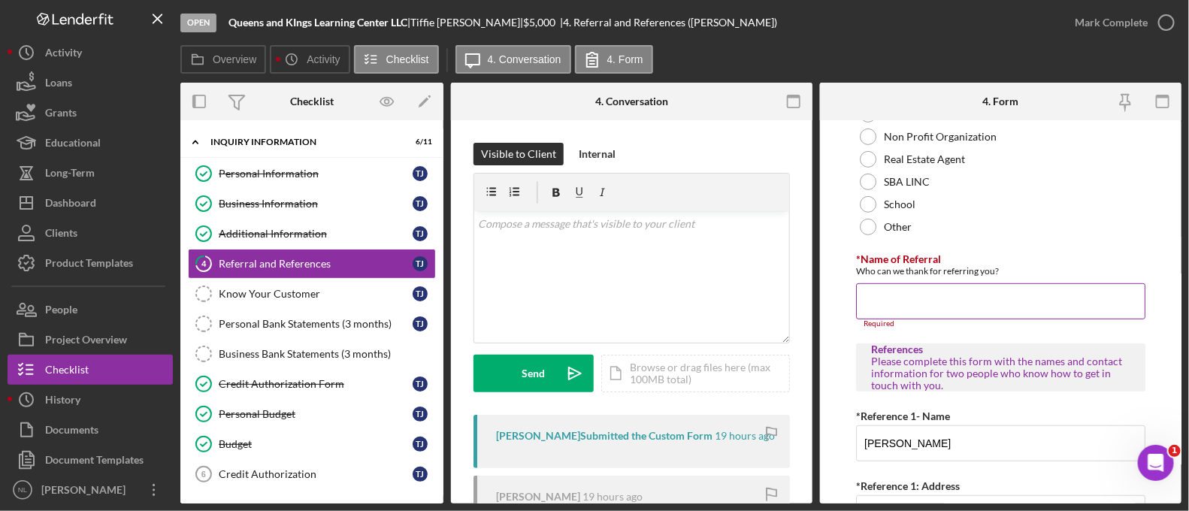
click at [891, 310] on input "*Name of Referral" at bounding box center [1000, 301] width 289 height 36
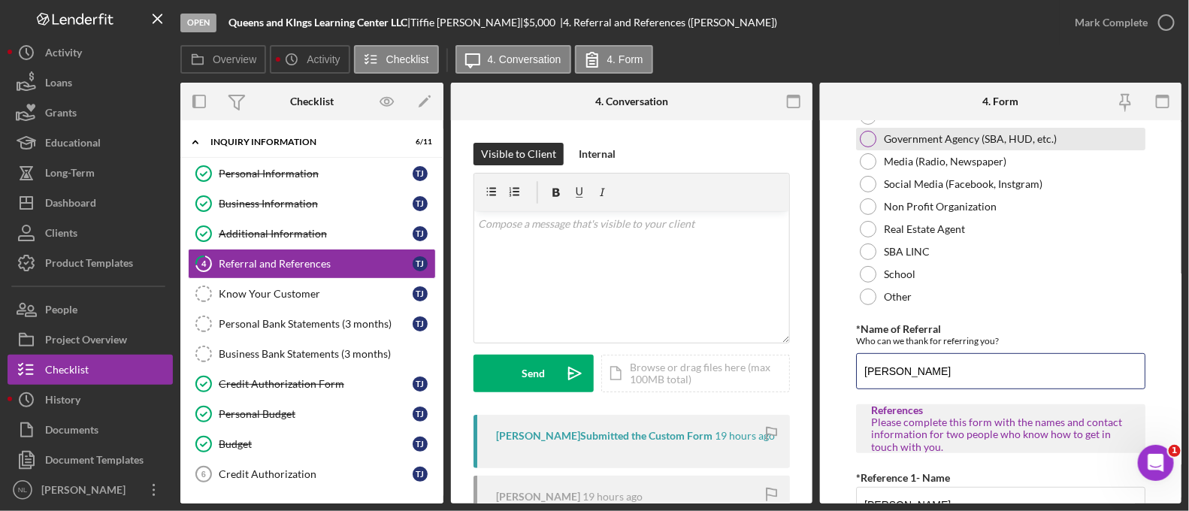
scroll to position [758, 0]
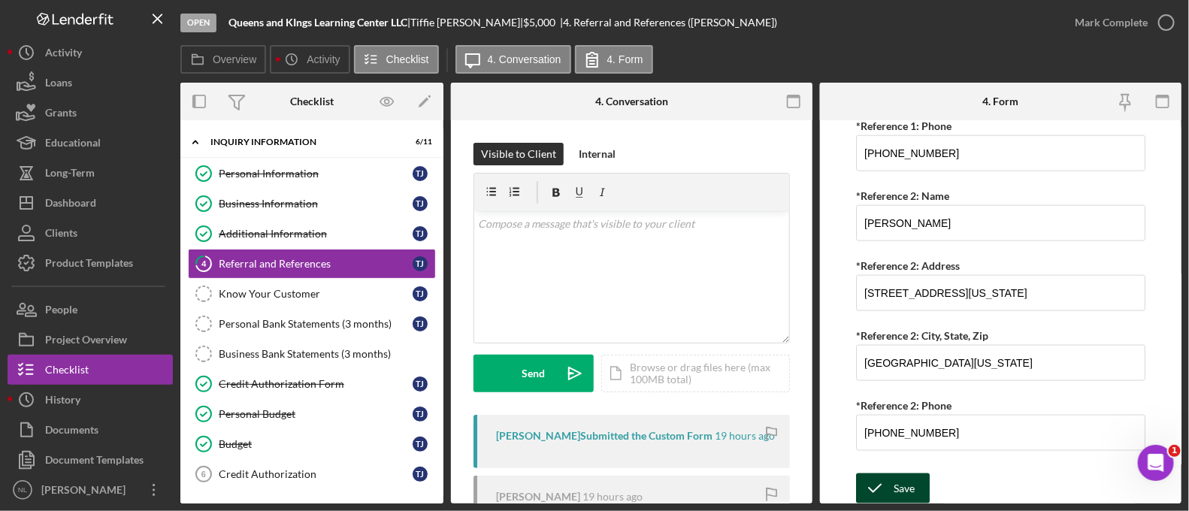
type input "[PERSON_NAME]"
click at [917, 481] on button "Save" at bounding box center [893, 488] width 74 height 30
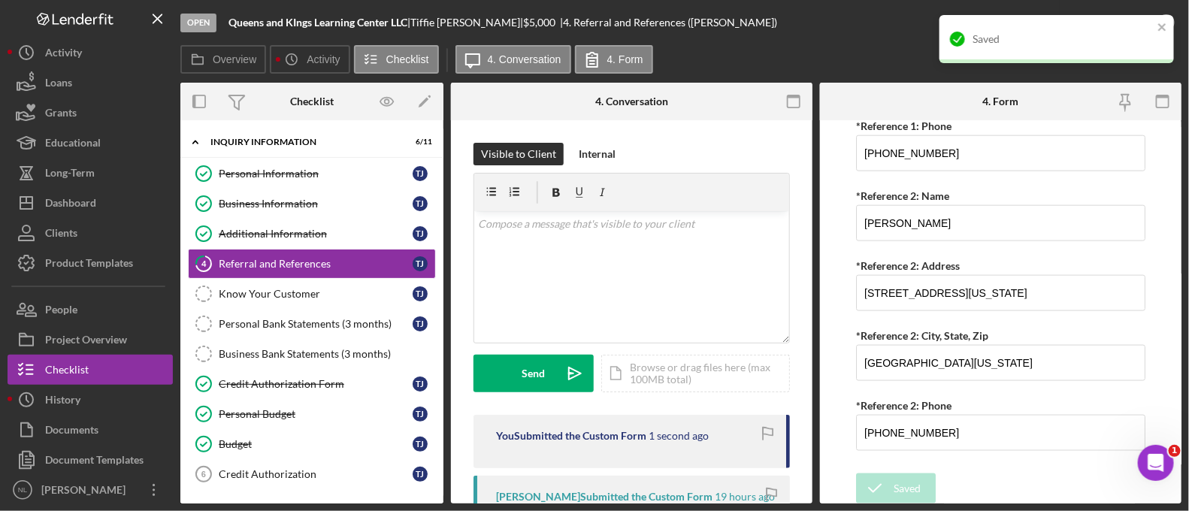
click at [1163, 38] on div "Saved" at bounding box center [1056, 39] width 234 height 48
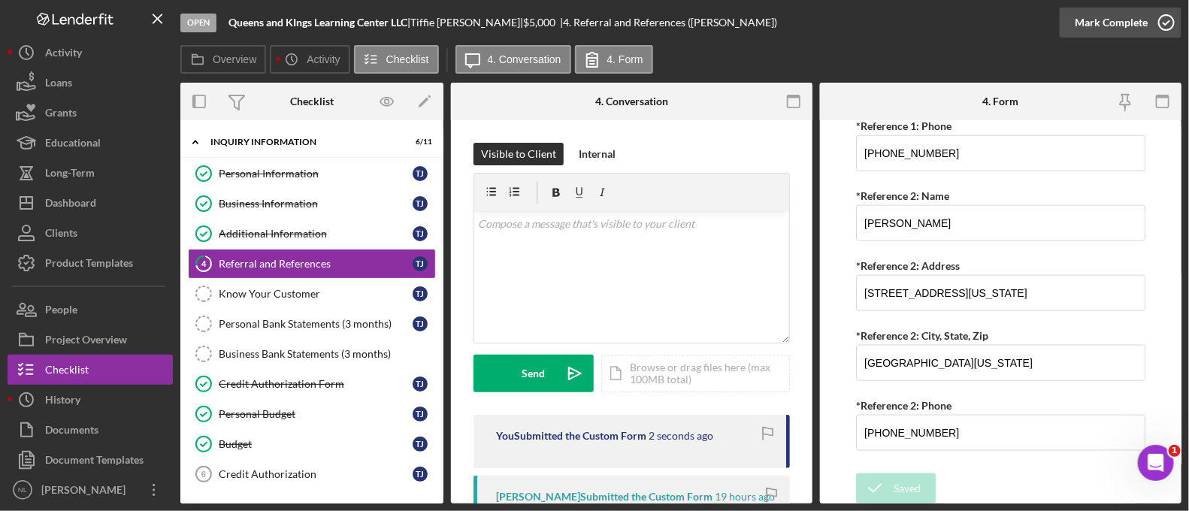
click at [1150, 30] on icon "button" at bounding box center [1167, 23] width 38 height 38
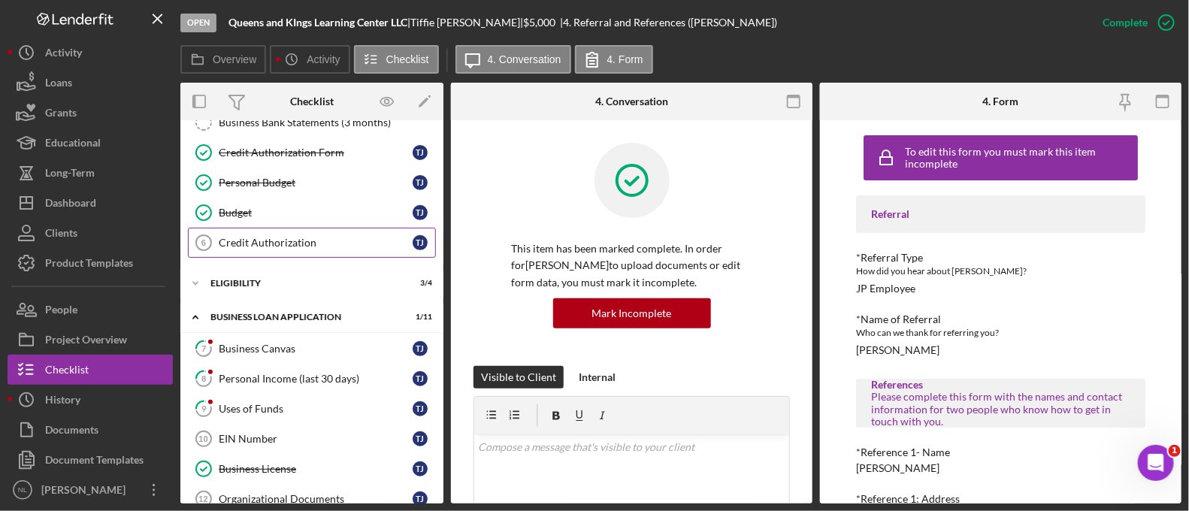
scroll to position [241, 0]
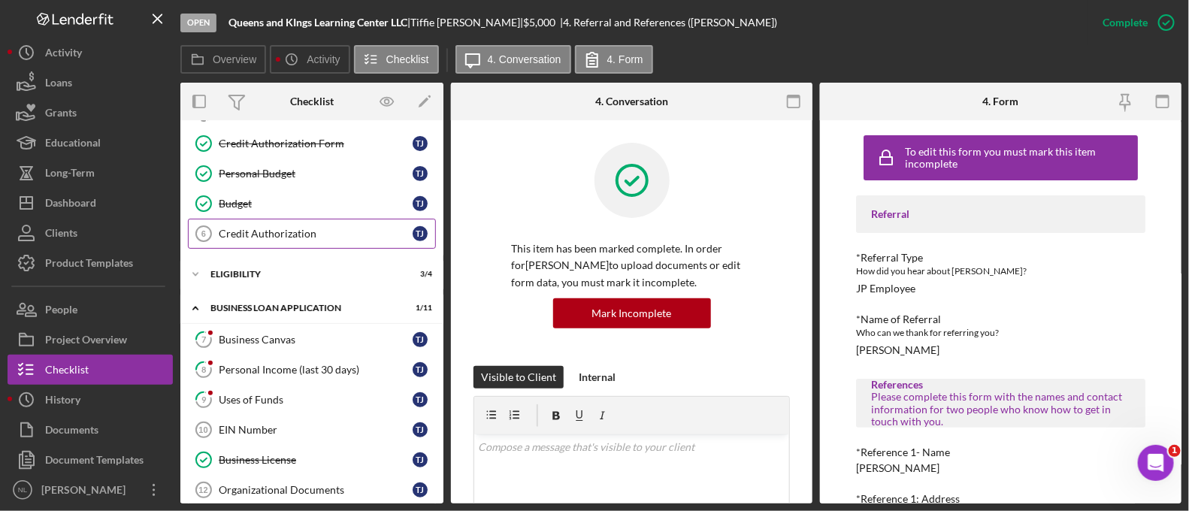
click at [278, 220] on link "Credit Authorization 6 Credit Authorization T J" at bounding box center [312, 234] width 248 height 30
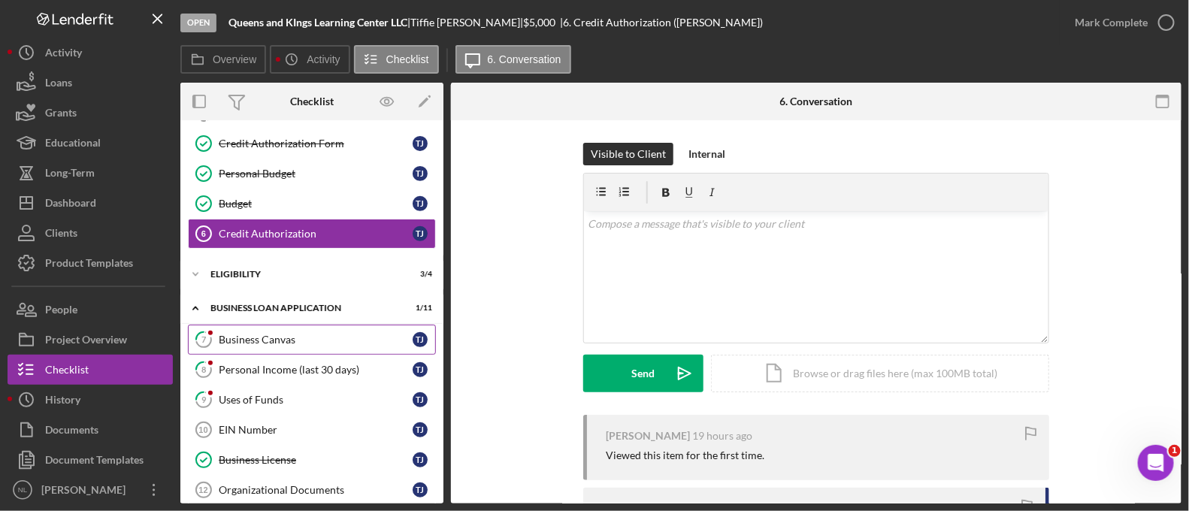
scroll to position [503, 0]
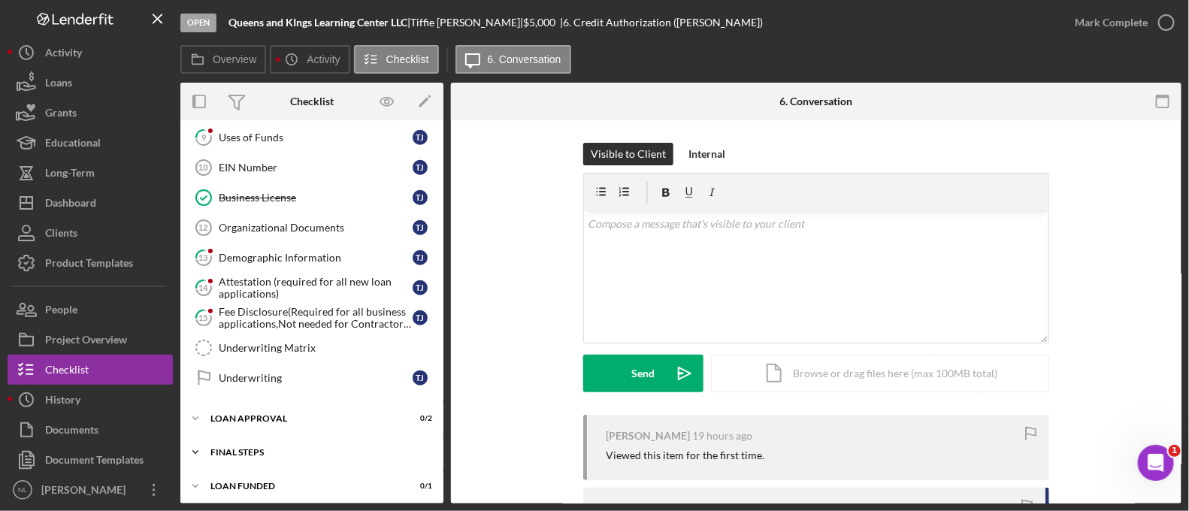
click at [338, 449] on div "Final Steps" at bounding box center [317, 452] width 214 height 9
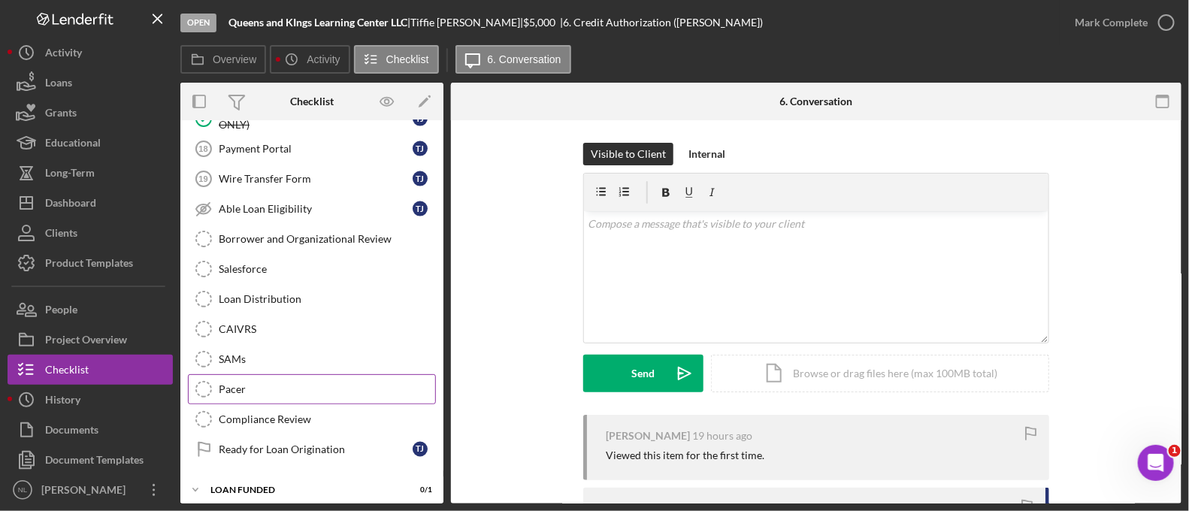
scroll to position [685, 0]
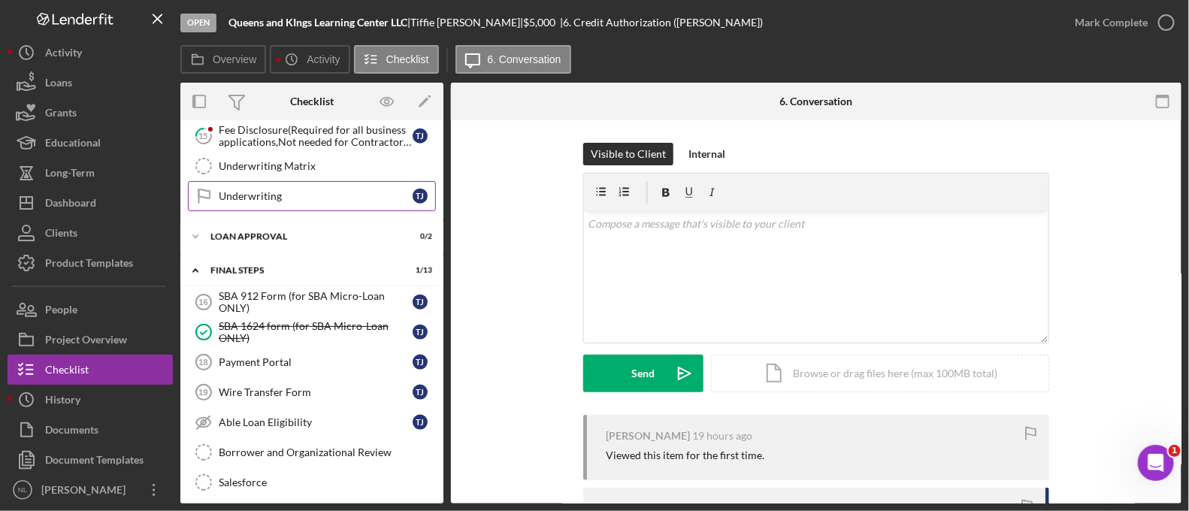
click at [277, 181] on link "Underwriting Underwriting T J" at bounding box center [312, 196] width 248 height 30
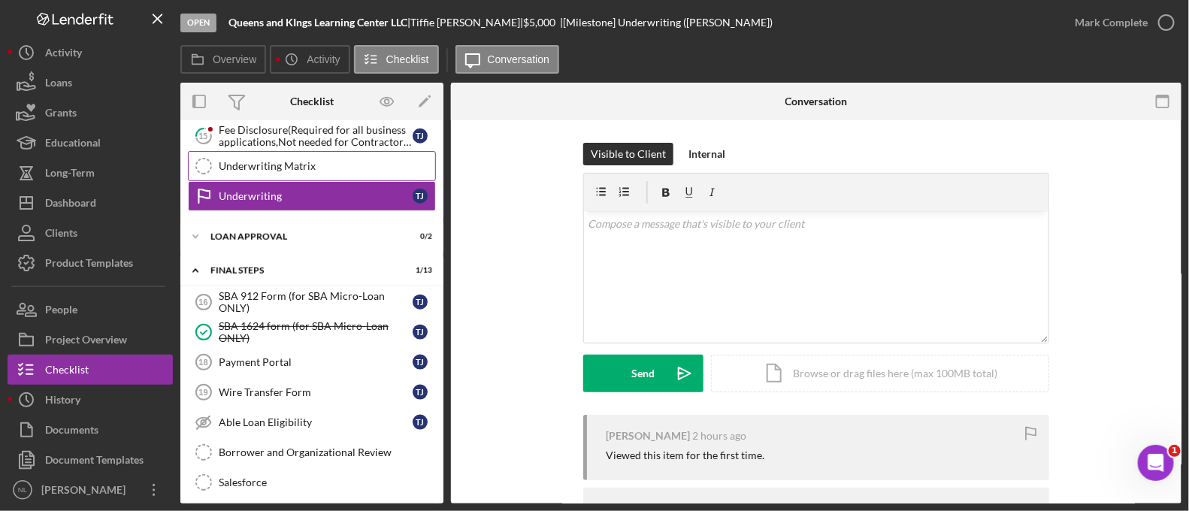
click at [274, 167] on link "Underwriting Matrix Underwriting Matrix" at bounding box center [312, 166] width 248 height 30
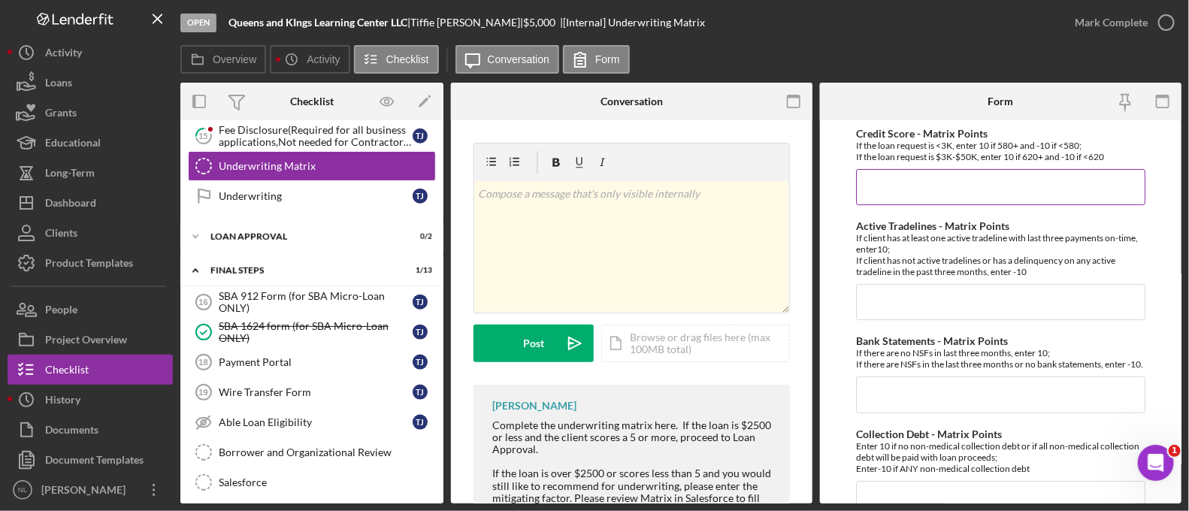
click at [963, 172] on input "Credit Score - Matrix Points" at bounding box center [1000, 187] width 289 height 36
type input "-10"
click at [903, 297] on input "Active Tradelines - Matrix Points" at bounding box center [1000, 302] width 289 height 36
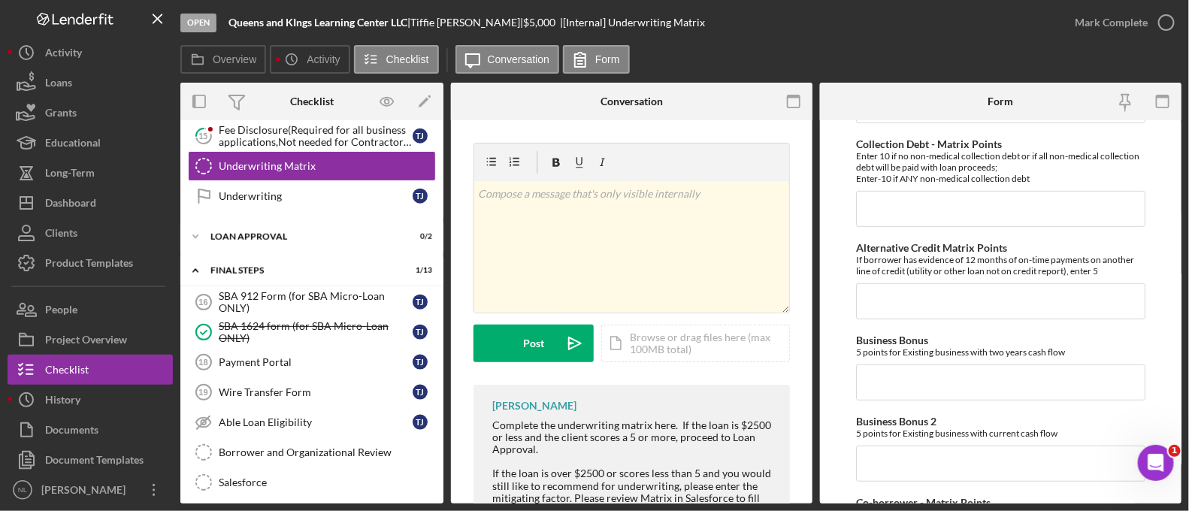
scroll to position [292, 0]
type input "-10"
click at [887, 218] on input "Collection Debt - Matrix Points" at bounding box center [1000, 207] width 289 height 36
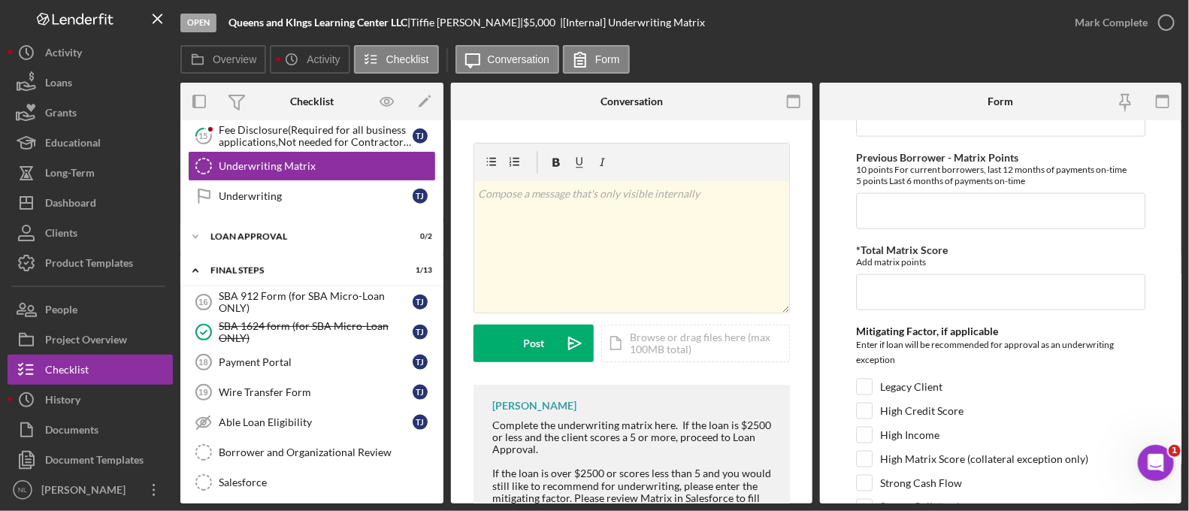
scroll to position [938, 0]
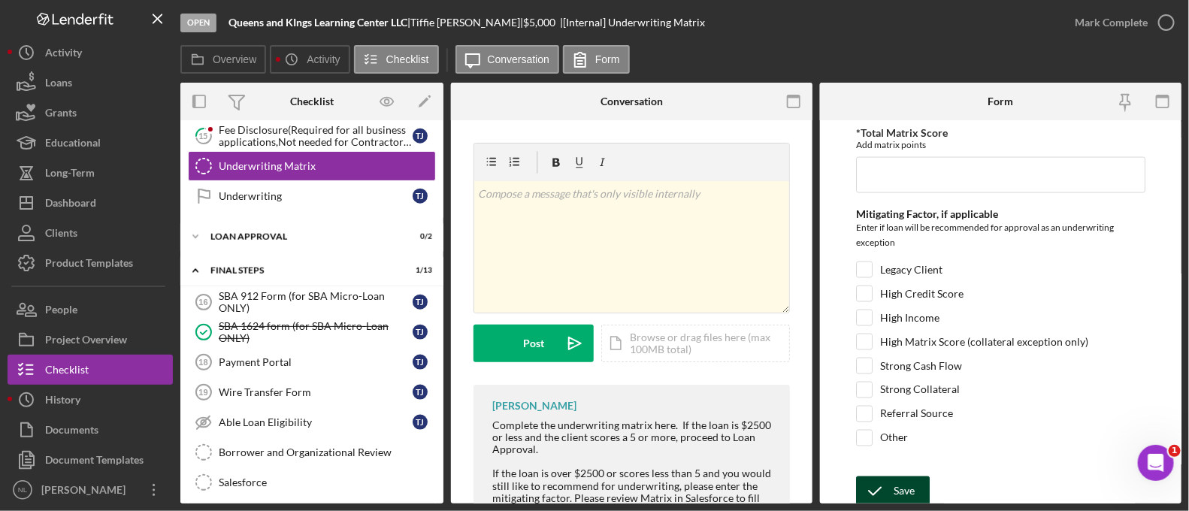
type input "-10"
click at [904, 476] on div "Save" at bounding box center [904, 491] width 21 height 30
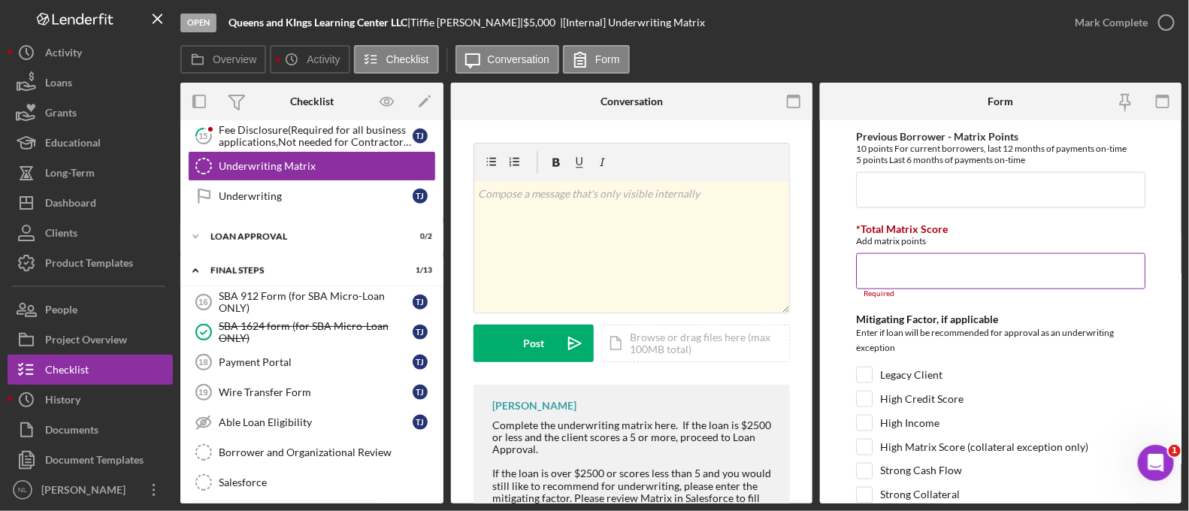
scroll to position [947, 0]
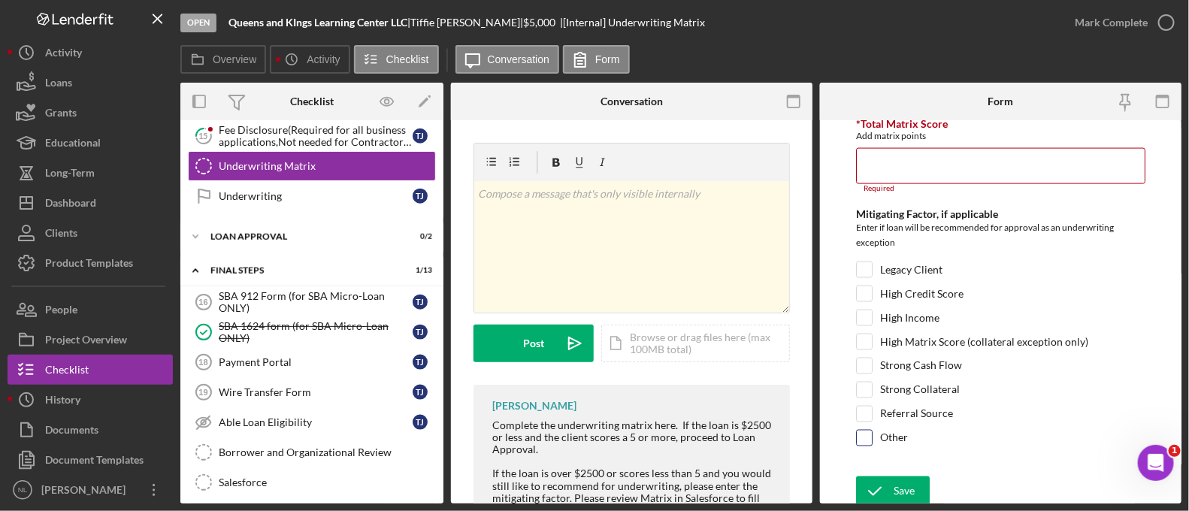
click at [865, 431] on input "Other" at bounding box center [864, 438] width 15 height 15
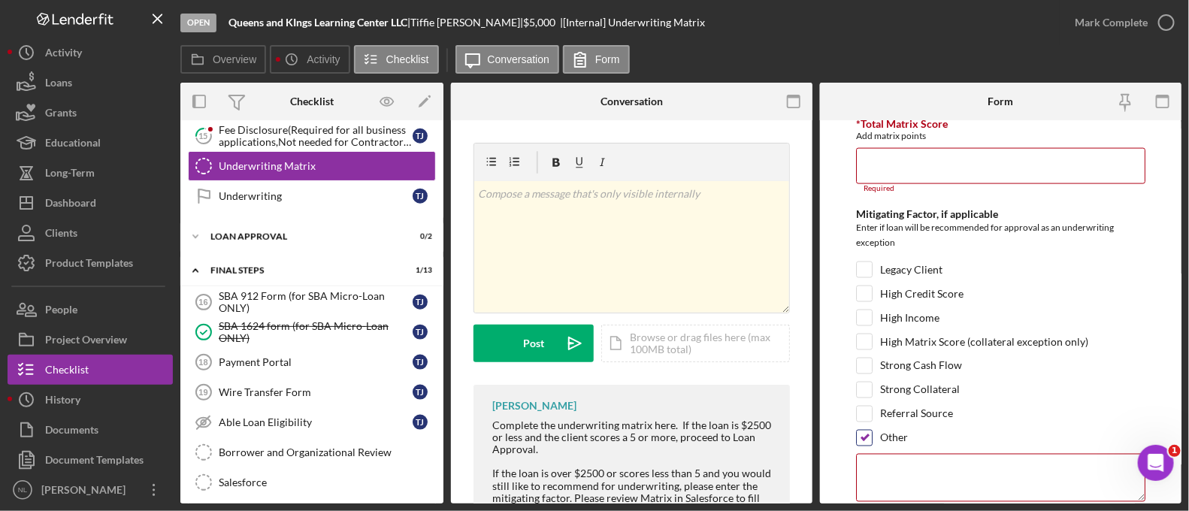
click at [860, 434] on input "Other" at bounding box center [864, 438] width 15 height 15
checkbox input "false"
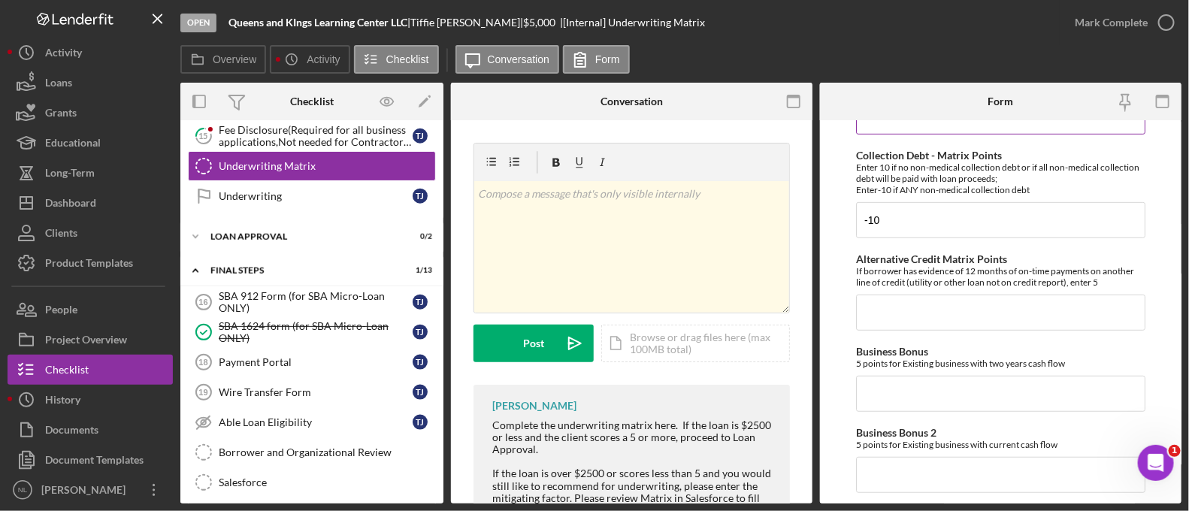
scroll to position [281, 0]
click at [936, 328] on input "Alternative Credit Matrix Points" at bounding box center [1000, 310] width 289 height 36
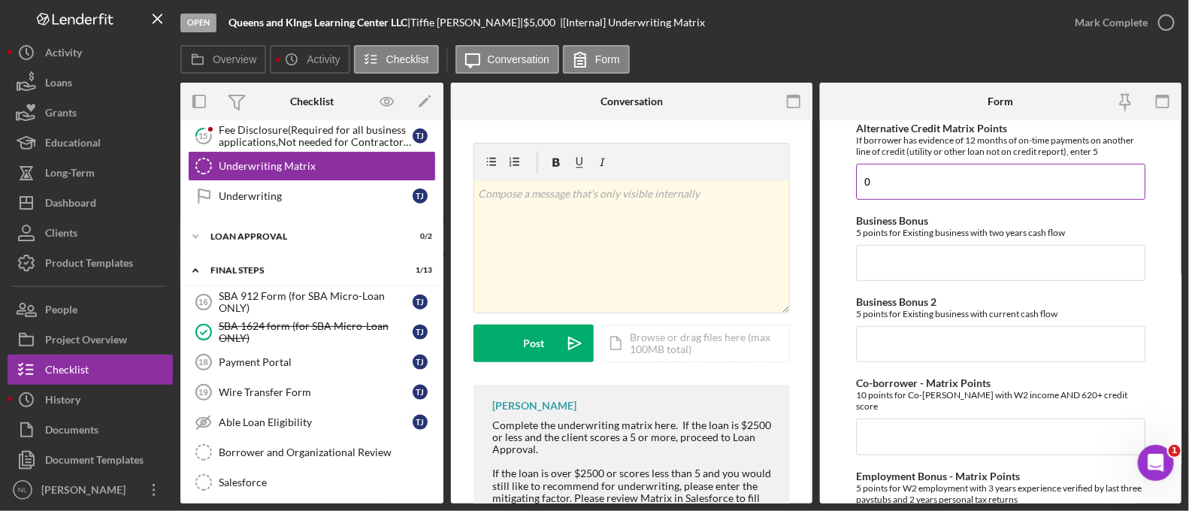
scroll to position [947, 0]
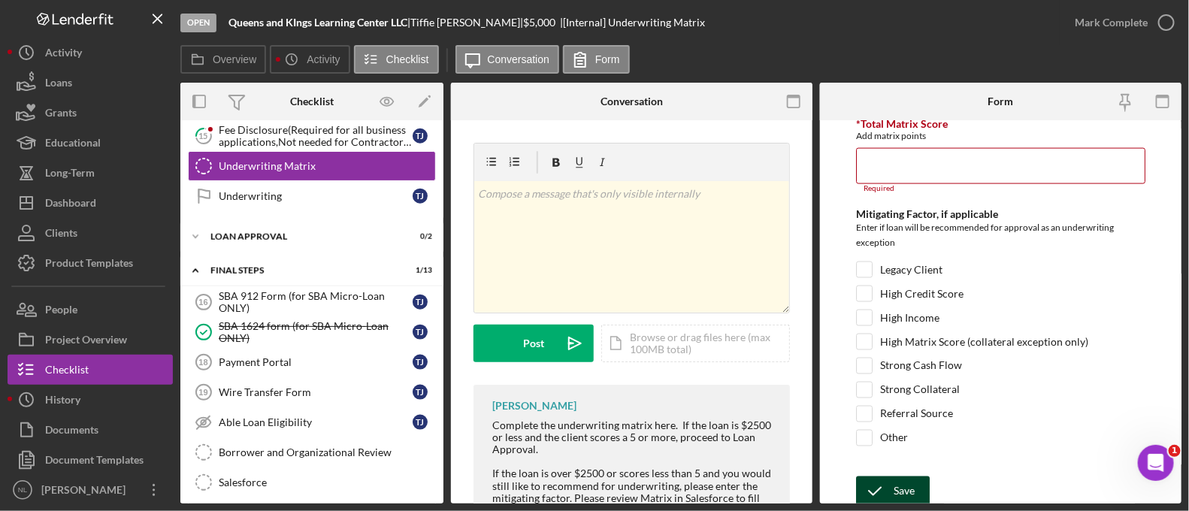
type input "0"
click at [915, 483] on button "Save" at bounding box center [893, 491] width 74 height 30
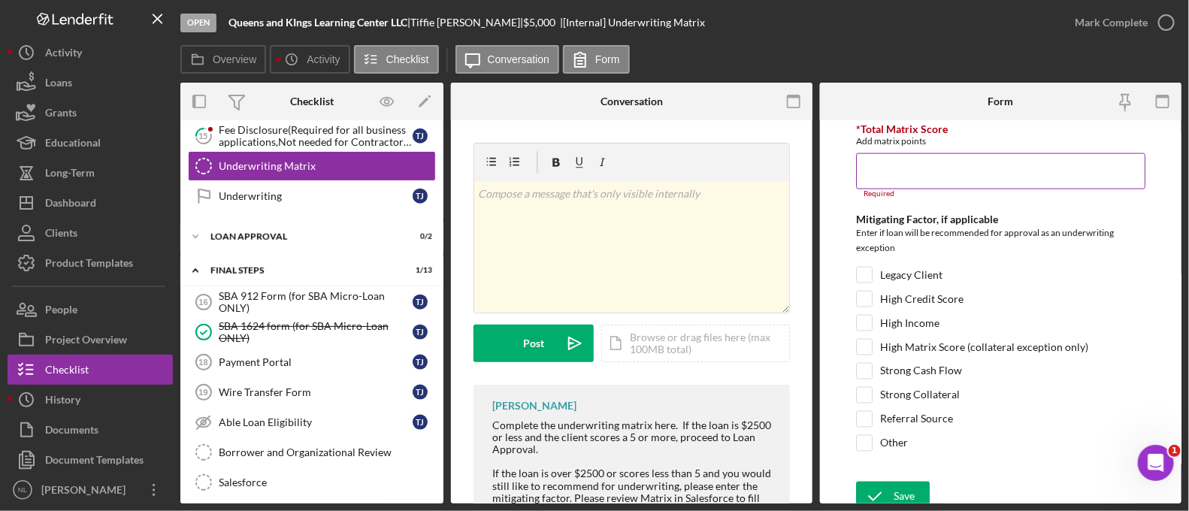
click at [890, 179] on input "*Total Matrix Score" at bounding box center [1000, 171] width 289 height 36
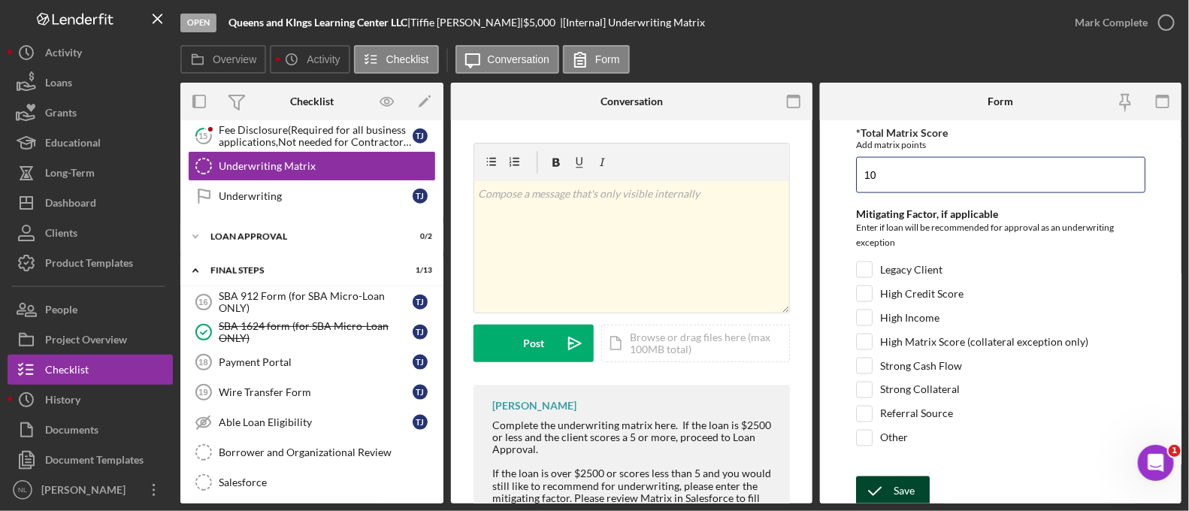
type input "10"
click at [891, 491] on icon "submit" at bounding box center [875, 492] width 38 height 38
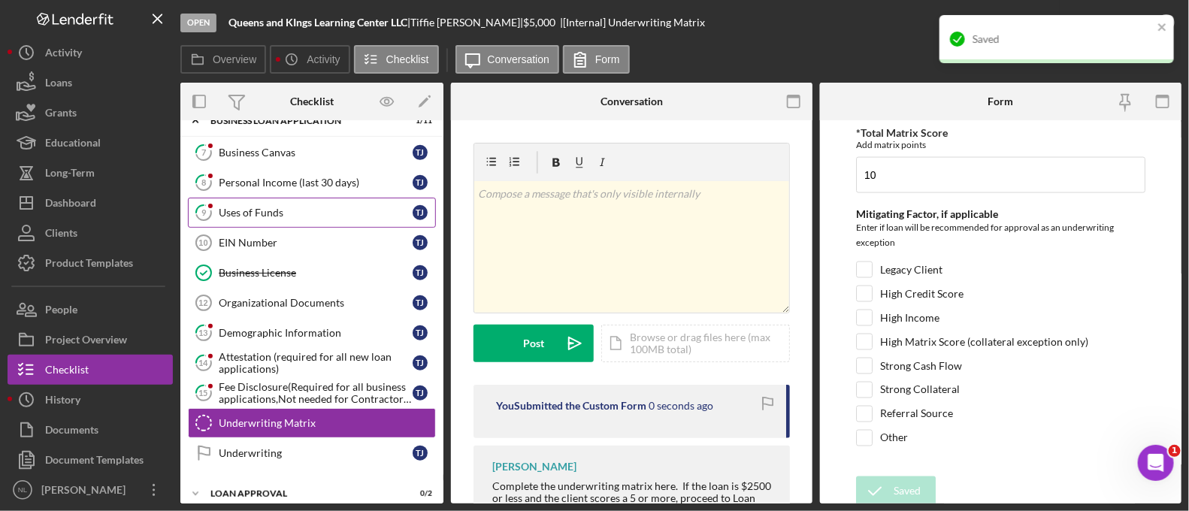
scroll to position [381, 0]
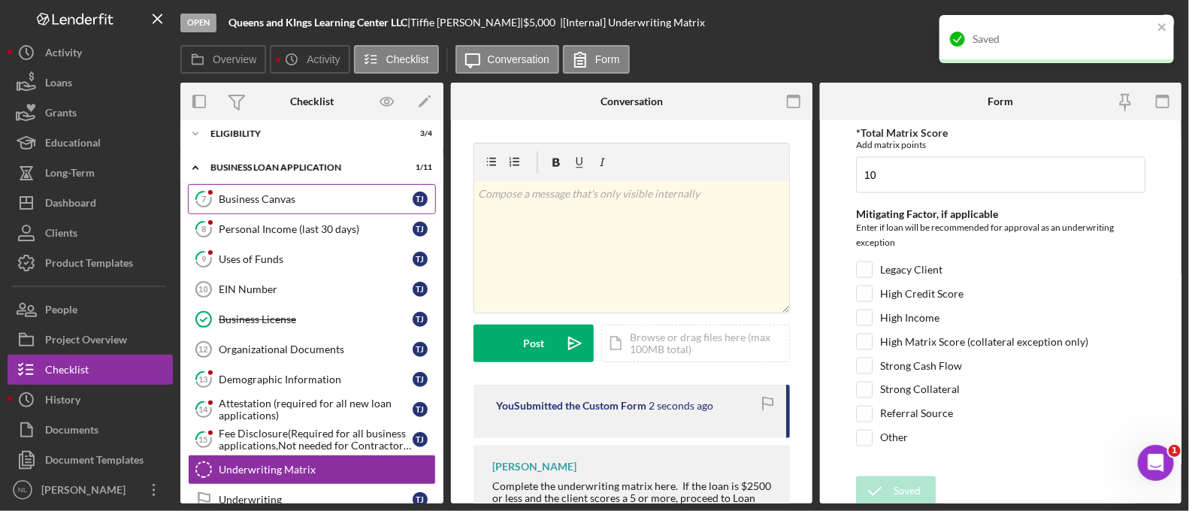
click at [270, 195] on div "Business Canvas" at bounding box center [316, 199] width 194 height 12
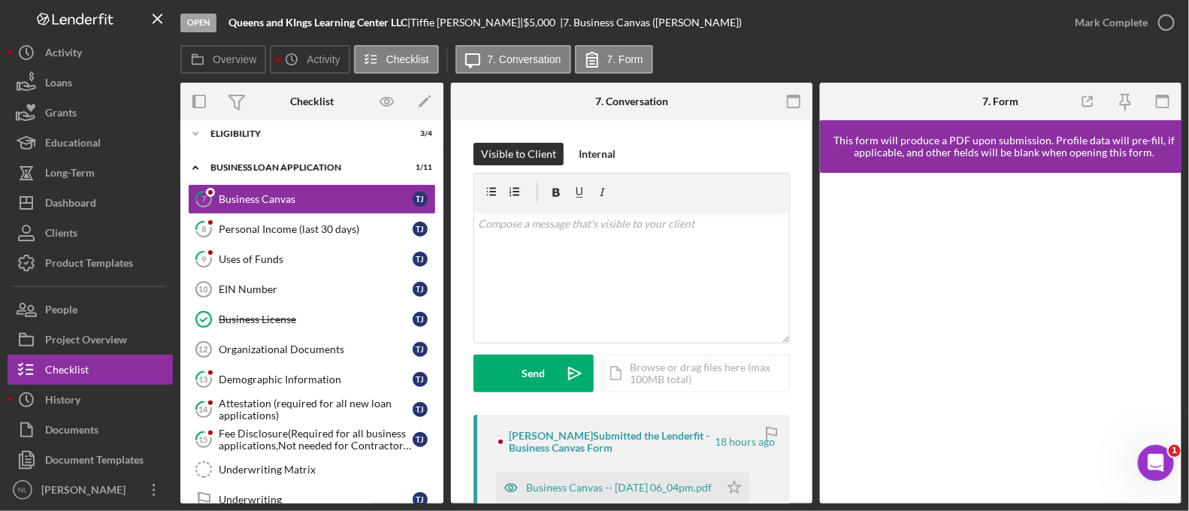
scroll to position [199, 0]
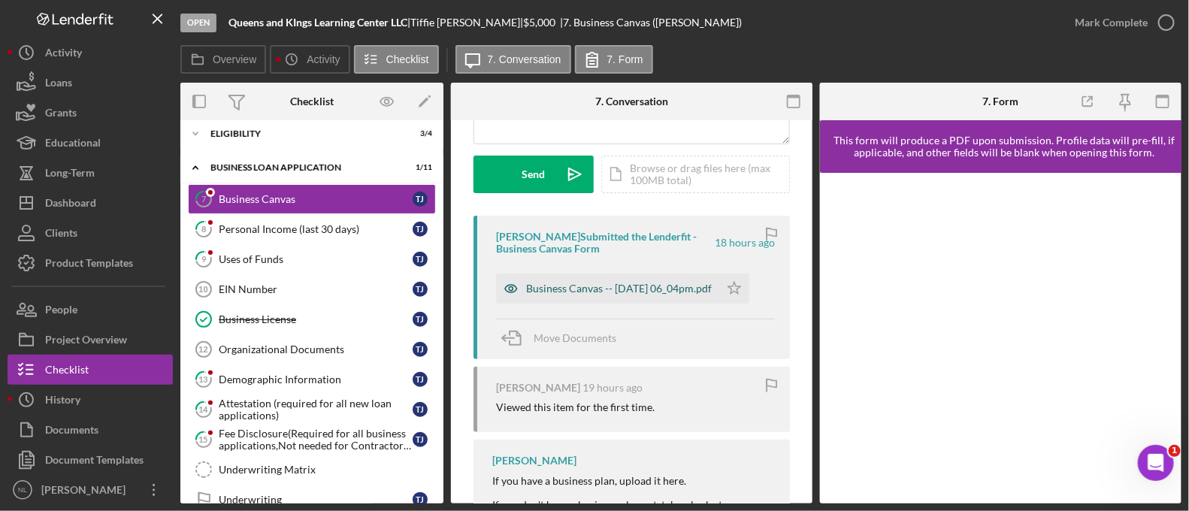
click at [633, 283] on div "Business Canvas -- [DATE] 06_04pm.pdf" at bounding box center [619, 289] width 186 height 12
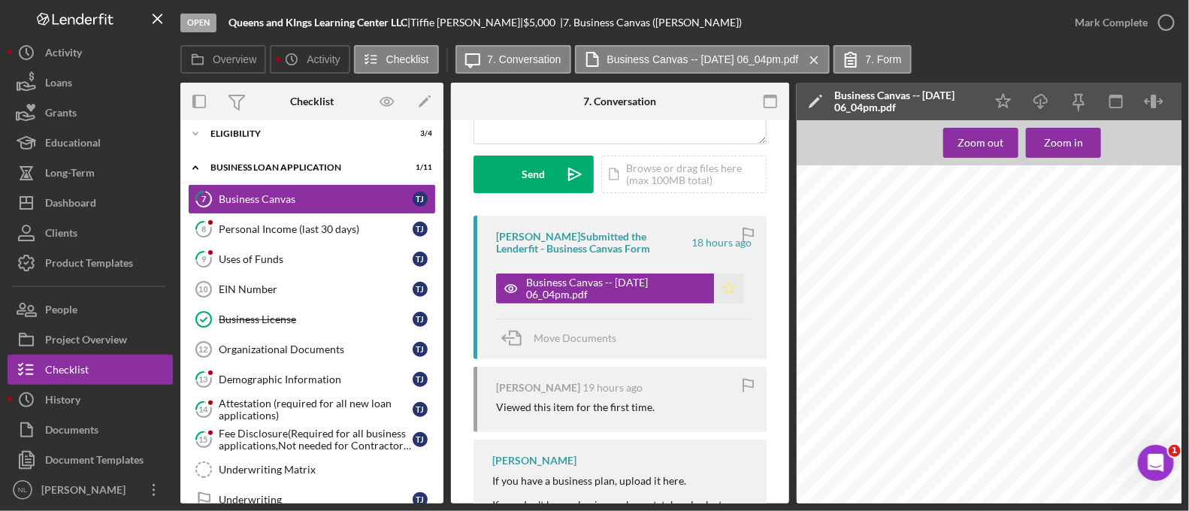
click at [723, 286] on polygon "button" at bounding box center [729, 288] width 13 height 12
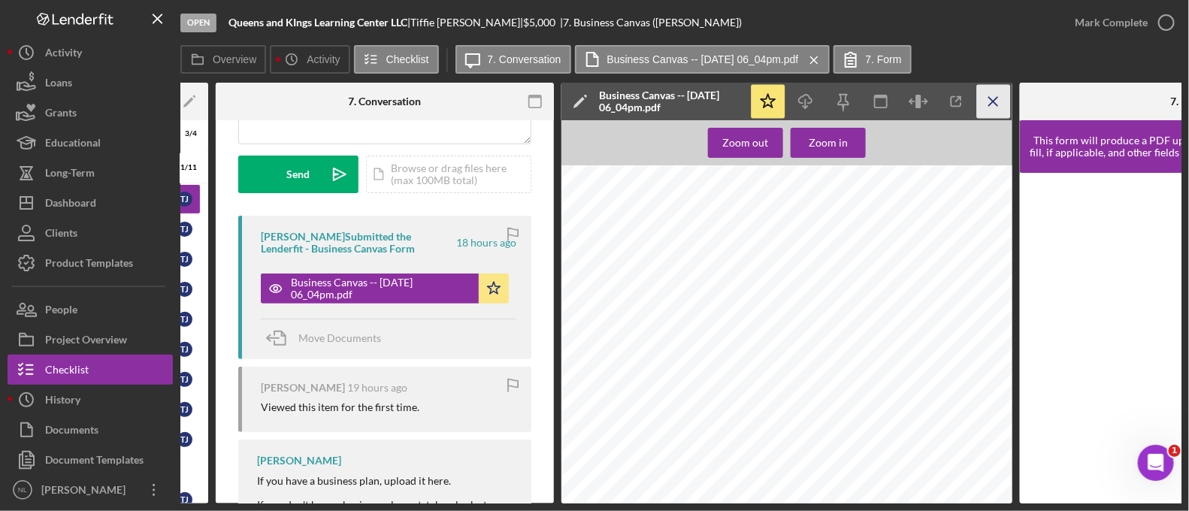
click at [1004, 113] on icon "Icon/Menu Close" at bounding box center [994, 102] width 34 height 34
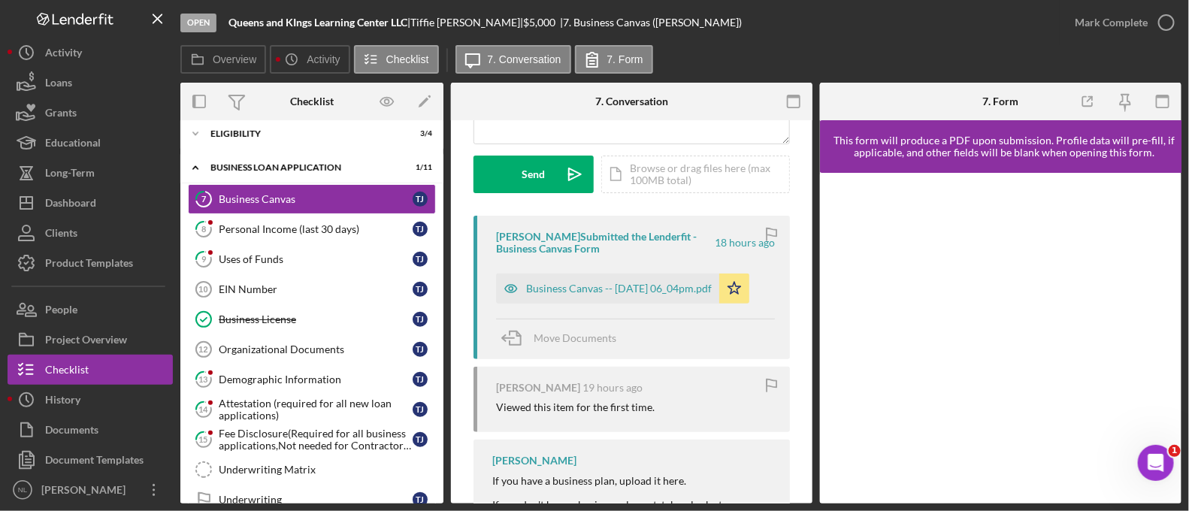
click at [1109, 40] on div "Mark Complete" at bounding box center [1121, 22] width 122 height 45
click at [1121, 14] on div "Mark Complete" at bounding box center [1111, 23] width 73 height 30
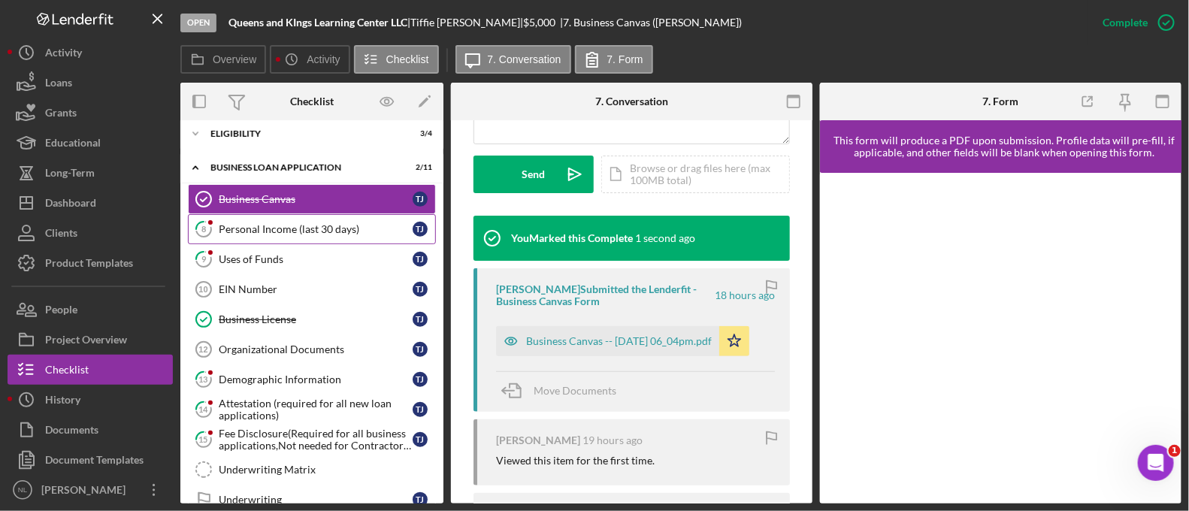
click at [323, 231] on div "Personal Income (last 30 days)" at bounding box center [316, 229] width 194 height 12
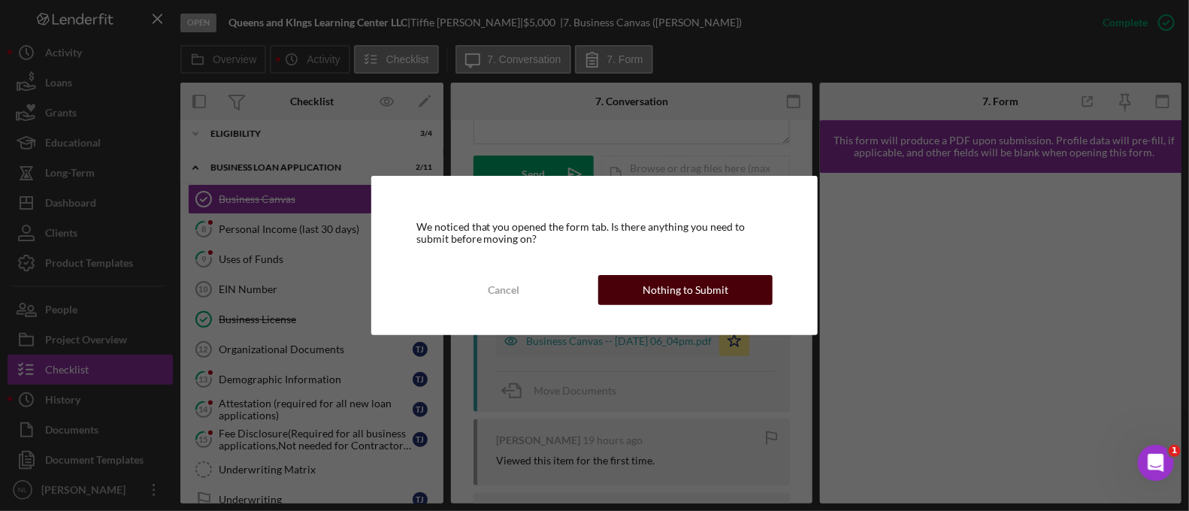
click at [665, 282] on div "Nothing to Submit" at bounding box center [686, 290] width 86 height 30
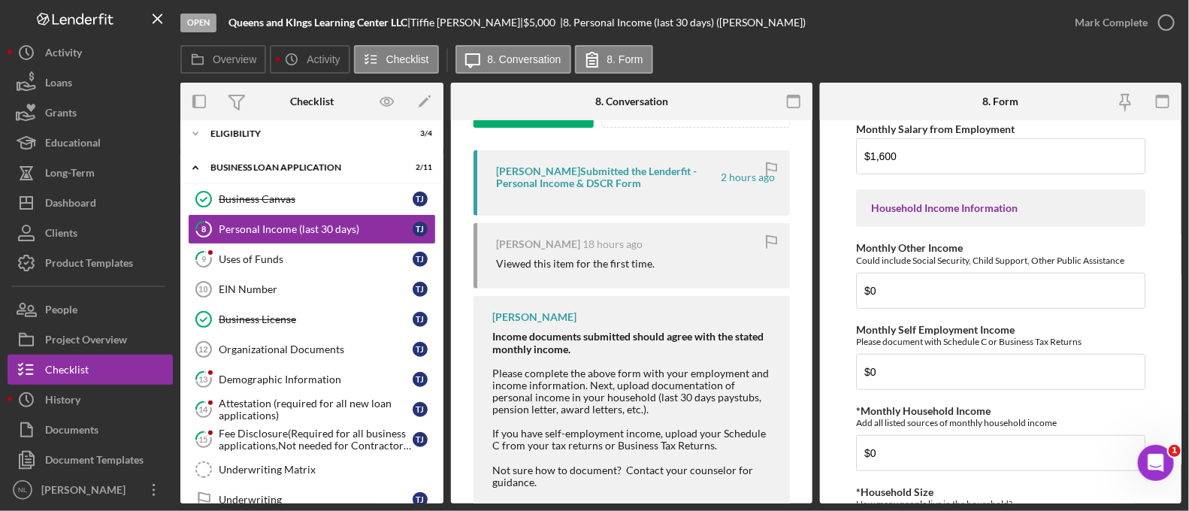
scroll to position [585, 0]
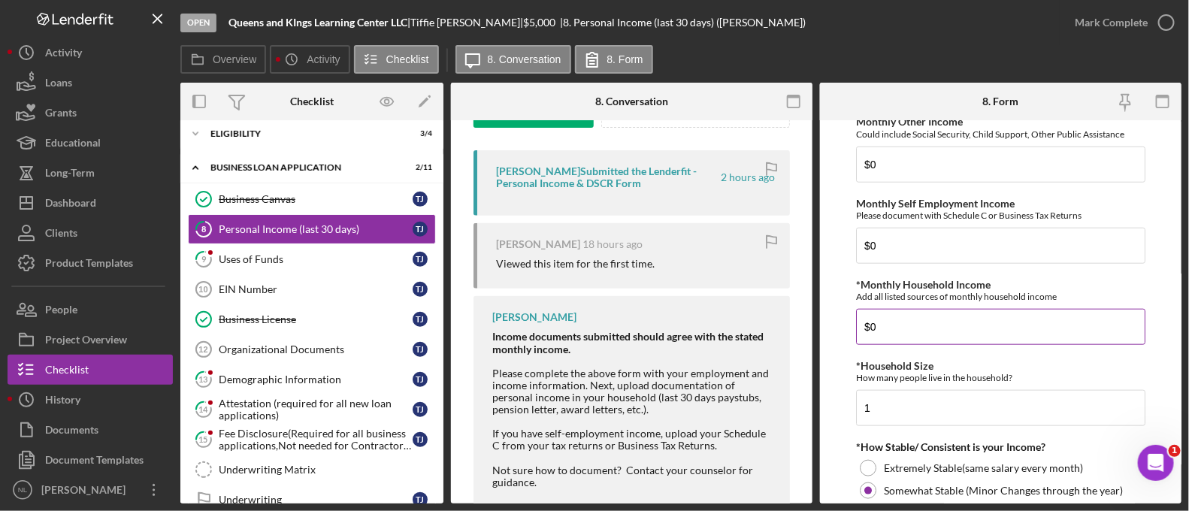
click at [917, 306] on div "*Monthly Household Income Add all listed sources of monthly household income $0" at bounding box center [1000, 312] width 289 height 66
click at [912, 250] on input "$0" at bounding box center [1000, 246] width 289 height 36
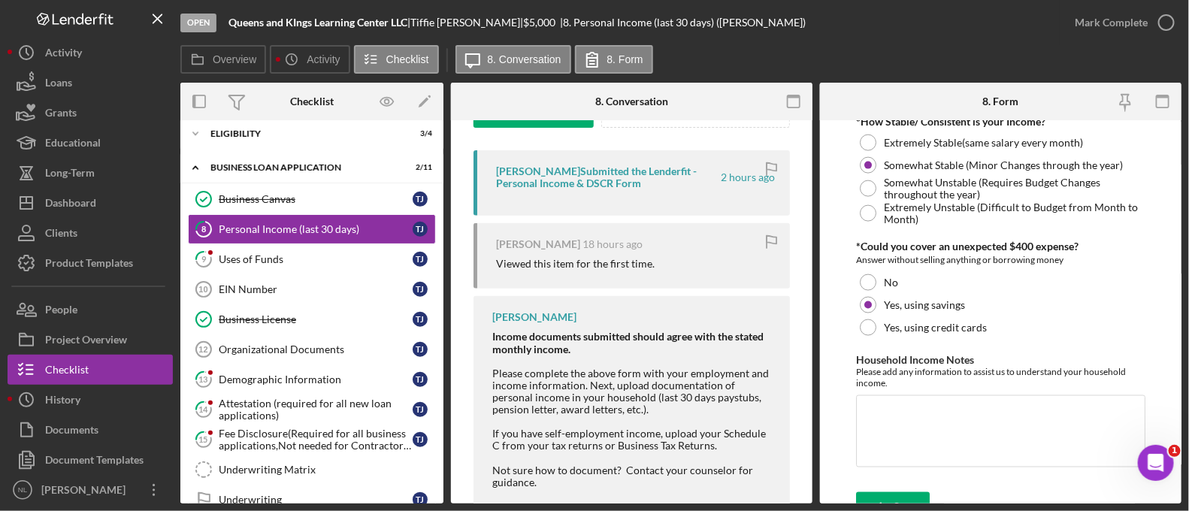
scroll to position [929, 0]
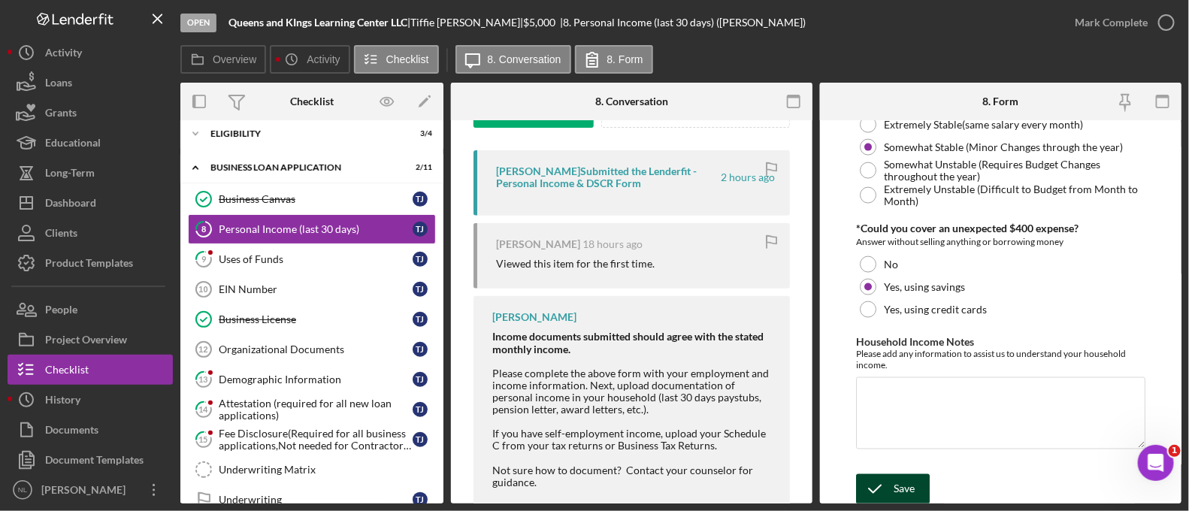
type input "$1,800"
click at [903, 479] on div "Save" at bounding box center [904, 489] width 21 height 30
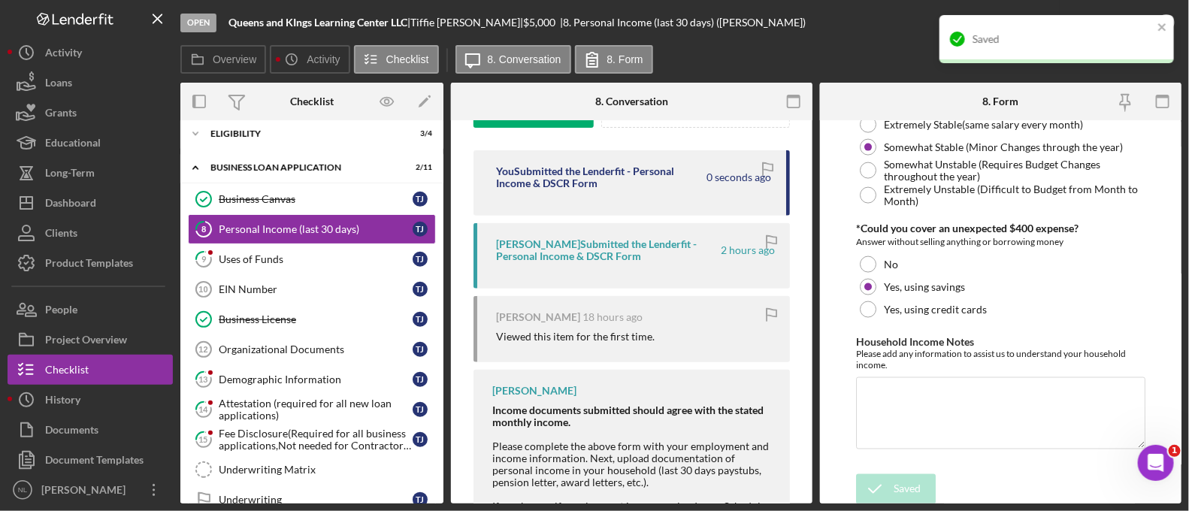
click at [737, 341] on div "Viewed this item for the first time." at bounding box center [635, 337] width 279 height 12
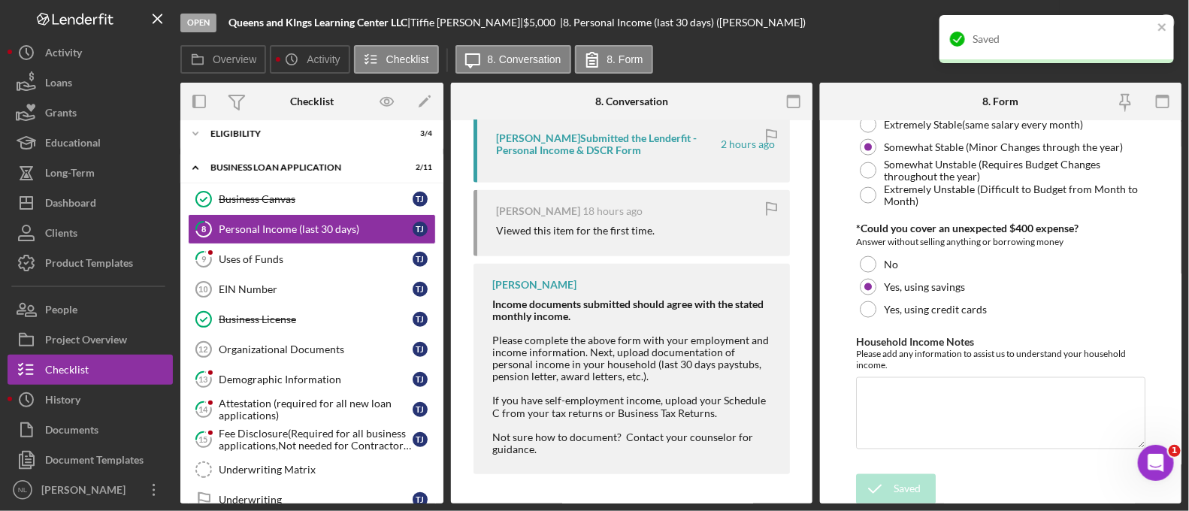
scroll to position [0, 0]
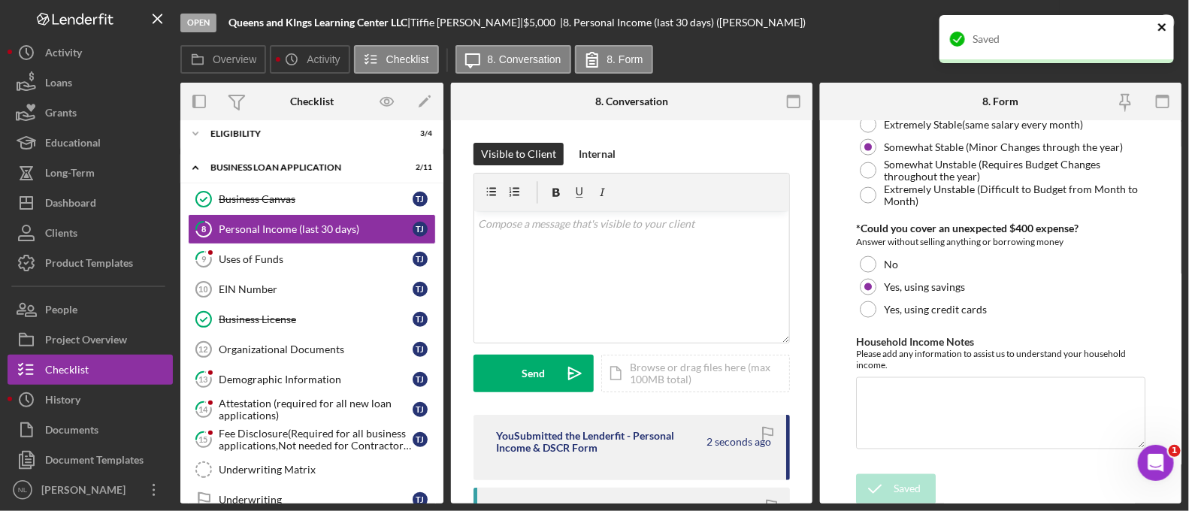
click at [1168, 26] on icon "close" at bounding box center [1162, 27] width 11 height 12
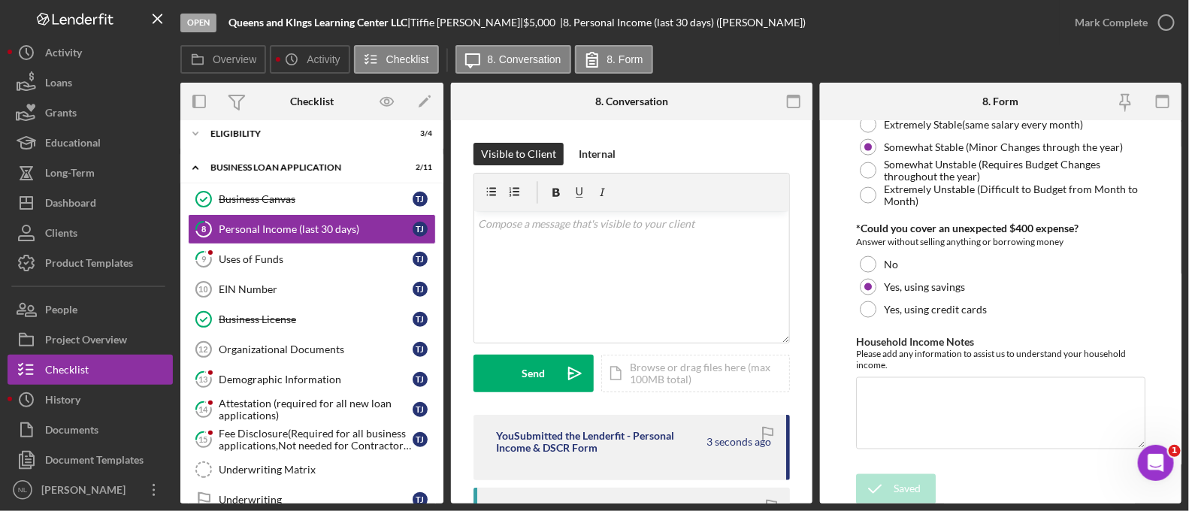
click at [1140, 29] on div "Mark Complete" at bounding box center [1111, 23] width 73 height 30
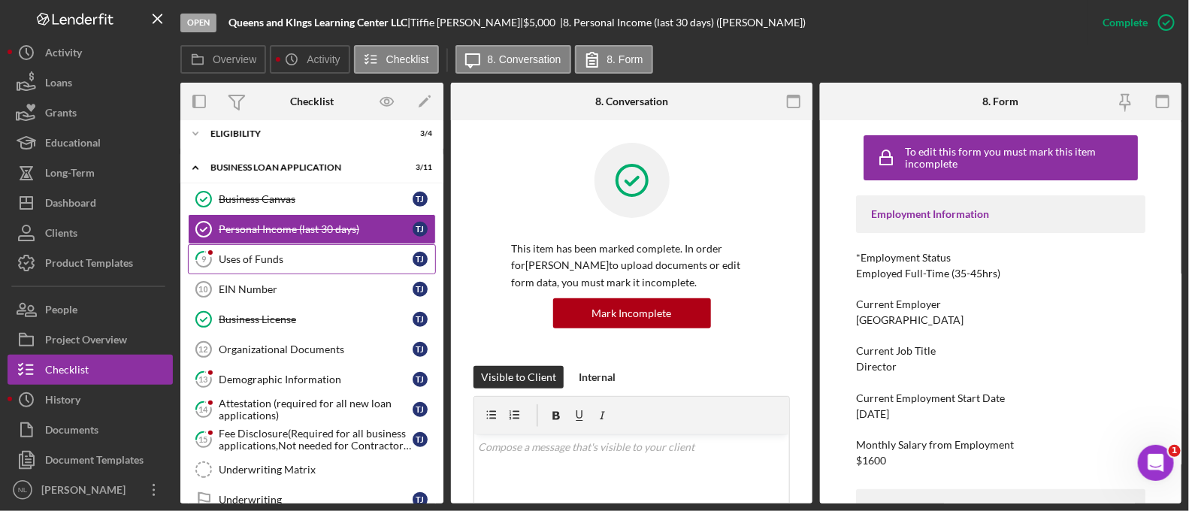
click at [266, 244] on link "9 Uses of Funds T J" at bounding box center [312, 259] width 248 height 30
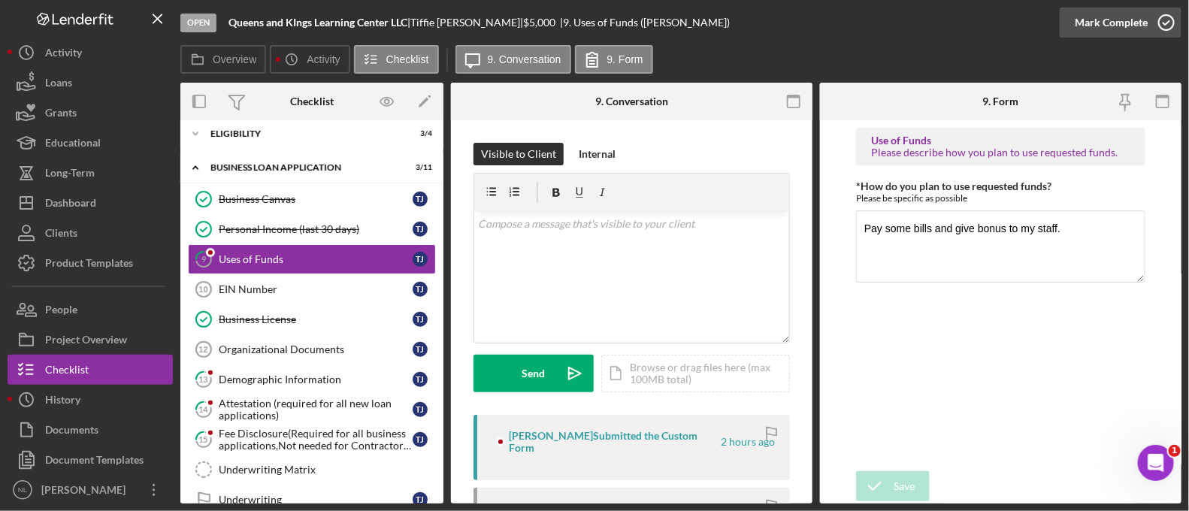
click at [1115, 26] on div "Mark Complete" at bounding box center [1111, 23] width 73 height 30
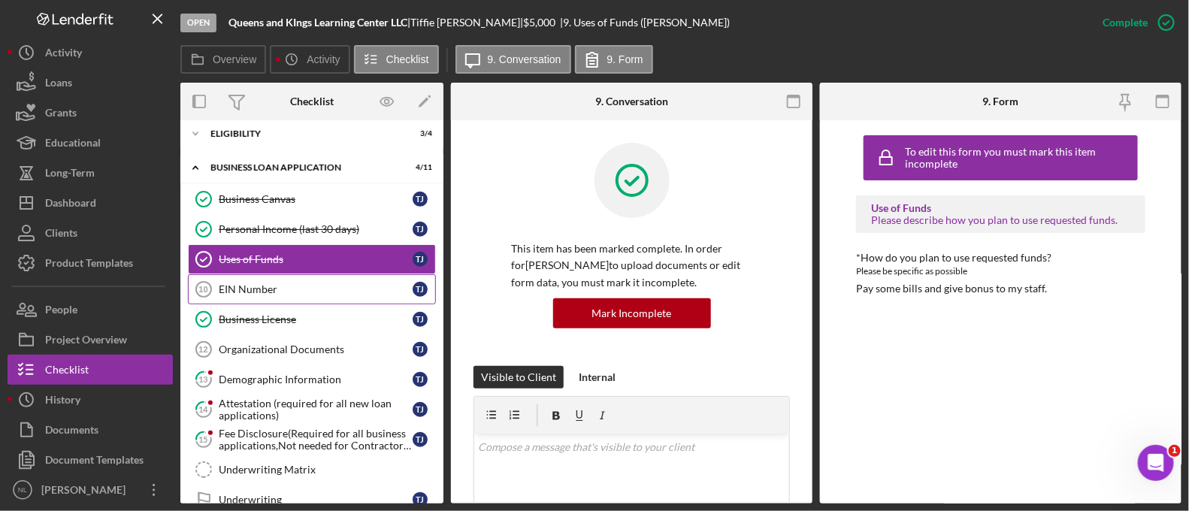
click at [355, 284] on div "EIN Number" at bounding box center [316, 289] width 194 height 12
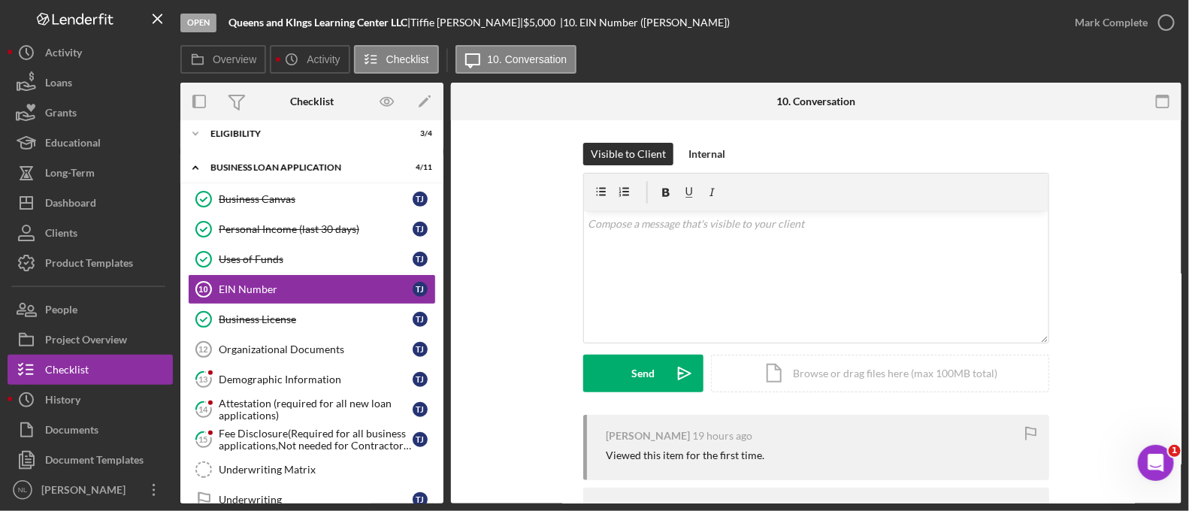
scroll to position [92, 0]
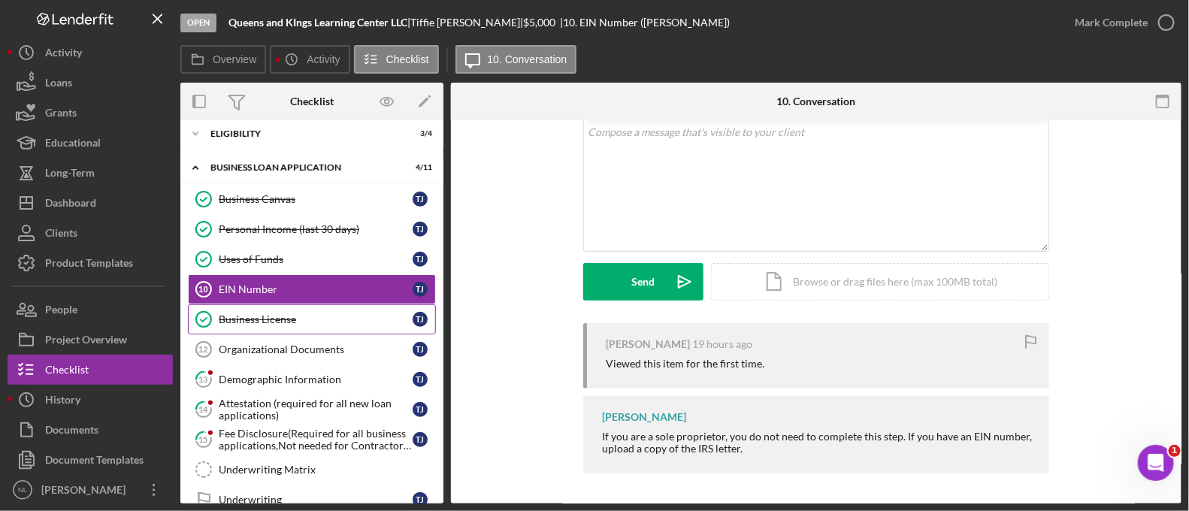
click at [331, 316] on div "Business License" at bounding box center [316, 319] width 194 height 12
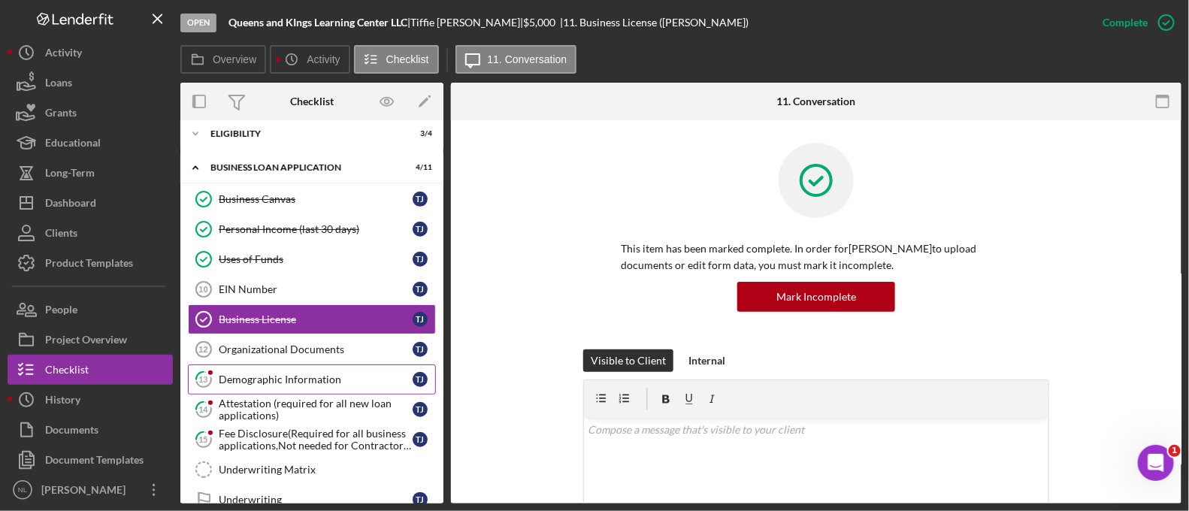
click at [334, 365] on link "13 Demographic Information T J" at bounding box center [312, 380] width 248 height 30
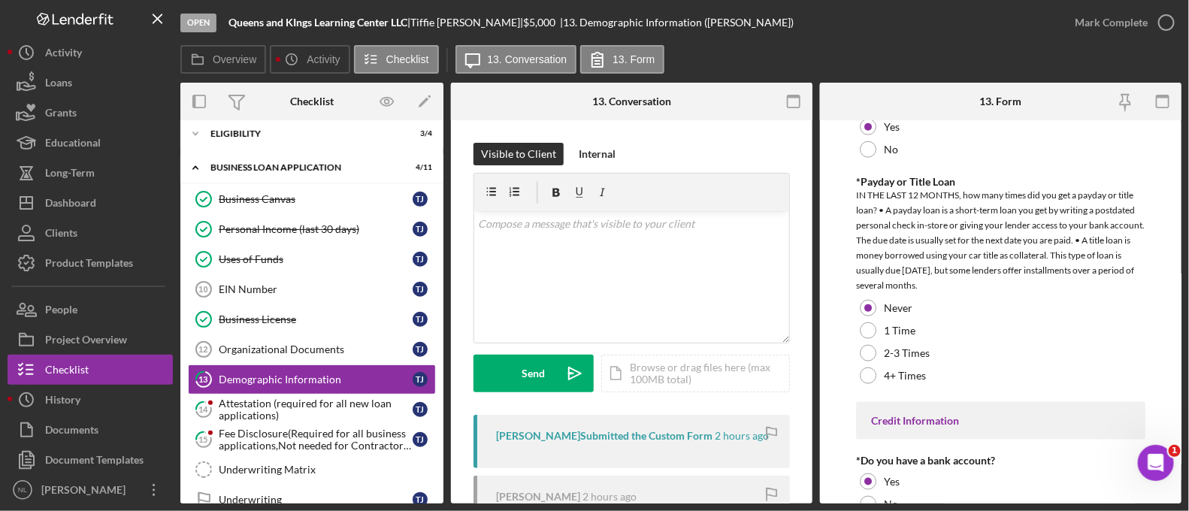
scroll to position [3122, 0]
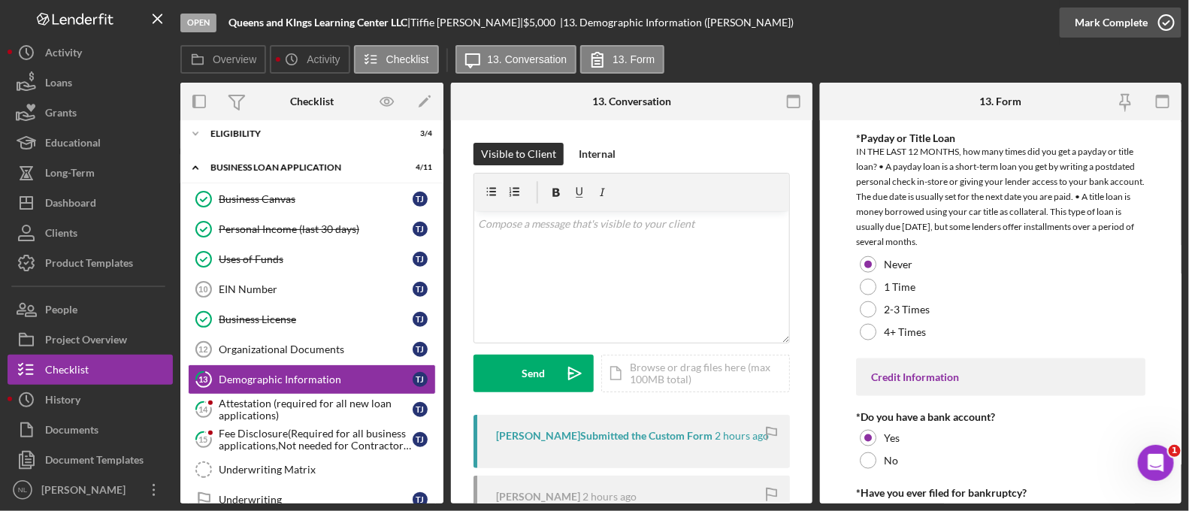
click at [1124, 23] on div "Mark Complete" at bounding box center [1111, 23] width 73 height 30
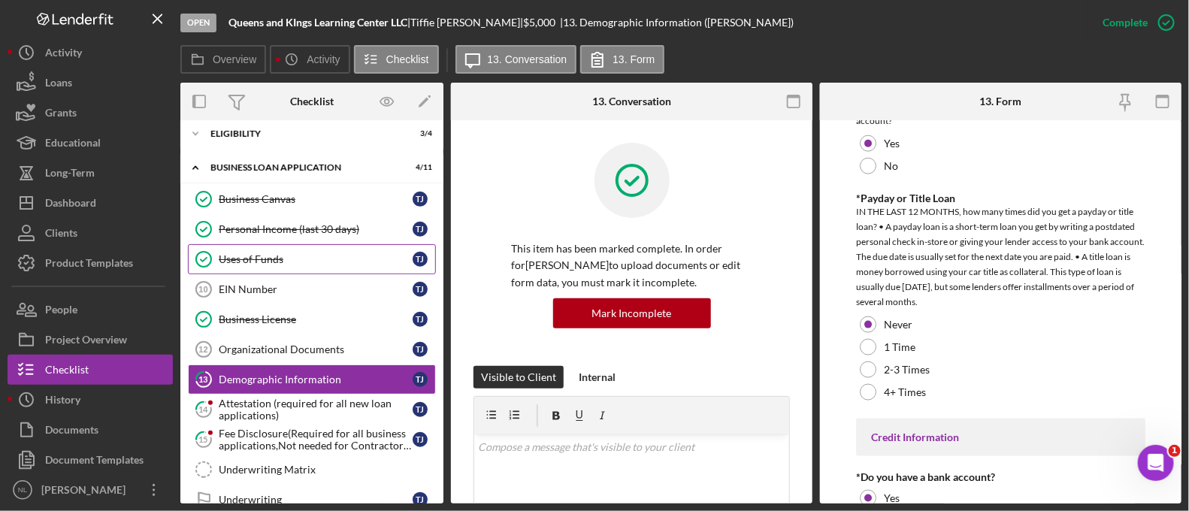
scroll to position [0, 0]
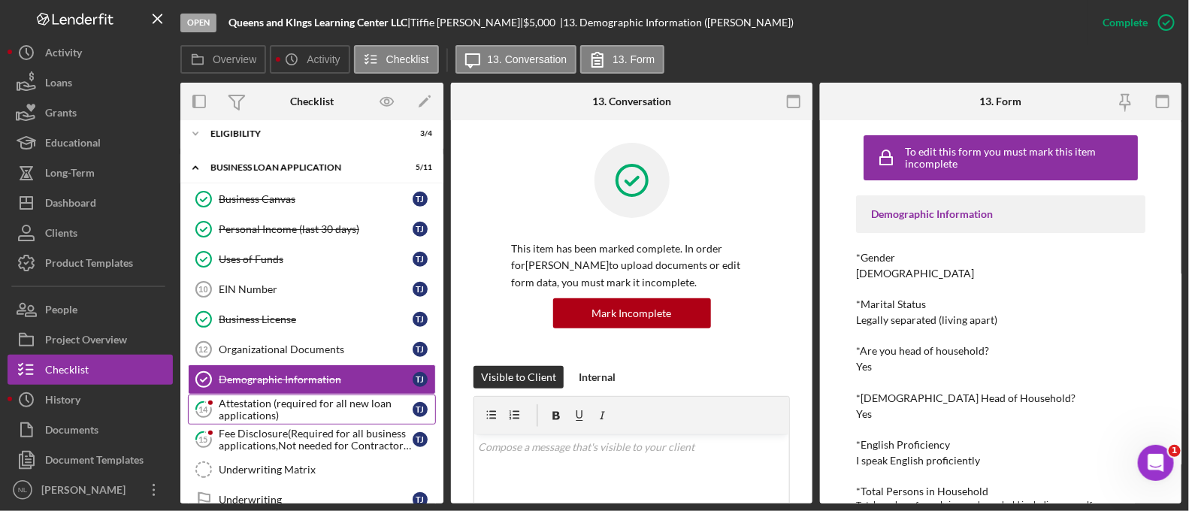
click at [312, 412] on div "Attestation (required for all new loan applications)" at bounding box center [316, 410] width 194 height 24
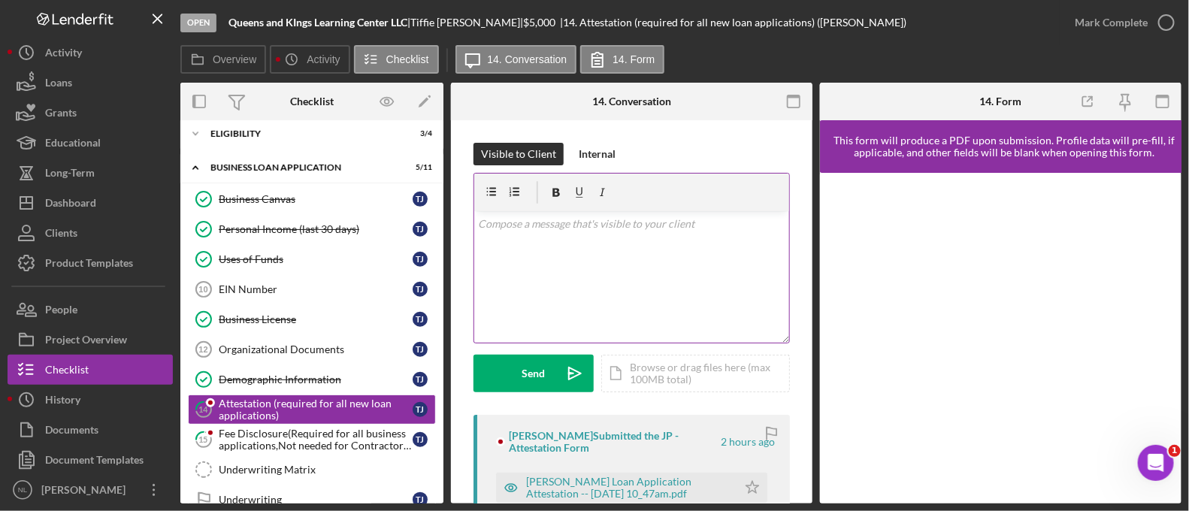
scroll to position [243, 0]
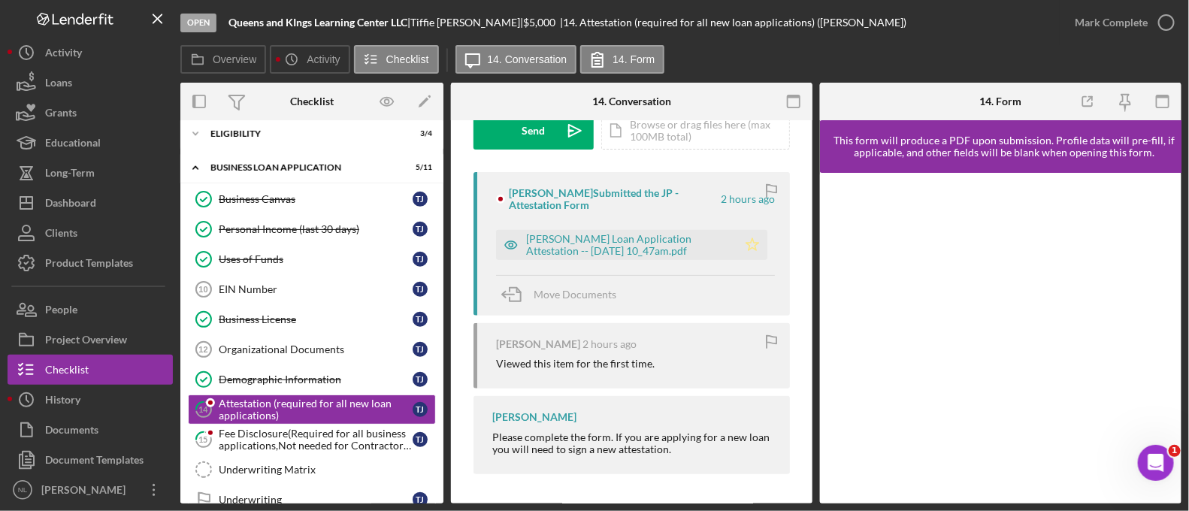
click at [755, 239] on icon "Icon/Star" at bounding box center [752, 245] width 30 height 30
click at [1077, 13] on div "Mark Complete" at bounding box center [1111, 23] width 73 height 30
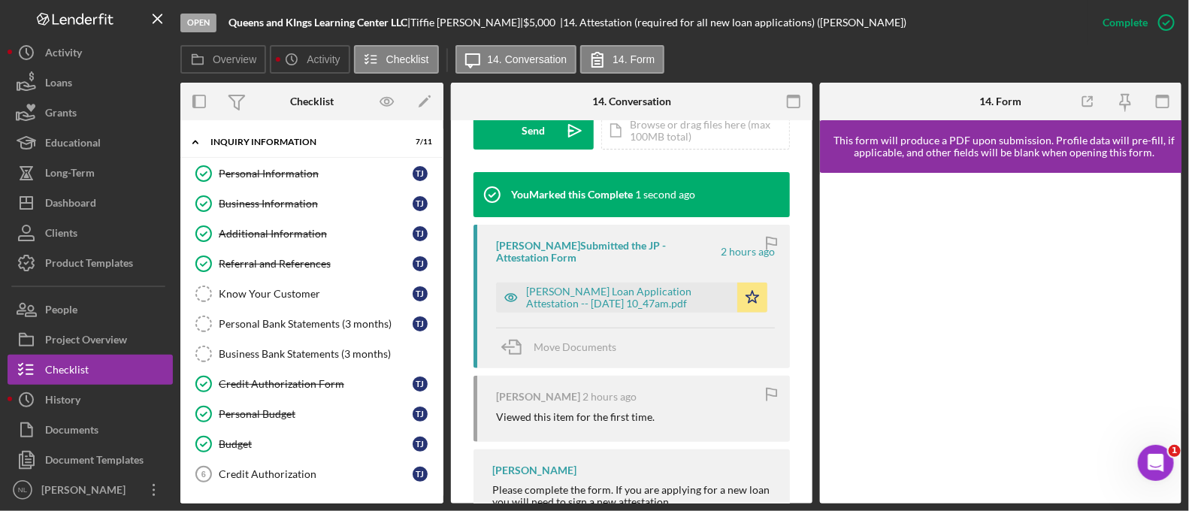
scroll to position [247, 0]
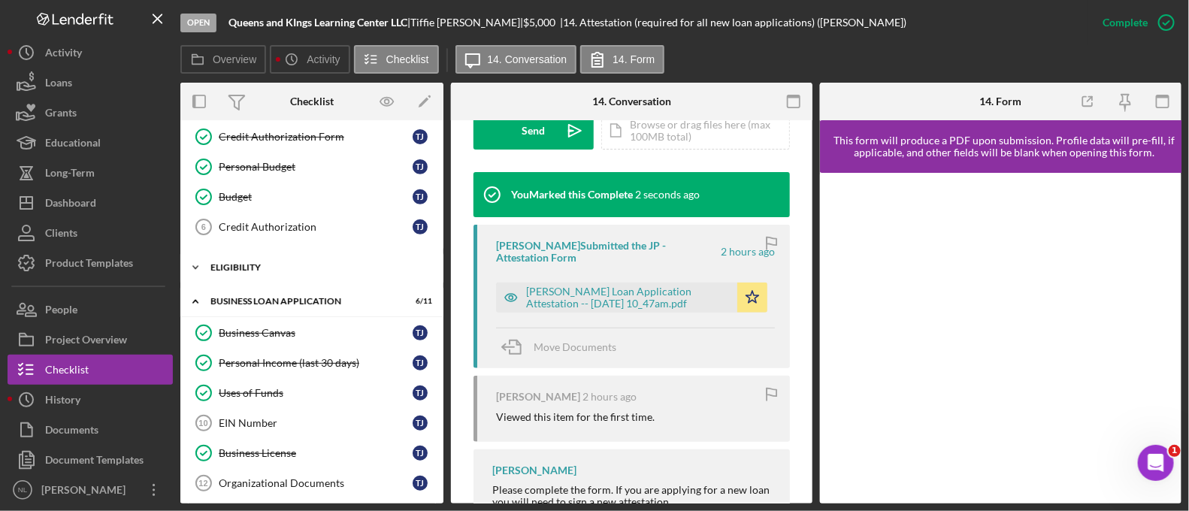
click at [269, 274] on div "Icon/Expander Eligibility 3 / 4" at bounding box center [311, 268] width 263 height 30
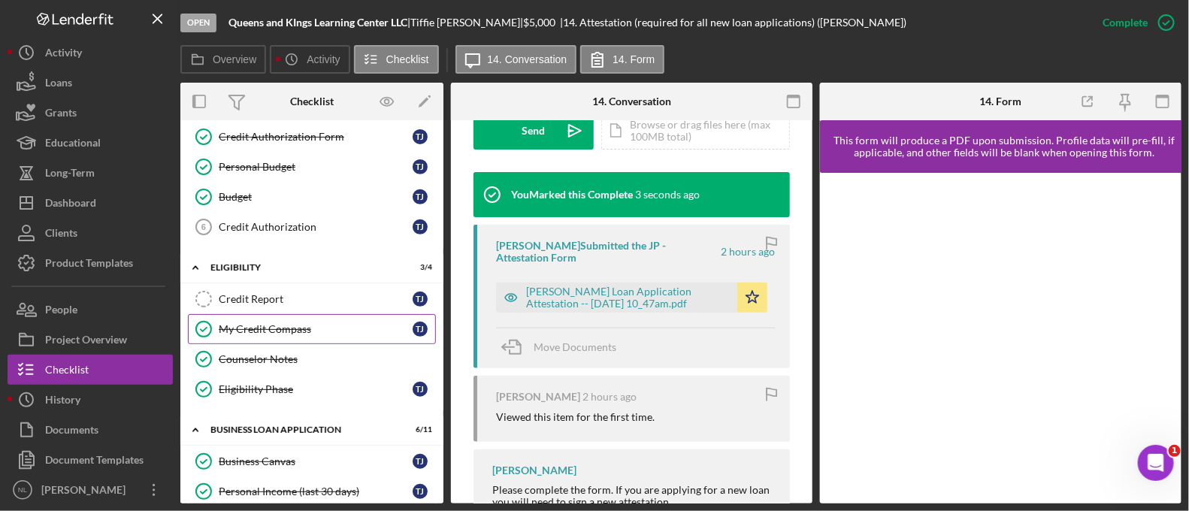
click at [283, 330] on div "My Credit Compass" at bounding box center [316, 329] width 194 height 12
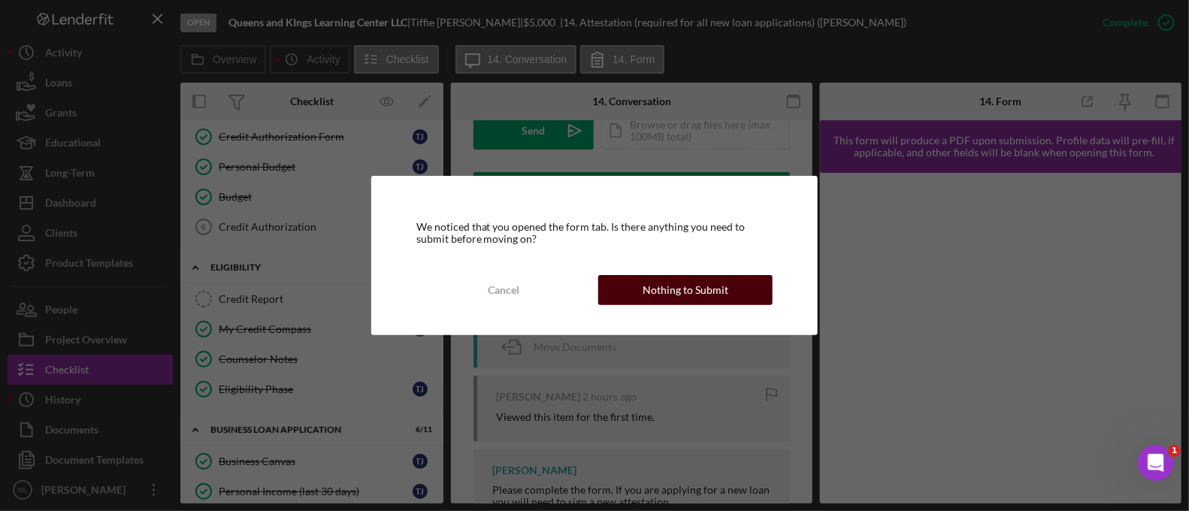
click at [673, 287] on div "Nothing to Submit" at bounding box center [686, 290] width 86 height 30
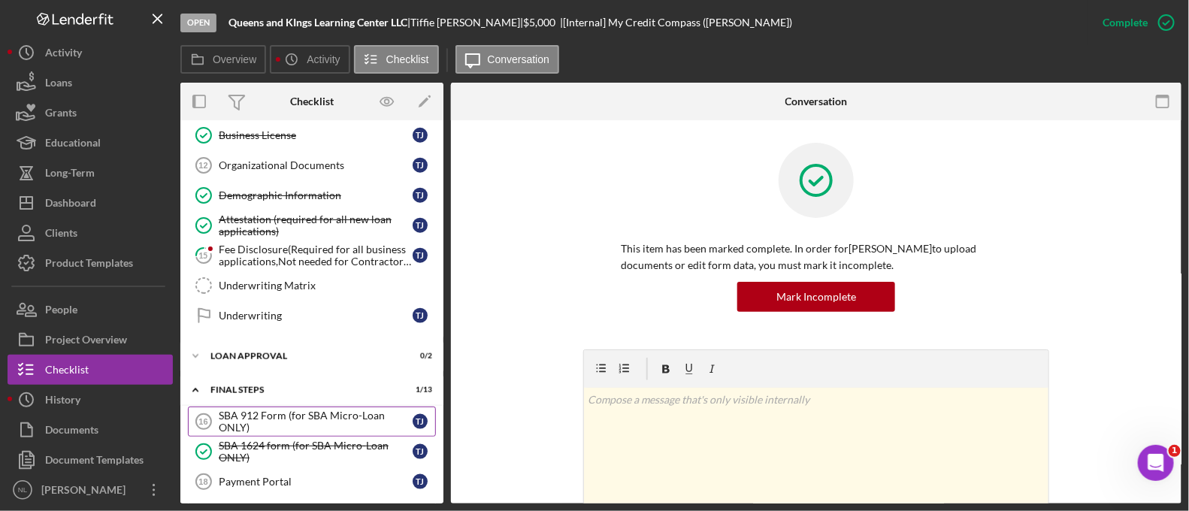
scroll to position [691, 0]
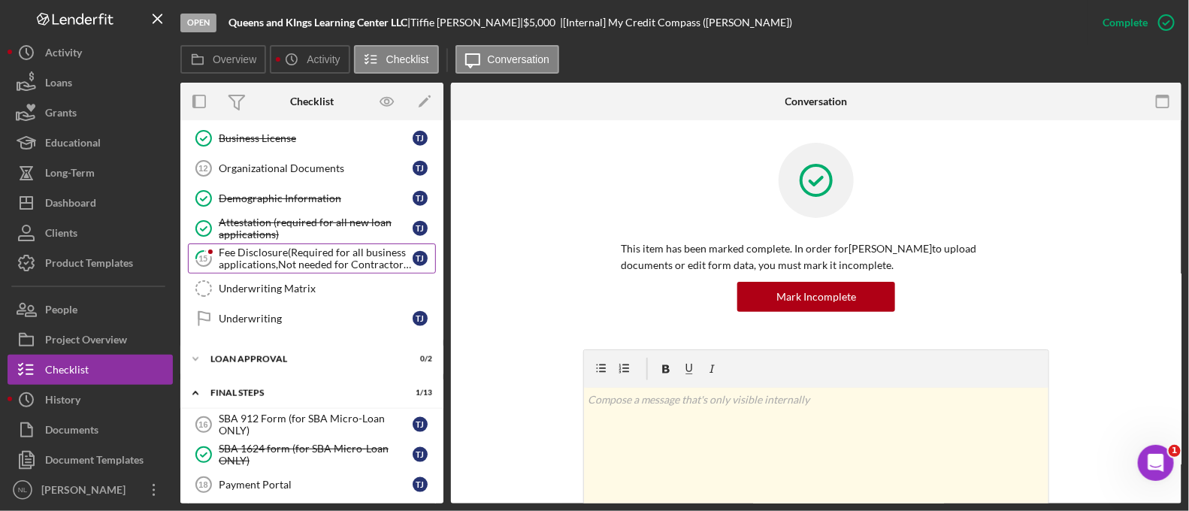
click at [316, 247] on div "Fee Disclosure(Required for all business applications,Not needed for Contractor…" at bounding box center [316, 259] width 194 height 24
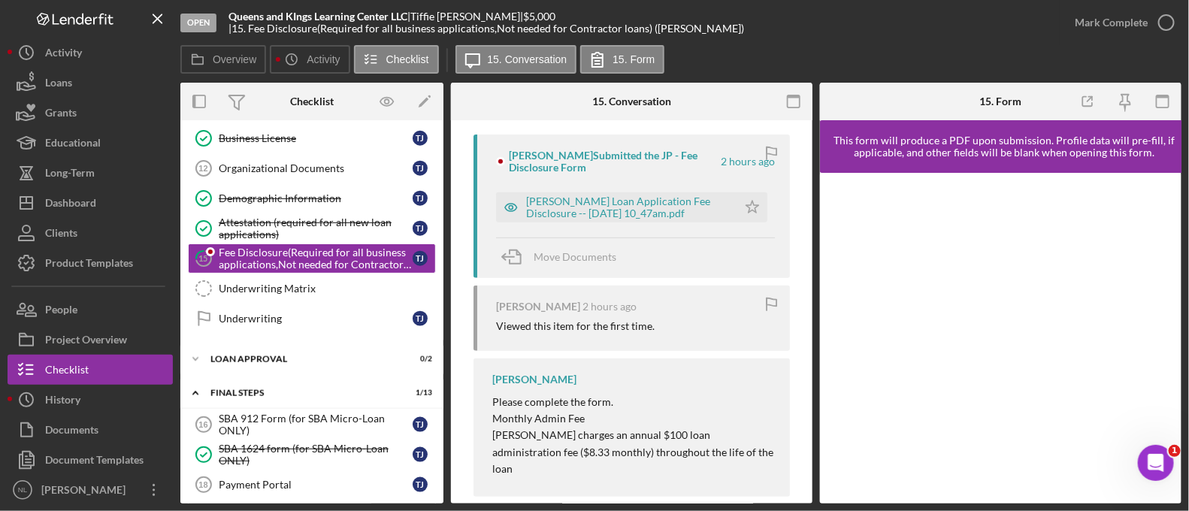
scroll to position [282, 0]
click at [709, 210] on div "[PERSON_NAME] Loan Application Fee Disclosure -- [DATE] 10_47am.pdf" at bounding box center [628, 206] width 204 height 24
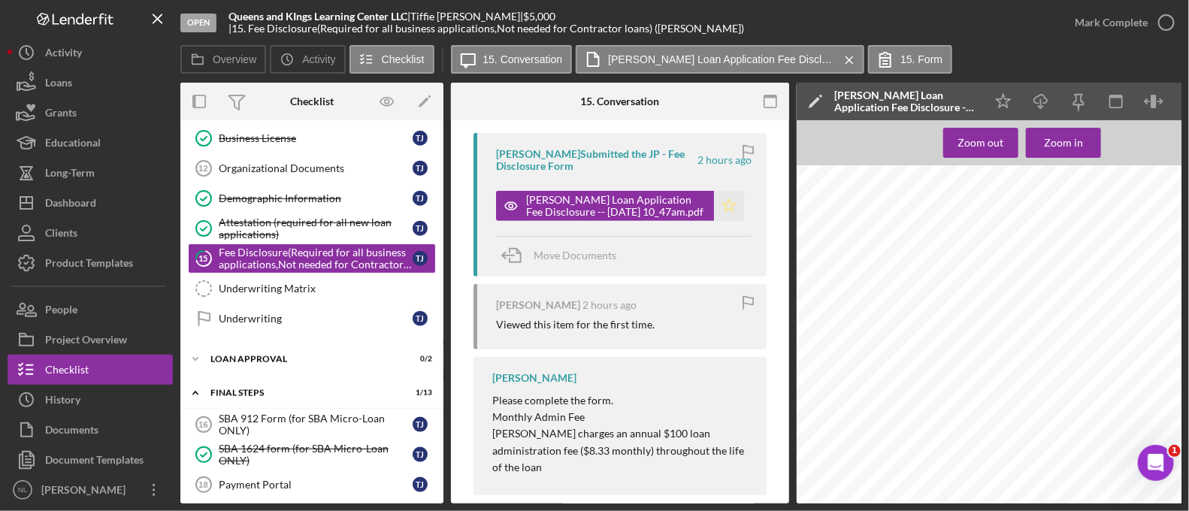
click at [726, 212] on icon "Icon/Star" at bounding box center [729, 206] width 30 height 30
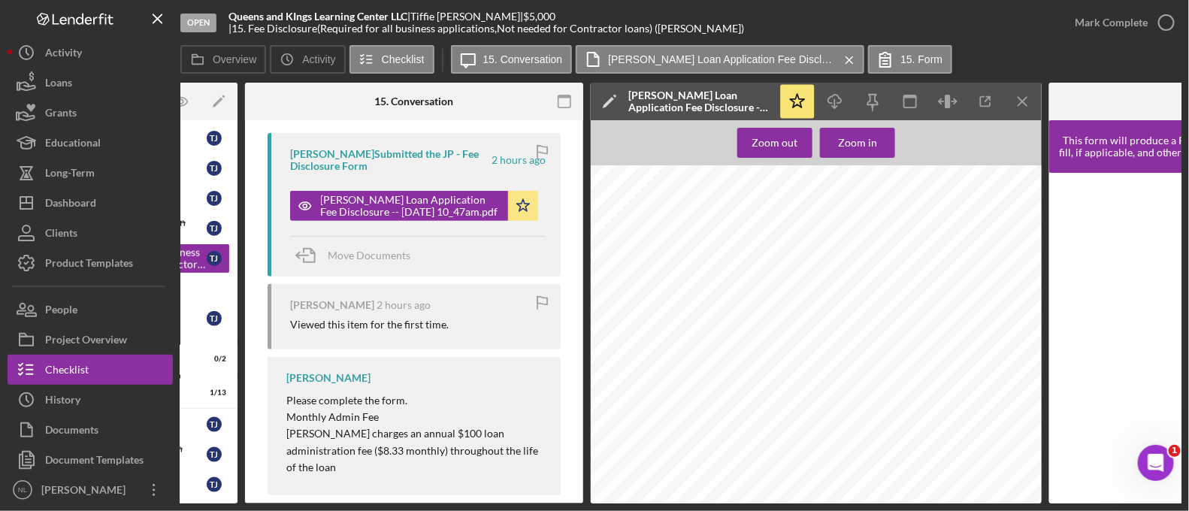
scroll to position [0, 207]
click at [1024, 113] on icon "Icon/Menu Close" at bounding box center [1023, 102] width 34 height 34
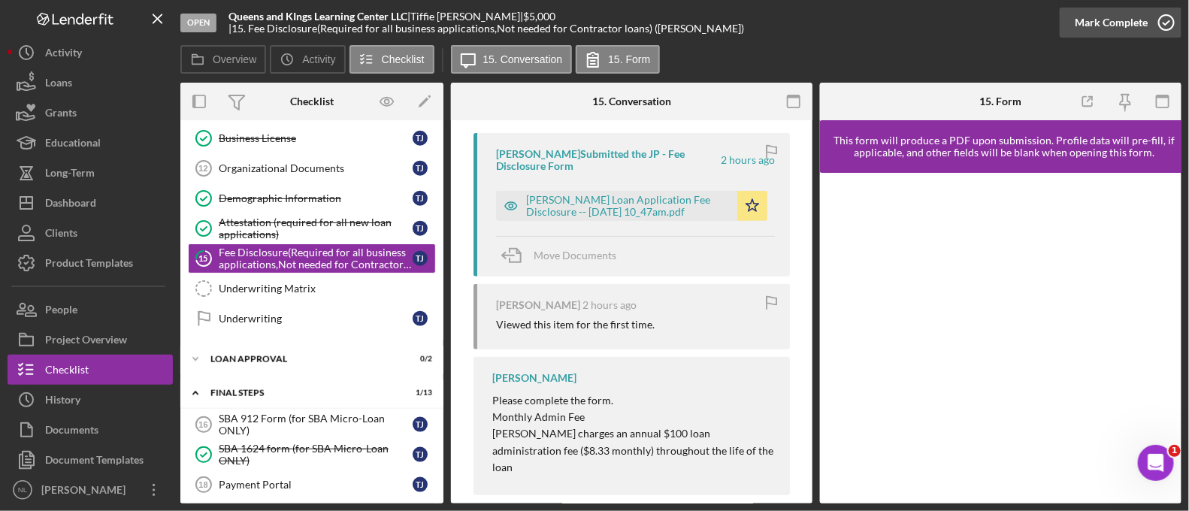
click at [1105, 29] on div "Mark Complete" at bounding box center [1111, 23] width 73 height 30
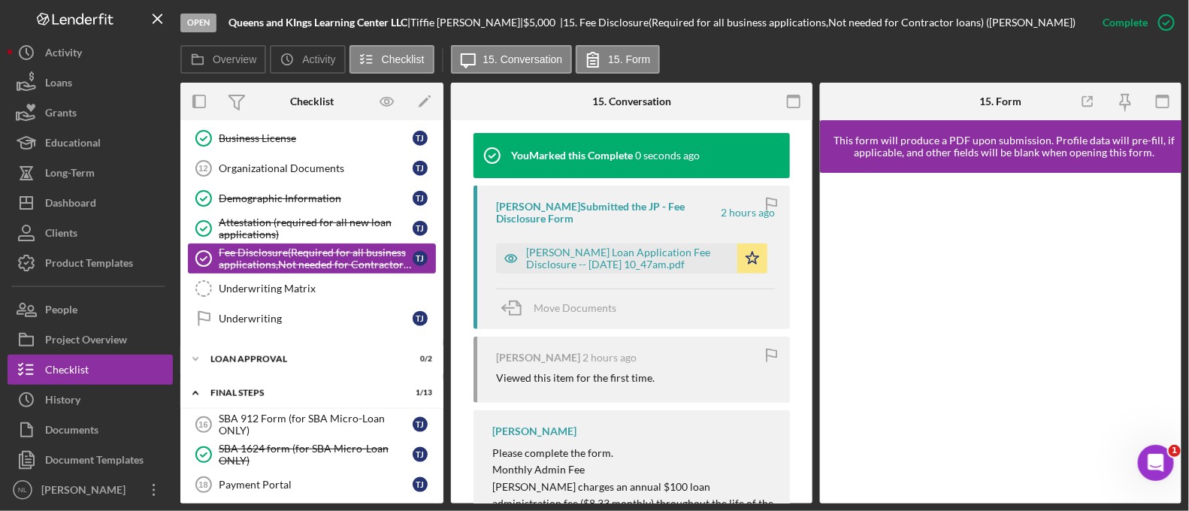
scroll to position [601, 0]
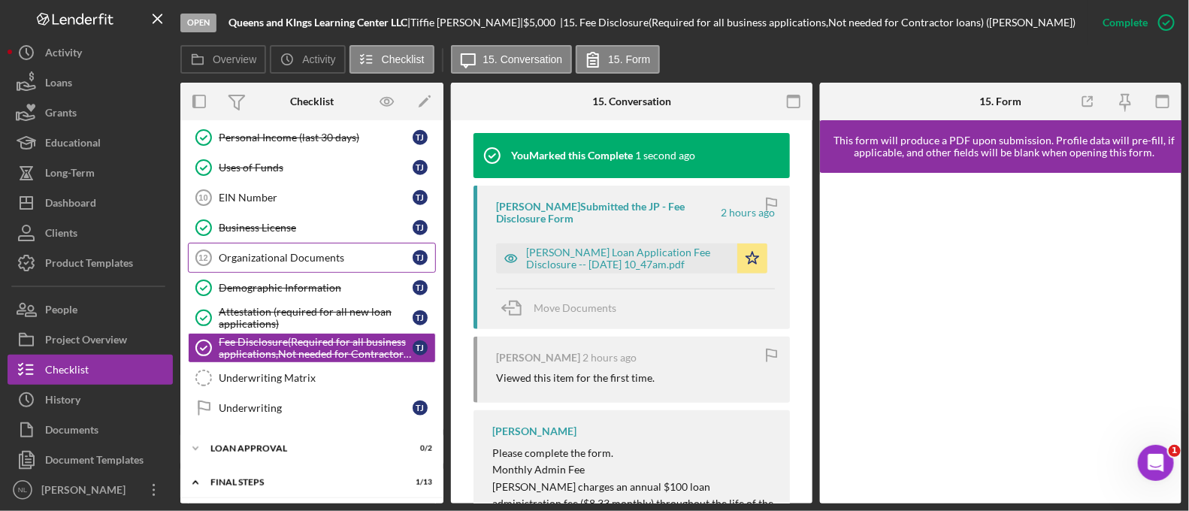
click at [307, 244] on link "Organizational Documents 12 Organizational Documents T J" at bounding box center [312, 258] width 248 height 30
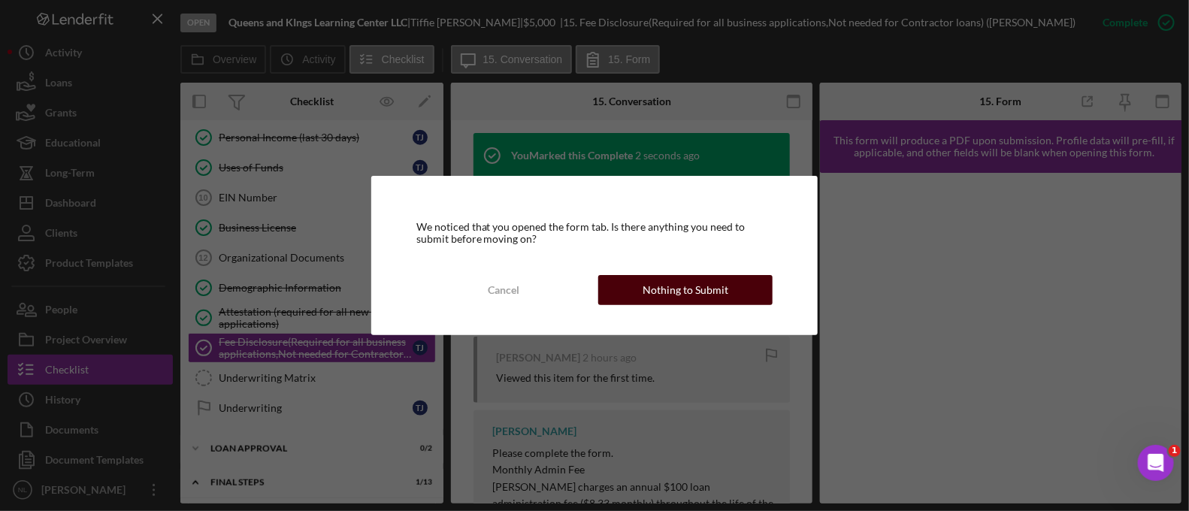
click at [652, 285] on div "Nothing to Submit" at bounding box center [686, 290] width 86 height 30
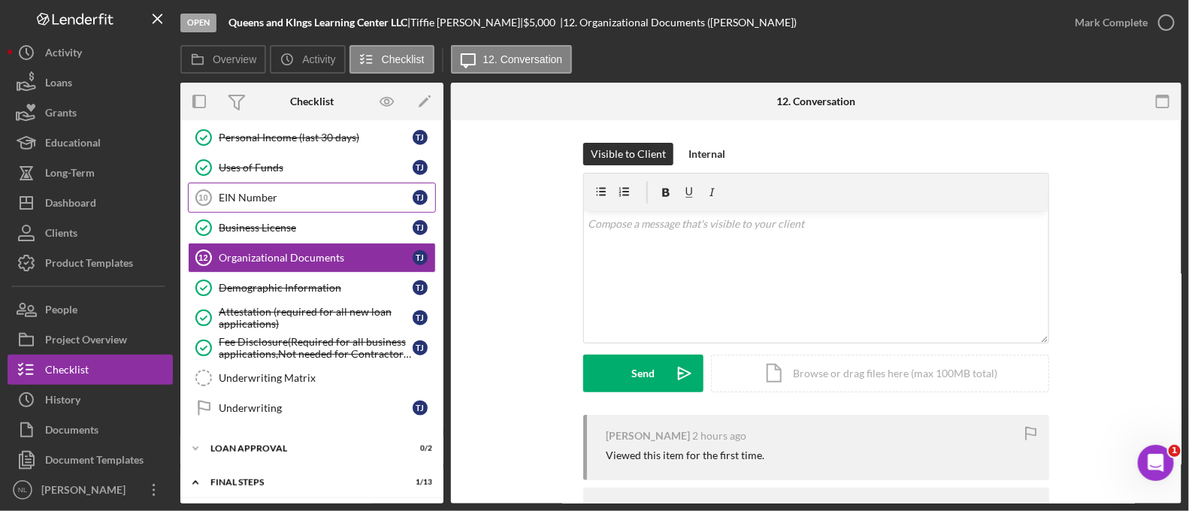
click at [295, 198] on link "EIN Number 10 EIN Number T J" at bounding box center [312, 198] width 248 height 30
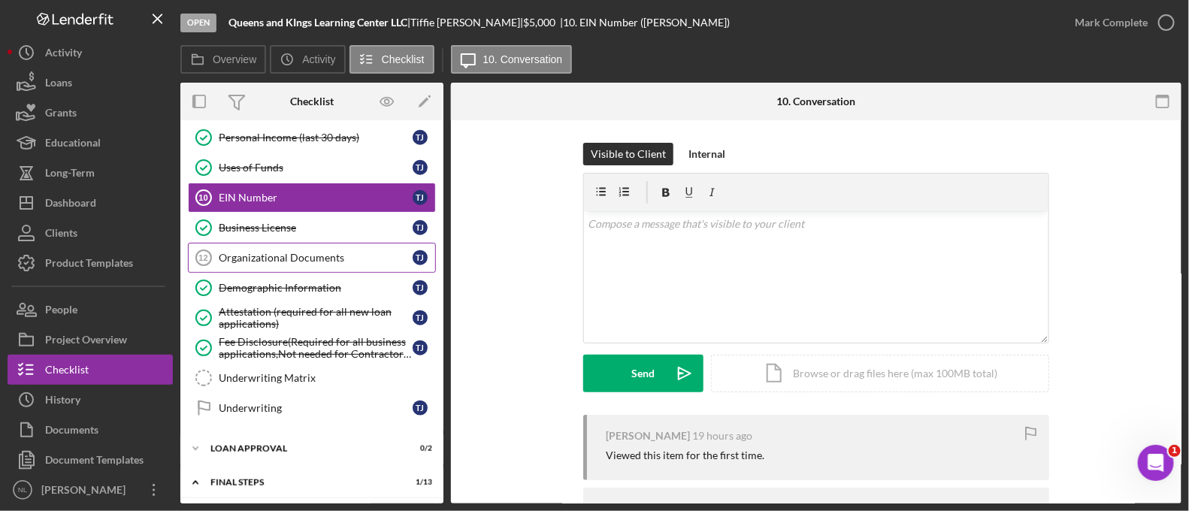
click at [326, 252] on div "Organizational Documents" at bounding box center [316, 258] width 194 height 12
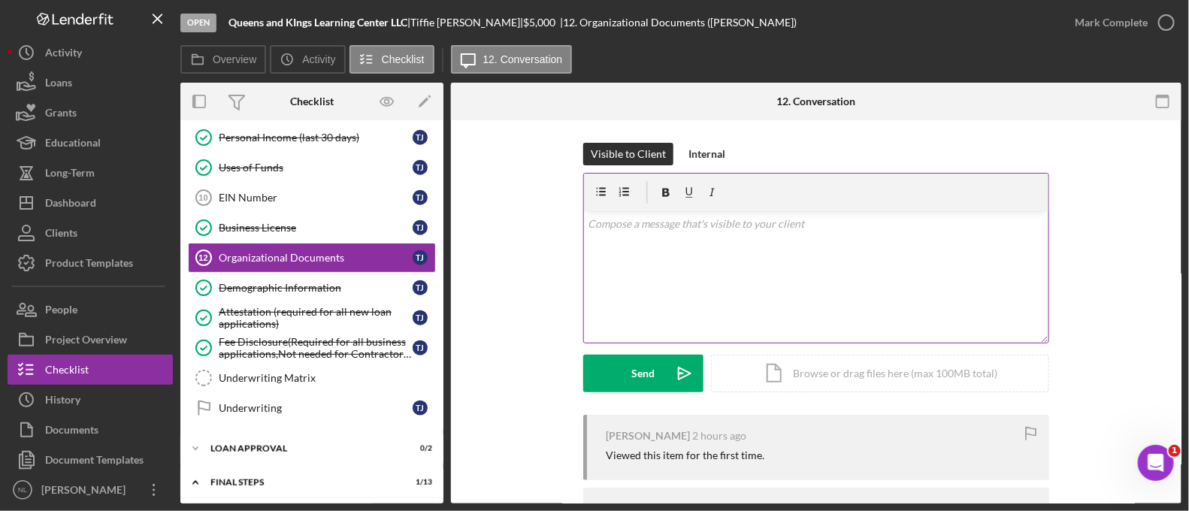
scroll to position [140, 0]
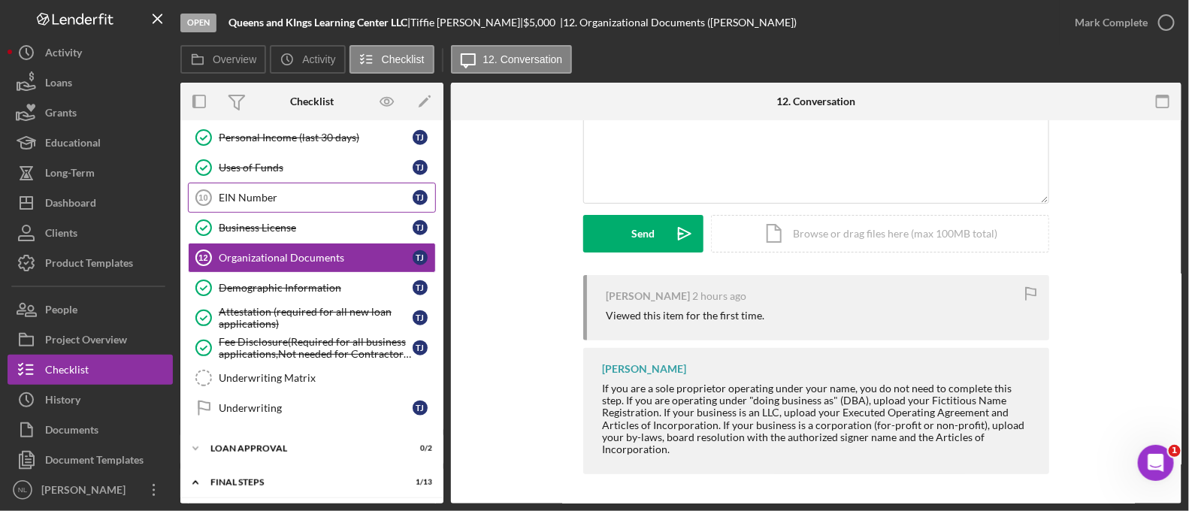
click at [253, 198] on link "EIN Number 10 EIN Number T J" at bounding box center [312, 198] width 248 height 30
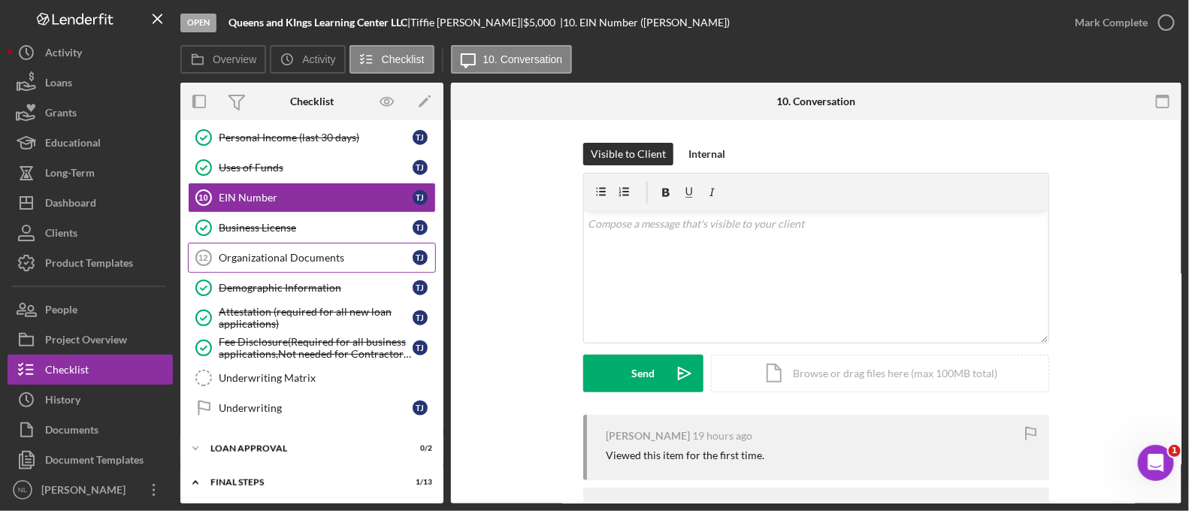
click at [276, 243] on link "Organizational Documents 12 Organizational Documents T J" at bounding box center [312, 258] width 248 height 30
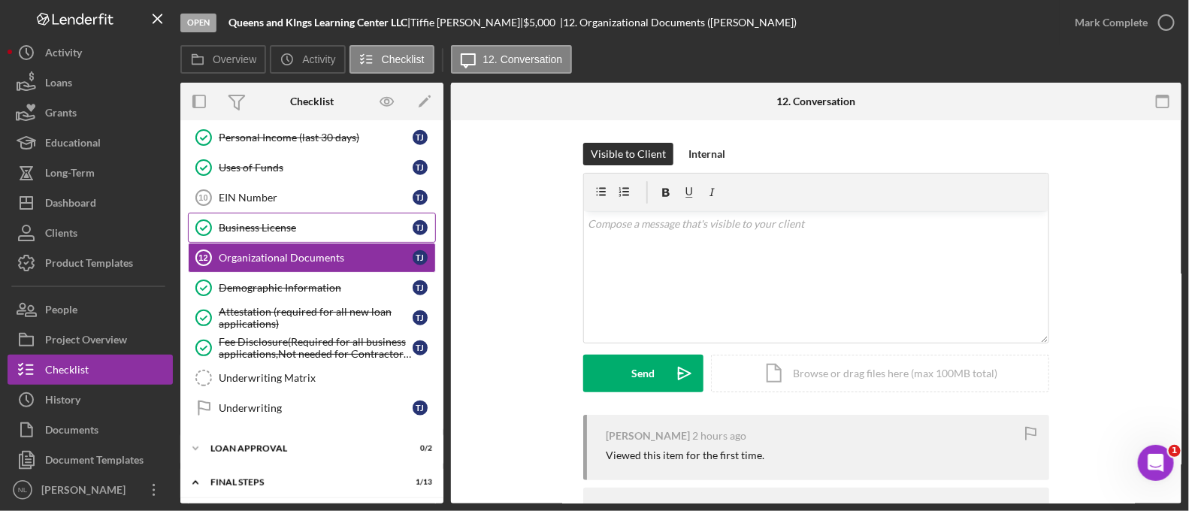
click at [270, 213] on link "Business License Business License T J" at bounding box center [312, 228] width 248 height 30
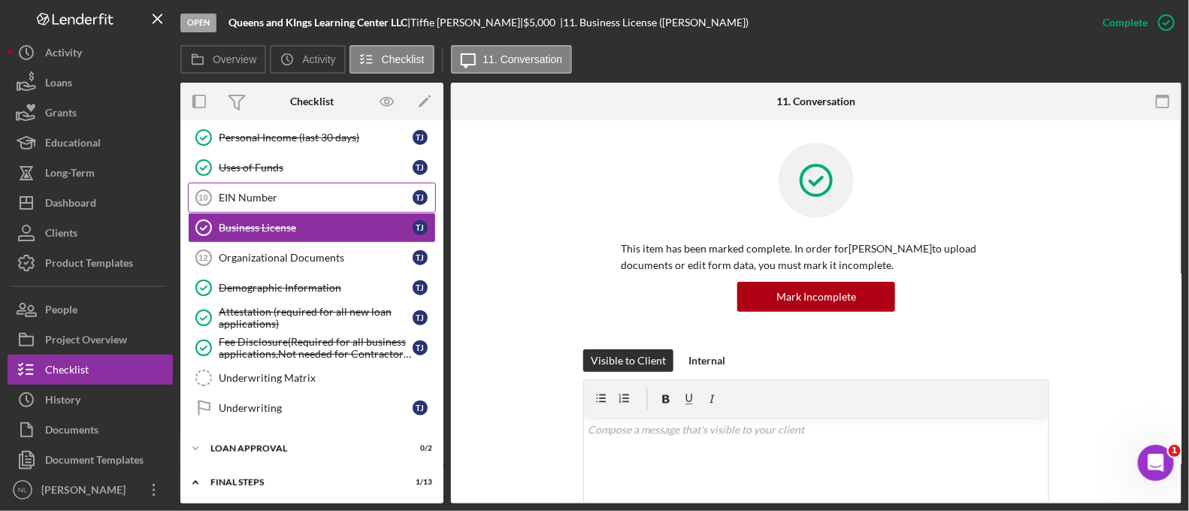
click at [269, 203] on link "EIN Number 10 EIN Number T J" at bounding box center [312, 198] width 248 height 30
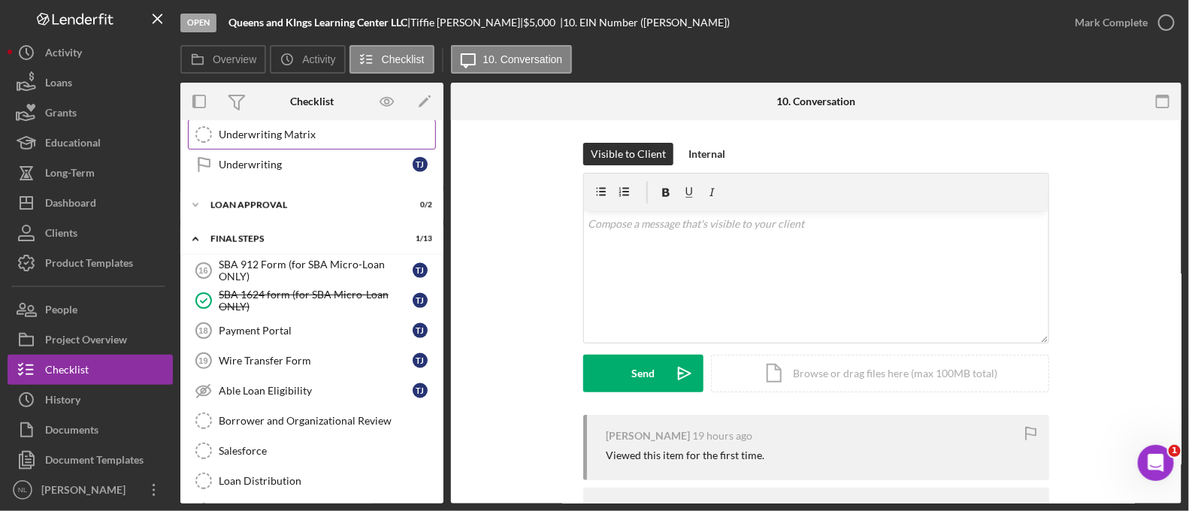
scroll to position [889, 0]
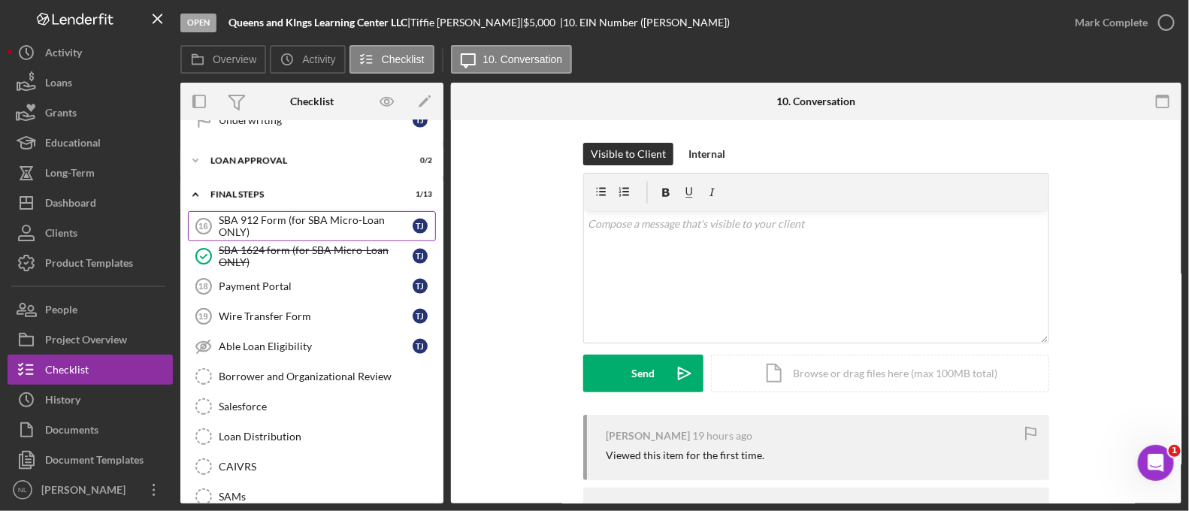
click at [279, 216] on div "SBA 912 Form (for SBA Micro-Loan ONLY)" at bounding box center [316, 226] width 194 height 24
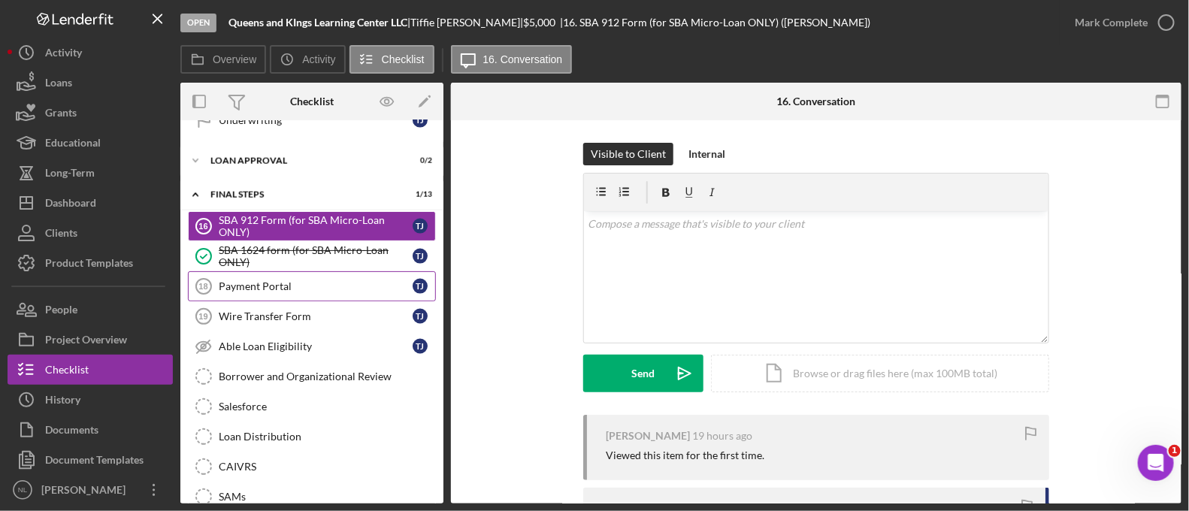
click at [304, 271] on link "Payment Portal 18 Payment Portal T J" at bounding box center [312, 286] width 248 height 30
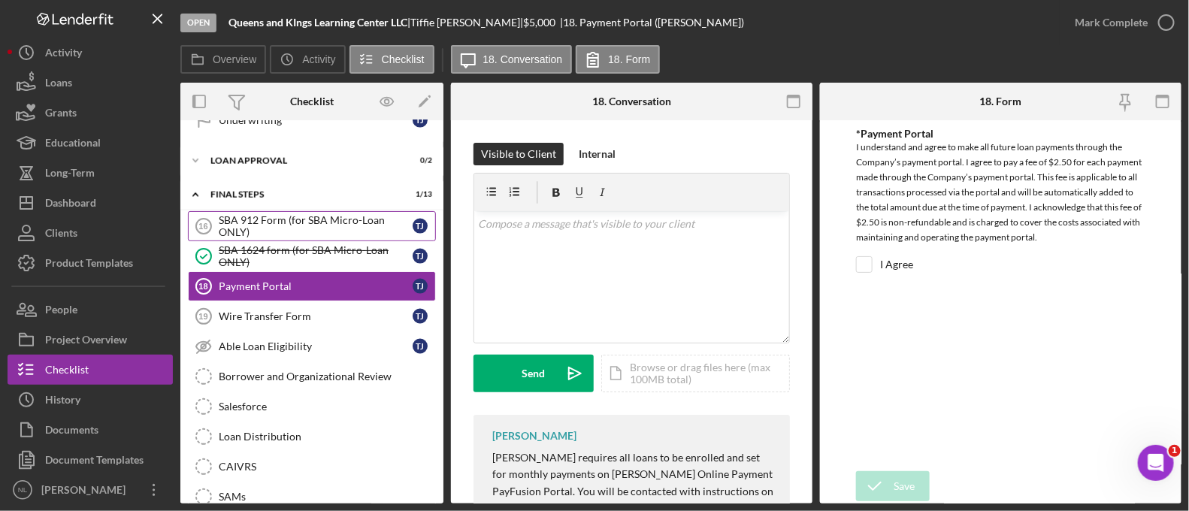
click at [289, 230] on div "SBA 912 Form (for SBA Micro-Loan ONLY)" at bounding box center [316, 226] width 194 height 24
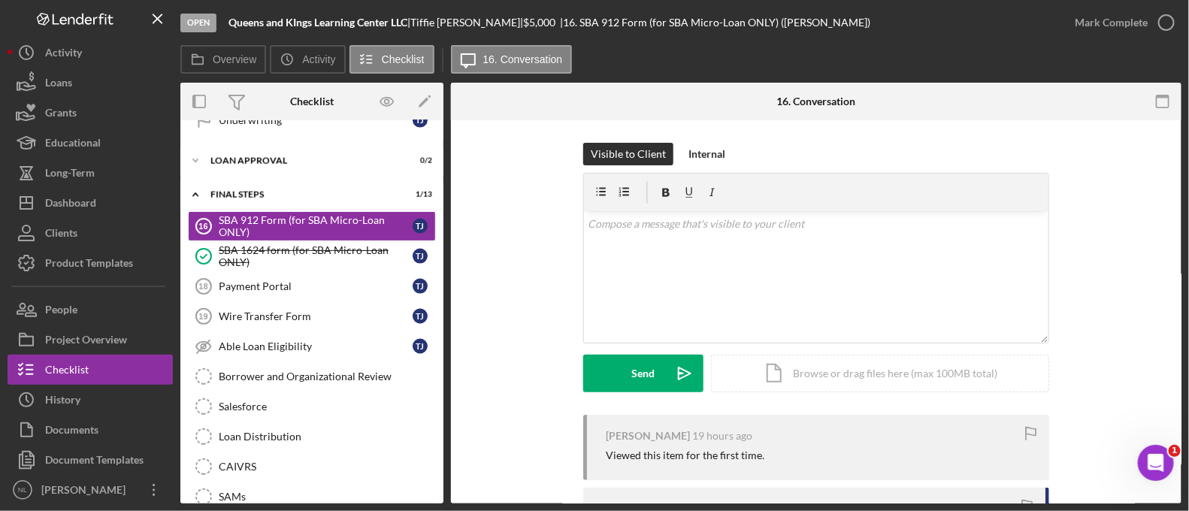
scroll to position [138, 0]
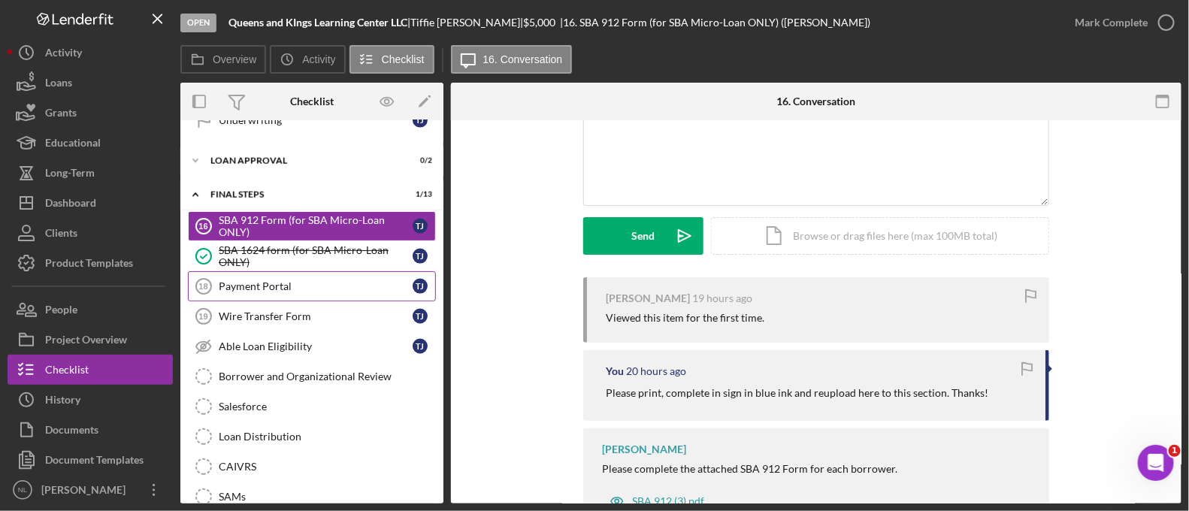
click at [251, 280] on div "Payment Portal" at bounding box center [316, 286] width 194 height 12
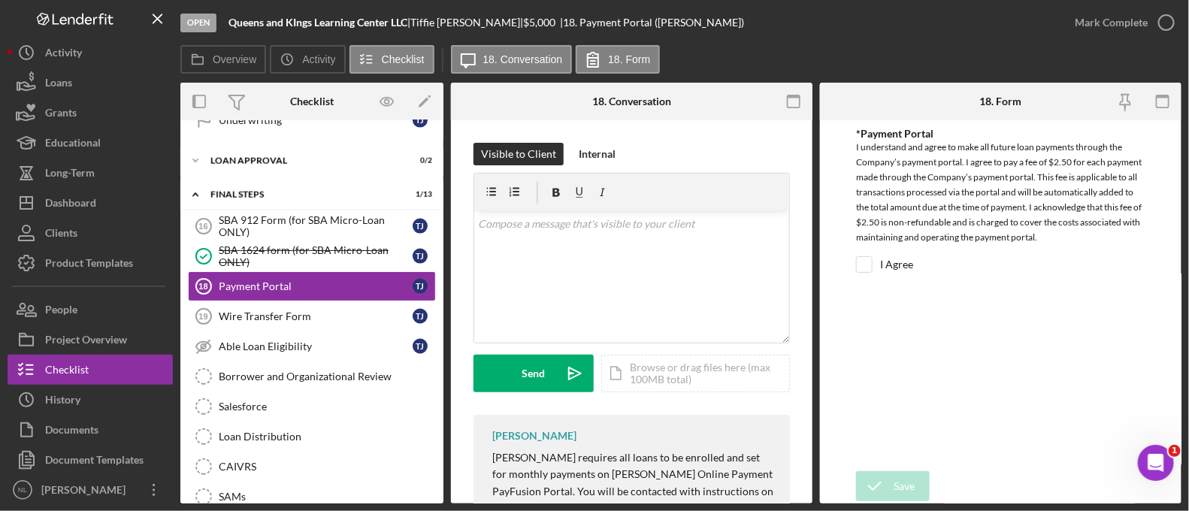
scroll to position [247, 0]
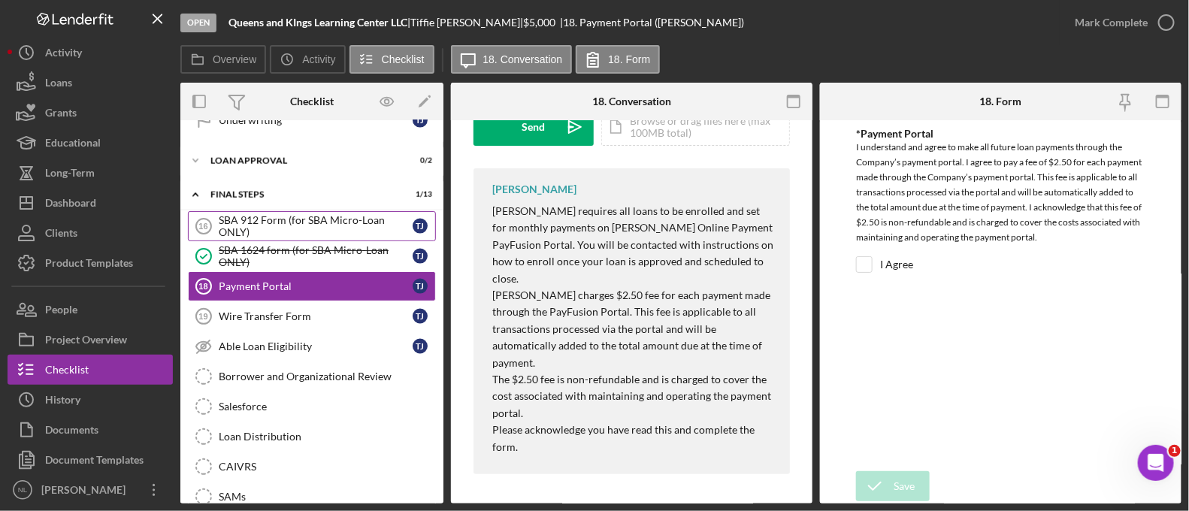
click at [289, 219] on div "SBA 912 Form (for SBA Micro-Loan ONLY)" at bounding box center [316, 226] width 194 height 24
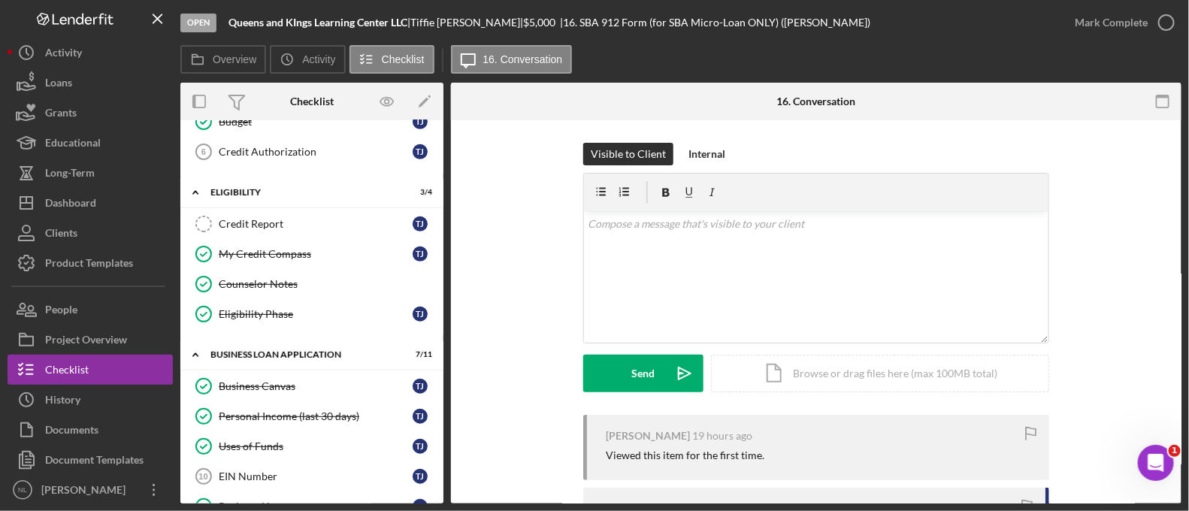
scroll to position [469, 0]
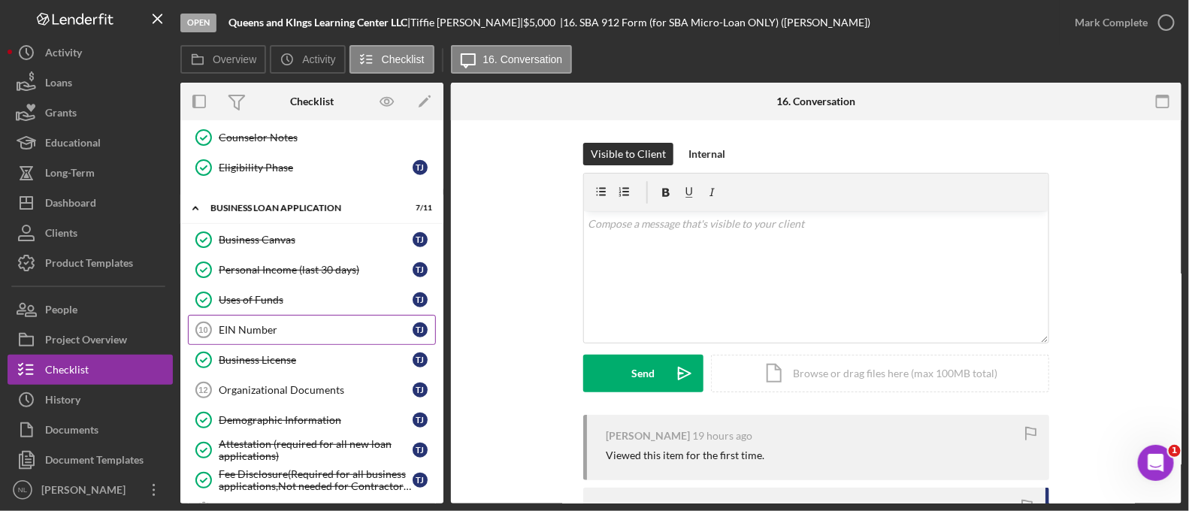
click at [283, 328] on div "EIN Number" at bounding box center [316, 330] width 194 height 12
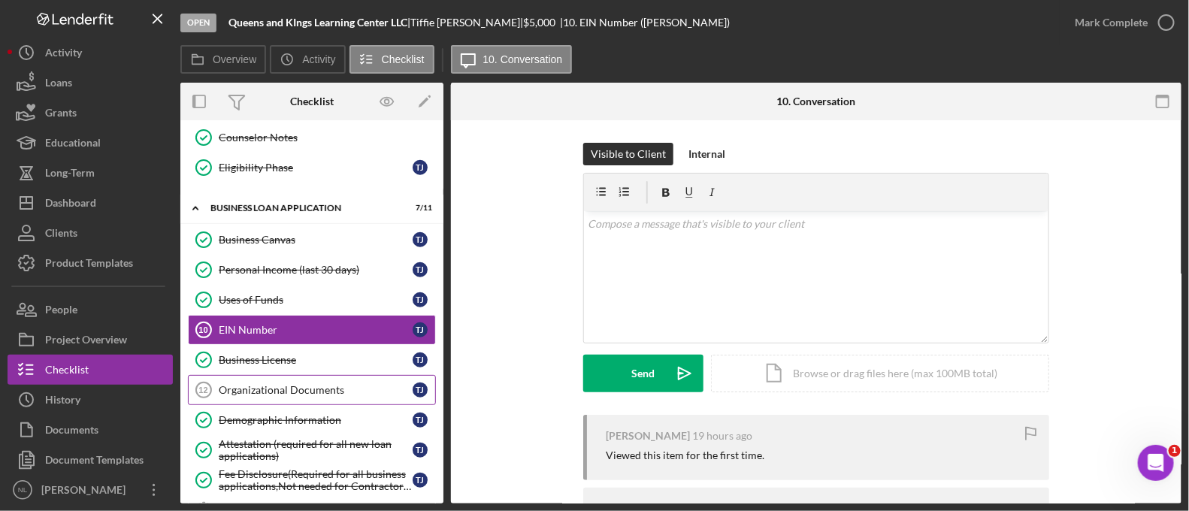
click at [308, 385] on div "Organizational Documents" at bounding box center [316, 390] width 194 height 12
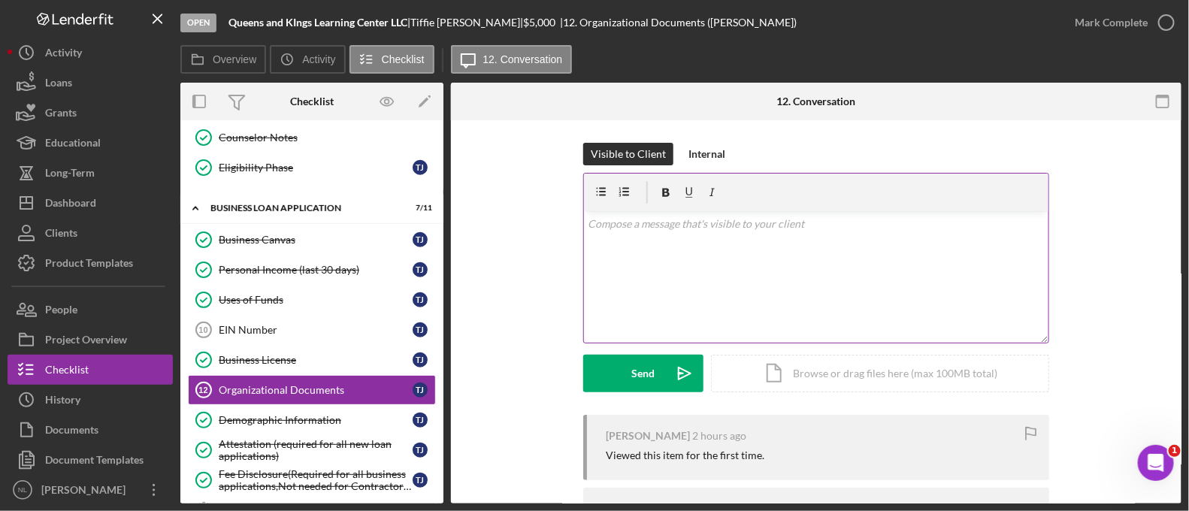
scroll to position [140, 0]
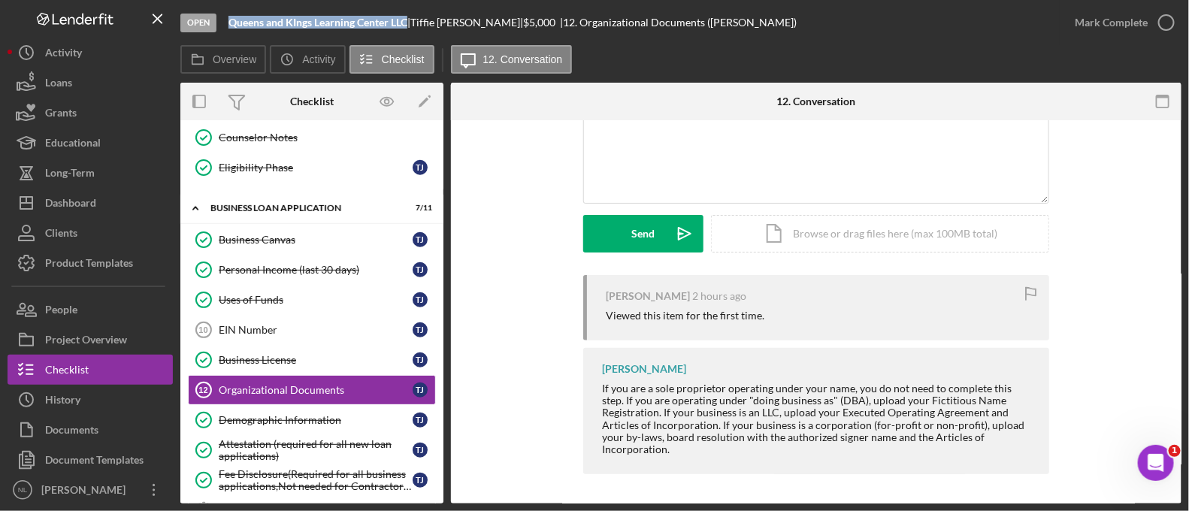
drag, startPoint x: 409, startPoint y: 24, endPoint x: 230, endPoint y: 25, distance: 178.9
click at [230, 25] on b "Queens and KIngs Learning Center LLC" at bounding box center [317, 22] width 179 height 13
copy b "Queens and KIngs Learning Center LLC"
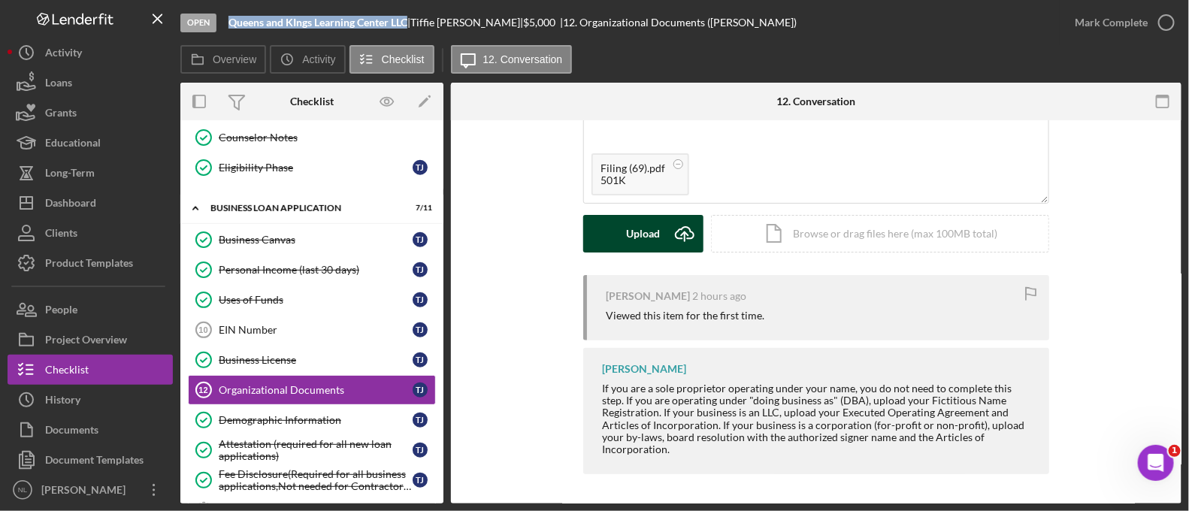
click at [641, 244] on div "Upload" at bounding box center [644, 234] width 34 height 38
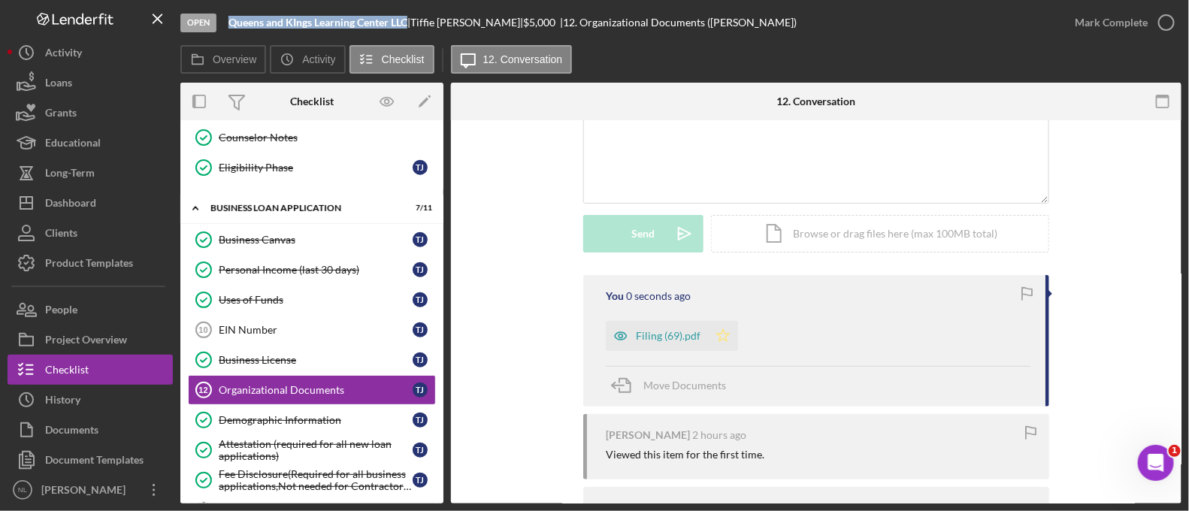
click at [709, 342] on icon "Icon/Star" at bounding box center [723, 336] width 30 height 30
click at [1099, 13] on div "Mark Complete" at bounding box center [1111, 23] width 73 height 30
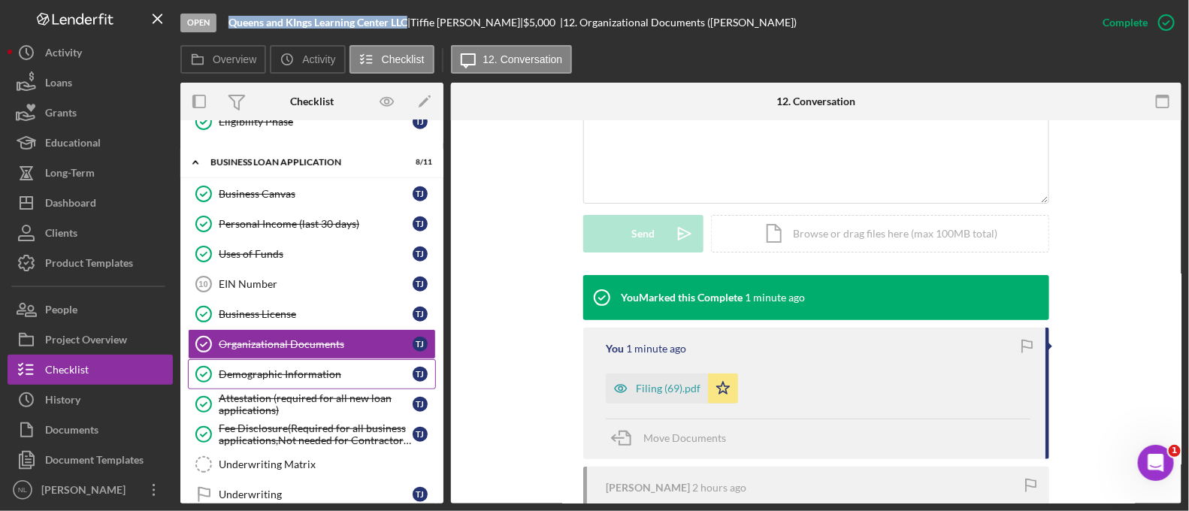
scroll to position [1026, 0]
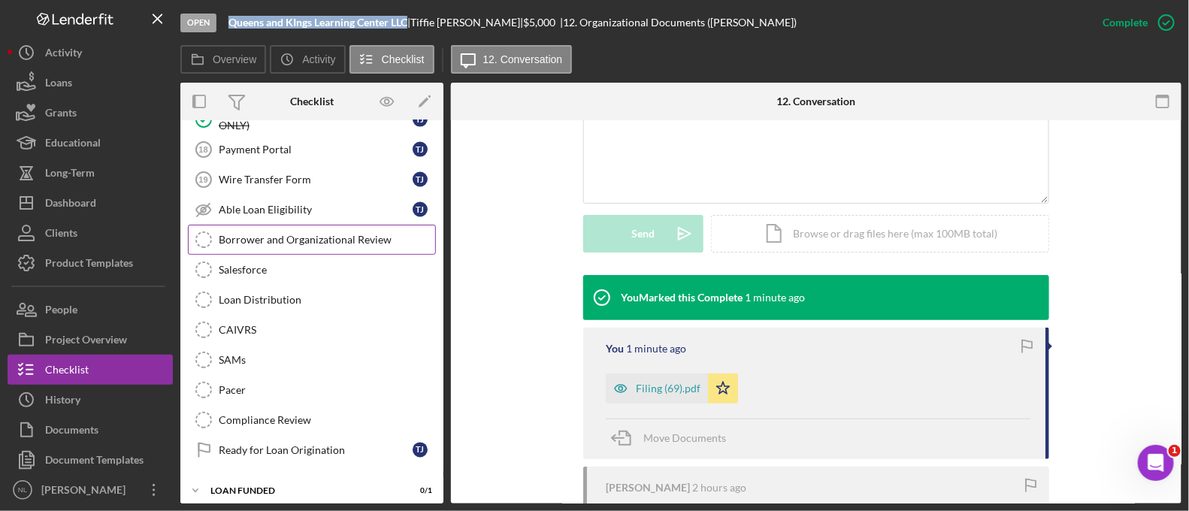
click at [284, 225] on link "Borrower and Organizational Review Borrower and Organizational Review" at bounding box center [312, 240] width 248 height 30
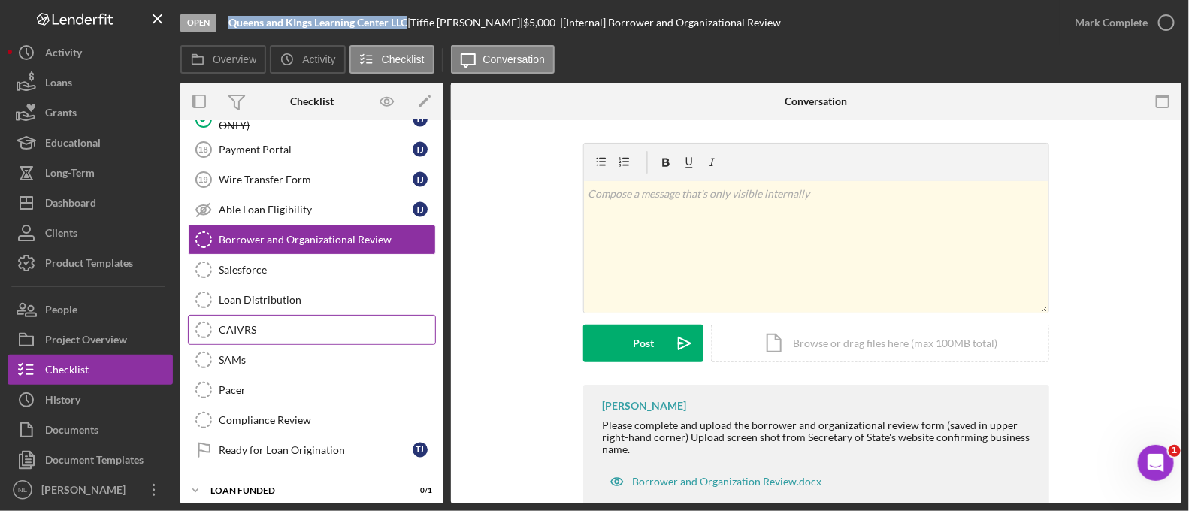
click at [291, 326] on div "CAIVRS" at bounding box center [327, 330] width 216 height 12
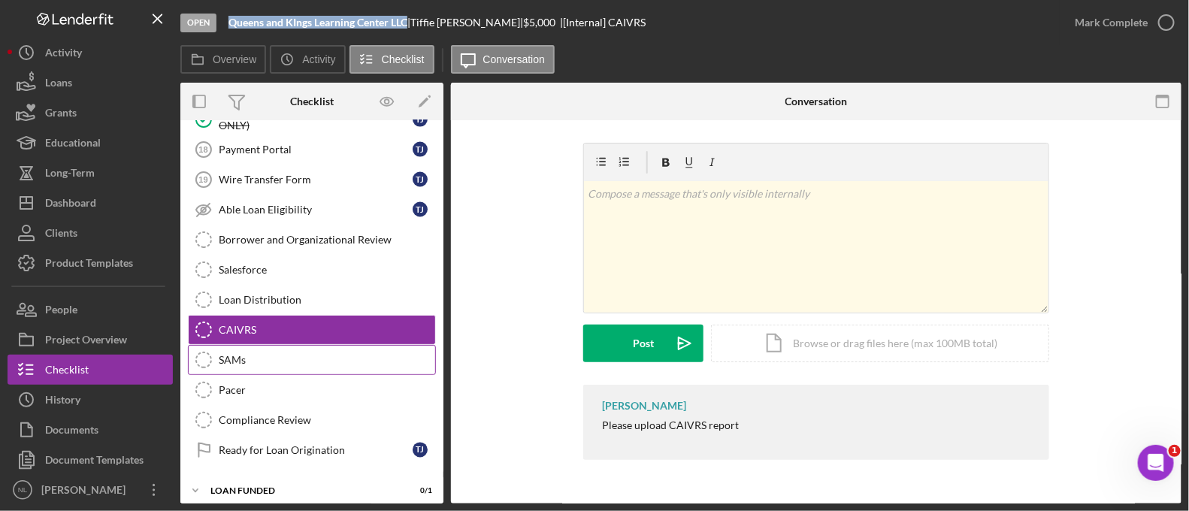
click at [271, 345] on link "[PERSON_NAME] [PERSON_NAME]" at bounding box center [312, 360] width 248 height 30
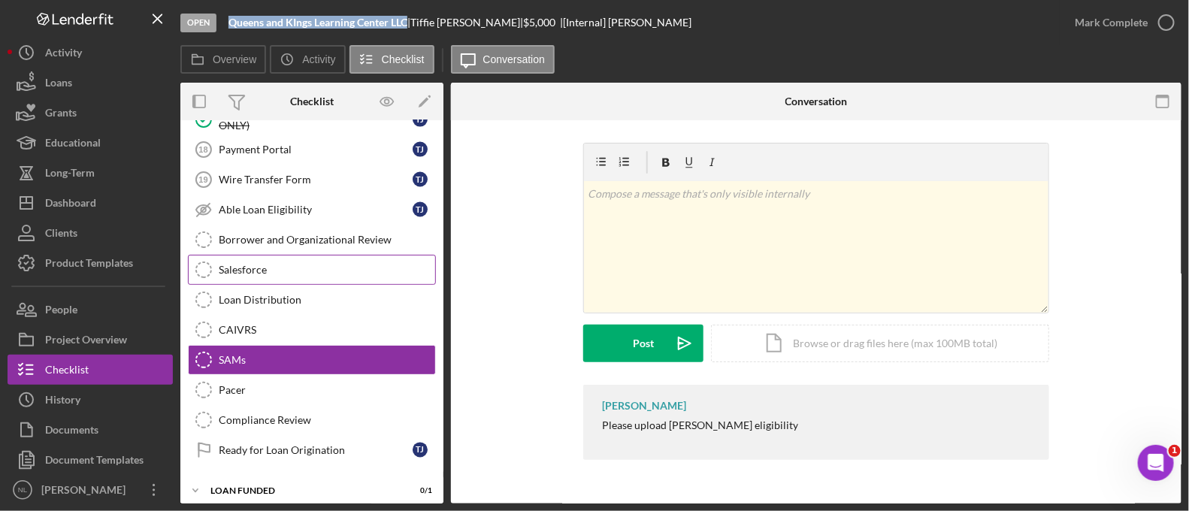
click at [248, 264] on div "Salesforce" at bounding box center [327, 270] width 216 height 12
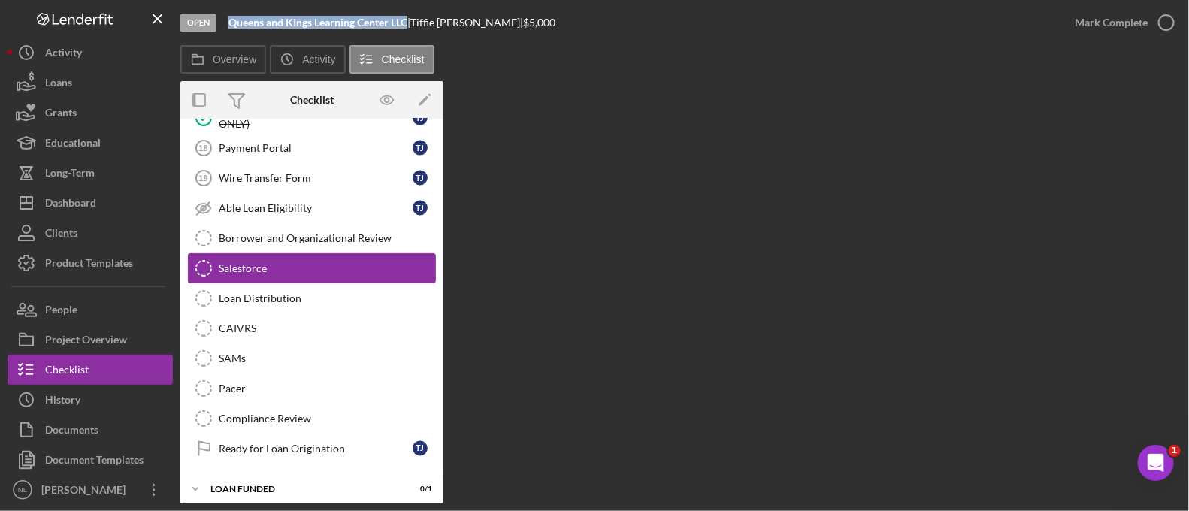
scroll to position [1026, 0]
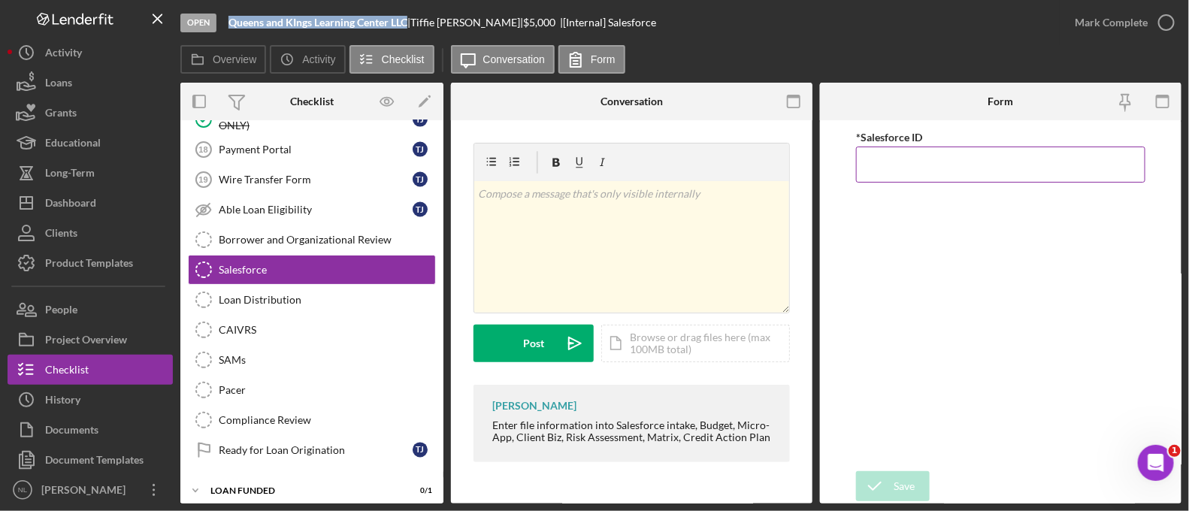
click at [894, 157] on input "*Salesforce ID" at bounding box center [1000, 165] width 289 height 36
paste input "a0wPC000002IcthYAC"
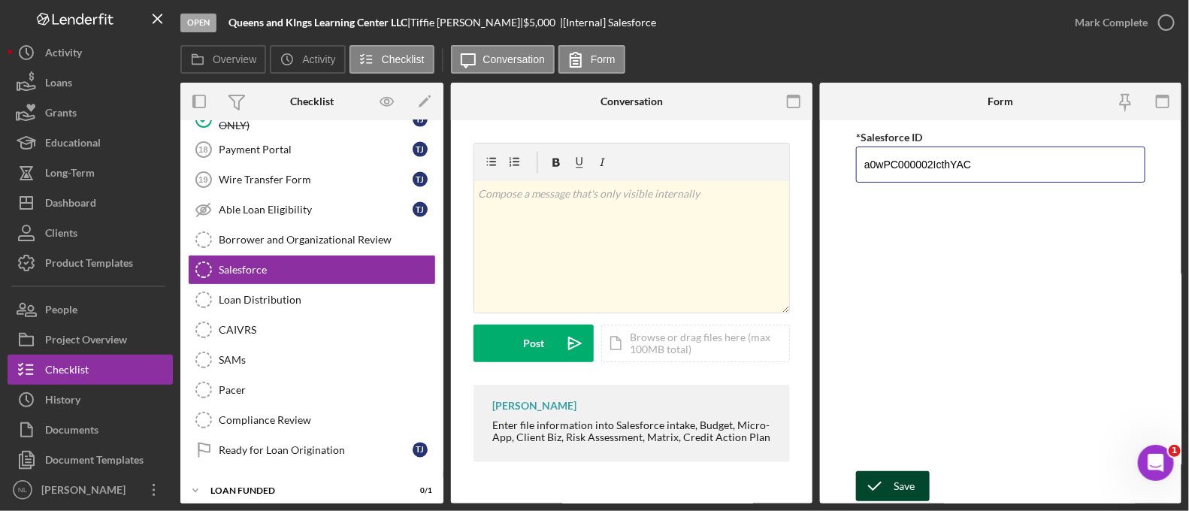
type input "a0wPC000002IcthYAC"
click at [906, 481] on div "Save" at bounding box center [904, 486] width 21 height 30
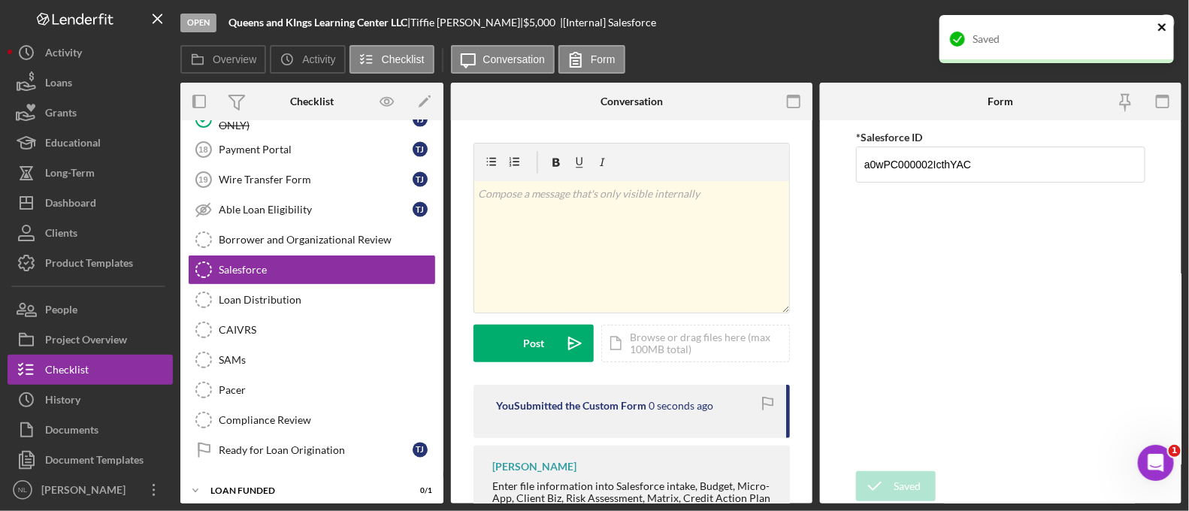
click at [1162, 26] on icon "close" at bounding box center [1162, 27] width 11 height 12
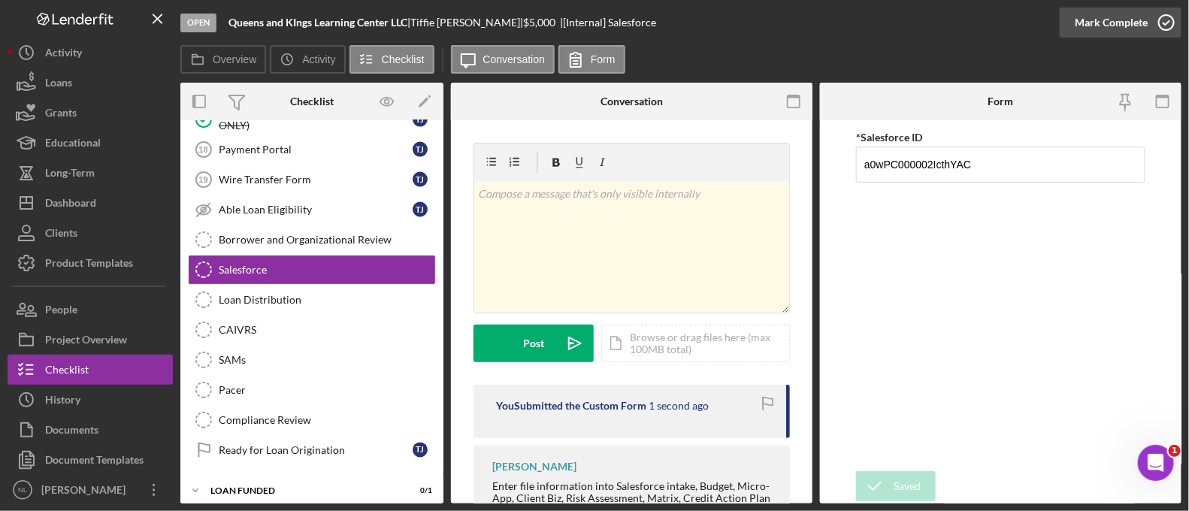
click at [1141, 29] on div "Mark Complete" at bounding box center [1111, 23] width 73 height 30
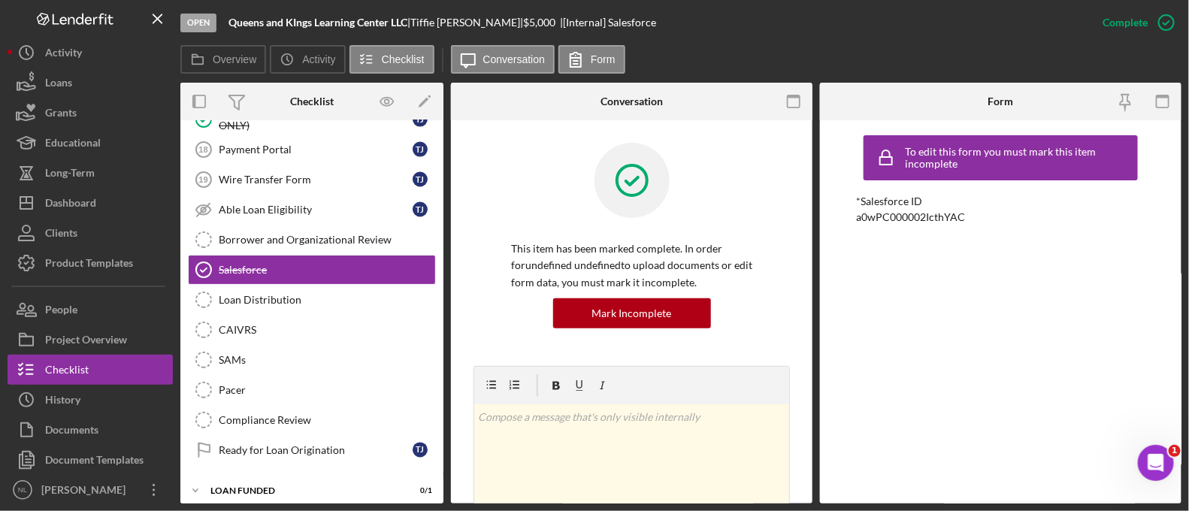
click at [0, 0] on div "Mark Incomplete" at bounding box center [0, 0] width 0 height 0
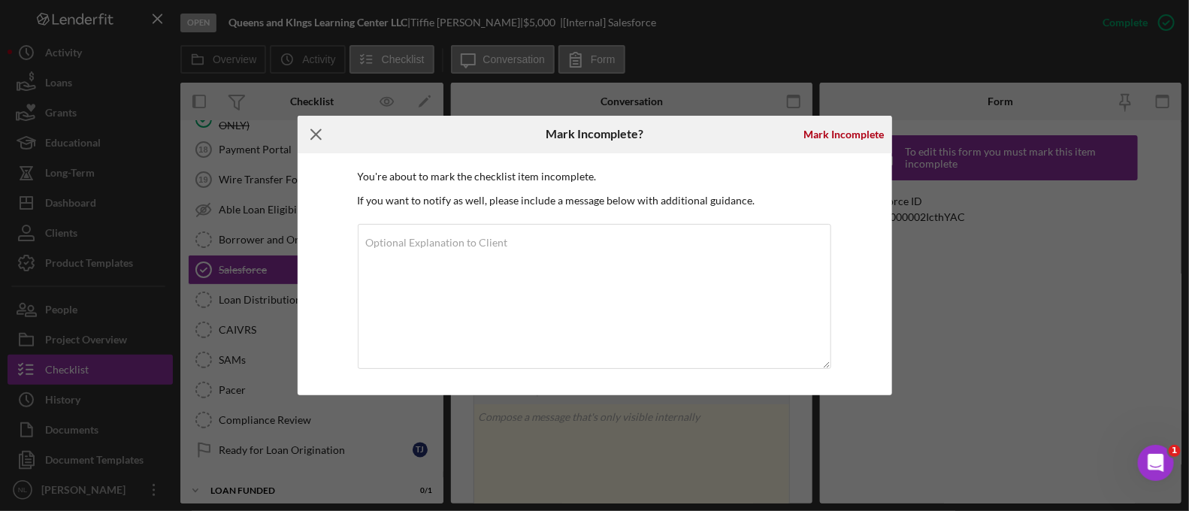
click at [313, 138] on line at bounding box center [316, 134] width 10 height 10
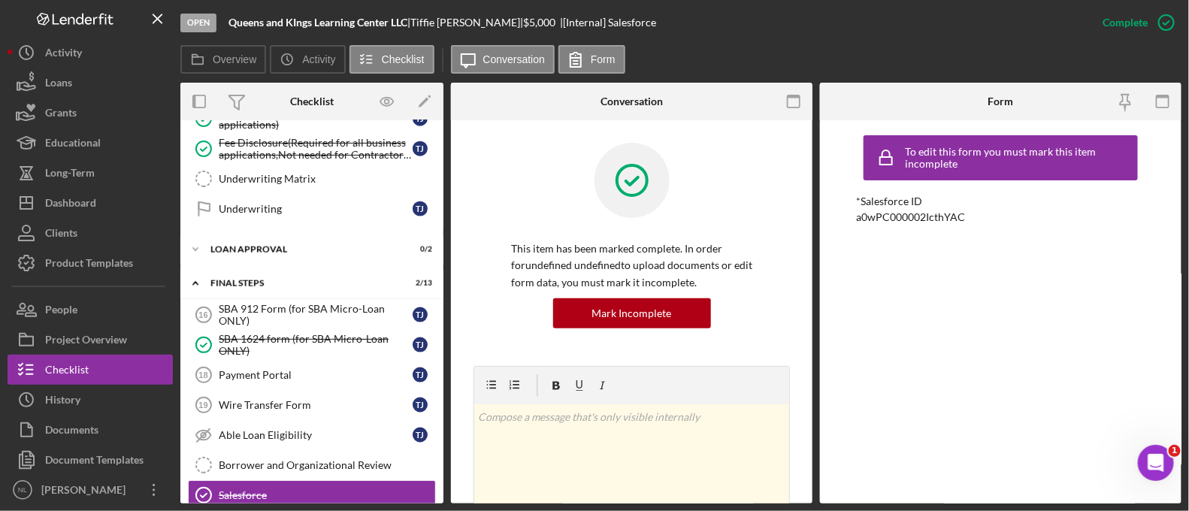
scroll to position [769, 0]
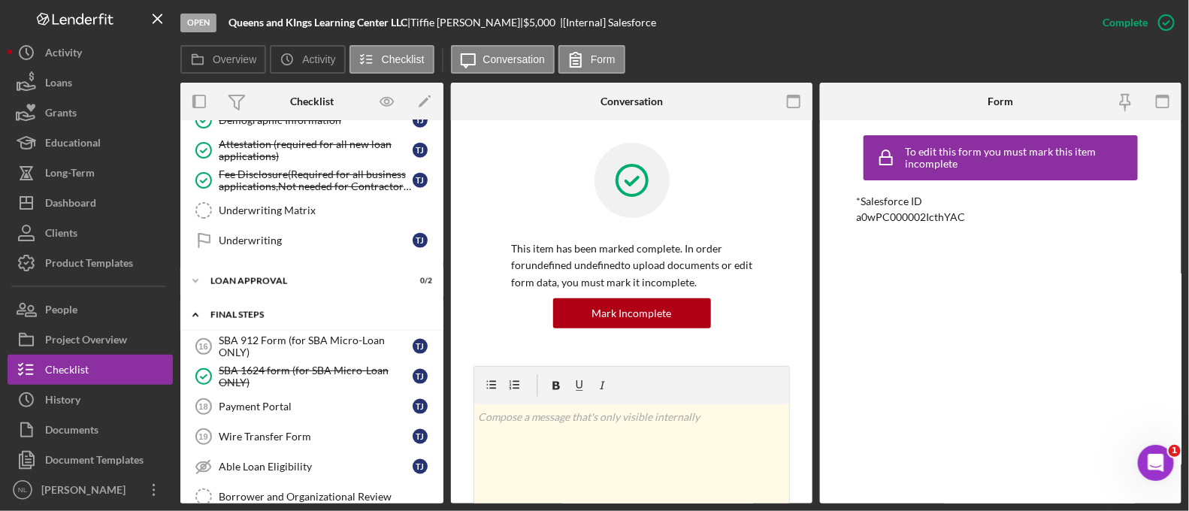
click at [274, 321] on div "Icon/Expander Final Steps 2 / 13" at bounding box center [311, 315] width 263 height 31
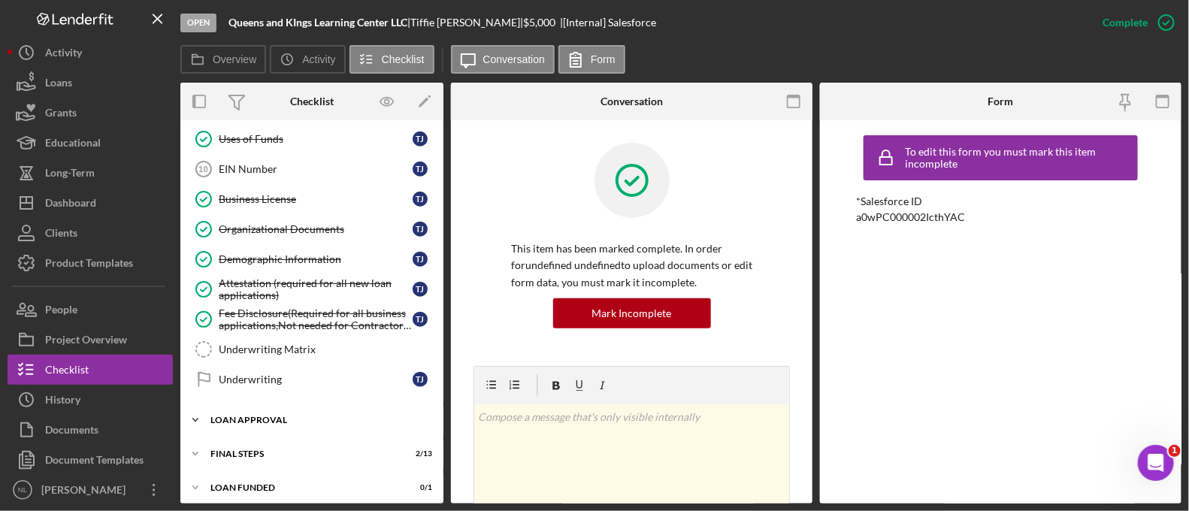
click at [297, 416] on div "Loan Approval" at bounding box center [317, 420] width 214 height 9
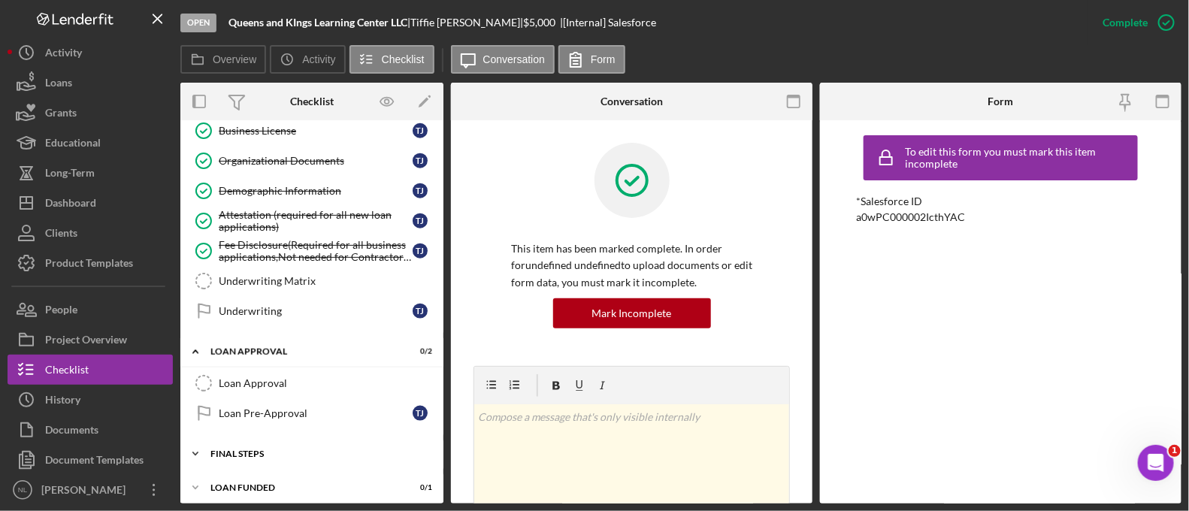
click at [275, 449] on div "Final Steps" at bounding box center [317, 453] width 214 height 9
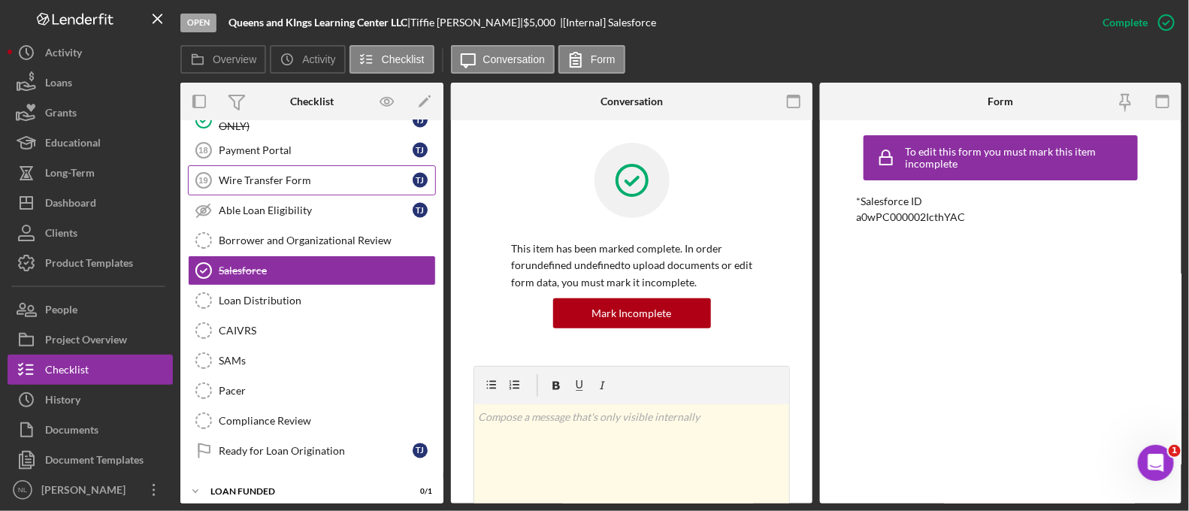
scroll to position [948, 0]
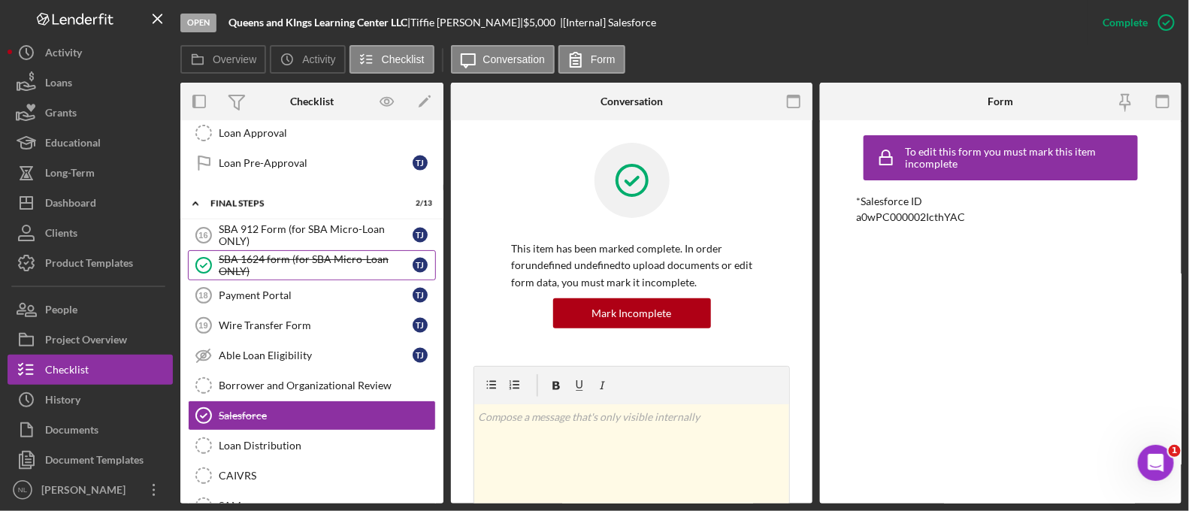
click at [301, 253] on div "SBA 1624 form (for SBA Micro-Loan ONLY)" at bounding box center [316, 265] width 194 height 24
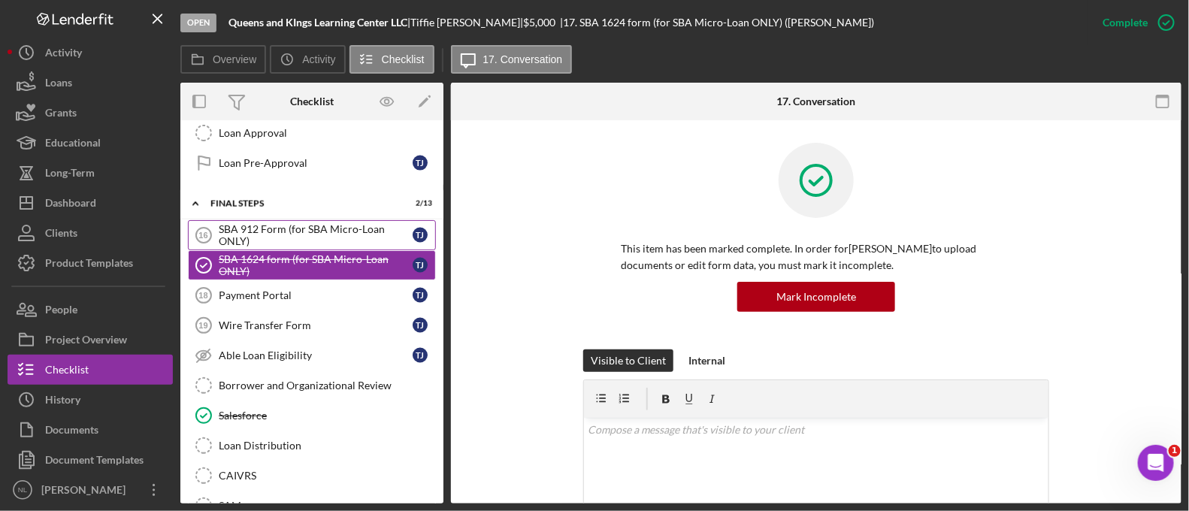
click at [297, 238] on div "SBA 912 Form (for SBA Micro-Loan ONLY)" at bounding box center [316, 235] width 194 height 24
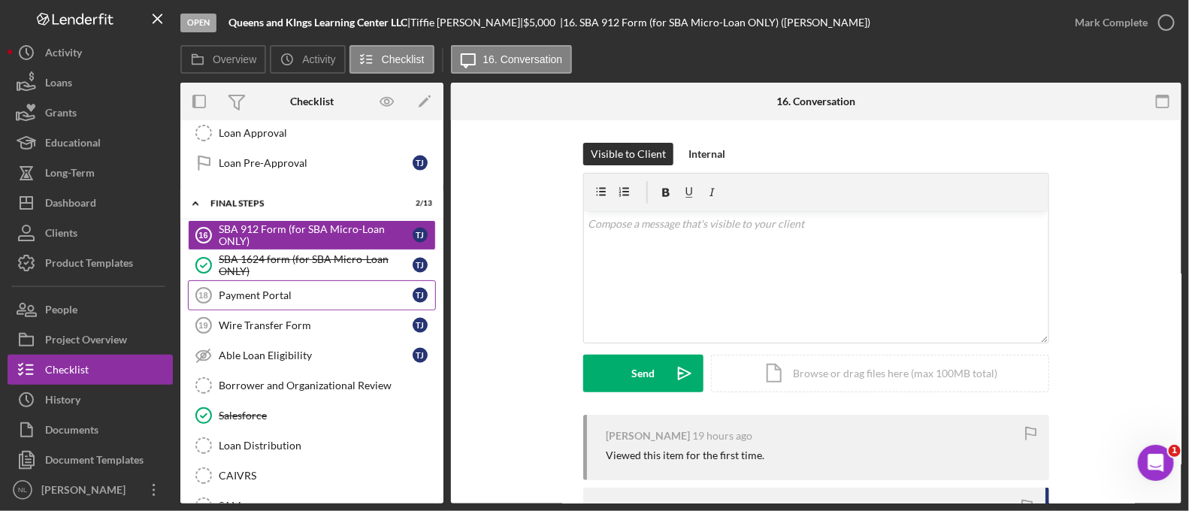
click at [292, 300] on link "Payment Portal 18 Payment Portal T J" at bounding box center [312, 295] width 248 height 30
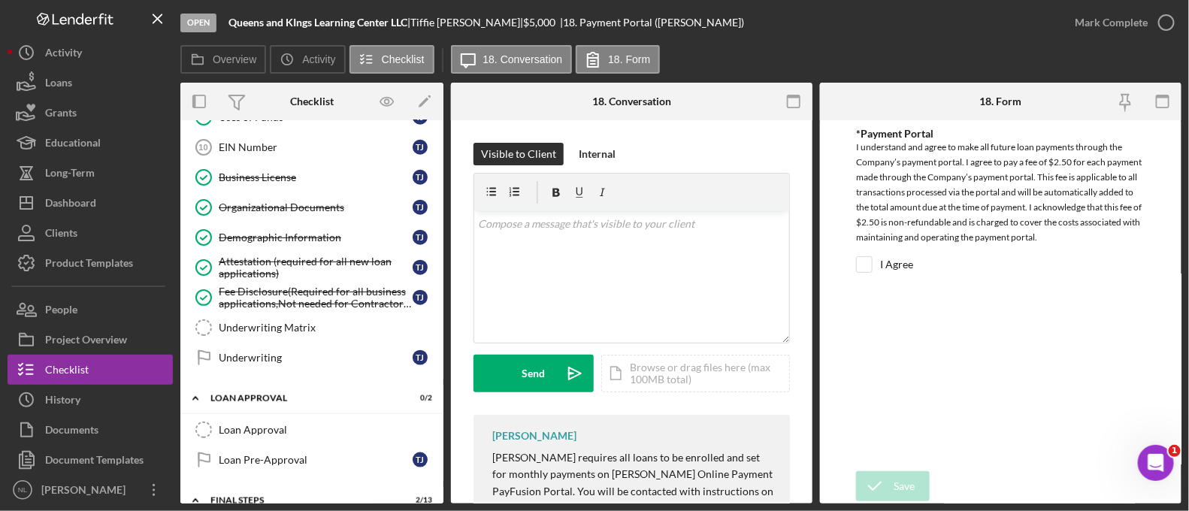
scroll to position [537, 0]
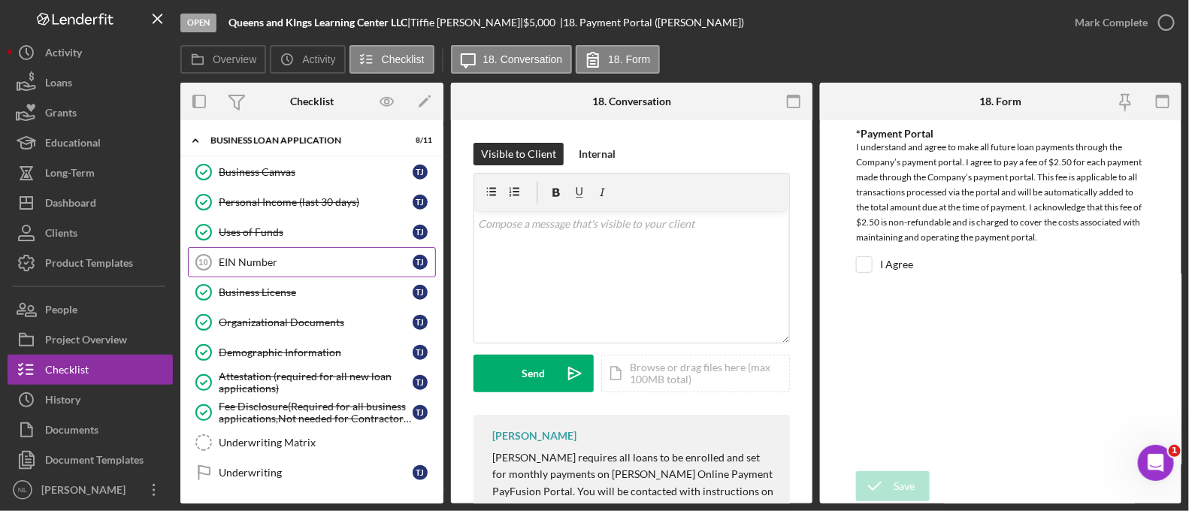
click at [262, 259] on div "EIN Number" at bounding box center [316, 262] width 194 height 12
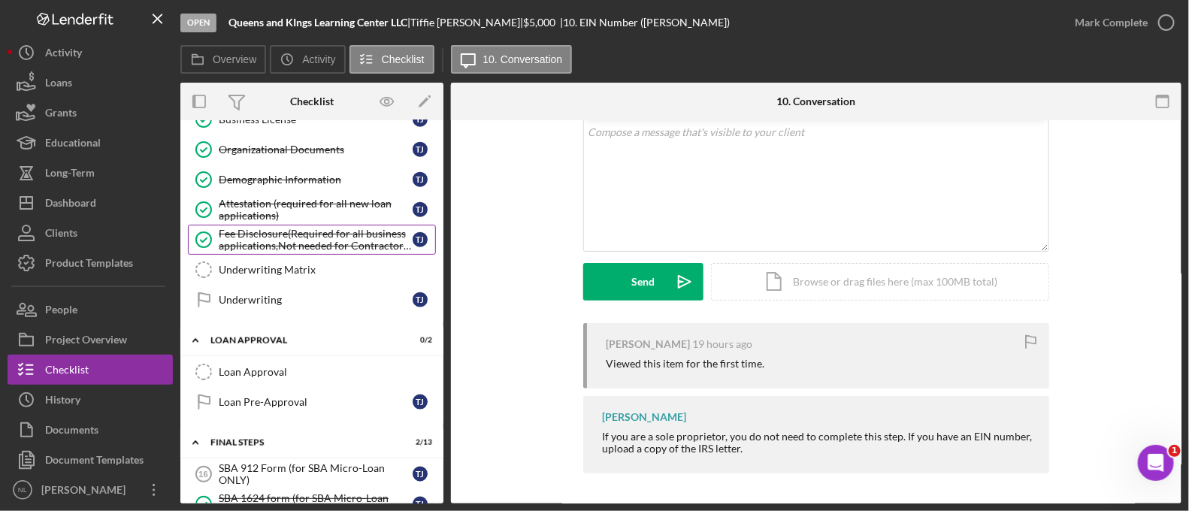
scroll to position [712, 0]
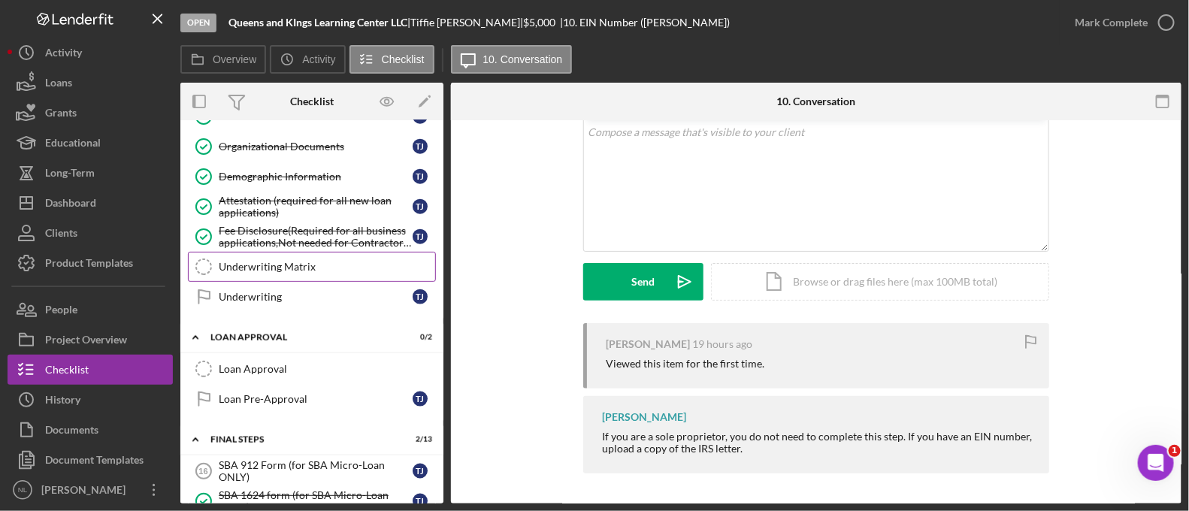
click at [308, 261] on div "Underwriting Matrix" at bounding box center [327, 267] width 216 height 12
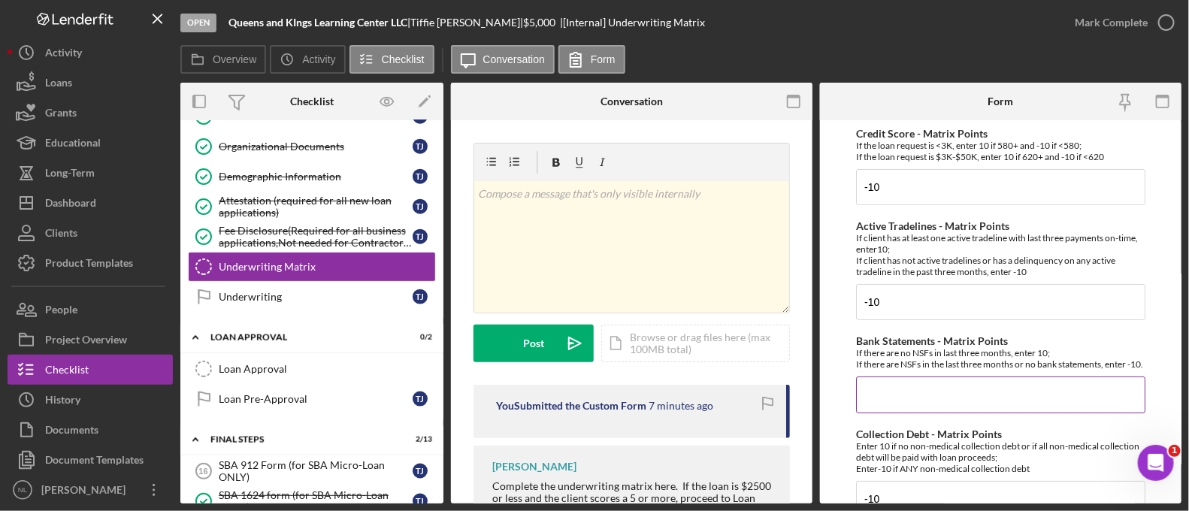
scroll to position [150, 0]
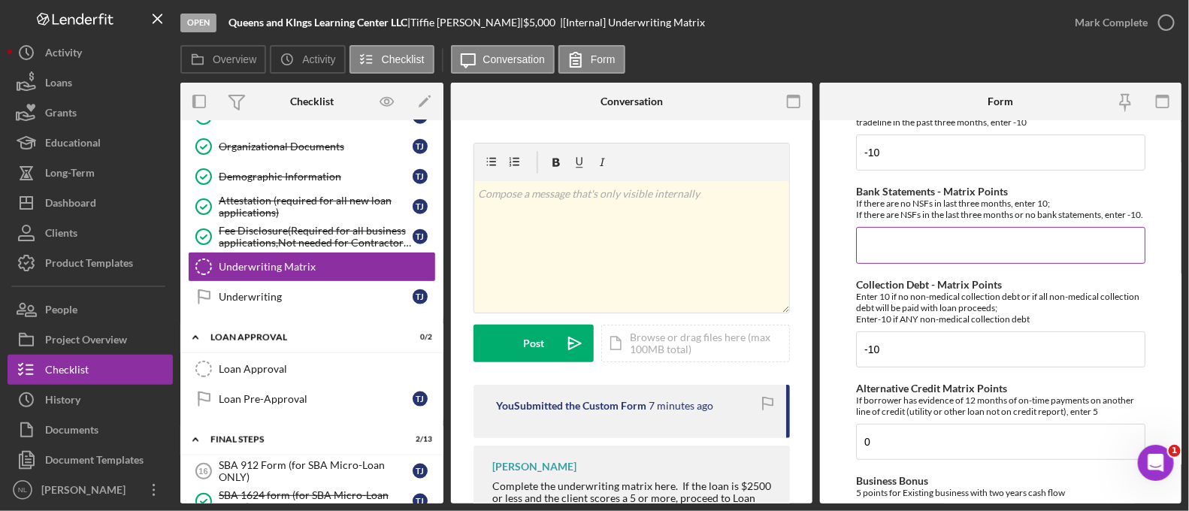
click at [914, 246] on input "Bank Statements - Matrix Points" at bounding box center [1000, 245] width 289 height 36
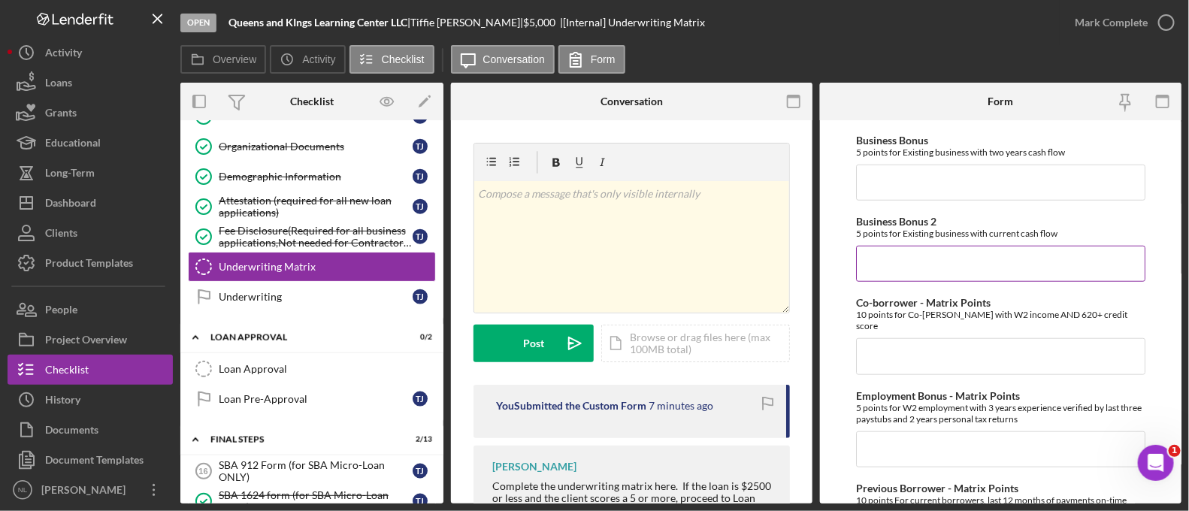
scroll to position [650, 0]
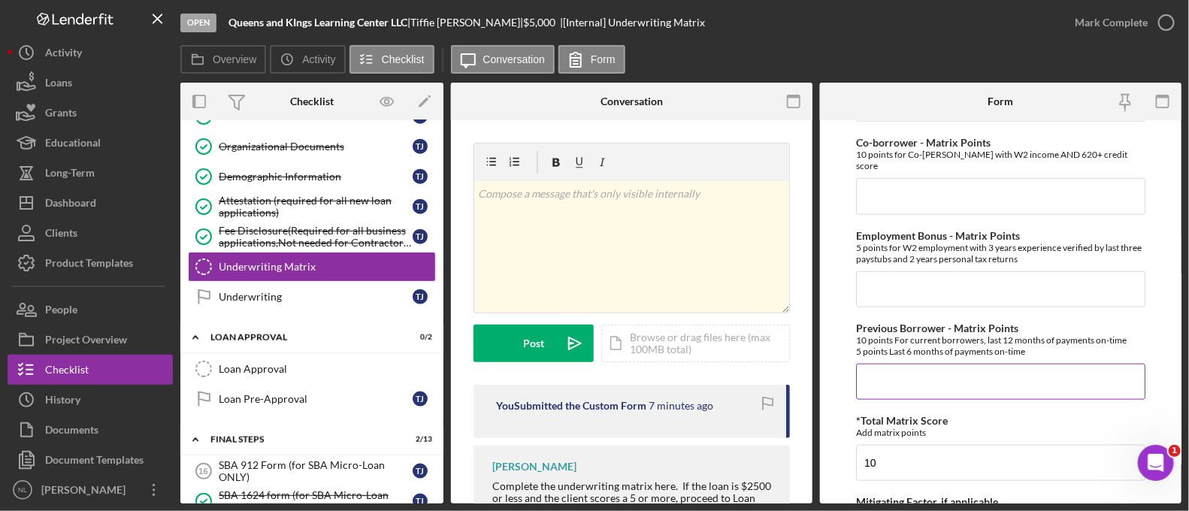
type input "10"
click at [948, 377] on input "Previous Borrower - Matrix Points" at bounding box center [1000, 382] width 289 height 36
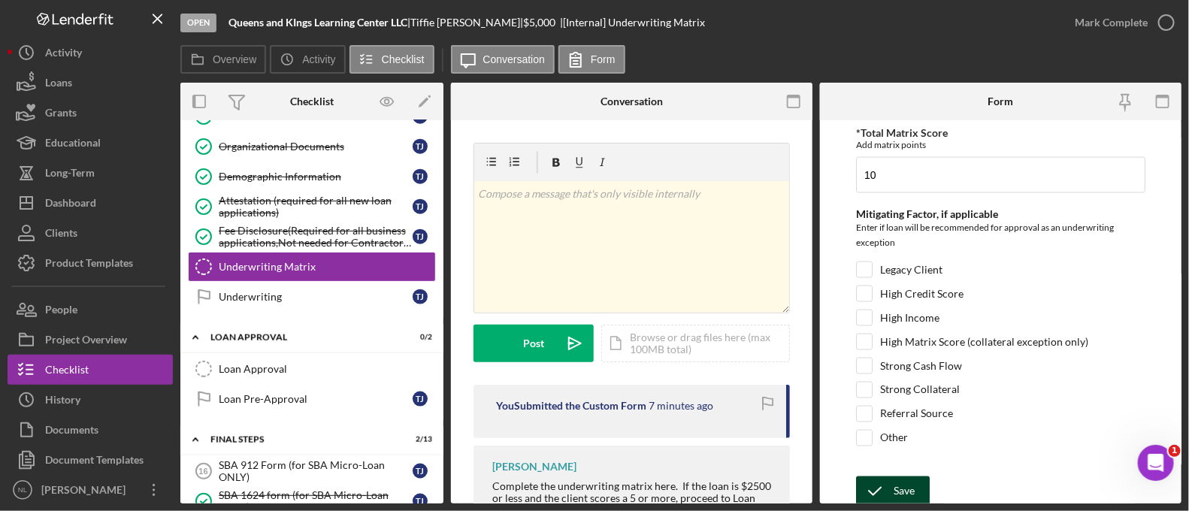
type input "10"
click at [905, 492] on div "Save" at bounding box center [904, 491] width 21 height 30
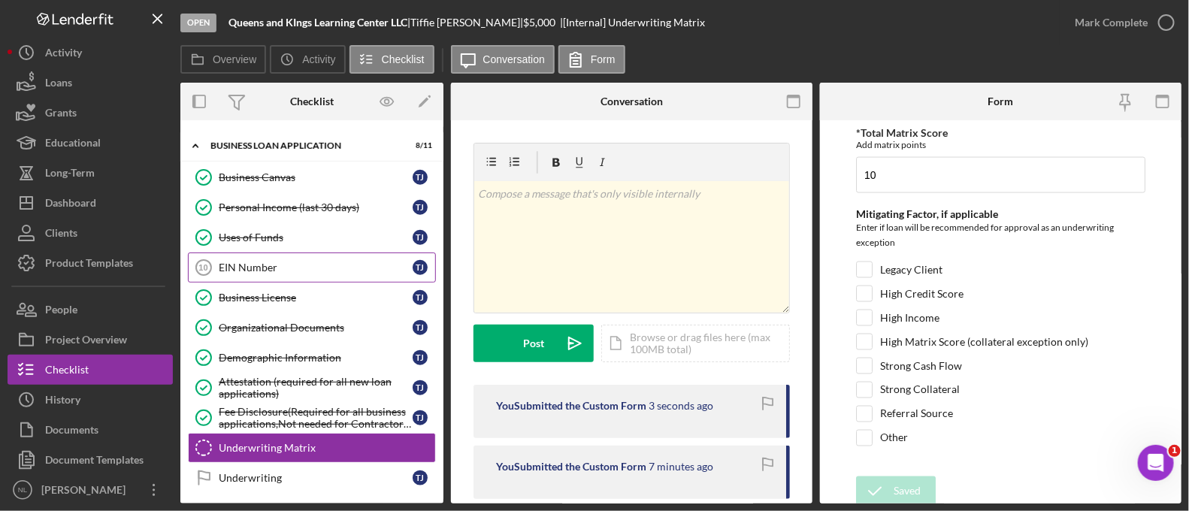
scroll to position [522, 0]
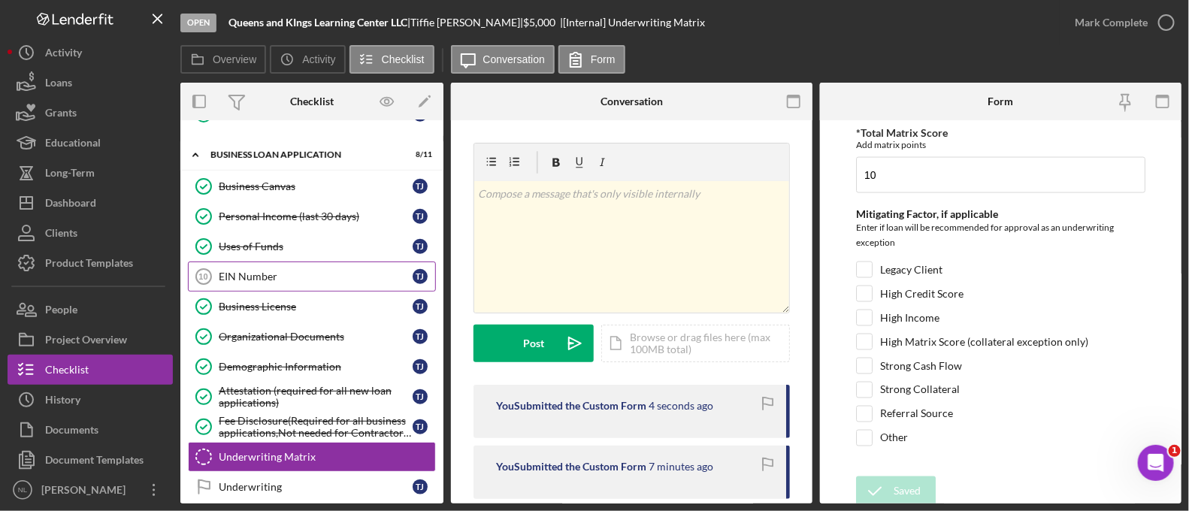
click at [263, 278] on link "EIN Number 10 EIN Number T J" at bounding box center [312, 277] width 248 height 30
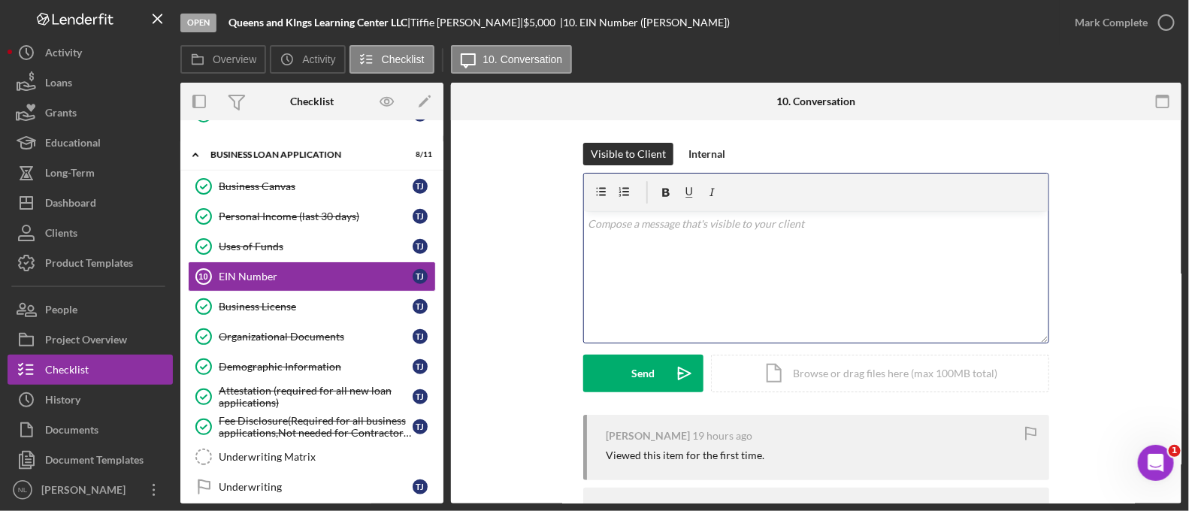
click at [675, 295] on div "v Color teal Color pink Remove color Add row above Add row below Add column bef…" at bounding box center [816, 277] width 464 height 132
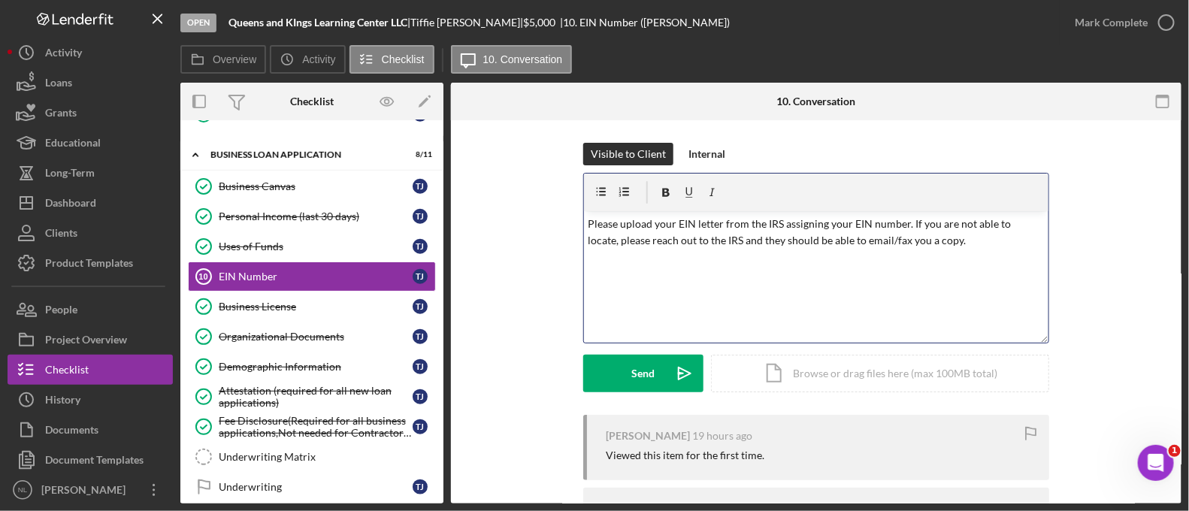
click at [673, 320] on div "v Color teal Color pink Remove color Add row above Add row below Add column bef…" at bounding box center [816, 277] width 464 height 132
click at [939, 245] on p "Please upload your EIN letter from the IRS assigning your EIN number. If you ar…" at bounding box center [816, 233] width 456 height 34
click at [666, 373] on icon "Icon/icon-invite-send" at bounding box center [685, 374] width 38 height 38
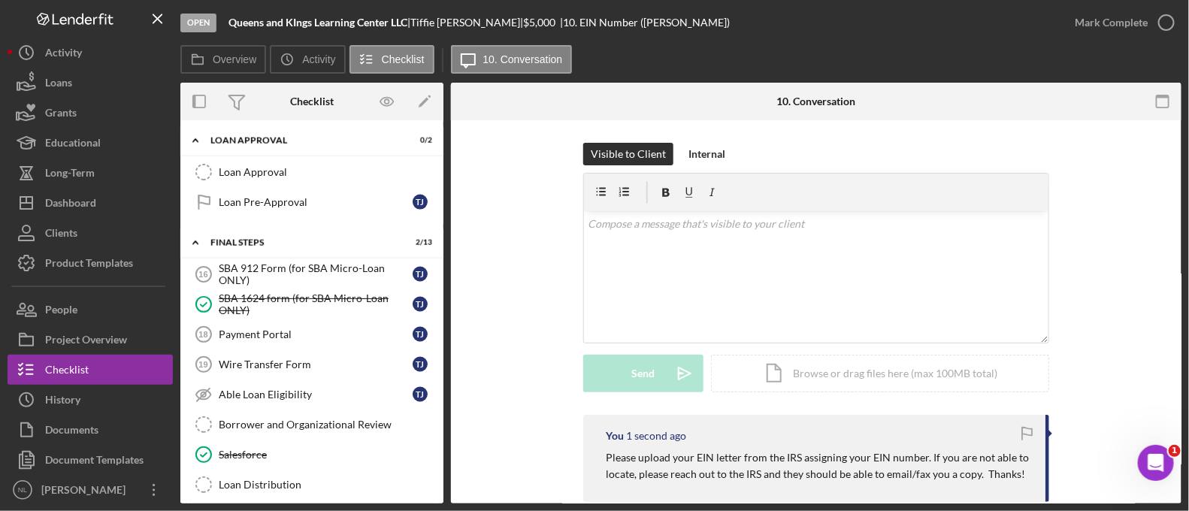
scroll to position [925, 0]
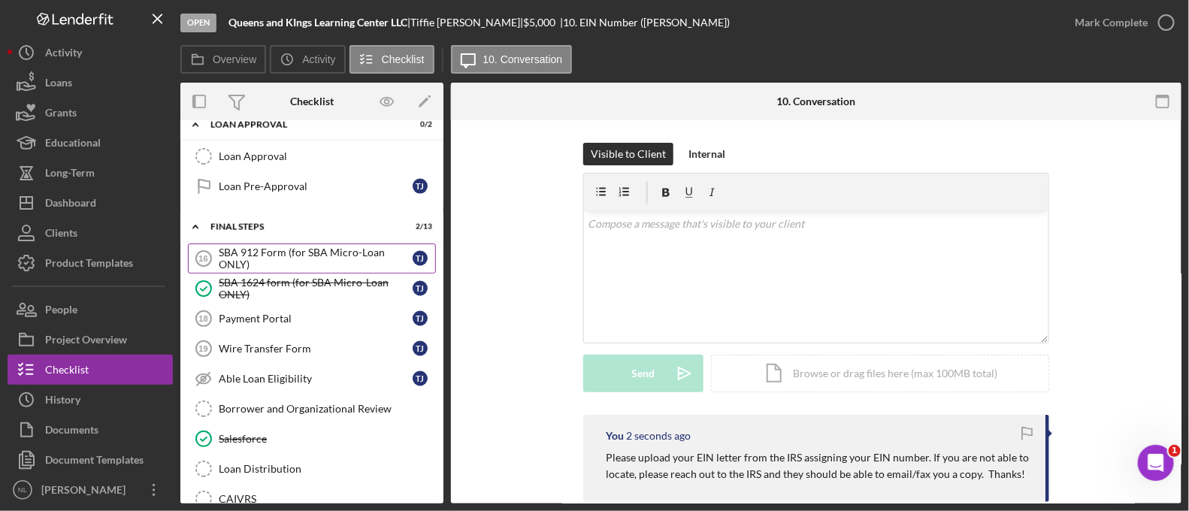
click at [320, 254] on div "SBA 912 Form (for SBA Micro-Loan ONLY)" at bounding box center [316, 259] width 194 height 24
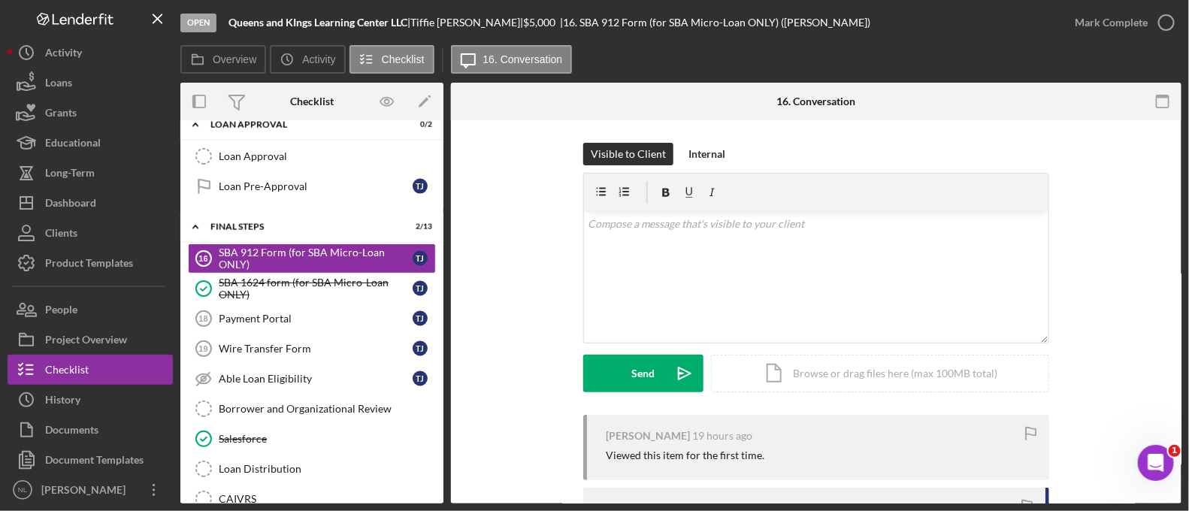
scroll to position [177, 0]
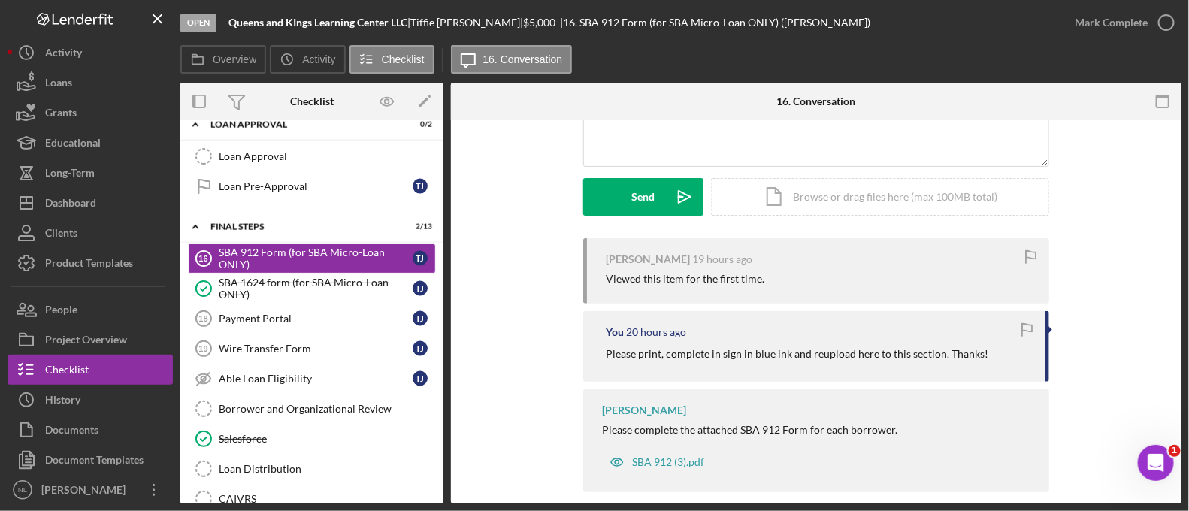
click at [728, 356] on p "Please print, complete in sign in blue ink and reupload here to this section. T…" at bounding box center [797, 354] width 383 height 17
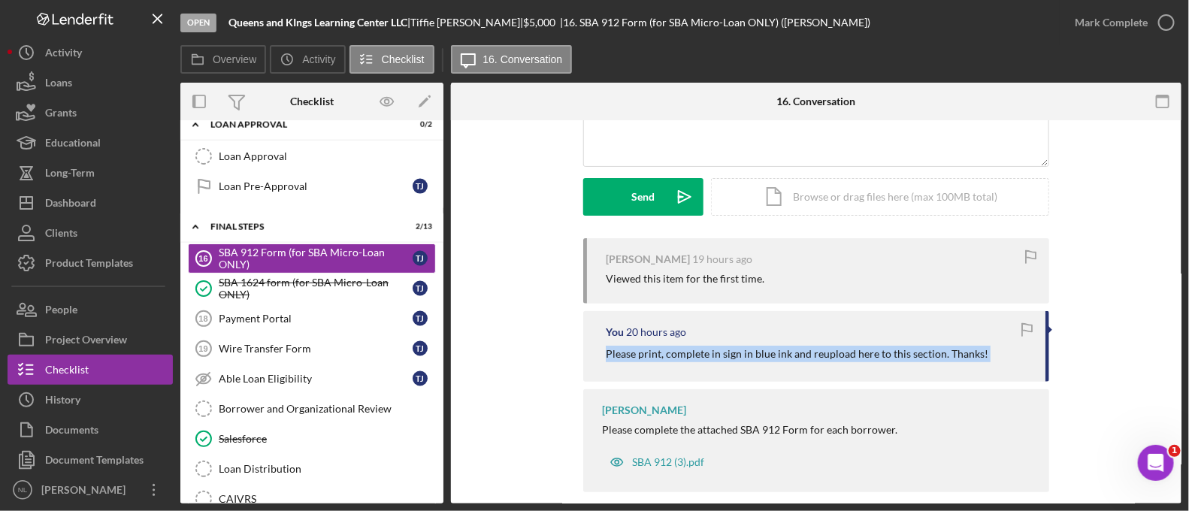
copy div "Please print, complete in sign in blue ink and reupload here to this section. T…"
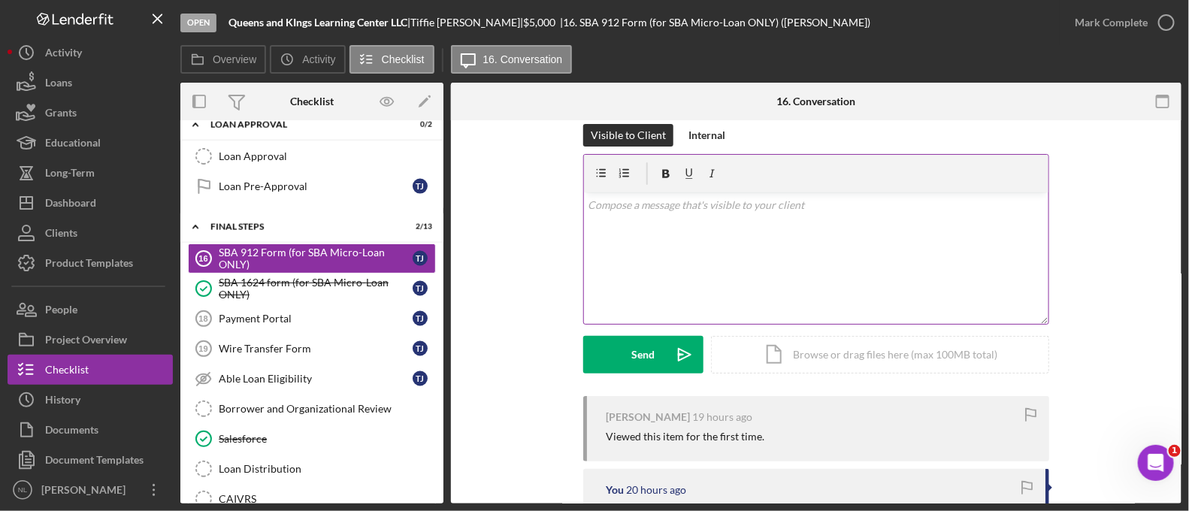
click at [673, 277] on div "v Color teal Color pink Remove color Add row above Add row below Add column bef…" at bounding box center [816, 258] width 464 height 132
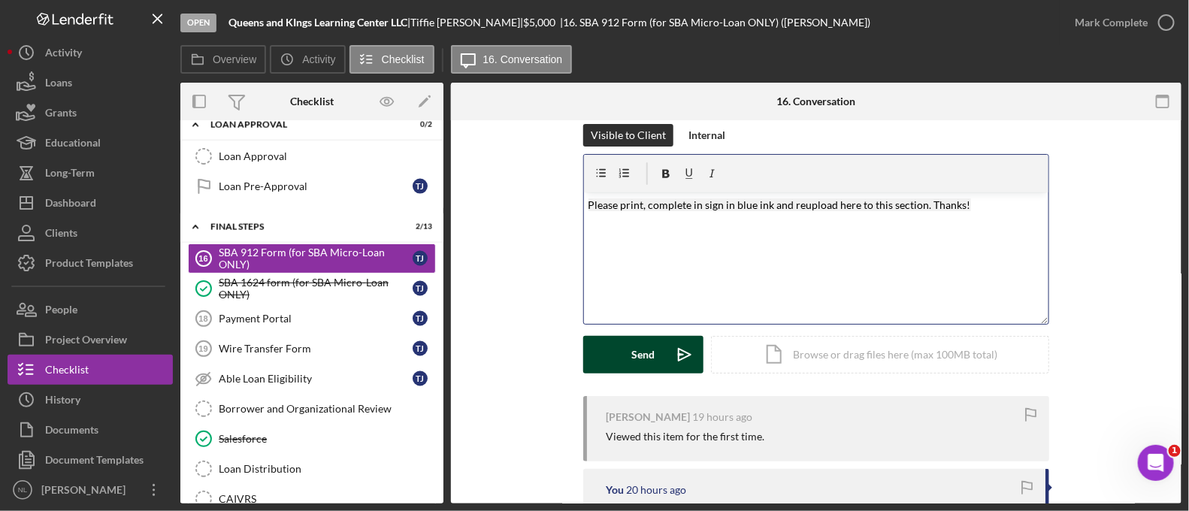
click at [669, 359] on icon "Icon/icon-invite-send" at bounding box center [685, 355] width 38 height 38
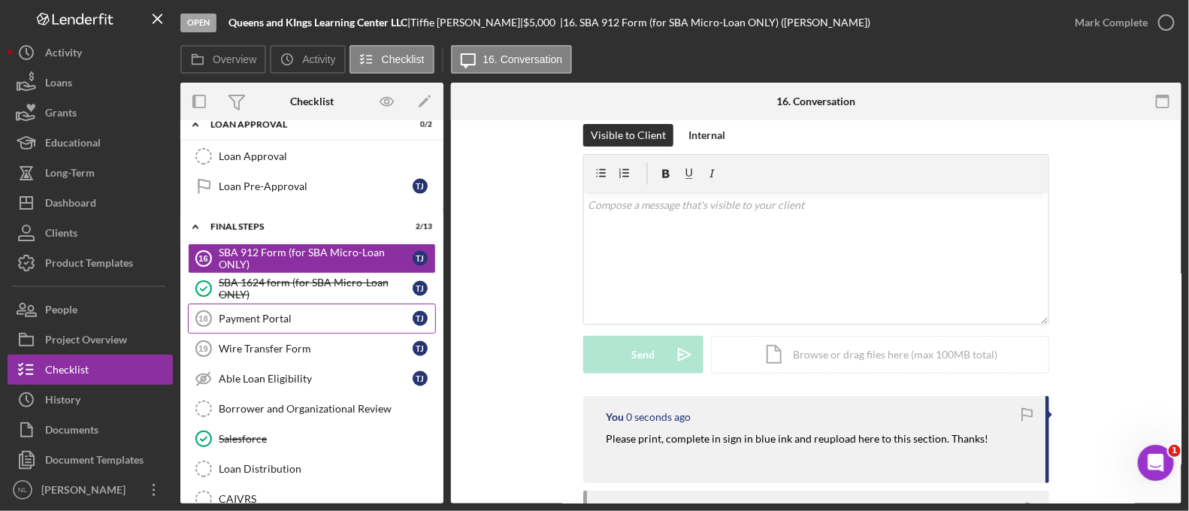
click at [295, 313] on div "Payment Portal" at bounding box center [316, 319] width 194 height 12
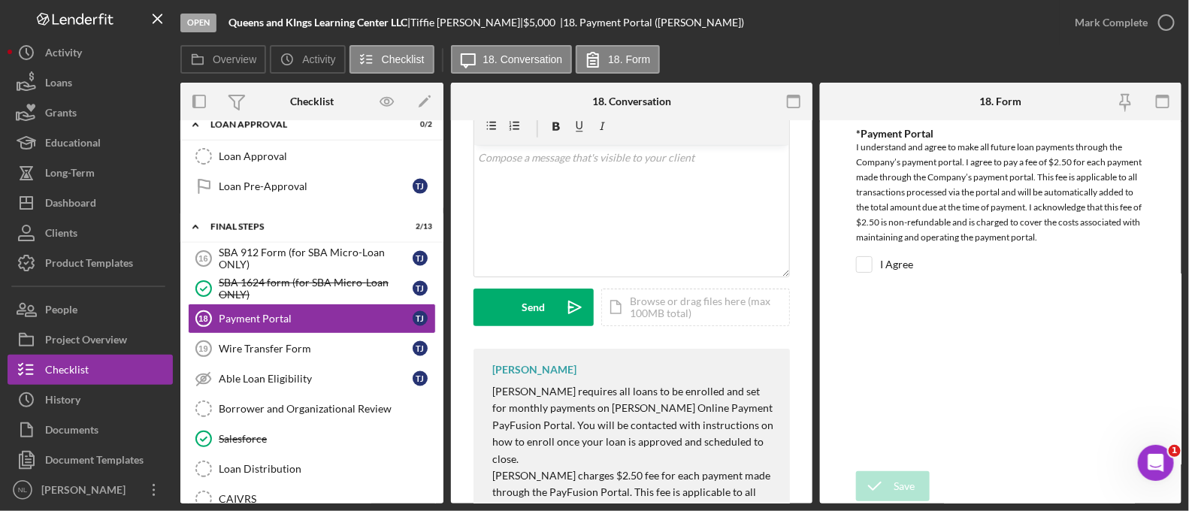
scroll to position [62, 0]
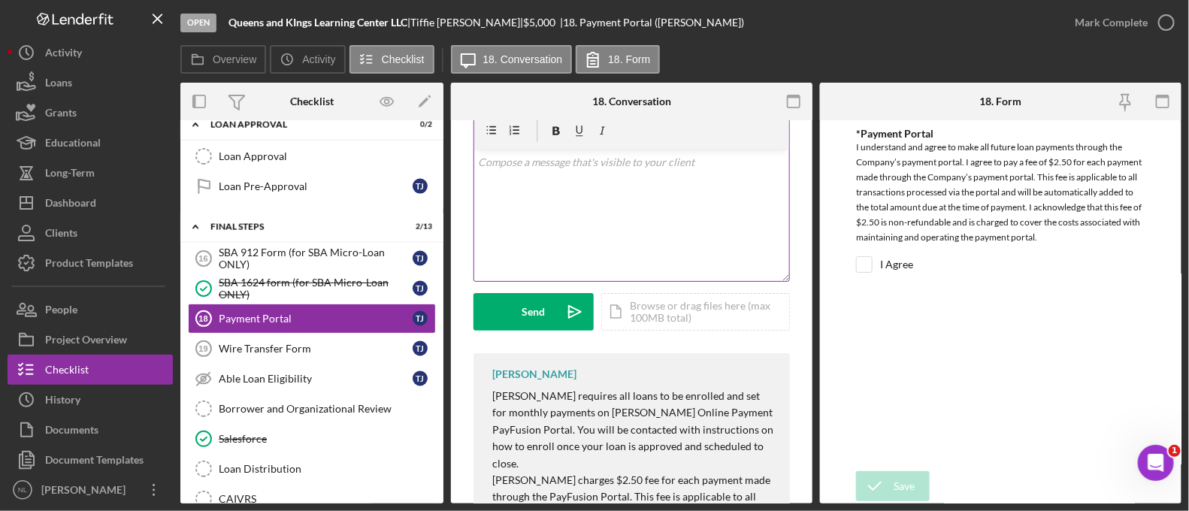
click at [552, 224] on div "v Color teal Color pink Remove color Add row above Add row below Add column bef…" at bounding box center [631, 216] width 315 height 132
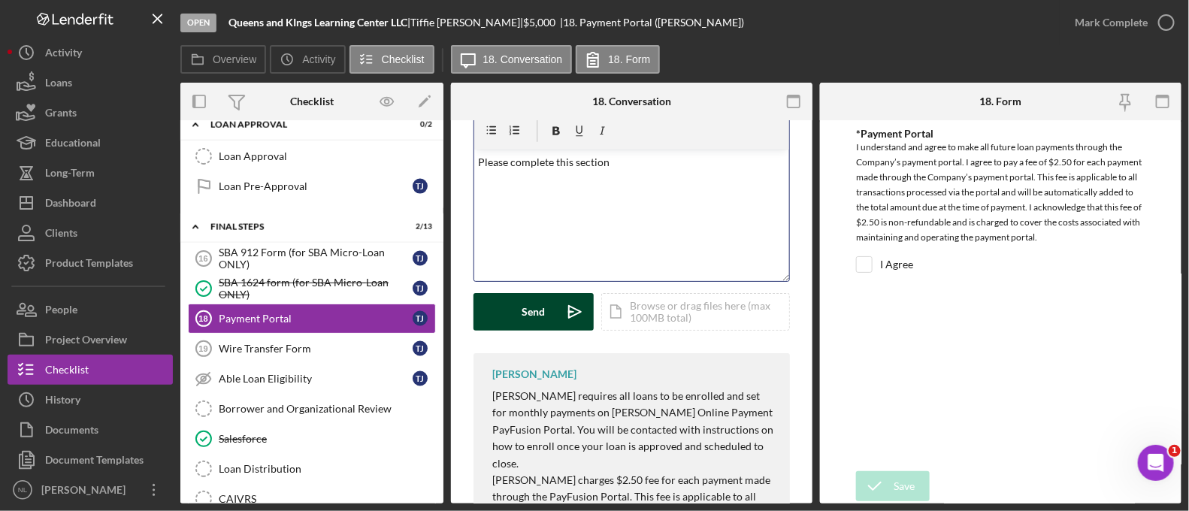
click at [554, 317] on button "Send Icon/icon-invite-send" at bounding box center [533, 312] width 120 height 38
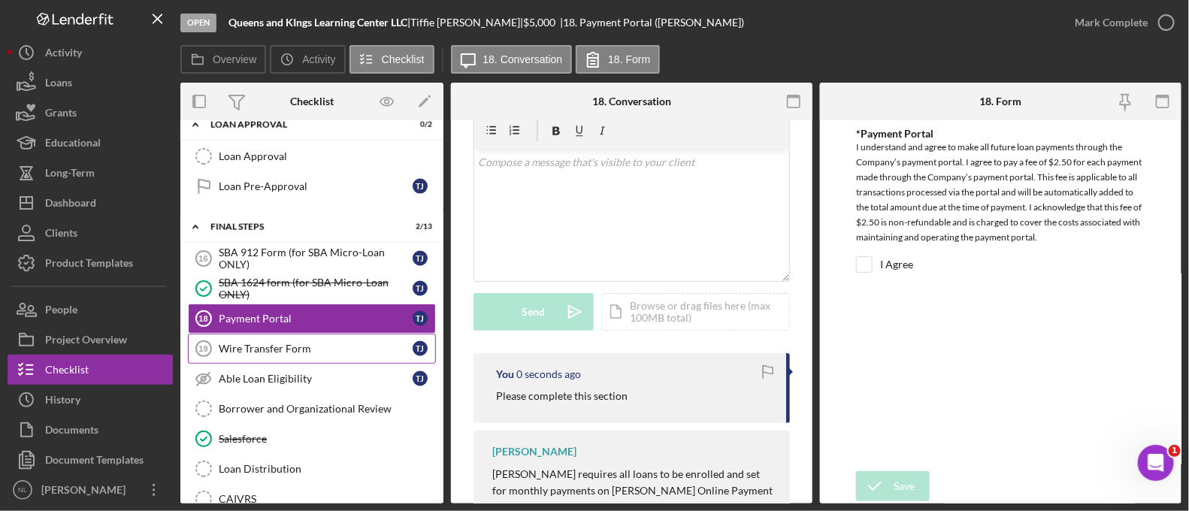
click at [349, 334] on link "Wire Transfer Form 19 Wire Transfer Form T J" at bounding box center [312, 349] width 248 height 30
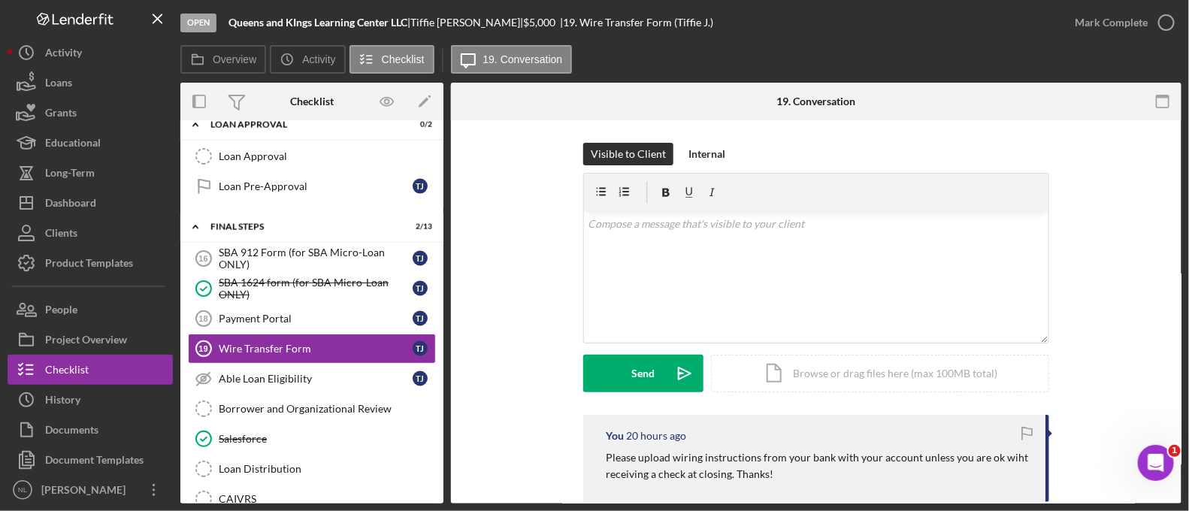
scroll to position [113, 0]
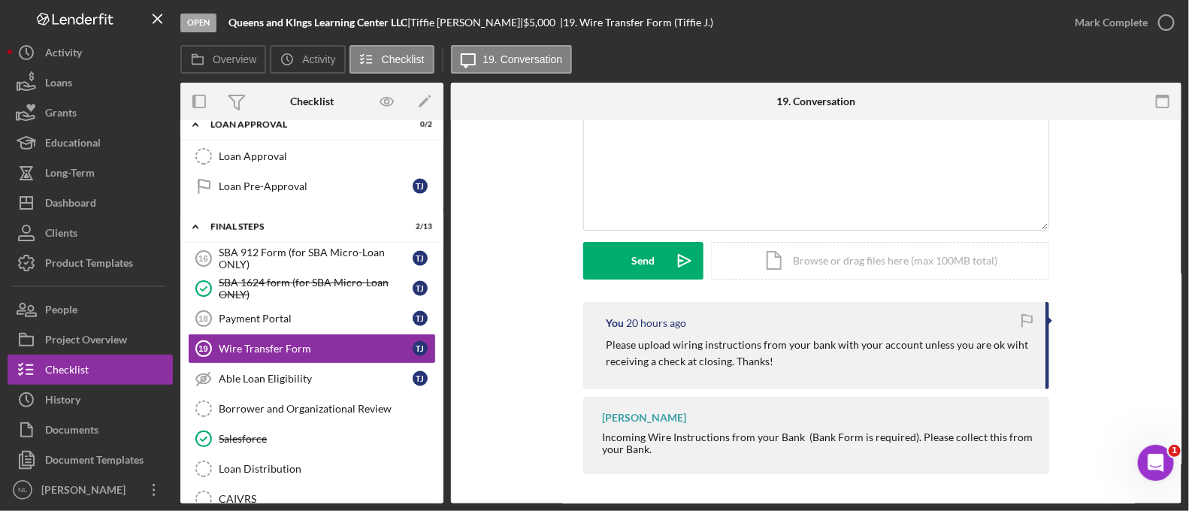
click at [711, 350] on p "Please upload wiring instructions from your bank with your account unless you a…" at bounding box center [818, 354] width 425 height 34
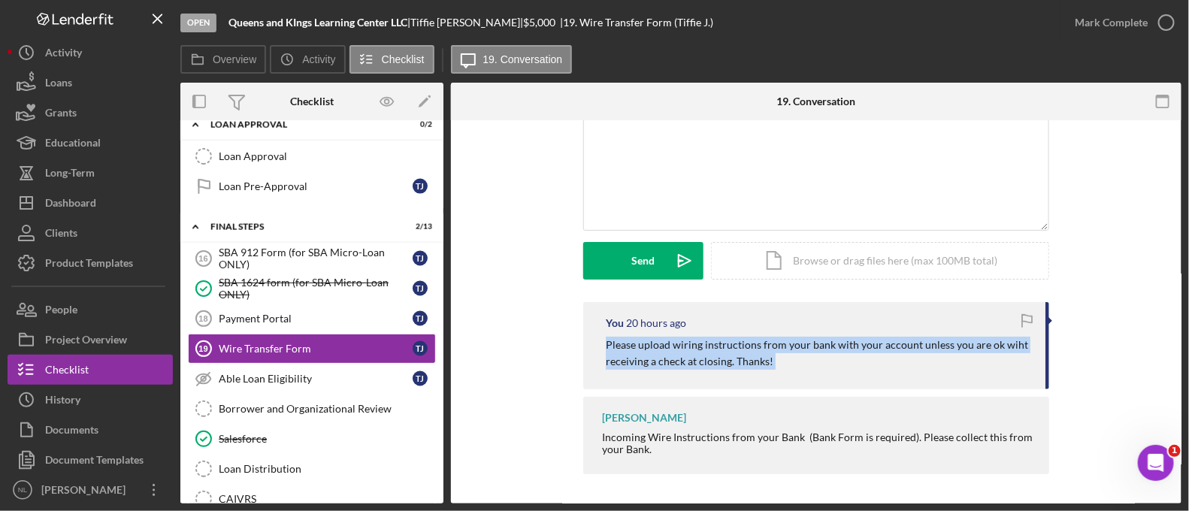
copy div "Please upload wiring instructions from your bank with your account unless you a…"
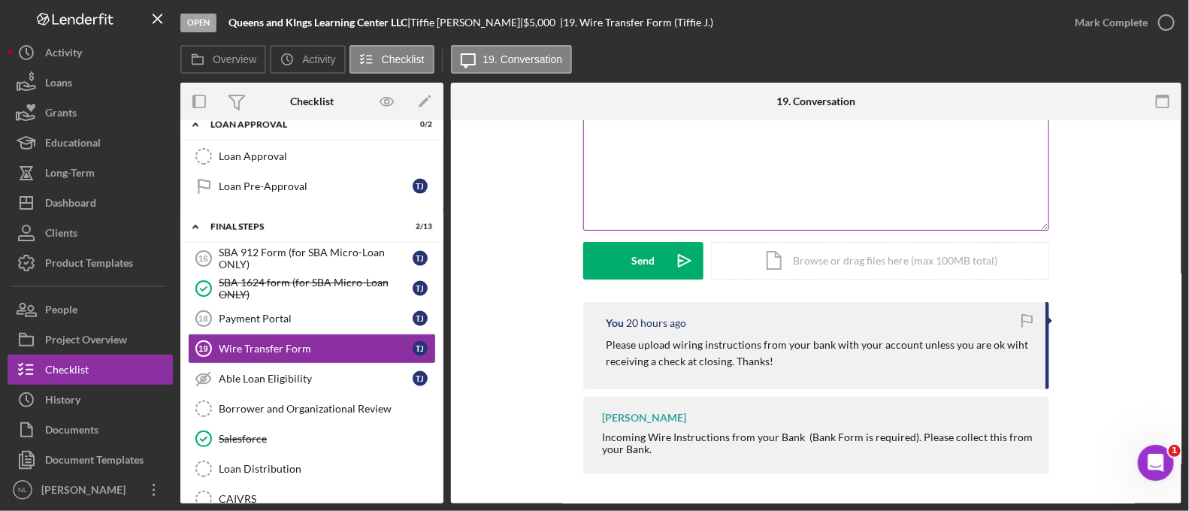
click at [710, 158] on div "v Color teal Color pink Remove color Add row above Add row below Add column bef…" at bounding box center [816, 164] width 464 height 132
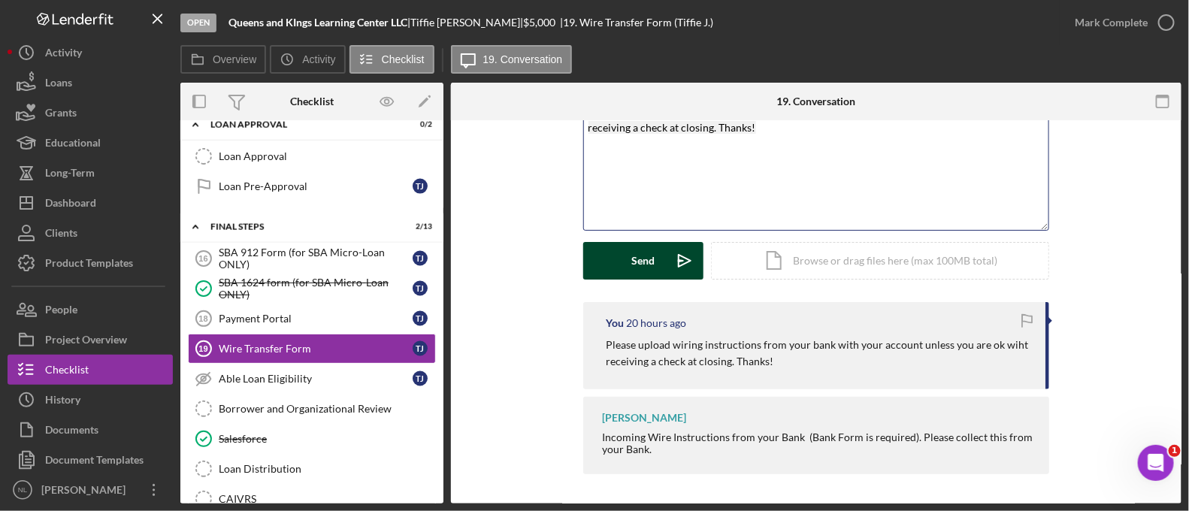
click at [671, 265] on icon "Icon/icon-invite-send" at bounding box center [685, 261] width 38 height 38
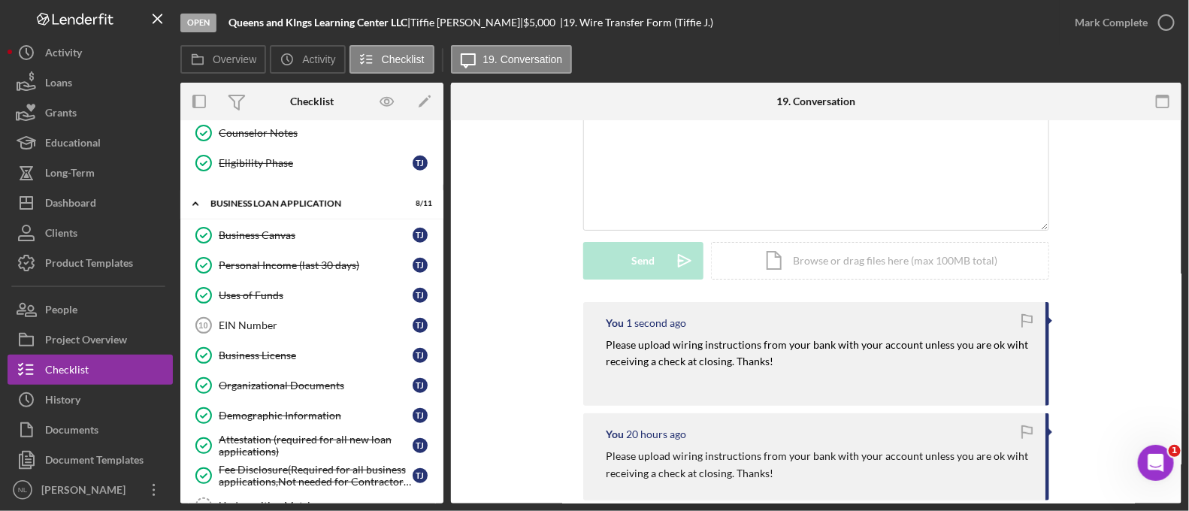
scroll to position [0, 0]
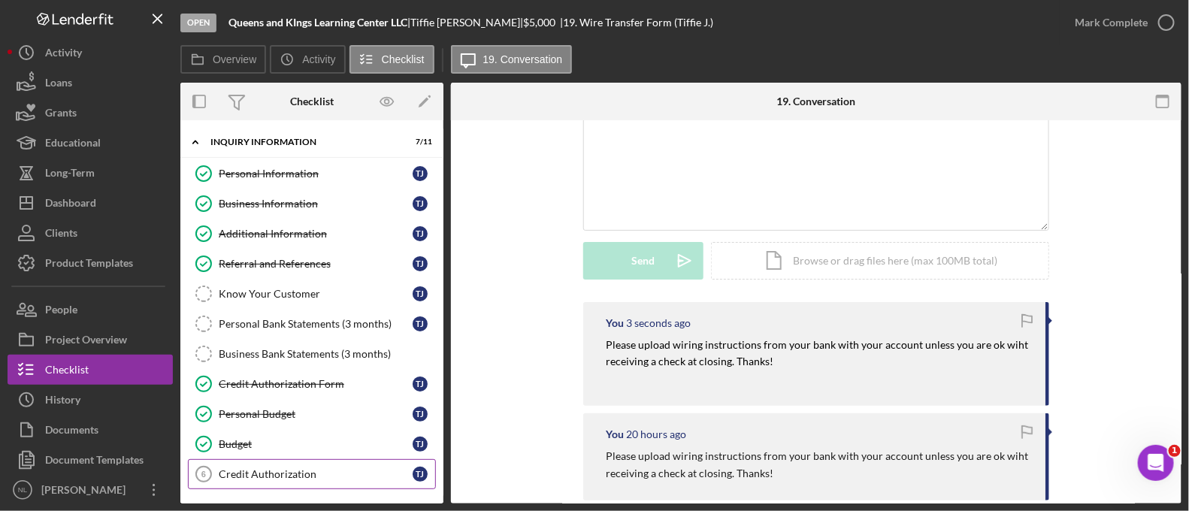
click at [286, 473] on div "Credit Authorization" at bounding box center [316, 474] width 194 height 12
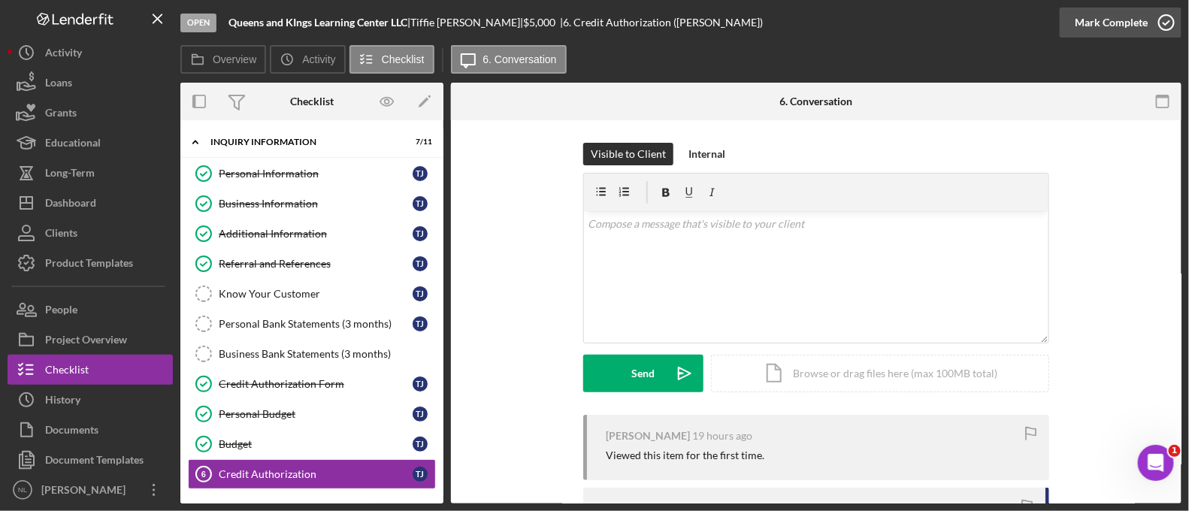
click at [1091, 33] on div "Mark Complete" at bounding box center [1111, 23] width 73 height 30
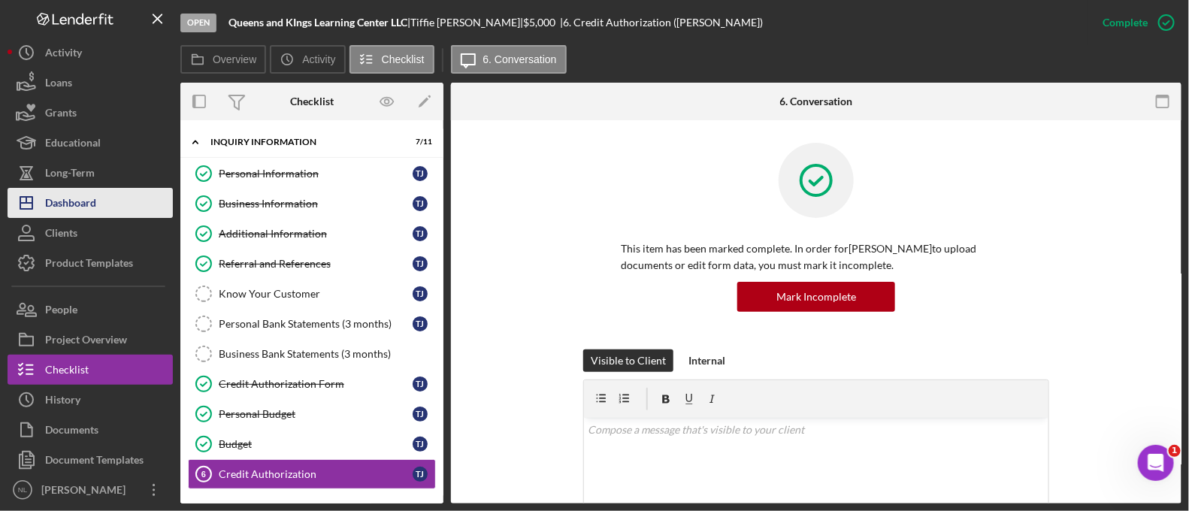
click at [113, 204] on button "Icon/Dashboard Dashboard" at bounding box center [90, 203] width 165 height 30
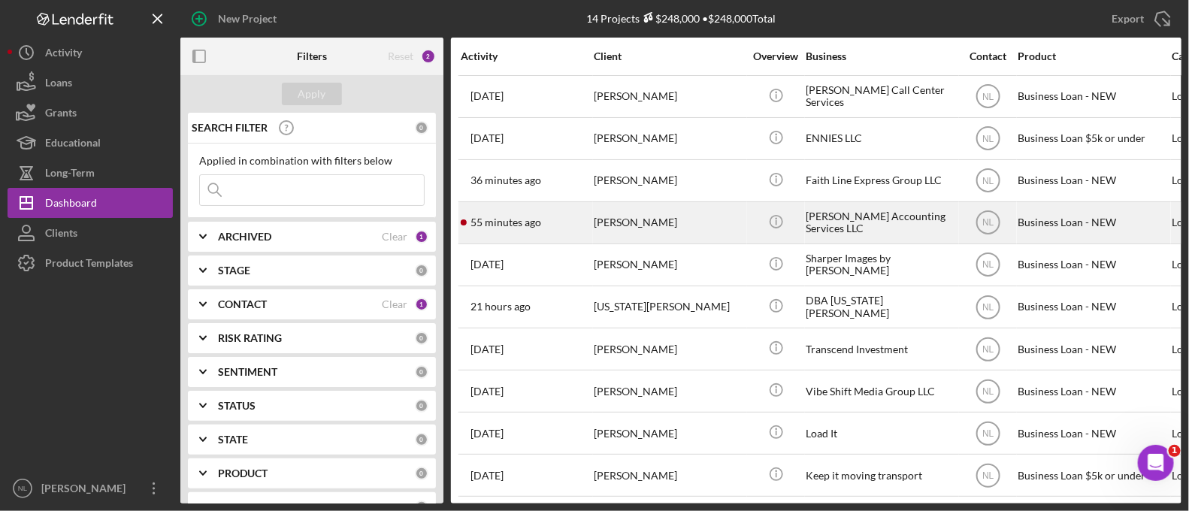
scroll to position [178, 0]
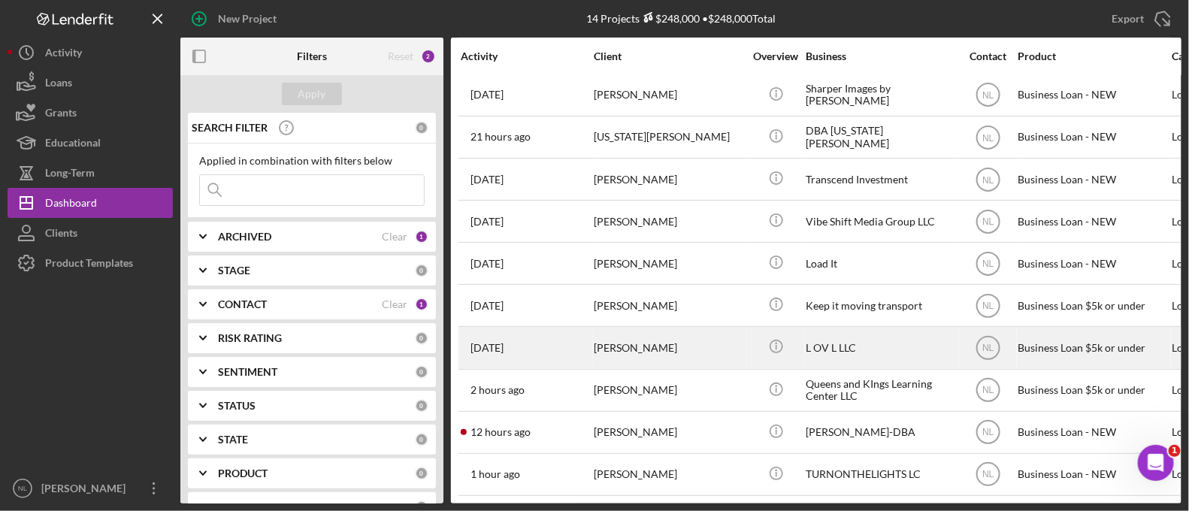
click at [643, 340] on div "[PERSON_NAME]" at bounding box center [669, 348] width 150 height 40
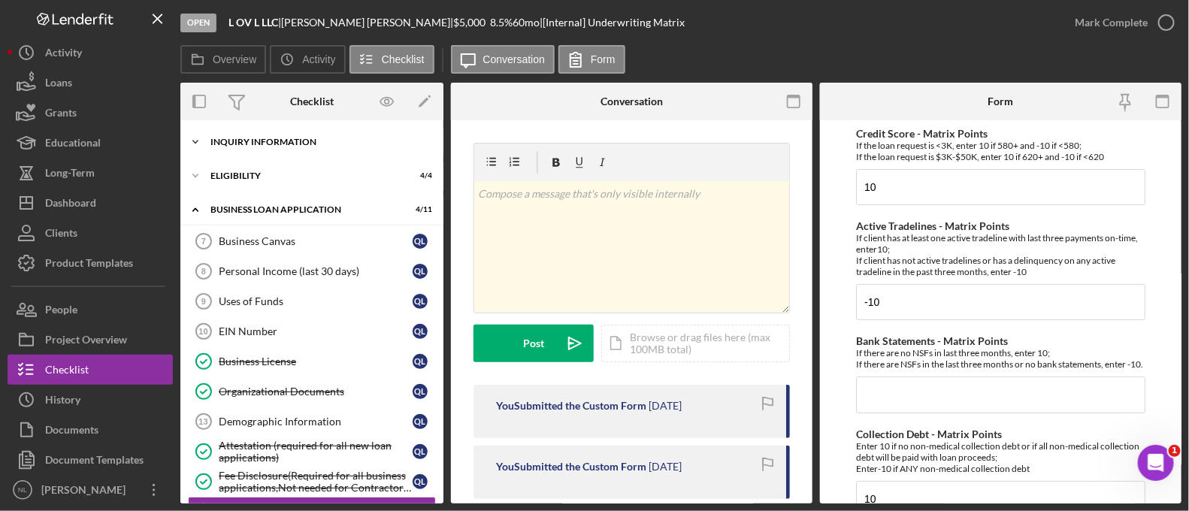
click at [297, 132] on div "Icon/Expander INQUIRY INFORMATION 8 / 11" at bounding box center [311, 142] width 263 height 30
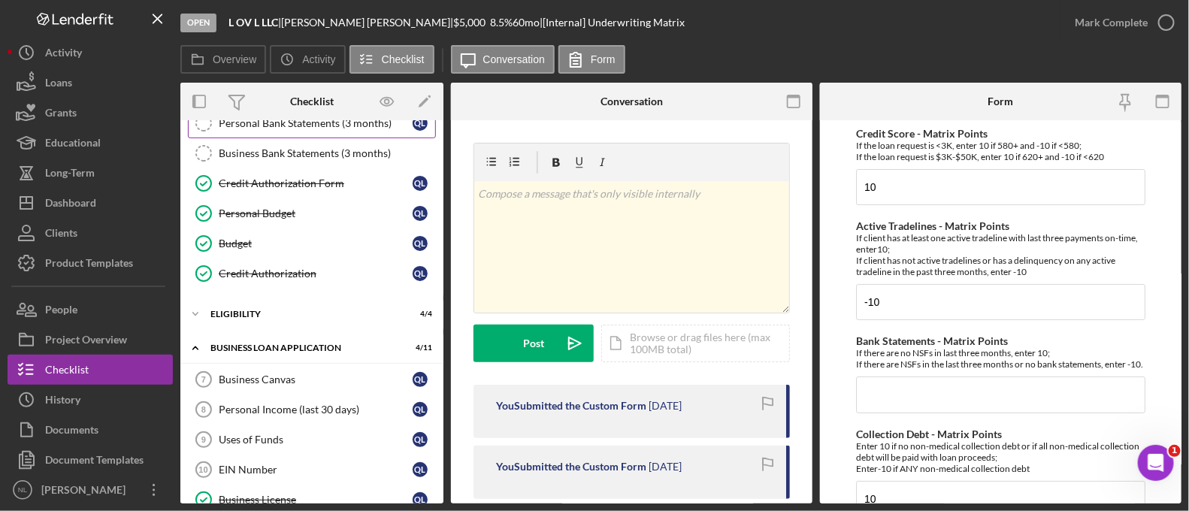
scroll to position [202, 0]
drag, startPoint x: 304, startPoint y: 318, endPoint x: 345, endPoint y: -70, distance: 390.0
click at [345, 0] on html "Open L OV L LLC | [PERSON_NAME] | $5,000 $5,000 8.5 % 60 mo | [Internal] Underw…" at bounding box center [594, 255] width 1189 height 511
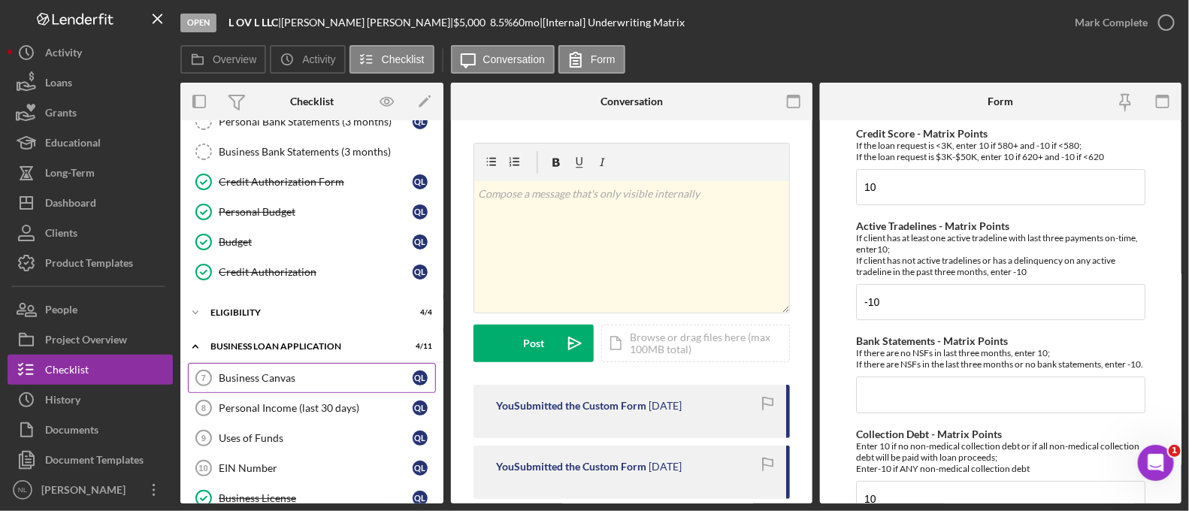
click at [305, 385] on link "Business Canvas 7 Business Canvas Q L" at bounding box center [312, 378] width 248 height 30
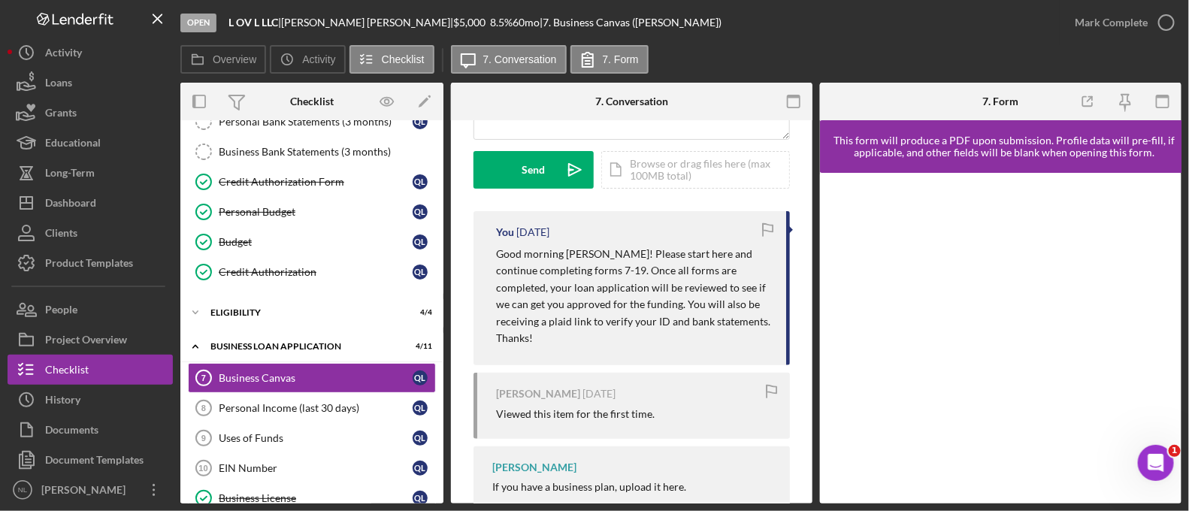
scroll to position [206, 0]
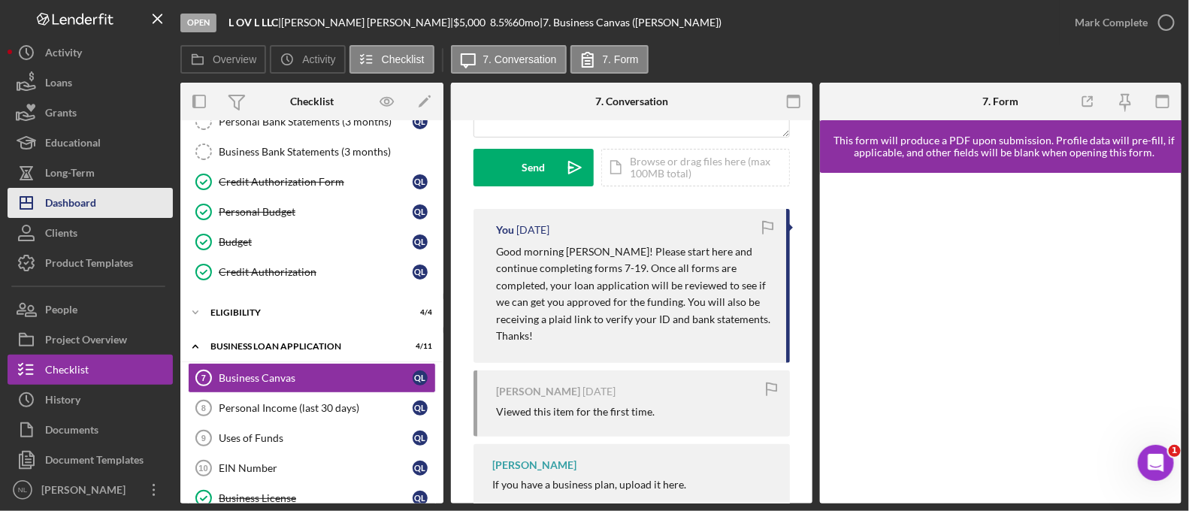
click at [108, 210] on button "Icon/Dashboard Dashboard" at bounding box center [90, 203] width 165 height 30
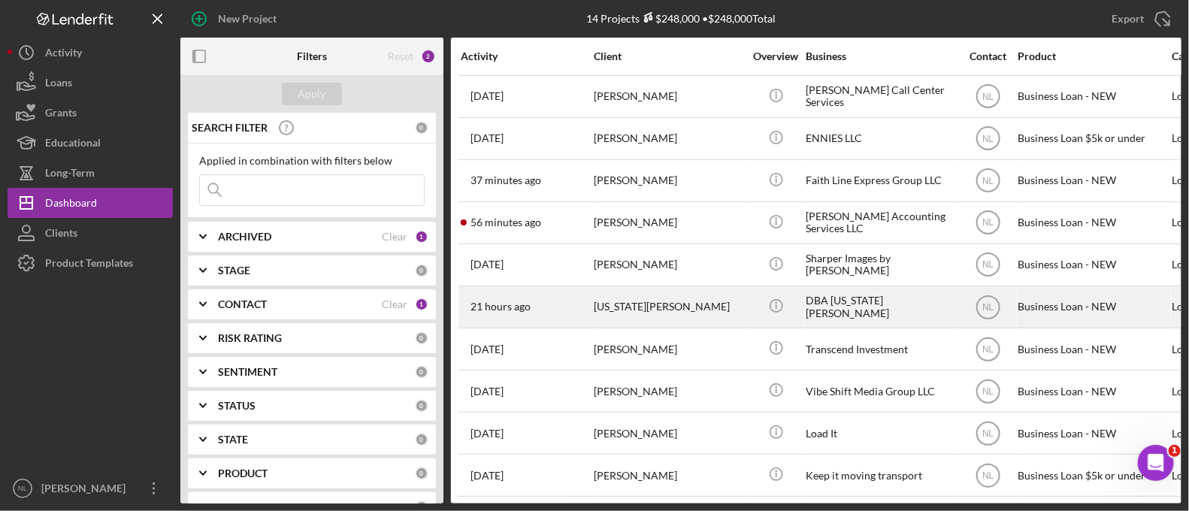
scroll to position [178, 0]
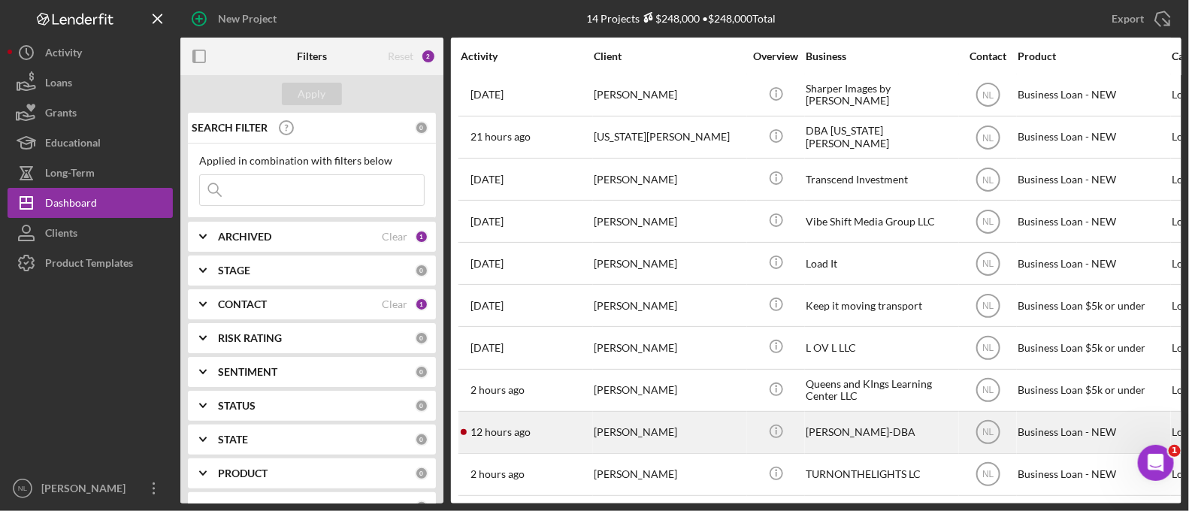
click at [670, 419] on div "[PERSON_NAME]" at bounding box center [669, 433] width 150 height 40
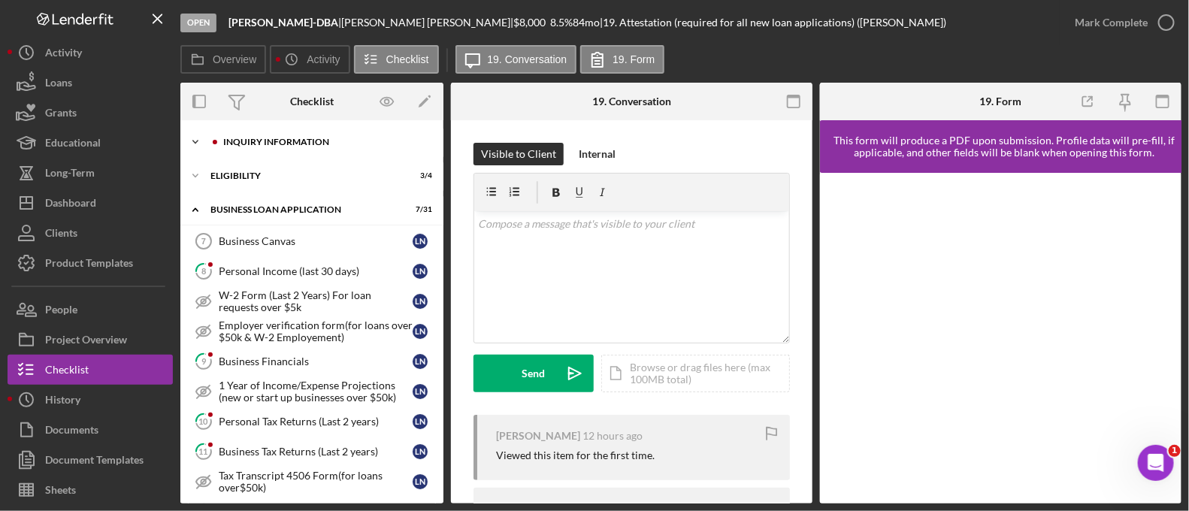
click at [267, 135] on div "Icon/Expander INQUIRY INFORMATION 7 / 11" at bounding box center [311, 142] width 263 height 30
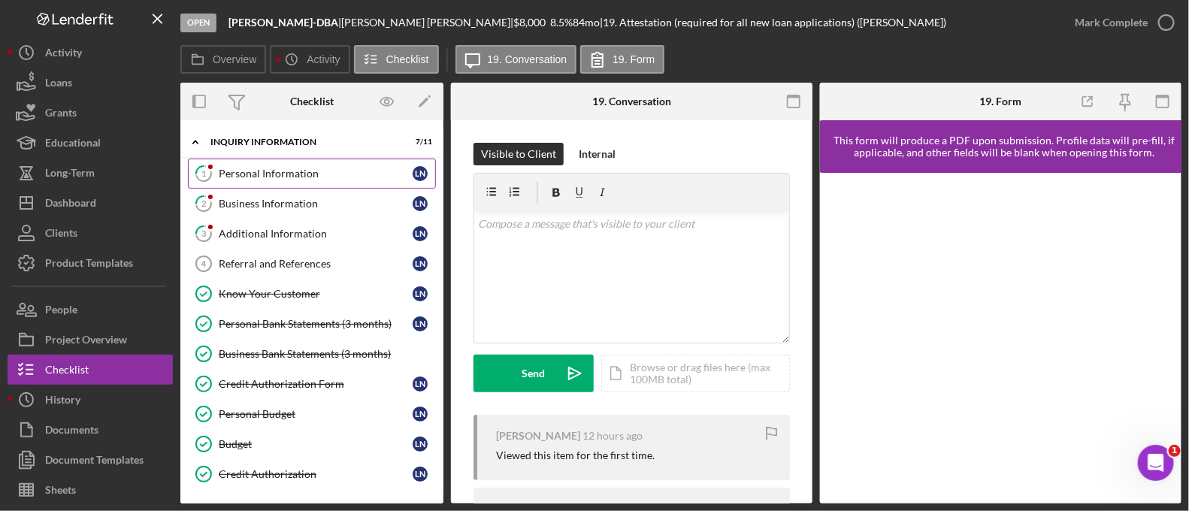
click at [304, 169] on div "Personal Information" at bounding box center [316, 174] width 194 height 12
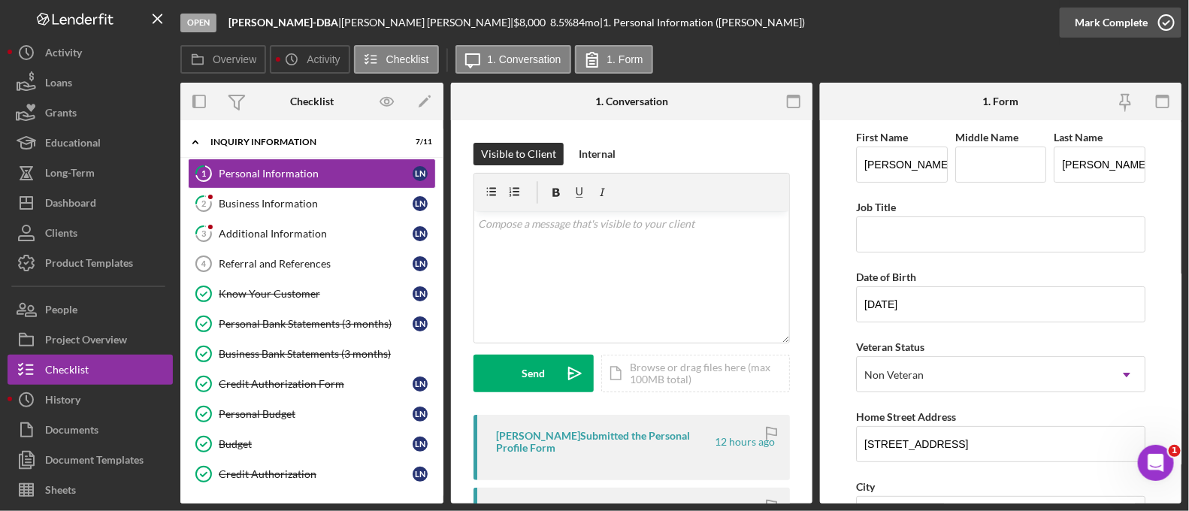
click at [1106, 32] on div "Mark Complete" at bounding box center [1111, 23] width 73 height 30
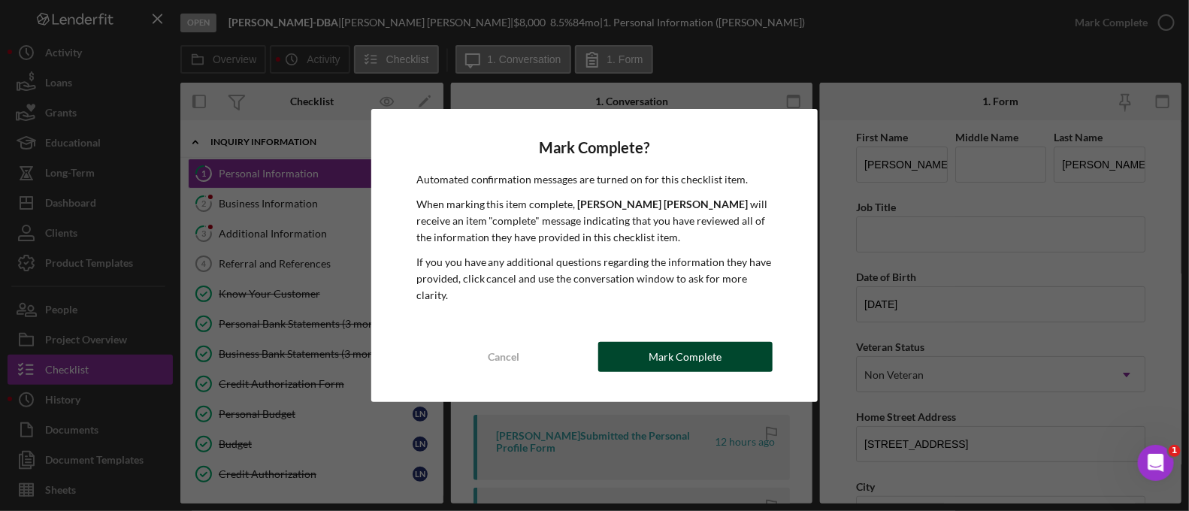
click at [660, 362] on div "Mark Complete" at bounding box center [685, 357] width 73 height 30
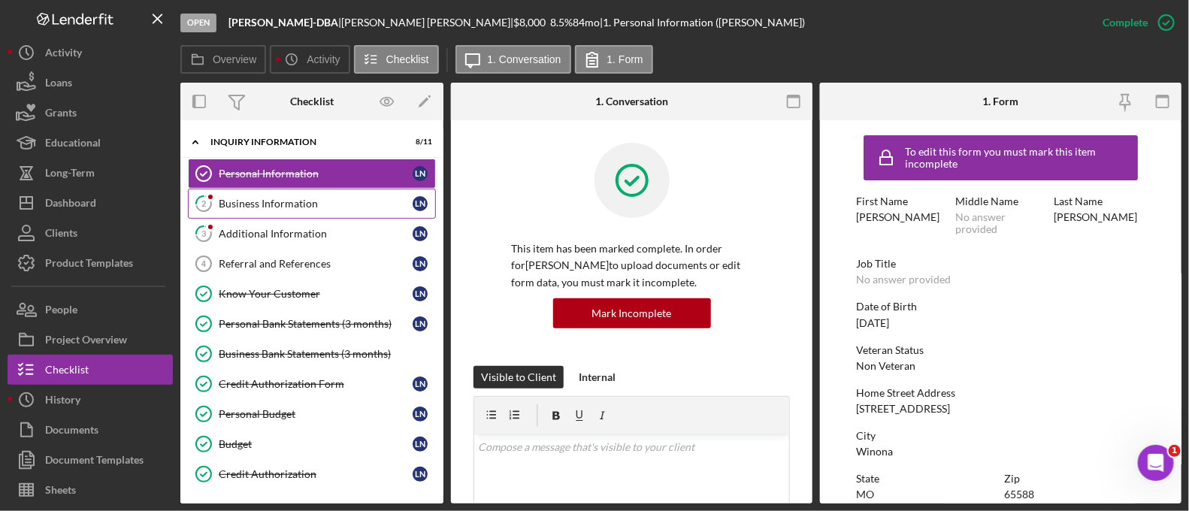
click at [280, 207] on div "Business Information" at bounding box center [316, 204] width 194 height 12
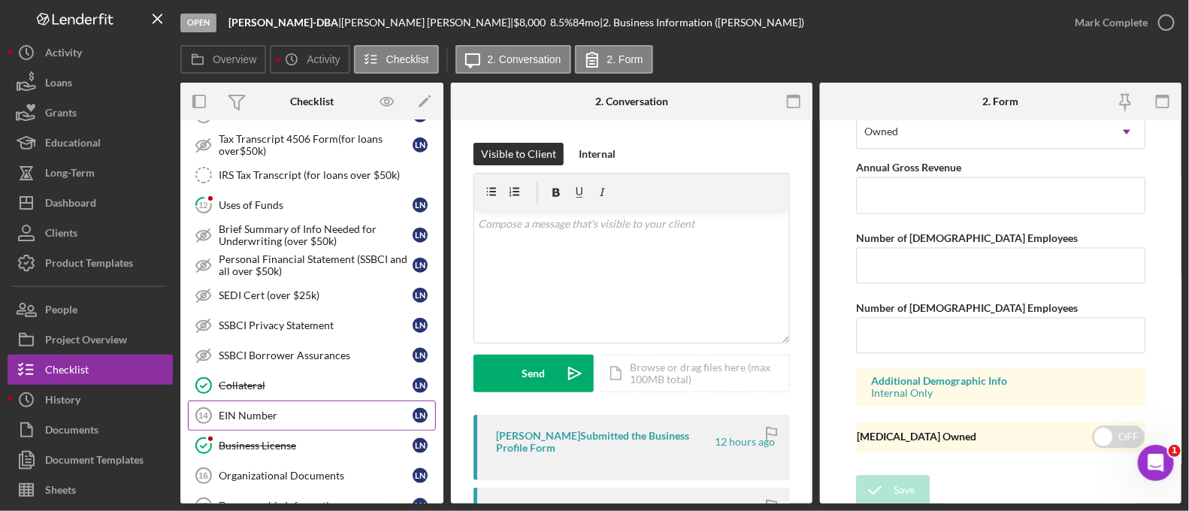
scroll to position [811, 0]
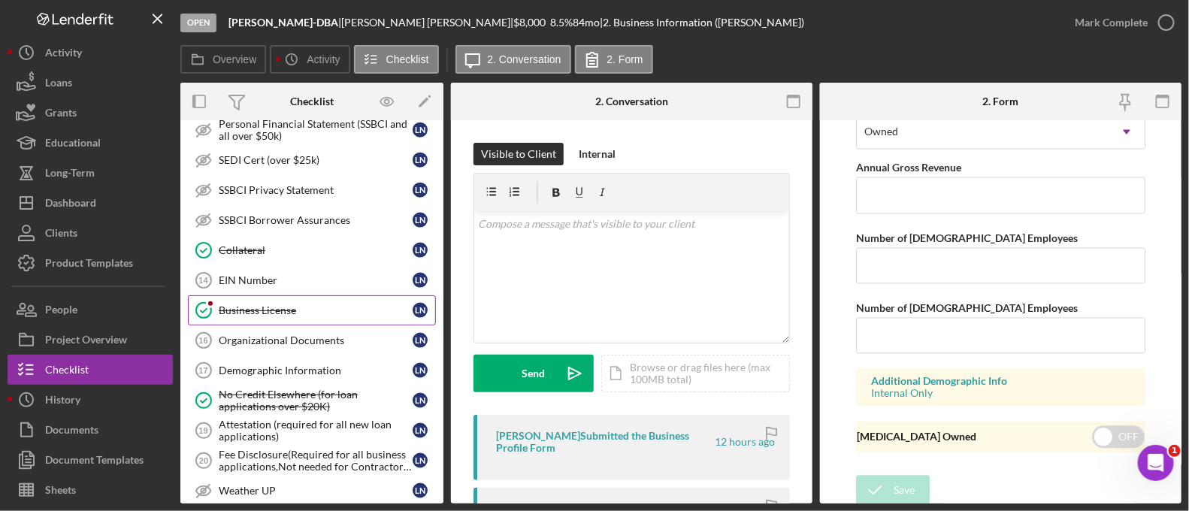
click at [275, 304] on div "Business License" at bounding box center [316, 310] width 194 height 12
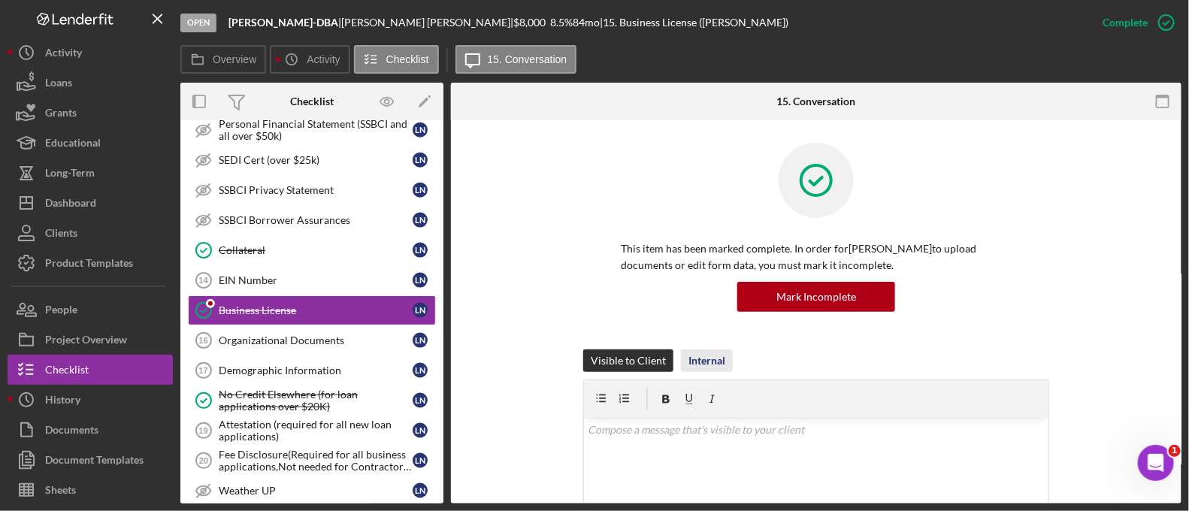
scroll to position [309, 0]
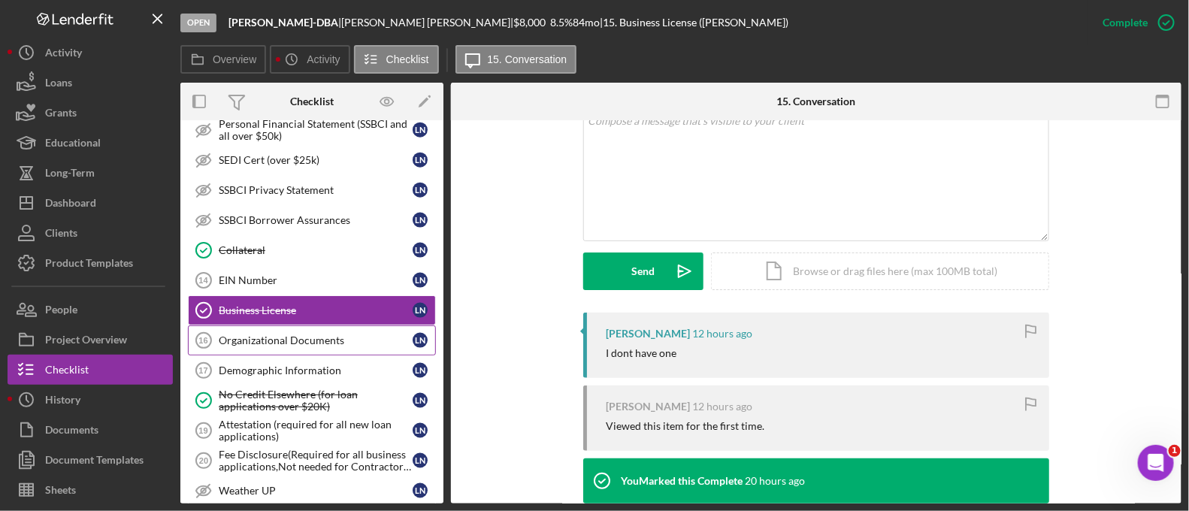
click at [318, 325] on link "Organizational Documents 16 Organizational Documents L N" at bounding box center [312, 340] width 248 height 30
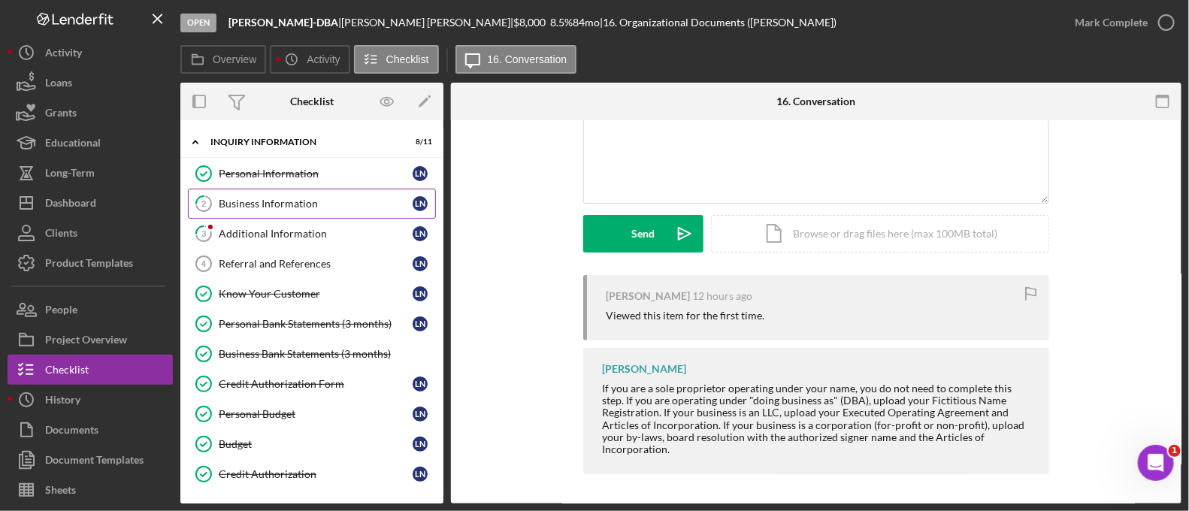
click at [298, 200] on div "Business Information" at bounding box center [316, 204] width 194 height 12
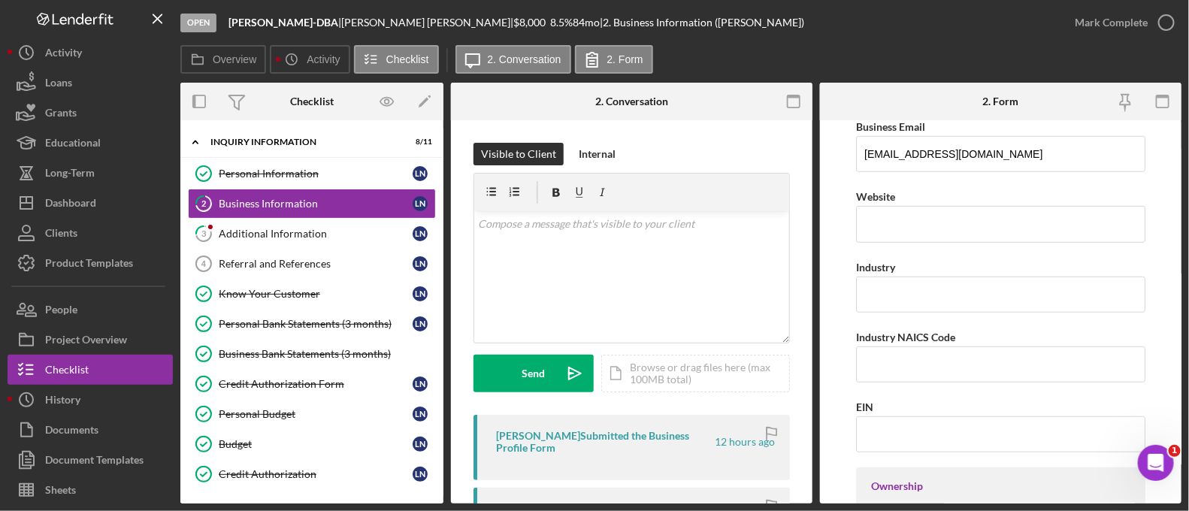
scroll to position [357, 0]
click at [886, 357] on input "Industry NAICS Code" at bounding box center [1000, 361] width 289 height 36
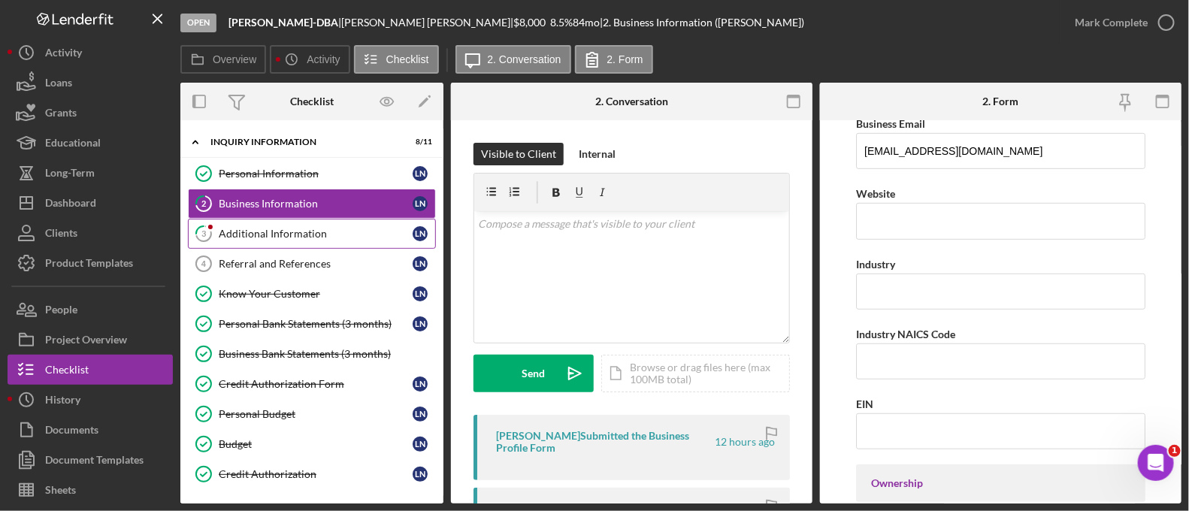
click at [357, 240] on link "3 Additional Information L N" at bounding box center [312, 234] width 248 height 30
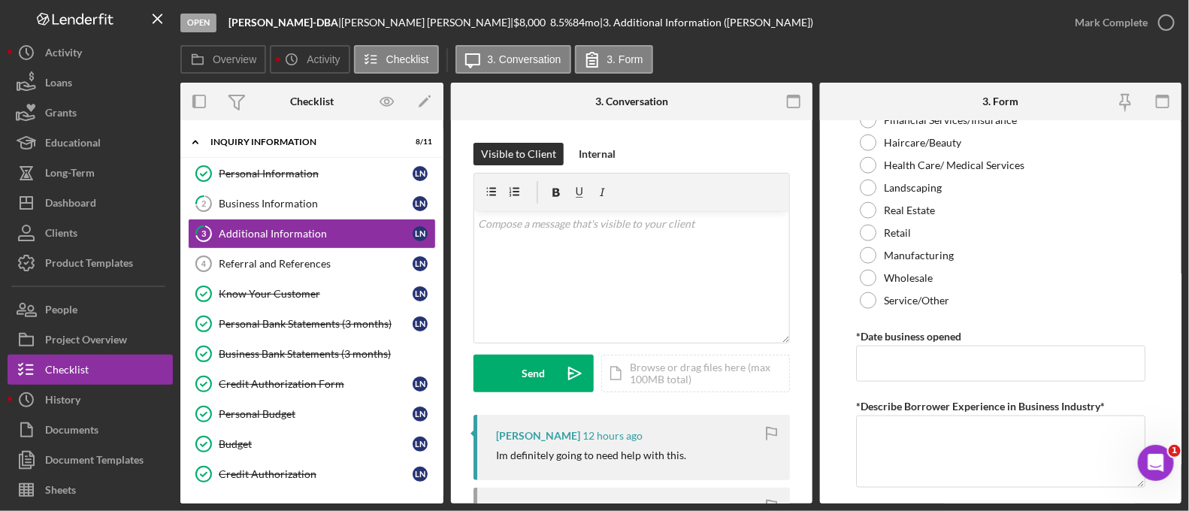
scroll to position [304, 0]
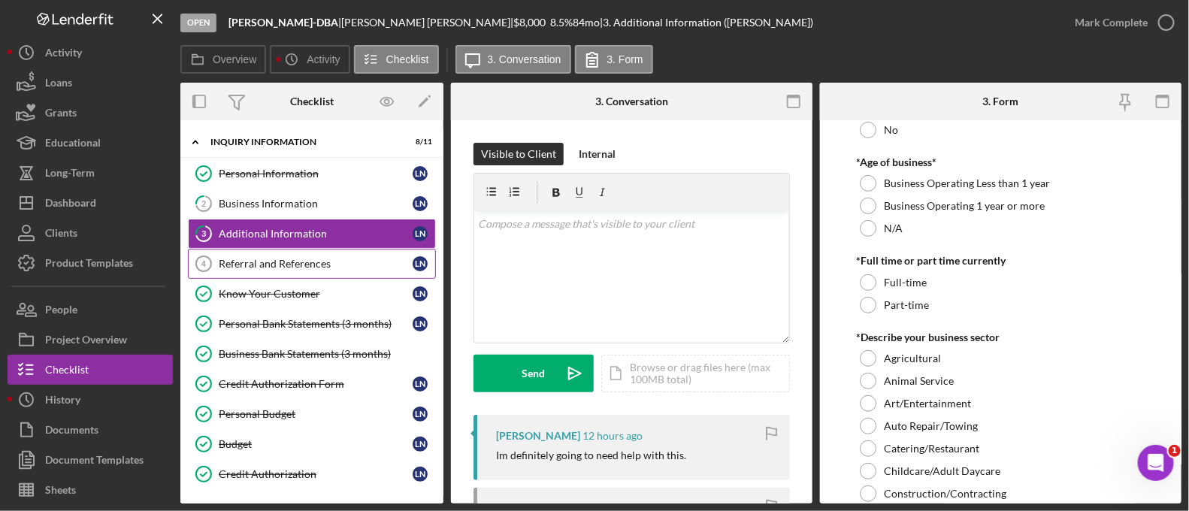
click at [316, 272] on link "Referral and References 4 Referral and References L N" at bounding box center [312, 264] width 248 height 30
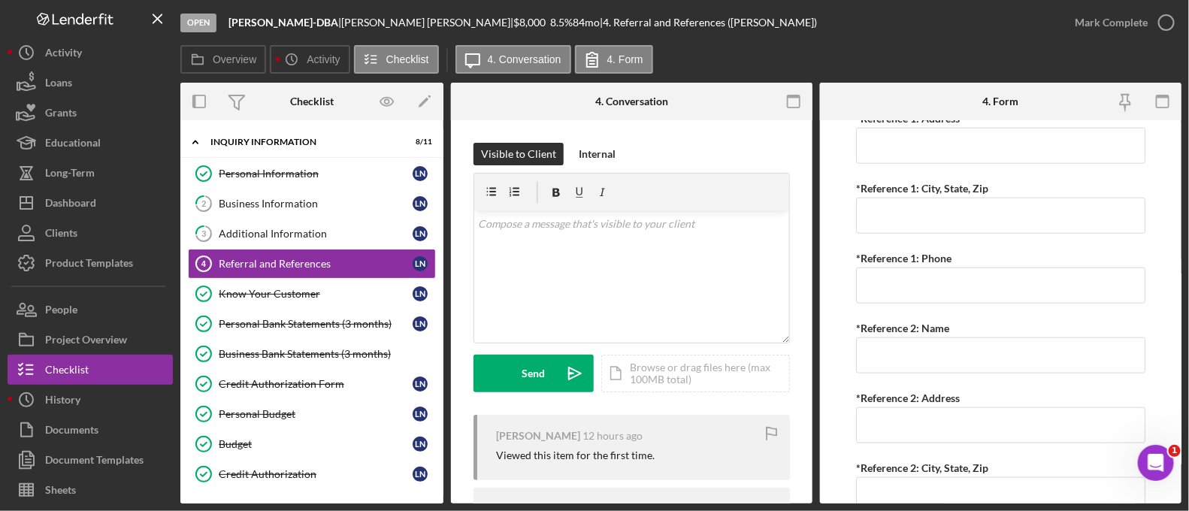
scroll to position [104, 0]
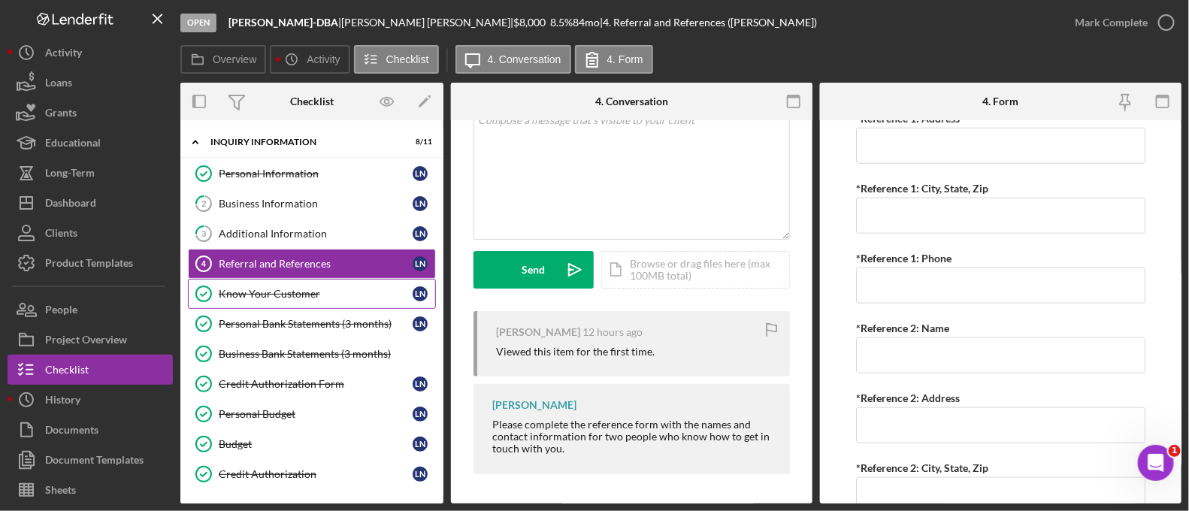
click at [253, 285] on link "Know Your Customer Know Your Customer L N" at bounding box center [312, 294] width 248 height 30
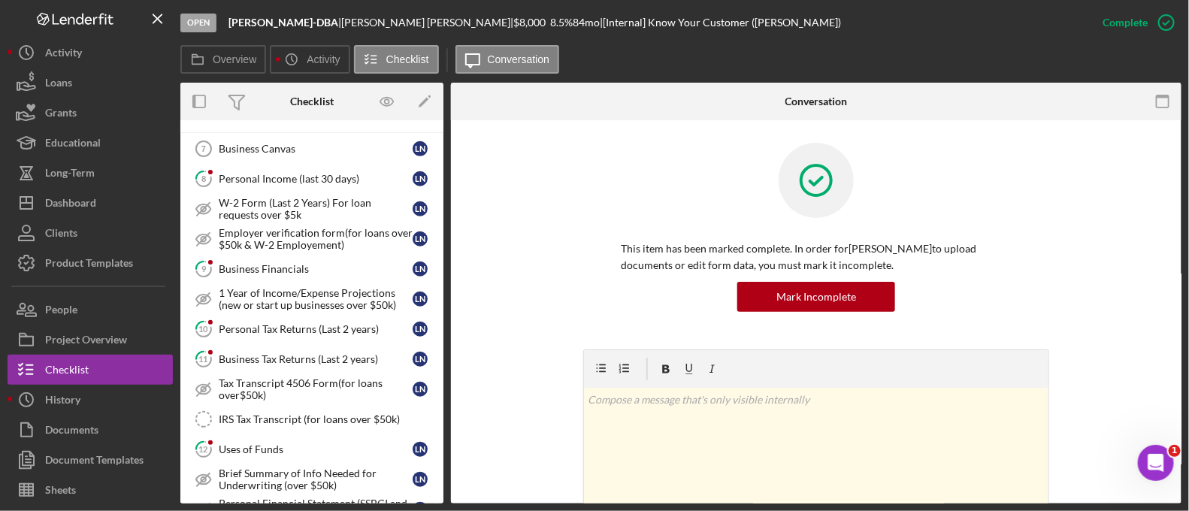
scroll to position [437, 0]
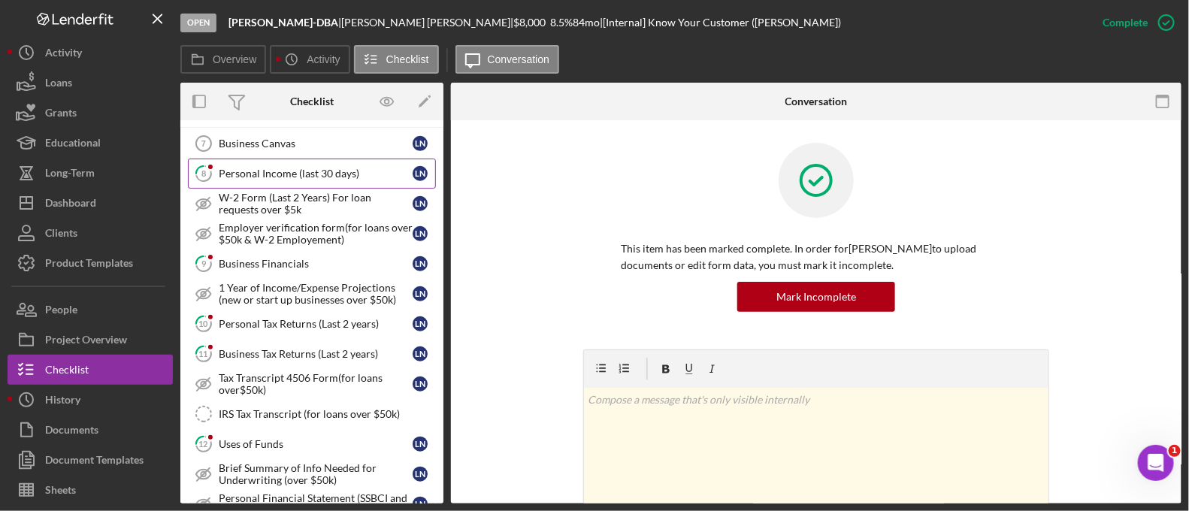
click at [277, 177] on link "8 Personal Income (last 30 days) L N" at bounding box center [312, 174] width 248 height 30
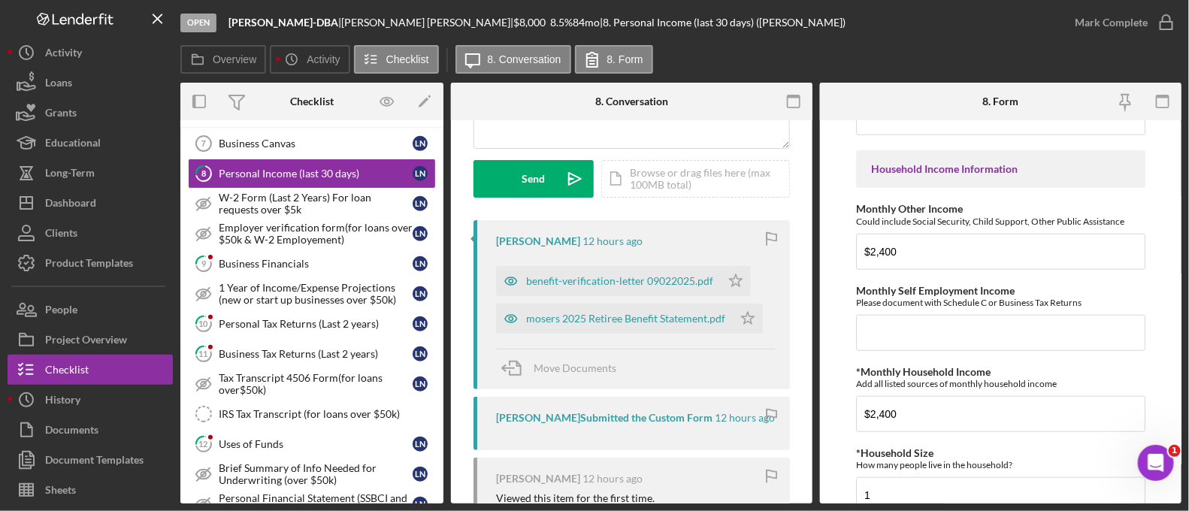
scroll to position [196, 0]
click at [639, 284] on div "benefit-verification-letter 09022025.pdf" at bounding box center [619, 280] width 187 height 12
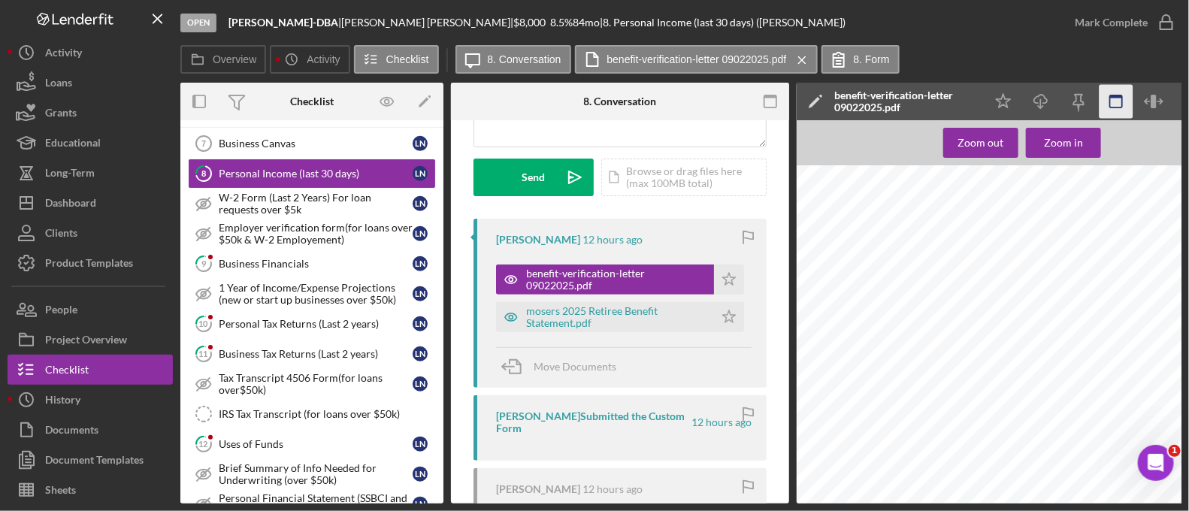
scroll to position [0, 411]
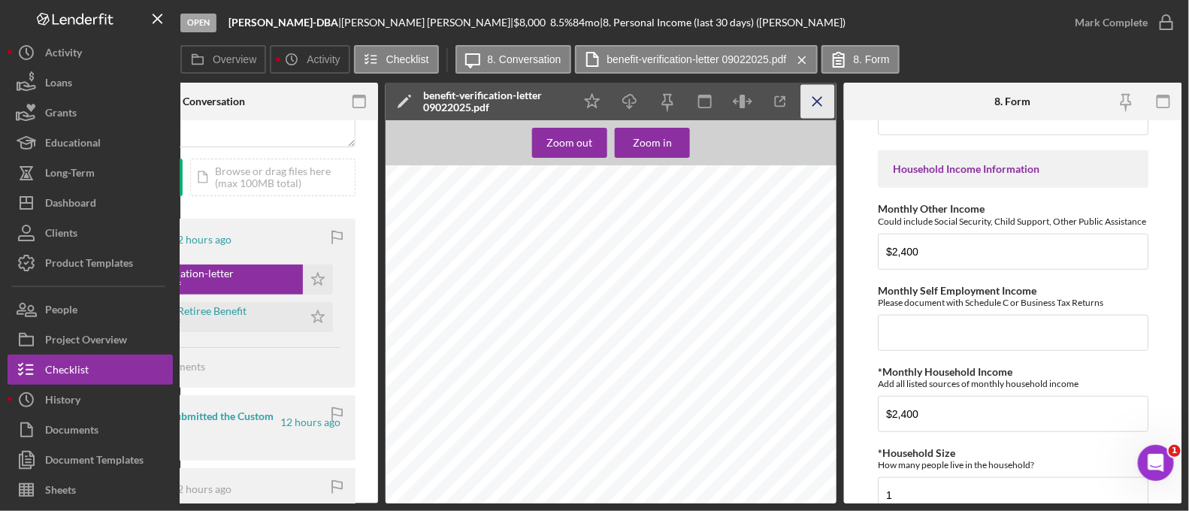
click at [821, 113] on icon "Icon/Menu Close" at bounding box center [818, 102] width 34 height 34
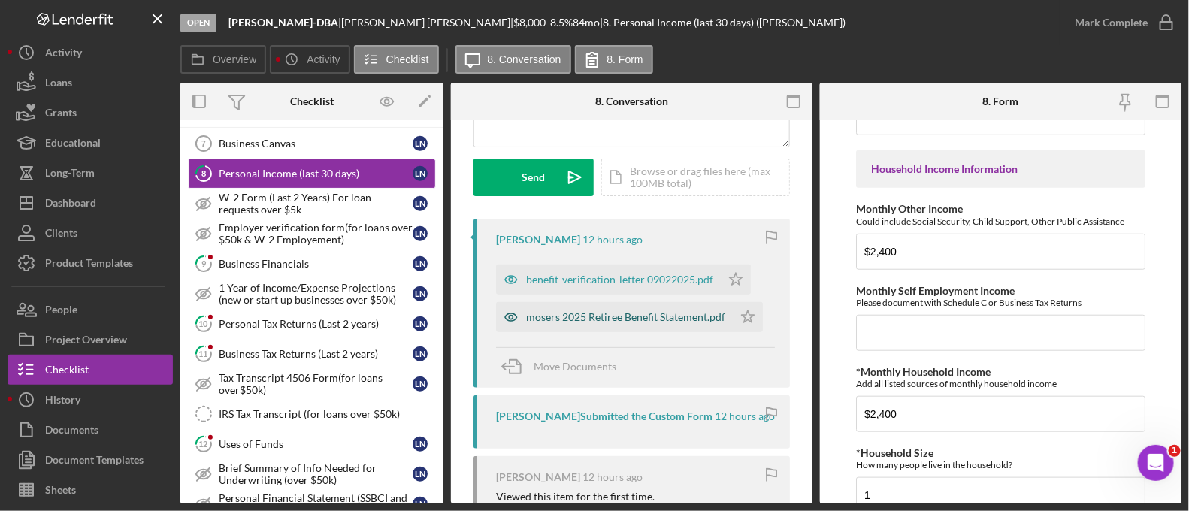
click at [647, 311] on div "mosers 2025 Retiree Benefit Statement.pdf" at bounding box center [625, 317] width 199 height 12
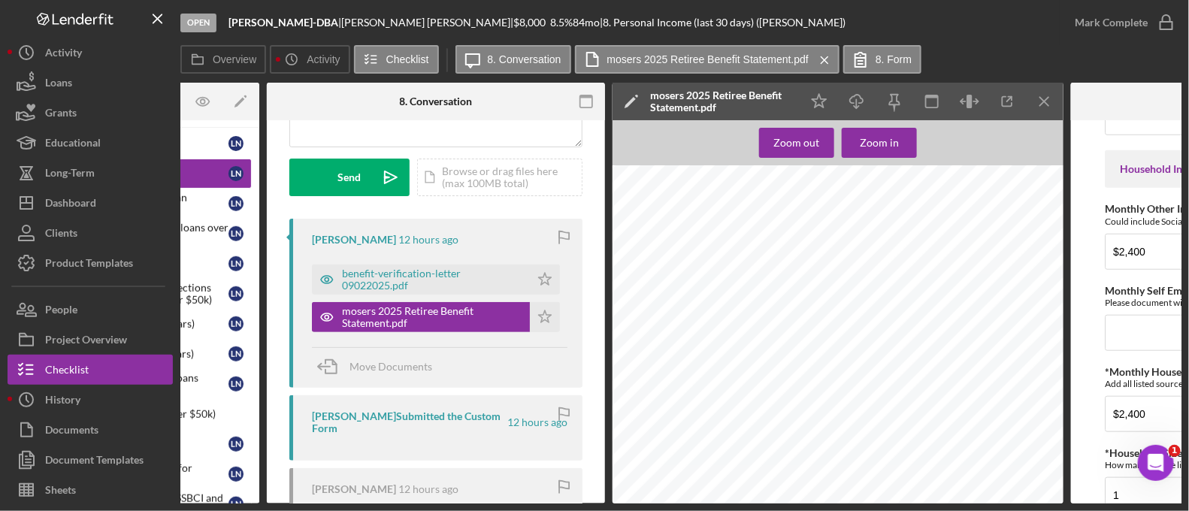
scroll to position [166, 23]
click at [1033, 116] on icon "Icon/Menu Close" at bounding box center [1045, 102] width 34 height 34
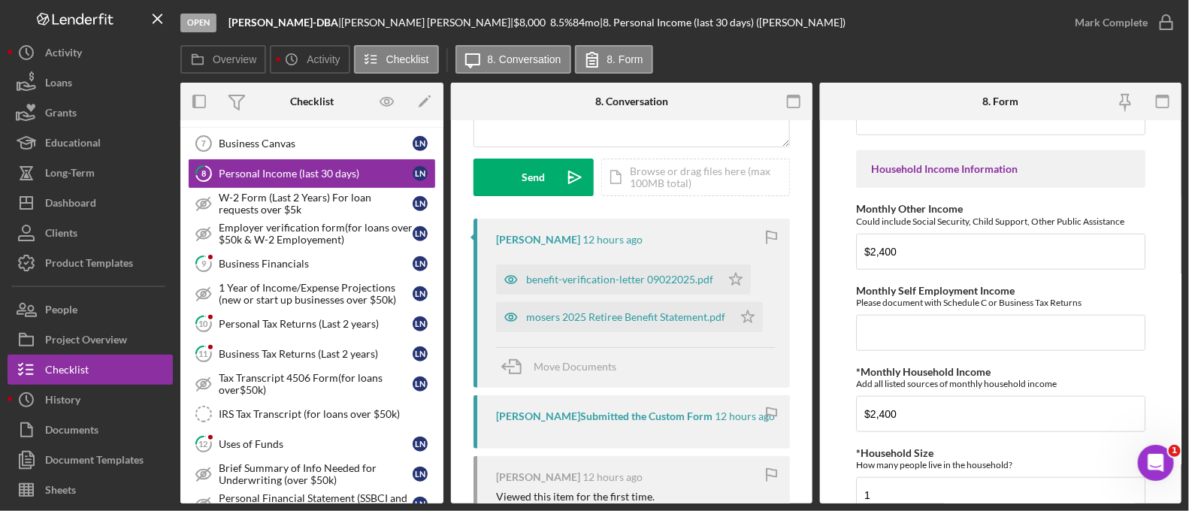
scroll to position [929, 0]
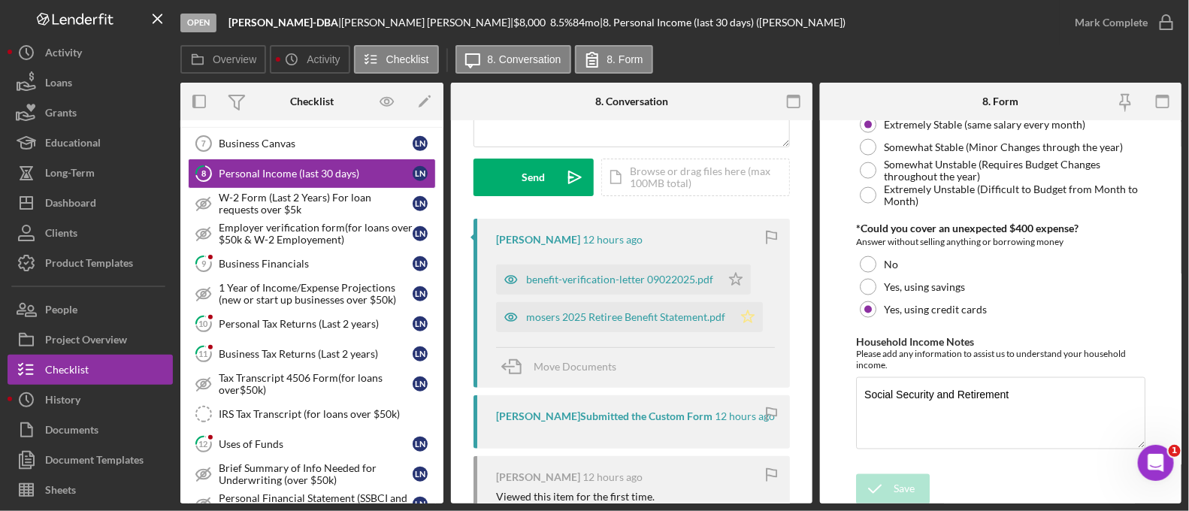
click at [749, 313] on polygon "button" at bounding box center [748, 316] width 13 height 12
click at [744, 292] on icon "Icon/Star" at bounding box center [736, 280] width 30 height 30
click at [1113, 23] on div "Mark Complete" at bounding box center [1111, 23] width 73 height 30
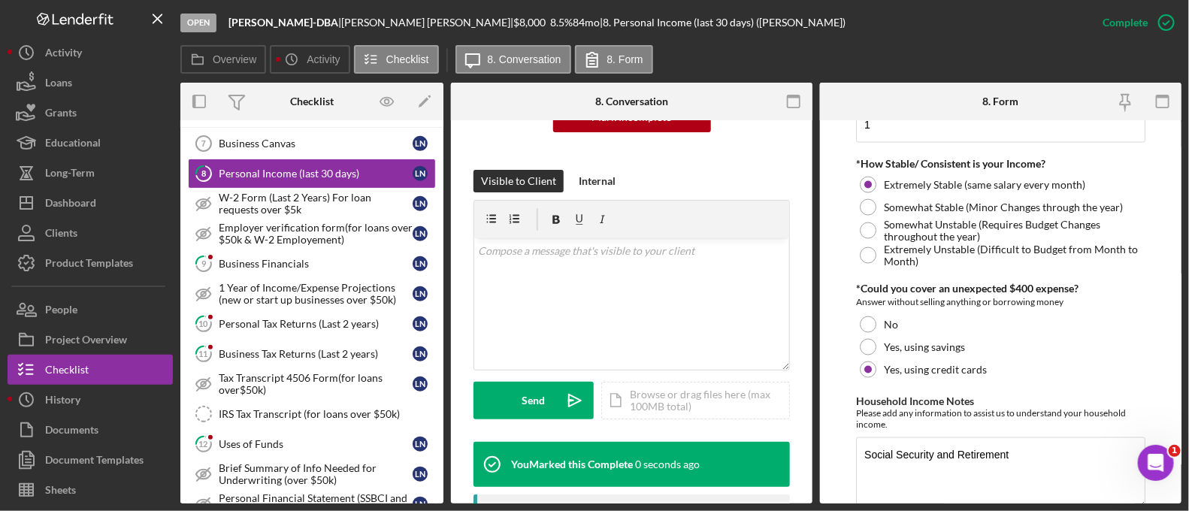
scroll to position [989, 0]
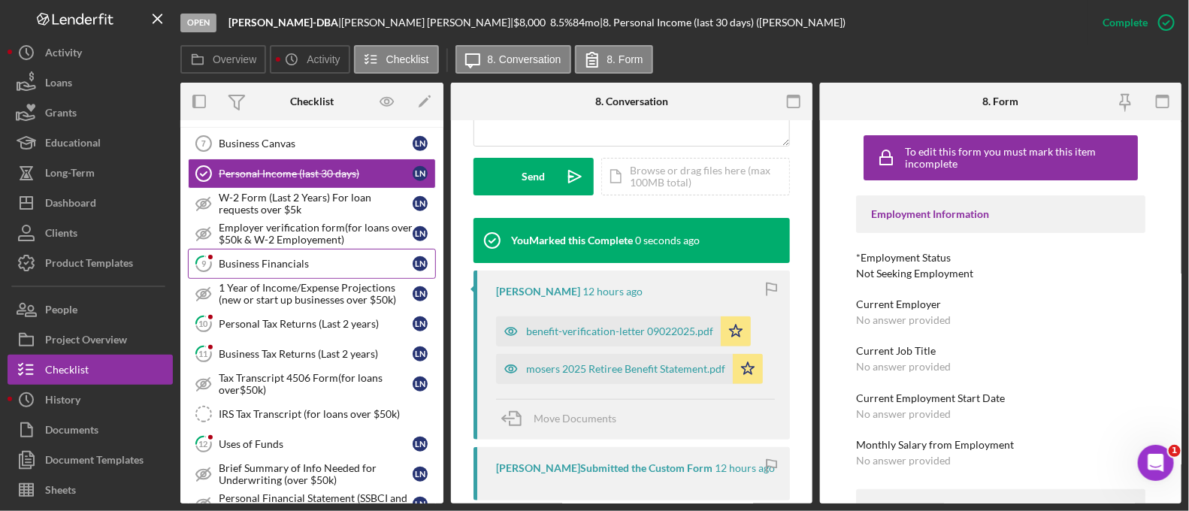
click at [357, 261] on div "Business Financials" at bounding box center [316, 264] width 194 height 12
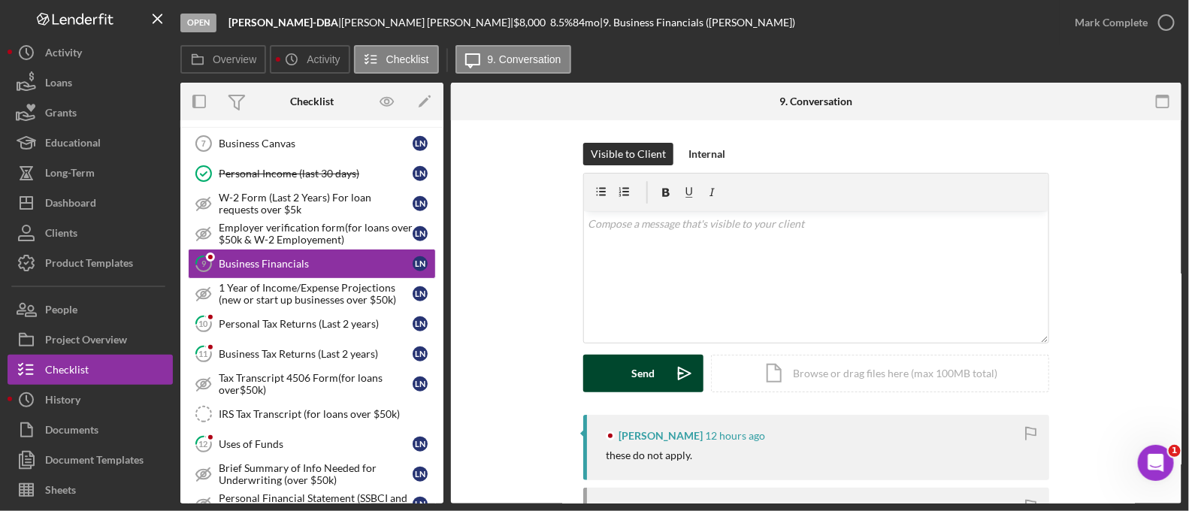
scroll to position [238, 0]
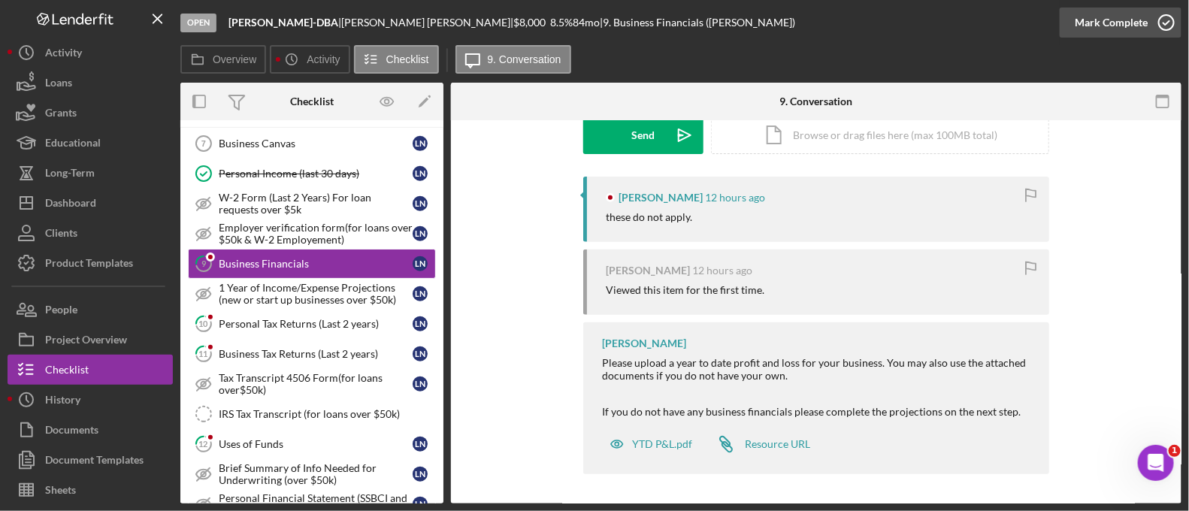
click at [1086, 34] on div "Mark Complete" at bounding box center [1111, 23] width 73 height 30
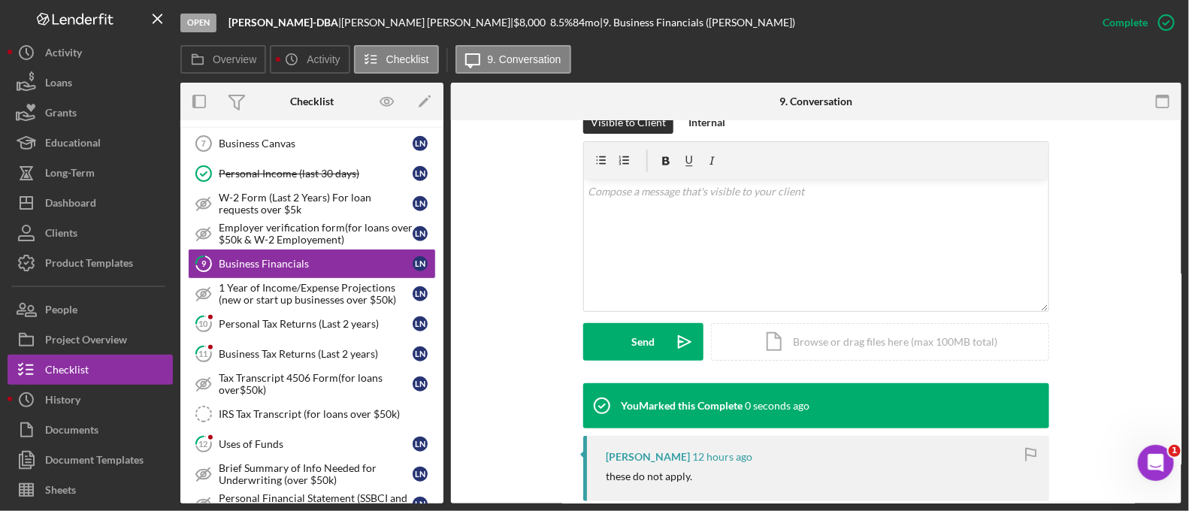
scroll to position [445, 0]
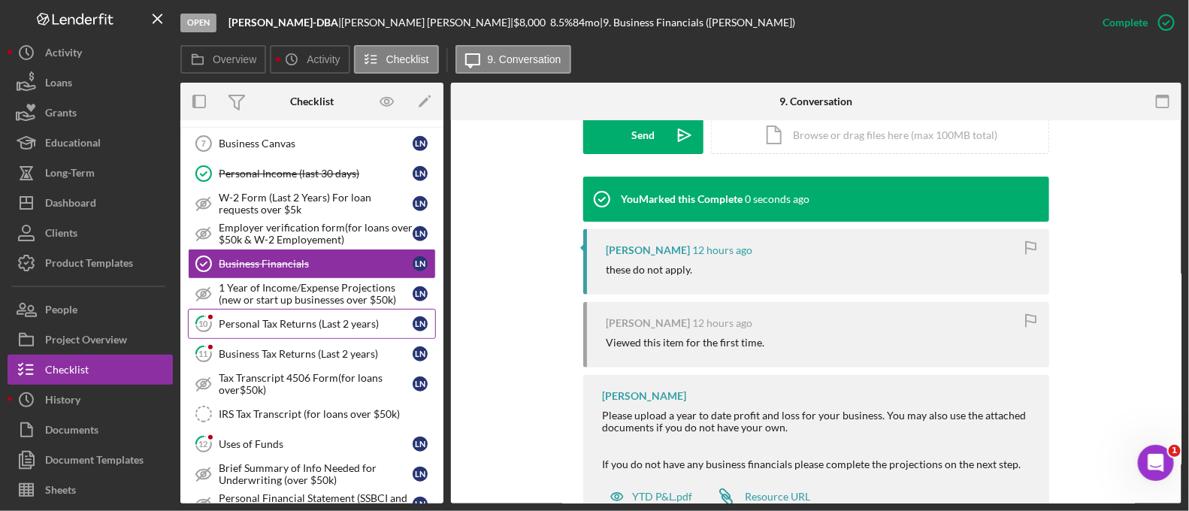
click at [265, 318] on div "Personal Tax Returns (Last 2 years)" at bounding box center [316, 324] width 194 height 12
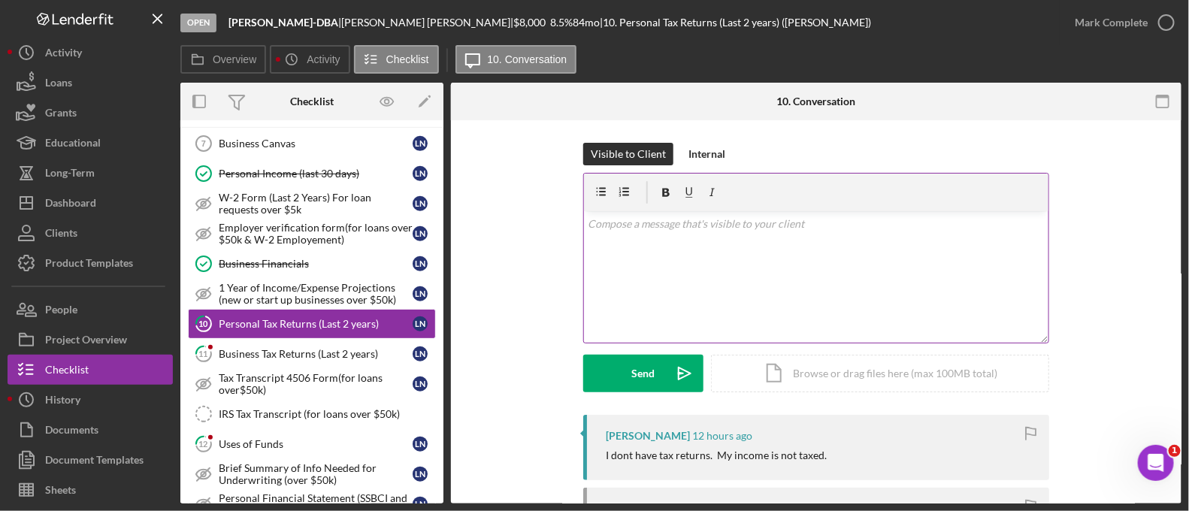
scroll to position [162, 0]
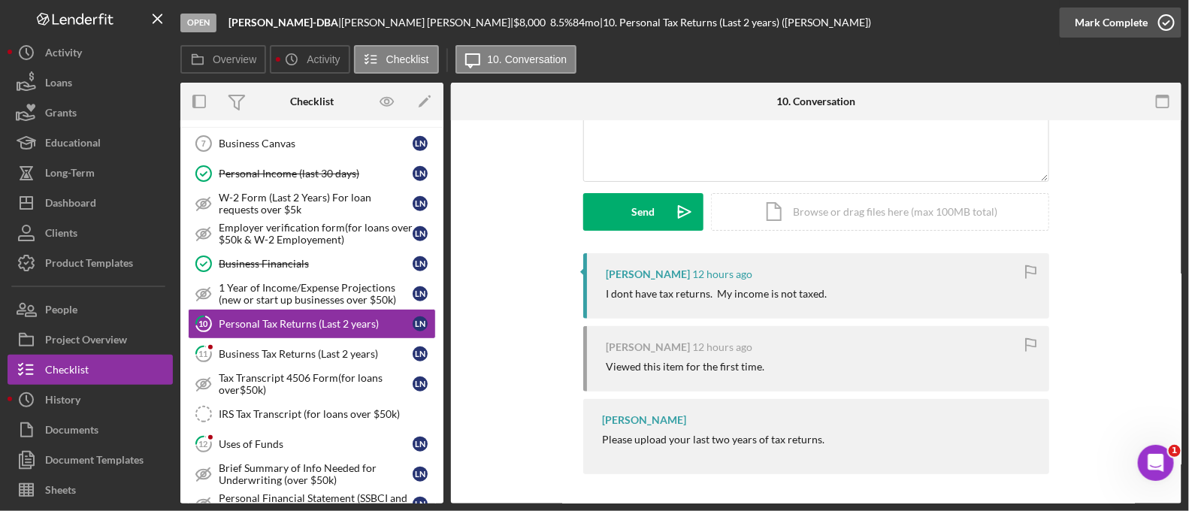
click at [1147, 26] on button "Mark Complete" at bounding box center [1121, 23] width 122 height 30
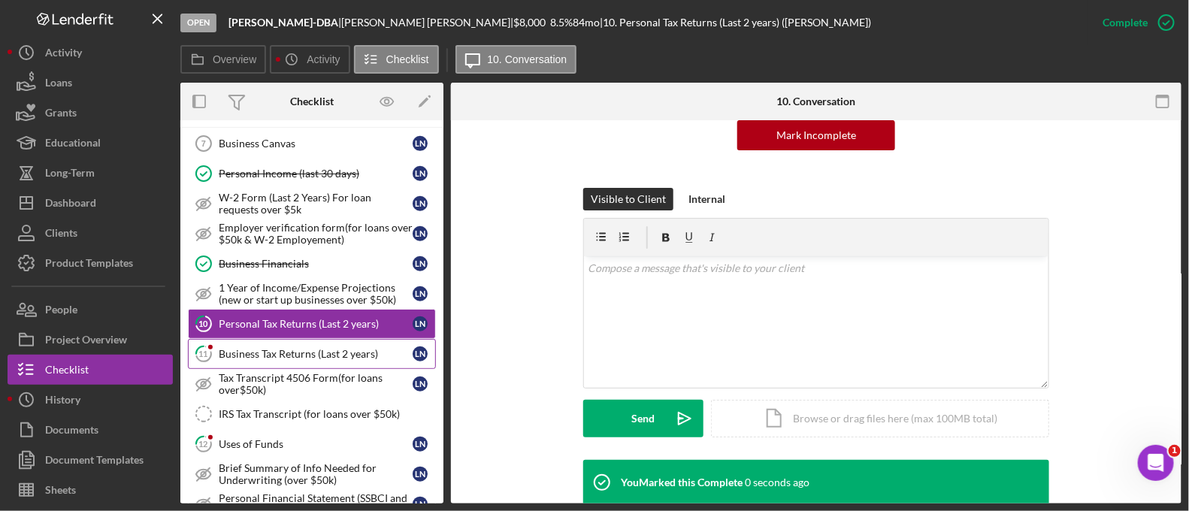
scroll to position [368, 0]
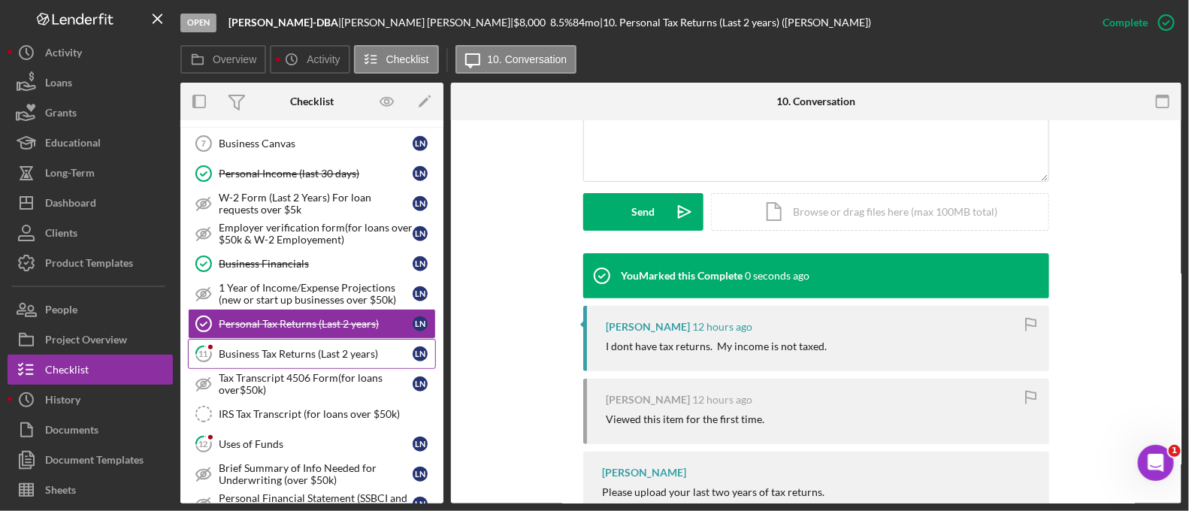
click at [342, 352] on div "Business Tax Returns (Last 2 years)" at bounding box center [316, 354] width 194 height 12
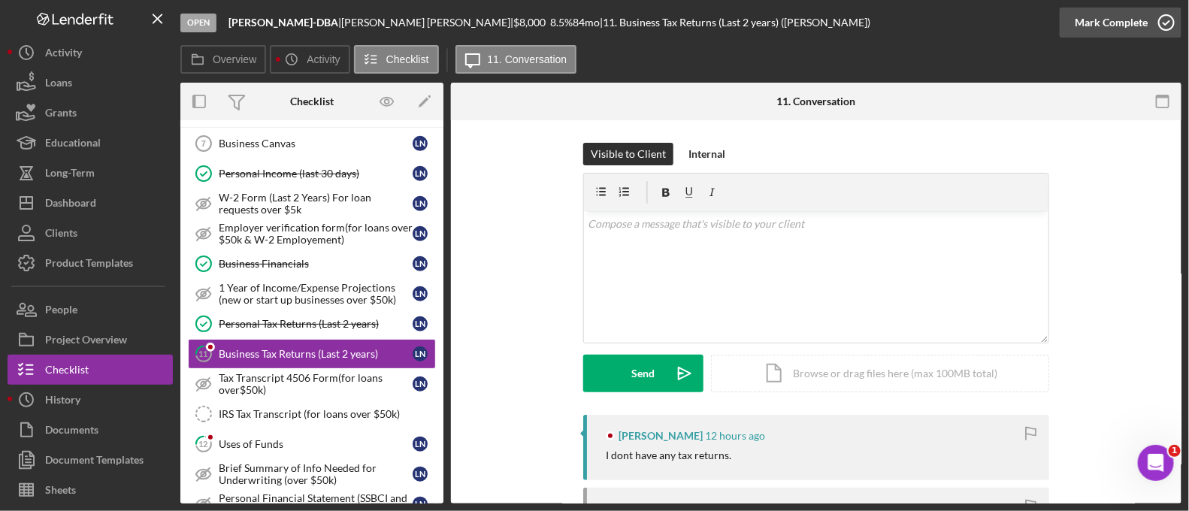
click at [1120, 28] on div "Mark Complete" at bounding box center [1111, 23] width 73 height 30
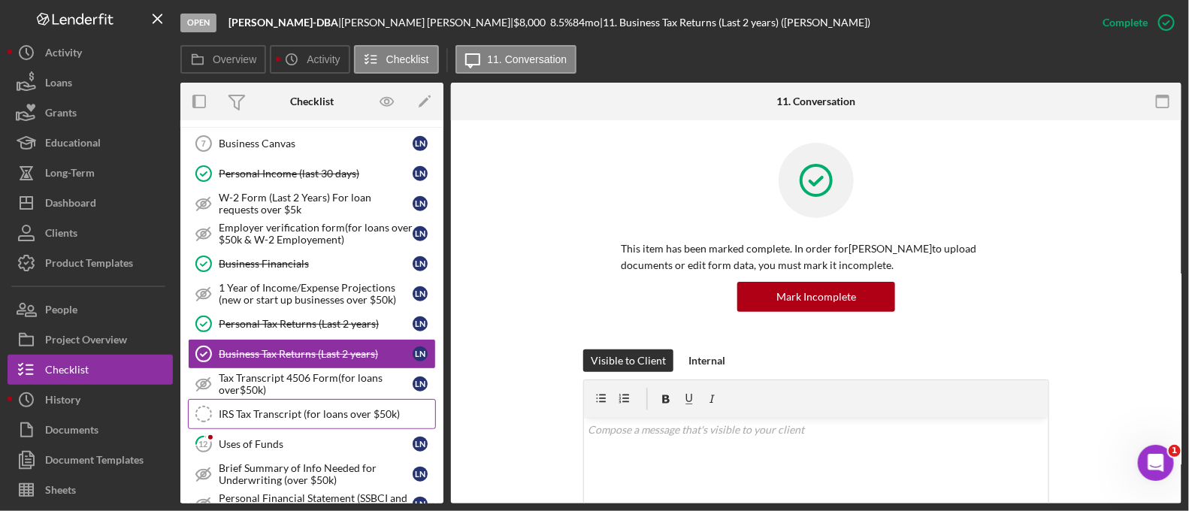
click at [310, 411] on div "IRS Tax Transcript (for loans over $50k)" at bounding box center [327, 414] width 216 height 12
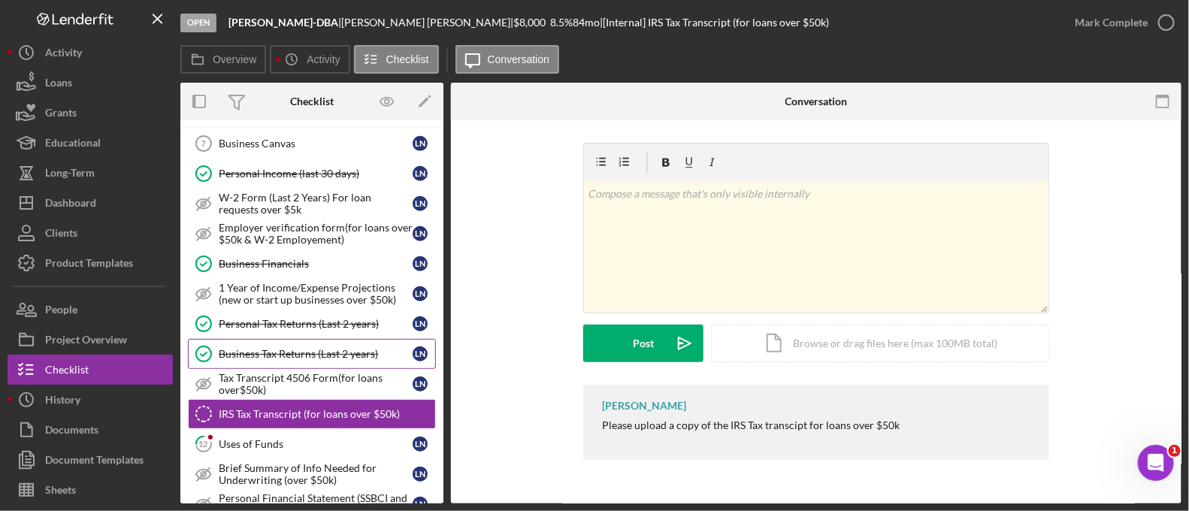
scroll to position [504, 0]
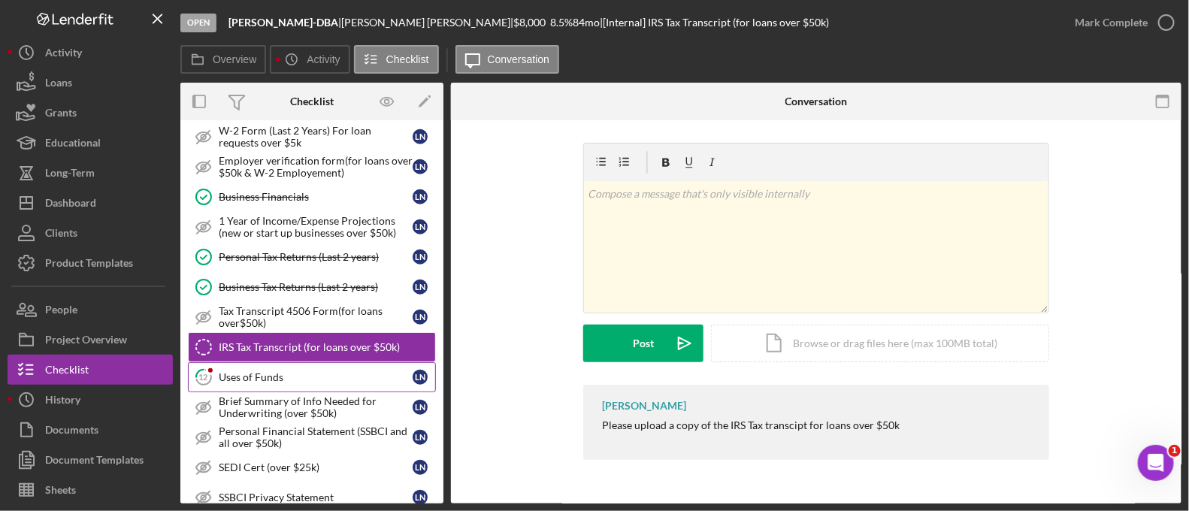
click at [352, 374] on div "Uses of Funds" at bounding box center [316, 377] width 194 height 12
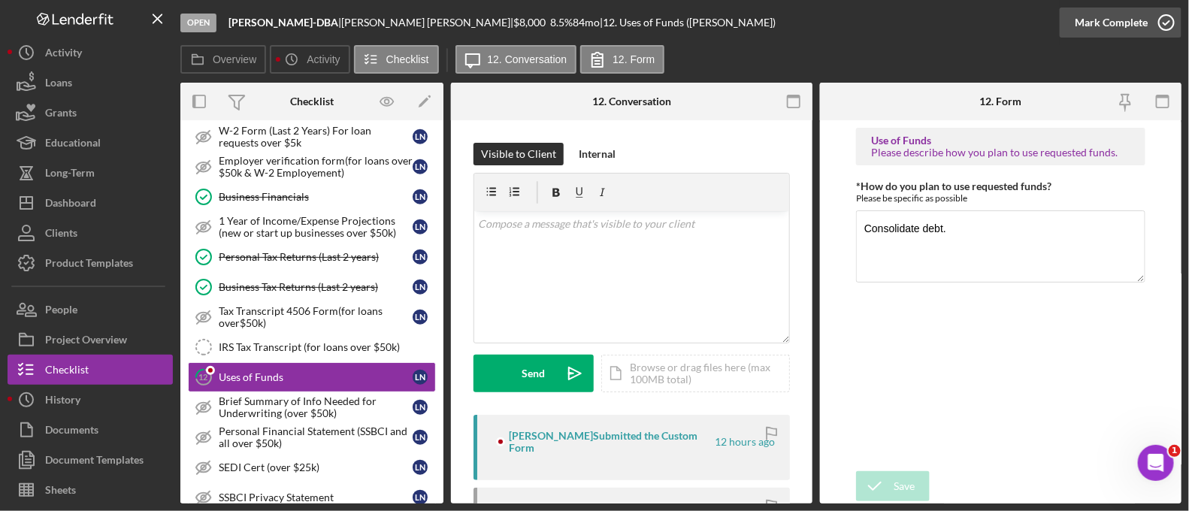
click at [1106, 26] on div "Mark Complete" at bounding box center [1111, 23] width 73 height 30
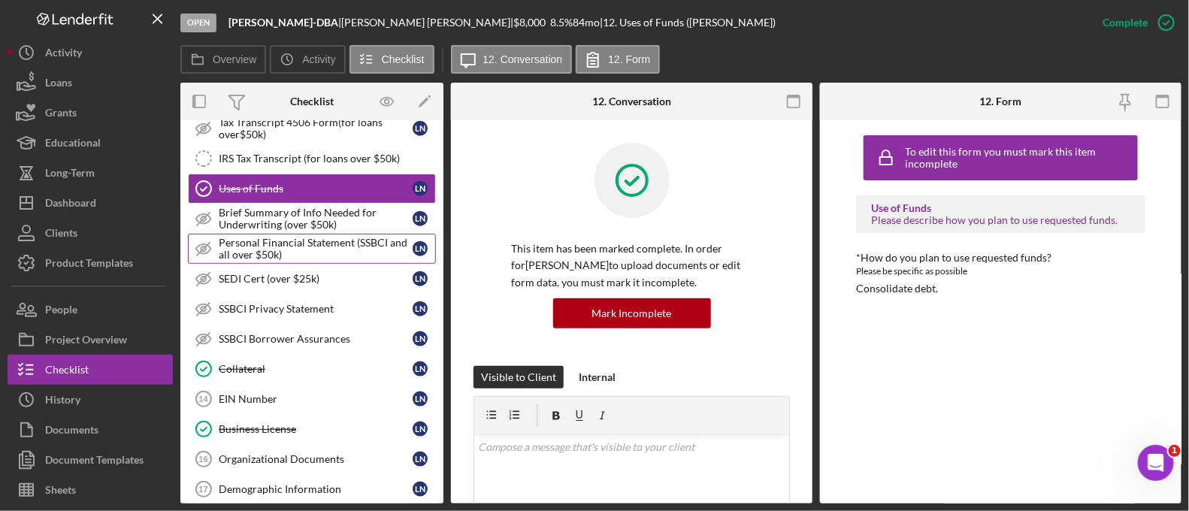
scroll to position [694, 0]
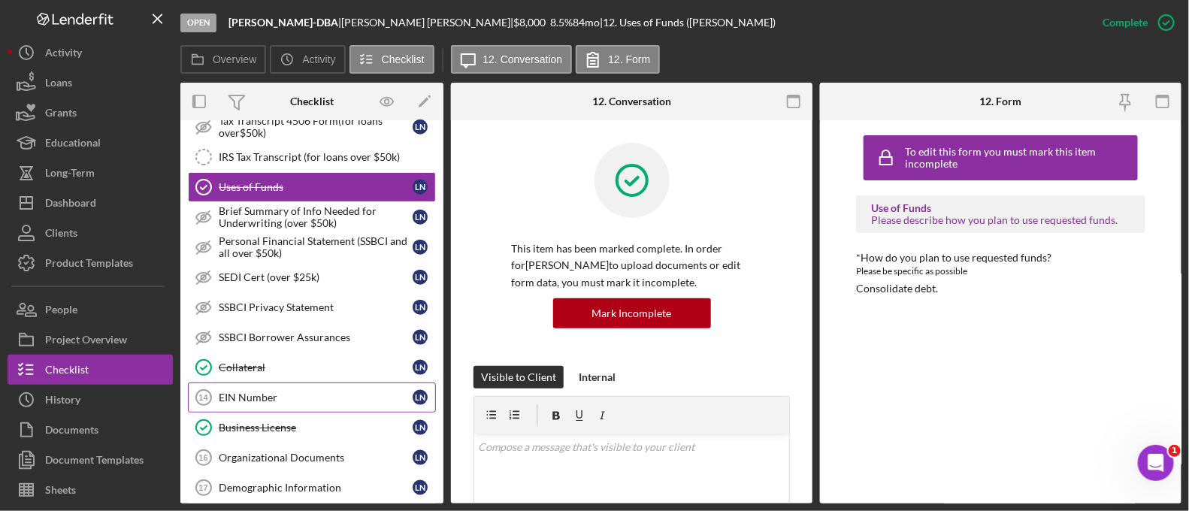
click at [274, 392] on div "EIN Number" at bounding box center [316, 398] width 194 height 12
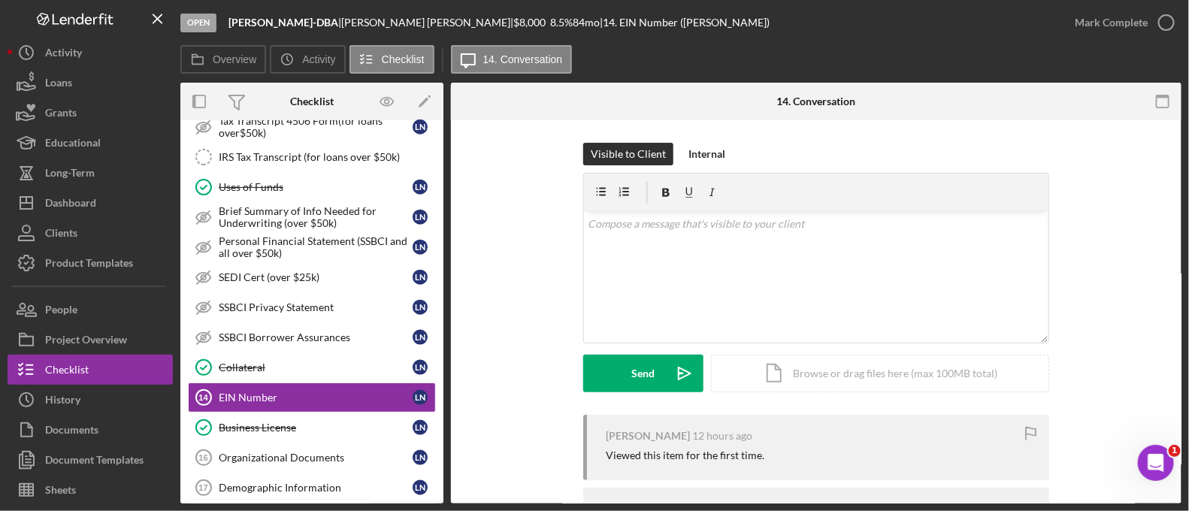
scroll to position [92, 0]
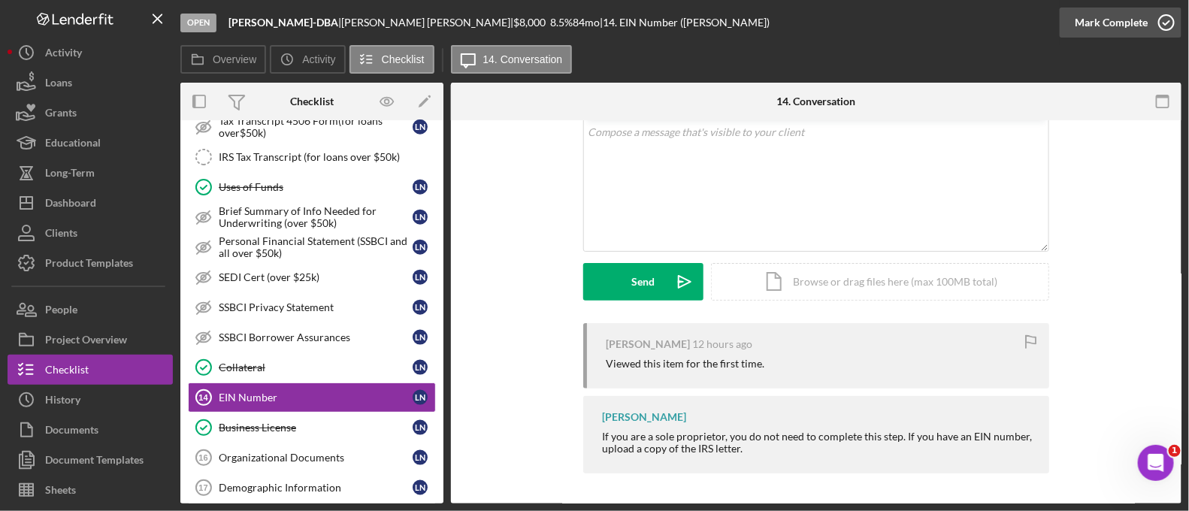
click at [1120, 21] on div "Mark Complete" at bounding box center [1111, 23] width 73 height 30
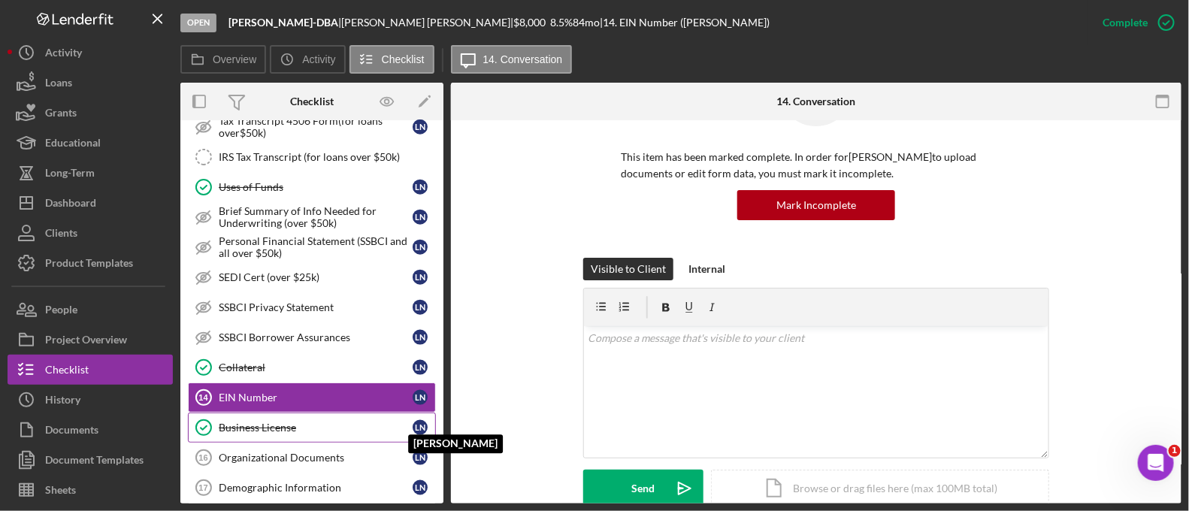
scroll to position [298, 0]
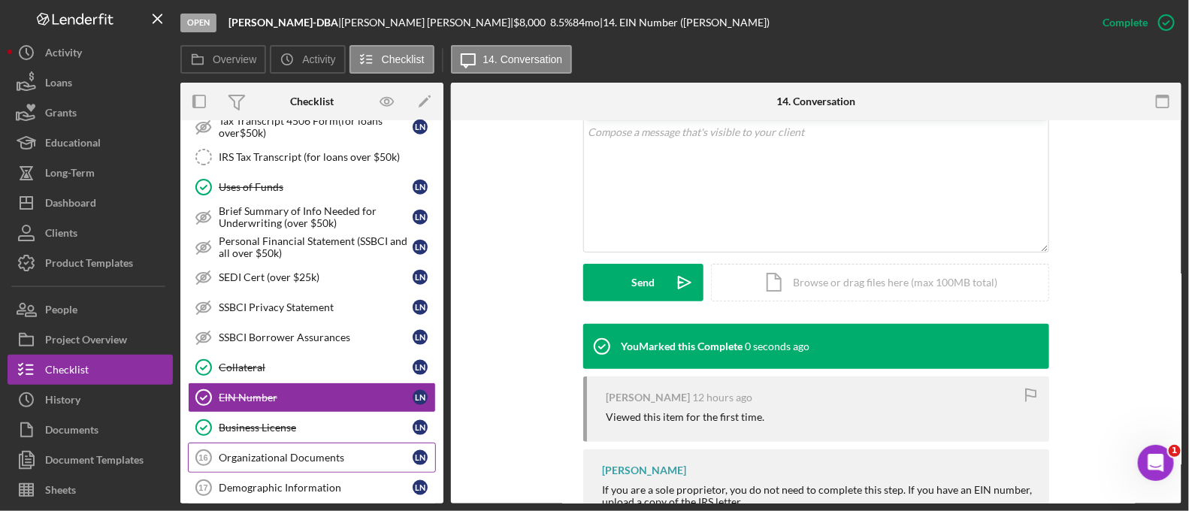
click at [267, 455] on div "Organizational Documents" at bounding box center [316, 458] width 194 height 12
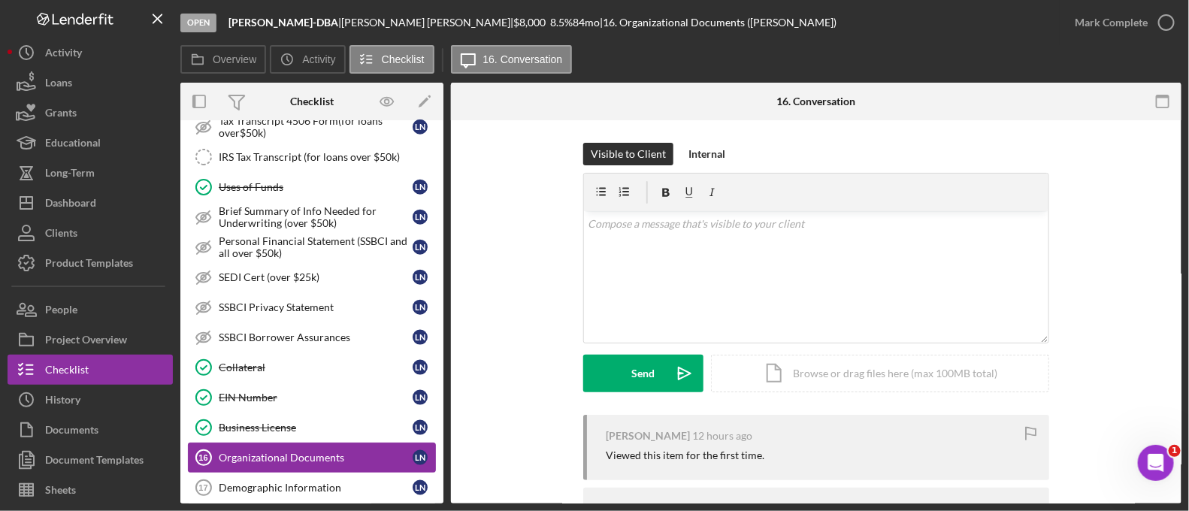
scroll to position [838, 0]
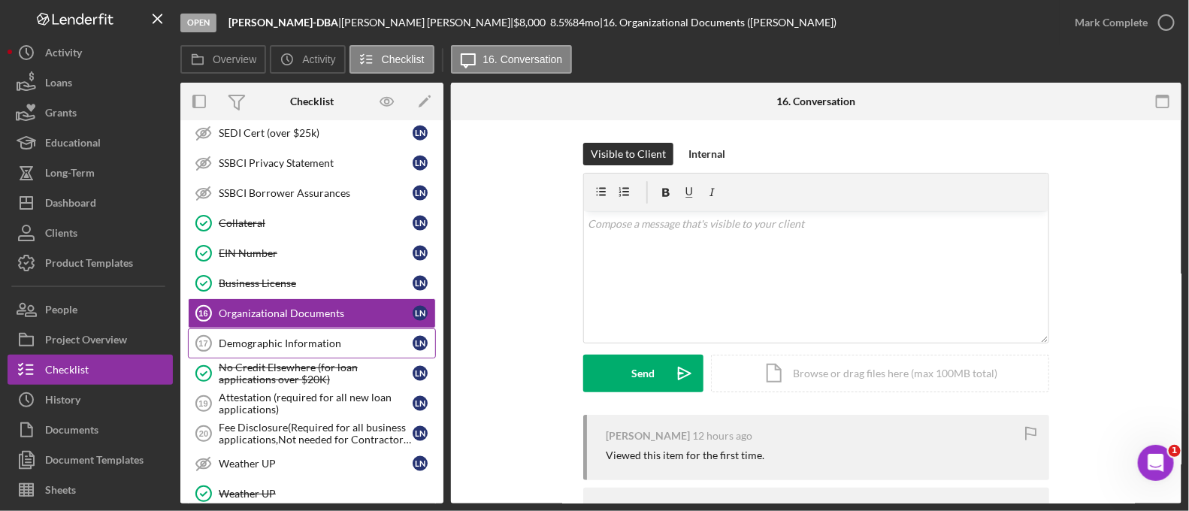
click at [258, 342] on link "Demographic Information 17 Demographic Information L N" at bounding box center [312, 343] width 248 height 30
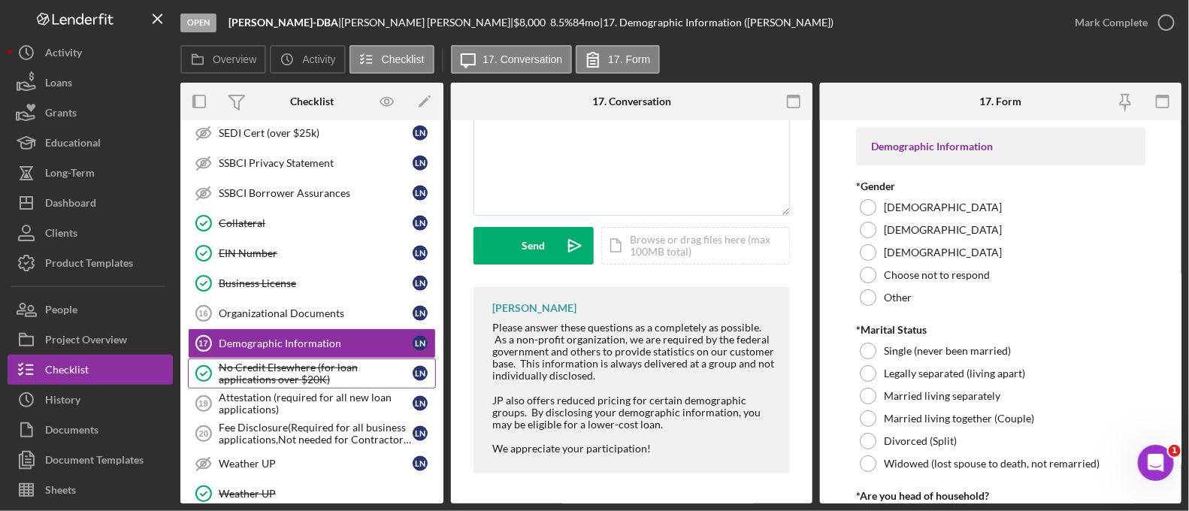
scroll to position [1099, 0]
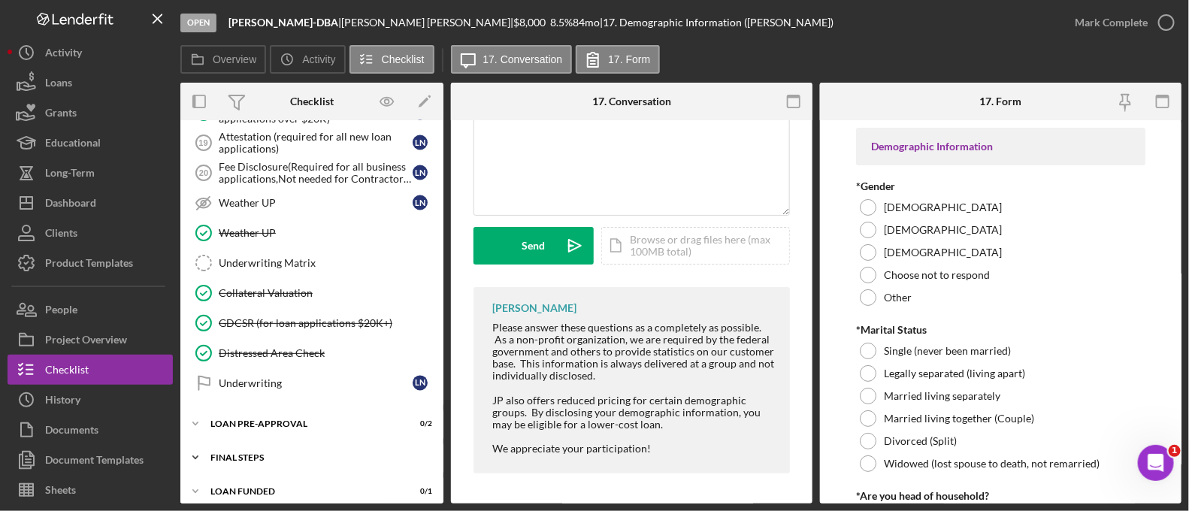
click at [260, 453] on div "FINAL STEPS" at bounding box center [317, 457] width 214 height 9
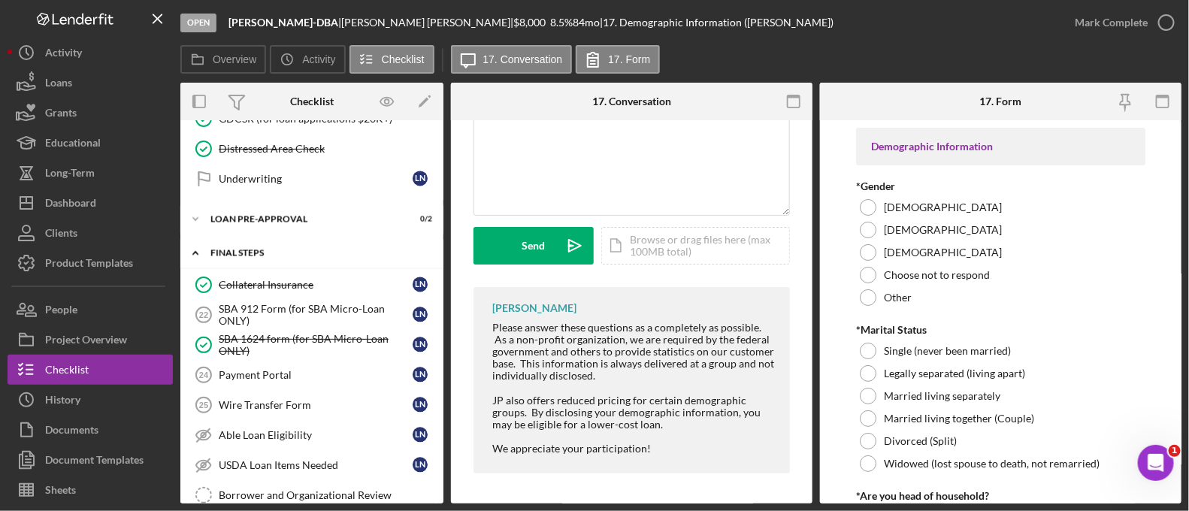
scroll to position [1314, 0]
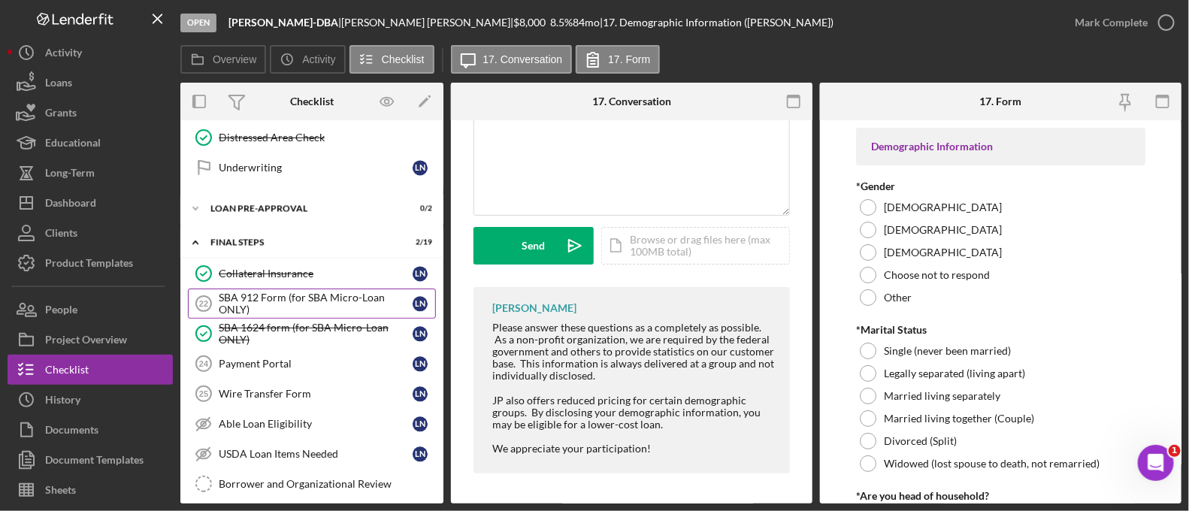
click at [269, 292] on div "SBA 912 Form (for SBA Micro-Loan ONLY)" at bounding box center [316, 304] width 194 height 24
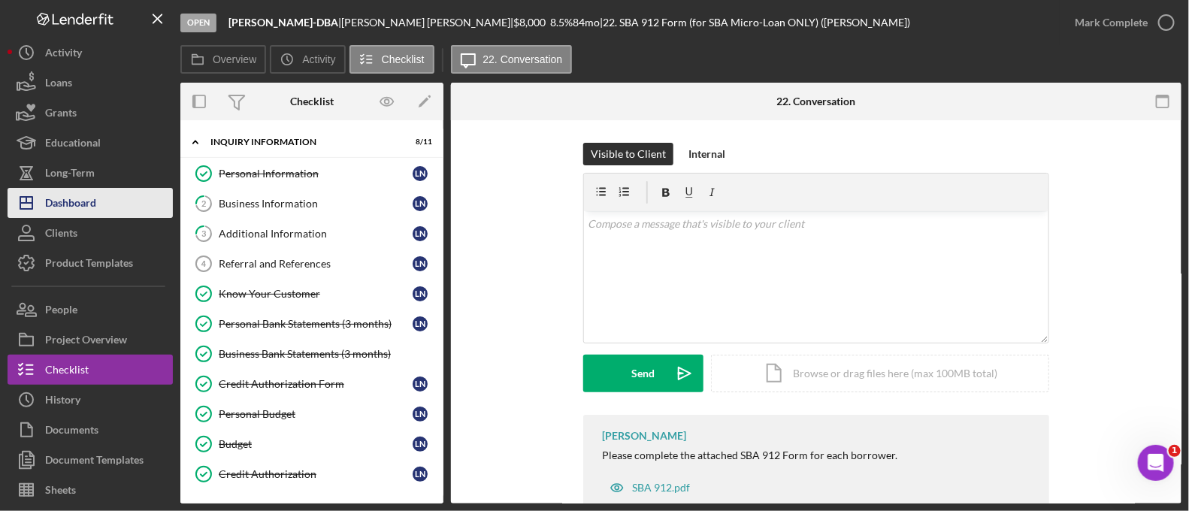
click at [88, 209] on div "Dashboard" at bounding box center [70, 205] width 51 height 34
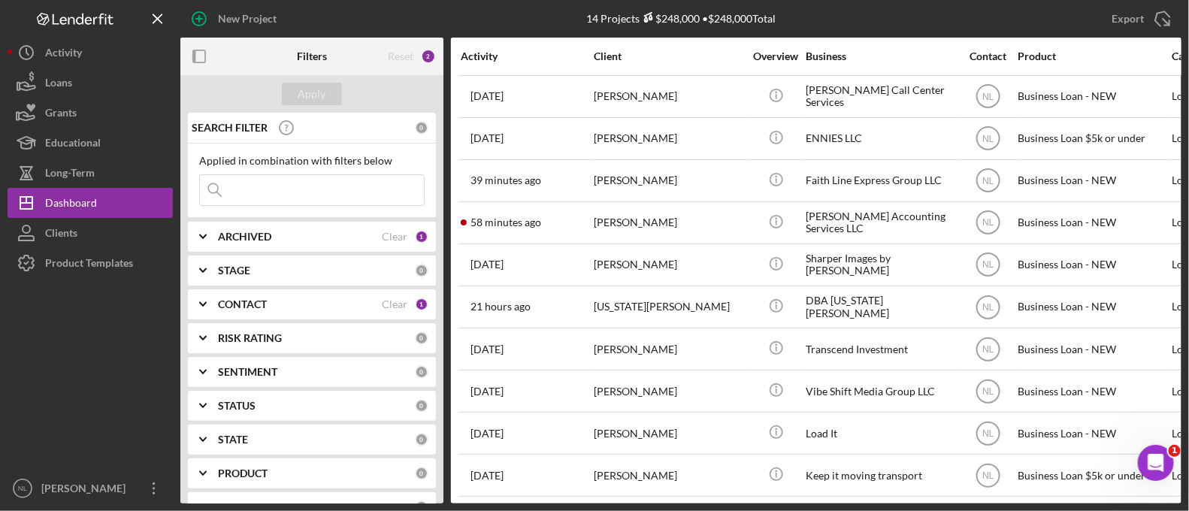
scroll to position [178, 0]
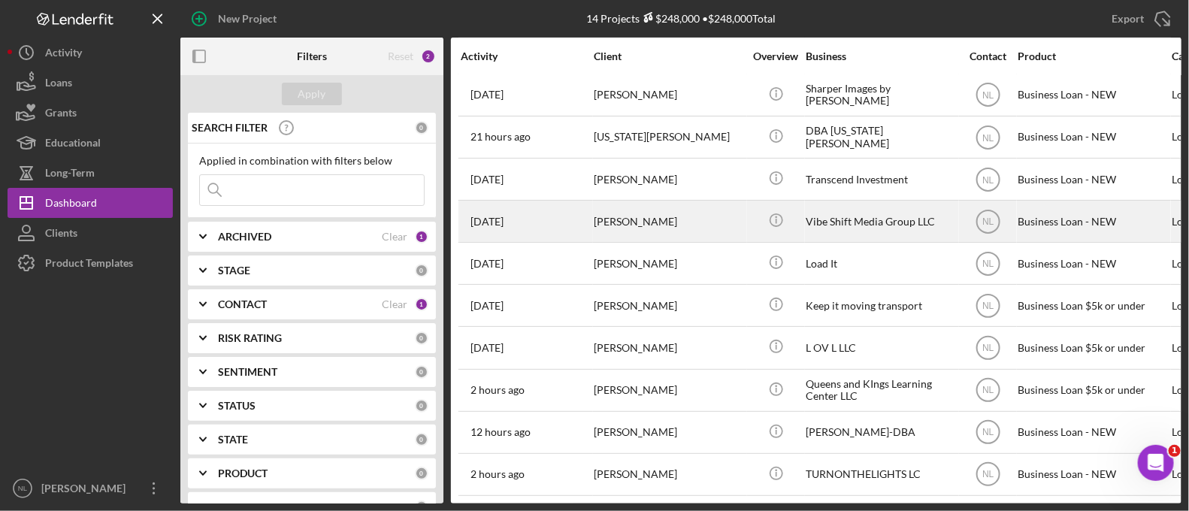
click at [649, 216] on div "[PERSON_NAME]" at bounding box center [669, 221] width 150 height 40
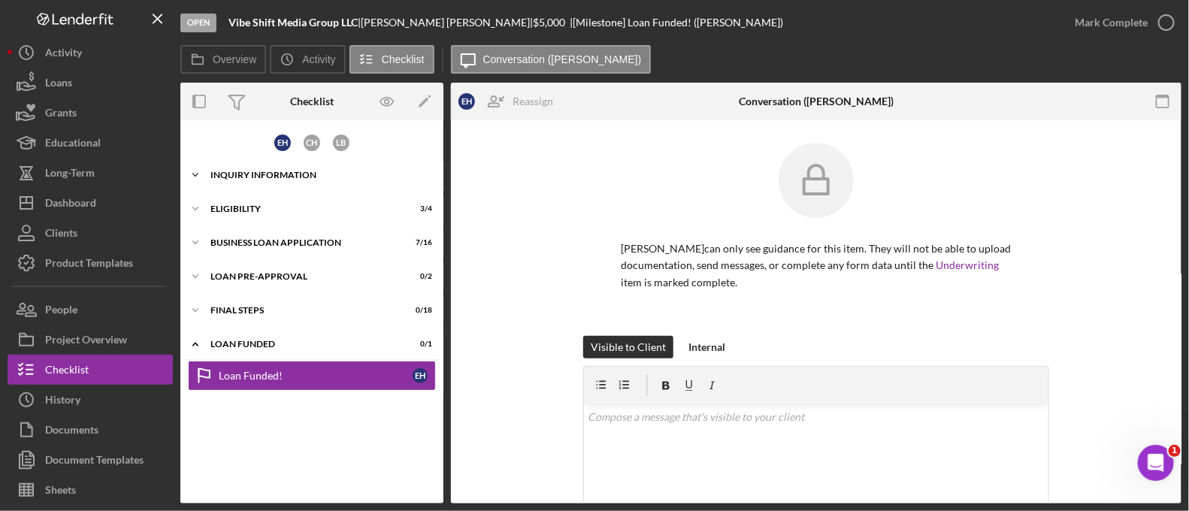
click at [282, 186] on div "Icon/Expander INQUIRY INFORMATION 21 / 22" at bounding box center [311, 175] width 263 height 30
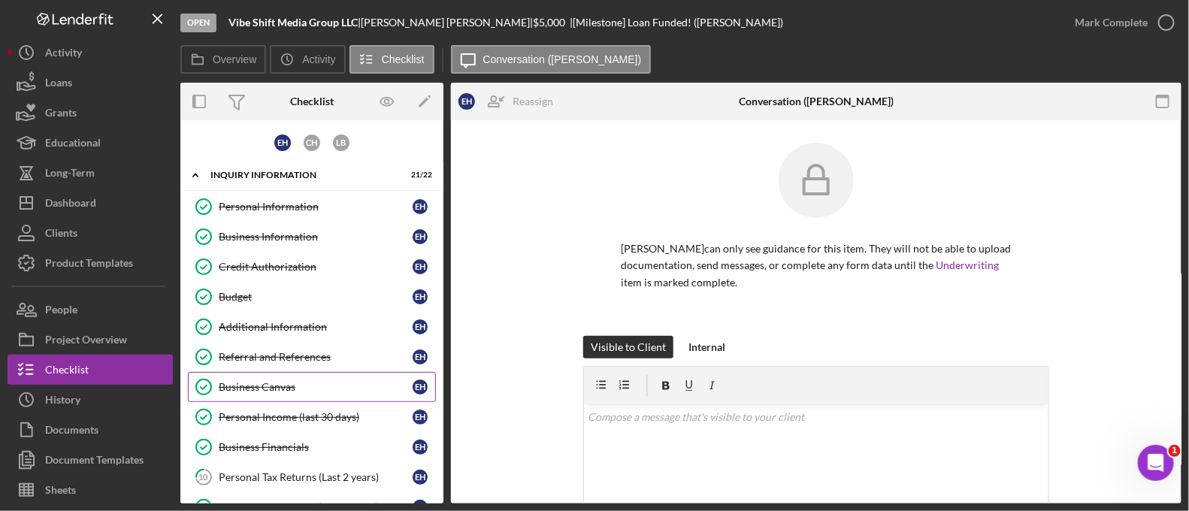
scroll to position [564, 0]
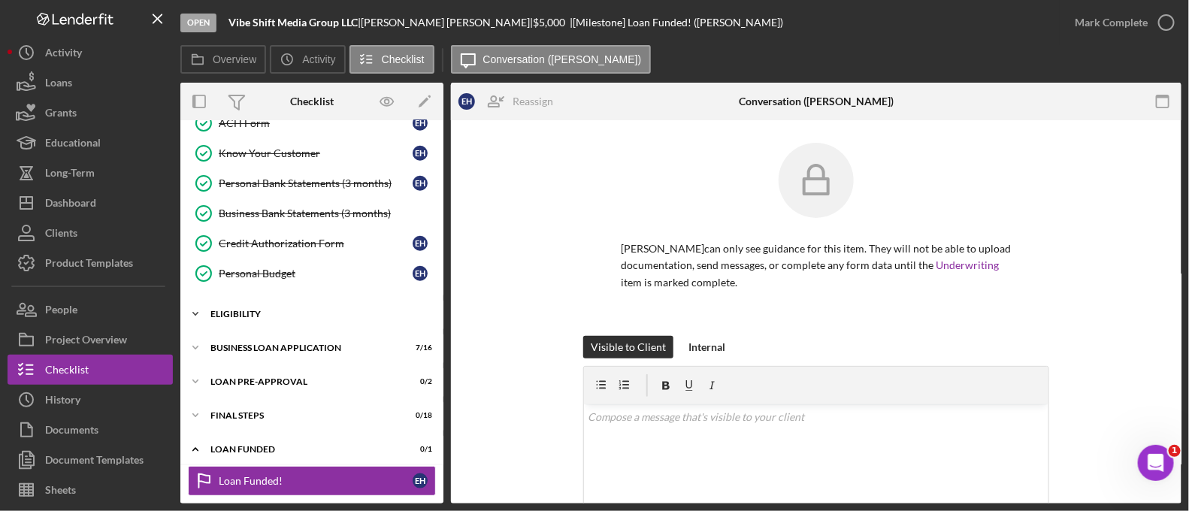
click at [269, 319] on div "Icon/Expander ELIGIBILITY 3 / 4" at bounding box center [311, 314] width 263 height 30
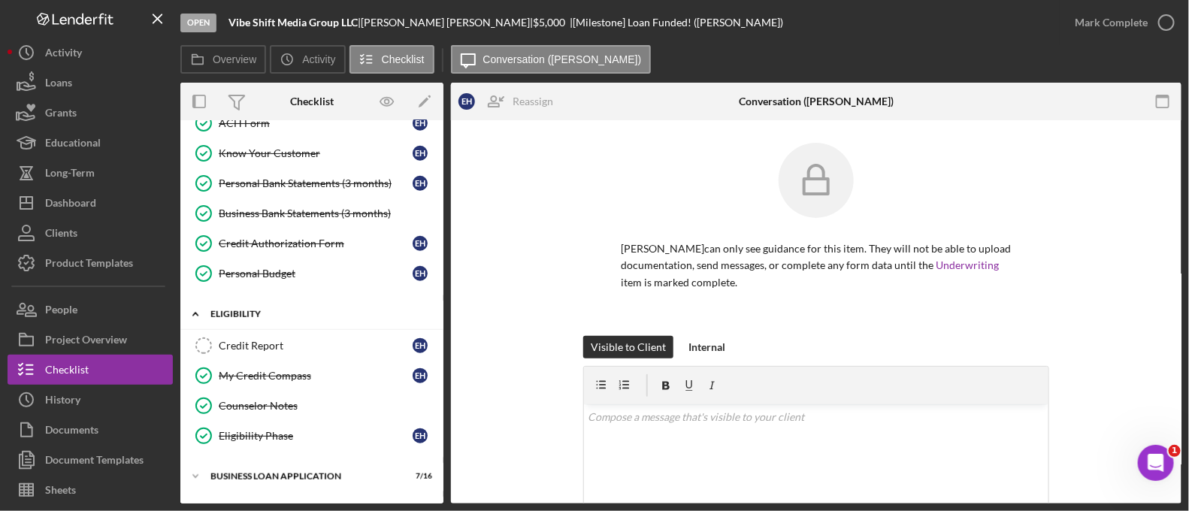
scroll to position [692, 0]
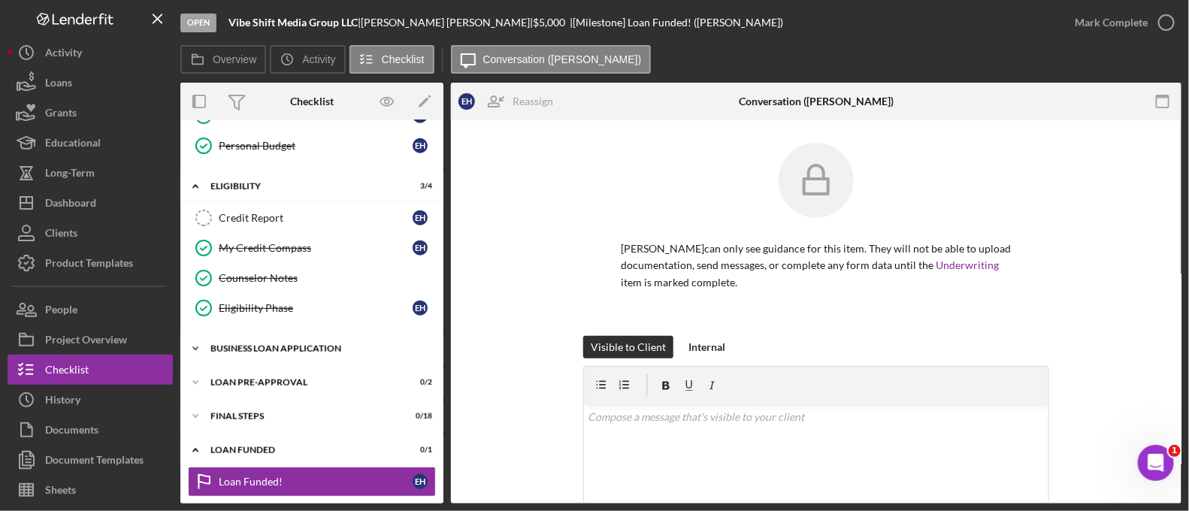
click at [278, 349] on div "Icon/Expander BUSINESS LOAN APPLICATION 7 / 16" at bounding box center [311, 349] width 263 height 30
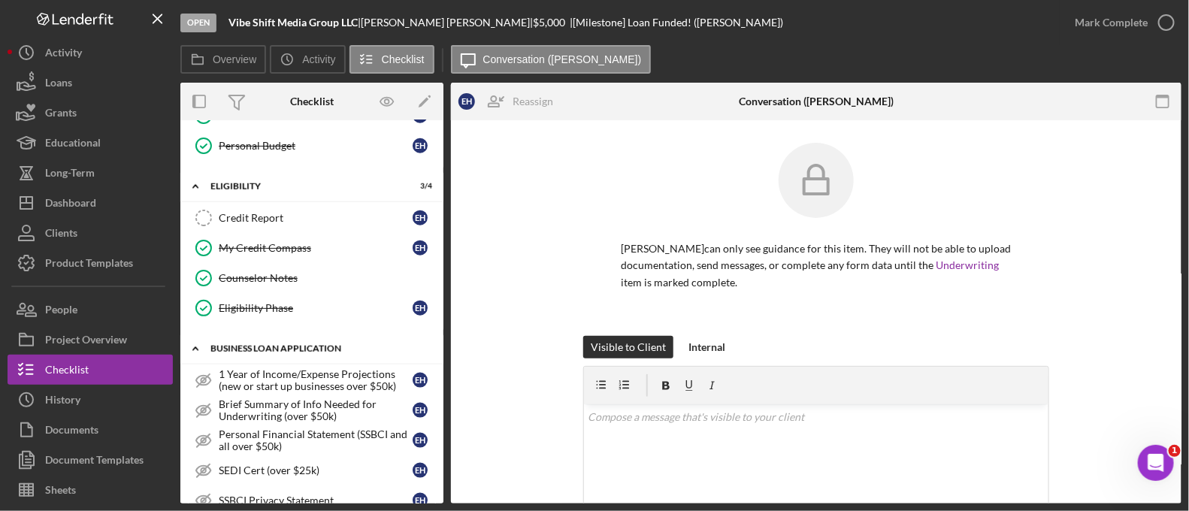
scroll to position [1177, 0]
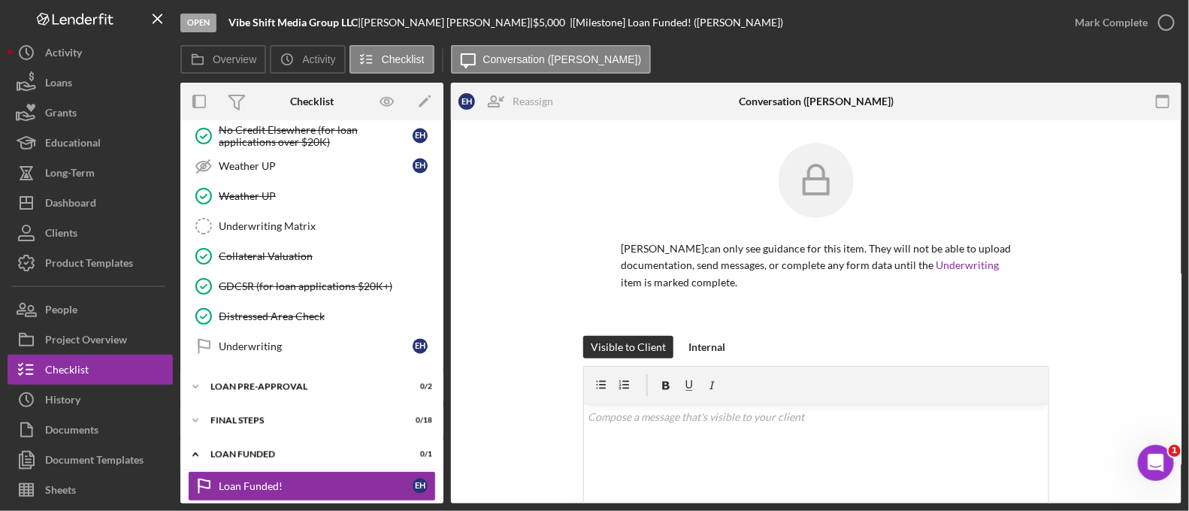
click at [272, 383] on div "LOAN PRE-APPROVAL" at bounding box center [317, 387] width 214 height 9
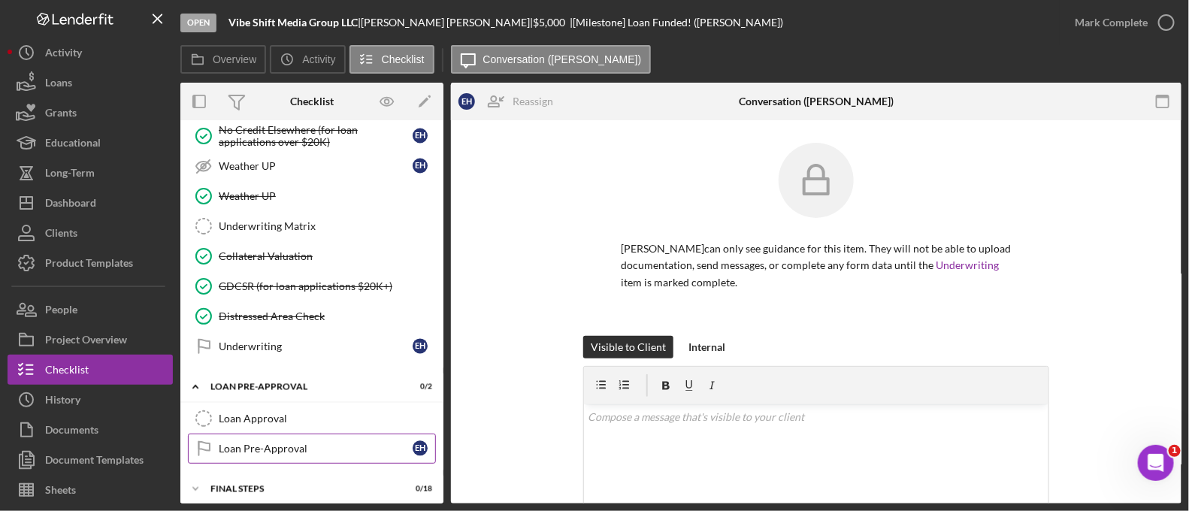
scroll to position [1245, 0]
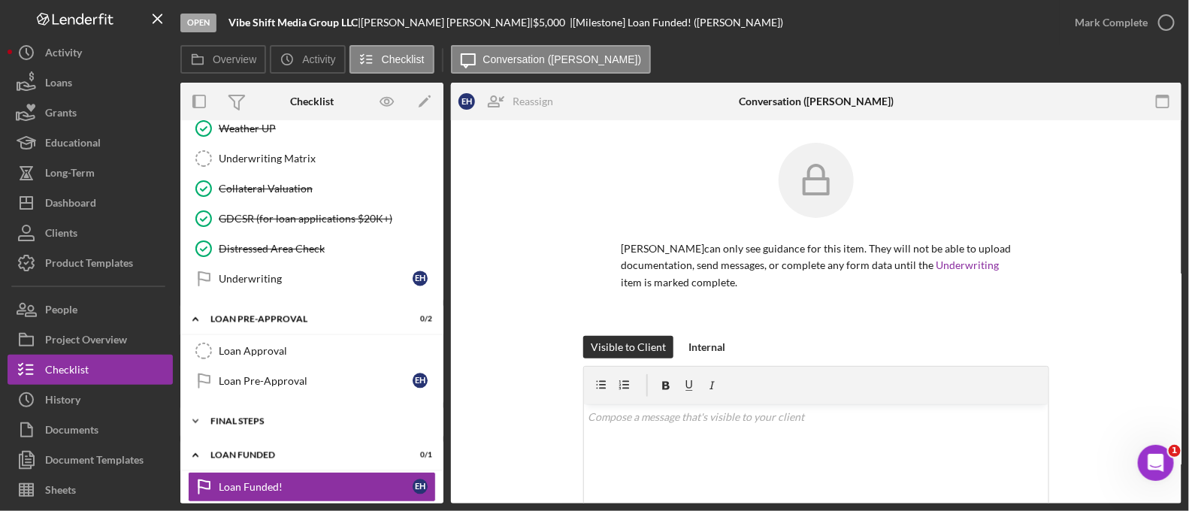
click at [279, 416] on div "Icon/Expander FINAL STEPS 0 / 18" at bounding box center [311, 422] width 263 height 30
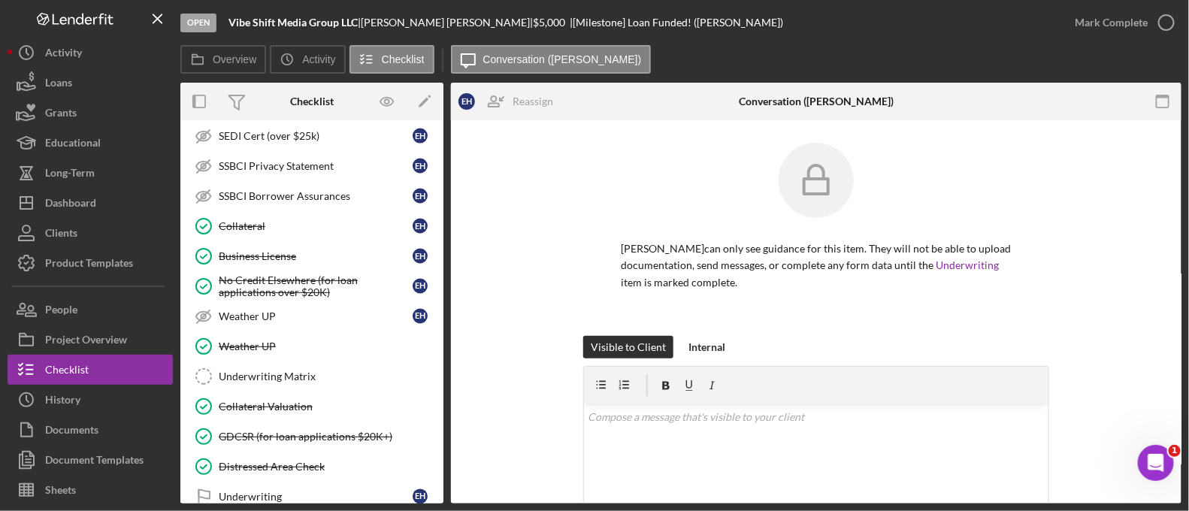
scroll to position [973, 0]
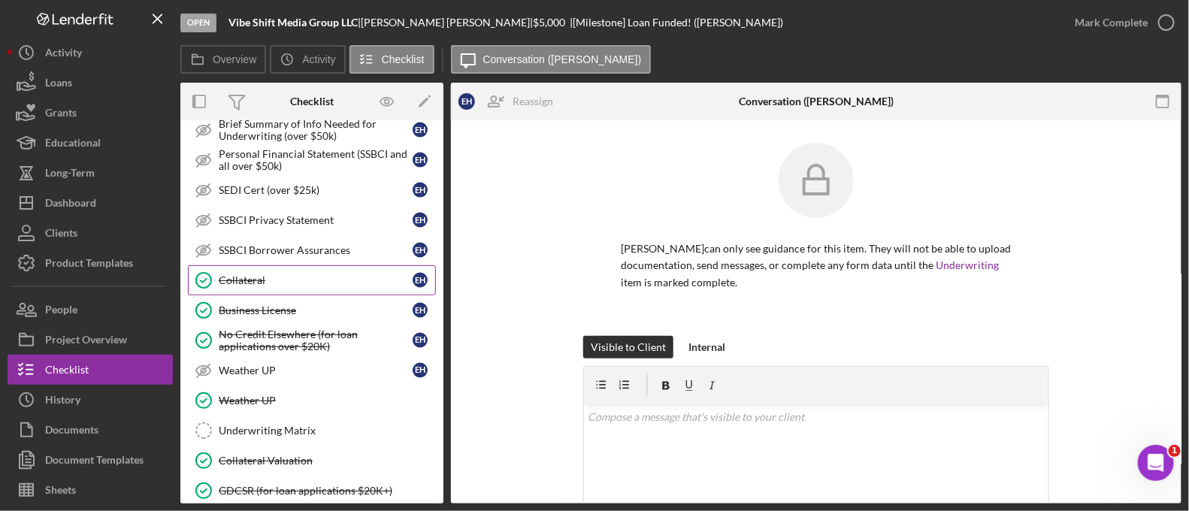
click at [290, 276] on div "Collateral" at bounding box center [316, 280] width 194 height 12
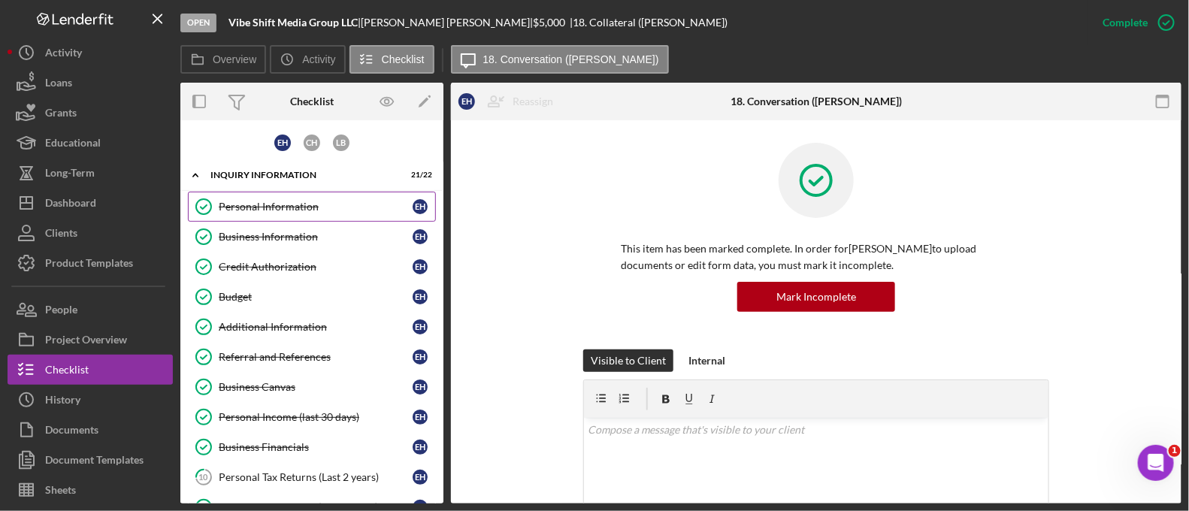
click at [301, 219] on link "Personal Information Personal Information E H" at bounding box center [312, 207] width 248 height 30
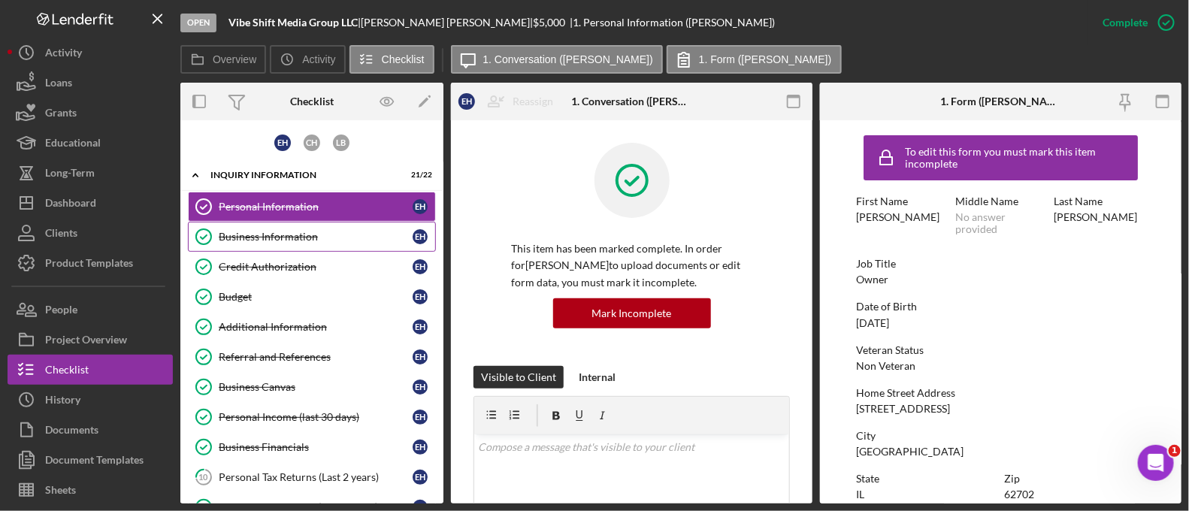
click at [292, 242] on link "Business Information Business Information E H" at bounding box center [312, 237] width 248 height 30
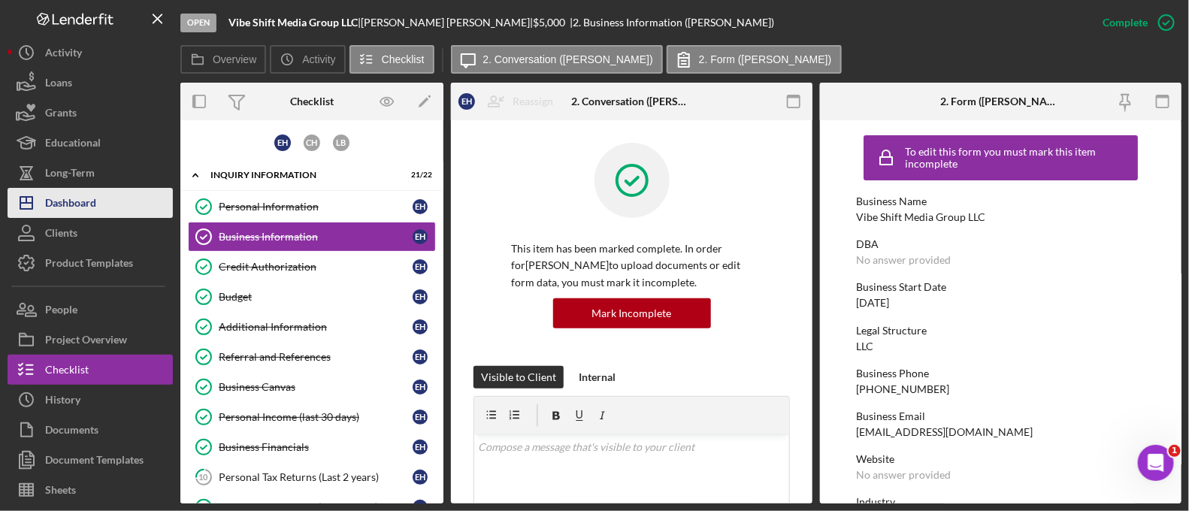
click at [132, 195] on button "Icon/Dashboard Dashboard" at bounding box center [90, 203] width 165 height 30
